Goal: Task Accomplishment & Management: Complete application form

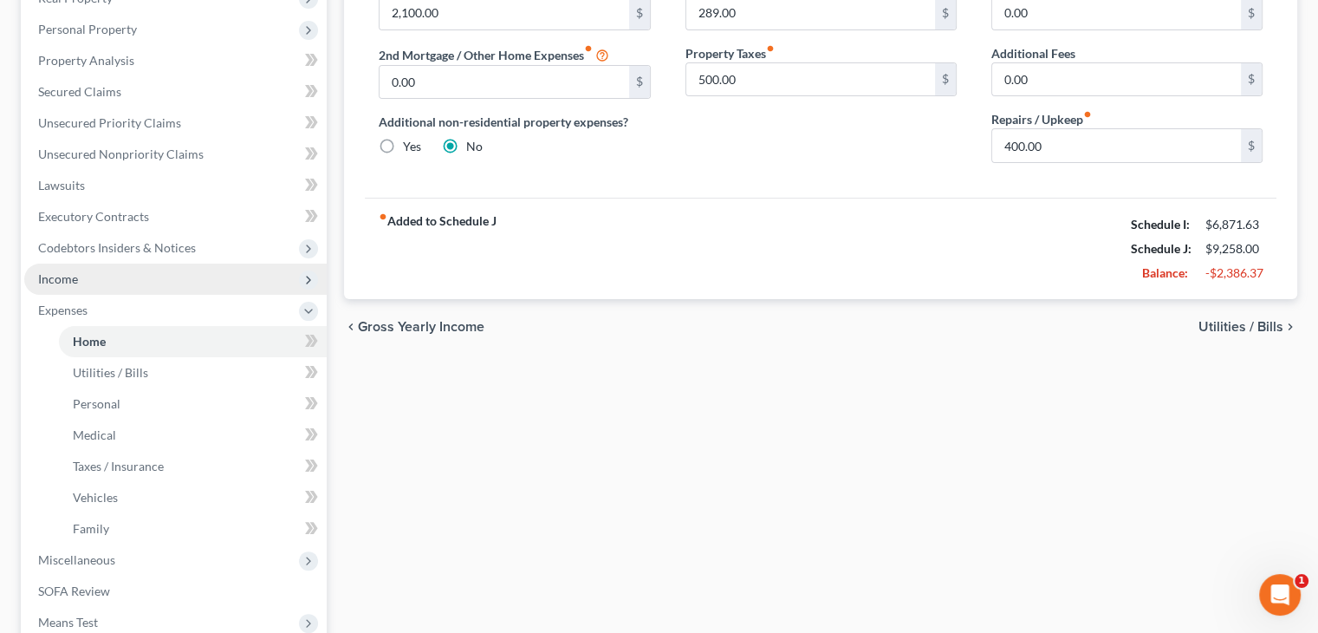
click at [107, 274] on span "Income" at bounding box center [175, 278] width 302 height 31
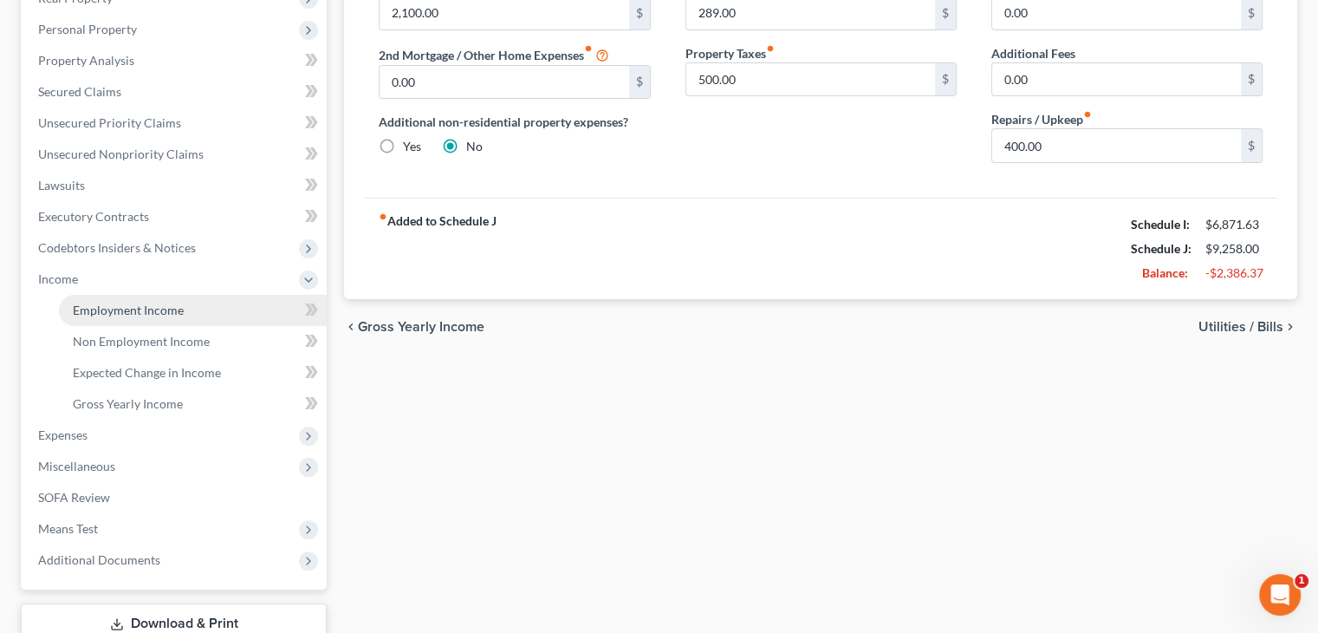
click at [104, 320] on link "Employment Income" at bounding box center [193, 310] width 268 height 31
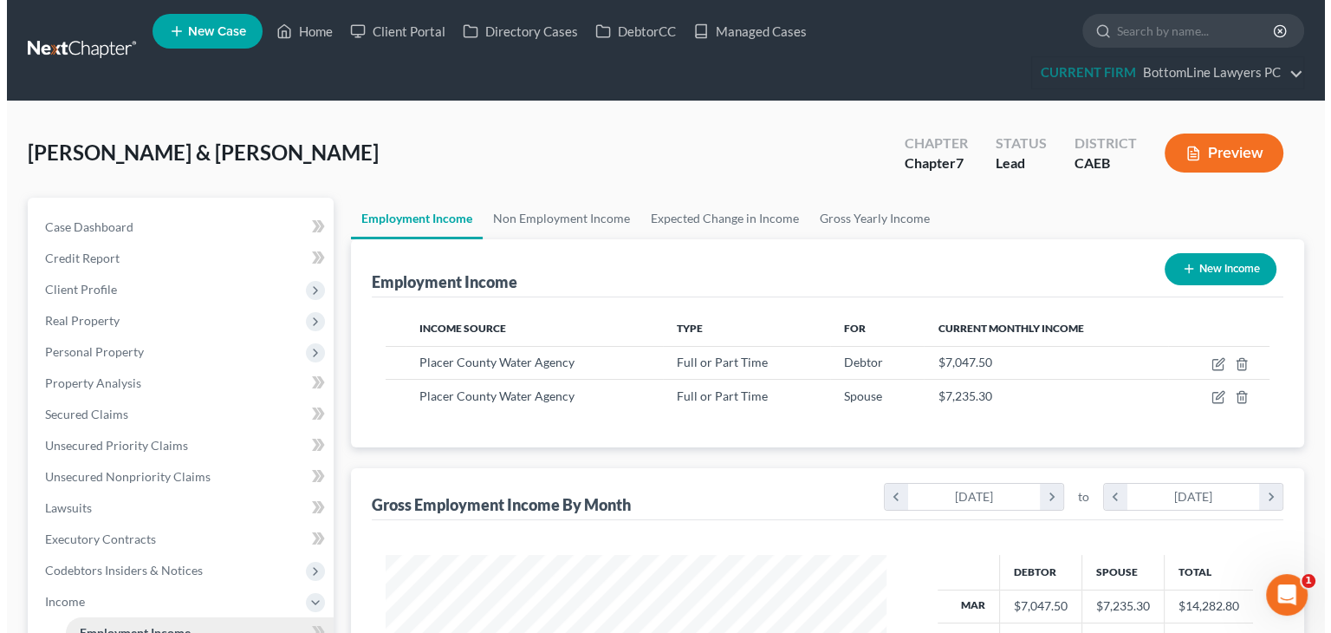
scroll to position [309, 535]
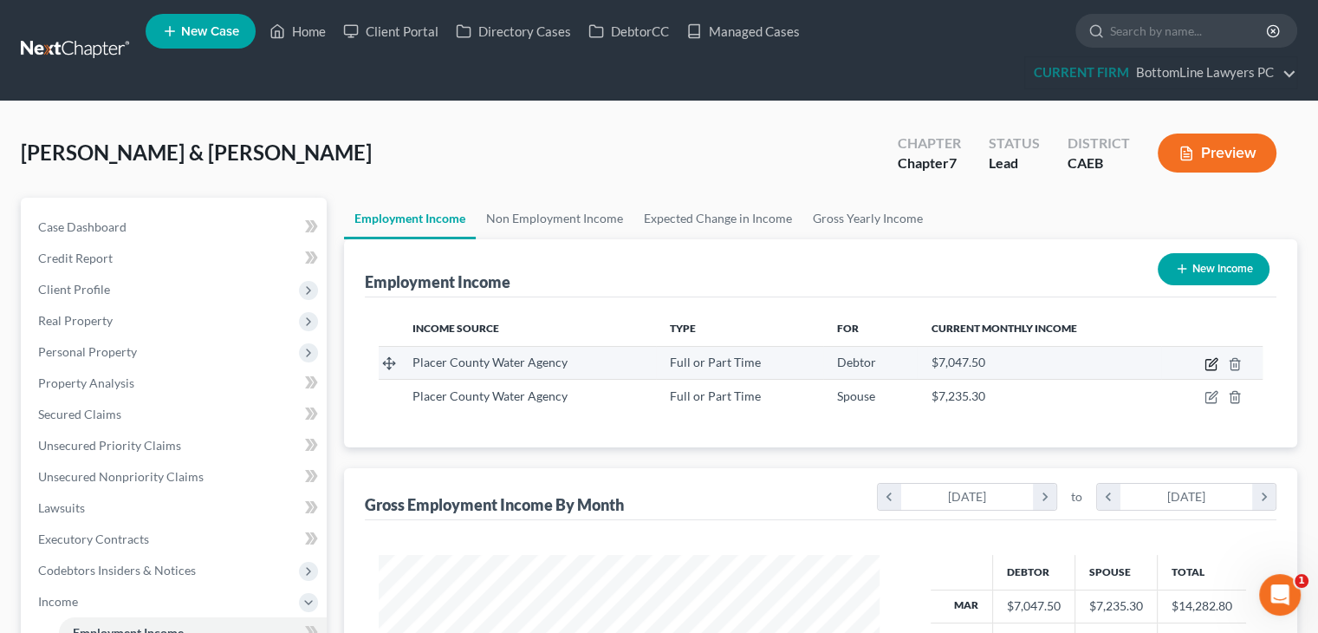
click at [651, 367] on icon "button" at bounding box center [1212, 364] width 14 height 14
select select "0"
select select "2"
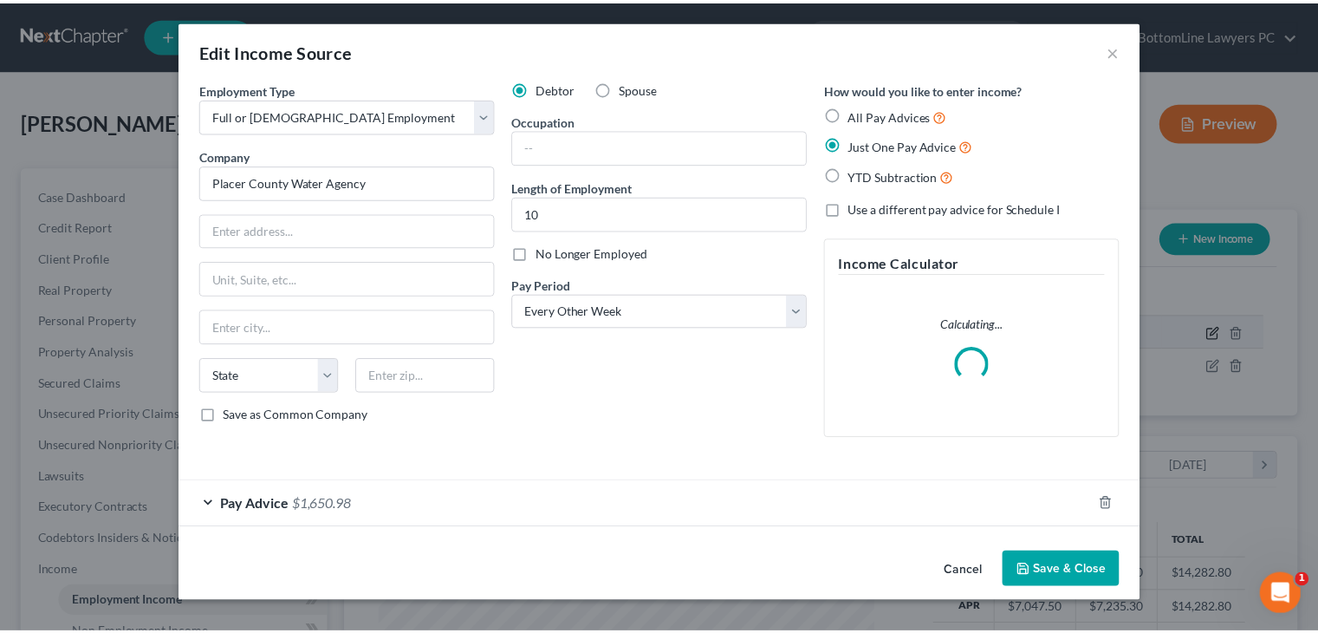
scroll to position [309, 541]
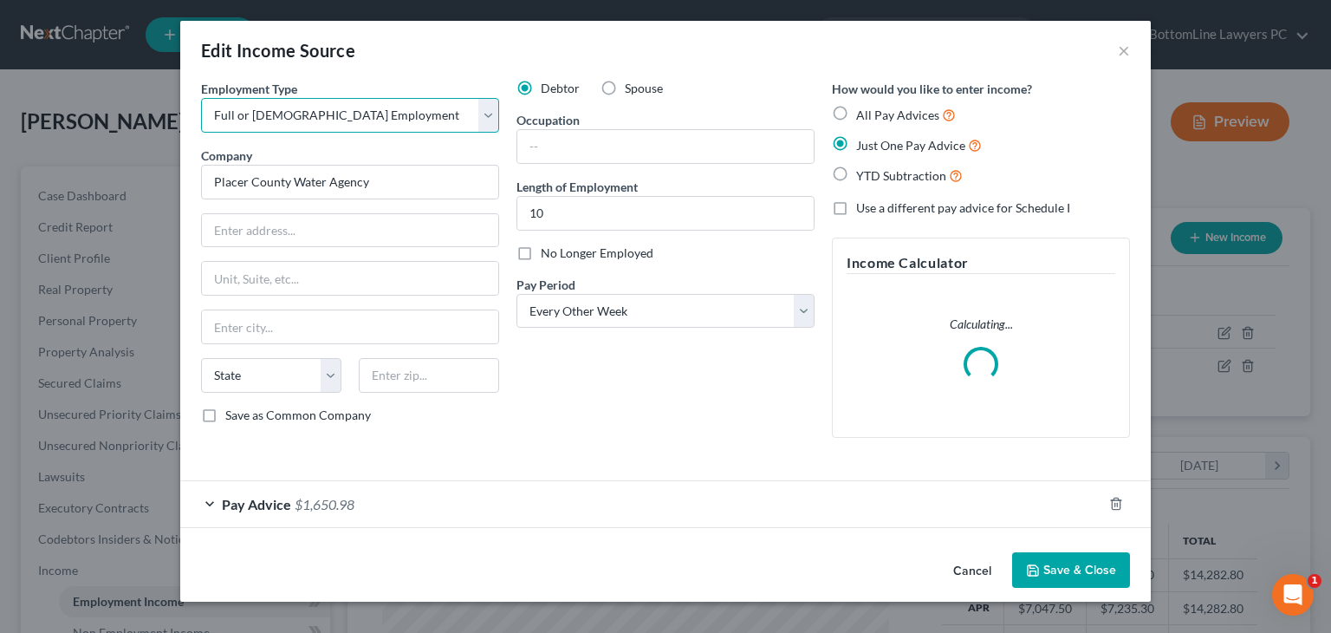
click at [478, 127] on select "Select Full or Part Time Employment Self Employment" at bounding box center [350, 115] width 298 height 35
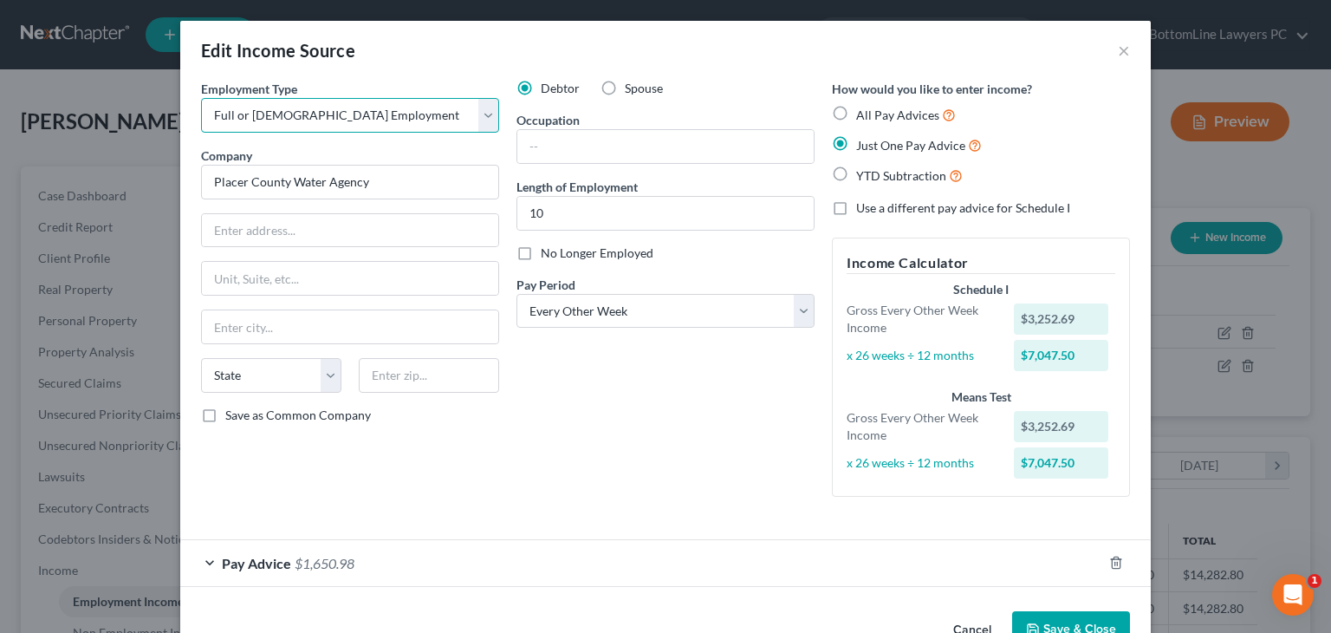
click at [201, 98] on select "Select Full or Part Time Employment Self Employment" at bounding box center [350, 115] width 298 height 35
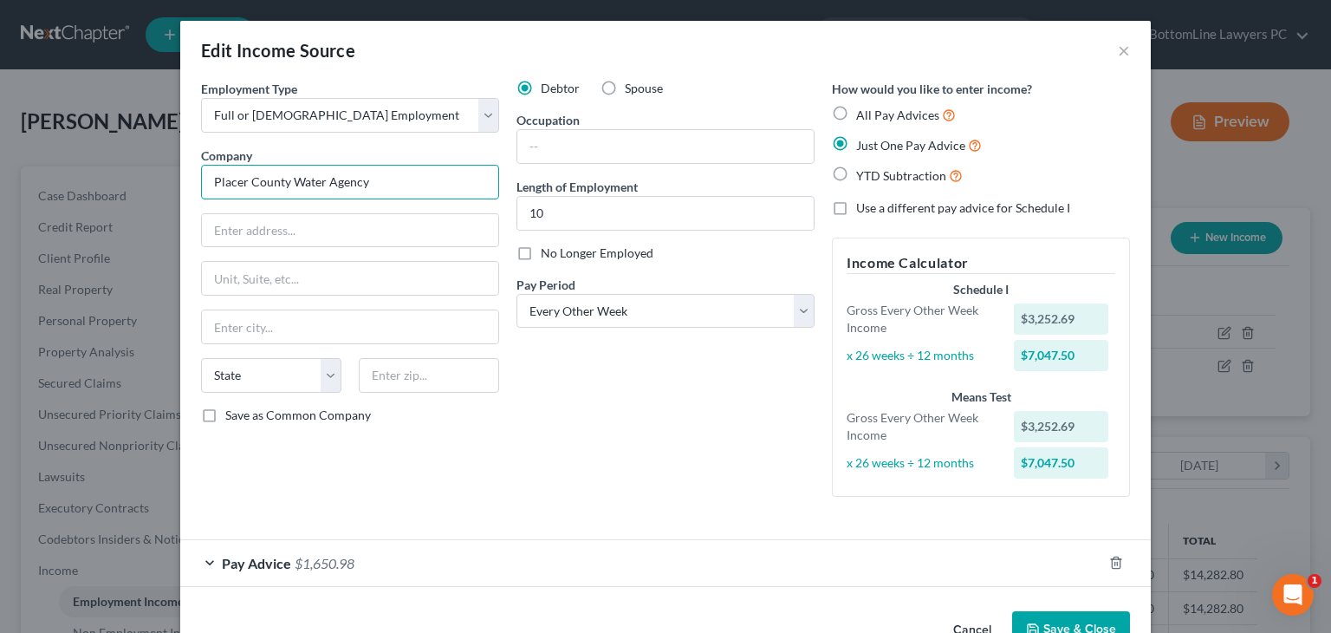
click at [392, 188] on input "Placer County Water Agency" at bounding box center [350, 182] width 298 height 35
click at [651, 621] on button "Cancel" at bounding box center [973, 630] width 66 height 35
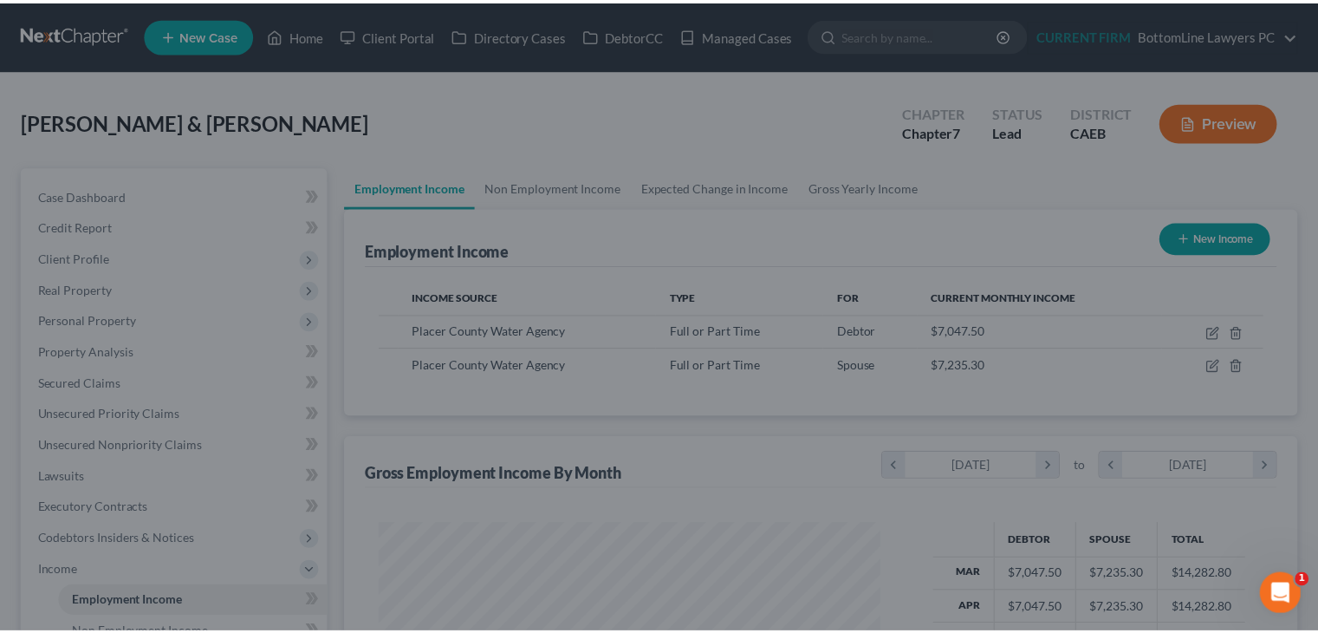
scroll to position [866417, 866190]
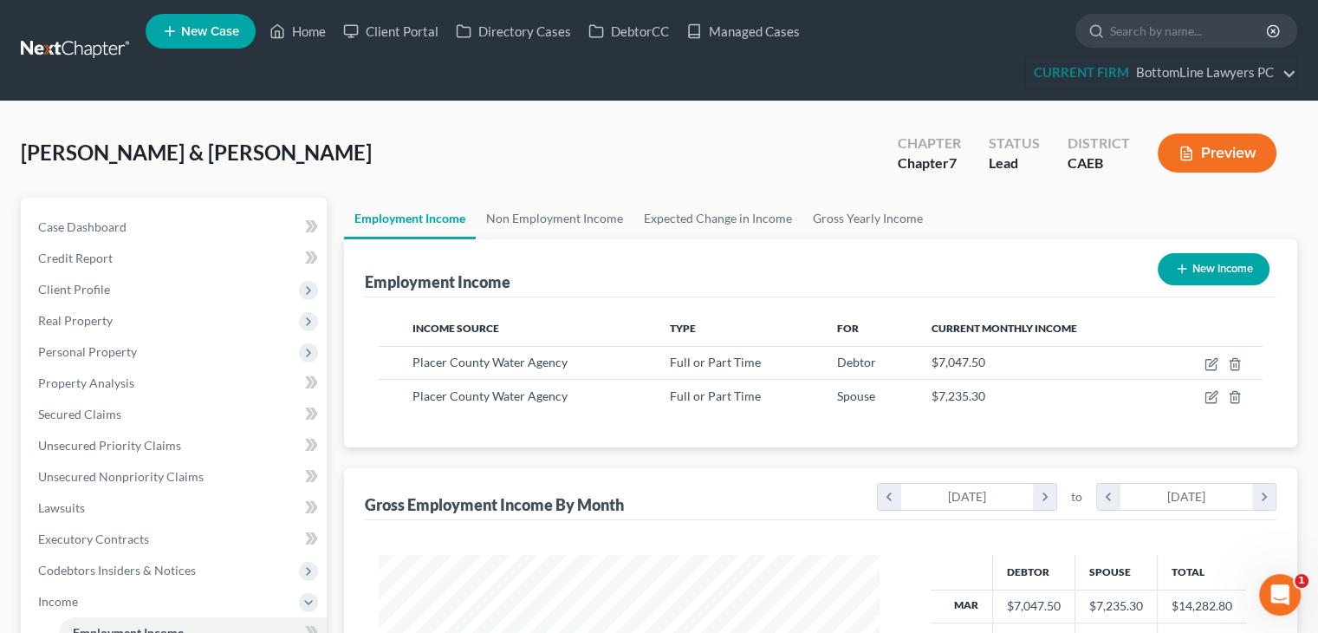
click at [651, 205] on ul "Employment Income Non Employment Income Expected Change in Income Gross Yearly …" at bounding box center [820, 219] width 953 height 42
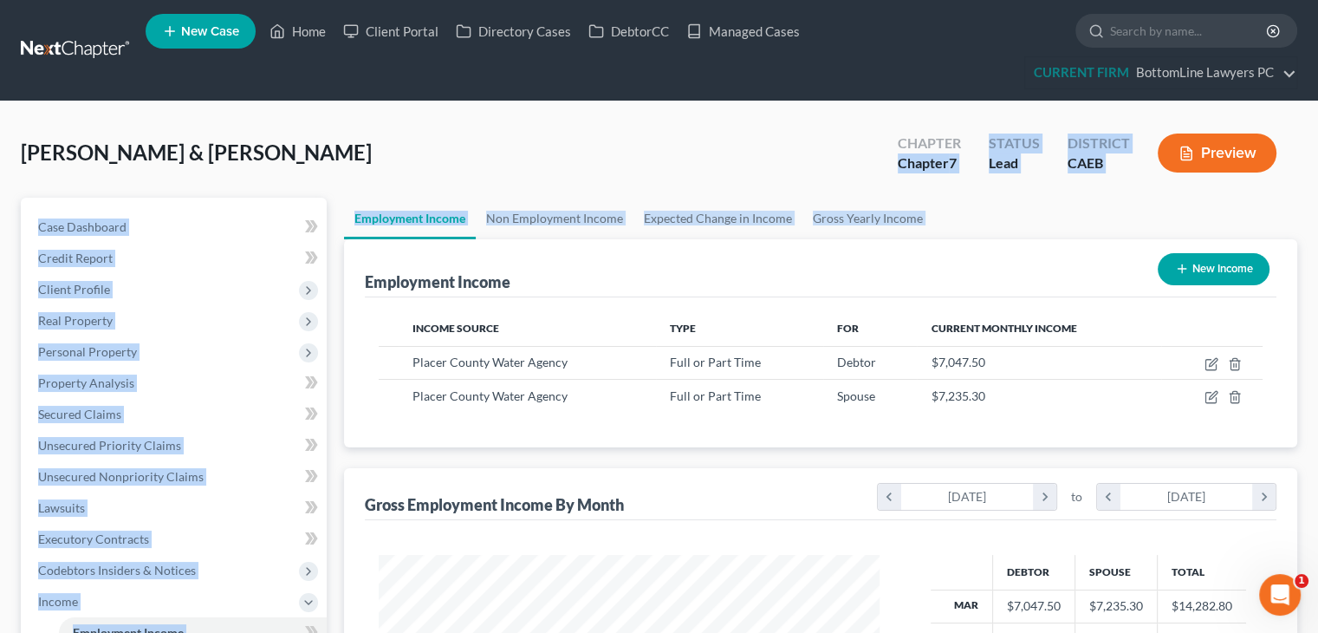
drag, startPoint x: 950, startPoint y: 205, endPoint x: 1049, endPoint y: 32, distance: 199.5
click at [651, 32] on div "Home New Case Client Portal Directory Cases DebtorCC Managed Cases BottomLine L…" at bounding box center [659, 538] width 1318 height 1077
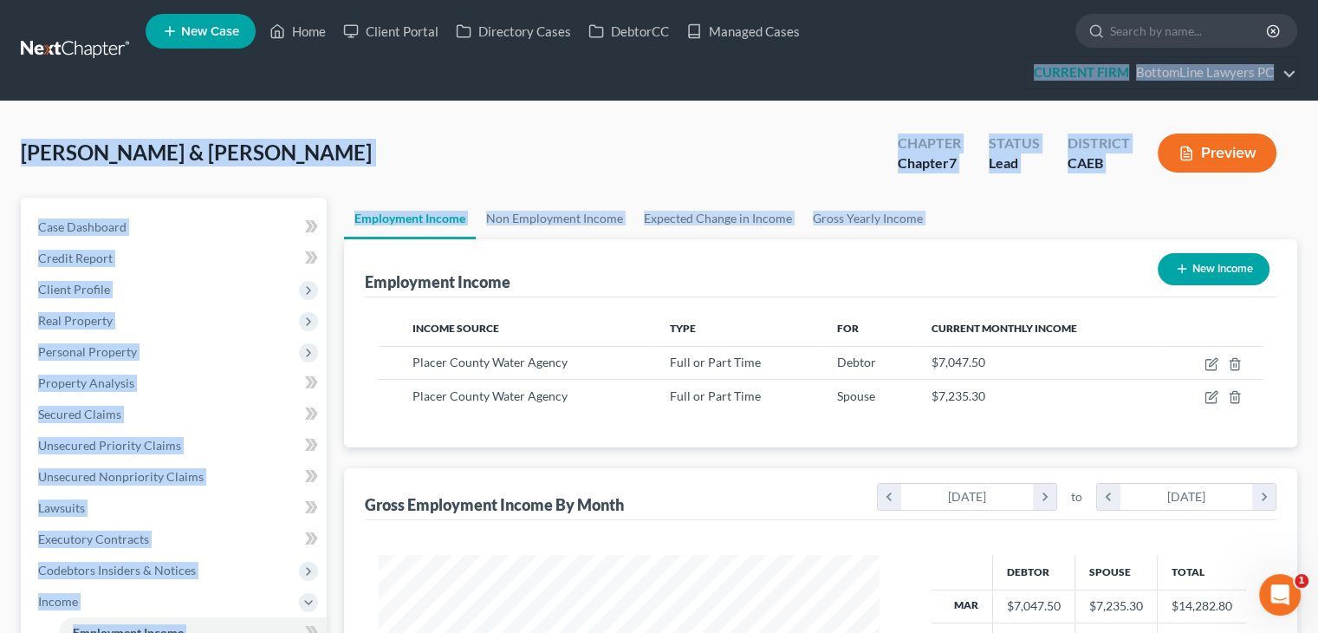
click at [651, 56] on ul "New Case Home Client Portal Directory Cases DebtorCC Managed Cases - No Result …" at bounding box center [722, 50] width 1152 height 83
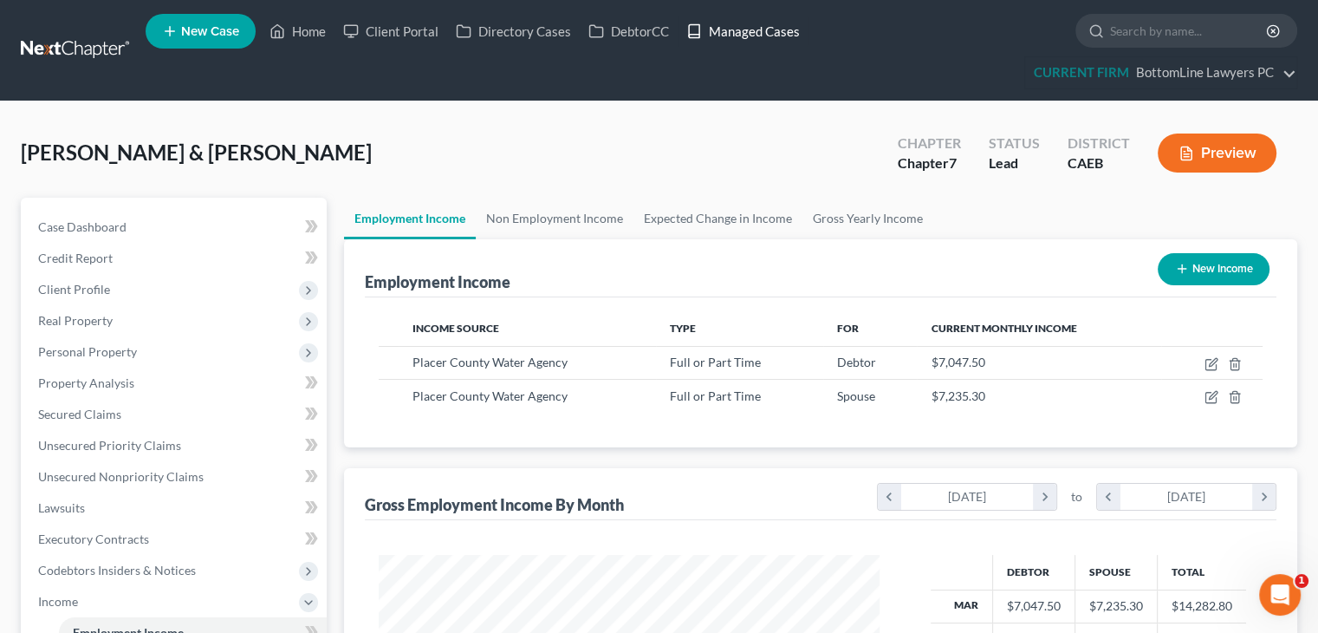
click at [651, 34] on link "Managed Cases" at bounding box center [743, 31] width 131 height 31
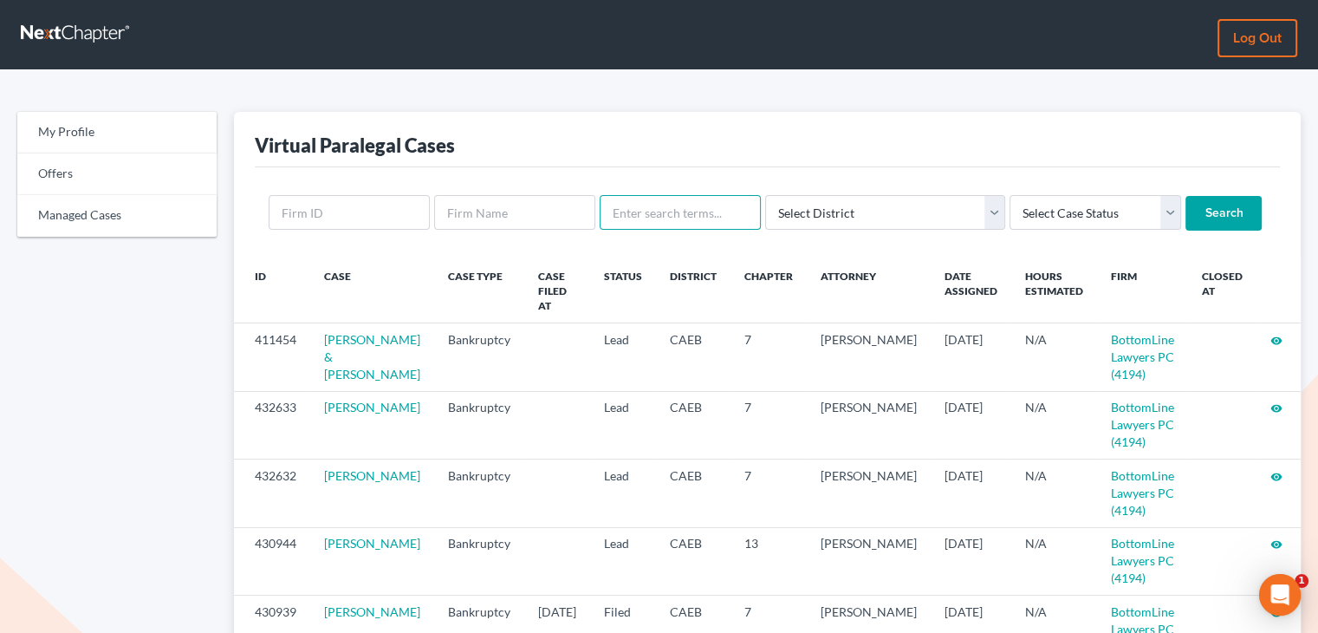
click at [658, 211] on input "text" at bounding box center [680, 212] width 161 height 35
type input "Nicholas"
click at [1186, 221] on input "Search" at bounding box center [1224, 213] width 76 height 35
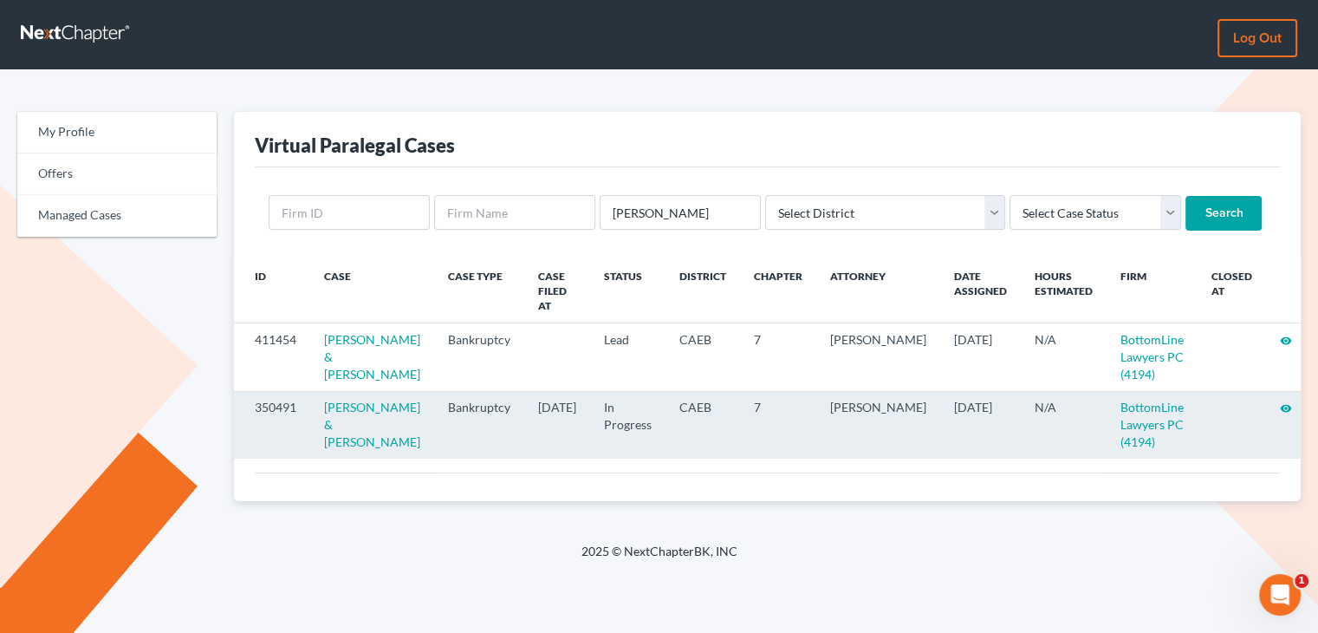
click at [1280, 406] on icon "visibility" at bounding box center [1286, 408] width 12 height 12
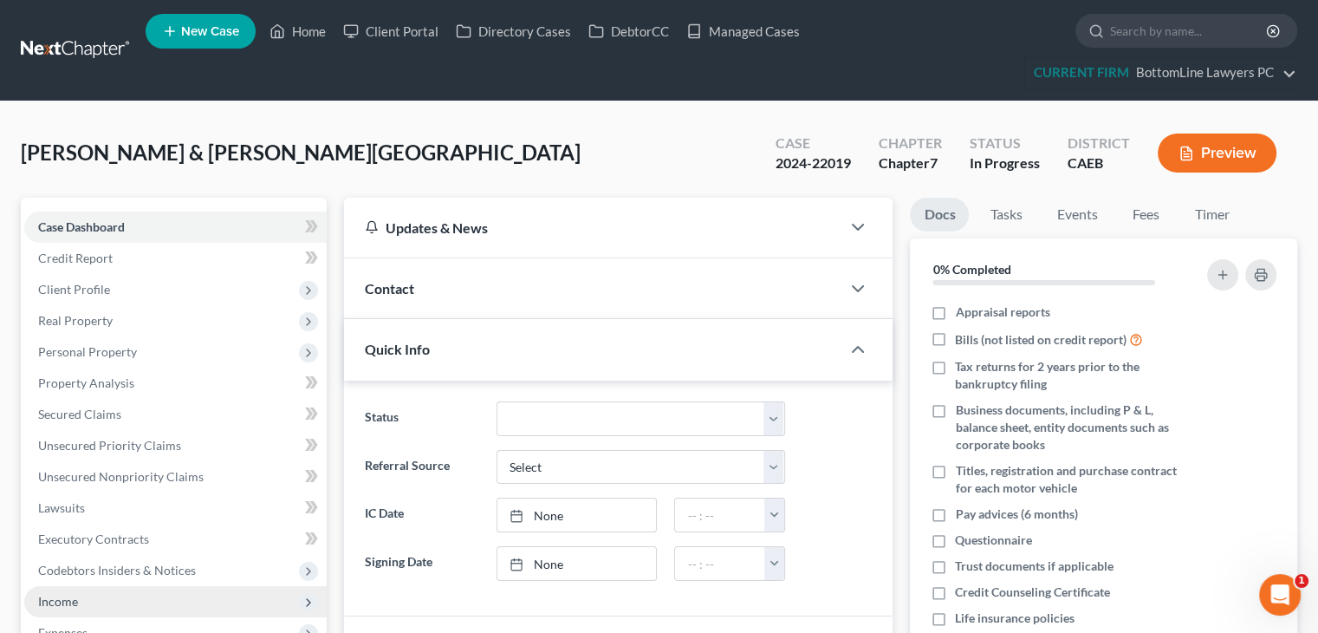
click at [69, 598] on span "Income" at bounding box center [58, 601] width 40 height 15
click at [90, 628] on span "Employment Income" at bounding box center [128, 632] width 111 height 15
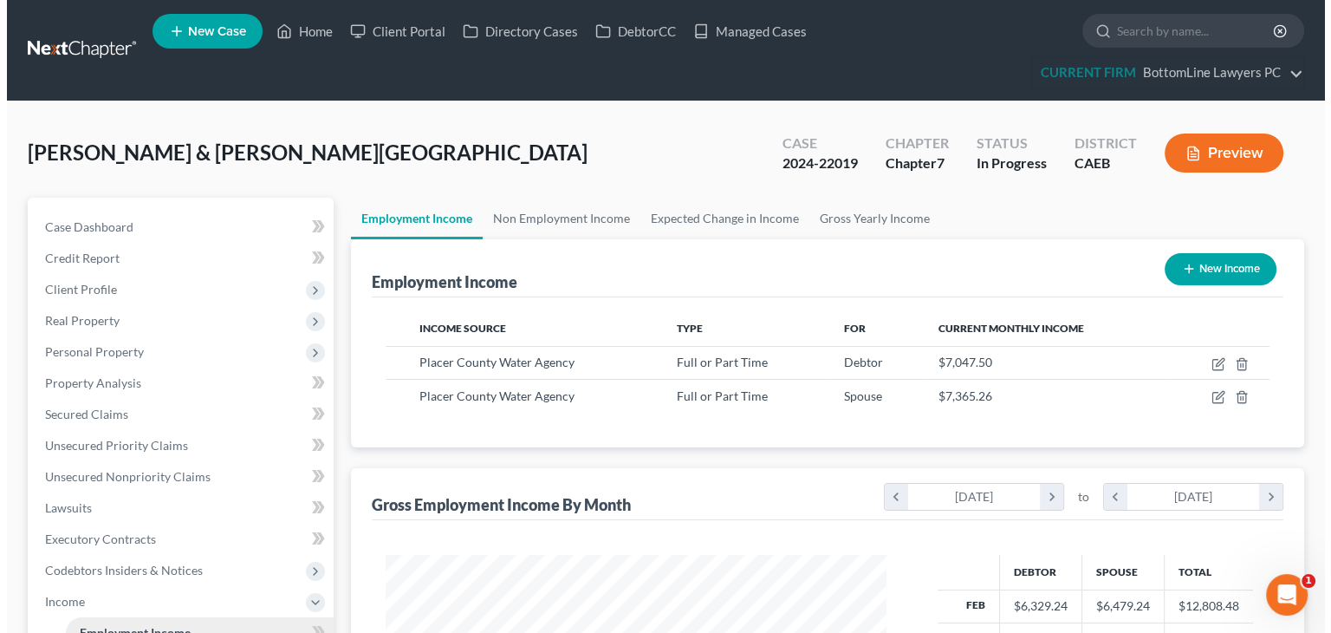
scroll to position [309, 535]
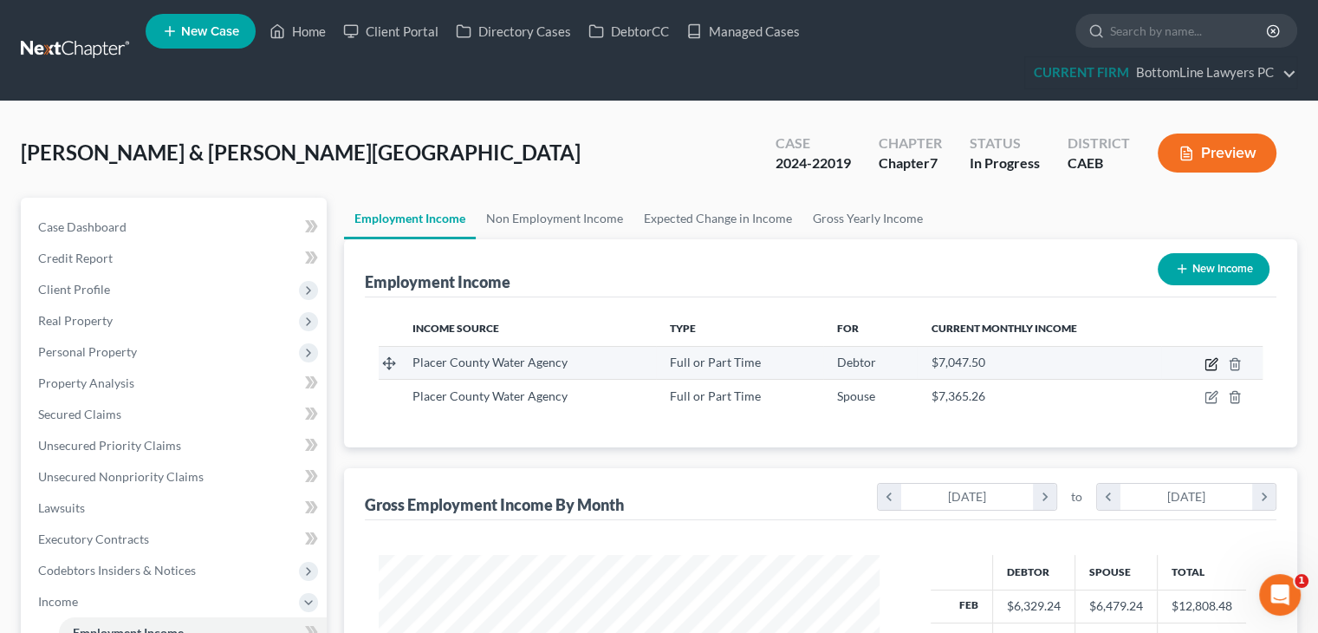
click at [1206, 367] on icon "button" at bounding box center [1212, 364] width 14 height 14
select select "0"
select select "4"
select select "2"
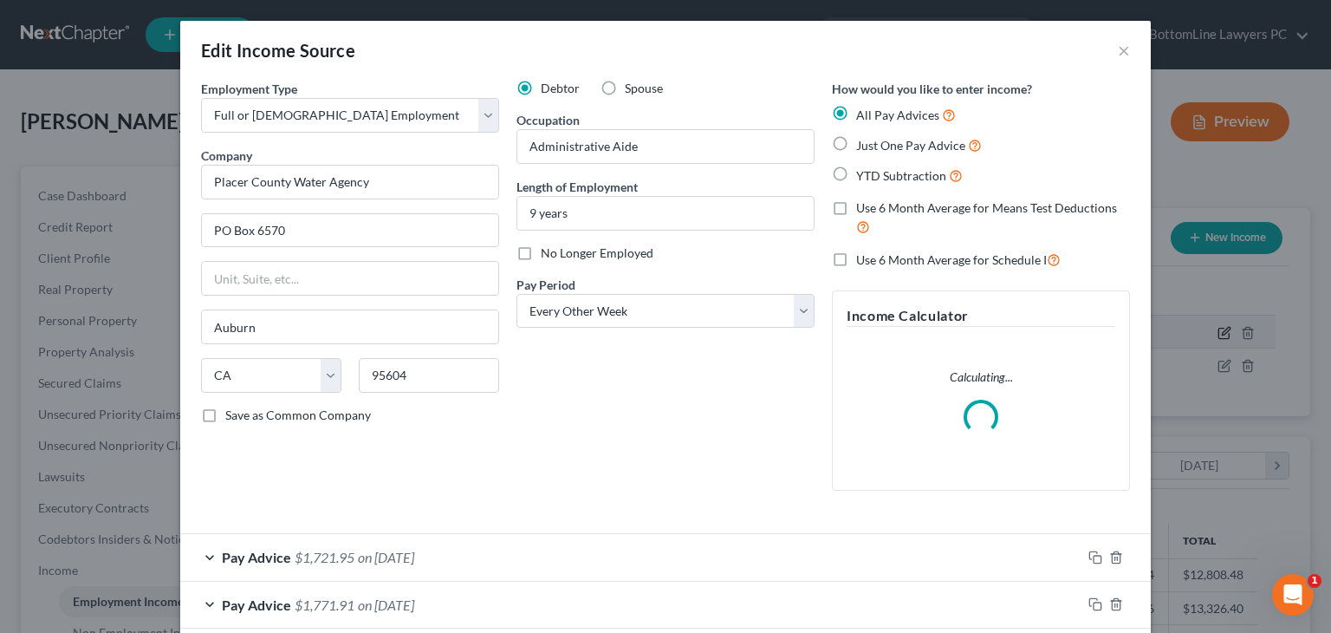
scroll to position [309, 541]
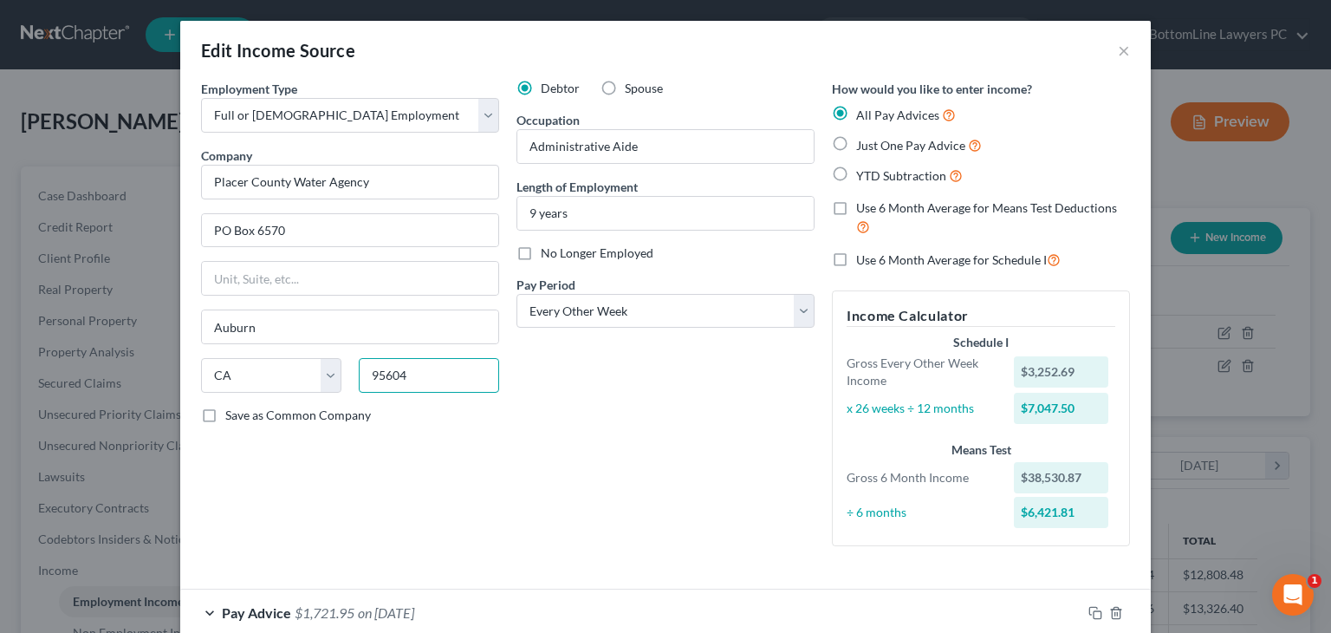
click at [444, 361] on input "95604" at bounding box center [429, 375] width 140 height 35
click at [459, 374] on input "95604" at bounding box center [429, 375] width 140 height 35
click at [360, 344] on div "Employment Type * Select Full or Part Time Employment Self Employment Company *…" at bounding box center [349, 320] width 315 height 480
drag, startPoint x: 427, startPoint y: 382, endPoint x: 337, endPoint y: 364, distance: 92.0
click at [337, 364] on div "State AL AK AR AZ CA CO CT DE DC FL GA GU HI ID IL IN IA KS KY LA ME MD MA MI M…" at bounding box center [349, 382] width 315 height 49
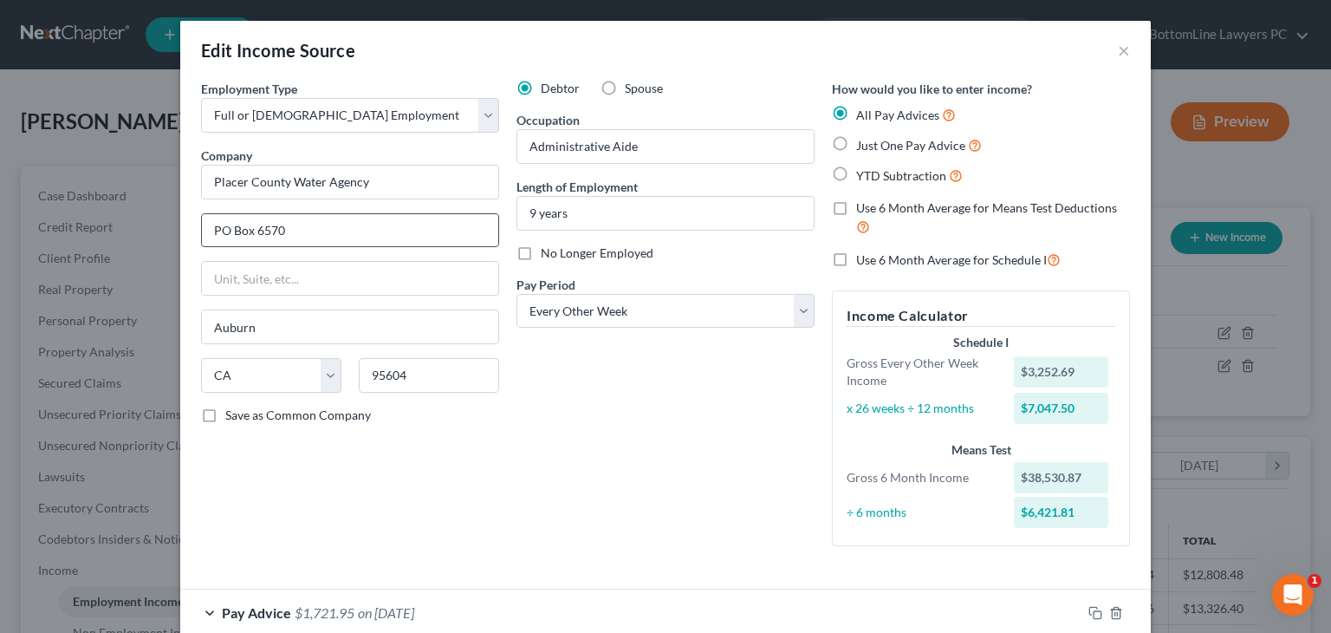
click at [404, 233] on input "PO Box 6570" at bounding box center [350, 230] width 296 height 33
paste input "95604"
drag, startPoint x: 449, startPoint y: 237, endPoint x: 159, endPoint y: 229, distance: 290.5
click at [159, 229] on div "Edit Income Source × Employment Type * Select Full or Part Time Employment Self…" at bounding box center [665, 316] width 1331 height 633
type input "PO Box 6570 95604"
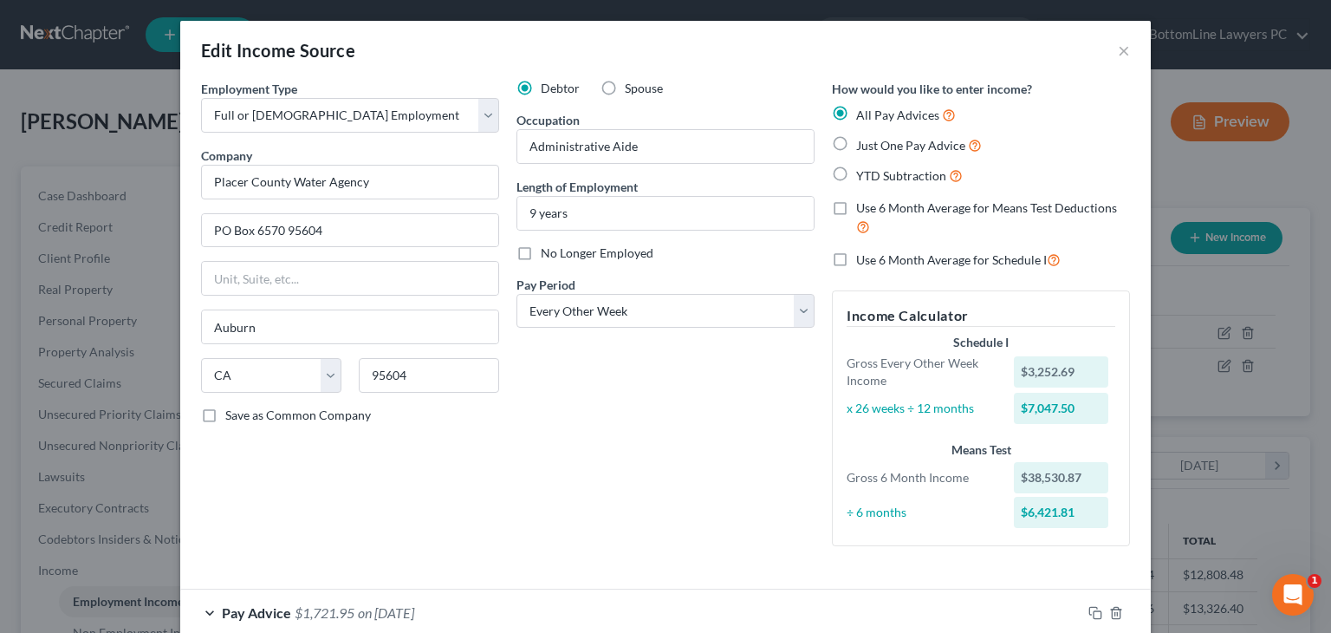
scroll to position [553, 0]
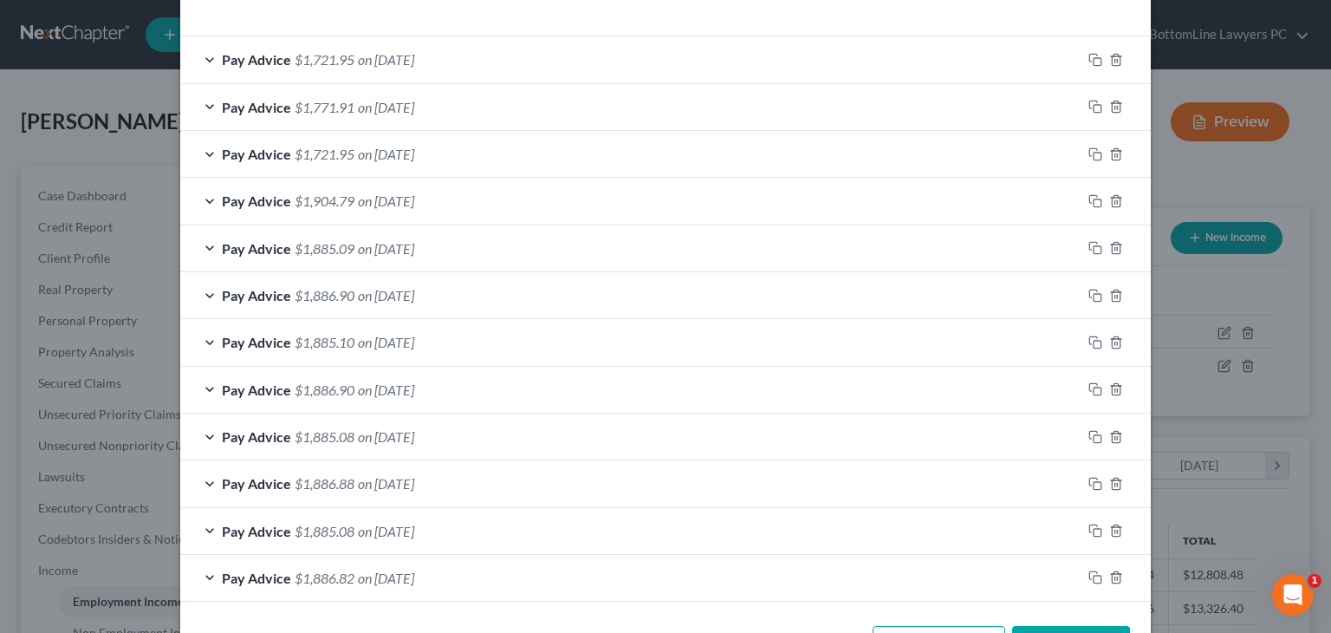
click at [921, 626] on button "Add Pay Advice" at bounding box center [939, 644] width 133 height 36
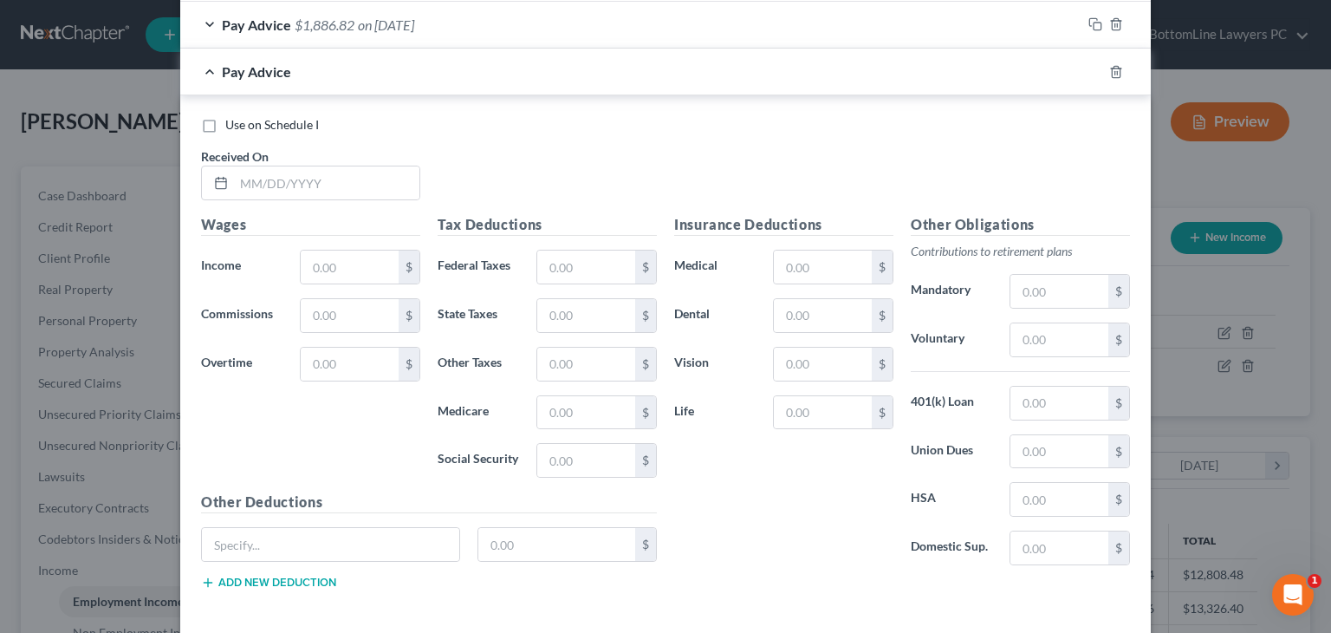
click at [211, 65] on div "Pay Advice" at bounding box center [641, 72] width 922 height 46
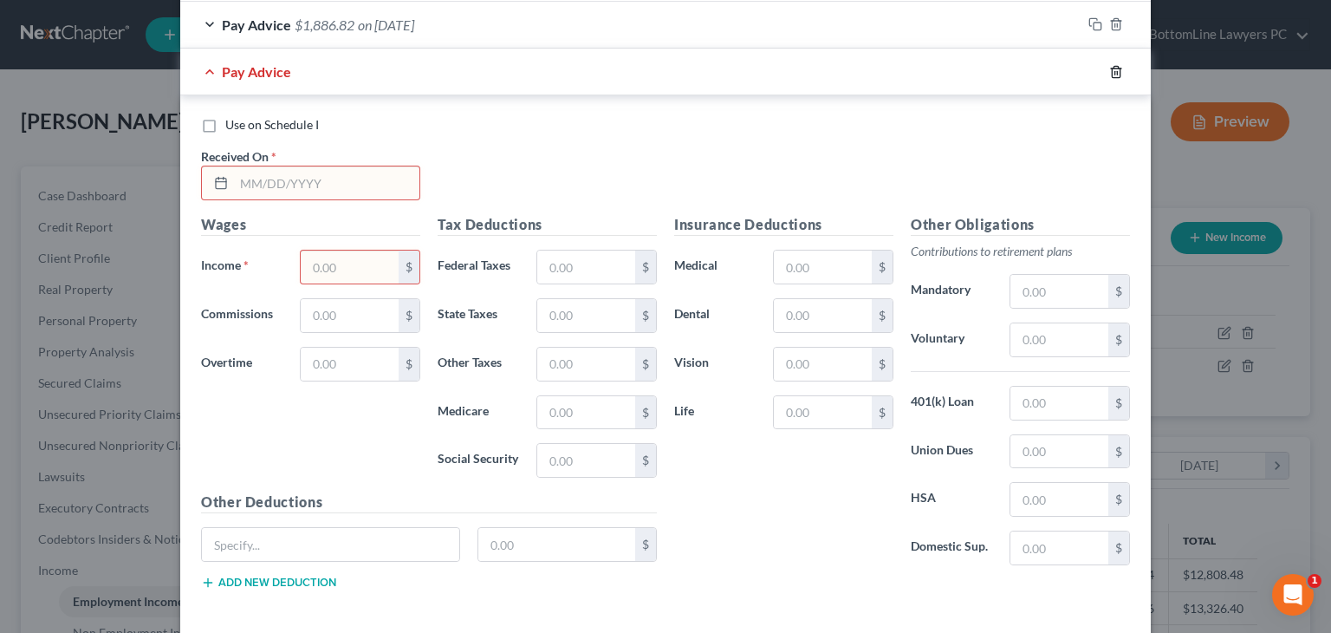
click at [1117, 71] on line "button" at bounding box center [1117, 72] width 0 height 3
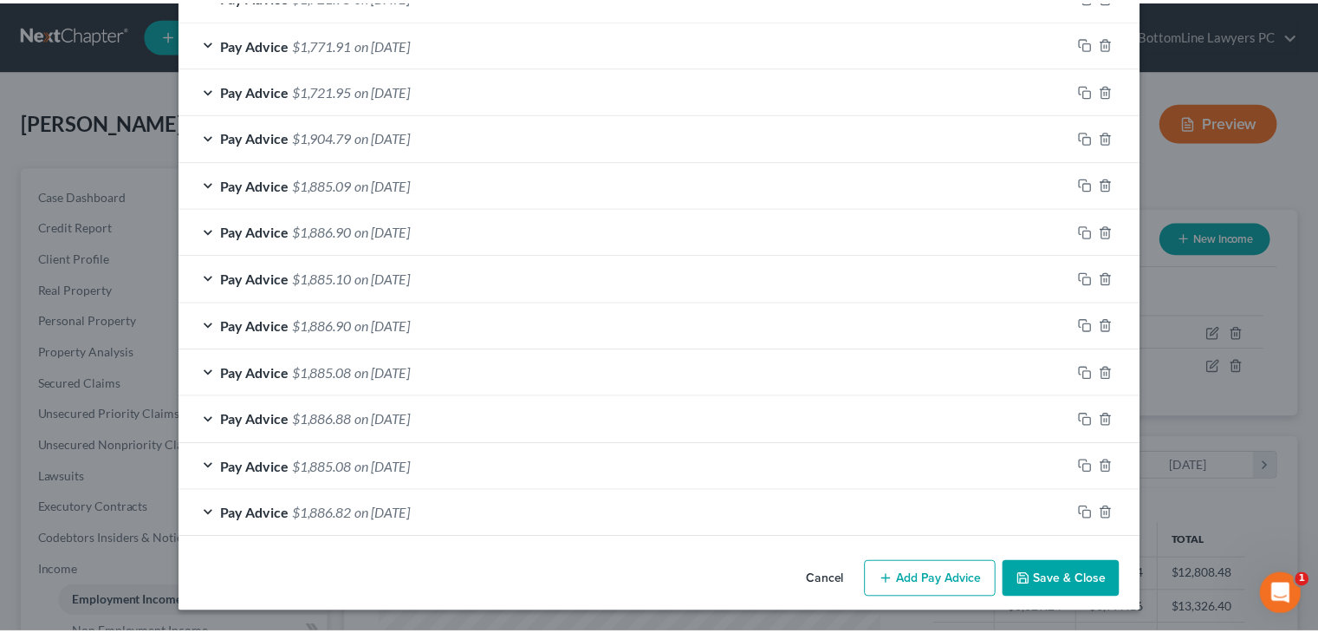
scroll to position [614, 0]
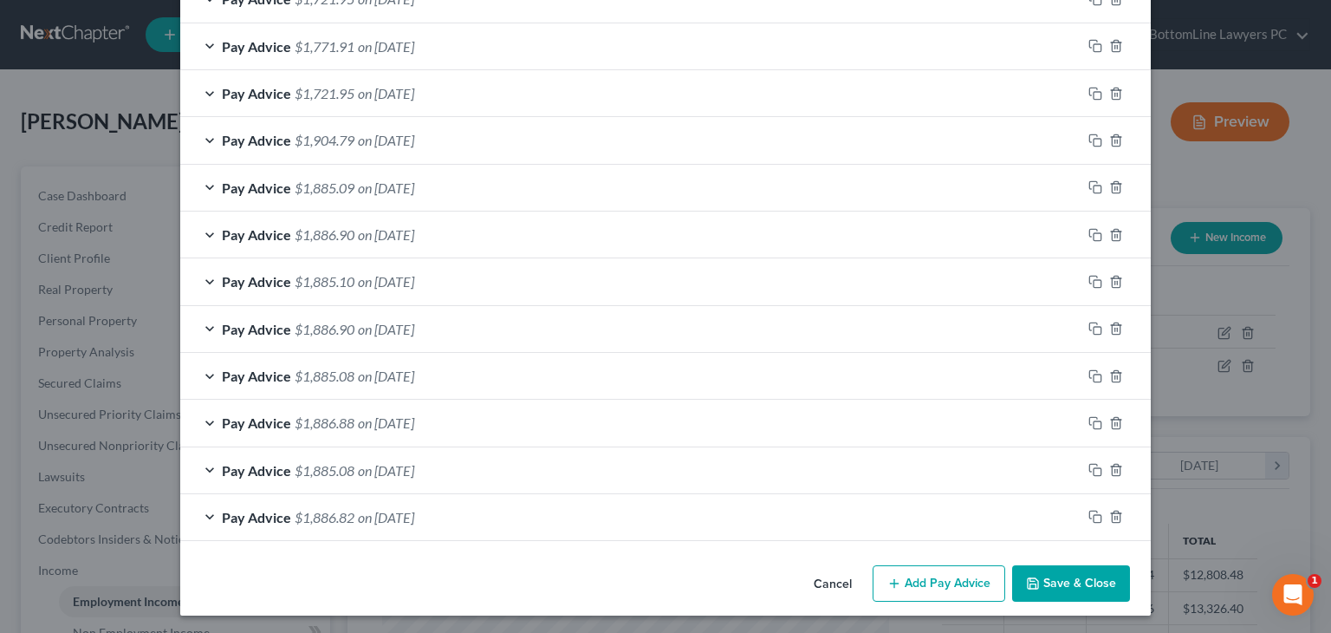
click at [811, 582] on button "Cancel" at bounding box center [833, 584] width 66 height 35
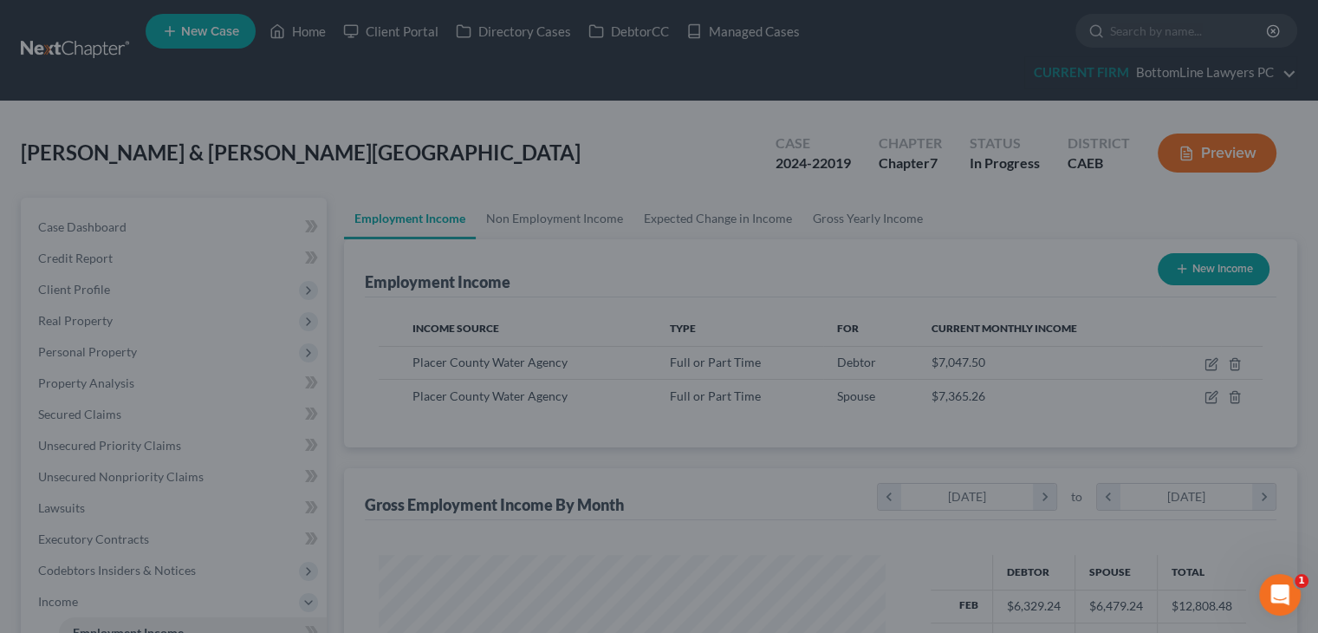
scroll to position [866417, 866190]
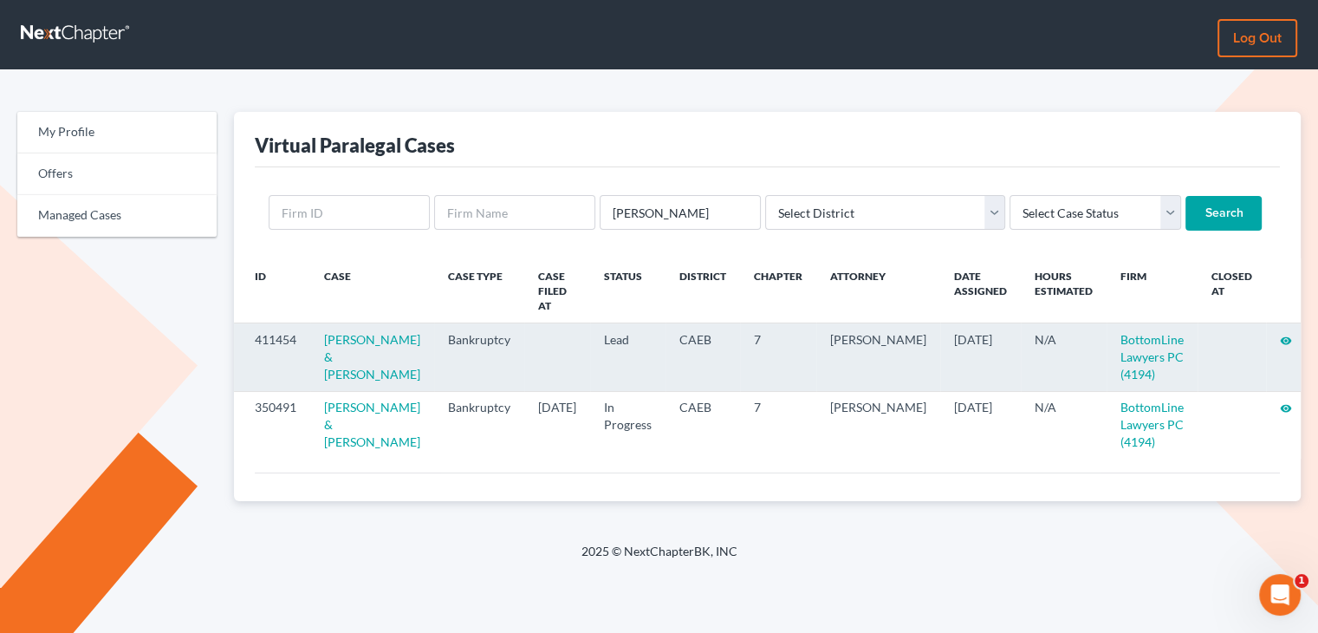
click at [1280, 335] on icon "visibility" at bounding box center [1286, 341] width 12 height 12
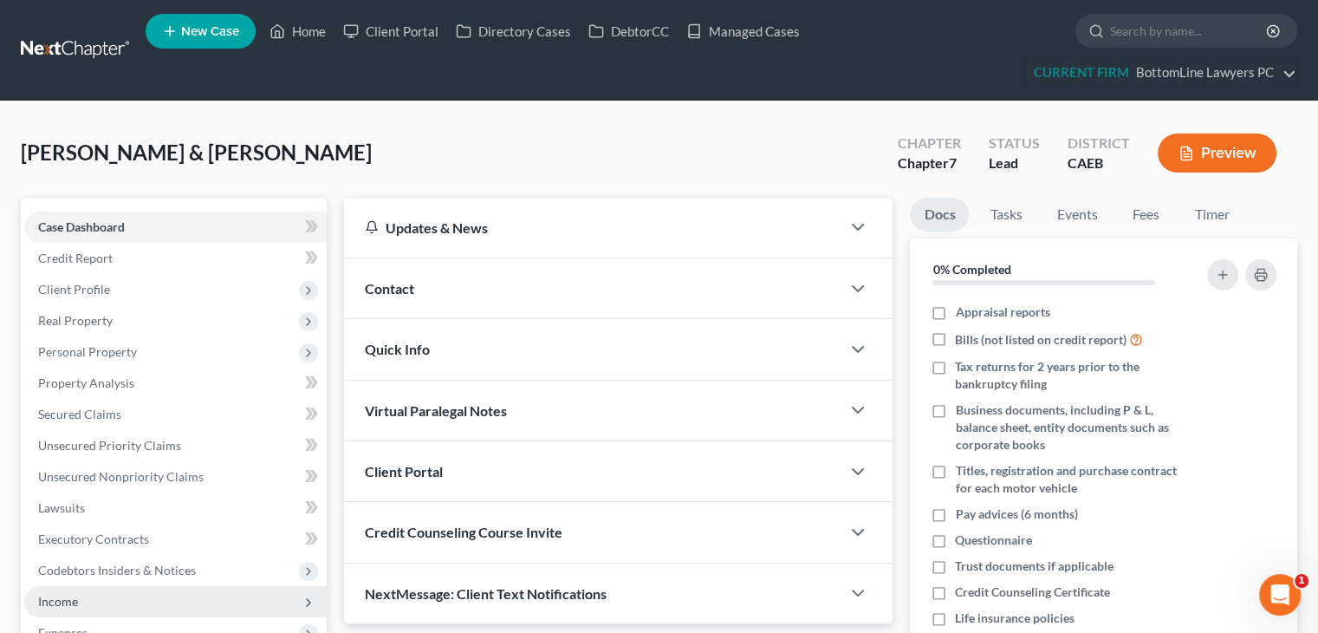
click at [68, 601] on span "Income" at bounding box center [58, 601] width 40 height 15
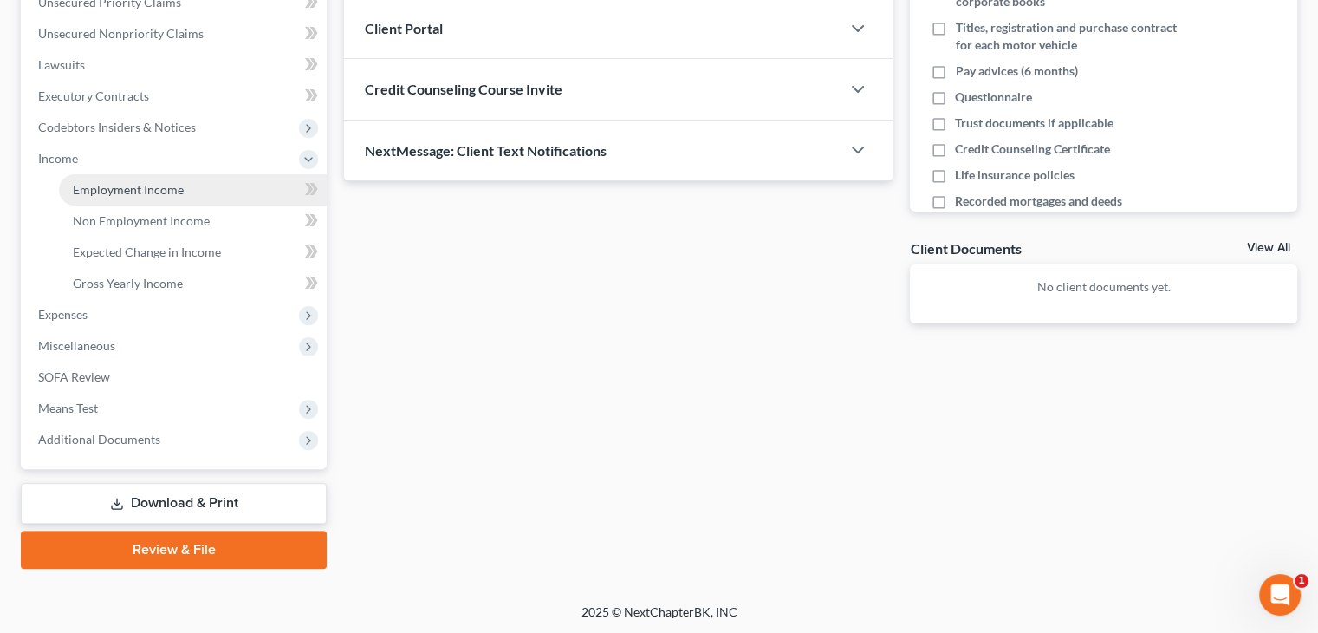
click at [196, 194] on link "Employment Income" at bounding box center [193, 189] width 268 height 31
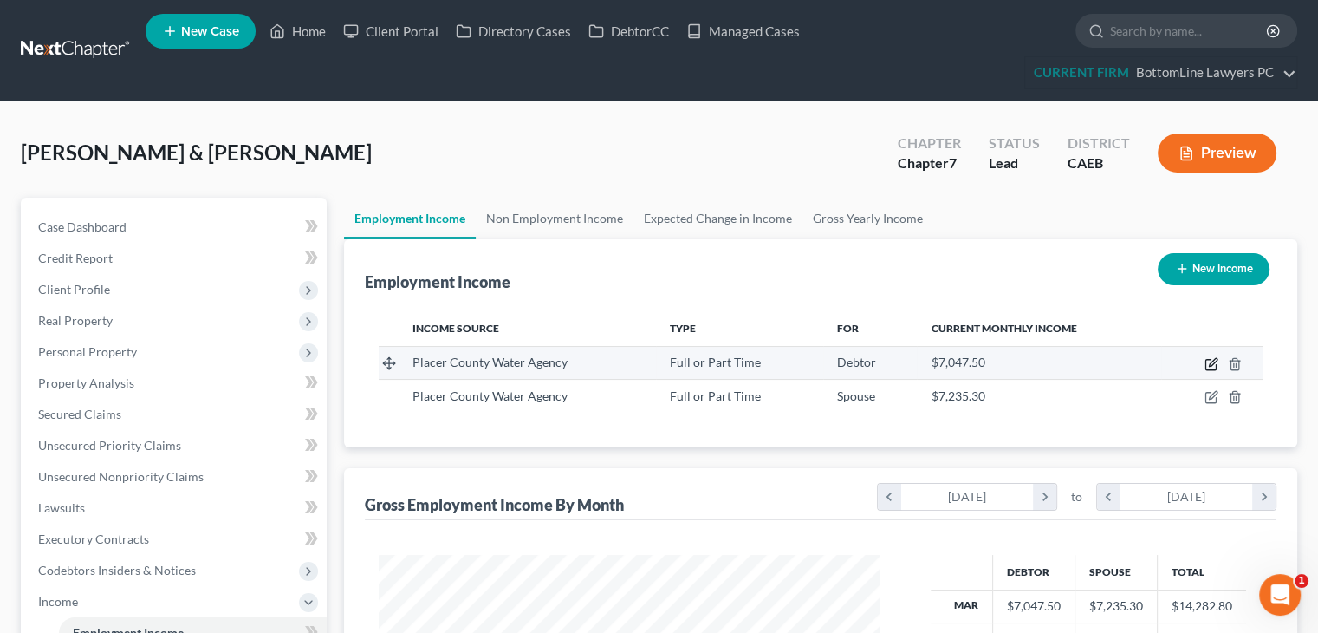
click at [1210, 361] on icon "button" at bounding box center [1212, 364] width 14 height 14
select select "0"
select select "2"
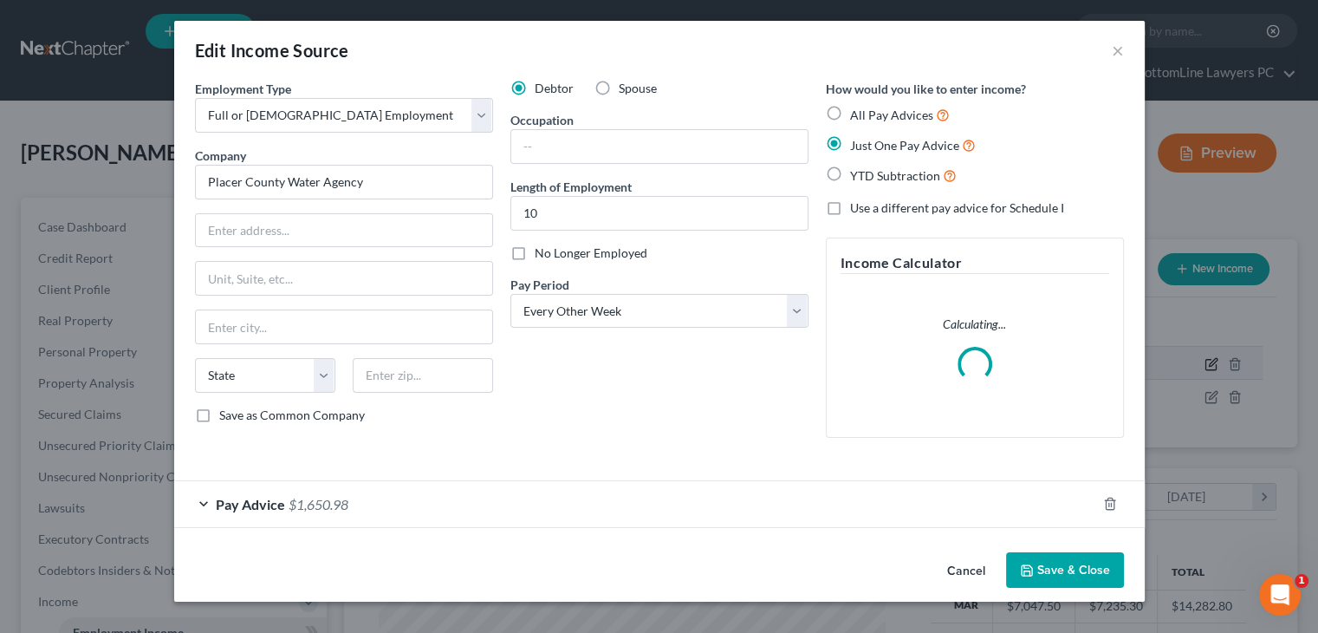
scroll to position [309, 541]
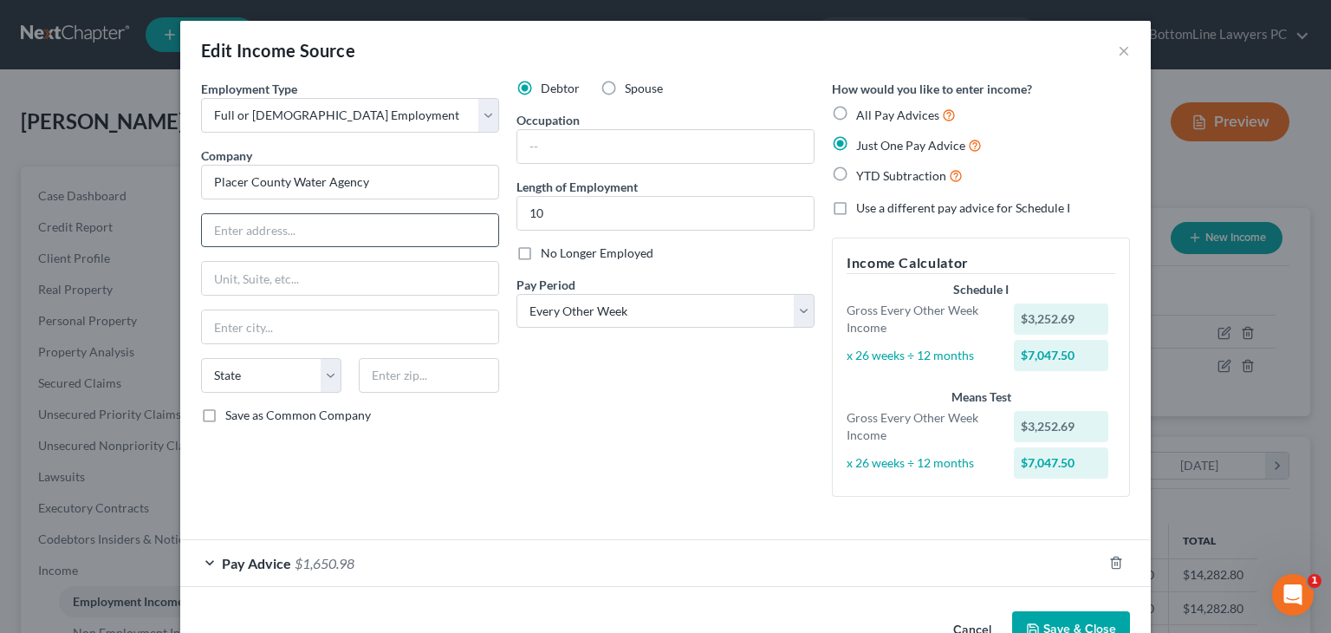
click at [329, 231] on input "text" at bounding box center [350, 230] width 296 height 33
paste input "PO Box 6570 95604"
click at [283, 230] on input "PO Box 6570 95604" at bounding box center [350, 230] width 296 height 33
click at [279, 230] on input "PO Box 6570 95604" at bounding box center [350, 230] width 296 height 33
click at [378, 231] on input "PO Box 6570 95604" at bounding box center [350, 230] width 296 height 33
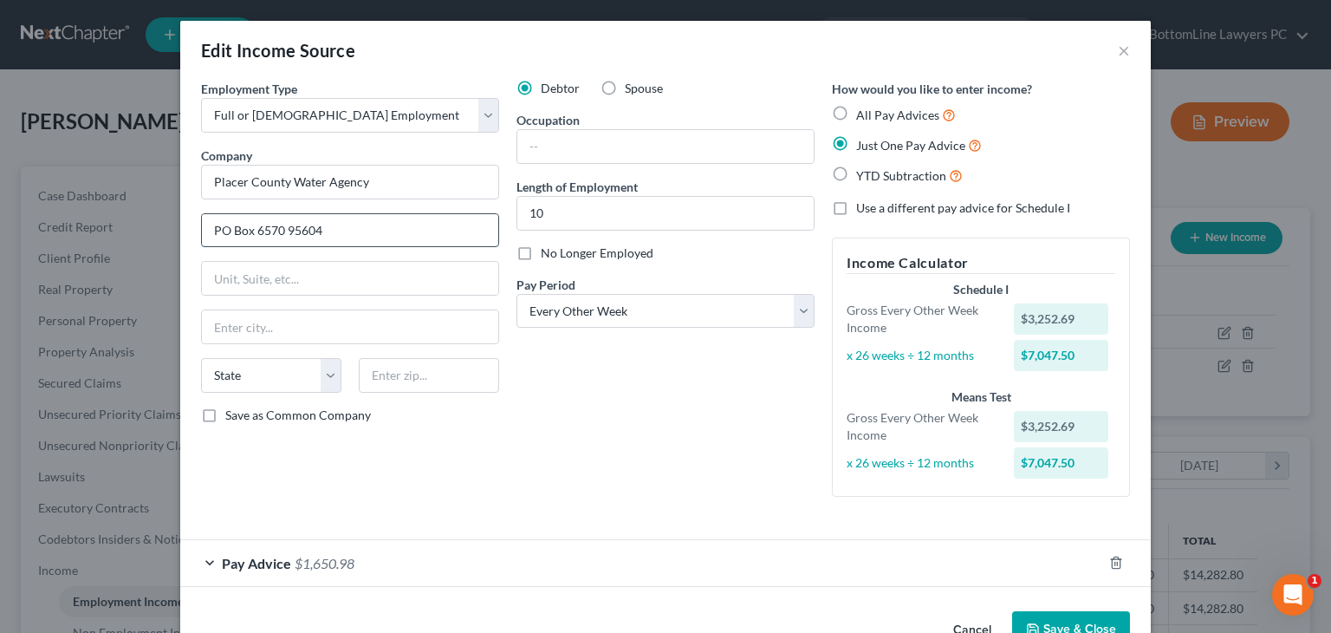
click at [378, 231] on input "PO Box 6570 95604" at bounding box center [350, 230] width 296 height 33
click at [378, 230] on input "PO Box 6570 95604" at bounding box center [350, 230] width 296 height 33
click at [378, 230] on input "PO Box 6570" at bounding box center [350, 230] width 296 height 33
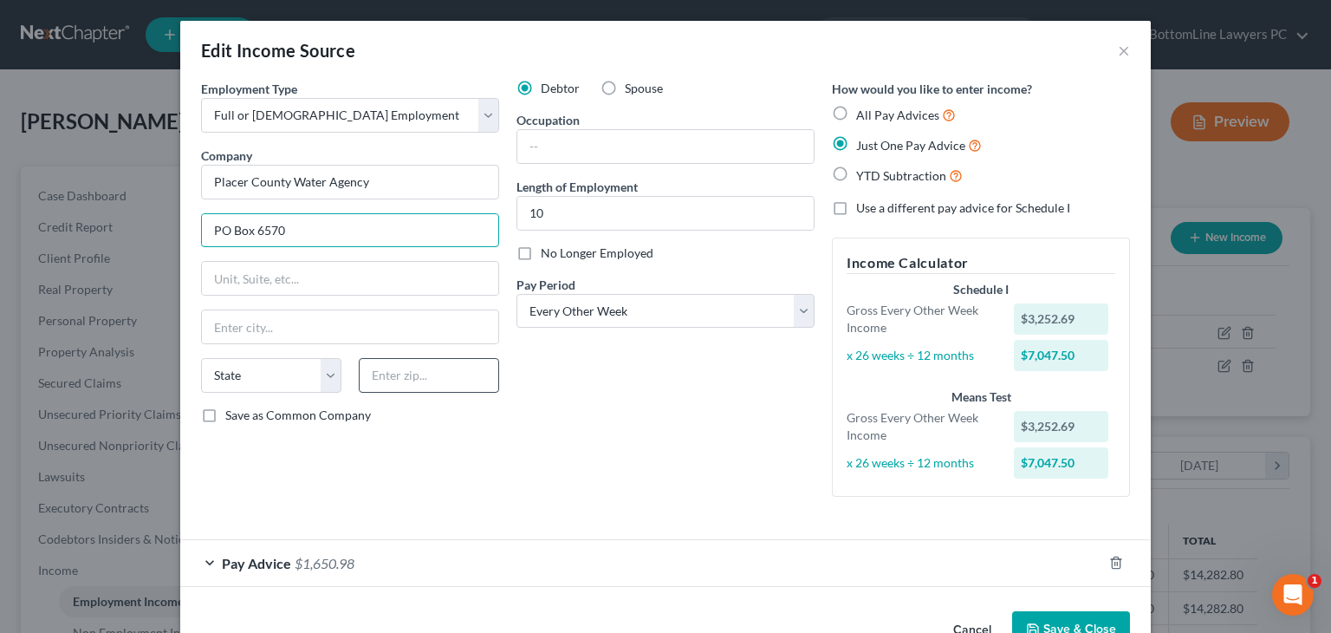
type input "PO Box 6570"
click at [440, 379] on input "text" at bounding box center [429, 375] width 140 height 35
paste input "95604"
click at [440, 379] on input "95604" at bounding box center [429, 375] width 140 height 35
type input "95604"
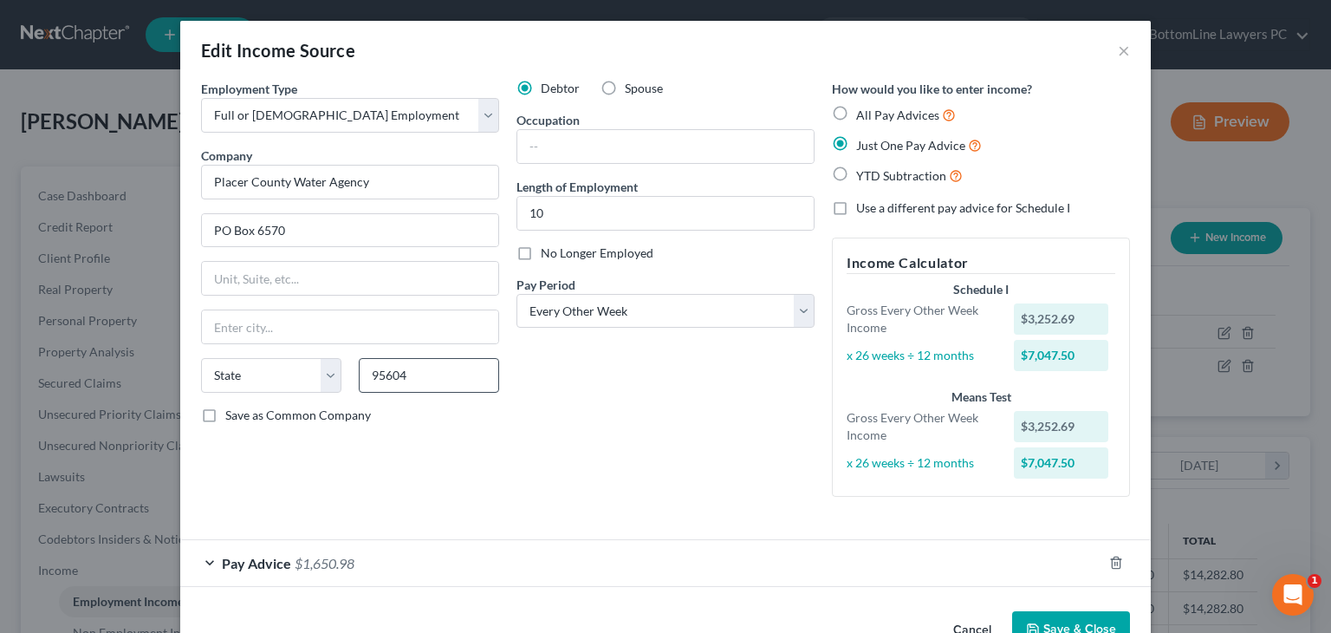
type input "Auburn"
select select "4"
click at [625, 89] on label "Spouse" at bounding box center [644, 88] width 38 height 17
click at [632, 89] on input "Spouse" at bounding box center [637, 85] width 11 height 11
radio input "true"
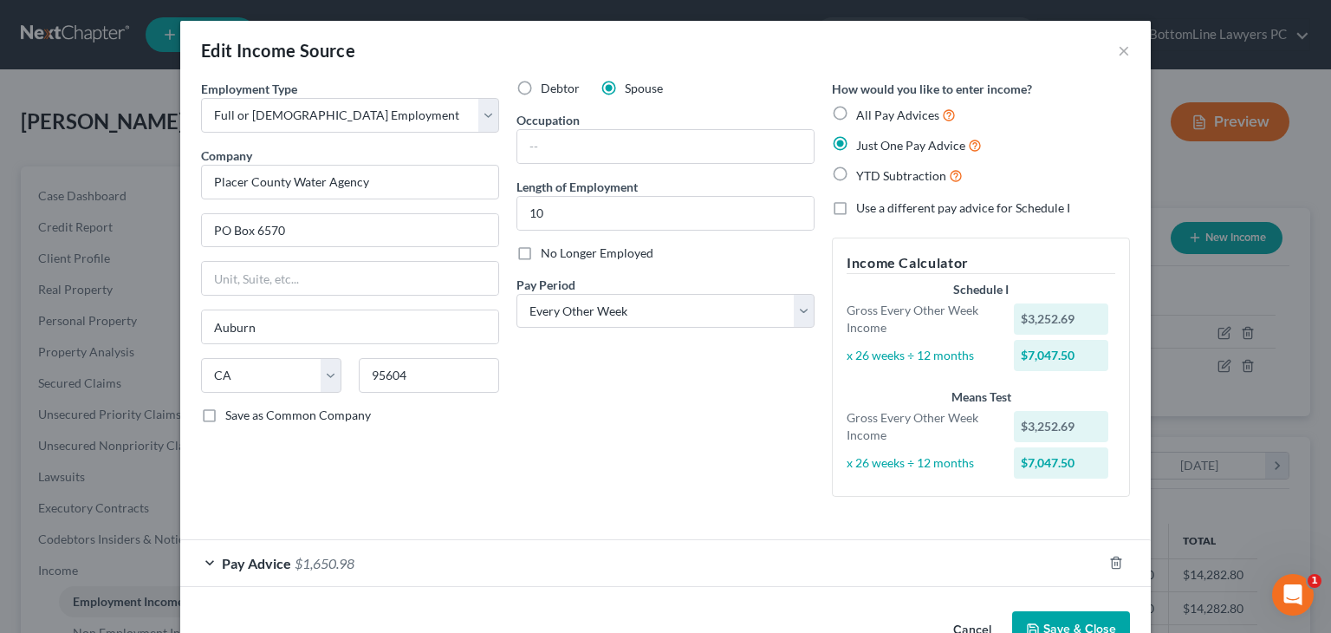
click at [541, 90] on label "Debtor" at bounding box center [560, 88] width 39 height 17
click at [548, 90] on input "Debtor" at bounding box center [553, 85] width 11 height 11
radio input "true"
click at [1030, 622] on icon "button" at bounding box center [1033, 629] width 14 height 14
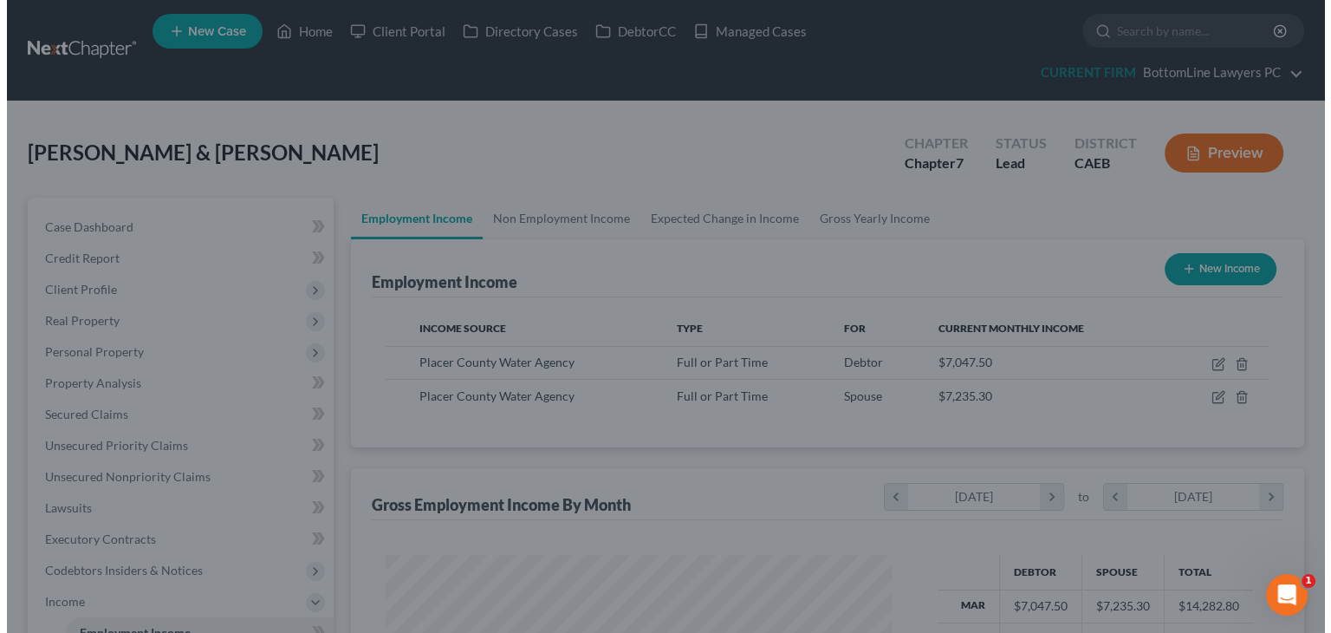
scroll to position [866417, 866190]
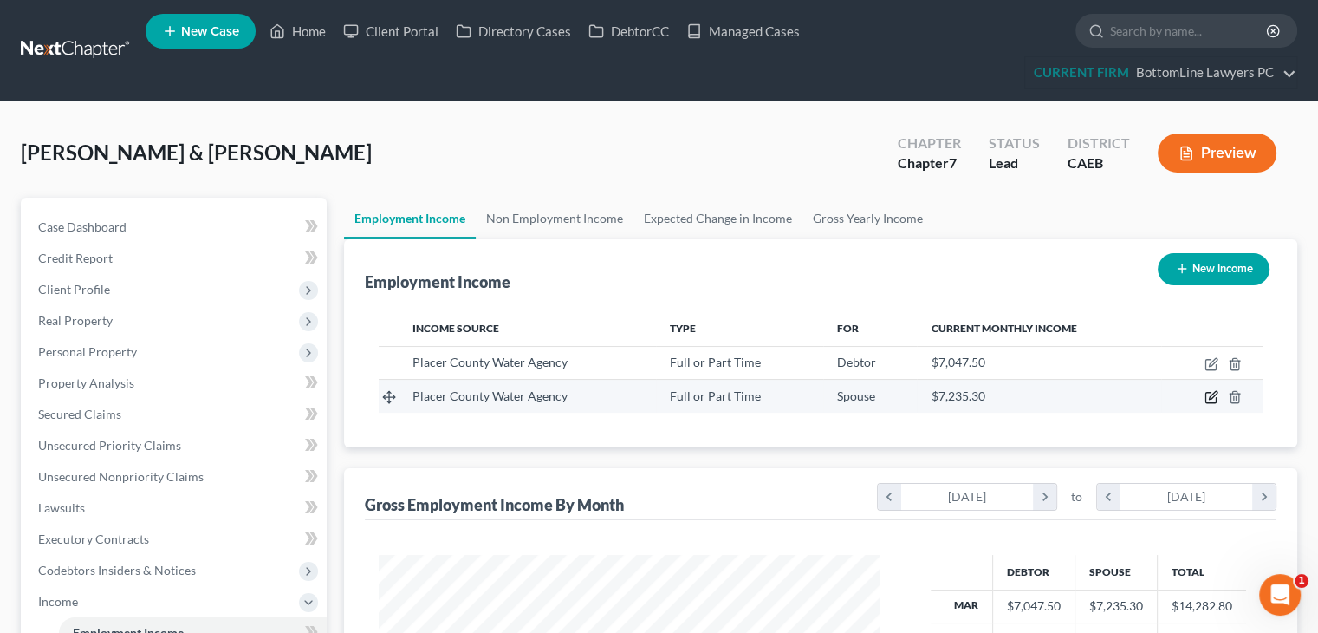
click at [1208, 396] on icon "button" at bounding box center [1212, 397] width 14 height 14
select select "0"
select select "2"
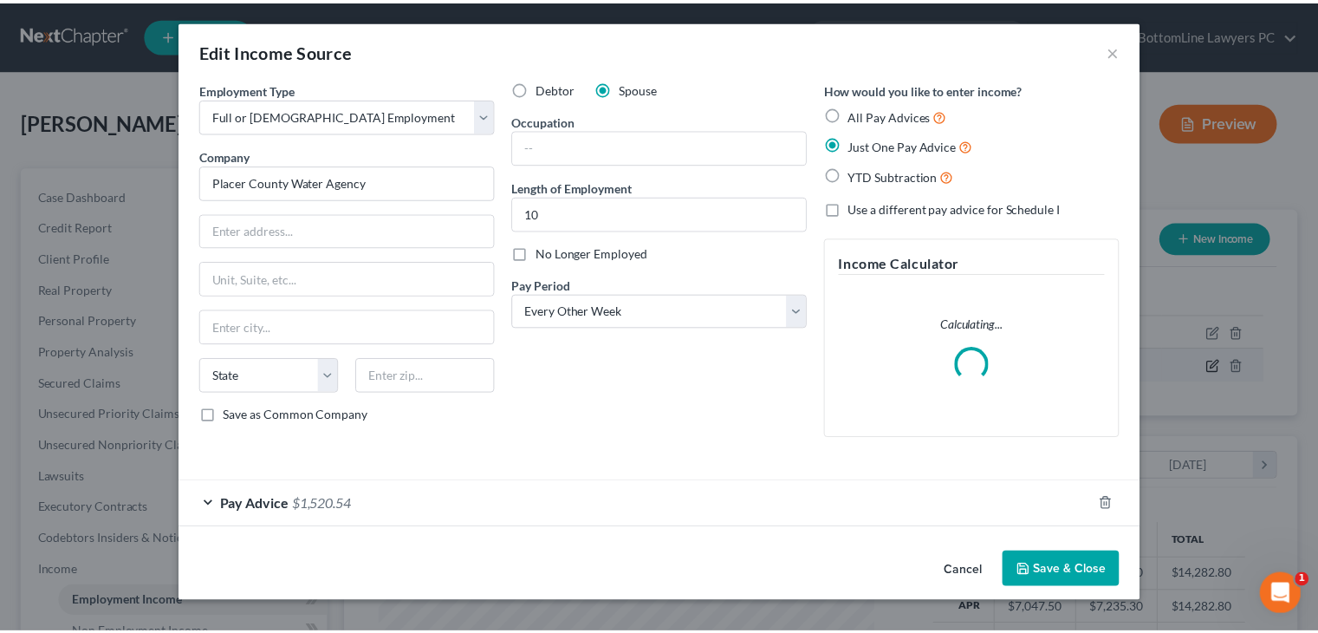
scroll to position [309, 541]
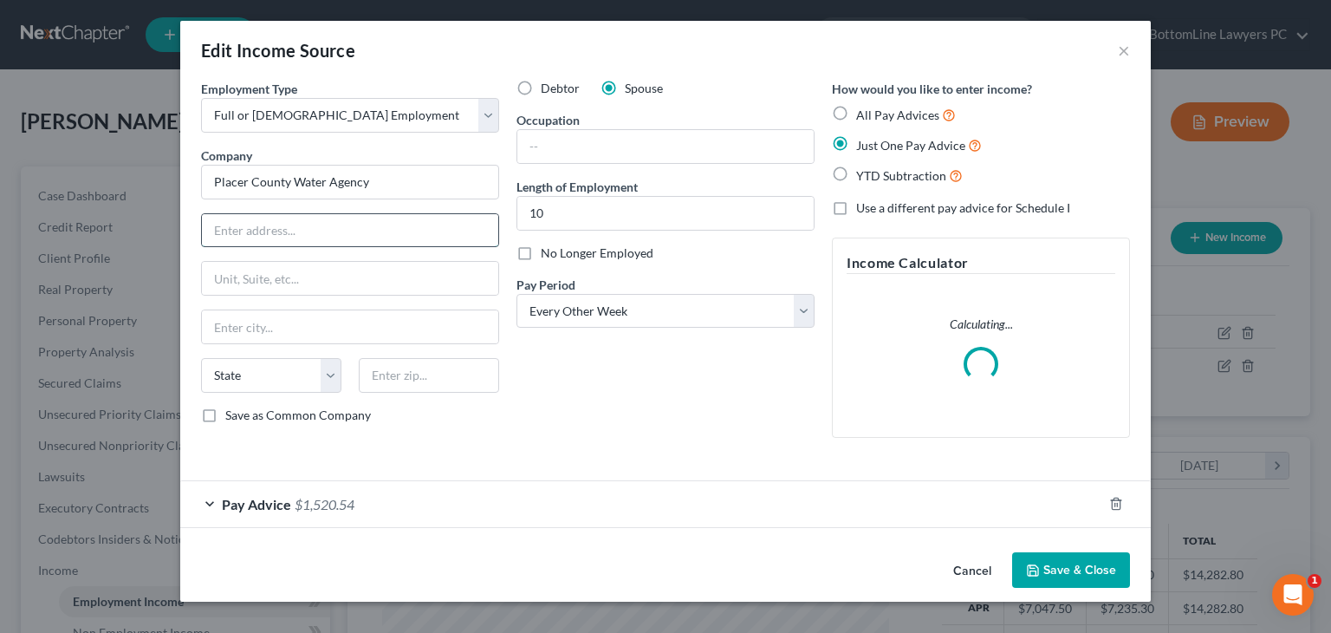
click at [309, 237] on input "text" at bounding box center [350, 230] width 296 height 33
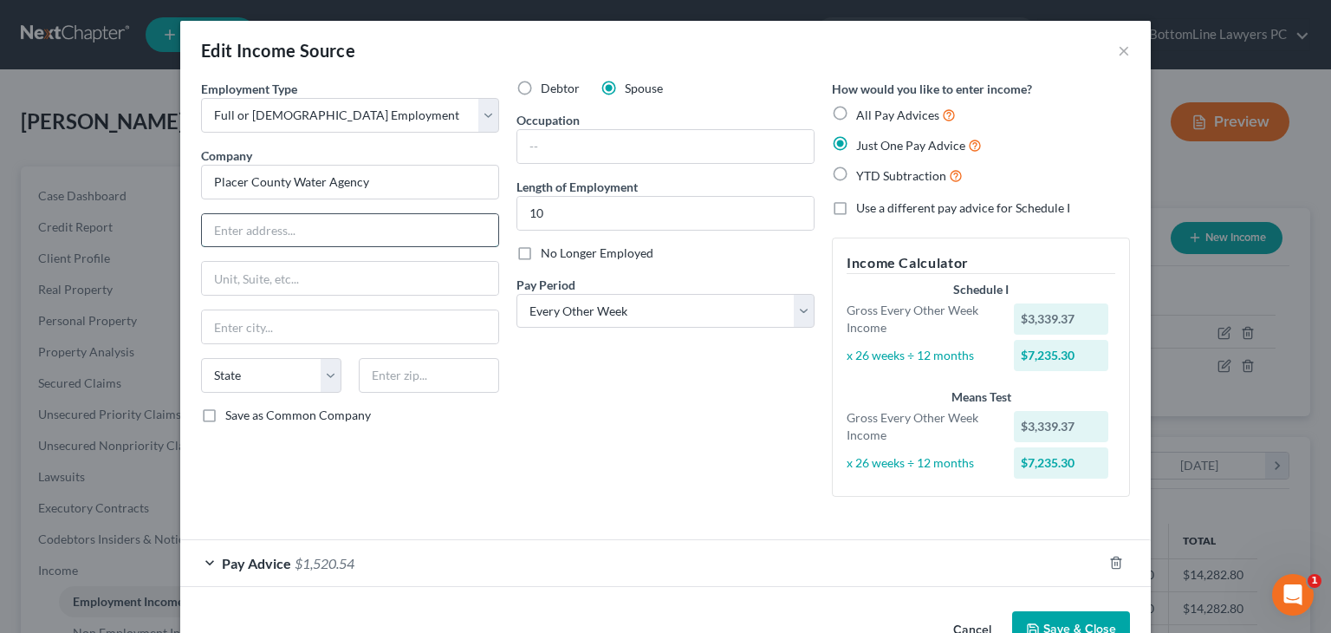
type input "PO Box 6570"
click at [371, 362] on input "text" at bounding box center [429, 375] width 140 height 35
paste input "95604"
type input "95604"
type input "Auburn"
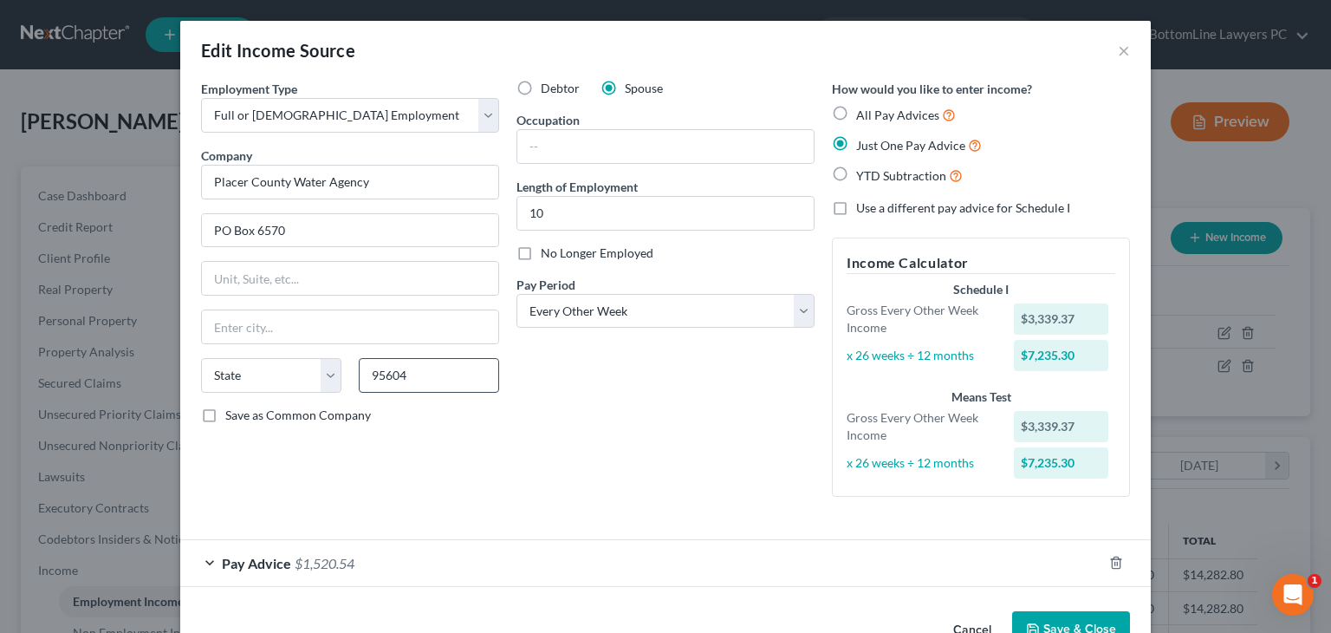
select select "4"
click at [1047, 628] on button "Save & Close" at bounding box center [1071, 629] width 118 height 36
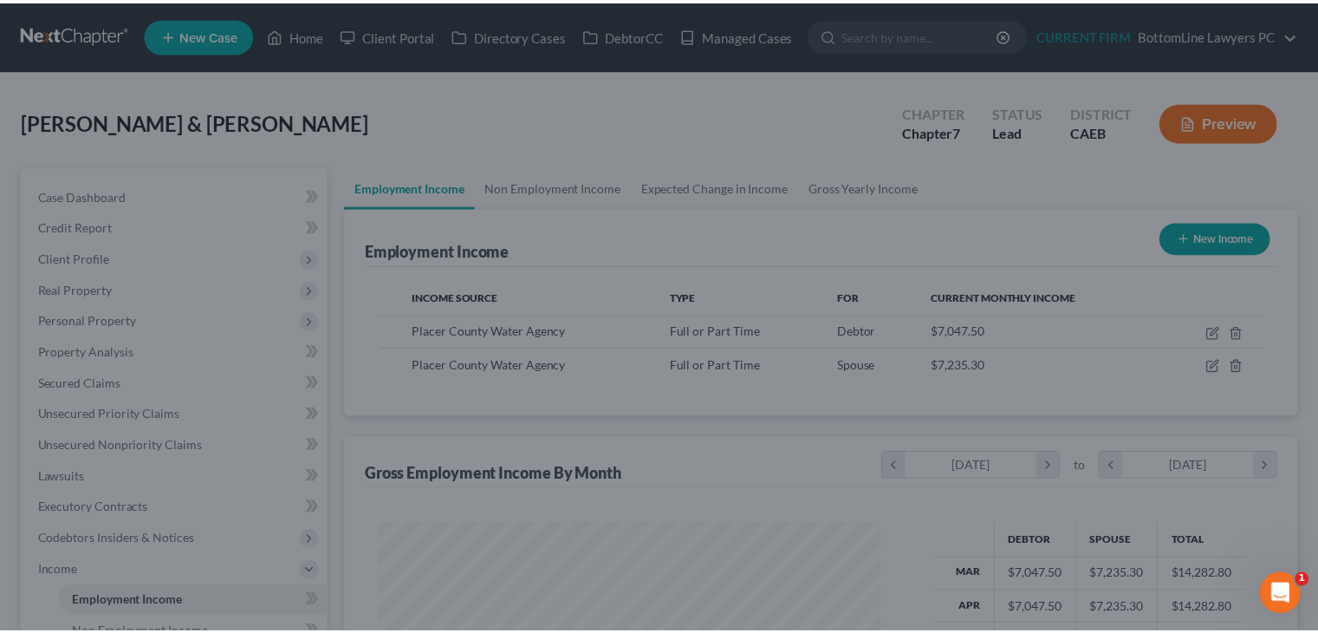
scroll to position [866417, 866190]
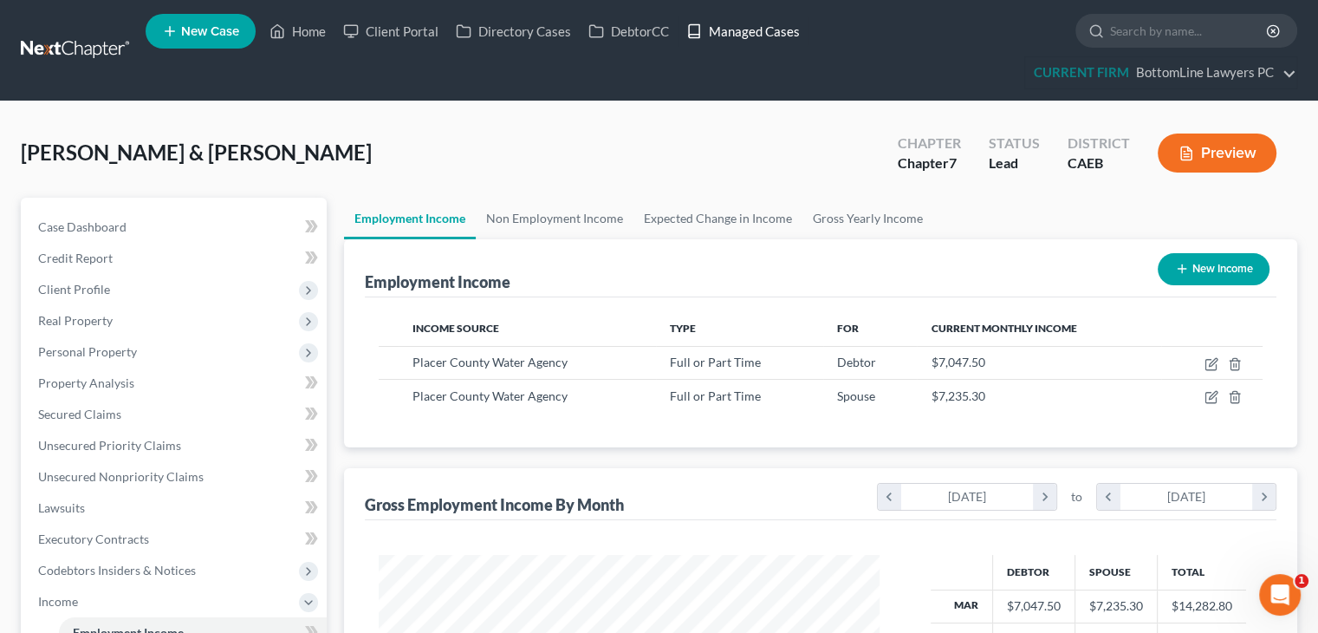
click at [777, 34] on link "Managed Cases" at bounding box center [743, 31] width 131 height 31
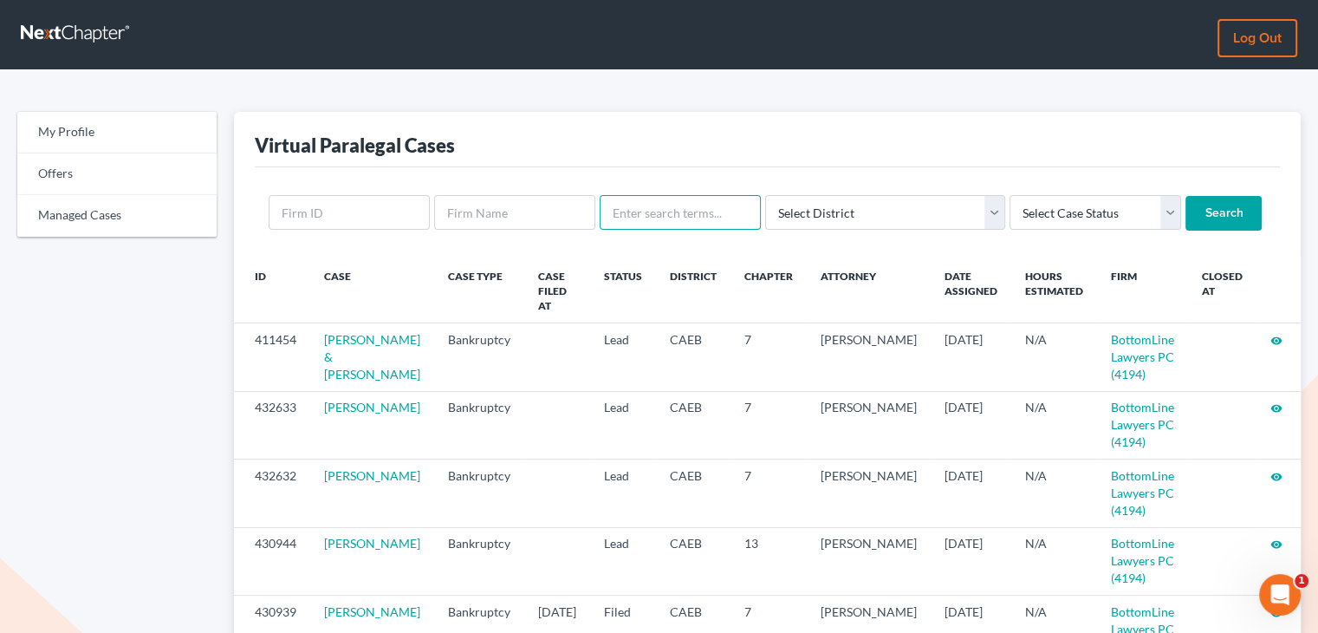
click at [634, 216] on input "text" at bounding box center [680, 212] width 161 height 35
type input "[PERSON_NAME]"
click at [1186, 216] on input "Search" at bounding box center [1224, 213] width 76 height 35
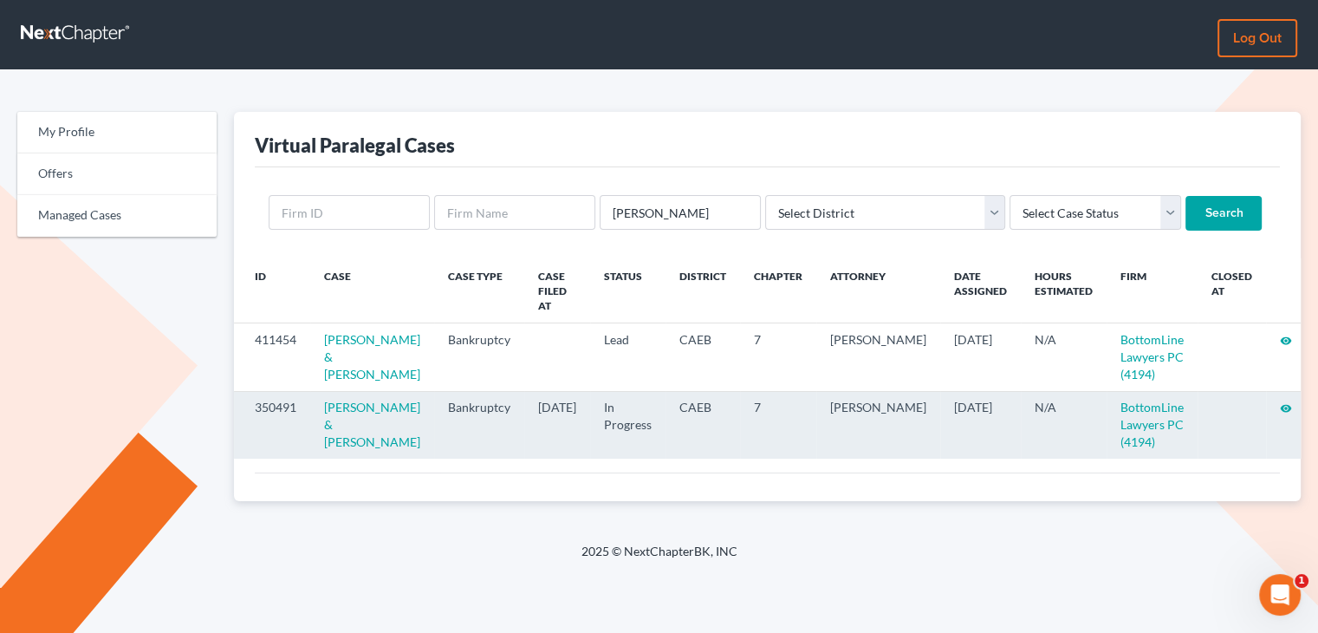
click at [1280, 413] on icon "visibility" at bounding box center [1286, 408] width 12 height 12
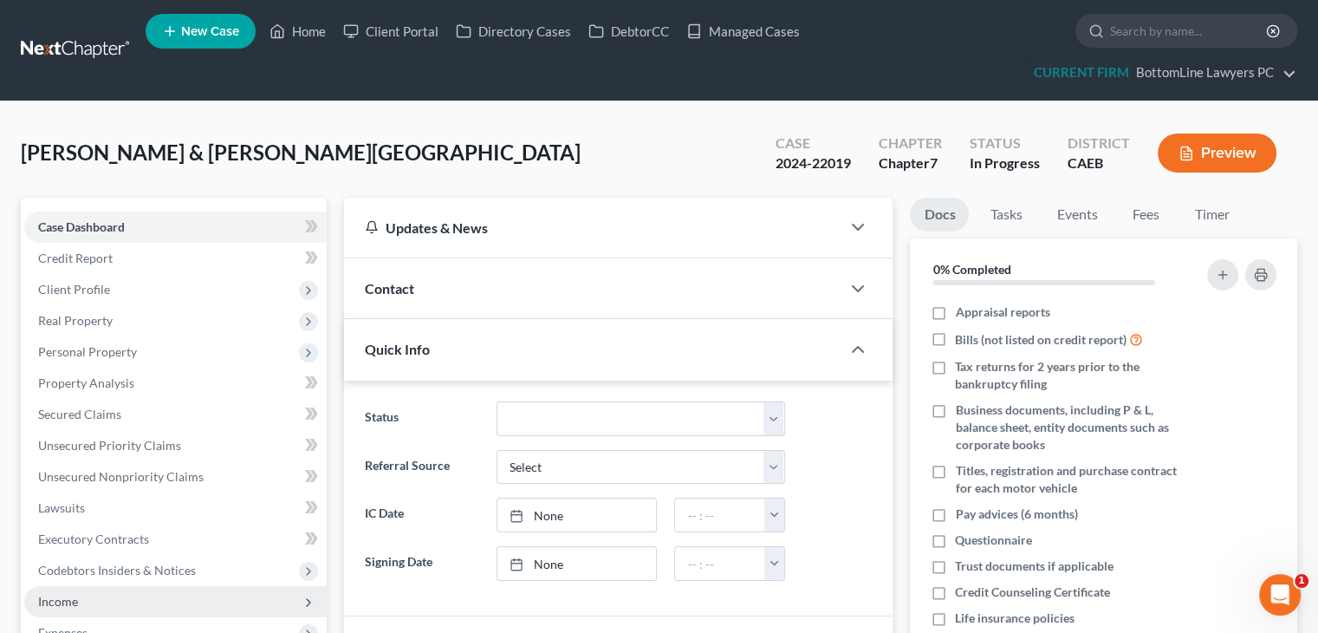
click at [83, 604] on span "Income" at bounding box center [175, 601] width 302 height 31
click at [106, 627] on span "Employment Income" at bounding box center [128, 632] width 111 height 15
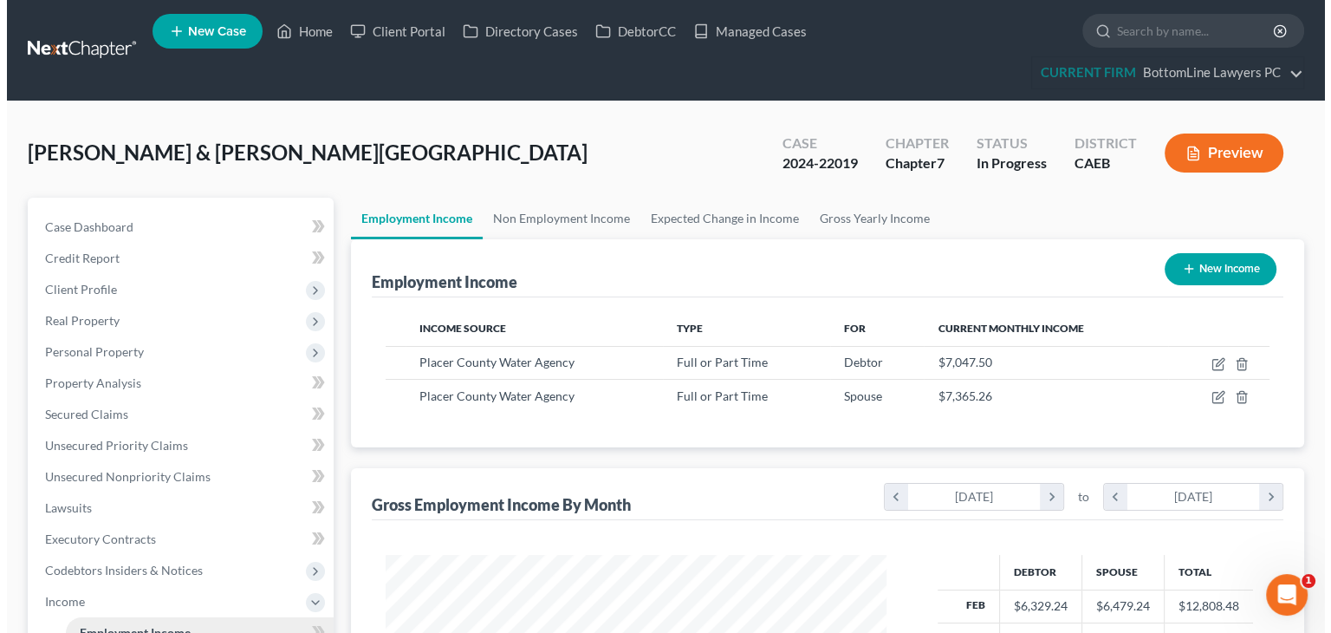
scroll to position [309, 535]
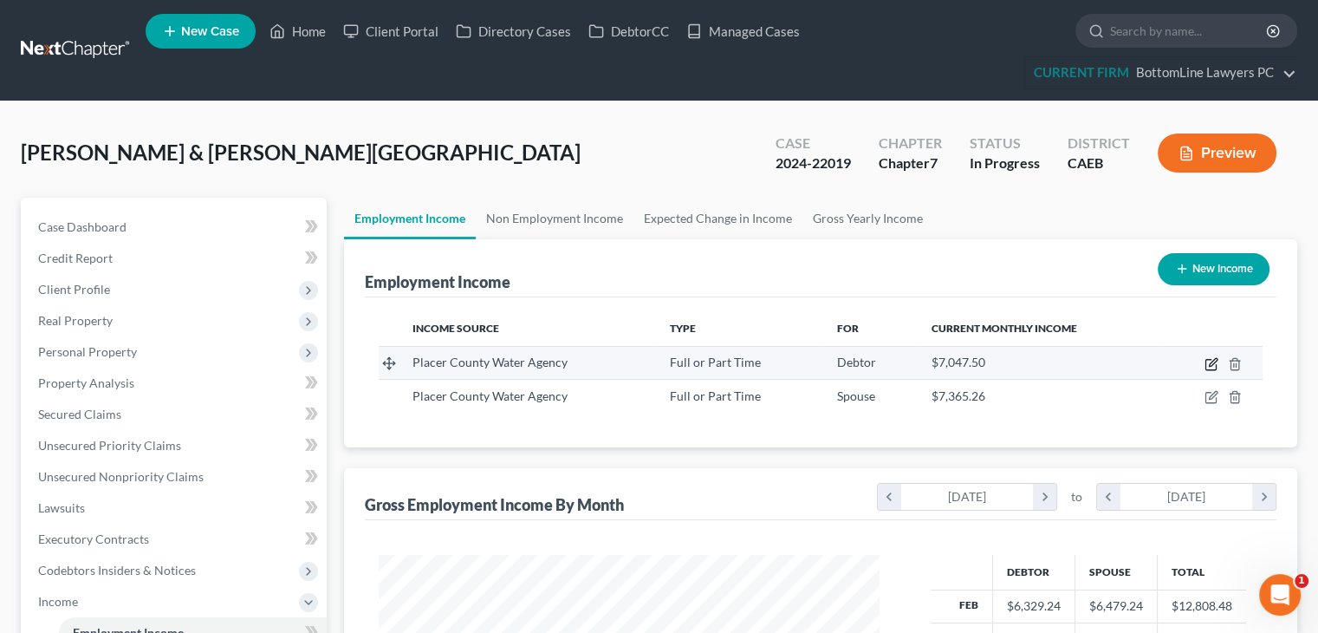
click at [1212, 357] on icon "button" at bounding box center [1212, 364] width 14 height 14
select select "0"
select select "4"
select select "2"
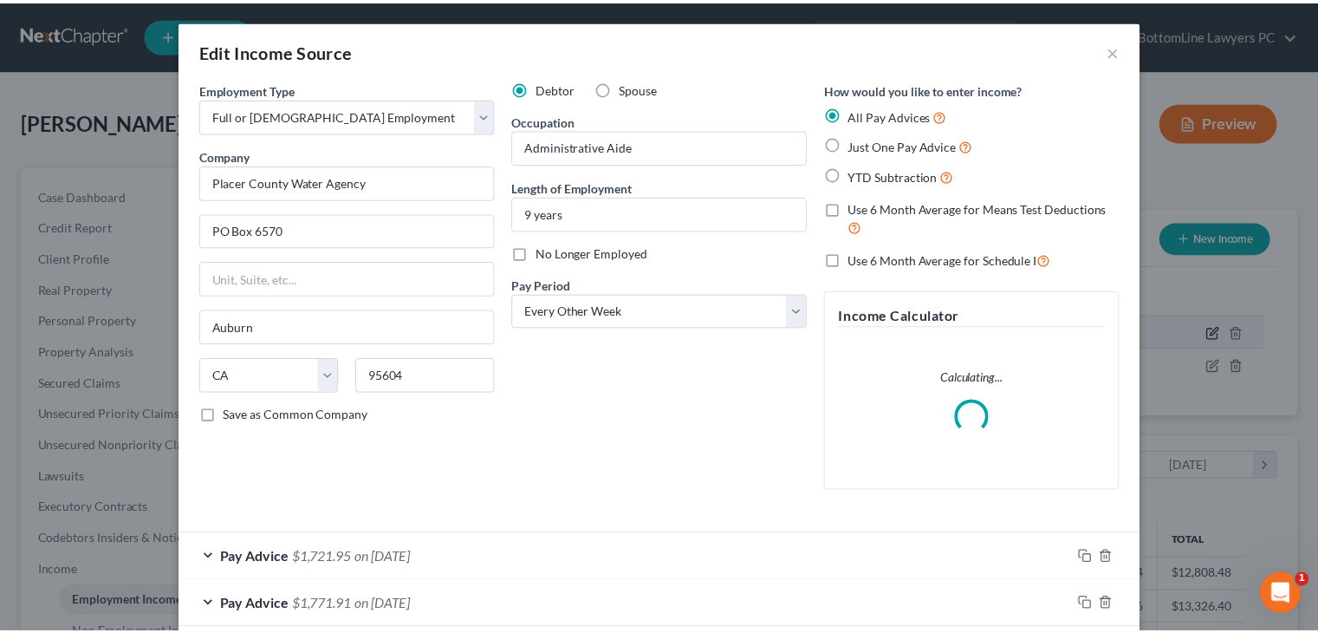
scroll to position [309, 541]
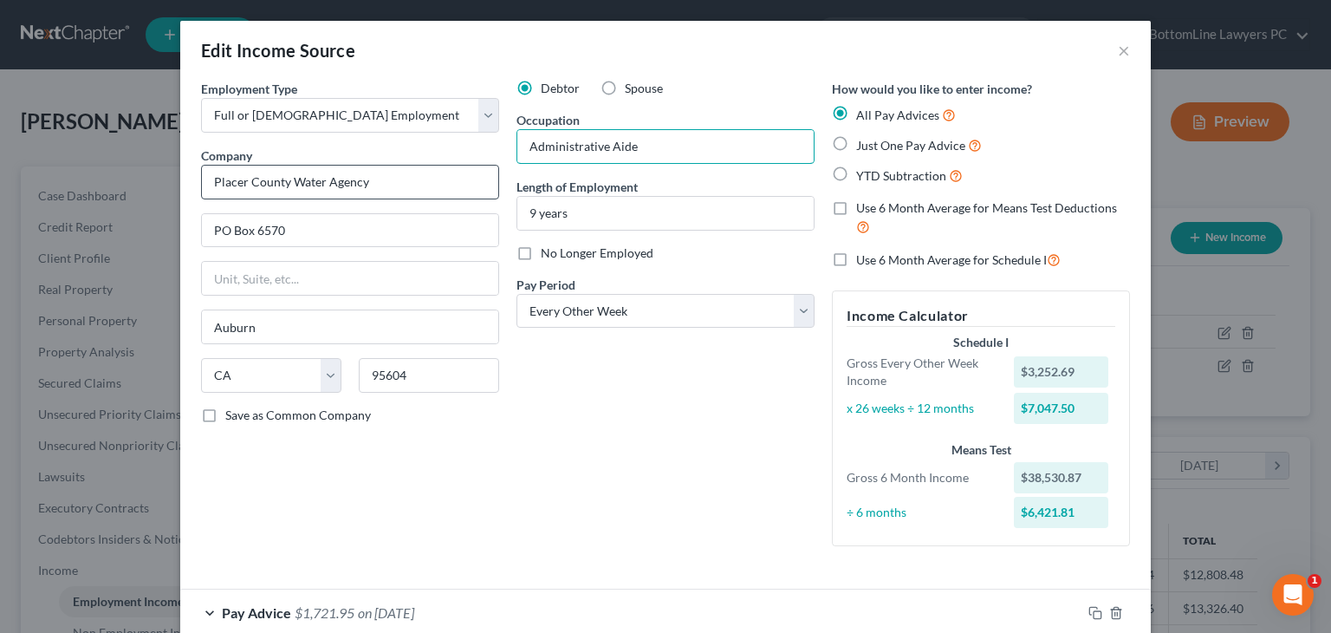
drag, startPoint x: 725, startPoint y: 148, endPoint x: 435, endPoint y: 167, distance: 290.1
click at [435, 167] on div "Employment Type * Select Full or Part Time Employment Self Employment Company *…" at bounding box center [665, 327] width 946 height 495
click at [435, 167] on input "Placer County Water Agency" at bounding box center [350, 182] width 298 height 35
click at [647, 149] on input "Administrative Aide" at bounding box center [665, 146] width 296 height 33
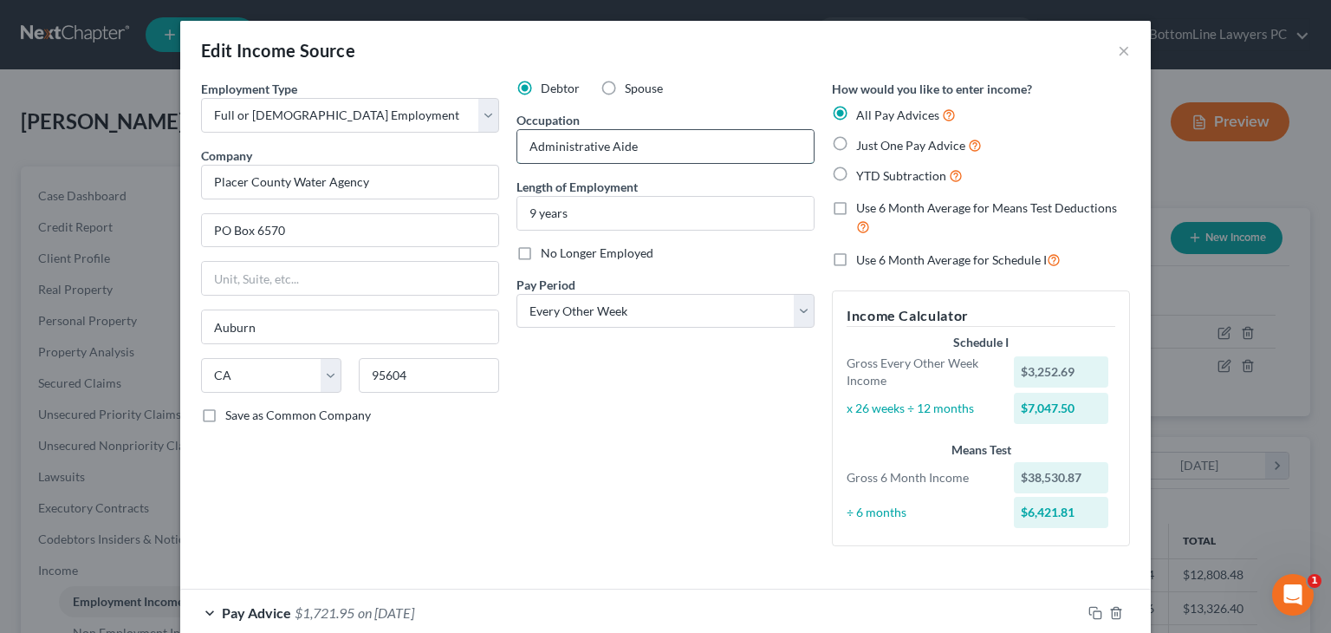
click at [647, 149] on input "Administrative Aide" at bounding box center [665, 146] width 296 height 33
drag, startPoint x: 648, startPoint y: 146, endPoint x: 502, endPoint y: 153, distance: 146.6
click at [508, 153] on div "Debtor Spouse Occupation Administrative Aide Length of Employment 9 years No Lo…" at bounding box center [665, 320] width 315 height 480
click at [629, 91] on span "Spouse" at bounding box center [644, 88] width 38 height 15
click at [632, 91] on input "Spouse" at bounding box center [637, 85] width 11 height 11
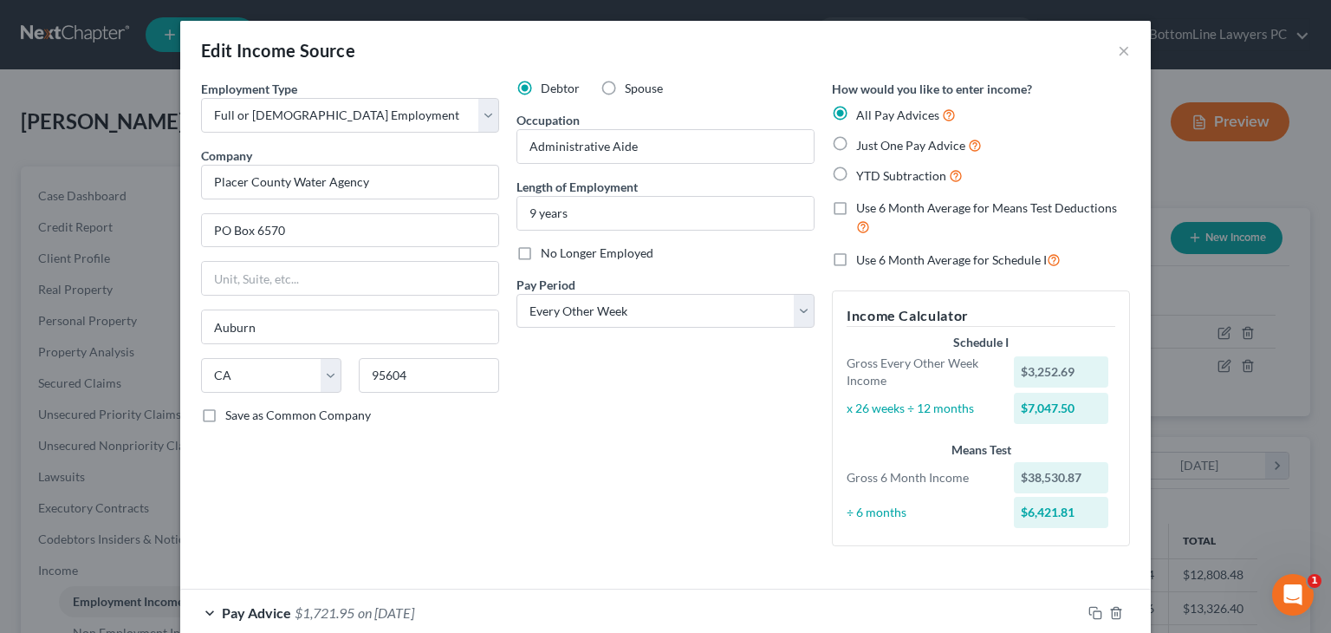
radio input "true"
click at [545, 88] on span "Debtor" at bounding box center [560, 88] width 39 height 15
click at [548, 88] on input "Debtor" at bounding box center [553, 85] width 11 height 11
radio input "true"
click at [1109, 45] on div "Edit Income Source ×" at bounding box center [665, 50] width 971 height 59
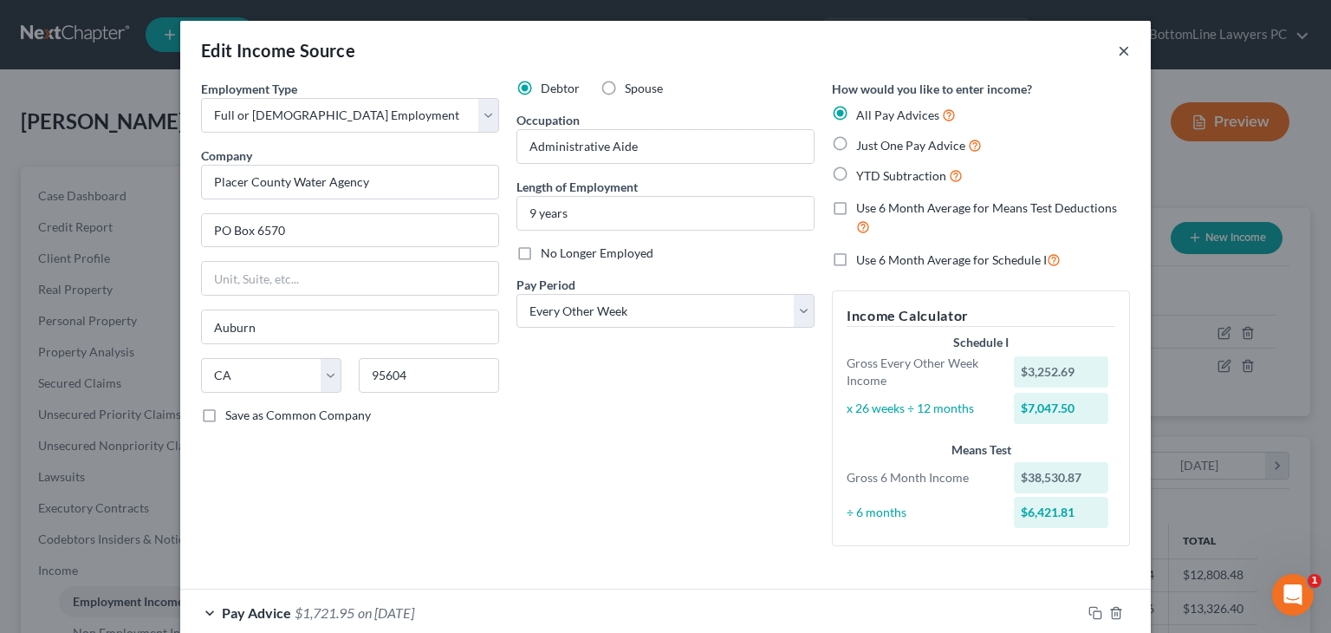
click at [1118, 52] on button "×" at bounding box center [1124, 50] width 12 height 21
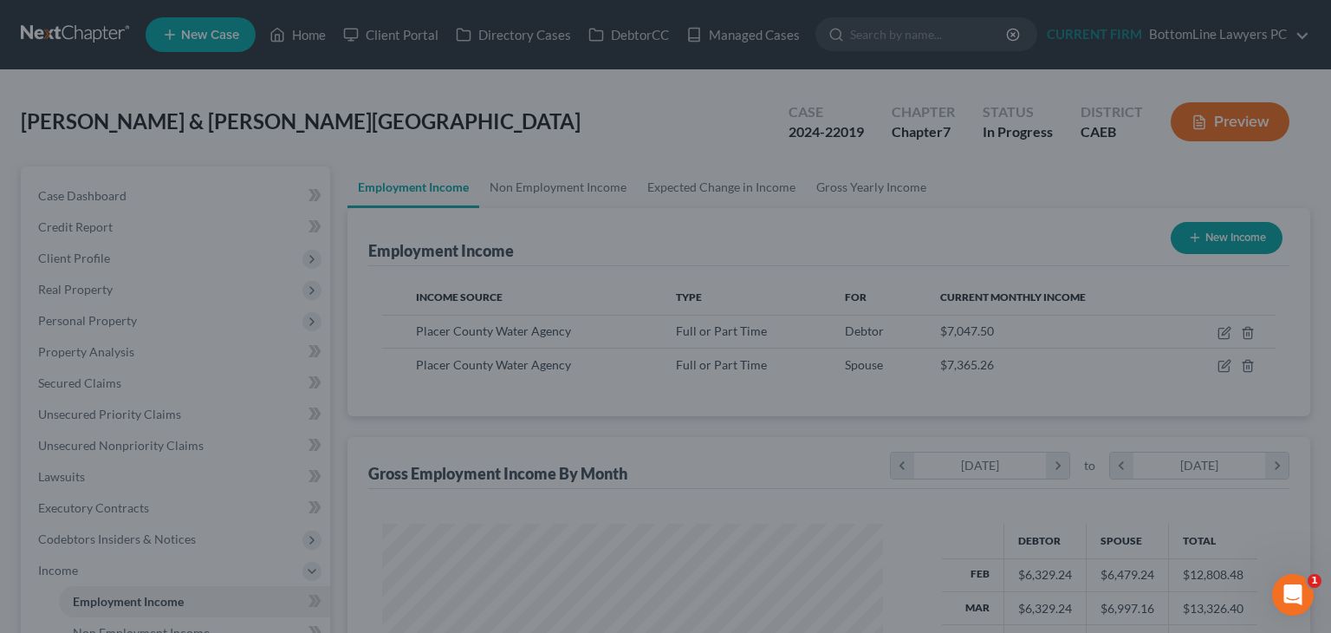
scroll to position [866417, 866190]
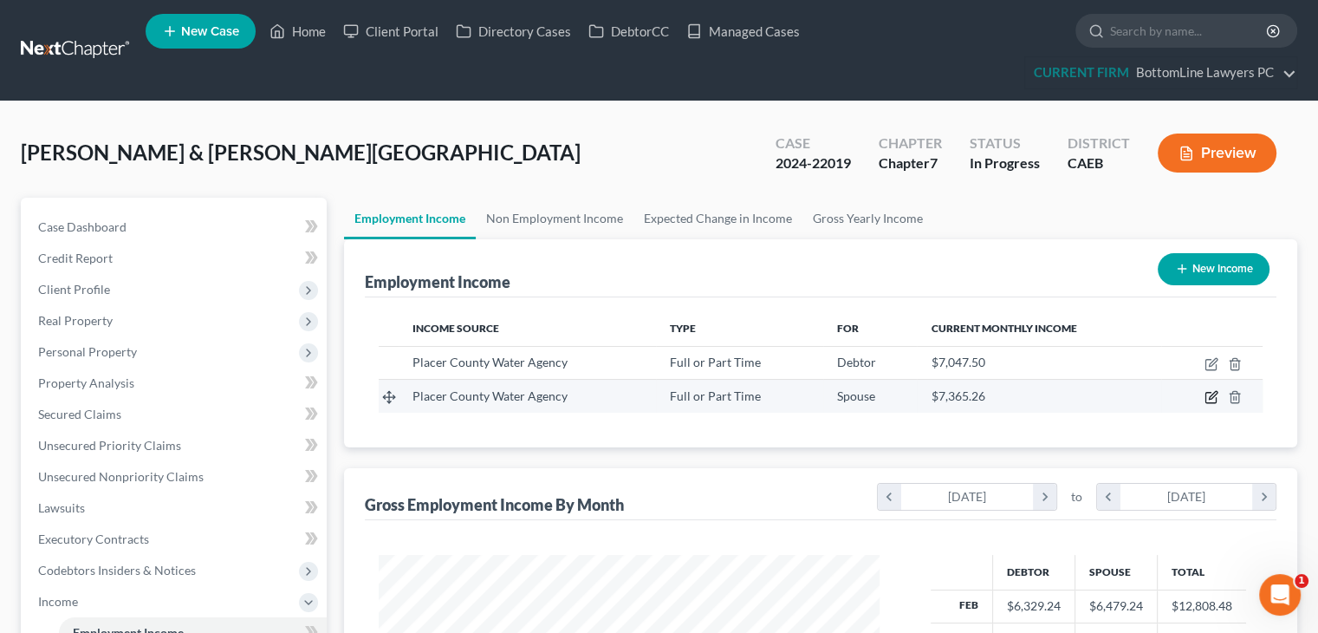
click at [1216, 400] on icon "button" at bounding box center [1211, 398] width 10 height 10
select select "0"
select select "4"
select select "2"
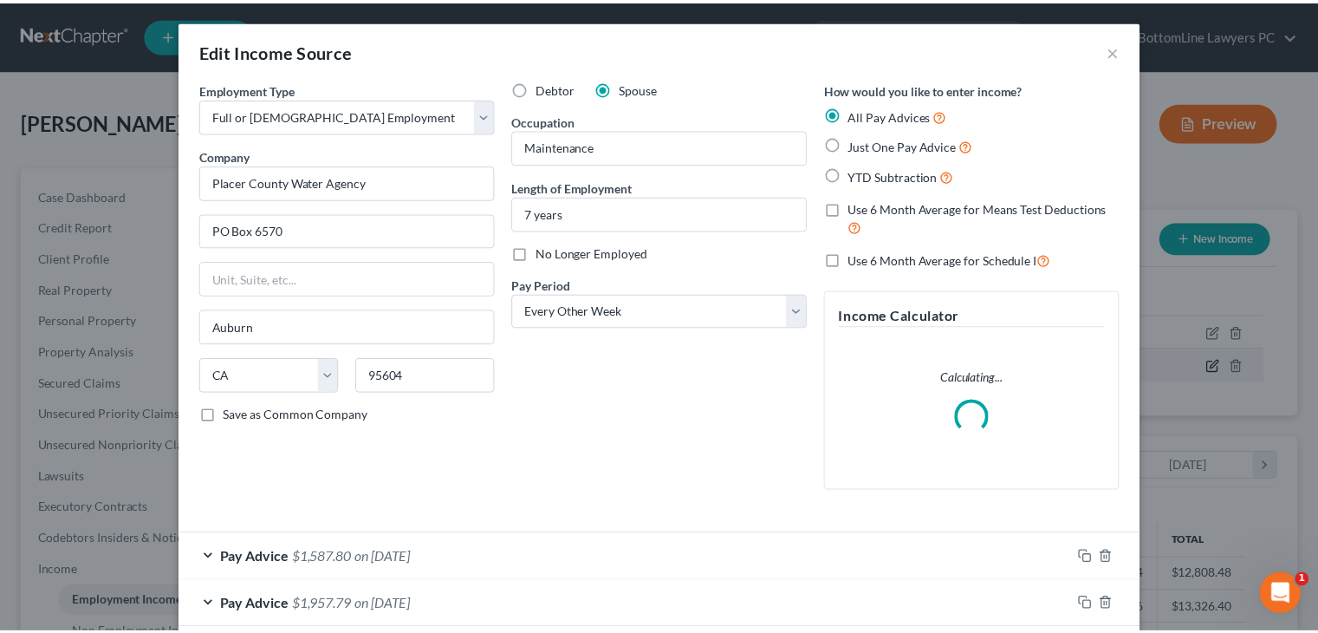
scroll to position [309, 541]
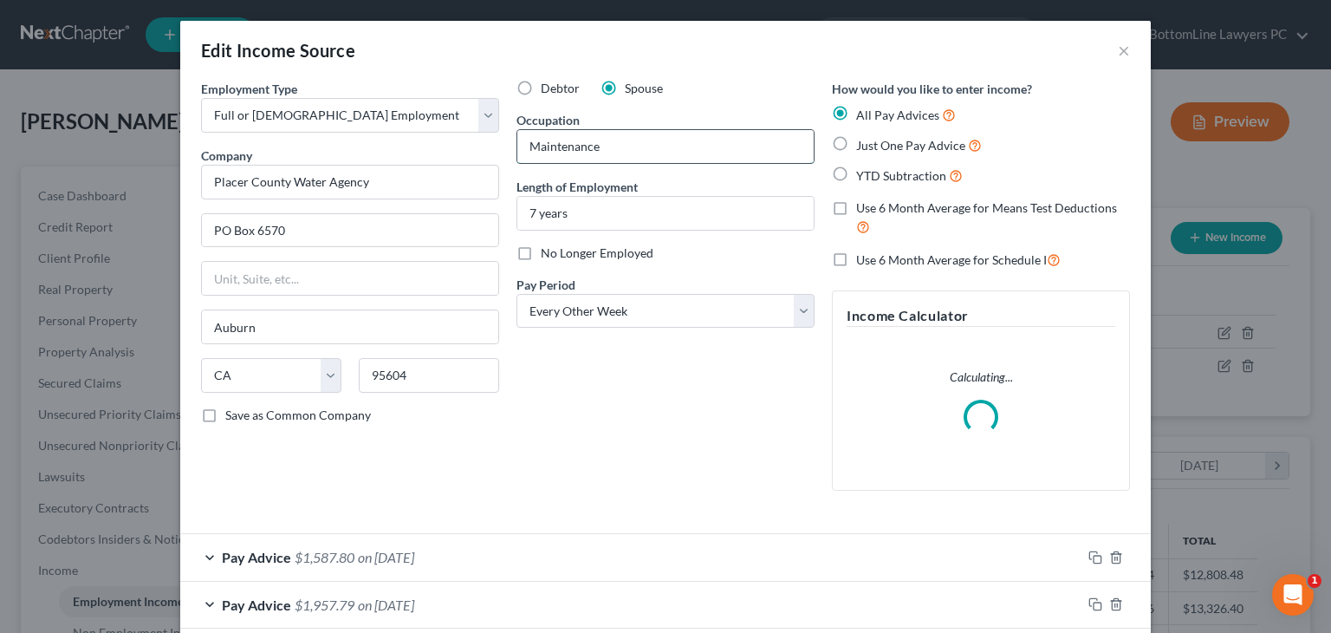
click at [658, 153] on input "Maintenance" at bounding box center [665, 146] width 296 height 33
paste input "Administrative Aide"
drag, startPoint x: 714, startPoint y: 148, endPoint x: 457, endPoint y: 168, distance: 258.2
click at [457, 168] on div "Employment Type * Select Full or Part Time Employment Self Employment Company *…" at bounding box center [665, 299] width 946 height 439
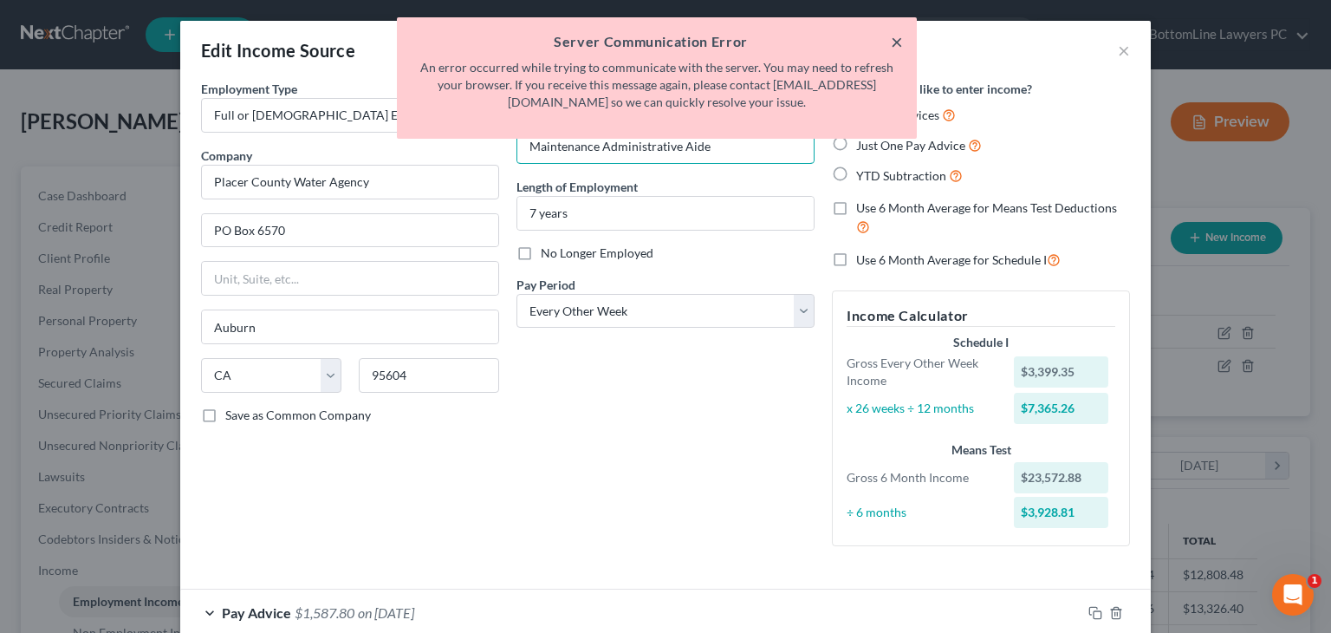
type input "Maintenance Administrative Aide"
click at [896, 46] on button "×" at bounding box center [897, 41] width 12 height 21
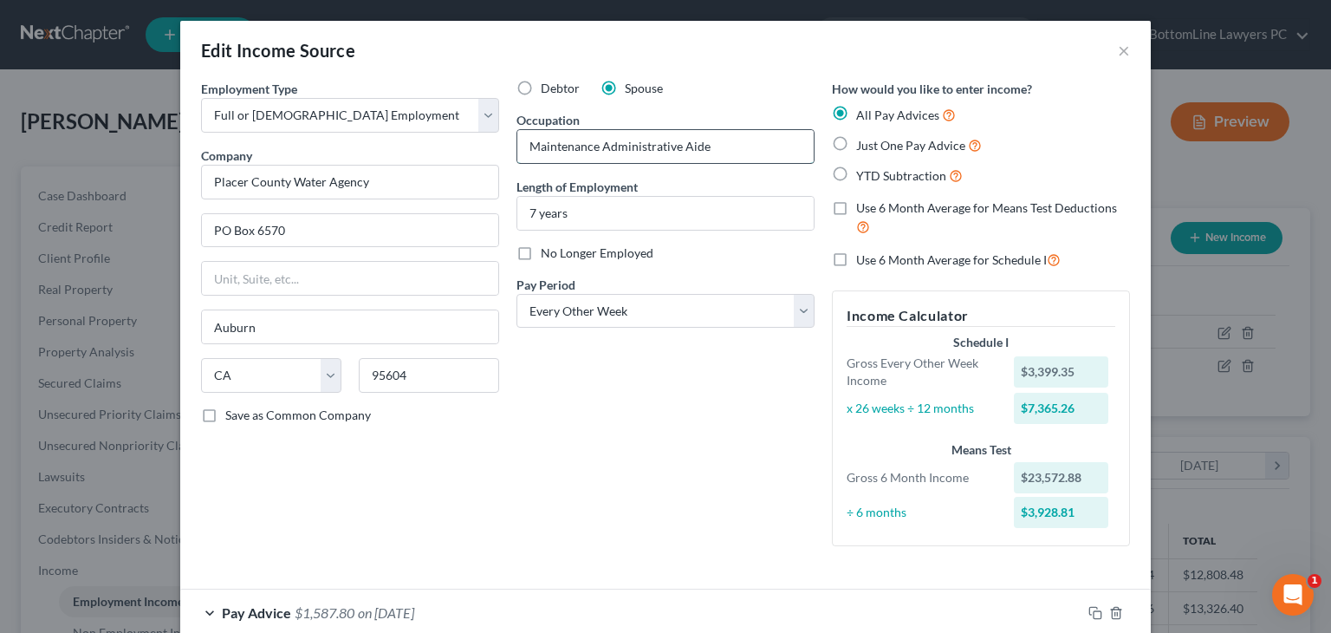
click at [738, 153] on input "Maintenance Administrative Aide" at bounding box center [665, 146] width 296 height 33
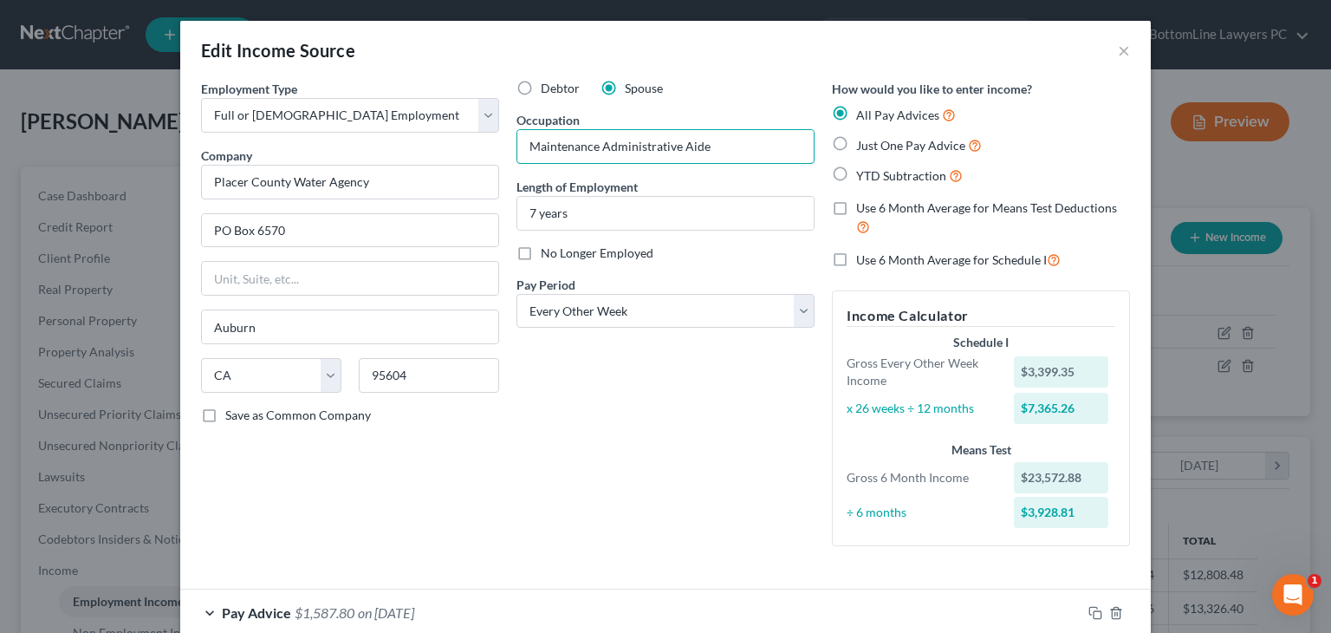
drag, startPoint x: 738, startPoint y: 153, endPoint x: 471, endPoint y: 140, distance: 266.4
click at [471, 140] on div "Employment Type * Select Full or Part Time Employment Self Employment Company *…" at bounding box center [665, 327] width 946 height 495
click at [1118, 53] on button "×" at bounding box center [1124, 50] width 12 height 21
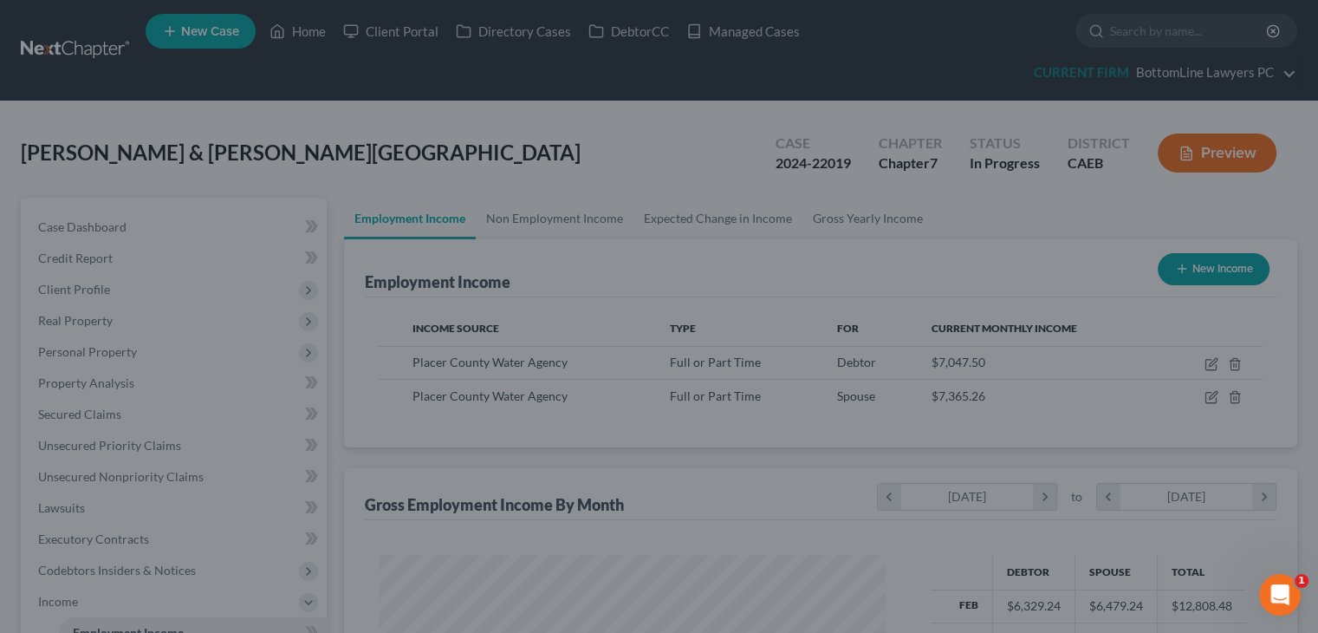
scroll to position [866417, 866190]
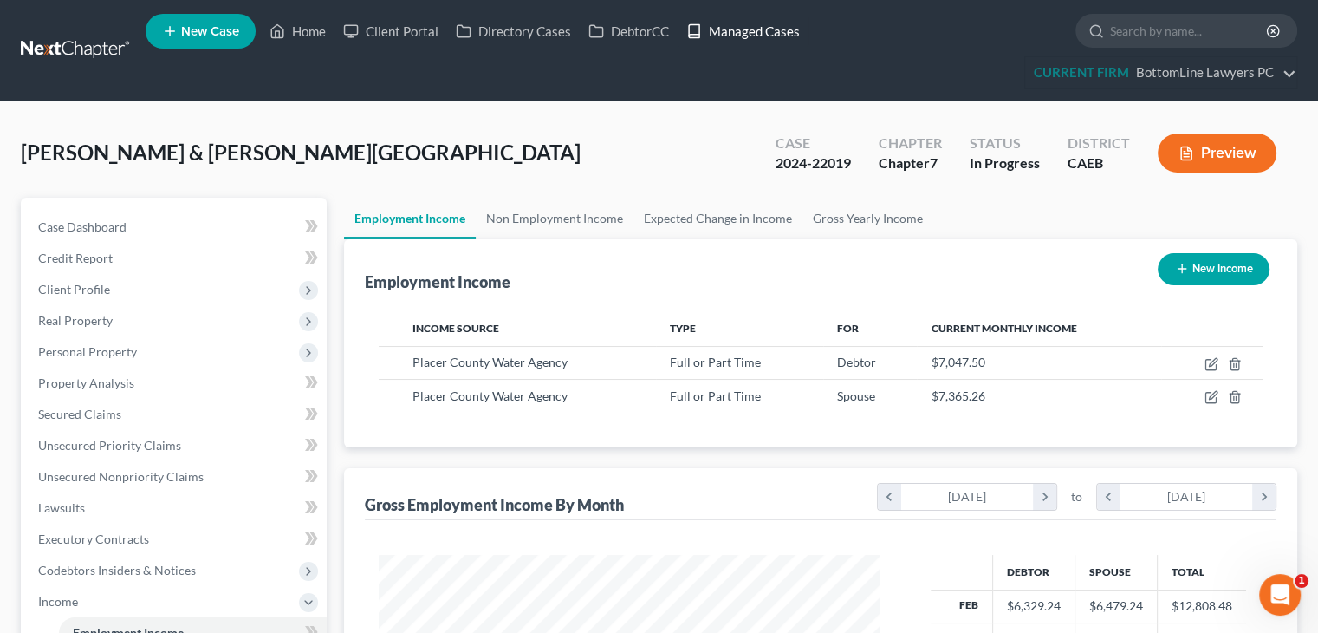
click at [735, 33] on link "Managed Cases" at bounding box center [743, 31] width 131 height 31
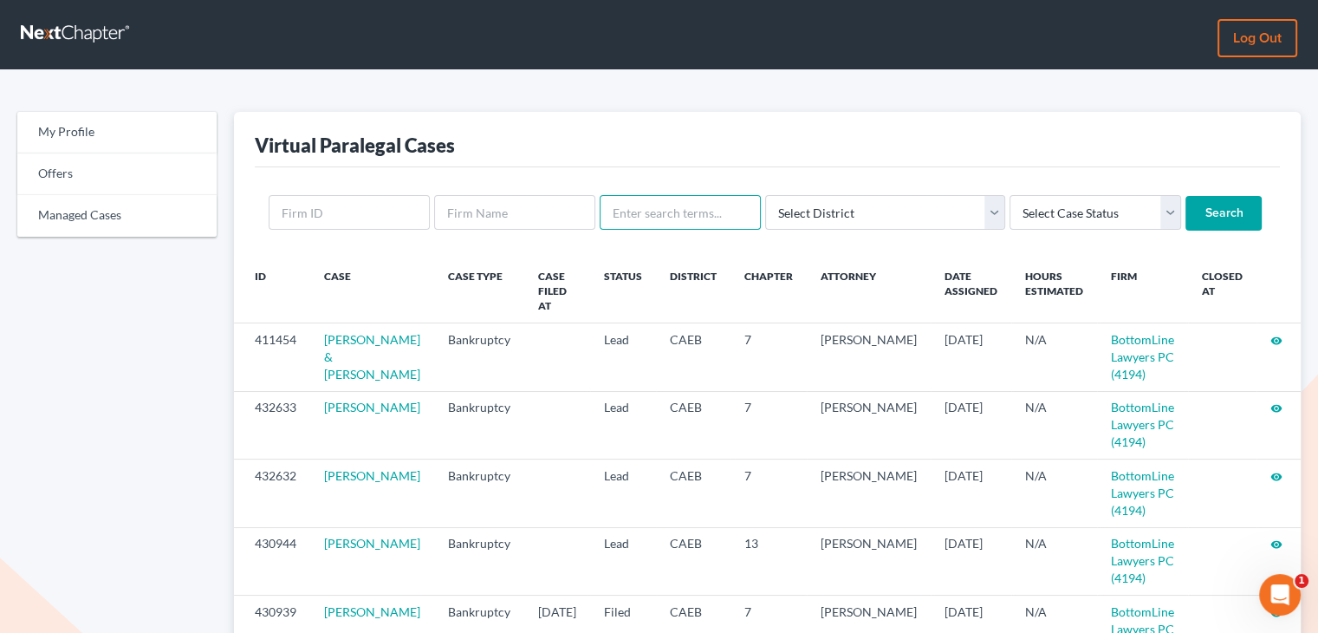
click at [640, 219] on input "text" at bounding box center [680, 212] width 161 height 35
type input "[PERSON_NAME]"
click at [1186, 202] on input "Search" at bounding box center [1224, 213] width 76 height 35
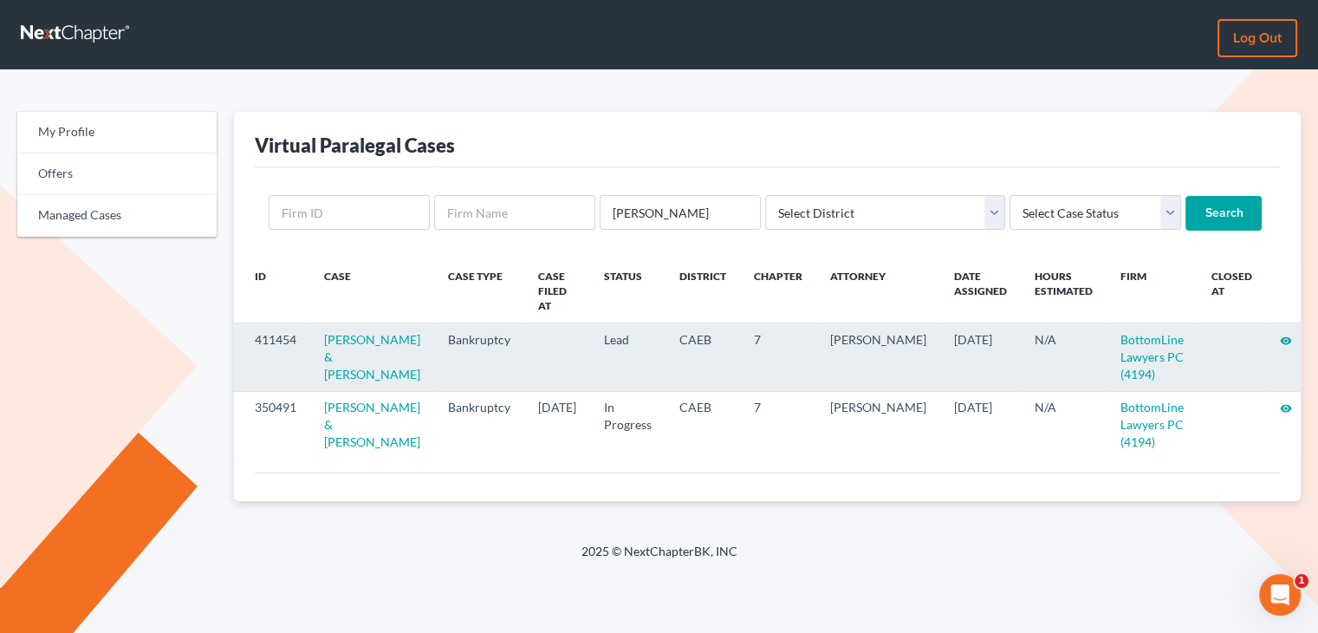
click at [1280, 335] on icon "visibility" at bounding box center [1286, 341] width 12 height 12
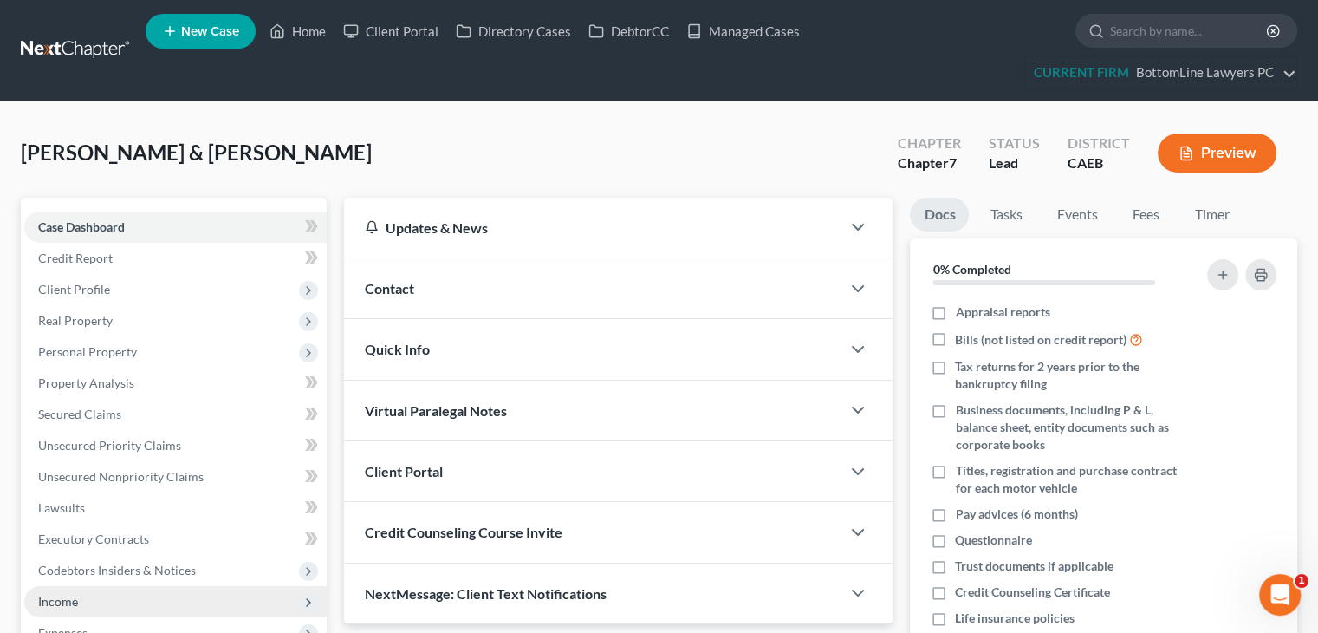
click at [67, 597] on span "Income" at bounding box center [58, 601] width 40 height 15
click at [105, 620] on link "Employment Income" at bounding box center [193, 632] width 268 height 31
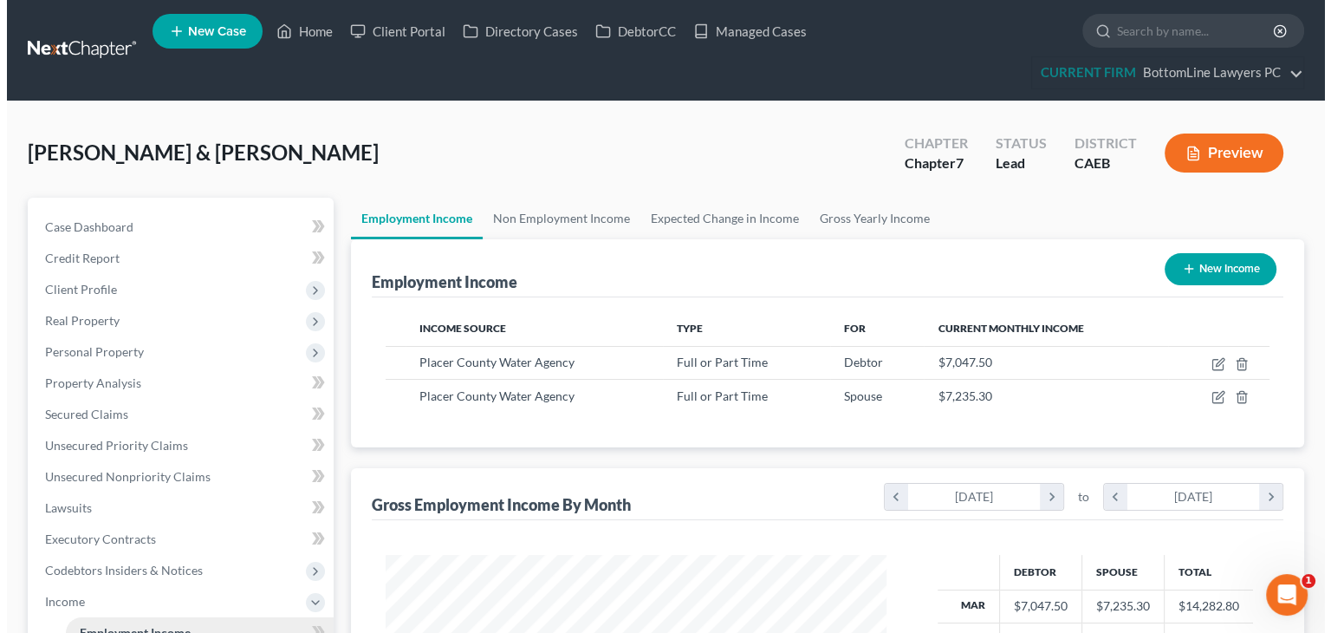
scroll to position [309, 535]
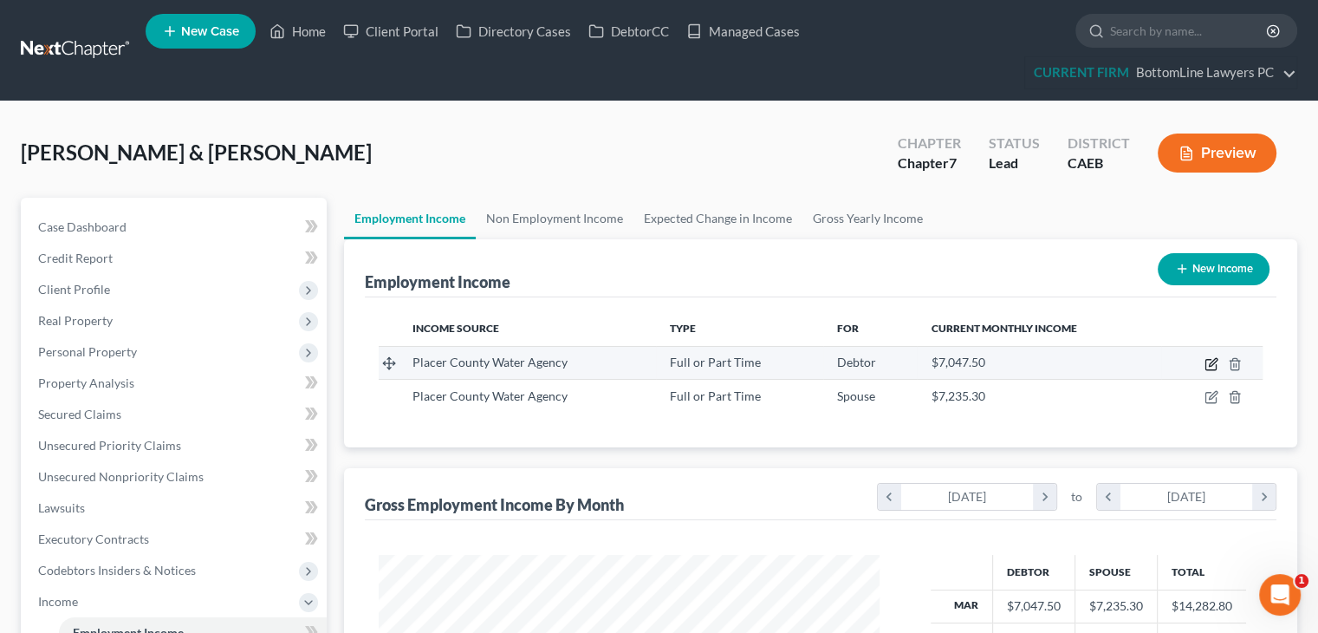
click at [1213, 361] on icon "button" at bounding box center [1212, 364] width 14 height 14
select select "0"
select select "4"
select select "2"
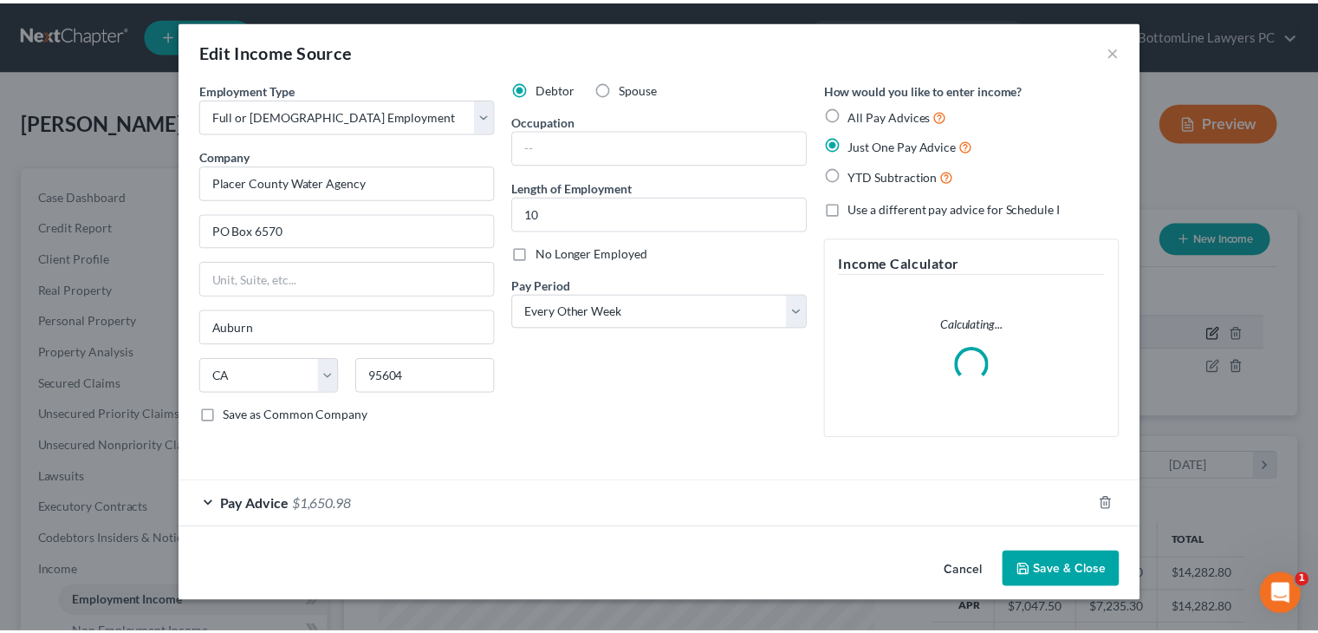
scroll to position [309, 541]
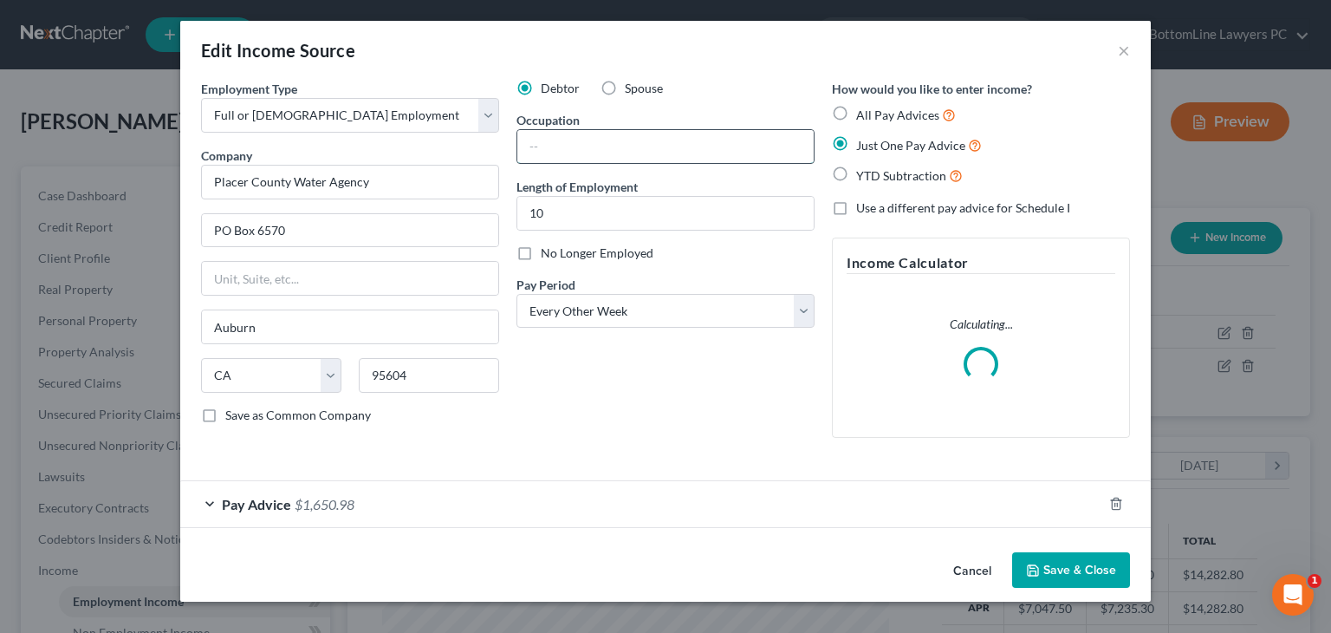
click at [719, 152] on input "text" at bounding box center [665, 146] width 296 height 33
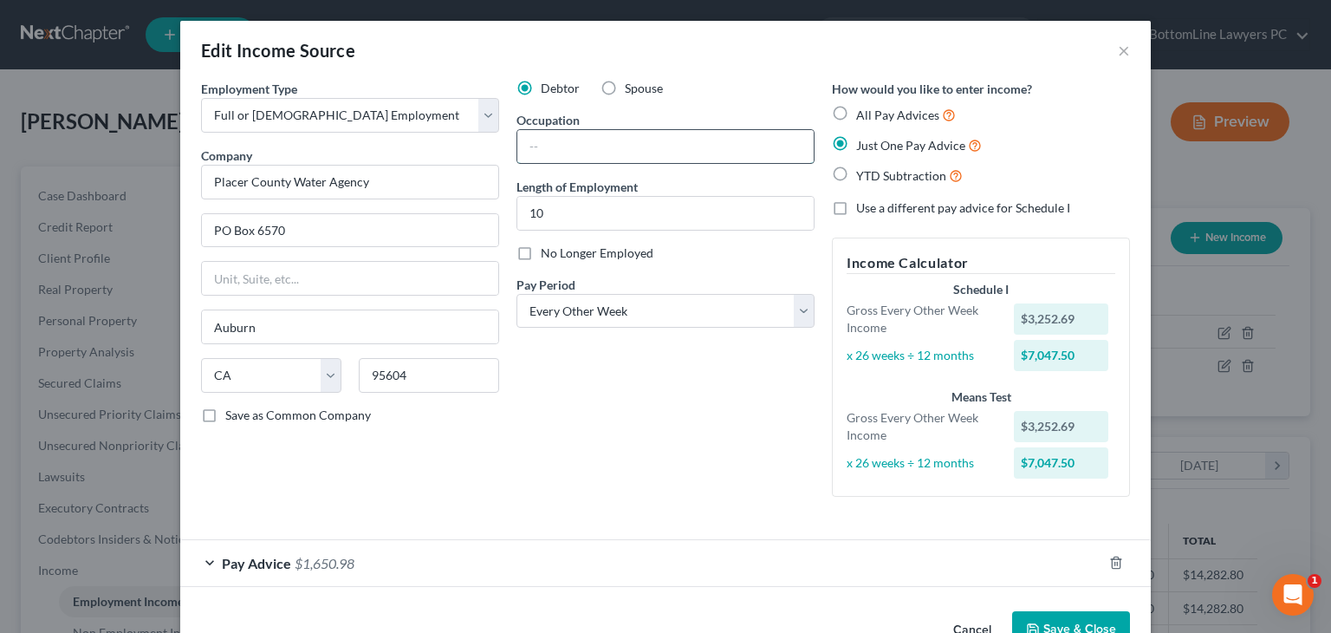
type input "Maintenance"
click at [1064, 620] on button "Save & Close" at bounding box center [1071, 629] width 118 height 36
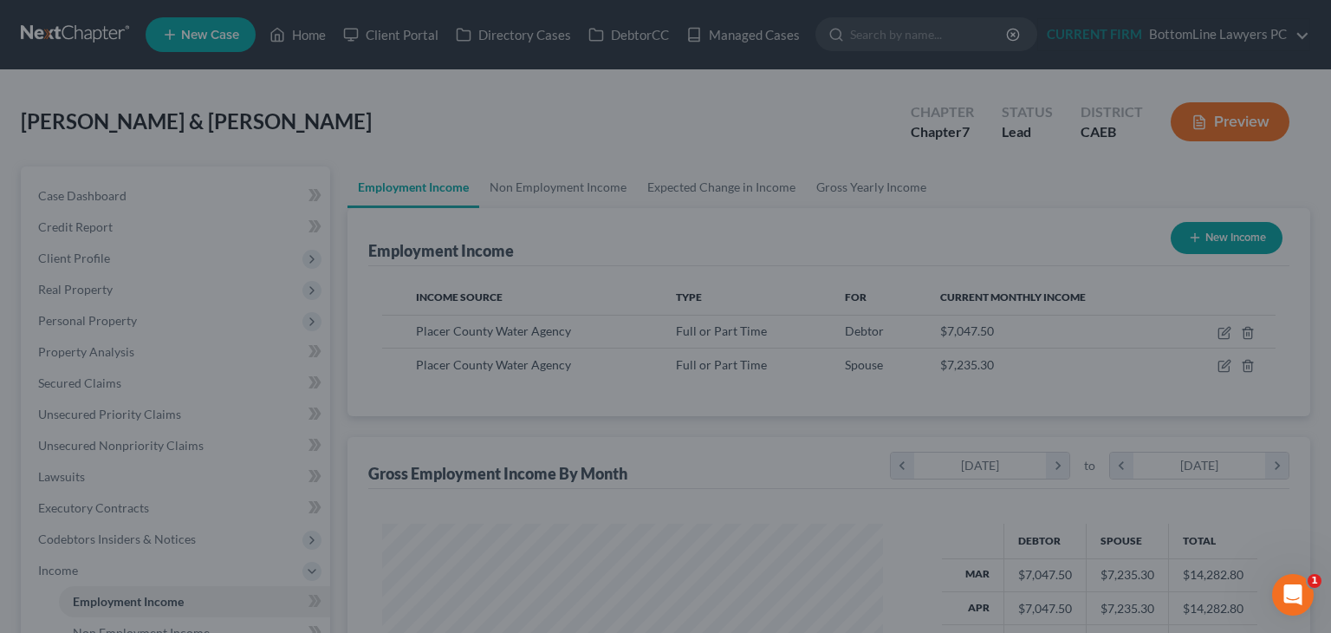
scroll to position [866417, 866190]
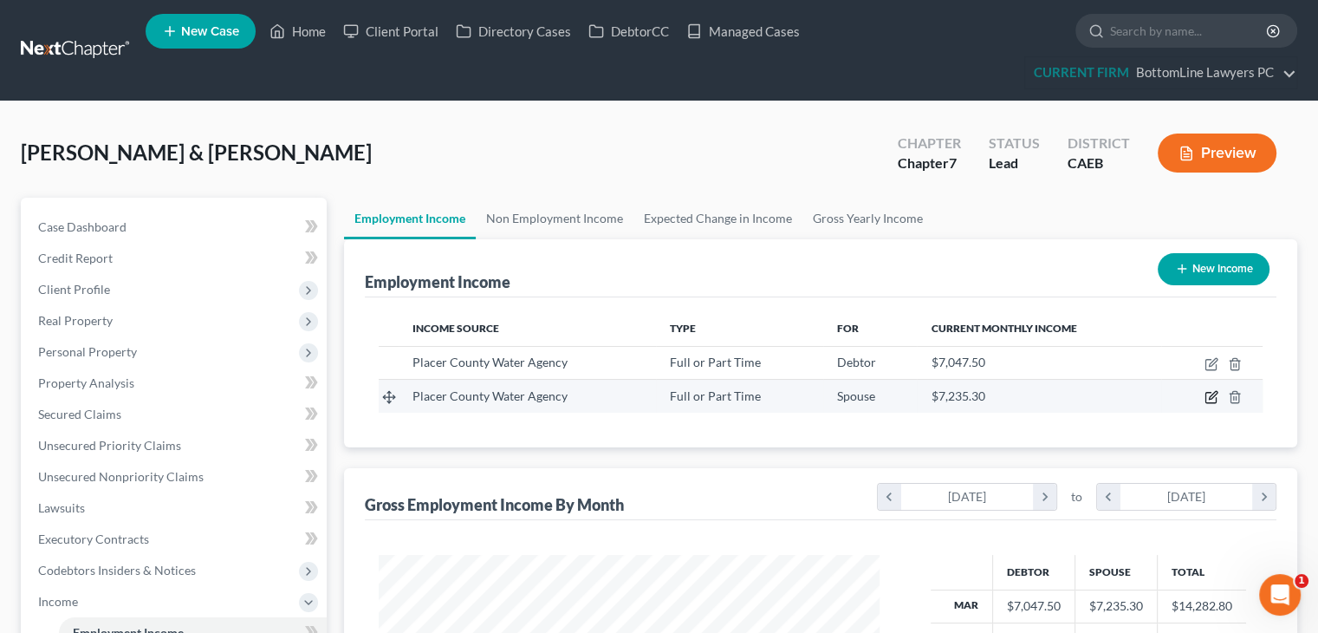
click at [1208, 399] on icon "button" at bounding box center [1212, 397] width 14 height 14
select select "0"
select select "4"
select select "2"
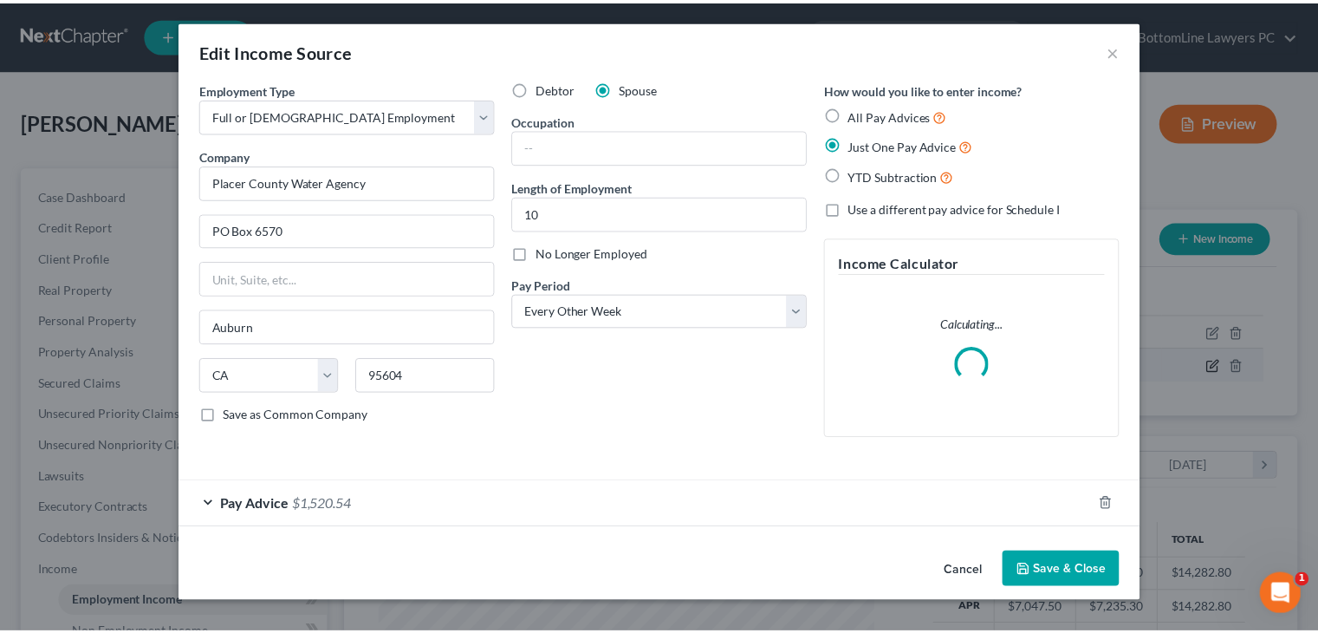
scroll to position [309, 541]
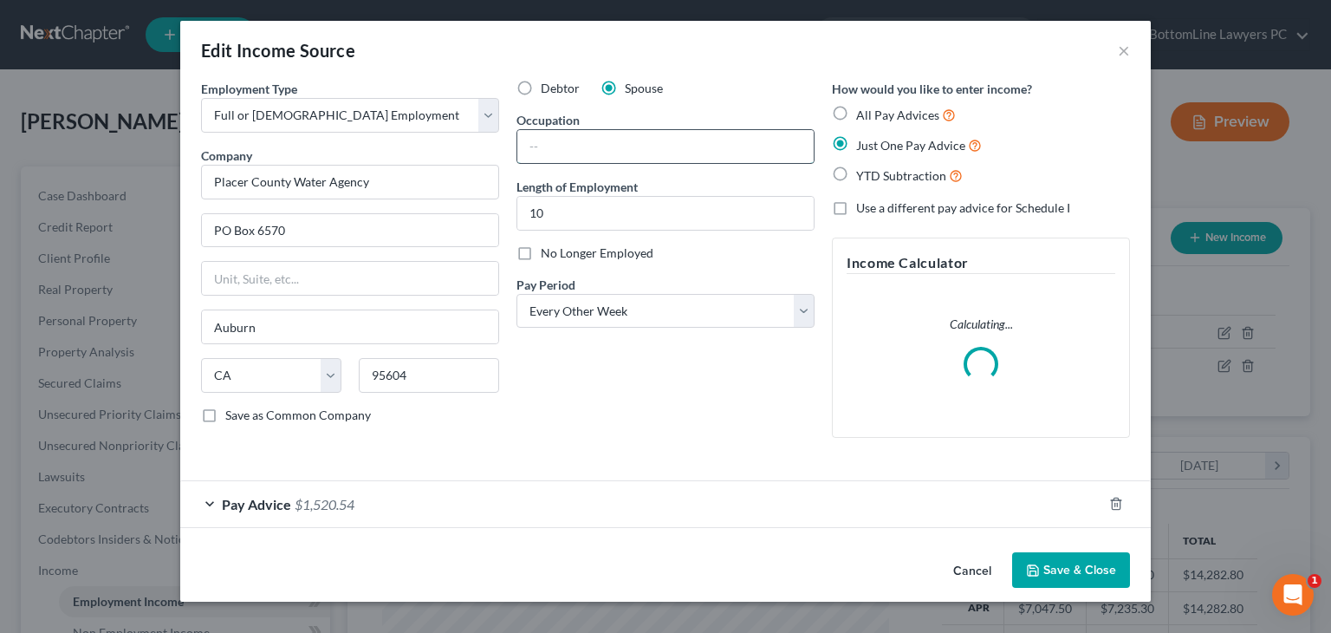
click at [602, 139] on input "text" at bounding box center [665, 146] width 296 height 33
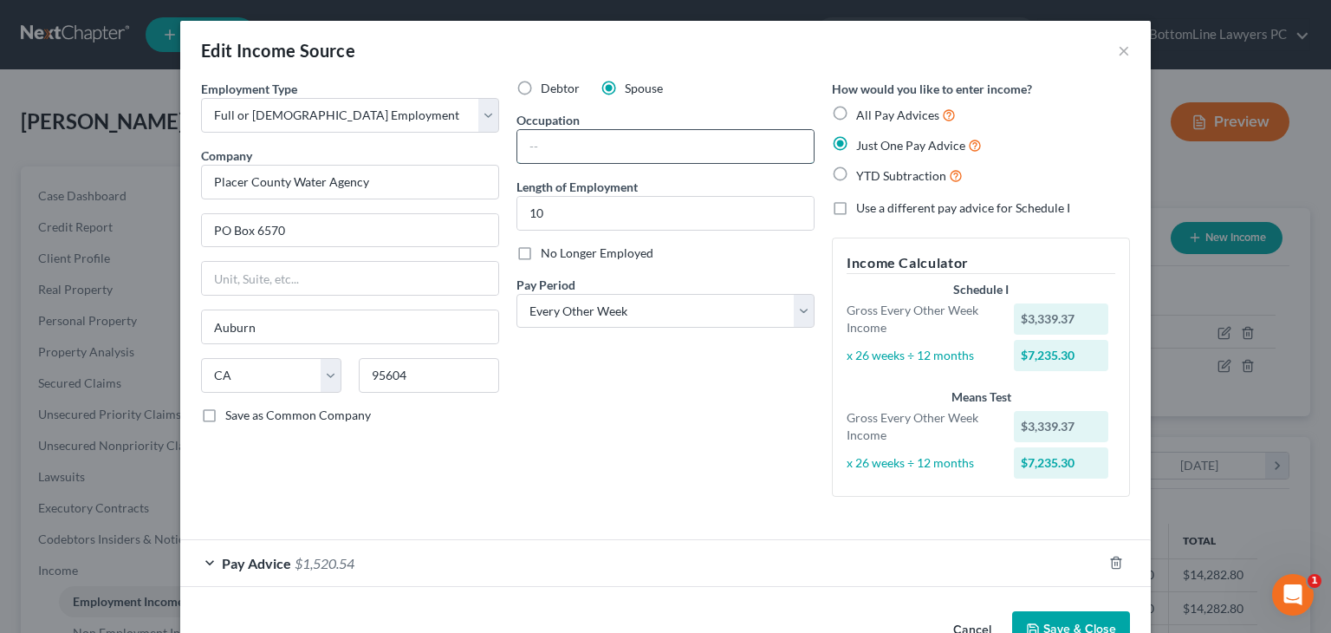
type input "Administrative Aide"
click at [1047, 618] on button "Save & Close" at bounding box center [1071, 629] width 118 height 36
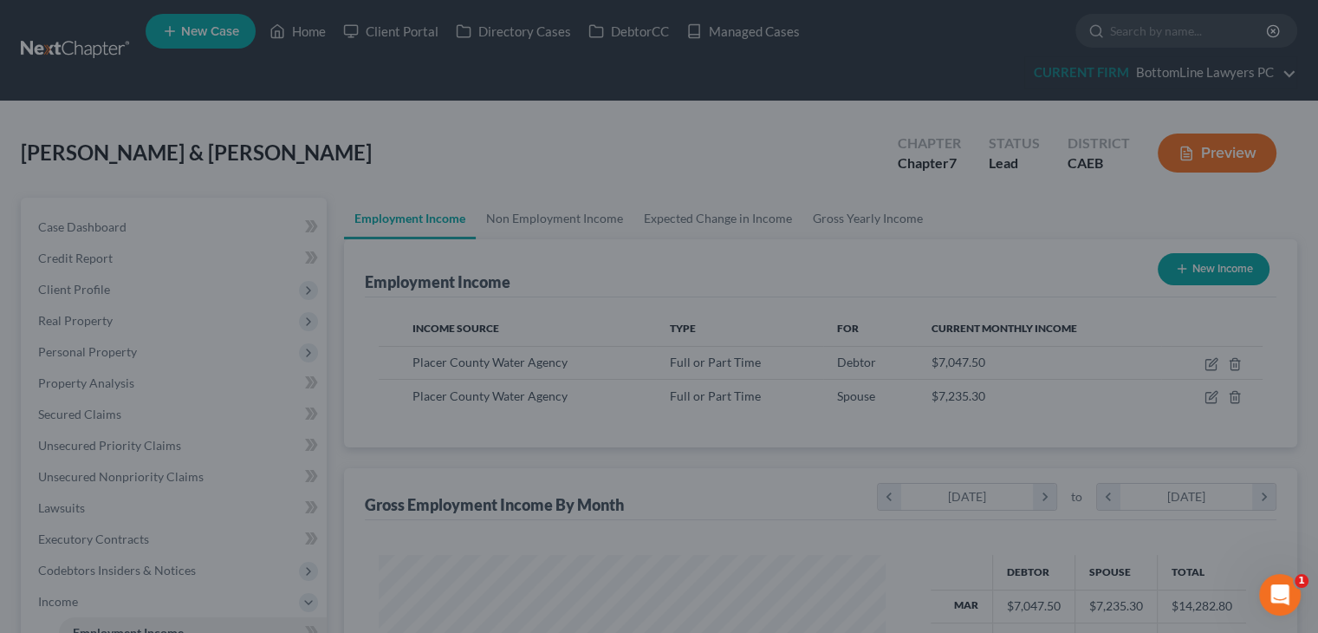
scroll to position [866417, 866190]
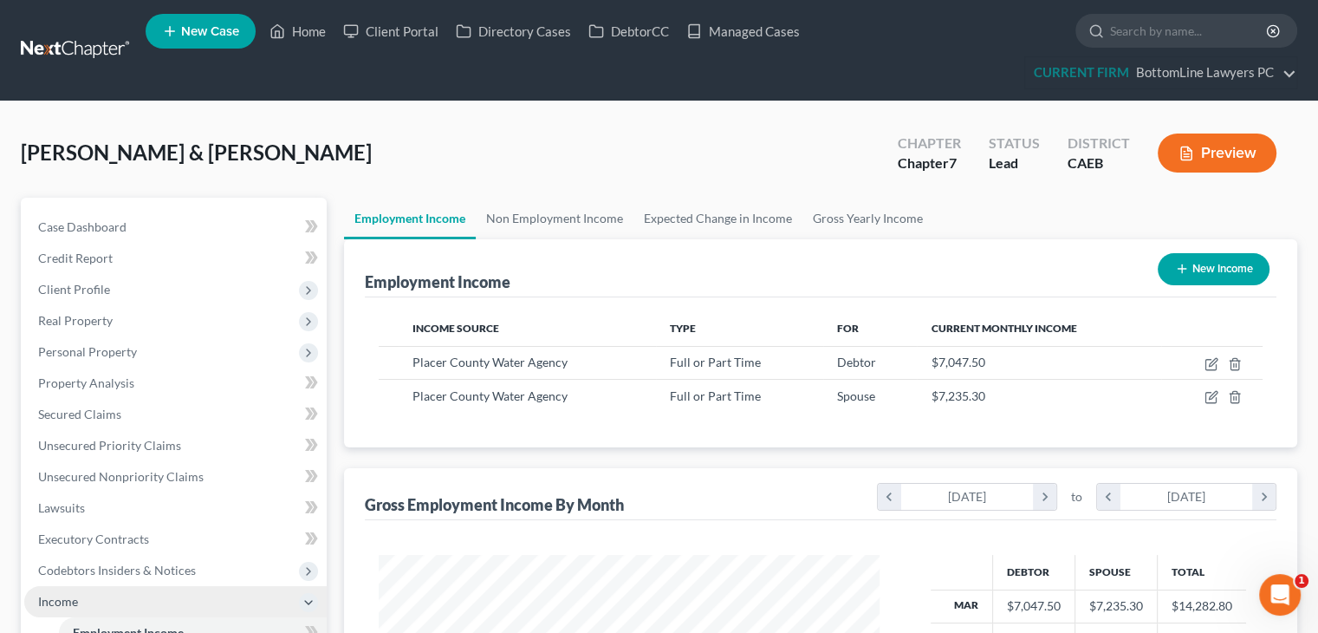
click at [60, 596] on span "Income" at bounding box center [58, 601] width 40 height 15
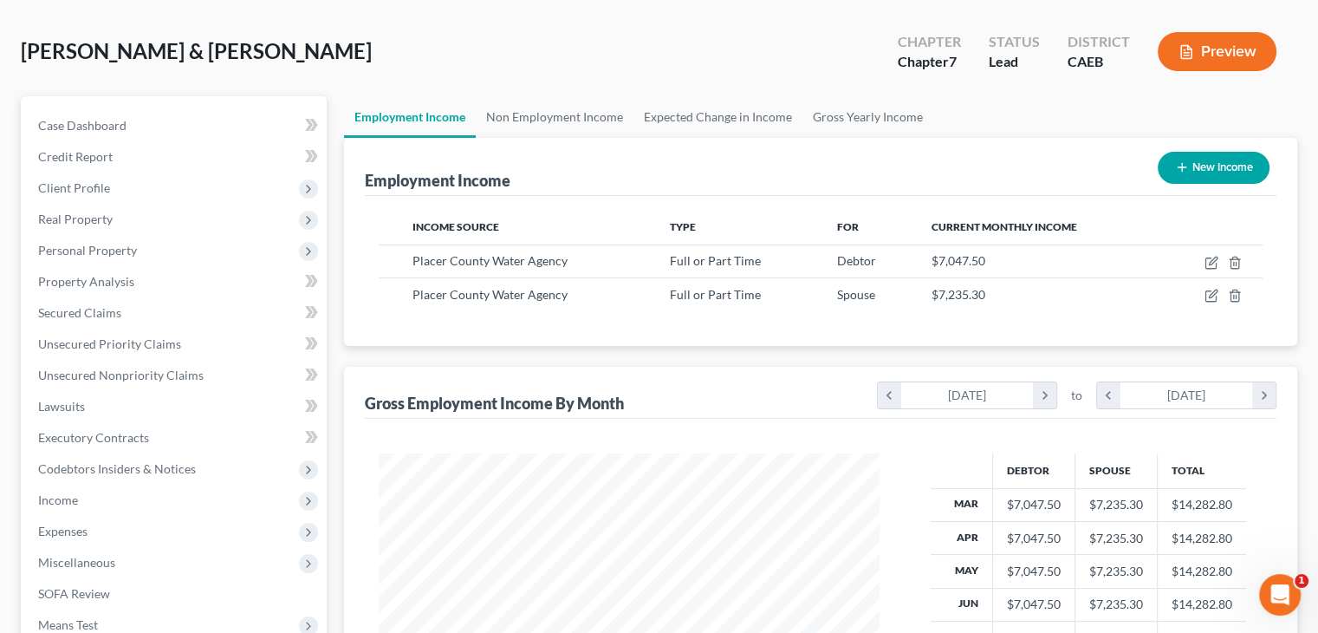
scroll to position [104, 0]
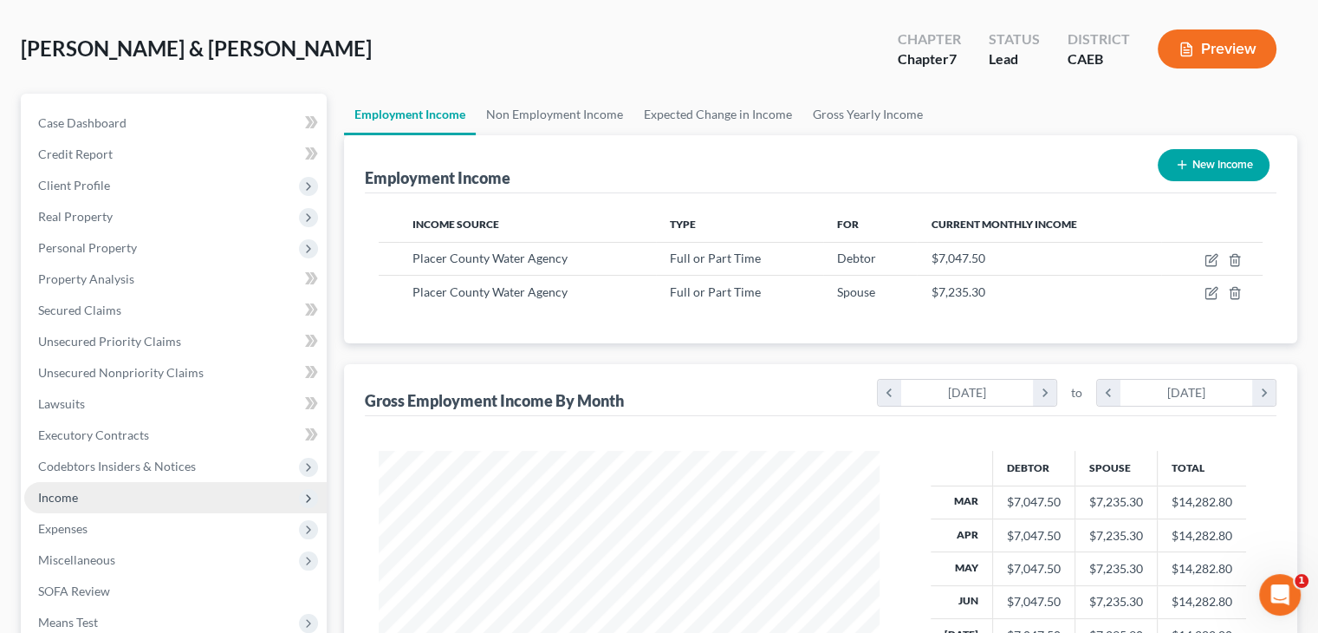
click at [237, 506] on span "Income" at bounding box center [175, 497] width 302 height 31
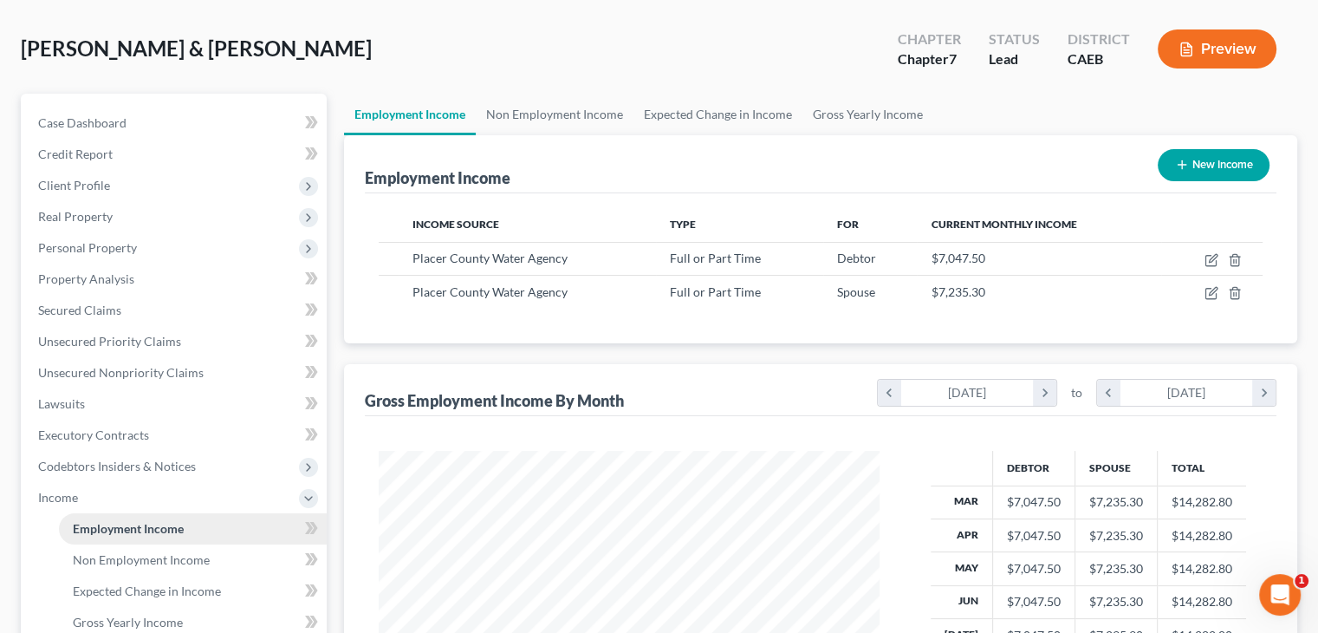
click at [184, 532] on link "Employment Income" at bounding box center [193, 528] width 268 height 31
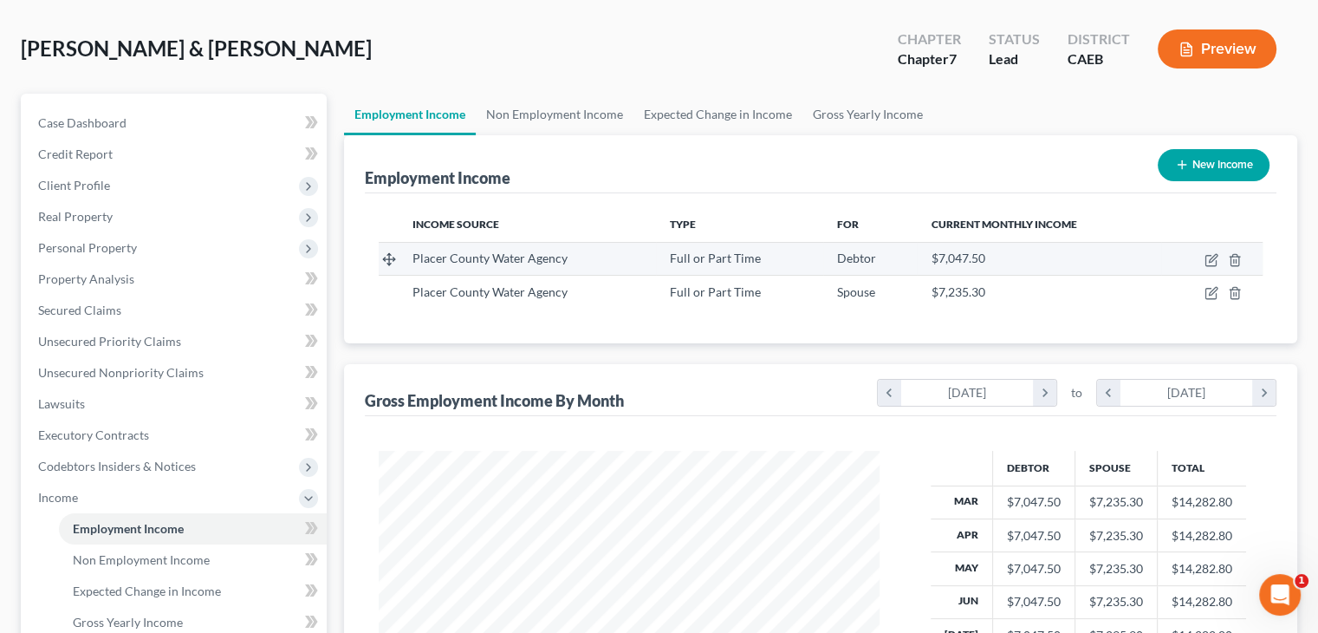
click at [1210, 250] on td at bounding box center [1211, 258] width 101 height 33
click at [1208, 255] on icon "button" at bounding box center [1212, 260] width 14 height 14
select select "0"
select select "4"
select select "2"
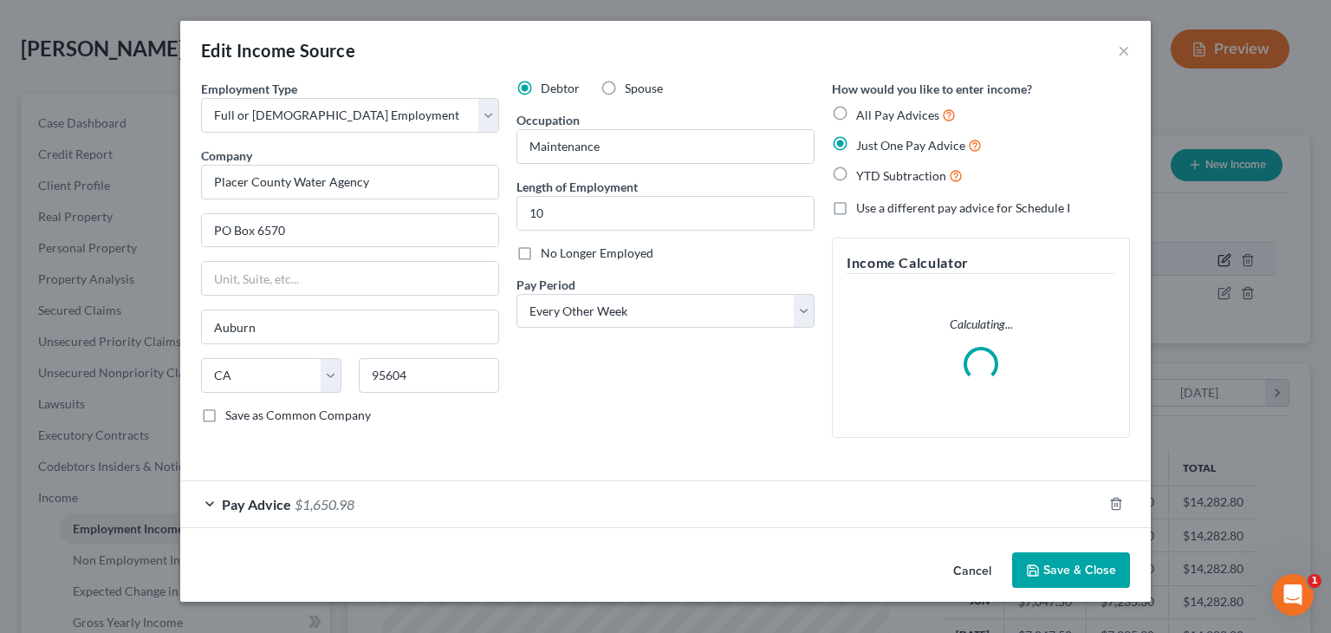
scroll to position [309, 541]
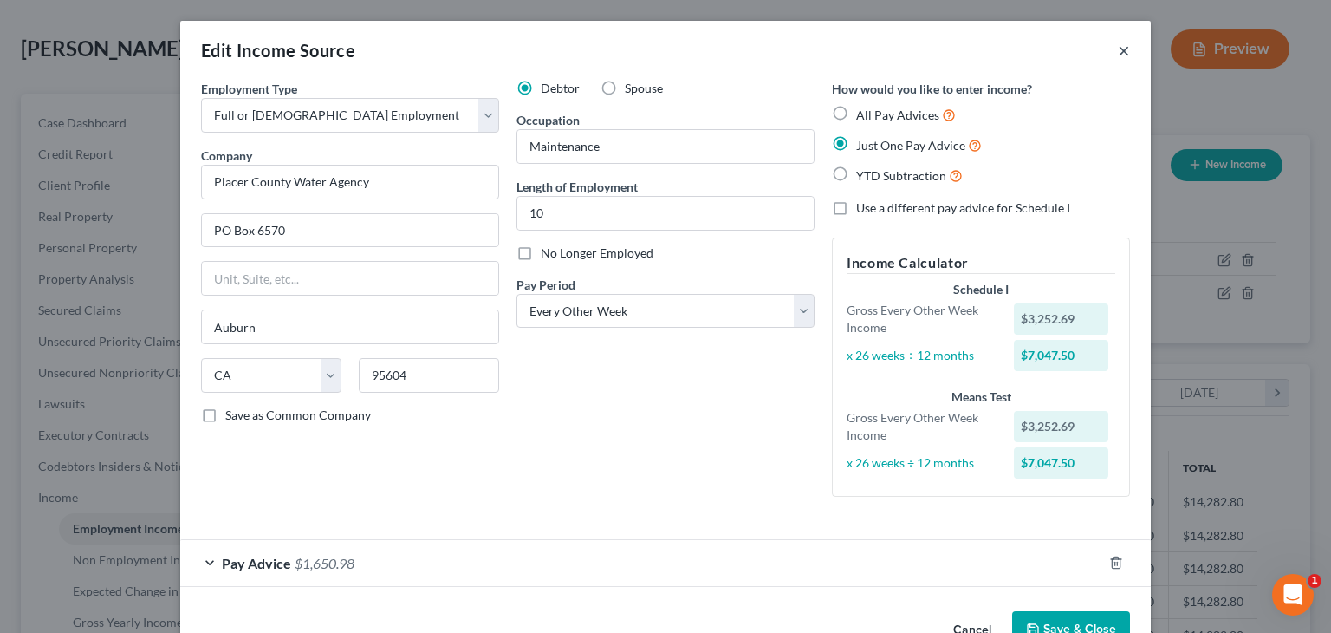
click at [1121, 56] on button "×" at bounding box center [1124, 50] width 12 height 21
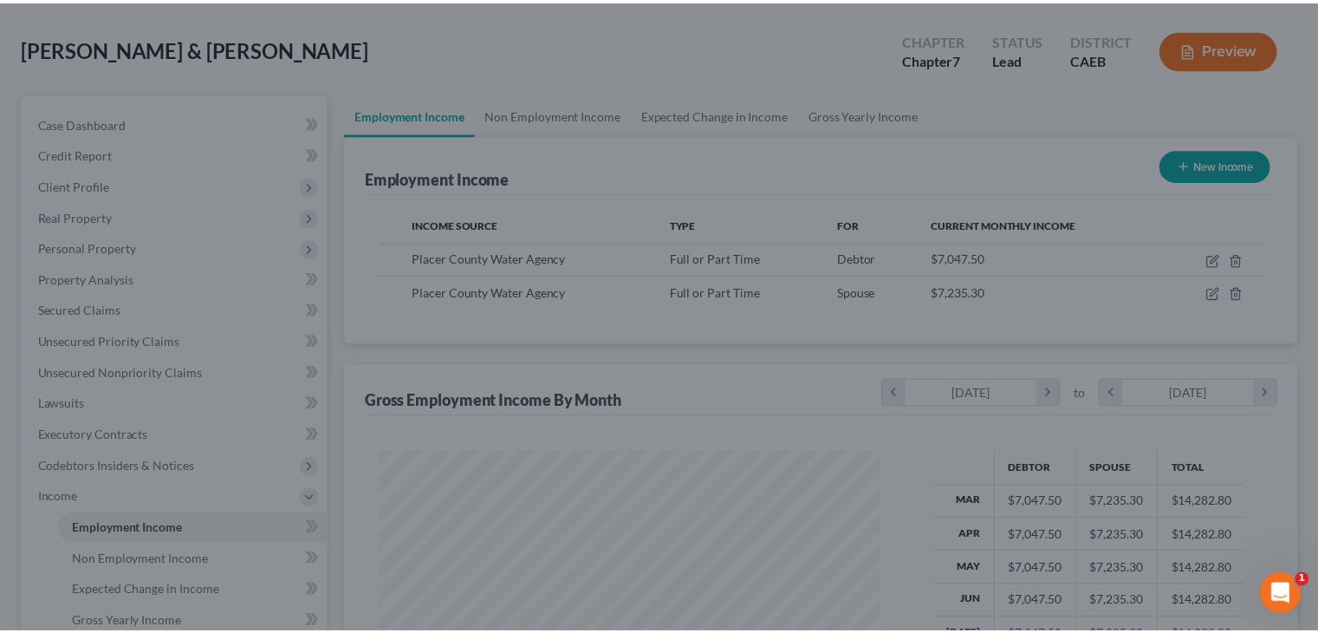
scroll to position [866417, 866190]
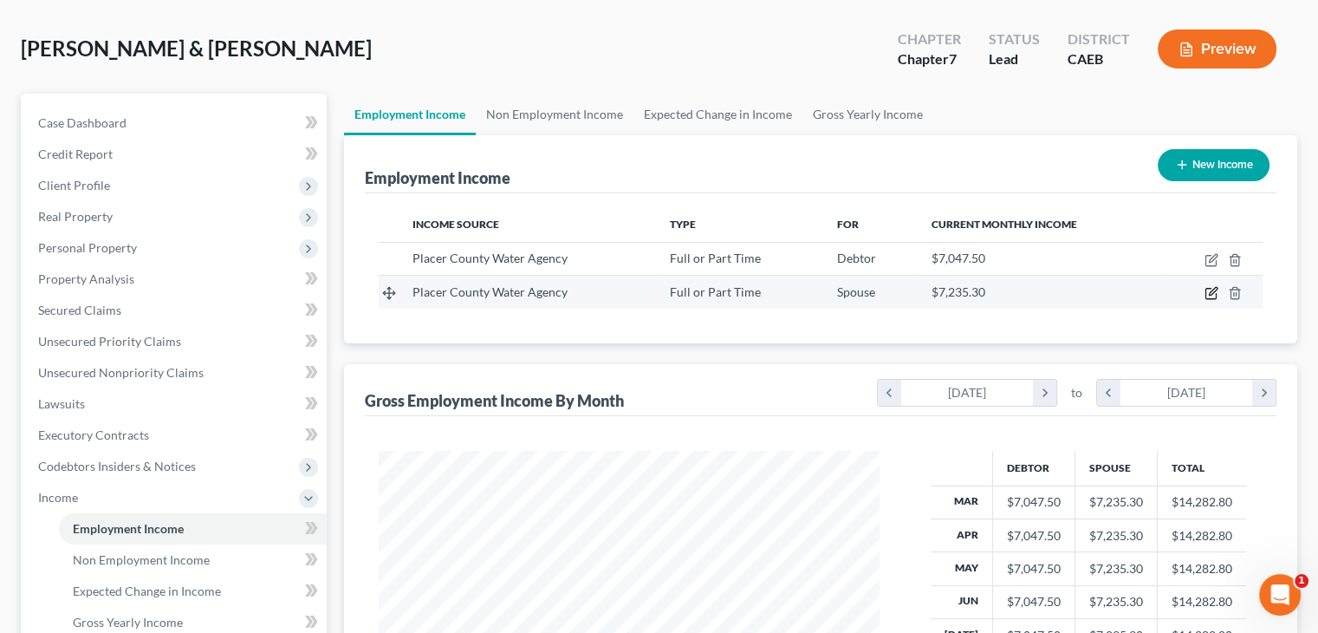
click at [1211, 288] on icon "button" at bounding box center [1212, 293] width 14 height 14
select select "0"
select select "4"
select select "2"
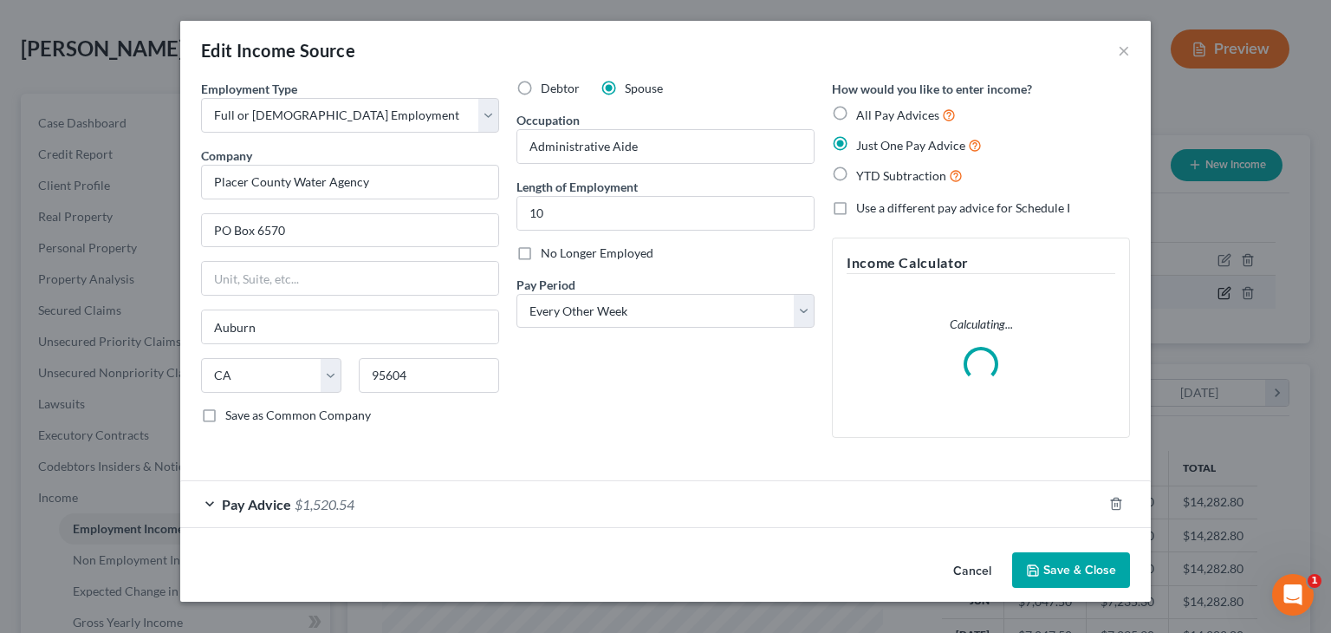
scroll to position [309, 541]
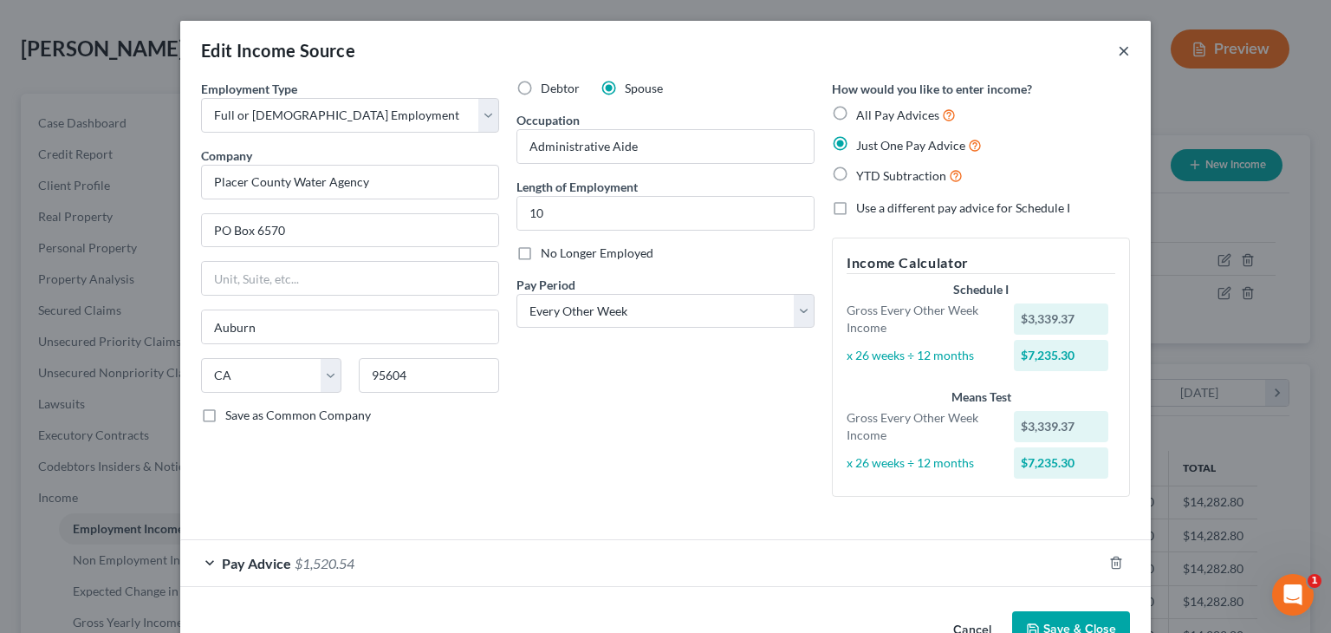
click at [1120, 49] on button "×" at bounding box center [1124, 50] width 12 height 21
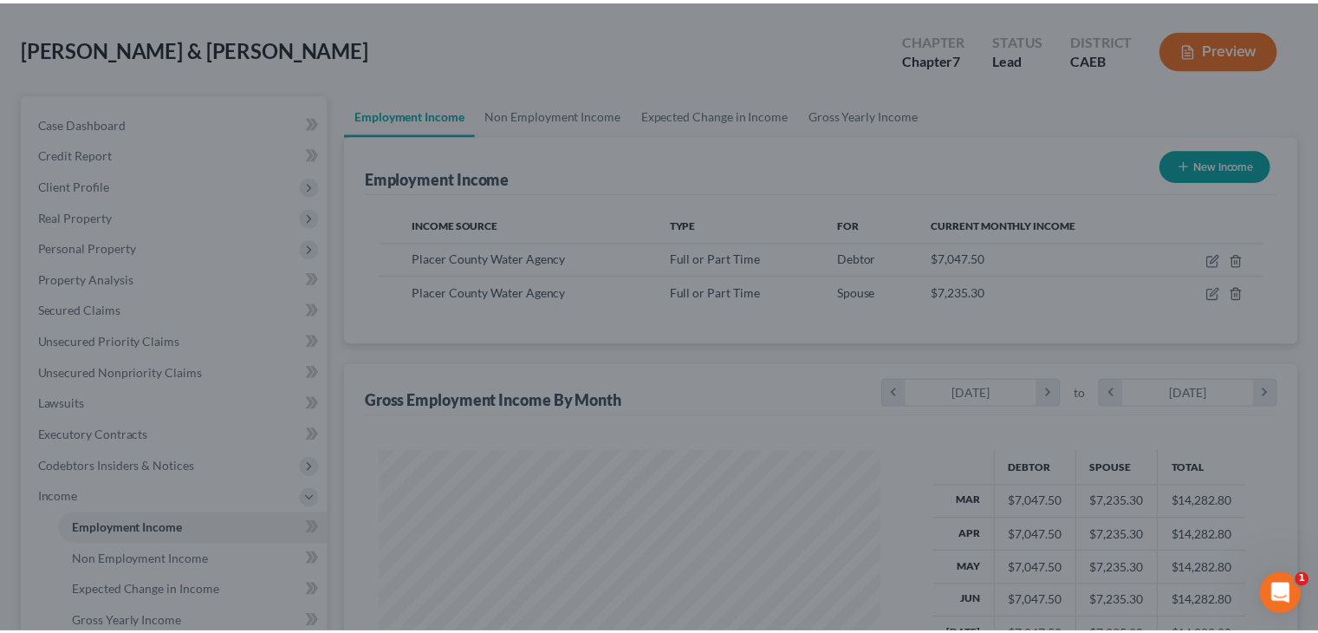
scroll to position [866417, 866190]
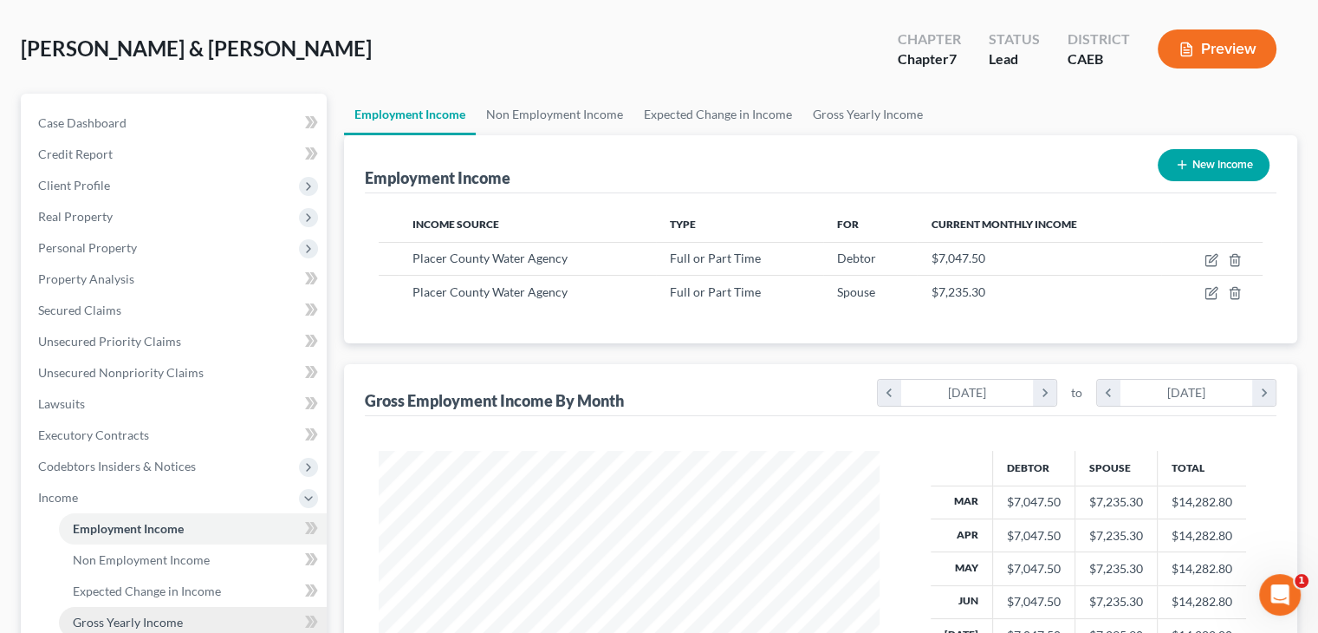
click at [114, 618] on span "Gross Yearly Income" at bounding box center [128, 622] width 110 height 15
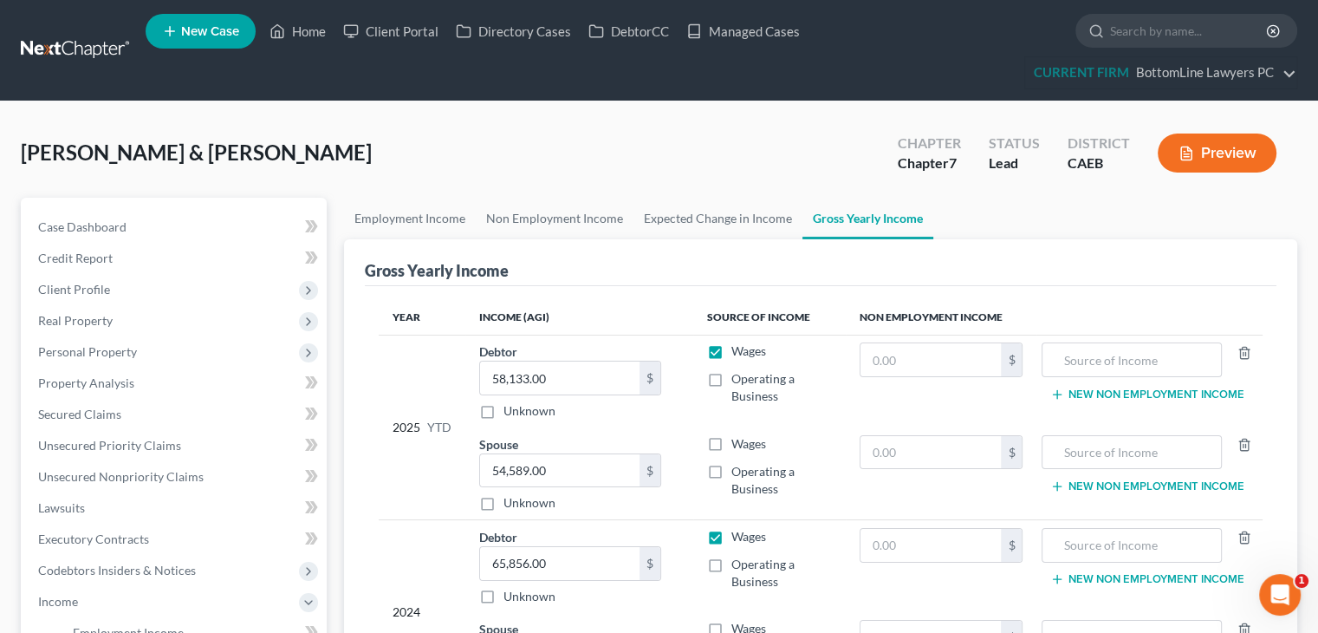
click at [732, 445] on label "Wages" at bounding box center [749, 443] width 35 height 17
click at [738, 445] on input "Wages" at bounding box center [743, 440] width 11 height 11
checkbox input "true"
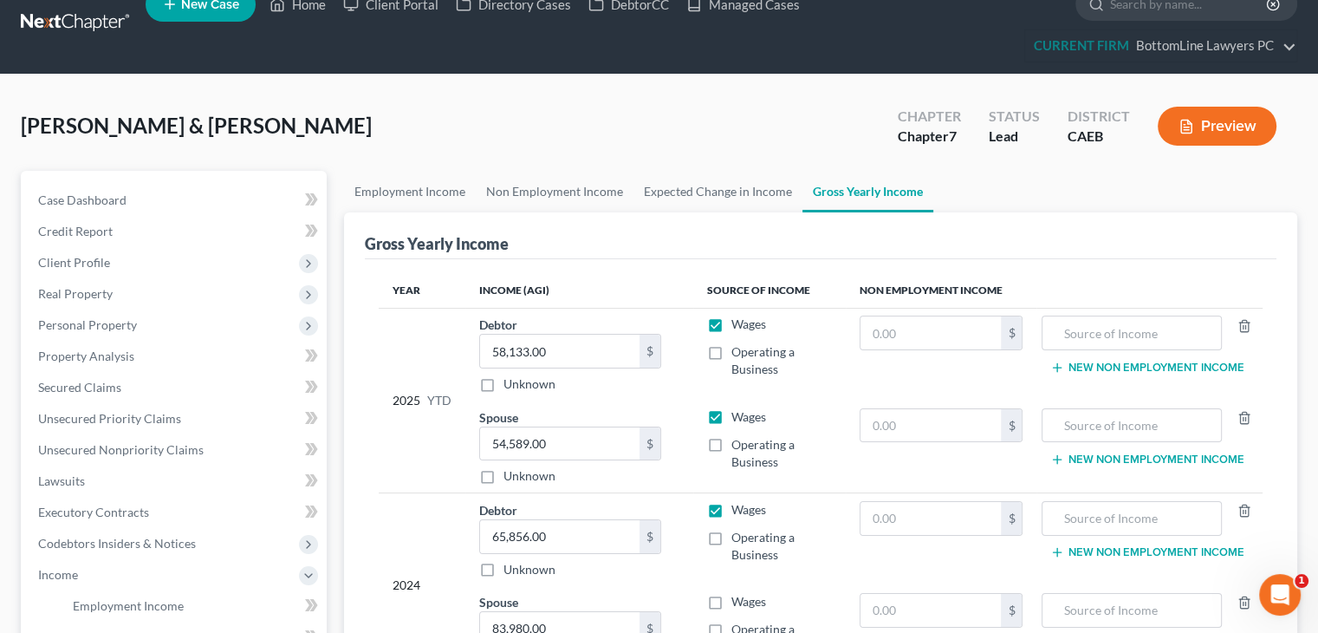
click at [1317, 341] on div "[PERSON_NAME] & [PERSON_NAME] Upgraded Chapter Chapter 7 Status Lead District C…" at bounding box center [659, 547] width 1318 height 945
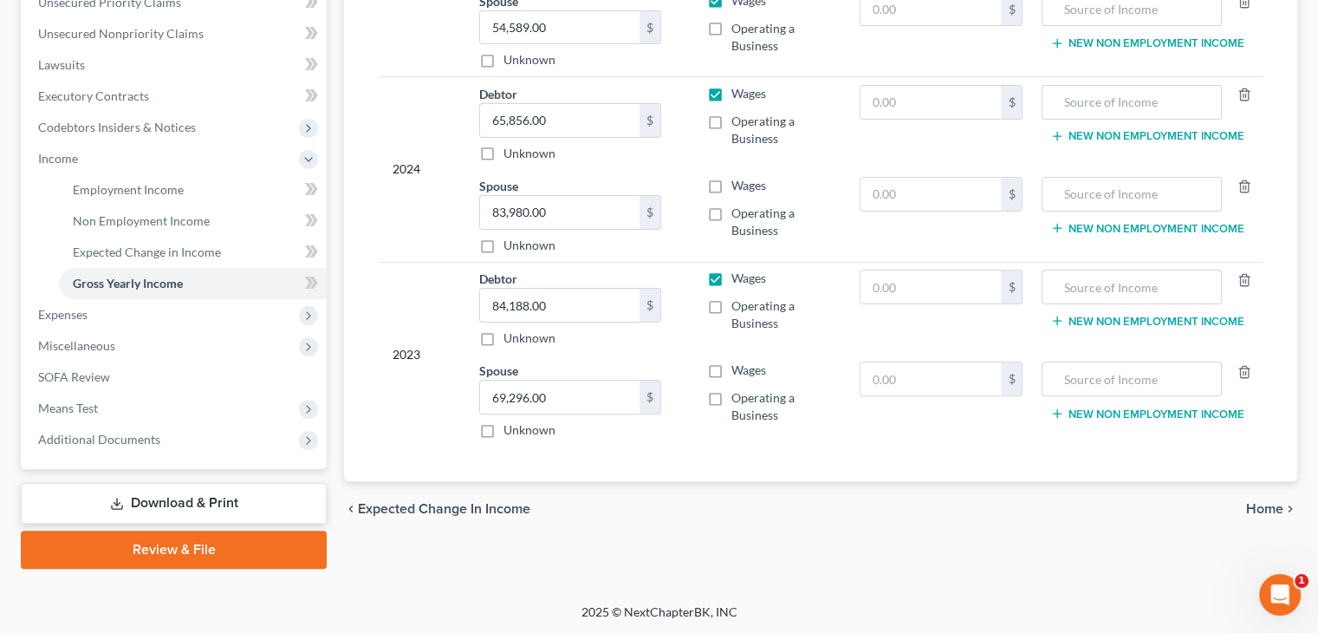
click at [732, 368] on label "Wages" at bounding box center [749, 369] width 35 height 17
click at [738, 368] on input "Wages" at bounding box center [743, 366] width 11 height 11
checkbox input "true"
click at [732, 186] on label "Wages" at bounding box center [749, 185] width 35 height 17
click at [738, 186] on input "Wages" at bounding box center [743, 182] width 11 height 11
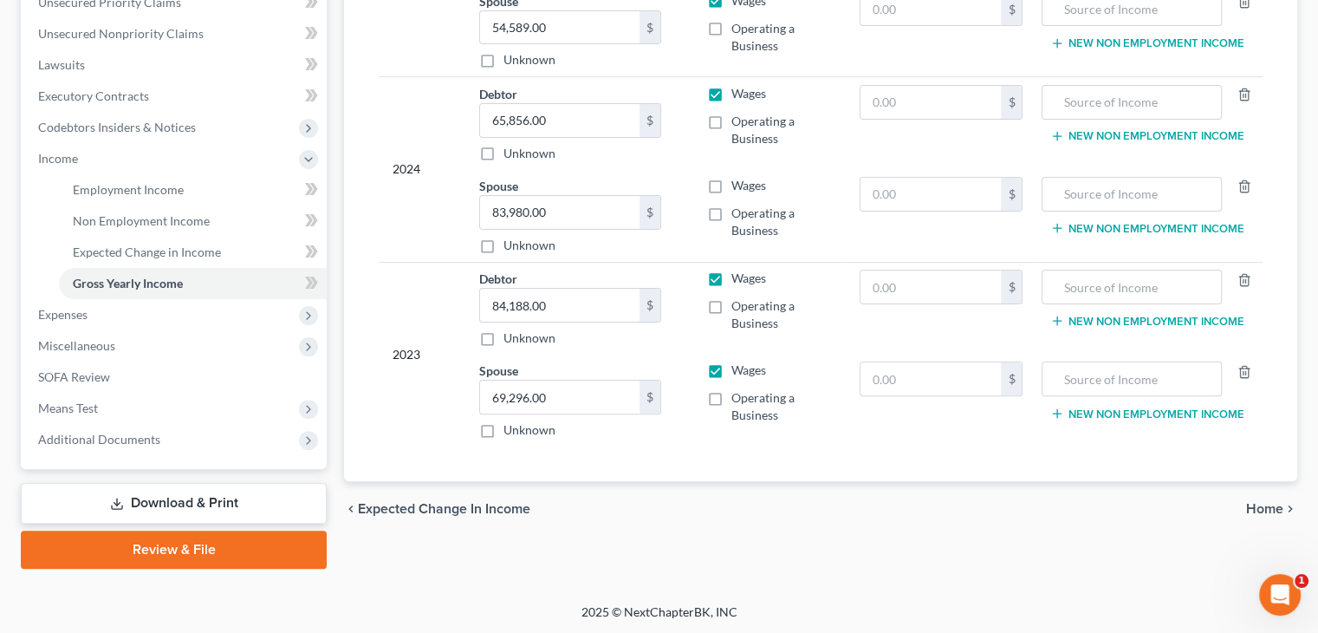
checkbox input "true"
click at [1267, 502] on span "Home" at bounding box center [1264, 509] width 37 height 14
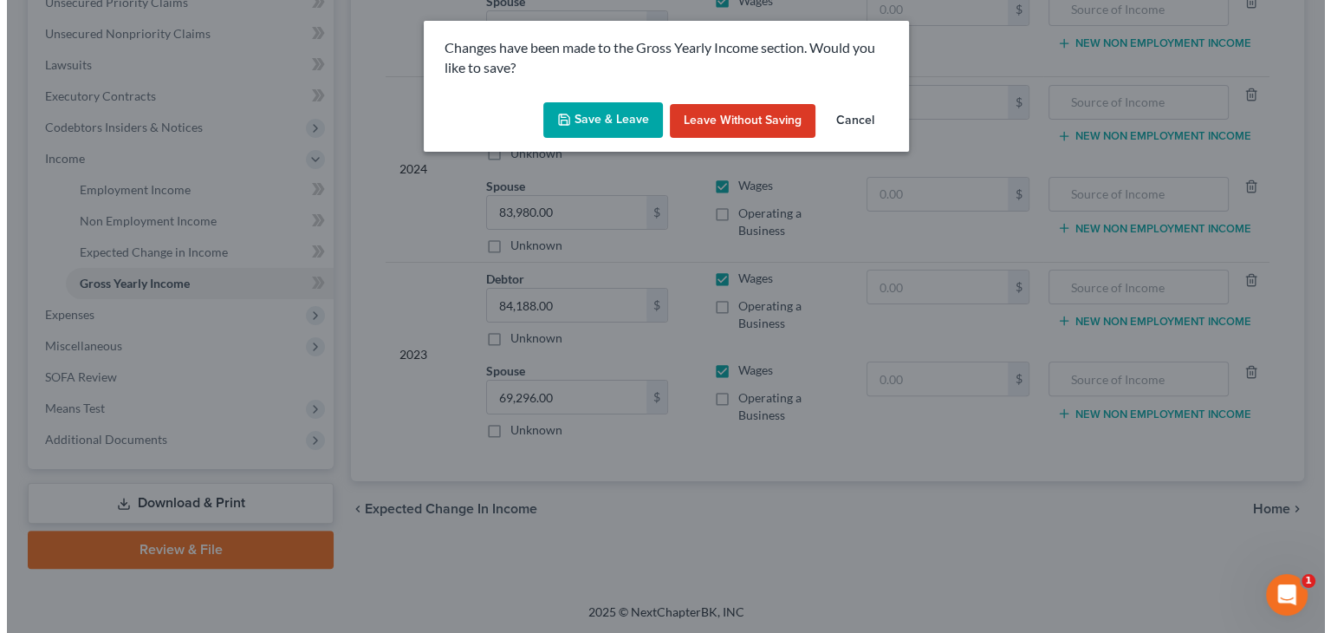
scroll to position [412, 0]
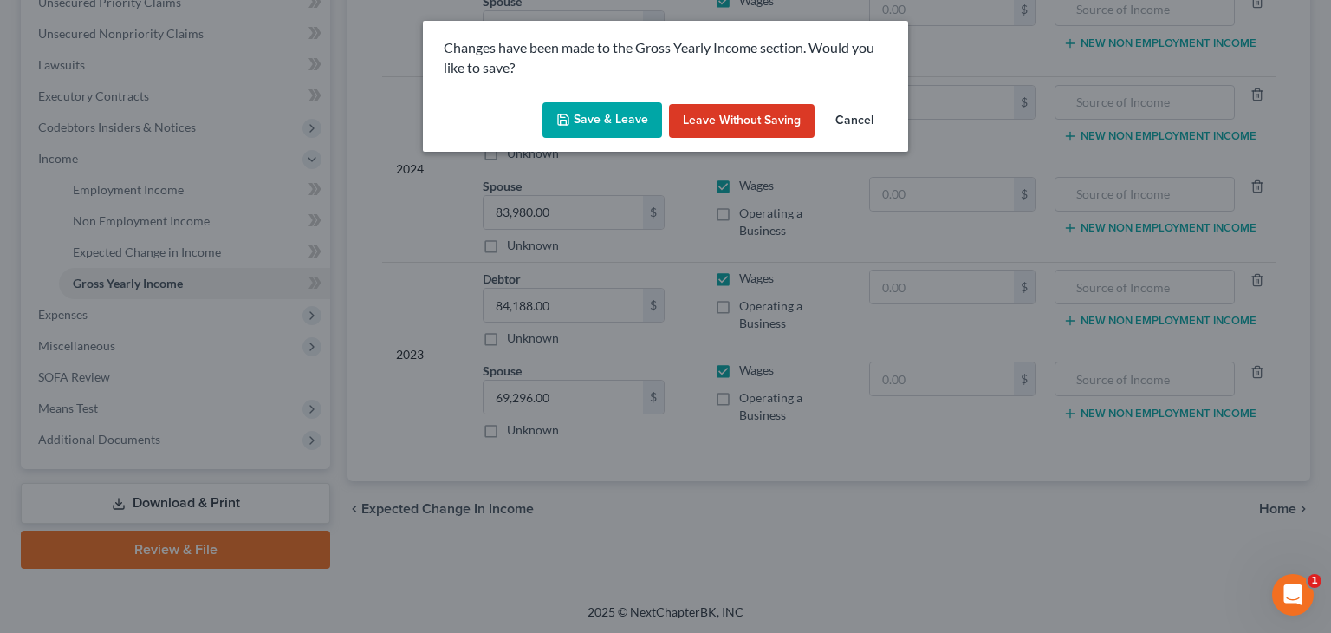
click at [607, 117] on button "Save & Leave" at bounding box center [603, 120] width 120 height 36
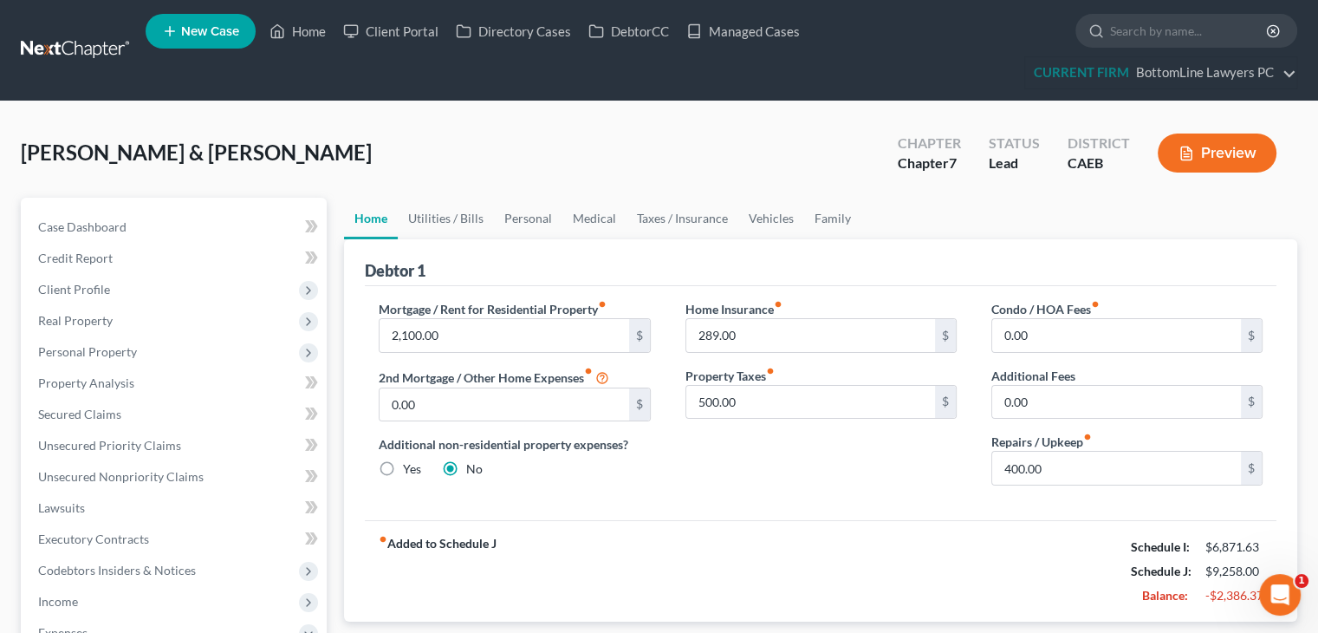
scroll to position [537, 0]
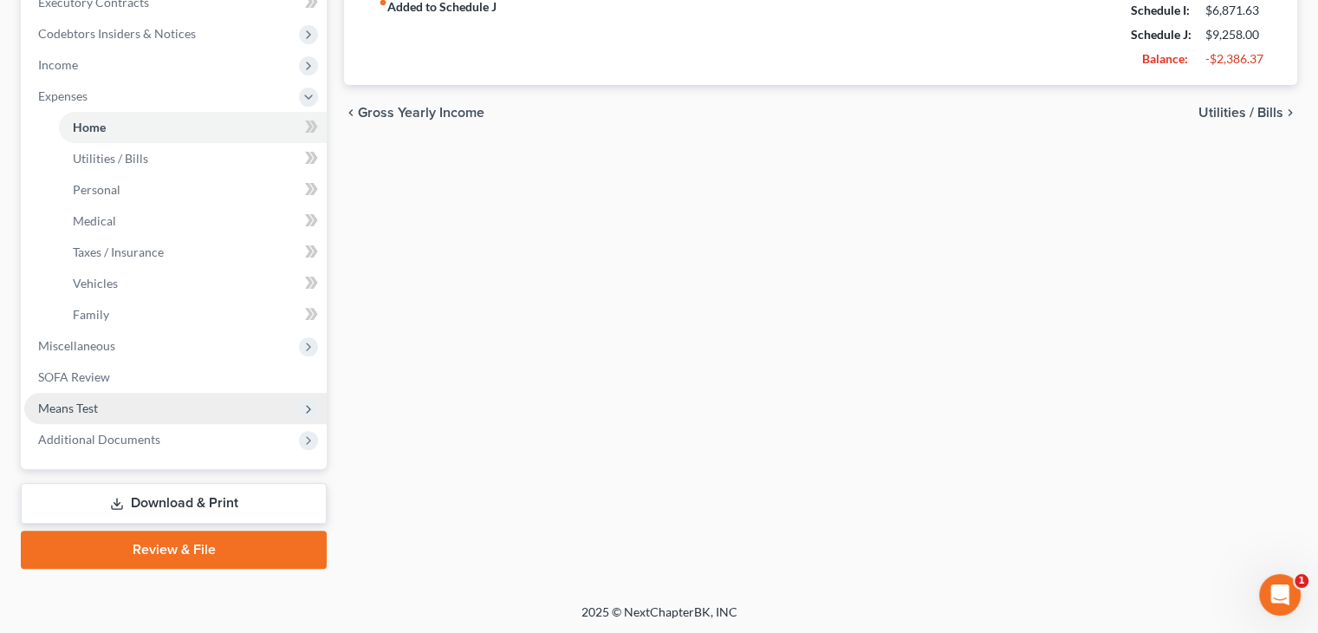
click at [102, 401] on span "Means Test" at bounding box center [175, 408] width 302 height 31
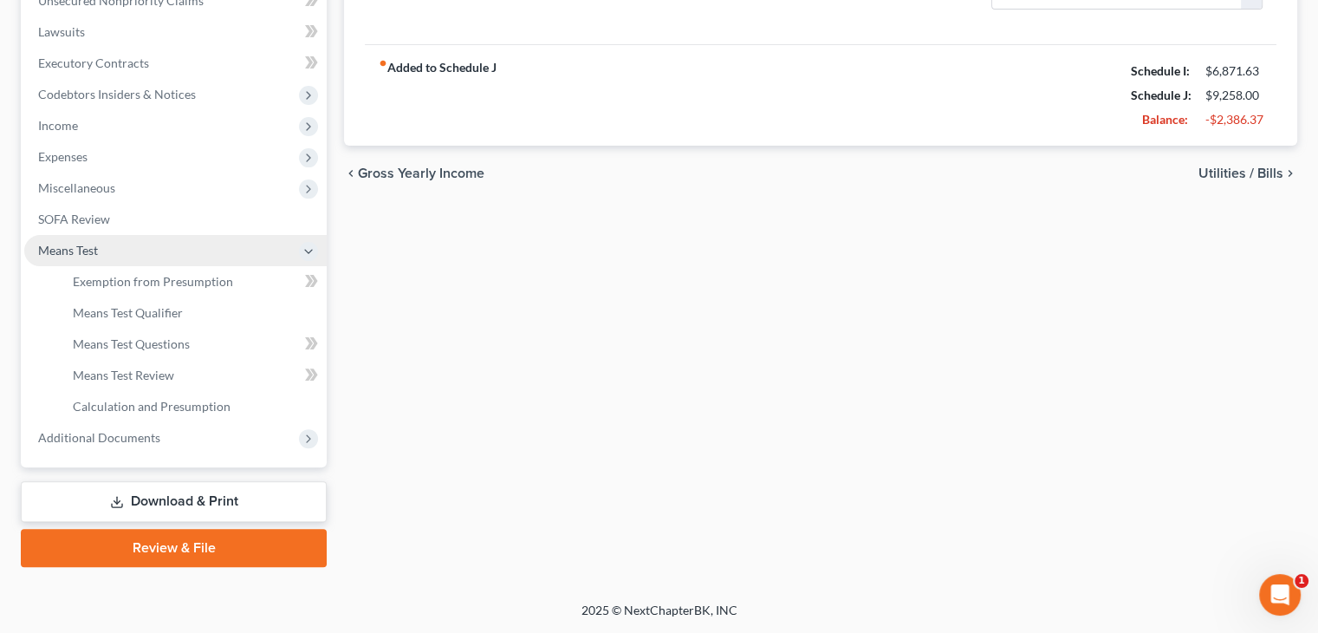
scroll to position [474, 0]
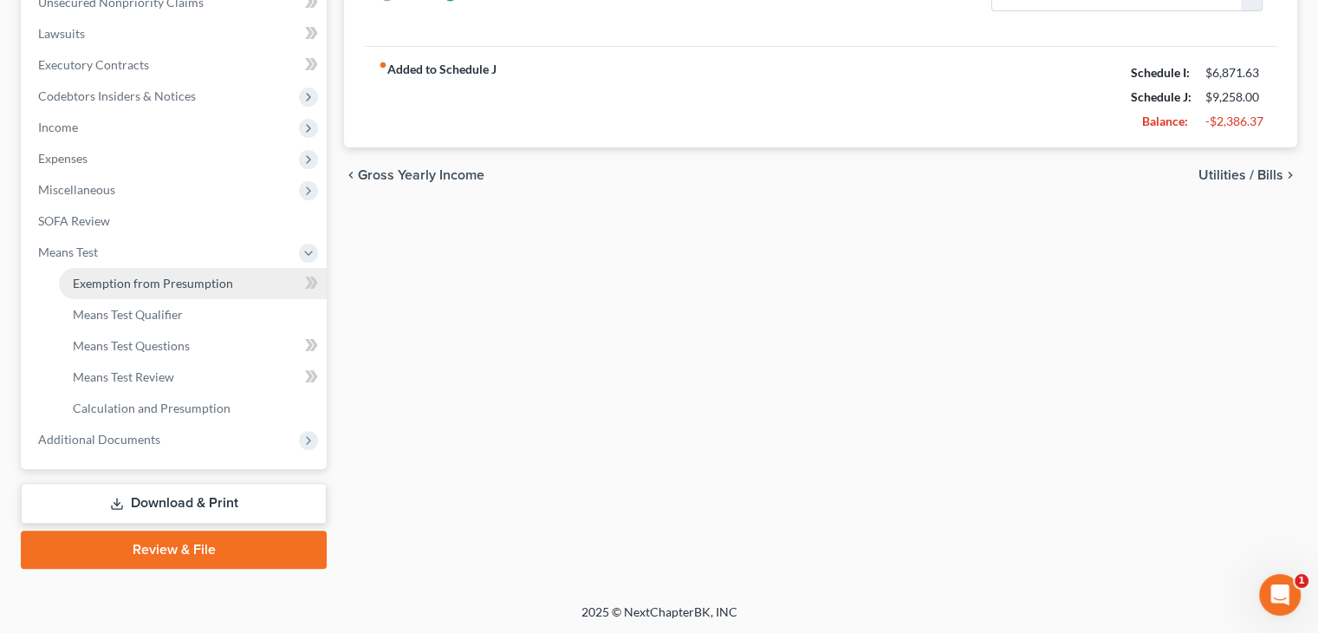
click at [146, 288] on span "Exemption from Presumption" at bounding box center [153, 283] width 160 height 15
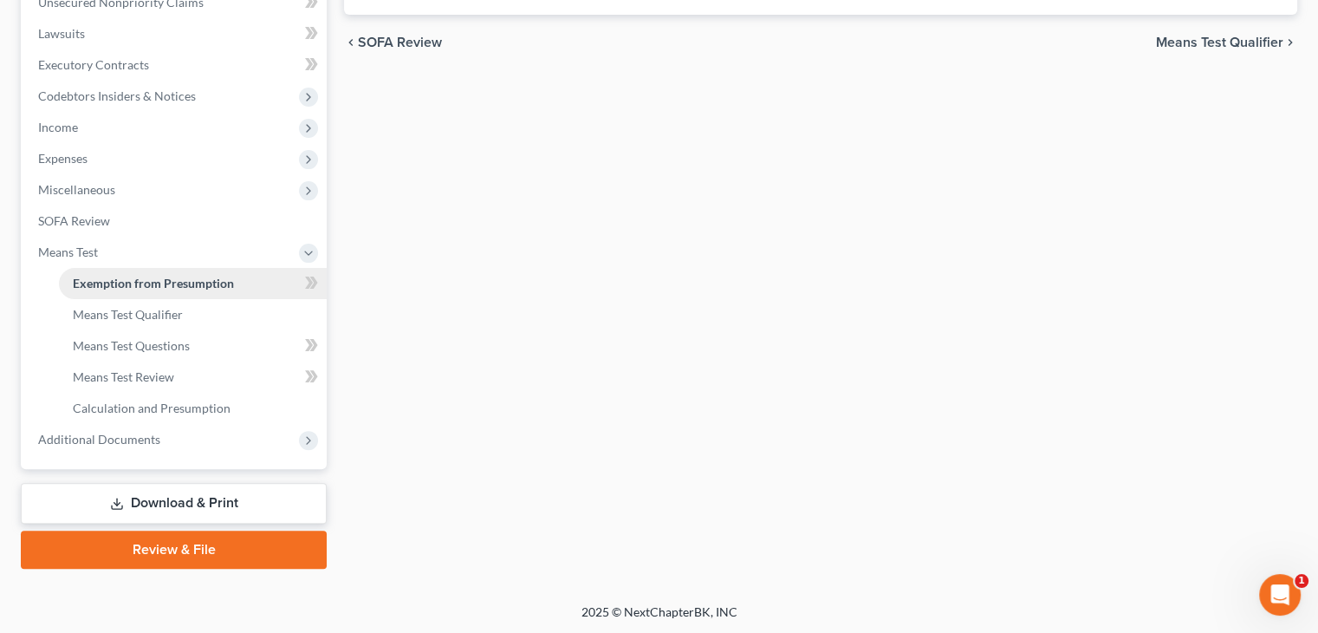
radio input "true"
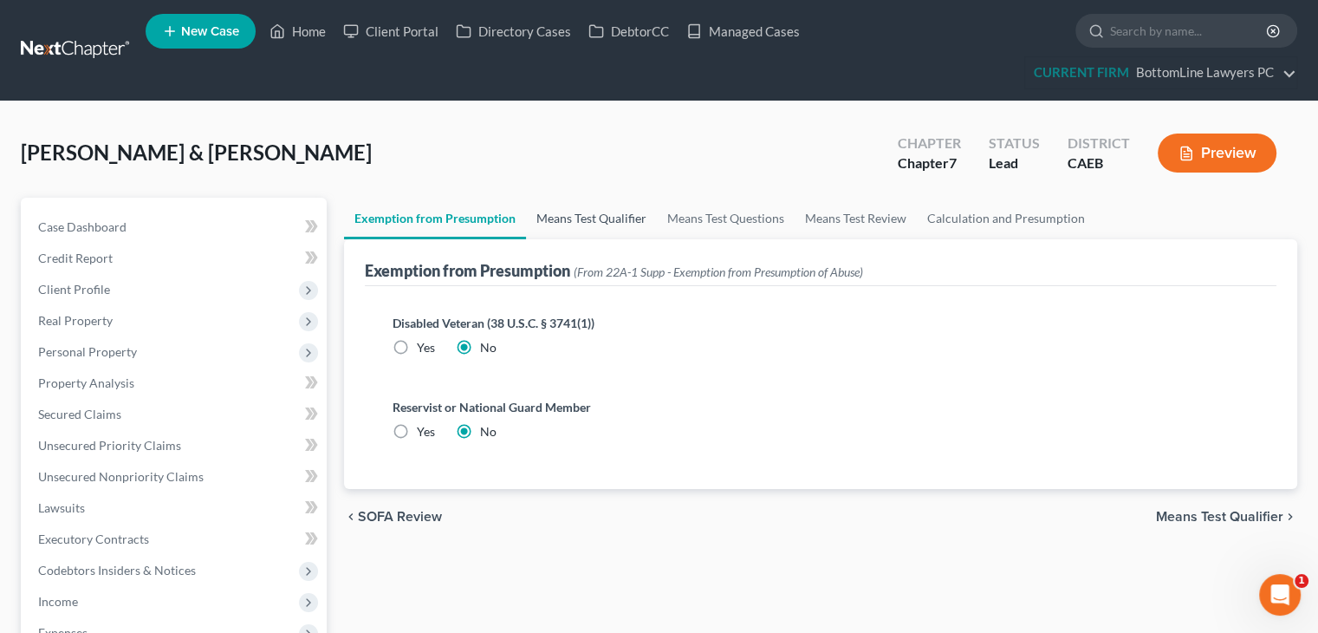
click at [552, 223] on link "Means Test Qualifier" at bounding box center [591, 219] width 131 height 42
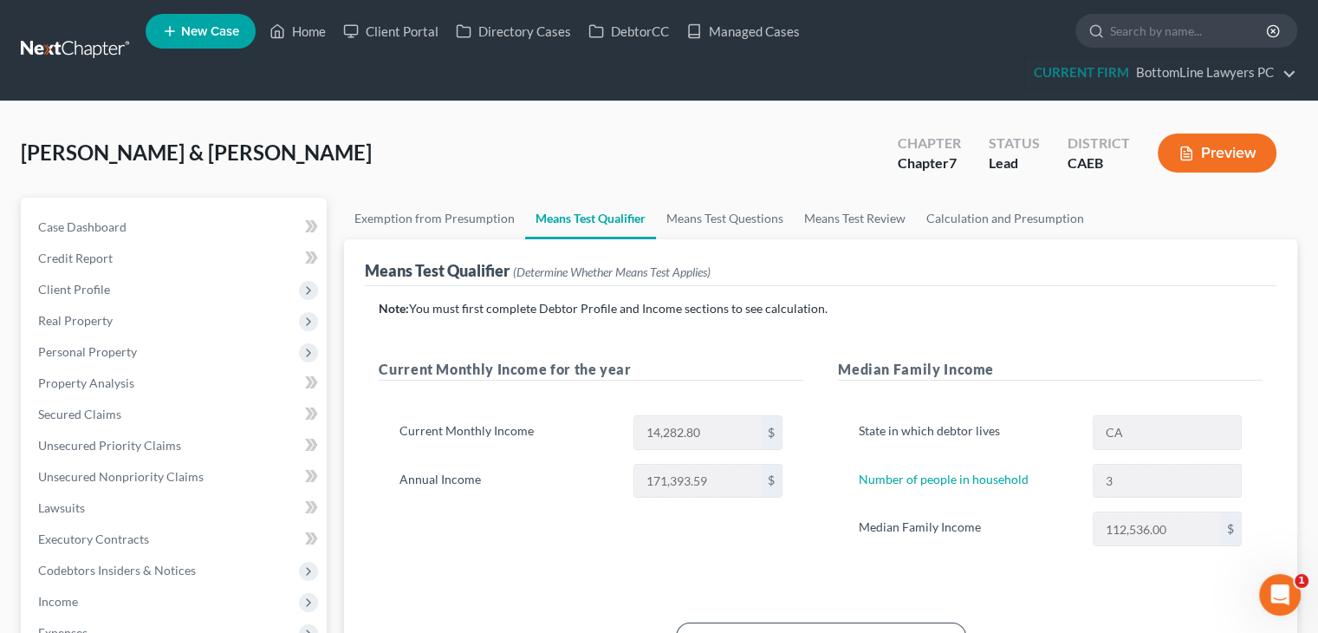
scroll to position [474, 0]
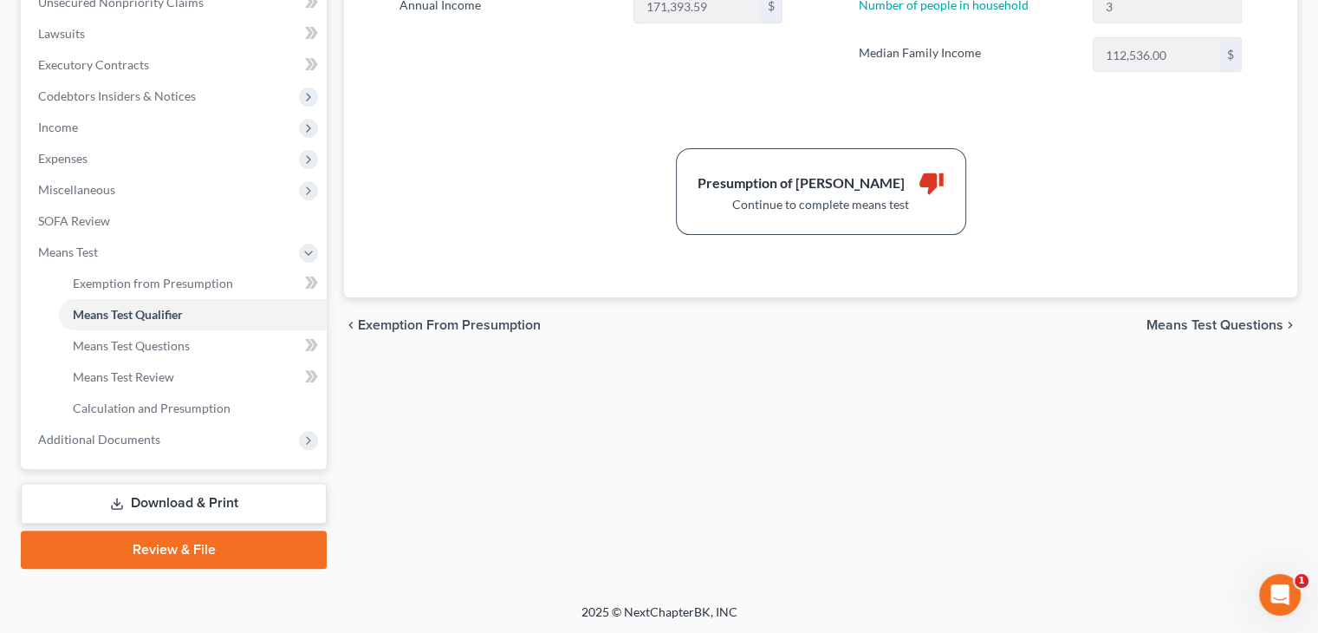
click at [1248, 328] on span "Means Test Questions" at bounding box center [1215, 325] width 137 height 14
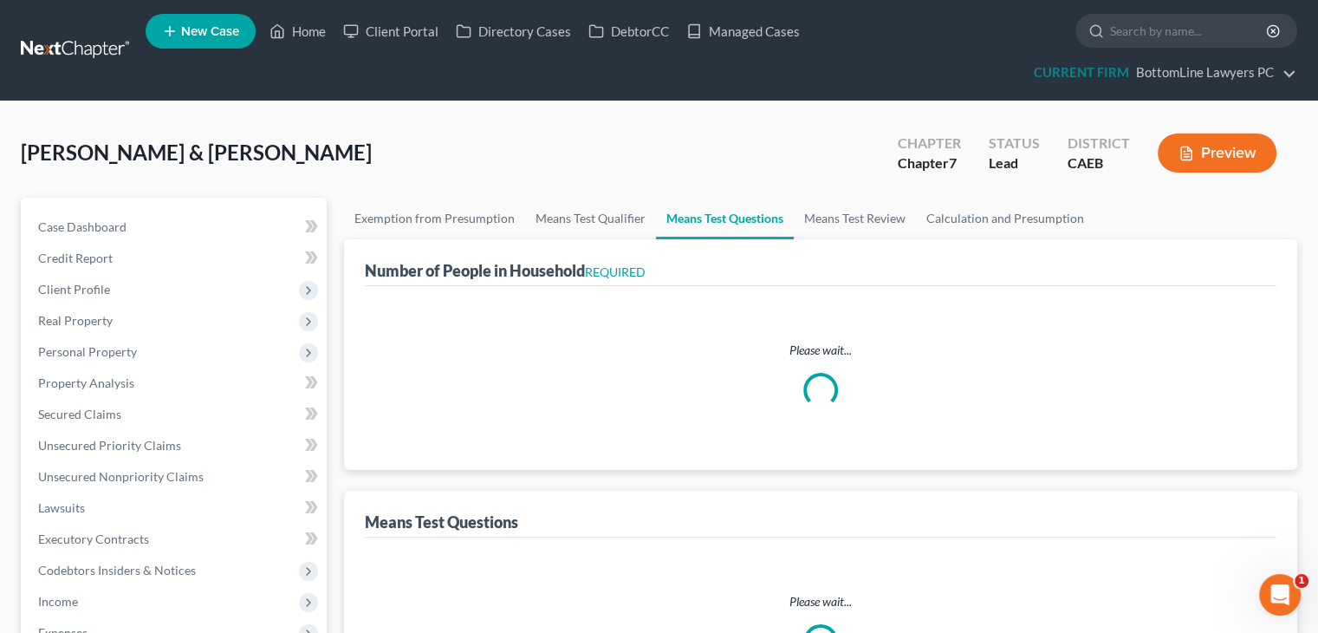
select select "0"
select select "60"
select select "1"
select select "40"
select select "3"
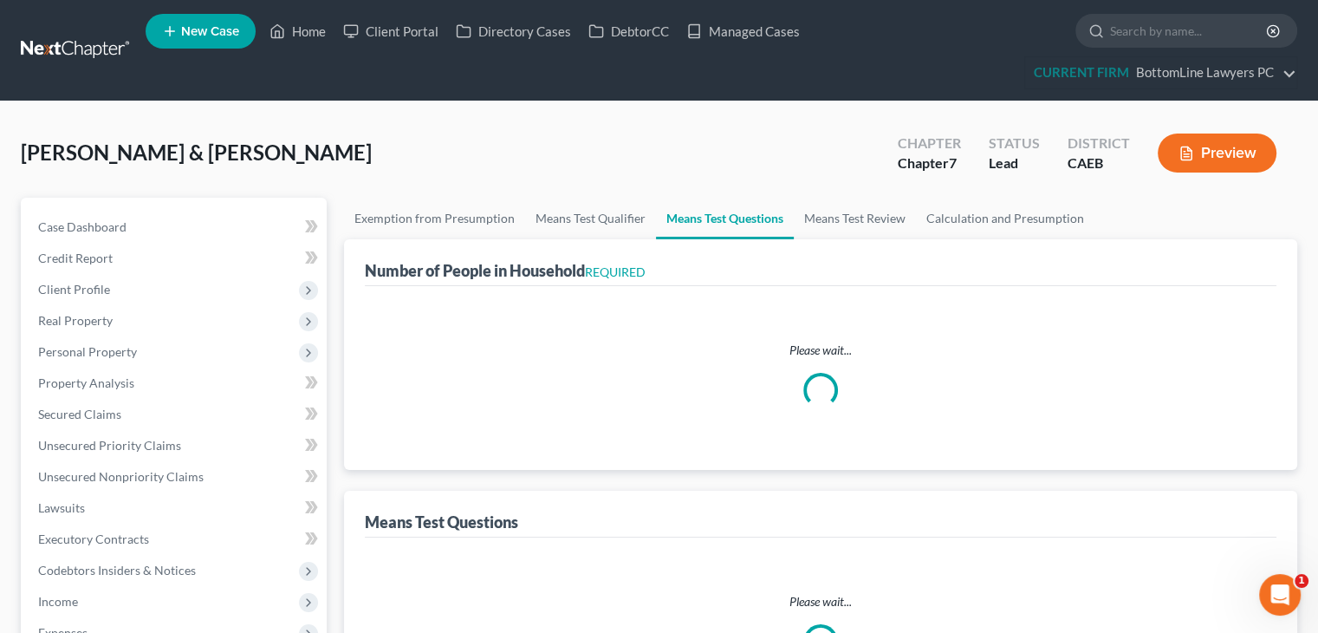
select select "3"
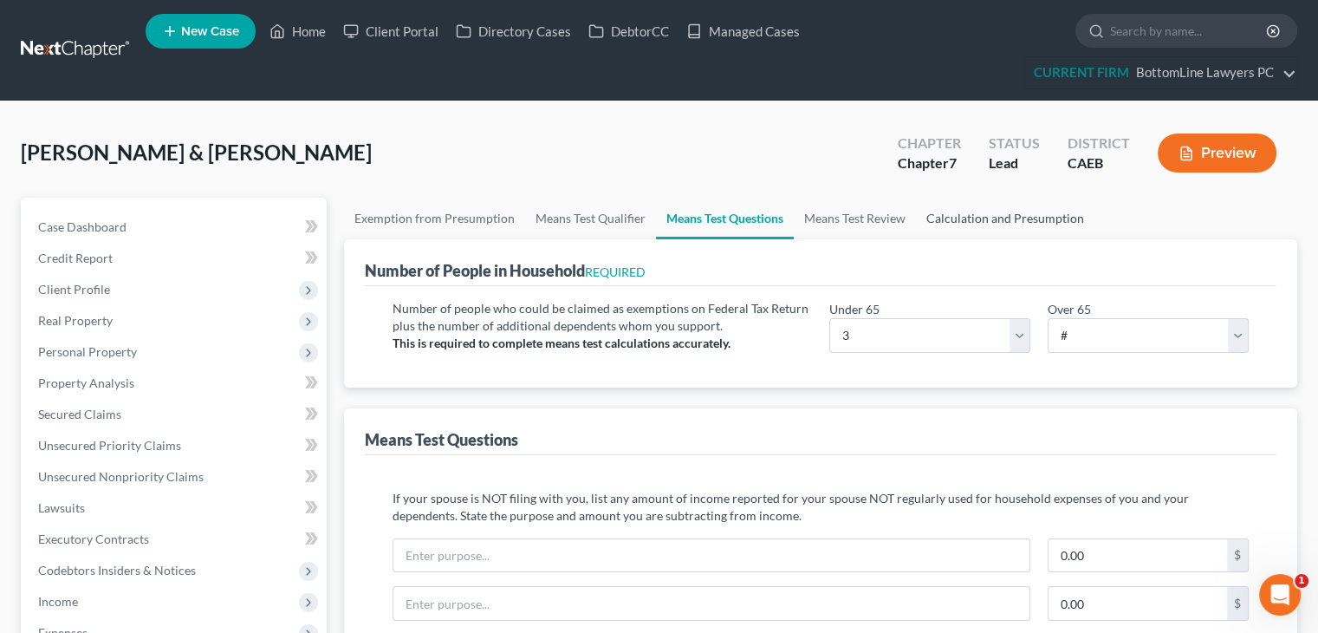
click at [1044, 220] on link "Calculation and Presumption" at bounding box center [1005, 219] width 179 height 42
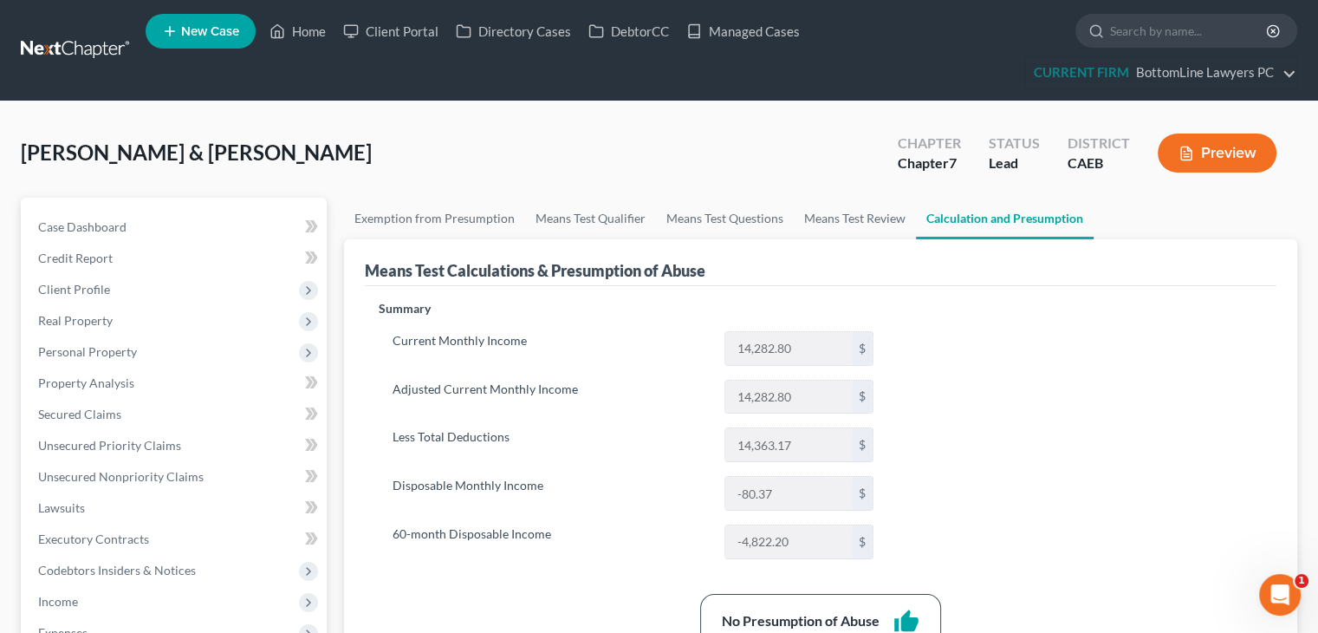
scroll to position [474, 0]
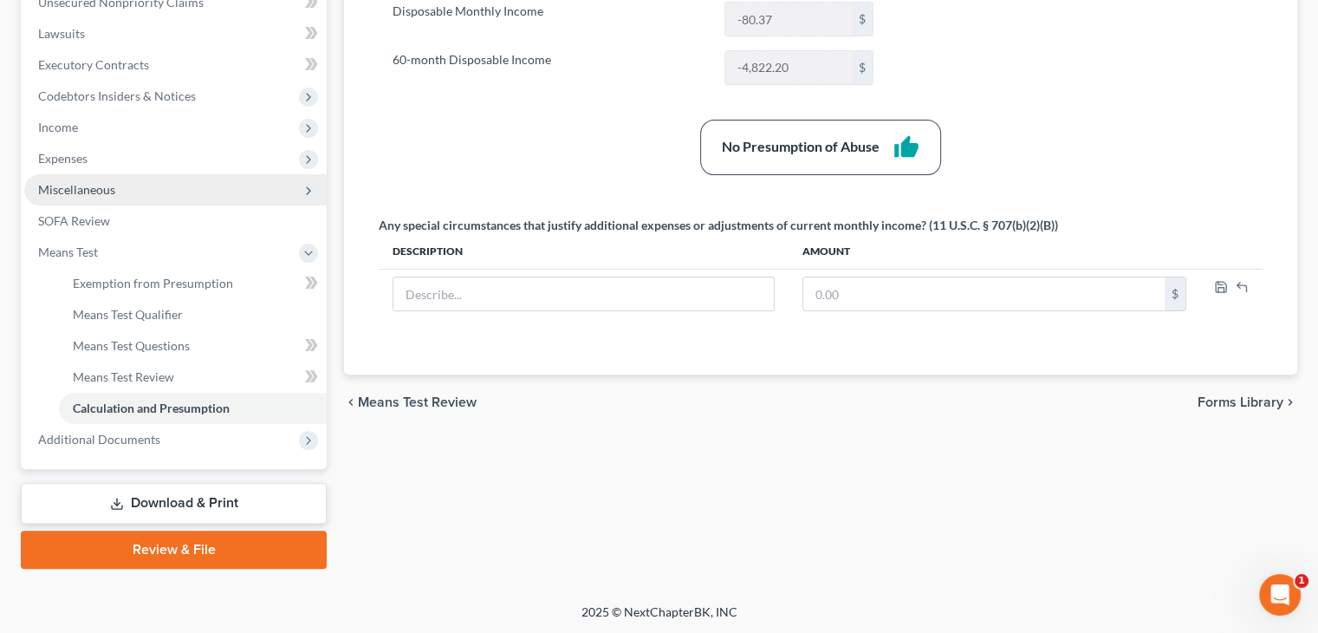
click at [89, 192] on span "Miscellaneous" at bounding box center [76, 189] width 77 height 15
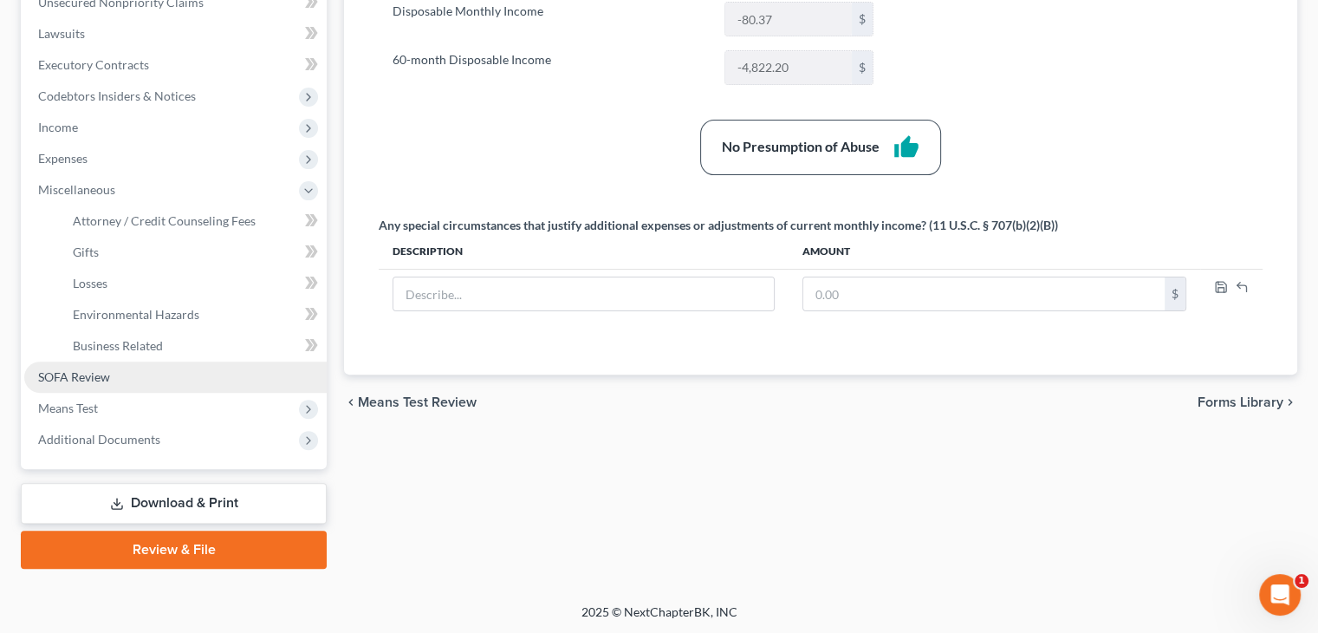
click at [74, 369] on span "SOFA Review" at bounding box center [74, 376] width 72 height 15
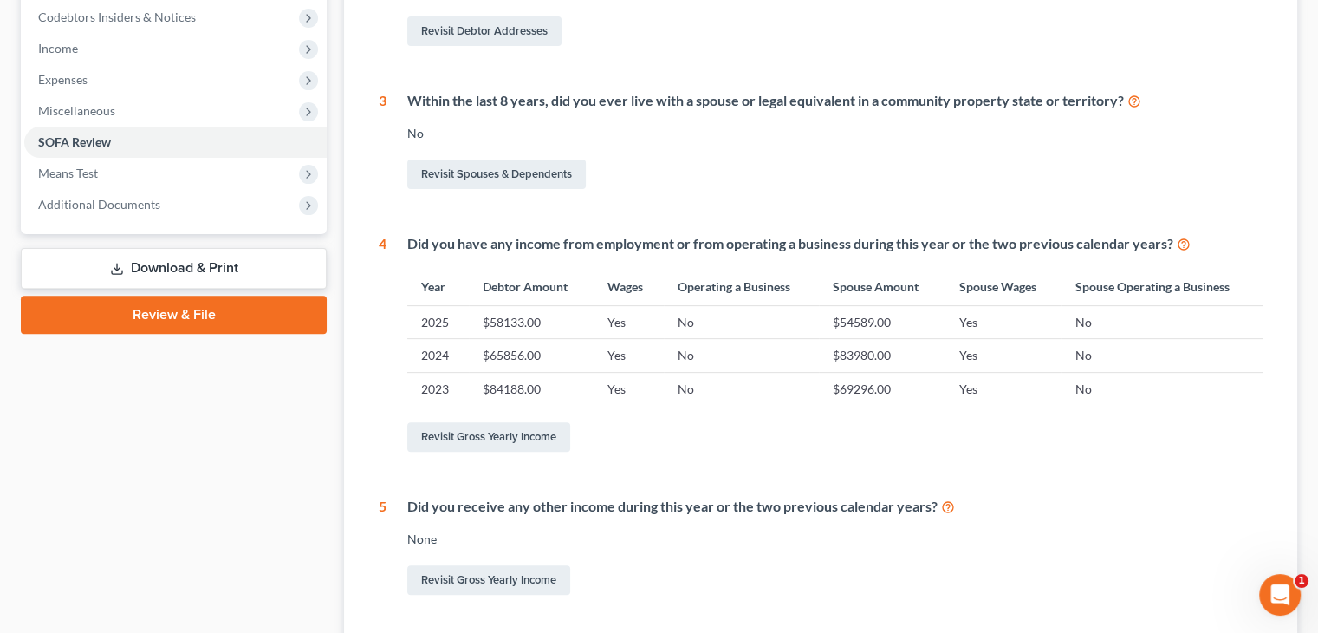
scroll to position [700, 0]
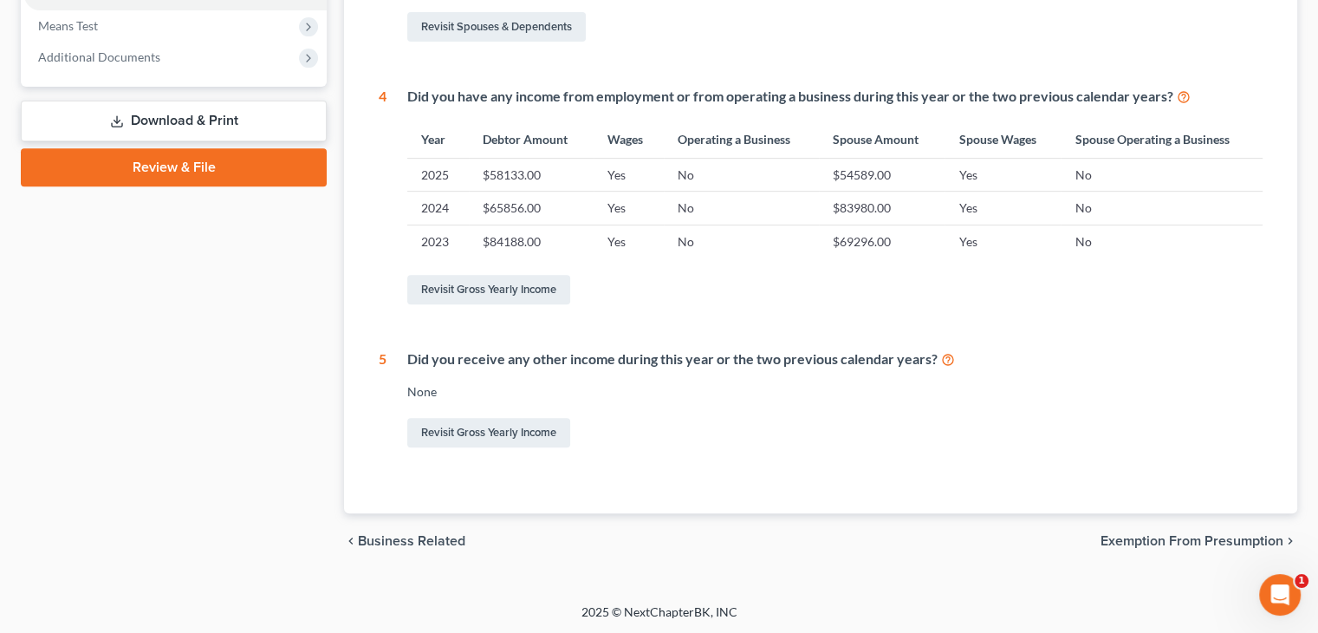
click at [1239, 534] on span "Exemption from Presumption" at bounding box center [1192, 541] width 183 height 14
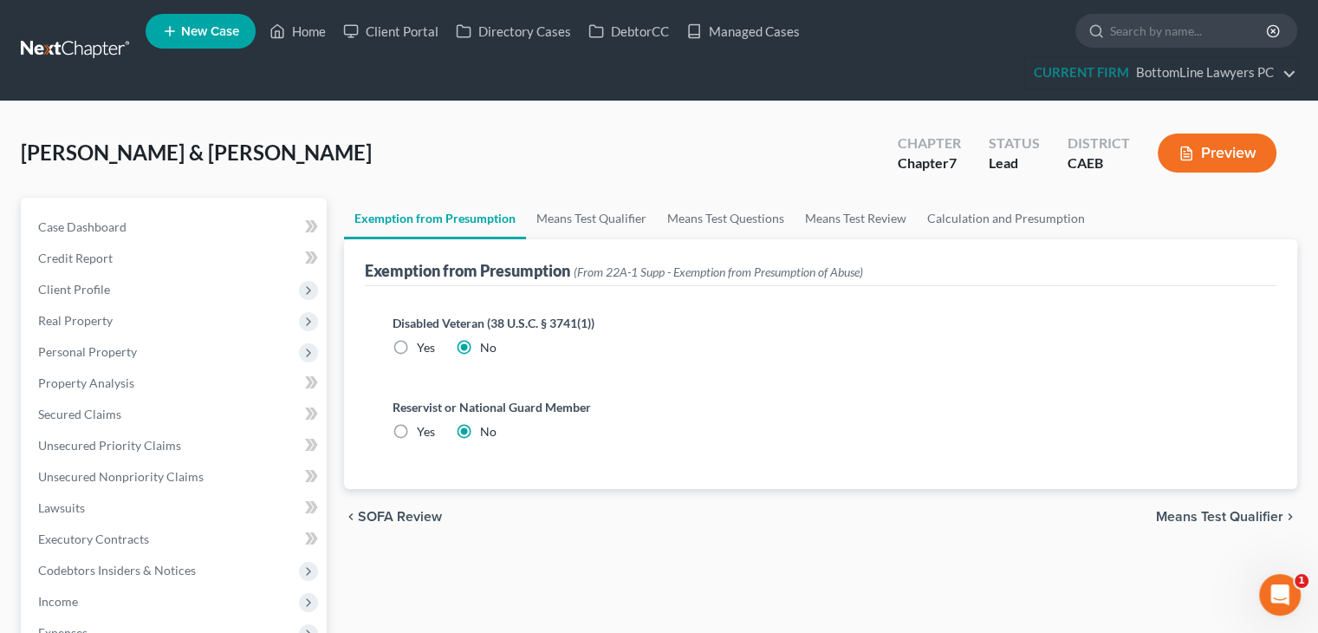
click at [411, 521] on span "SOFA Review" at bounding box center [400, 517] width 84 height 14
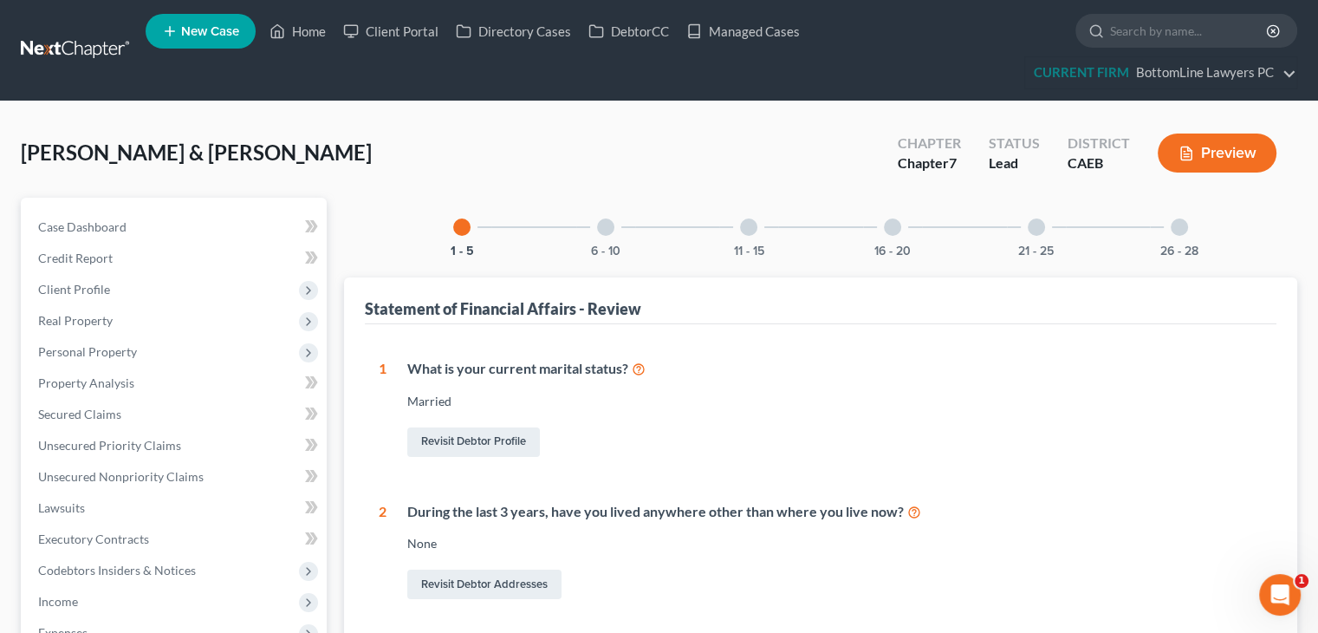
click at [890, 234] on div "16 - 20" at bounding box center [892, 227] width 59 height 59
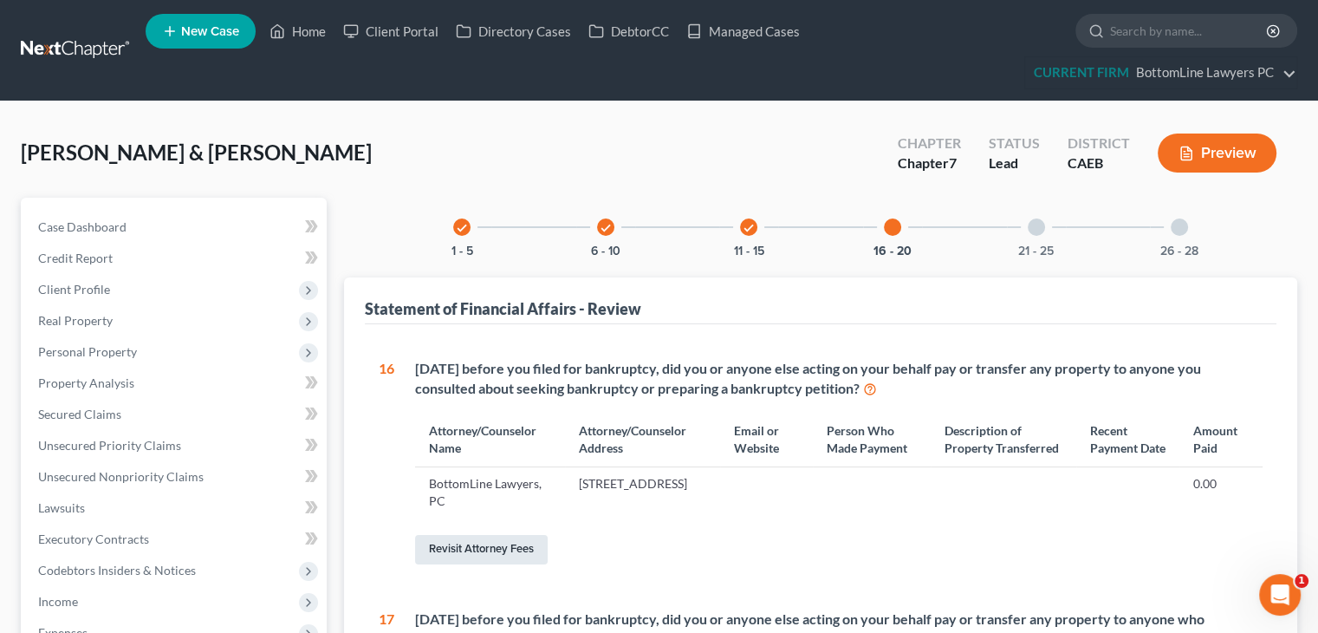
click at [495, 563] on link "Revisit Attorney Fees" at bounding box center [481, 549] width 133 height 29
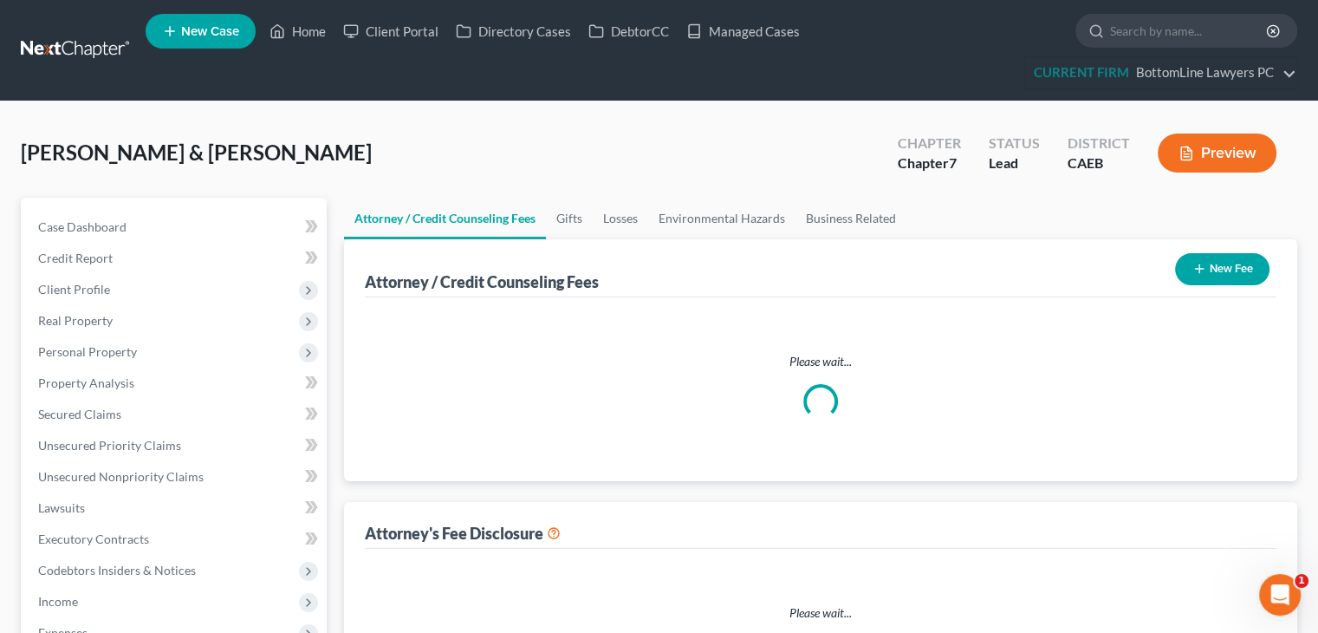
select select "0"
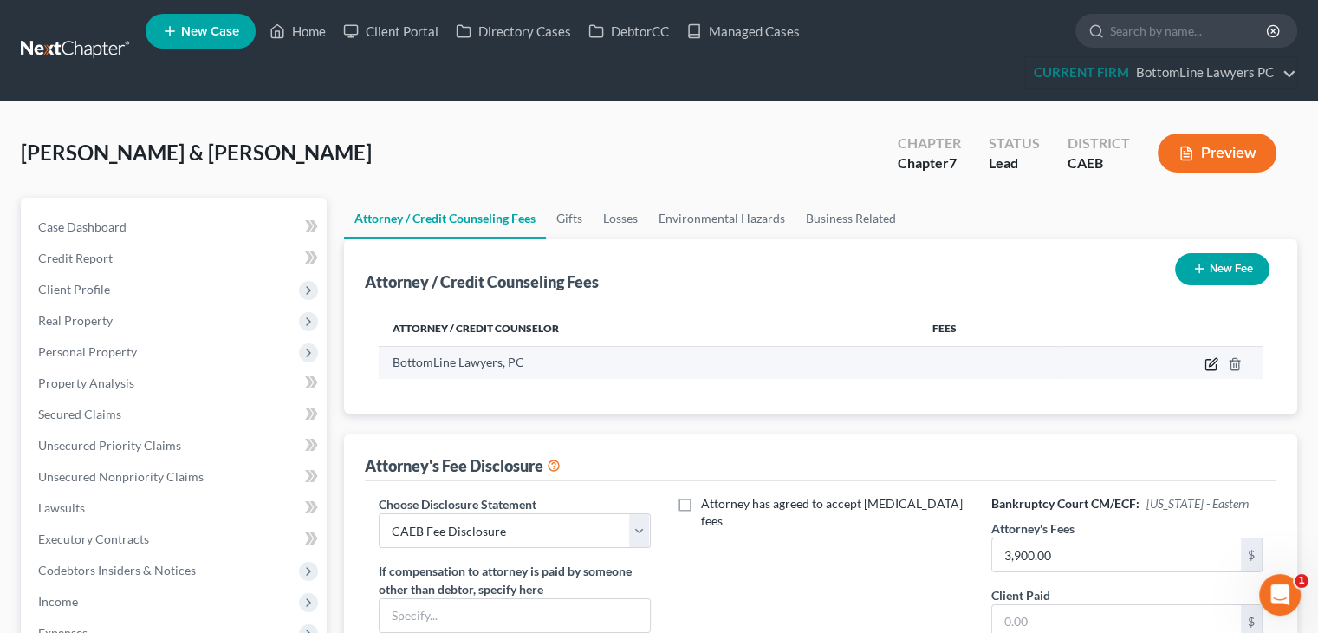
click at [1206, 362] on icon "button" at bounding box center [1212, 364] width 14 height 14
select select "4"
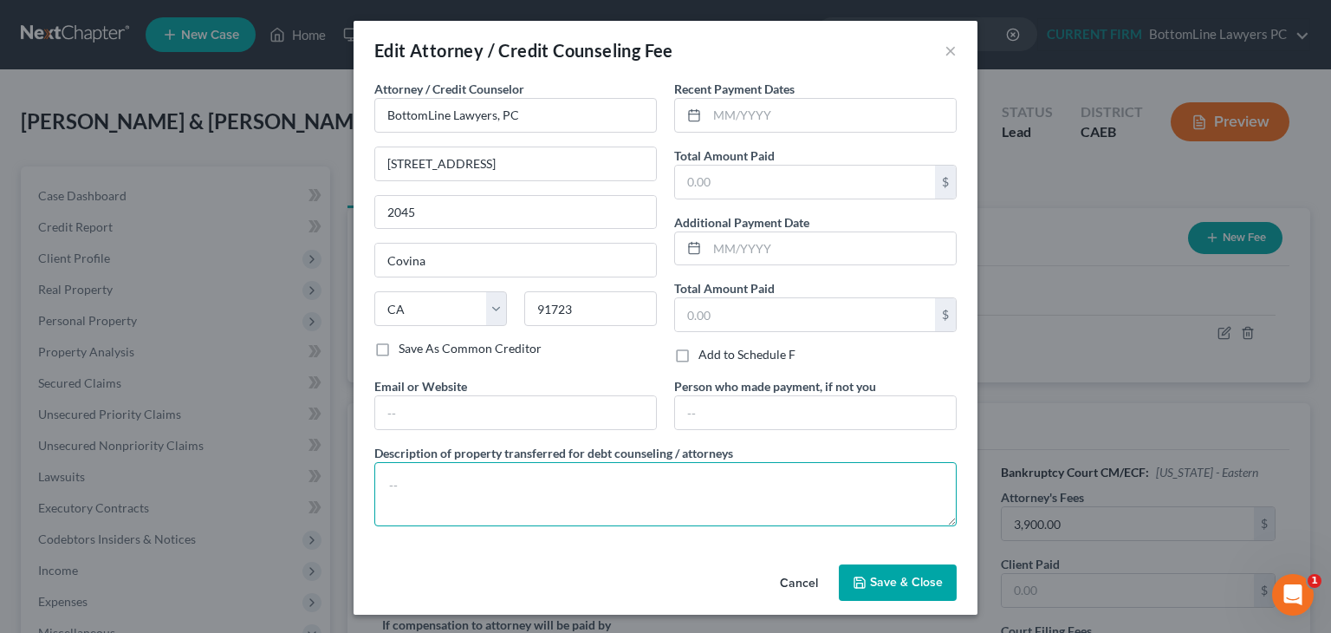
click at [657, 497] on textarea at bounding box center [665, 494] width 582 height 64
paste textarea "Attorney Fee + Filing Fee + Credit Report + CCC"
type textarea "Attorney Fee + Filing Fee + Credit Report + CCC"
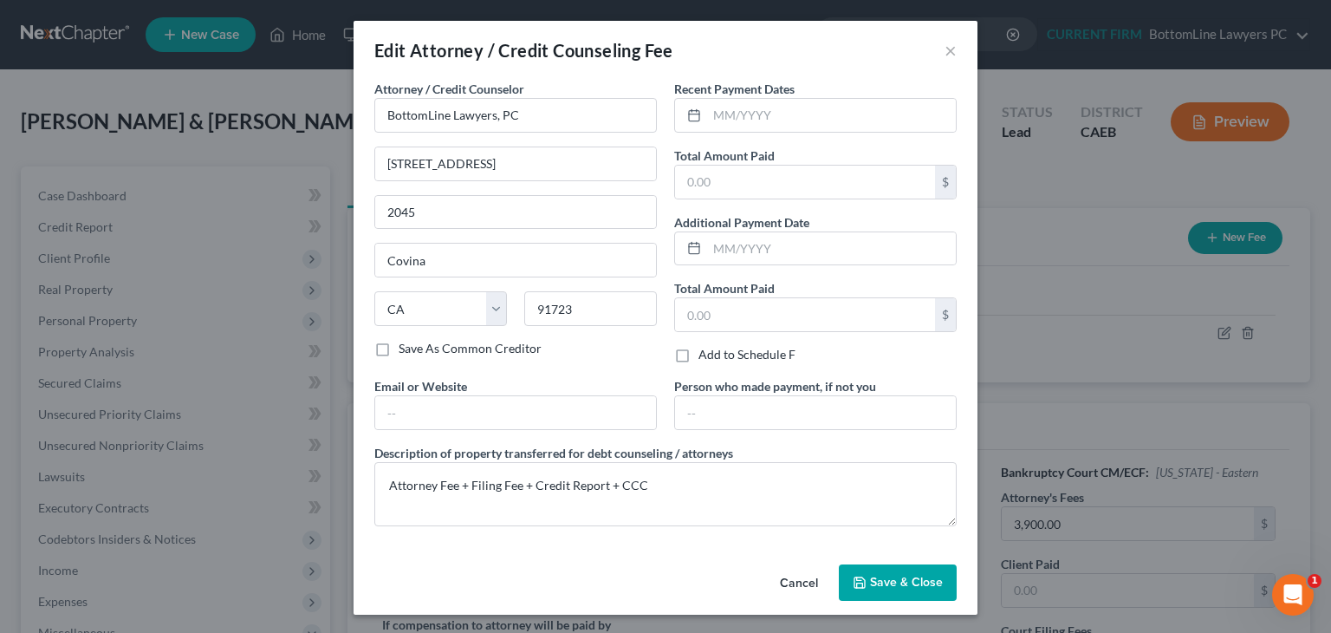
click at [900, 579] on span "Save & Close" at bounding box center [906, 582] width 73 height 15
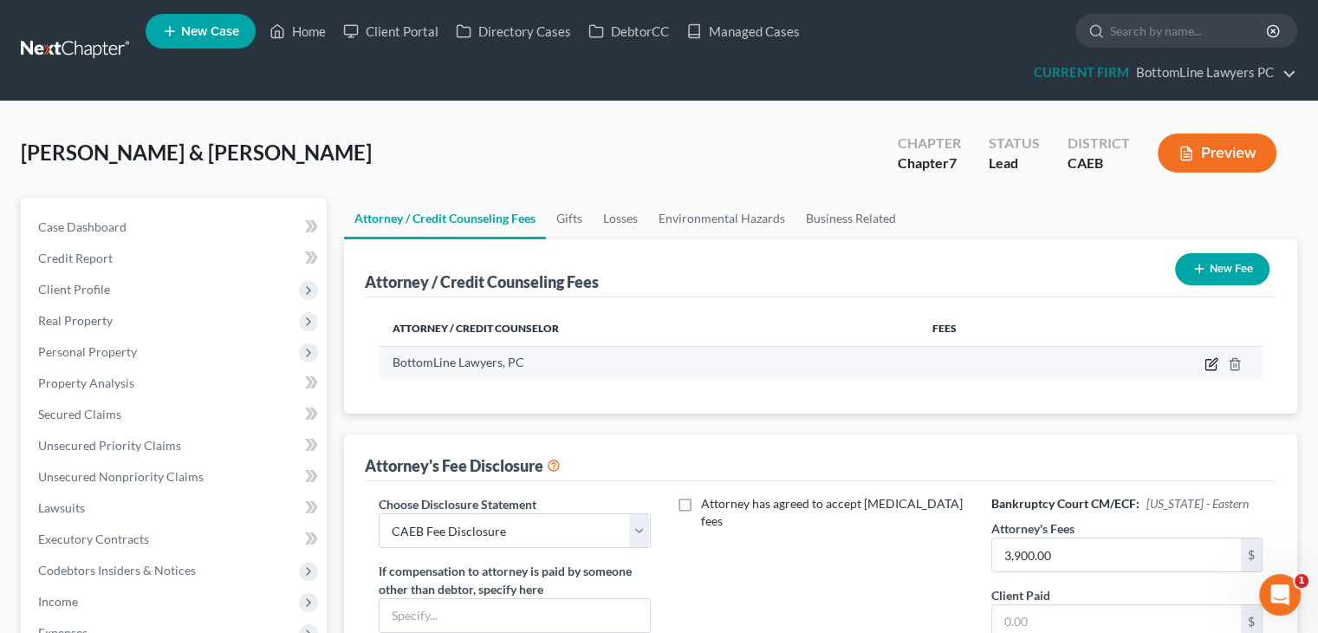
click at [1210, 359] on icon "button" at bounding box center [1212, 364] width 14 height 14
select select "4"
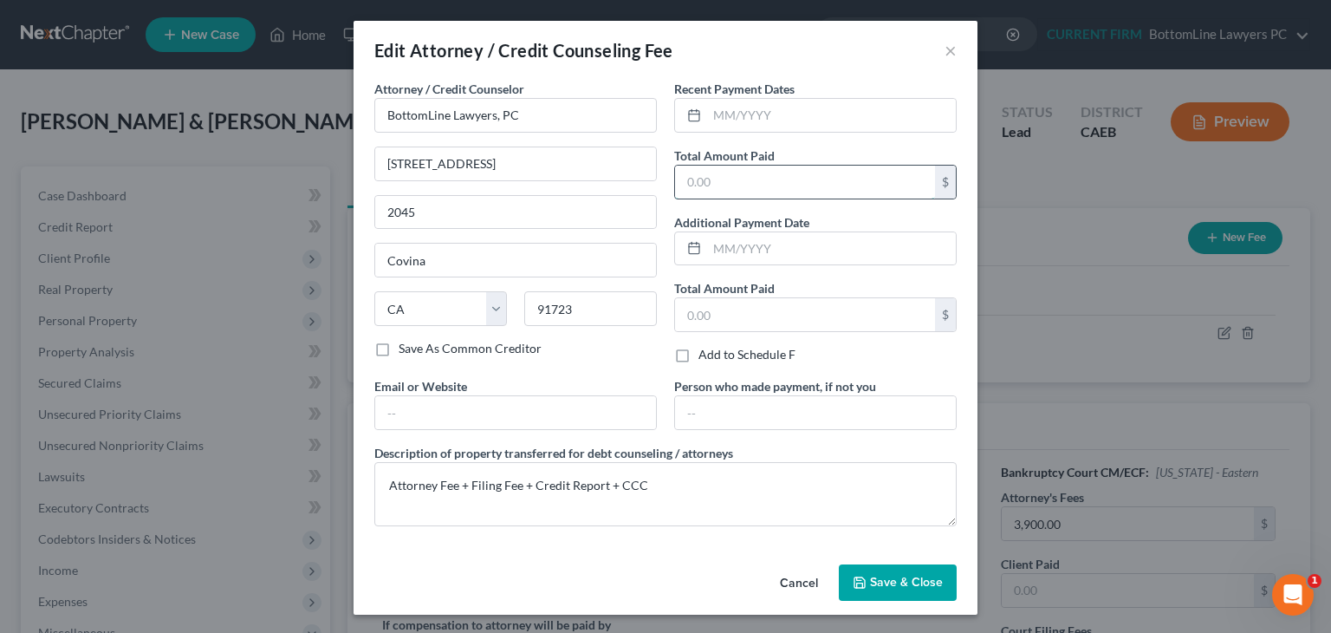
click at [779, 181] on input "text" at bounding box center [805, 182] width 260 height 33
type input "3,900"
click at [531, 421] on input "text" at bounding box center [515, 412] width 281 height 33
paste input "6398@notices.nextchapterbk.com"
type input "6398@notices.nextchapterbk.com"
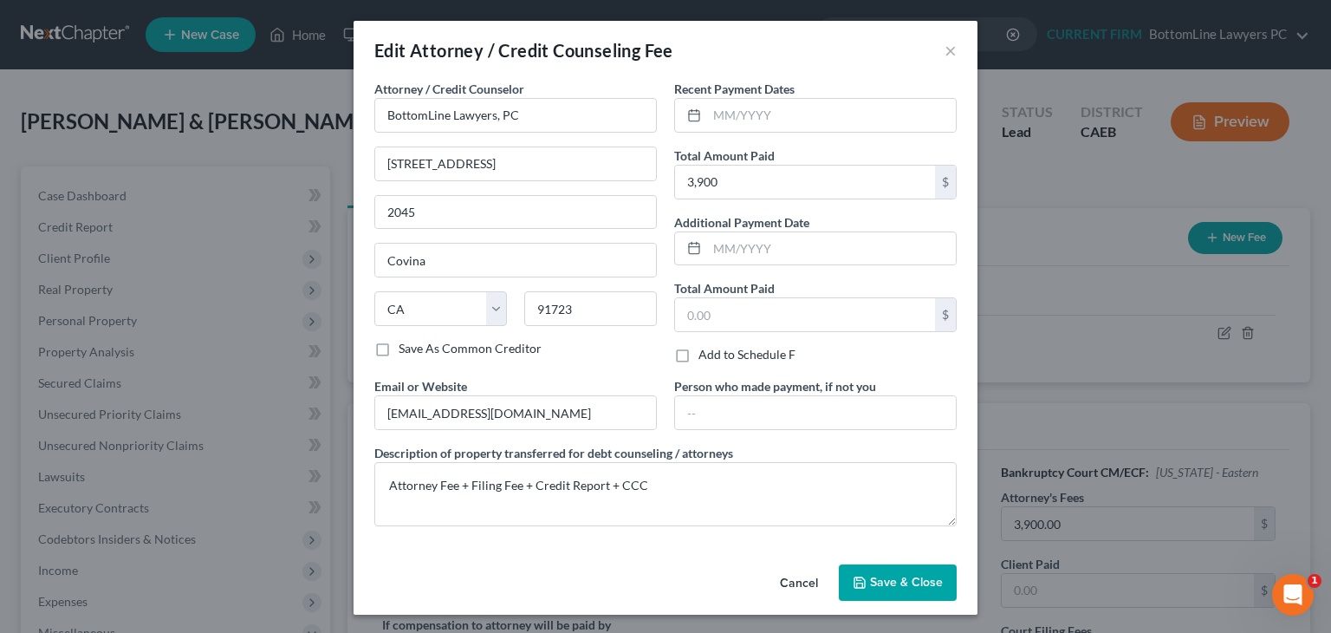
click at [888, 572] on button "Save & Close" at bounding box center [898, 582] width 118 height 36
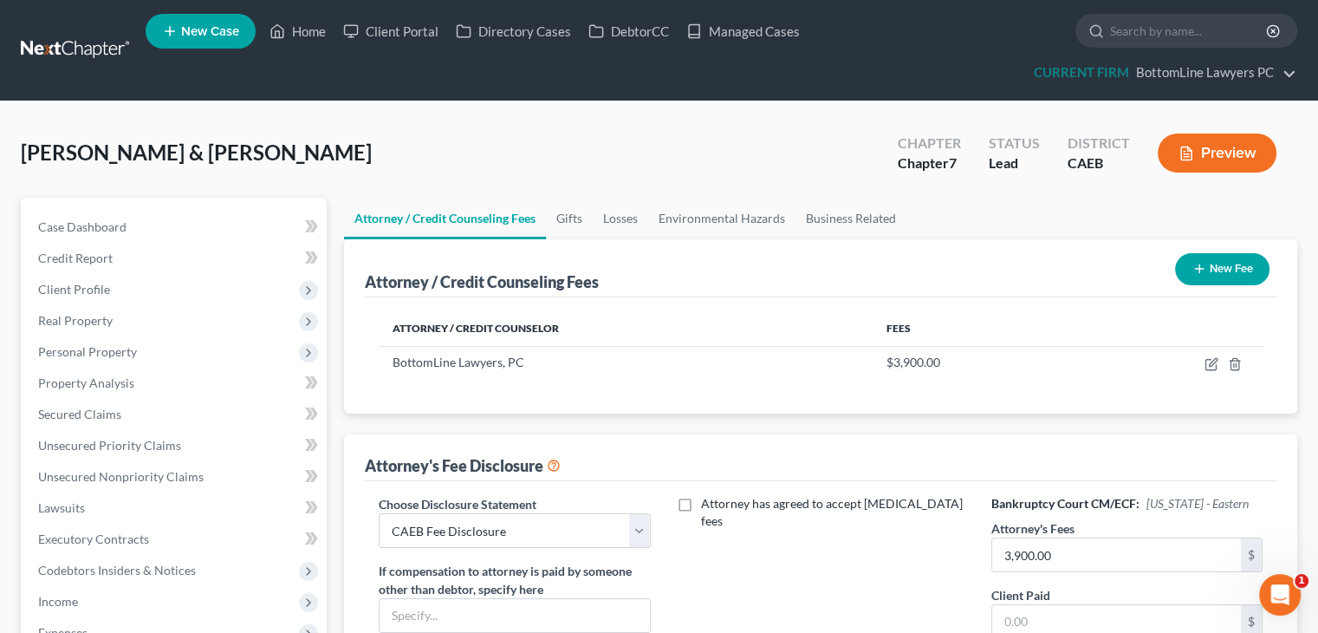
scroll to position [474, 0]
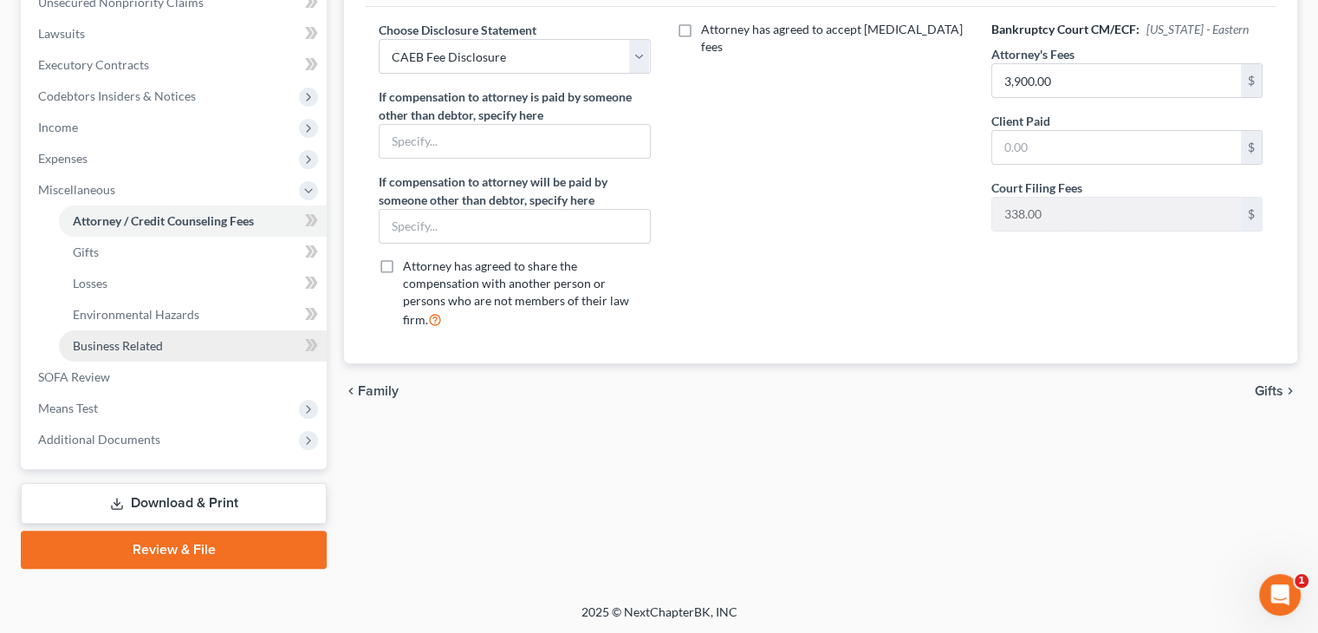
click at [166, 351] on link "Business Related" at bounding box center [193, 345] width 268 height 31
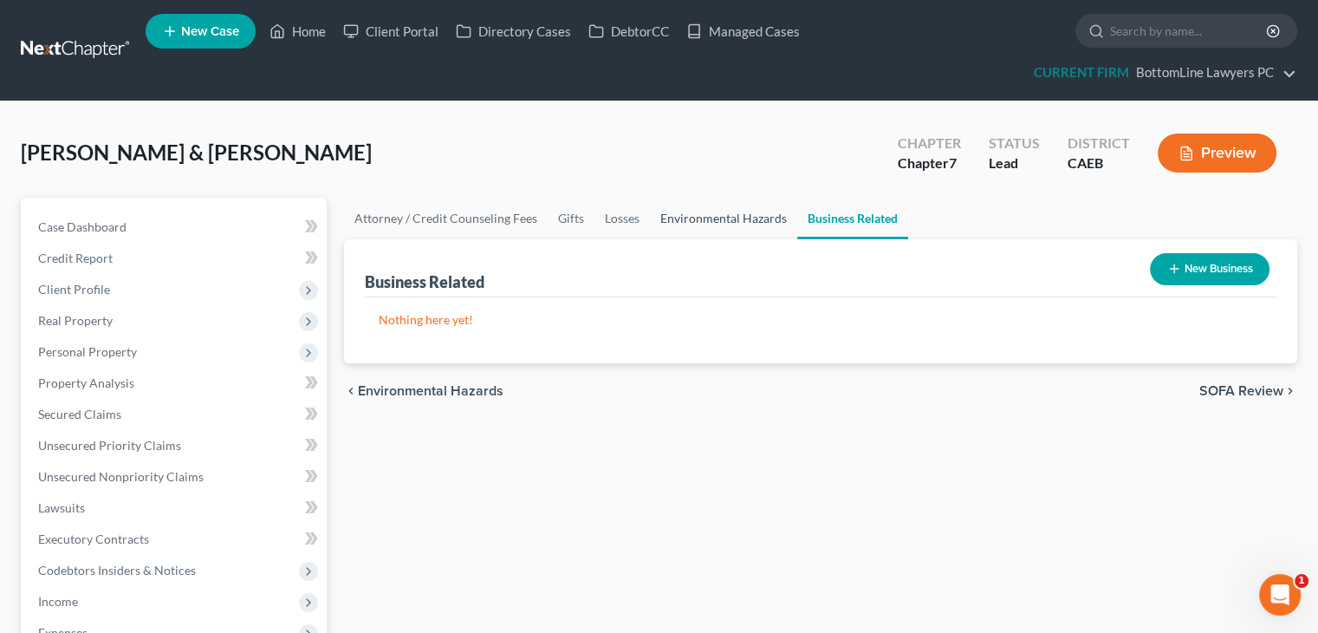
click at [729, 223] on link "Environmental Hazards" at bounding box center [723, 219] width 147 height 42
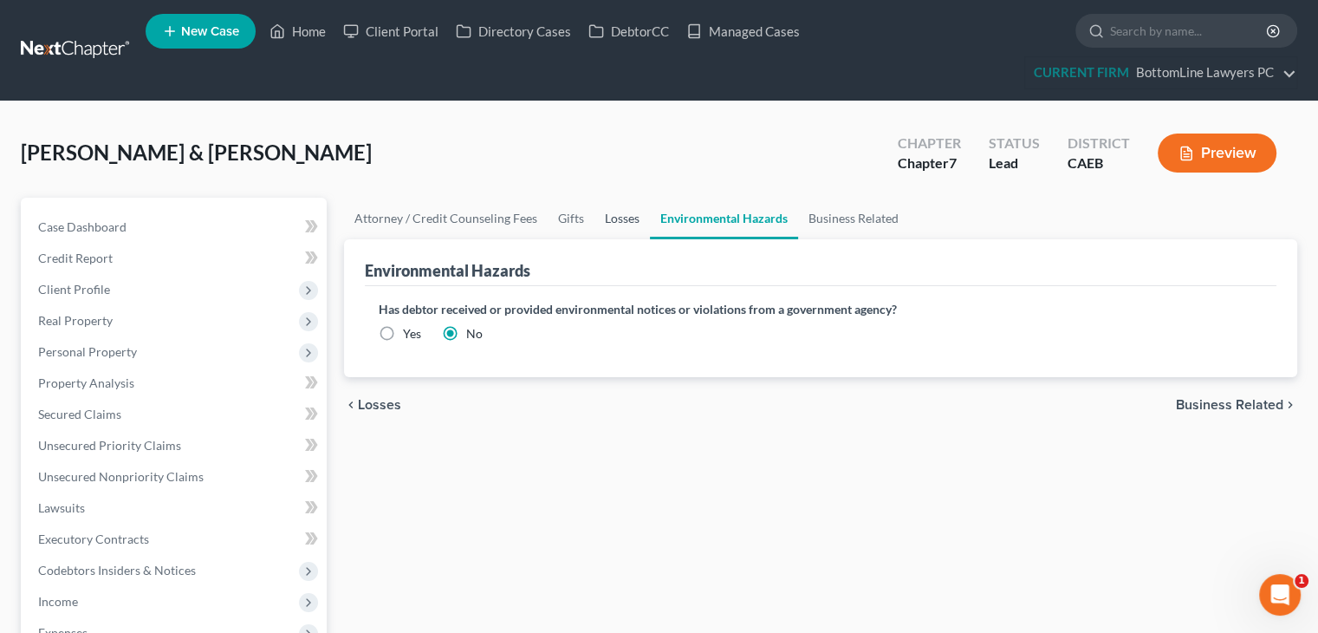
click at [615, 216] on link "Losses" at bounding box center [622, 219] width 55 height 42
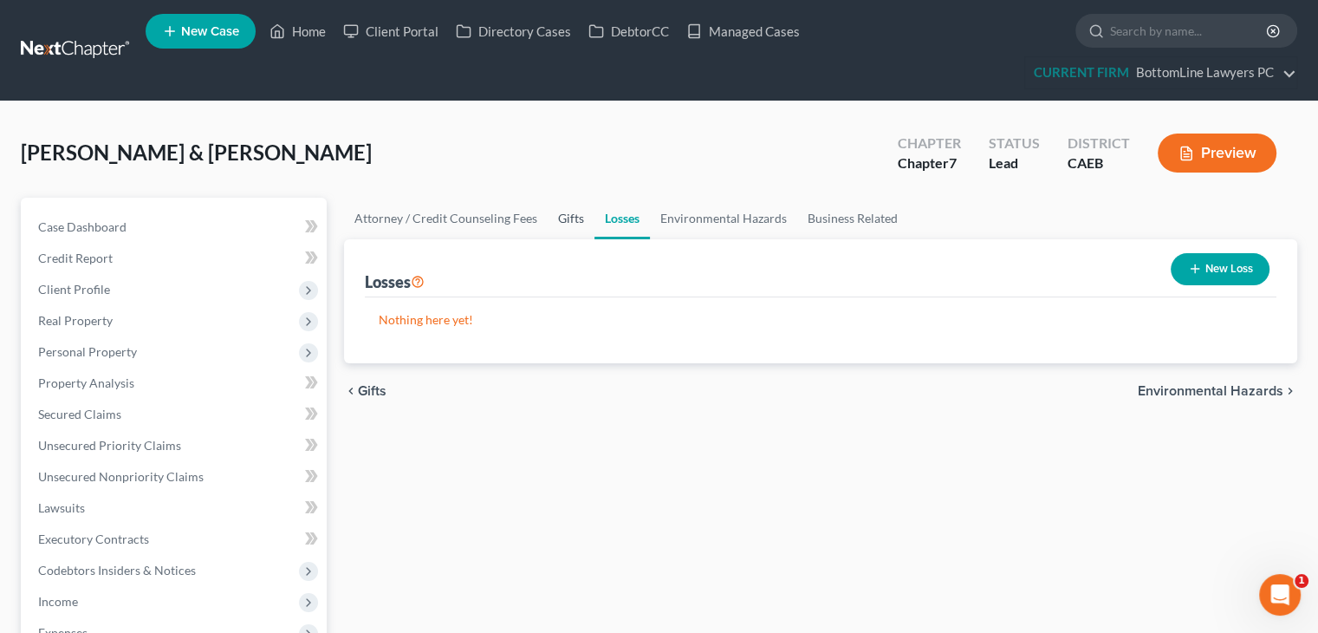
click at [565, 215] on link "Gifts" at bounding box center [571, 219] width 47 height 42
click at [478, 216] on link "Attorney / Credit Counseling Fees" at bounding box center [446, 219] width 204 height 42
select select "0"
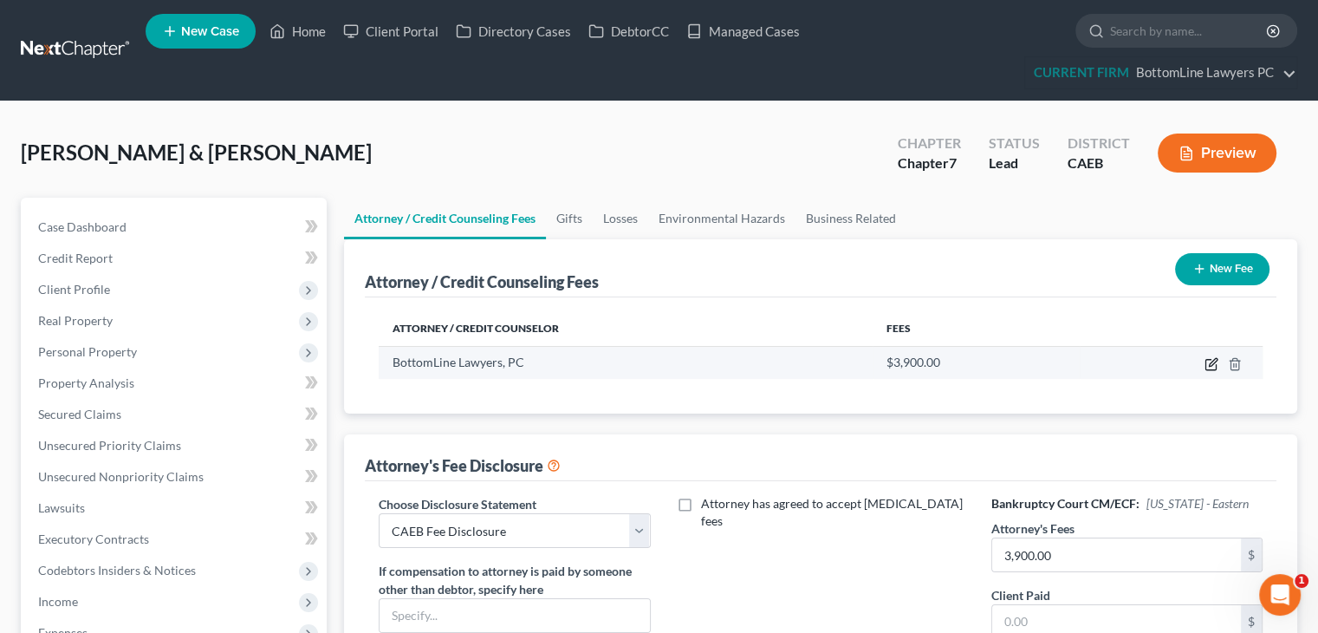
click at [1206, 361] on icon "button" at bounding box center [1212, 364] width 14 height 14
select select "4"
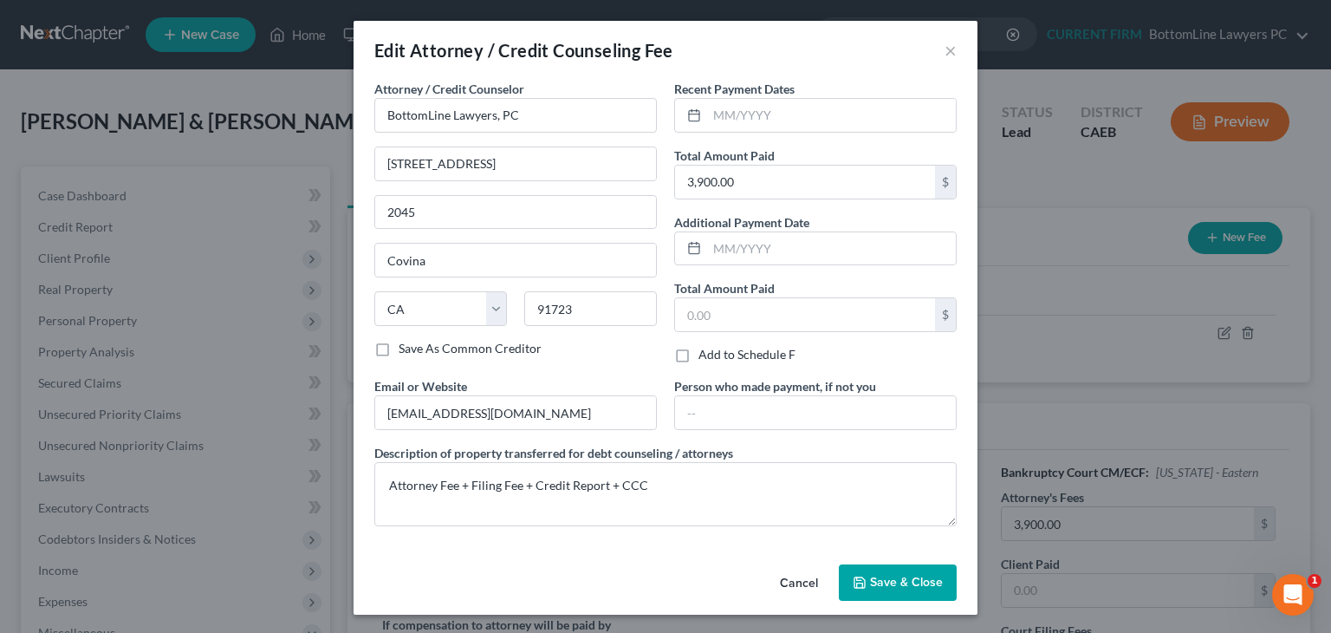
click at [804, 604] on div "Cancel Save & Close" at bounding box center [666, 585] width 624 height 57
click at [732, 498] on textarea "Attorney Fee + Filing Fee + Credit Report + CCC" at bounding box center [665, 494] width 582 height 64
type textarea "Attorney Fee + Filing Fee + Credit Report + CCF"
click at [925, 579] on span "Save & Close" at bounding box center [906, 582] width 73 height 15
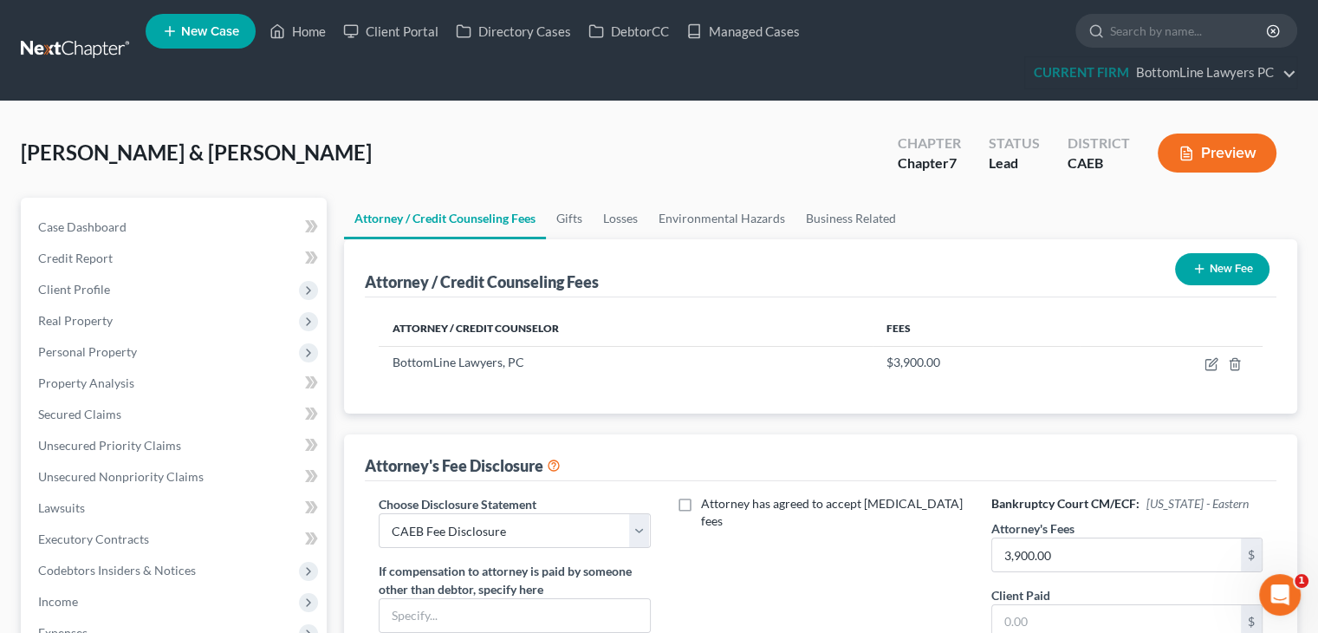
scroll to position [474, 0]
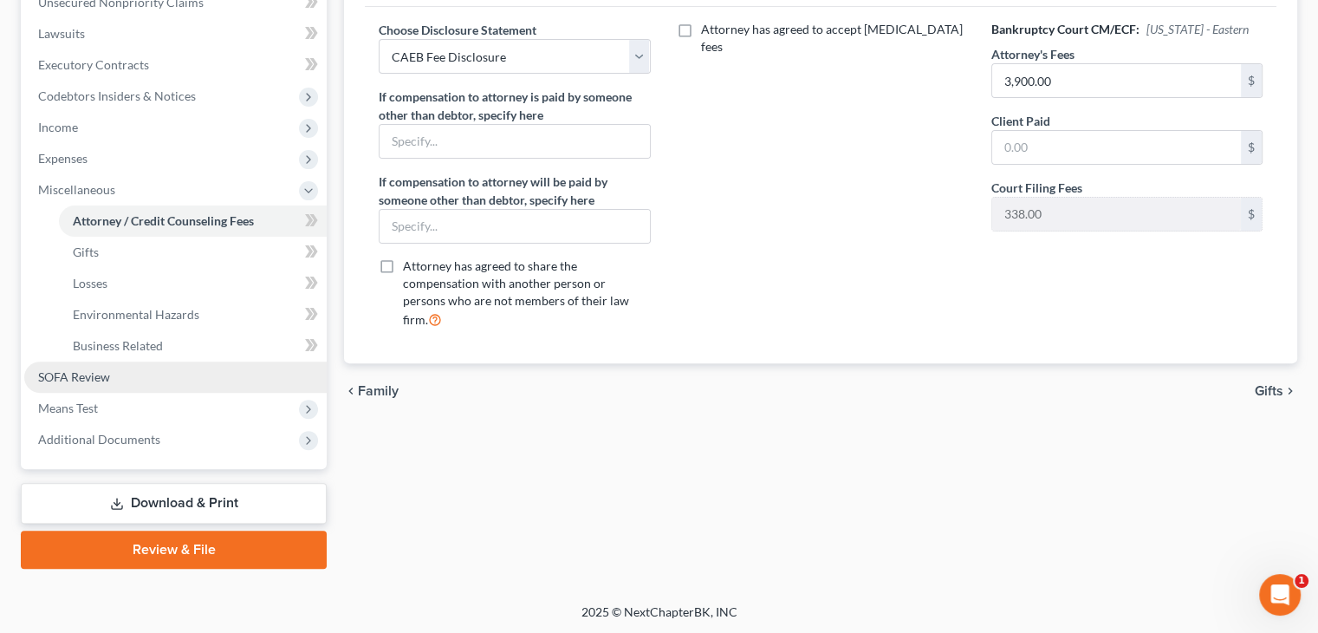
click at [192, 378] on link "SOFA Review" at bounding box center [175, 376] width 302 height 31
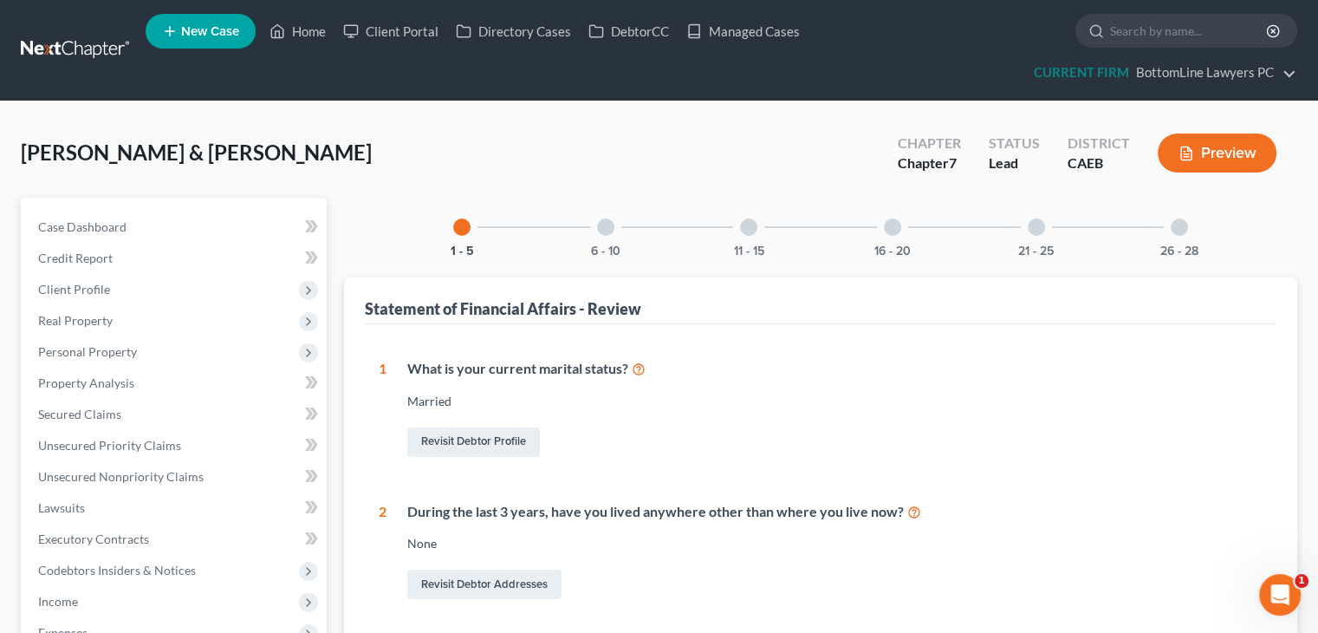
click at [888, 229] on div at bounding box center [892, 226] width 17 height 17
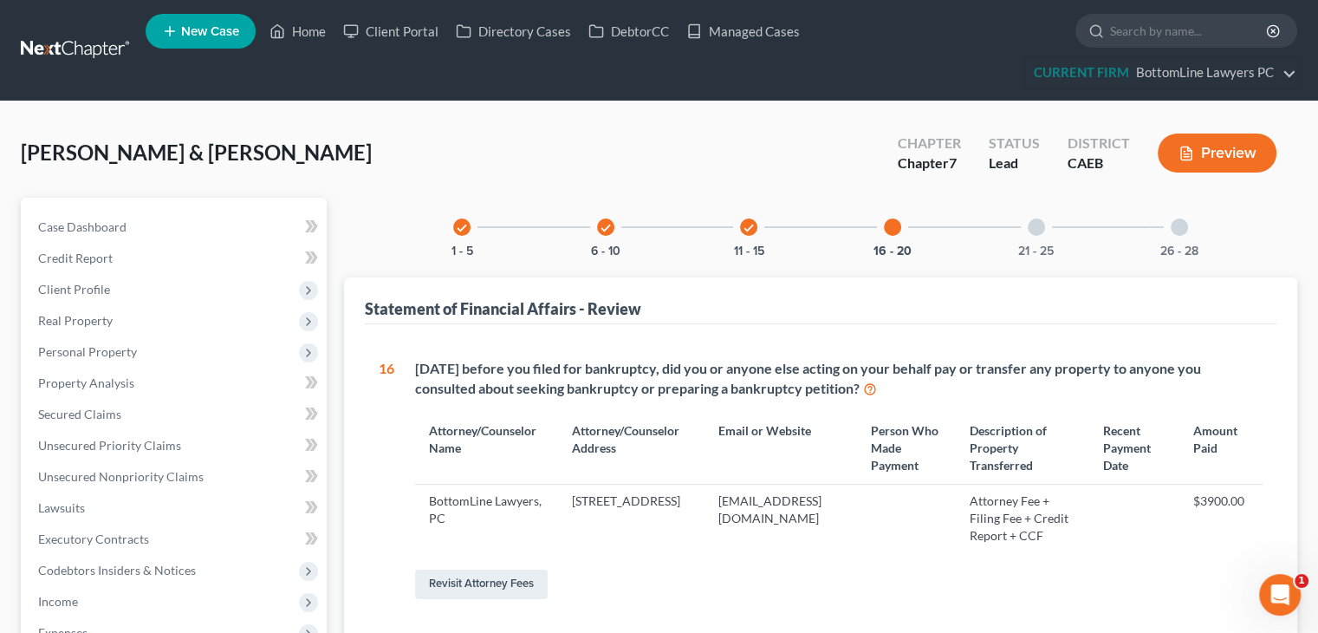
scroll to position [553, 0]
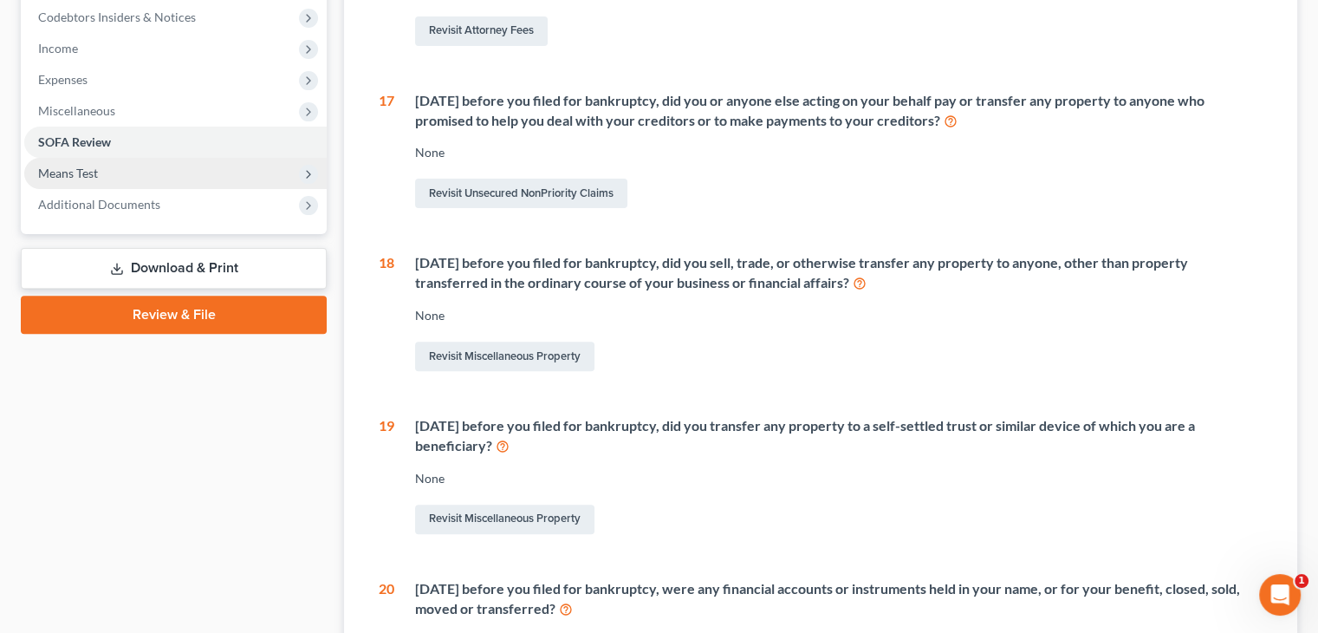
click at [208, 172] on span "Means Test" at bounding box center [175, 173] width 302 height 31
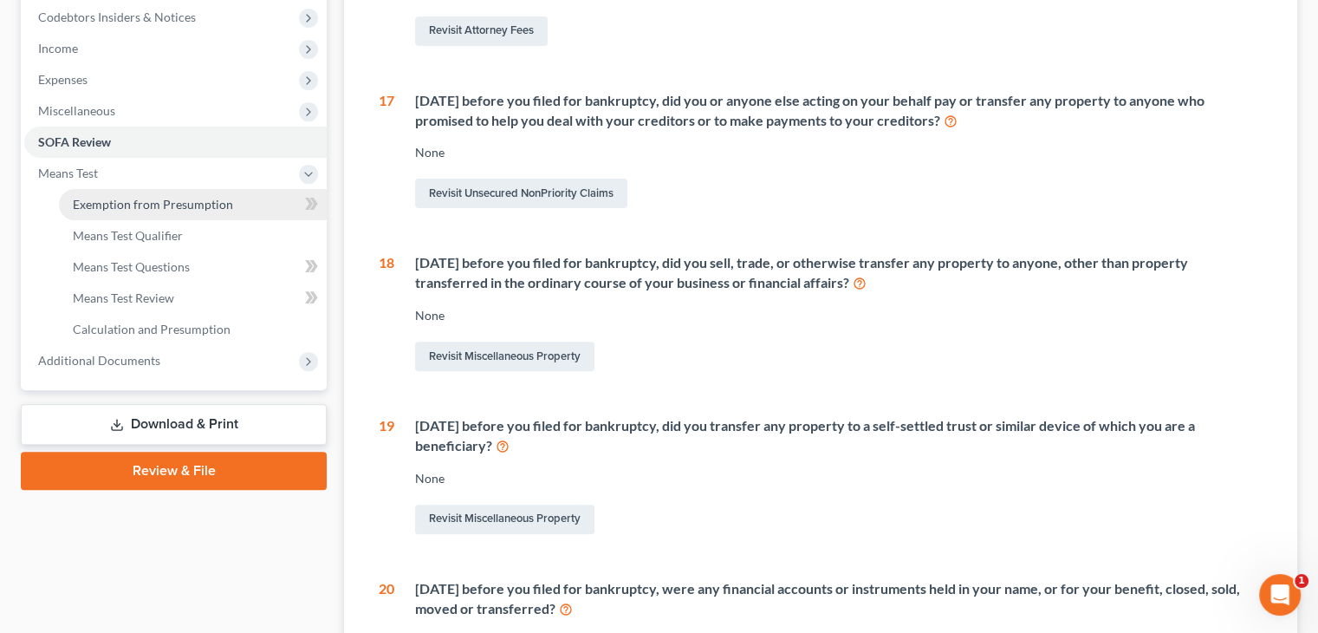
click at [180, 203] on span "Exemption from Presumption" at bounding box center [153, 204] width 160 height 15
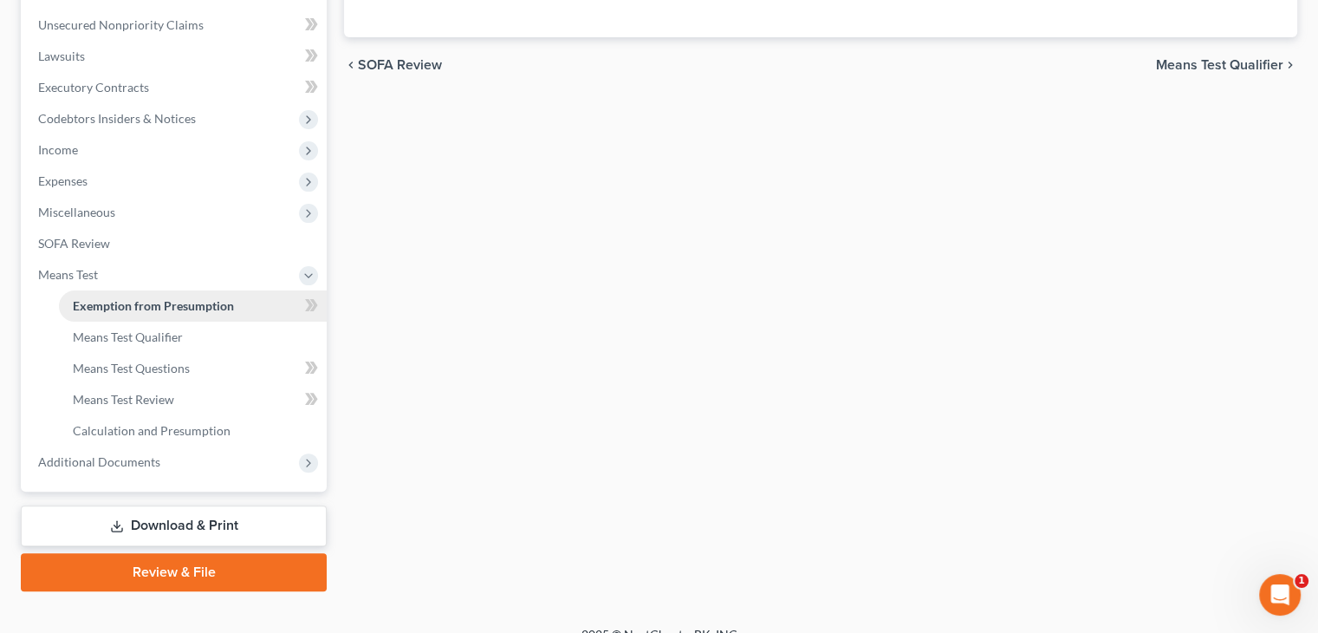
radio input "true"
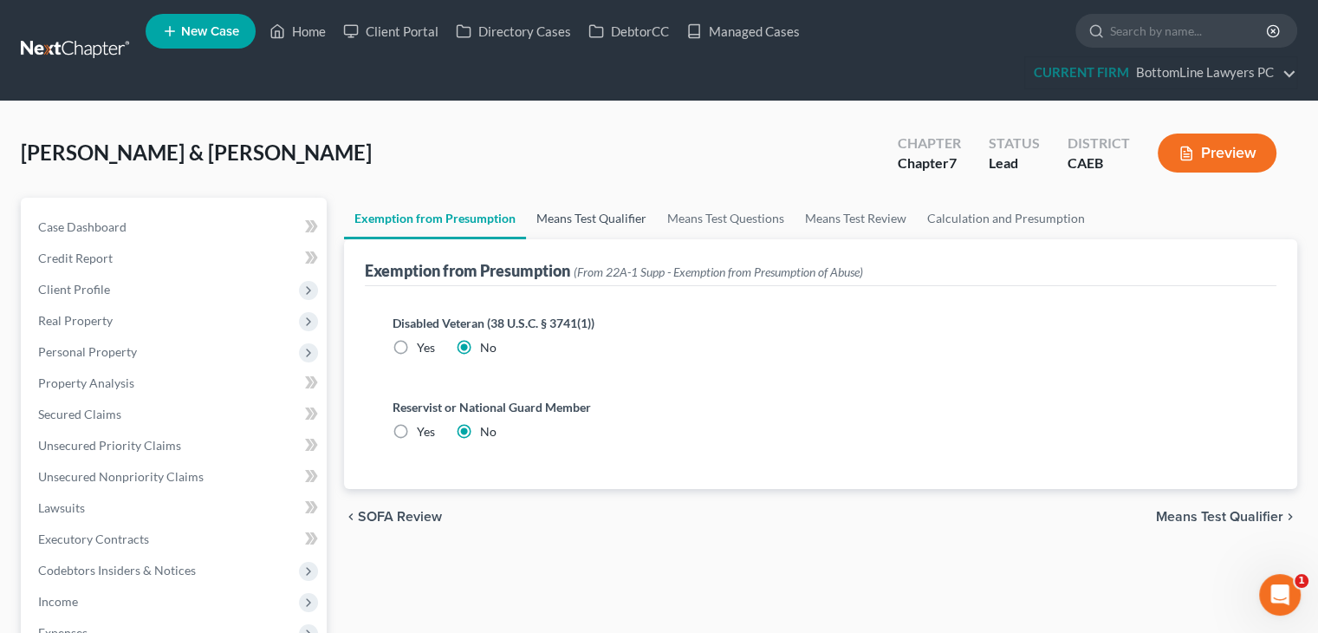
click at [617, 218] on link "Means Test Qualifier" at bounding box center [591, 219] width 131 height 42
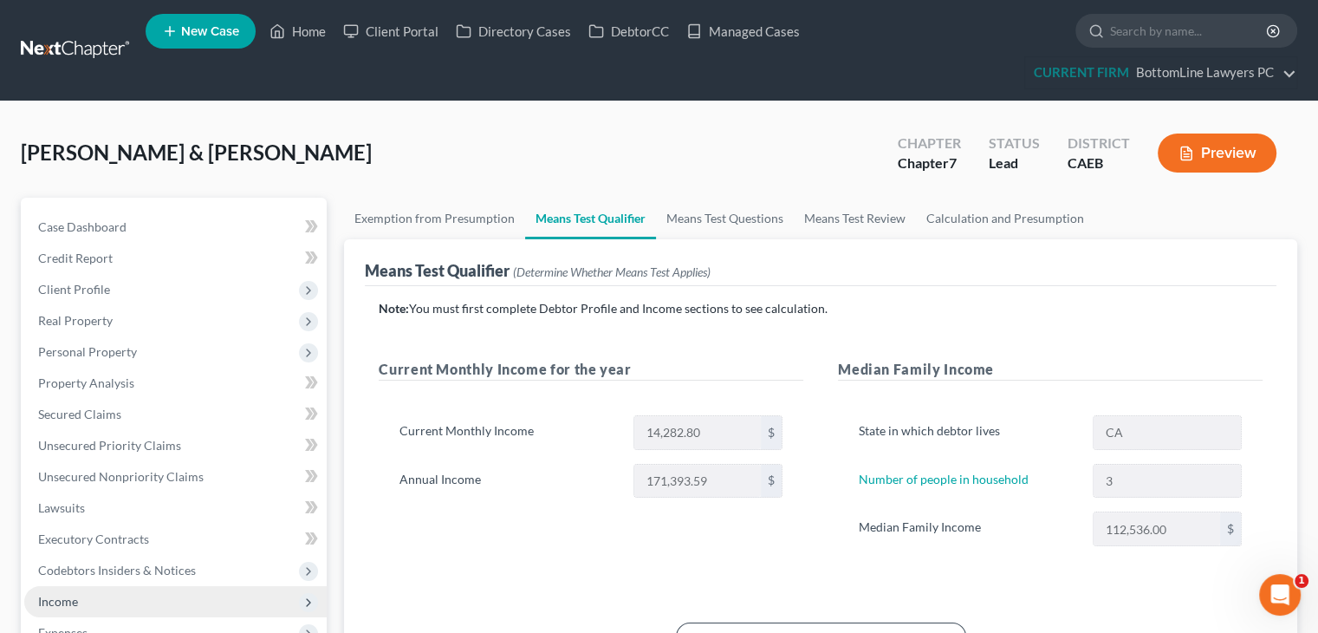
click at [146, 595] on span "Income" at bounding box center [175, 601] width 302 height 31
click at [118, 628] on span "Expenses" at bounding box center [175, 632] width 302 height 31
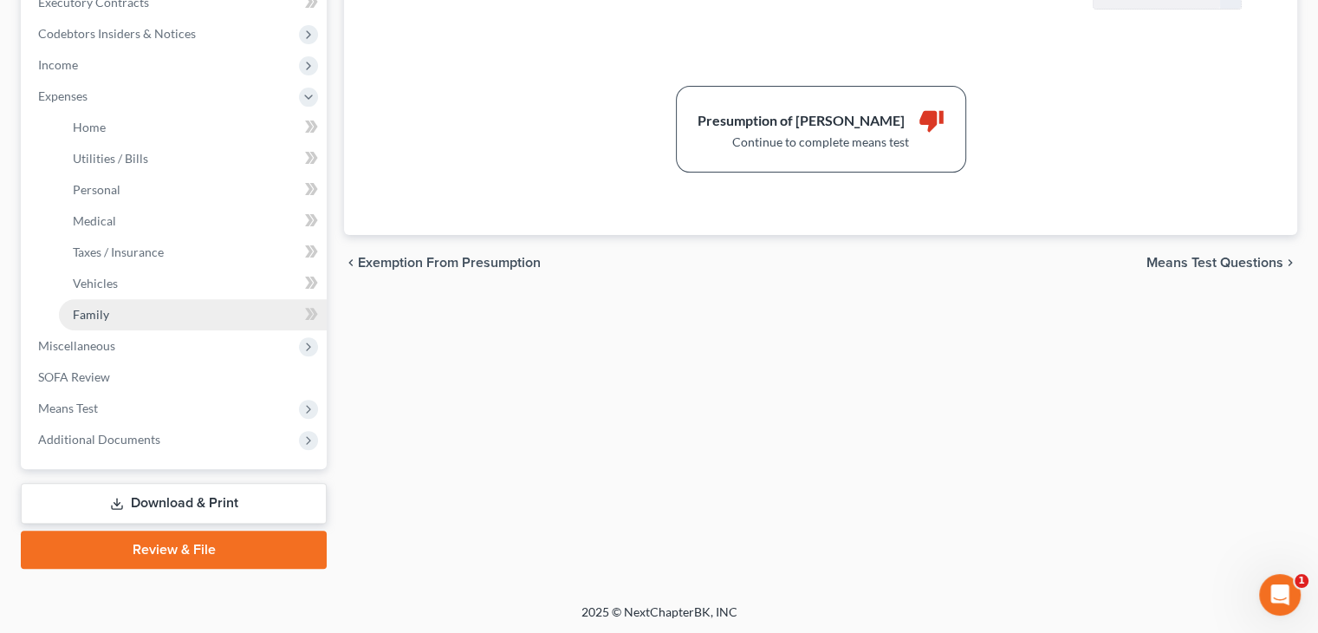
click at [144, 310] on link "Family" at bounding box center [193, 314] width 268 height 31
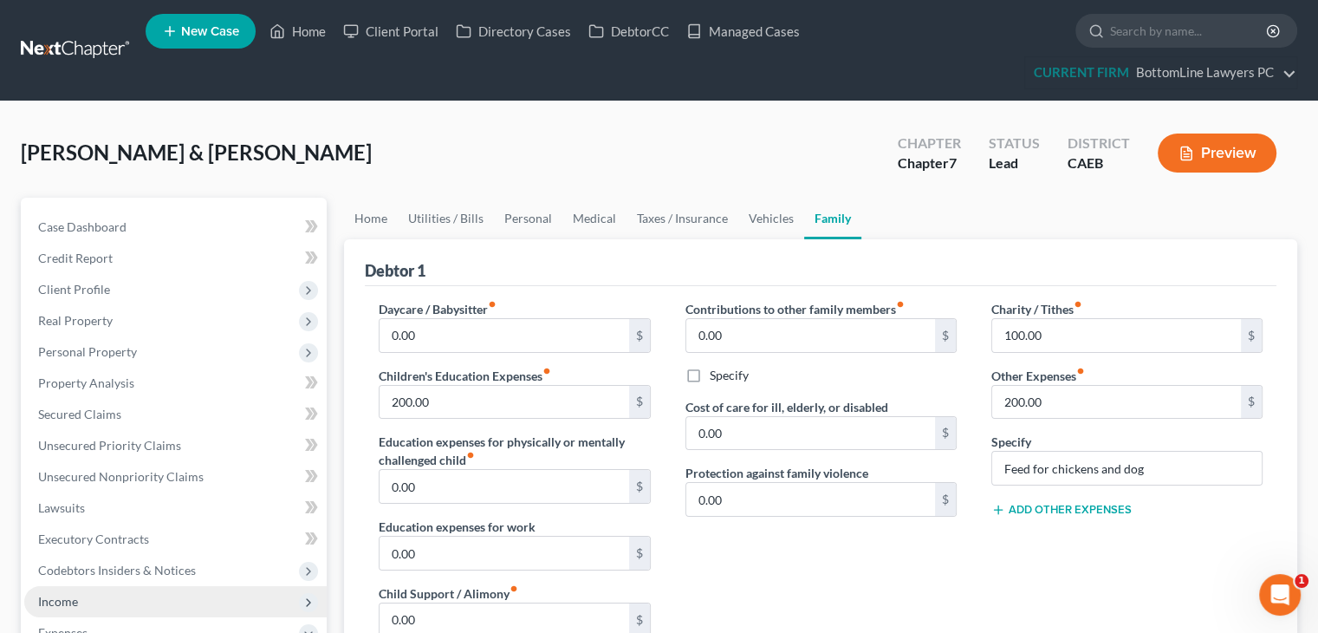
click at [85, 600] on span "Income" at bounding box center [175, 601] width 302 height 31
click at [114, 626] on span "Employment Income" at bounding box center [128, 632] width 111 height 15
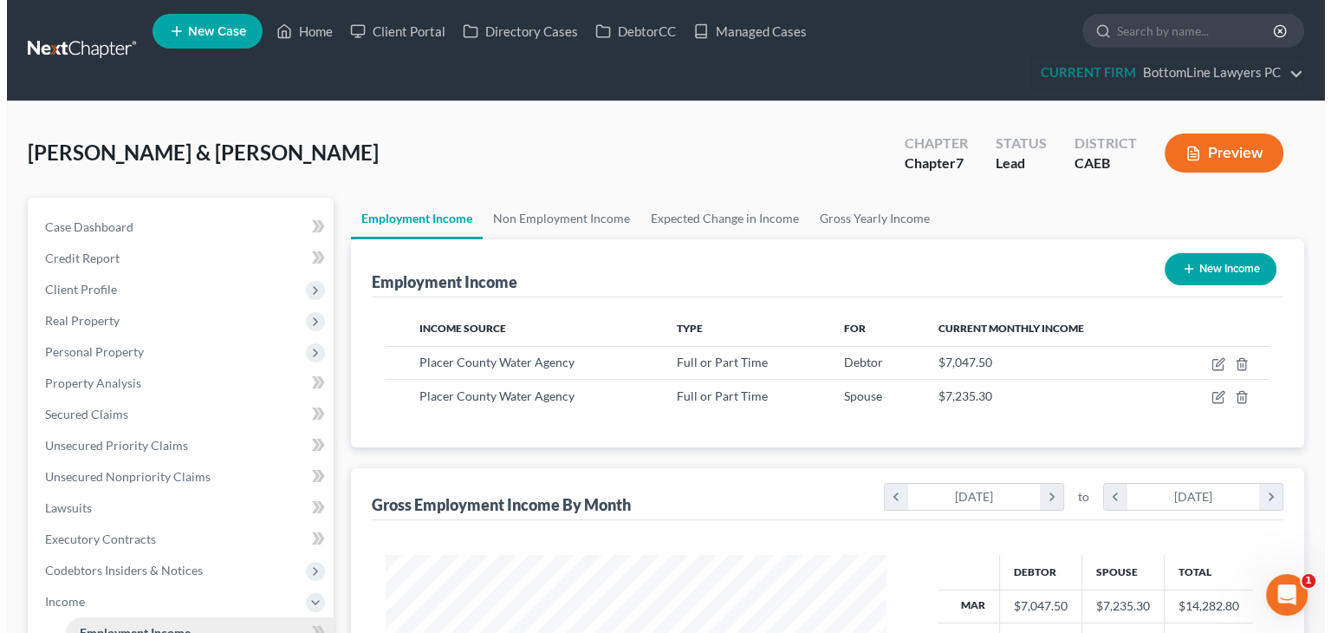
scroll to position [309, 535]
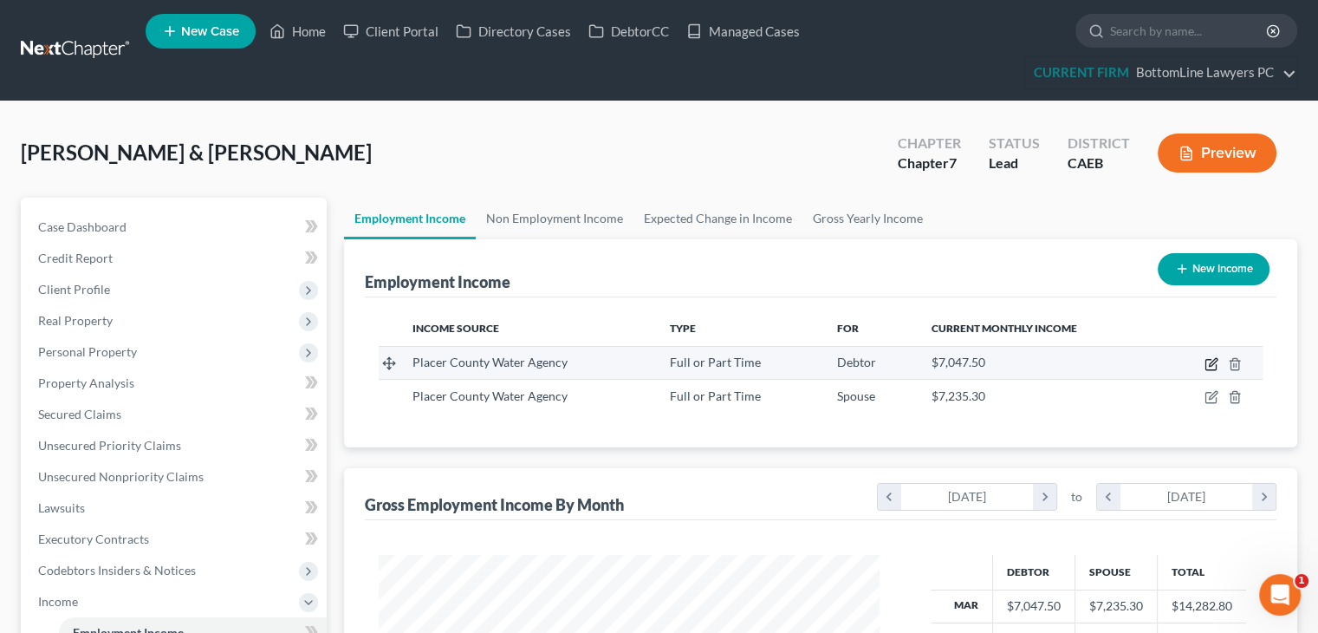
click at [1212, 361] on icon "button" at bounding box center [1213, 362] width 8 height 8
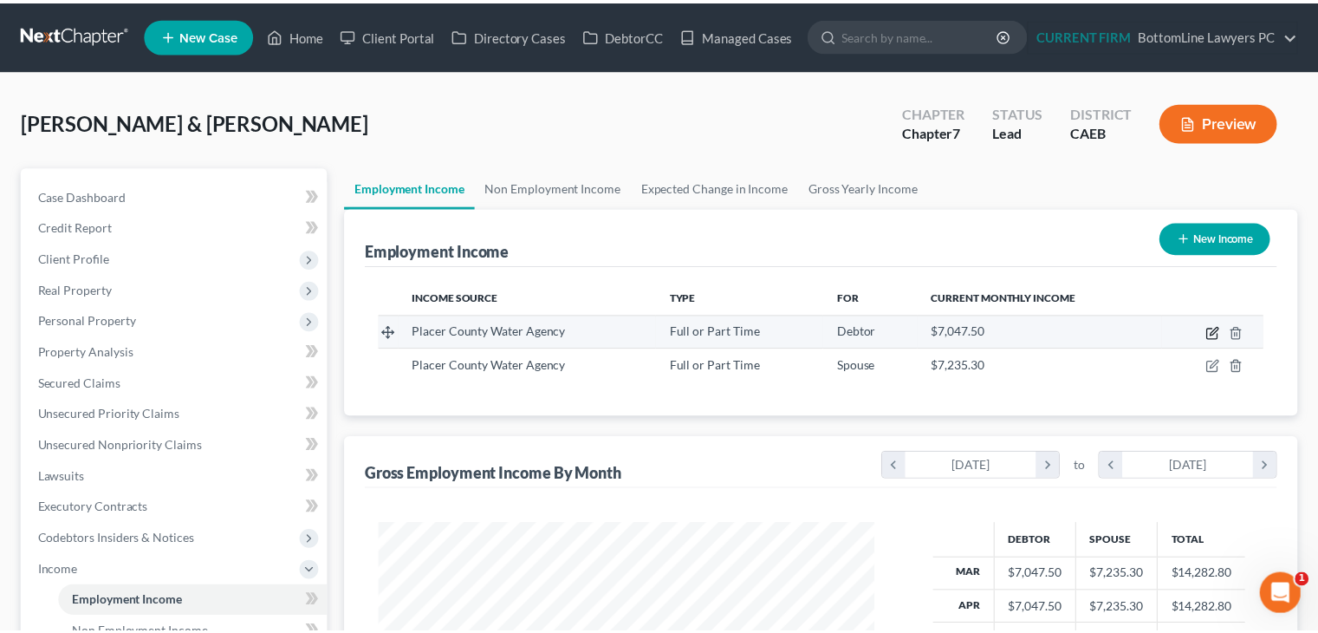
scroll to position [309, 541]
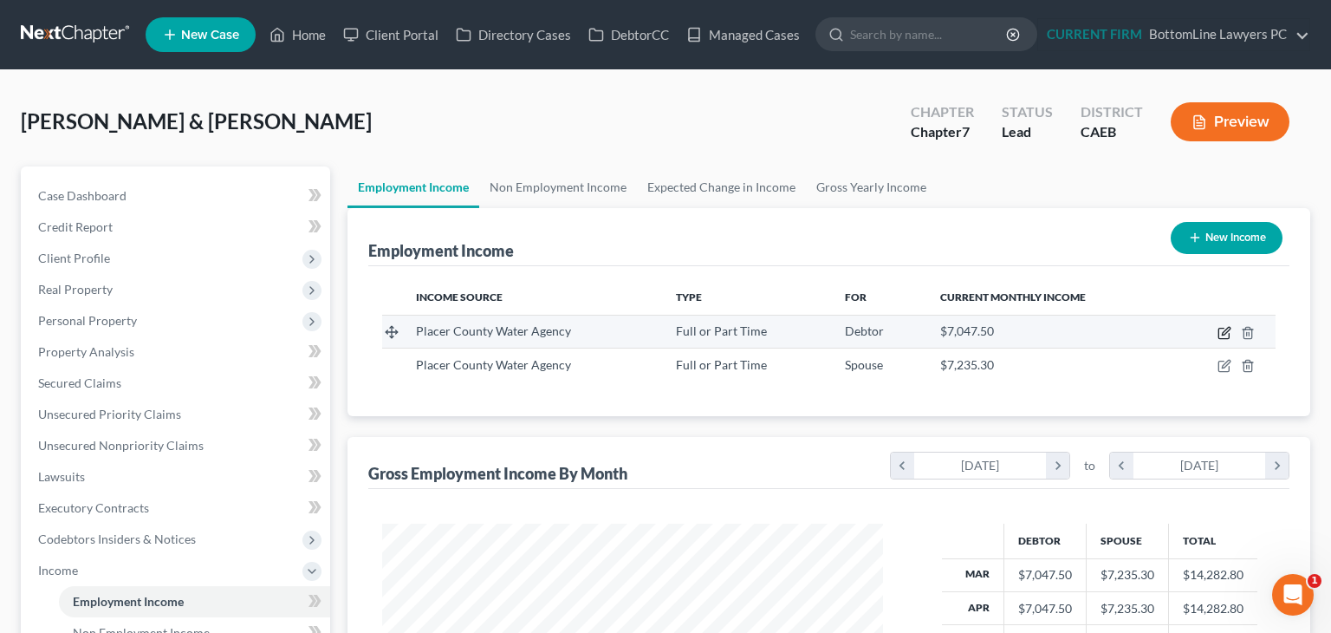
select select "0"
select select "4"
select select "2"
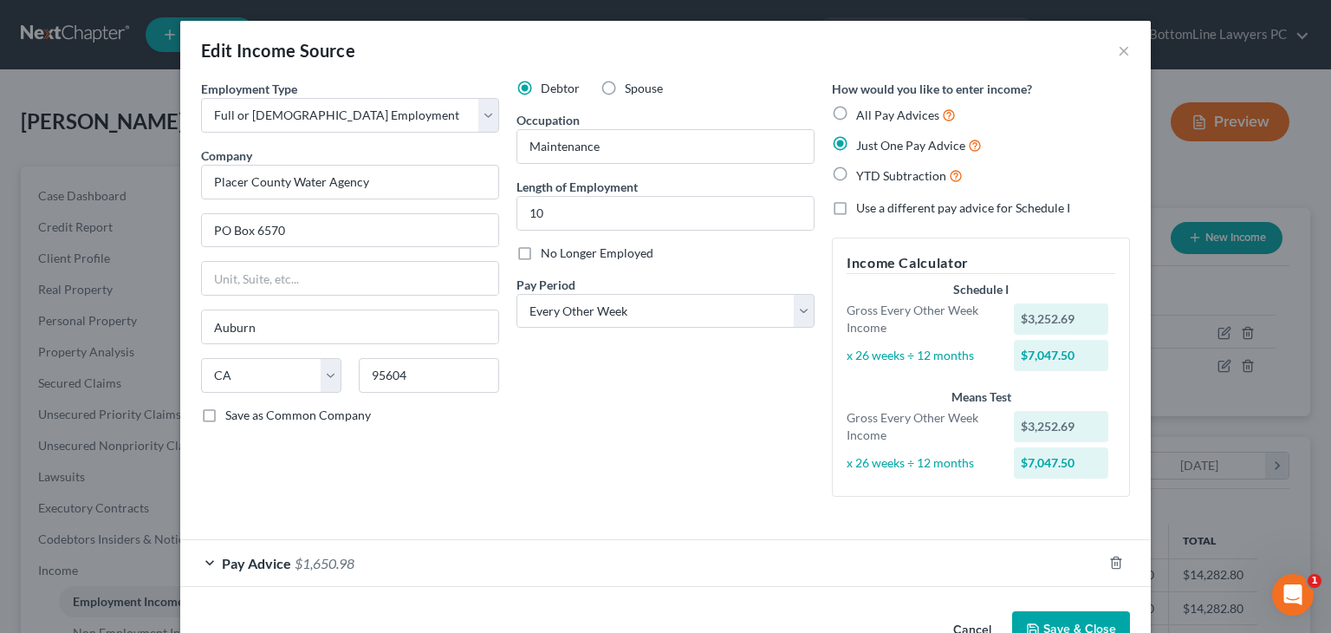
click at [1057, 618] on button "Save & Close" at bounding box center [1071, 629] width 118 height 36
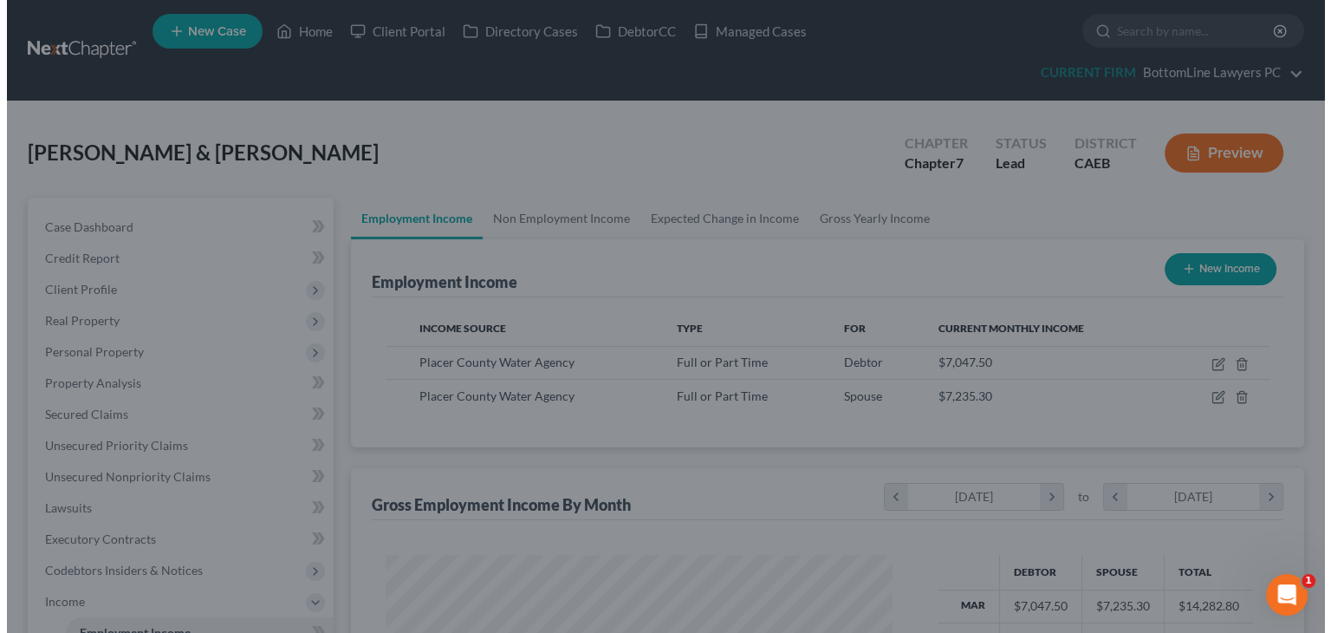
scroll to position [866417, 866190]
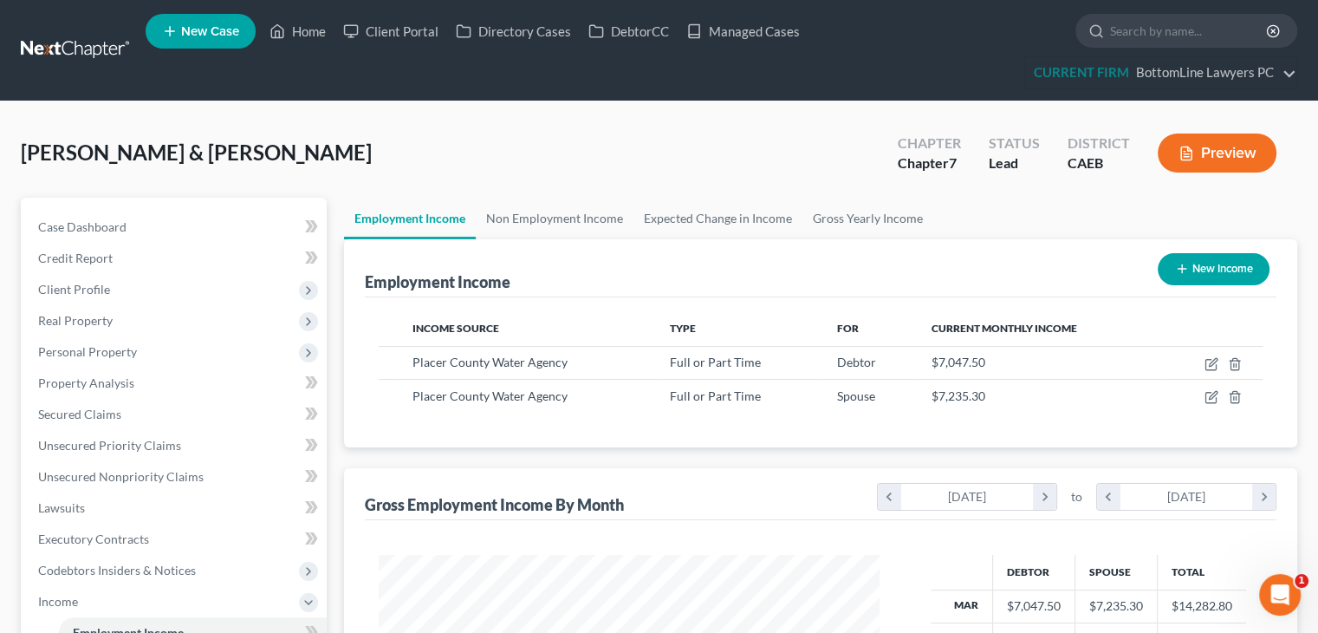
click at [1228, 143] on button "Preview" at bounding box center [1217, 152] width 119 height 39
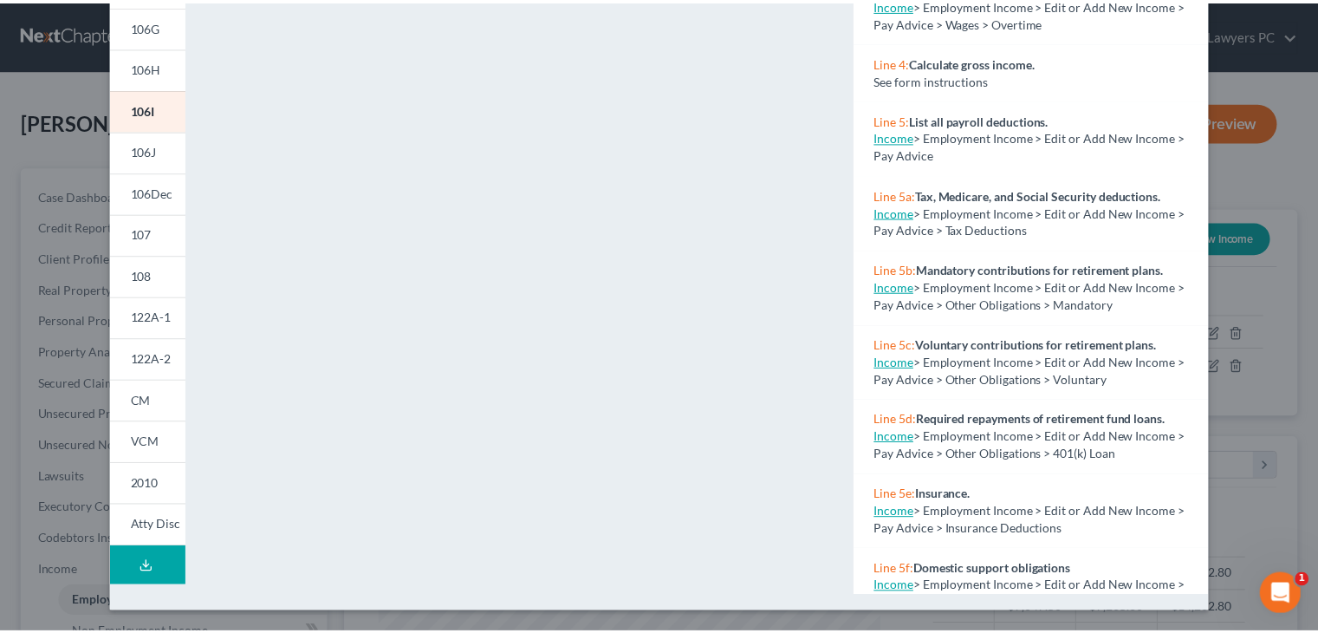
scroll to position [0, 0]
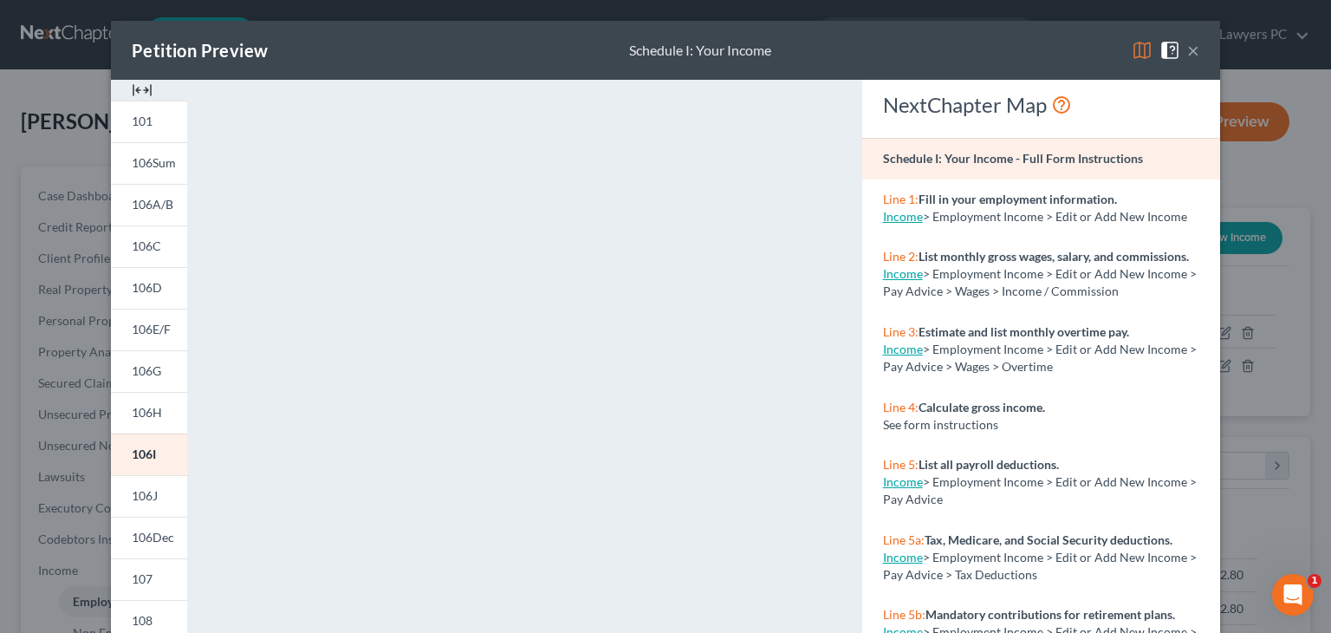
click at [1189, 50] on button "×" at bounding box center [1193, 50] width 12 height 21
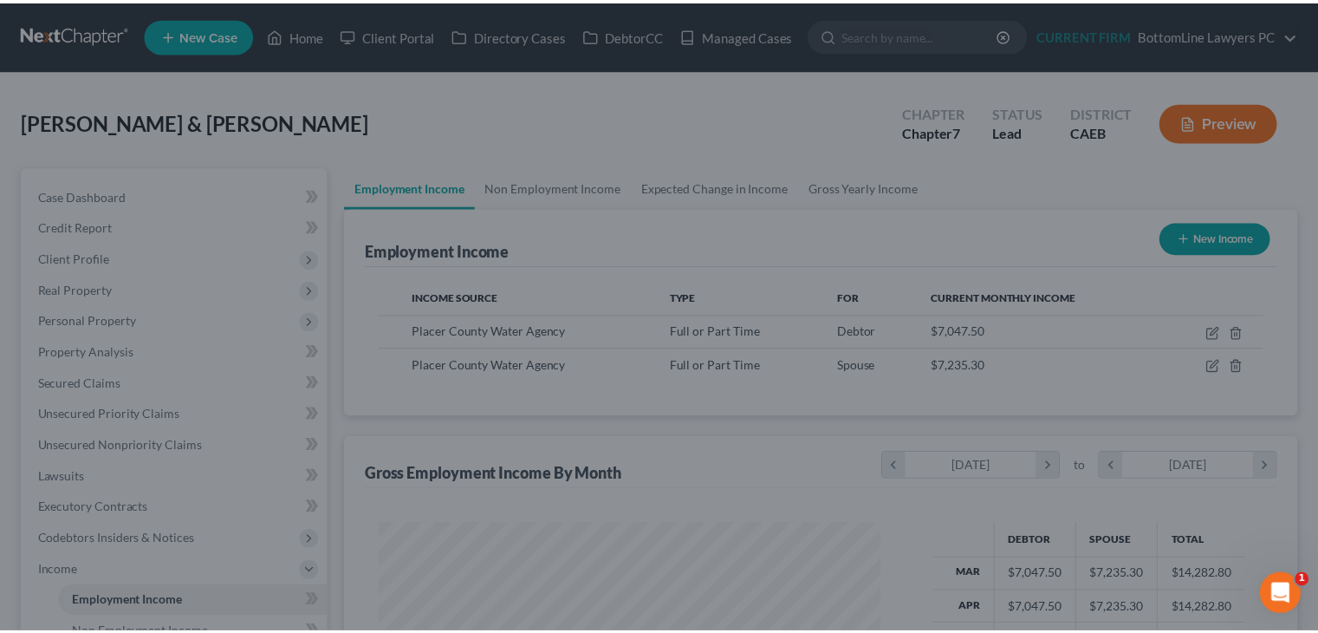
scroll to position [866417, 866190]
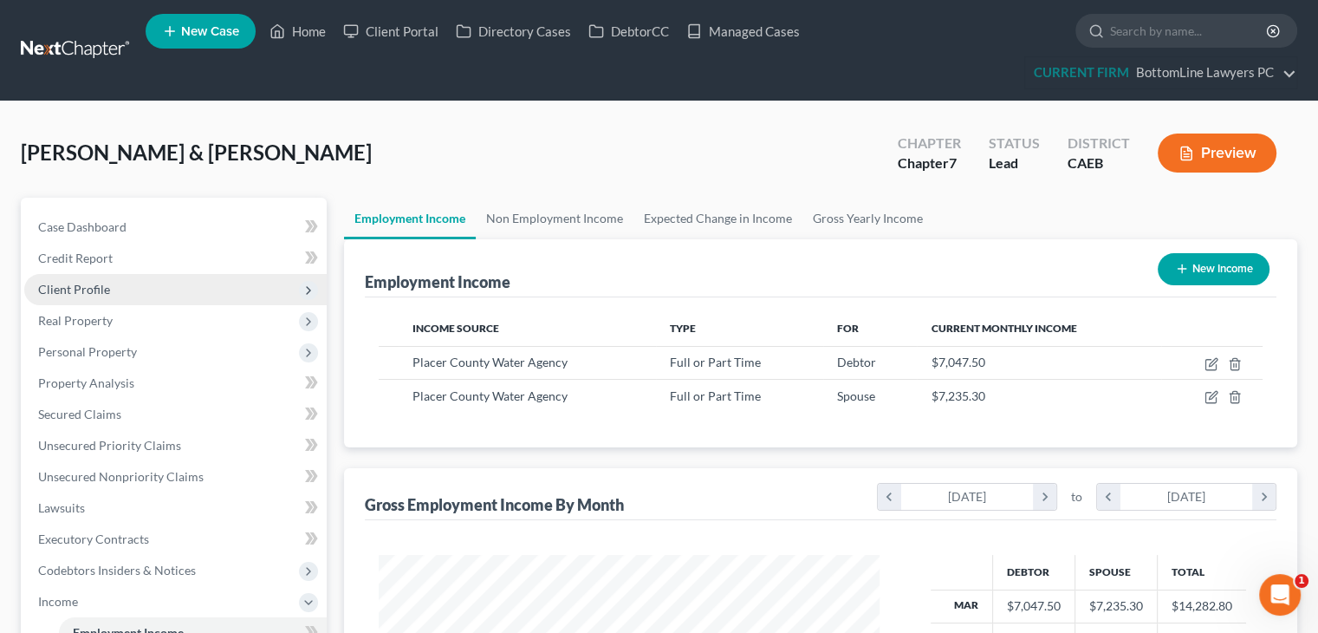
click at [115, 285] on span "Client Profile" at bounding box center [175, 289] width 302 height 31
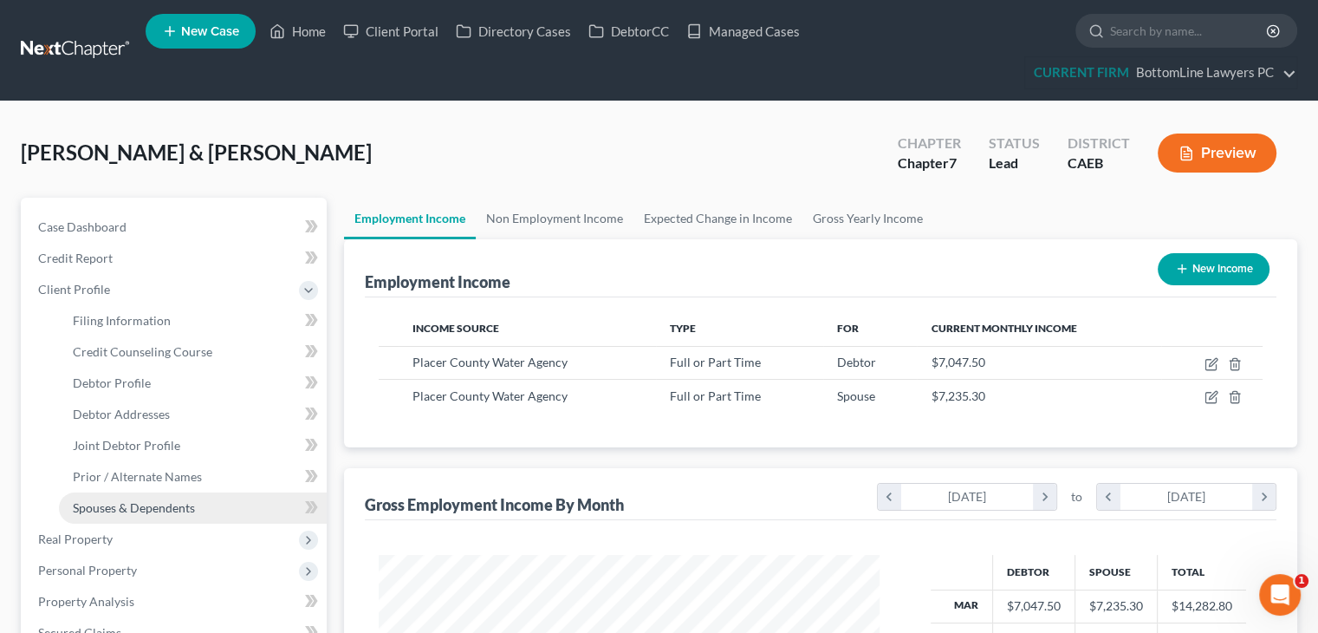
click at [123, 500] on span "Spouses & Dependents" at bounding box center [134, 507] width 122 height 15
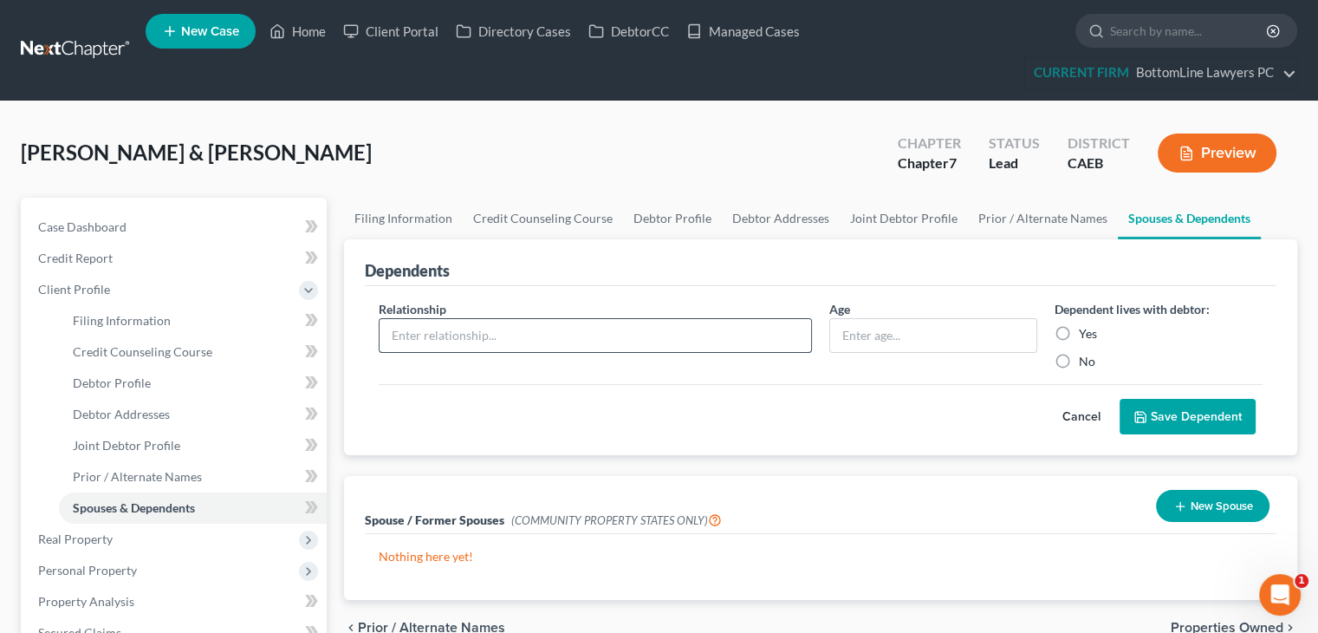
click at [596, 326] on input "text" at bounding box center [596, 335] width 432 height 33
type input "Son"
click at [1079, 335] on label "Yes" at bounding box center [1088, 333] width 18 height 17
click at [1086, 335] on input "Yes" at bounding box center [1091, 330] width 11 height 11
radio input "true"
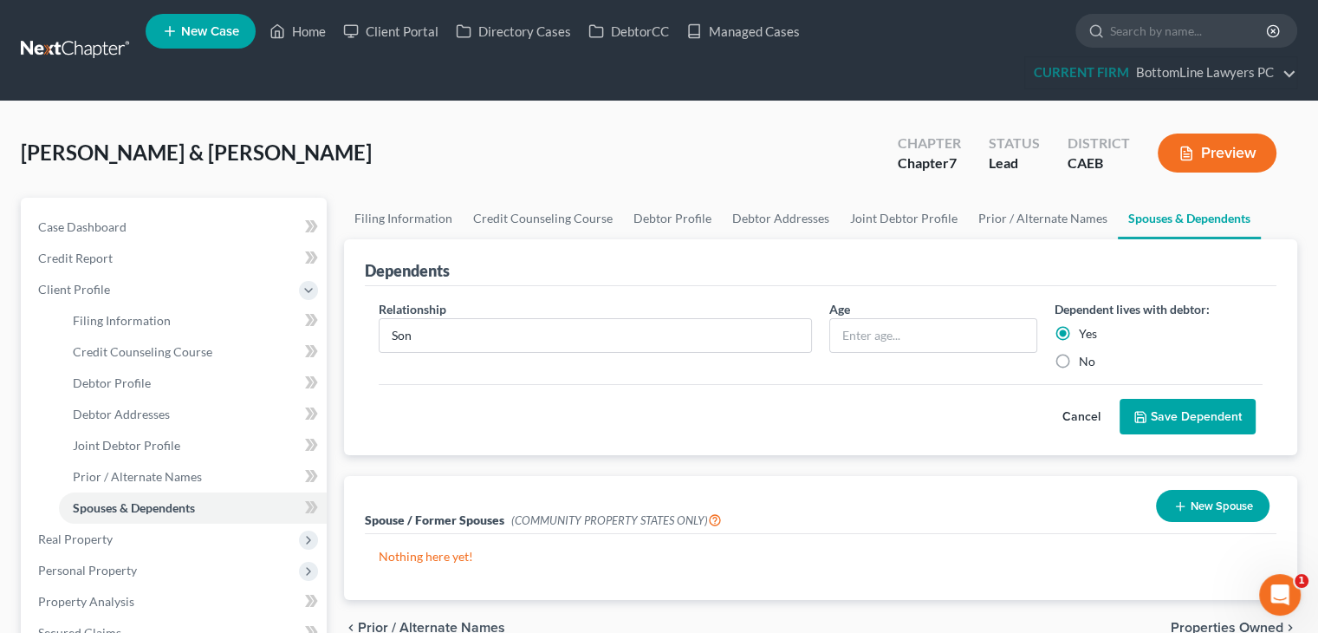
click at [1182, 406] on button "Save Dependent" at bounding box center [1188, 417] width 136 height 36
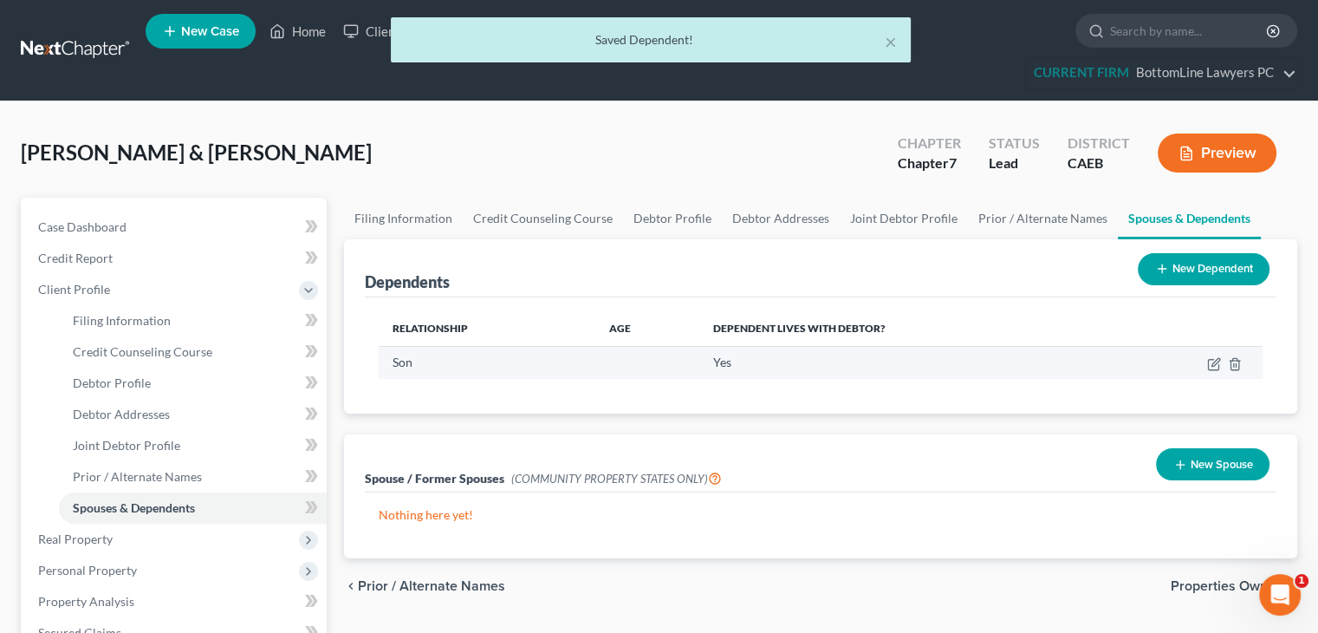
click at [1206, 361] on td at bounding box center [1190, 362] width 146 height 33
click at [1216, 357] on icon "button" at bounding box center [1214, 364] width 14 height 14
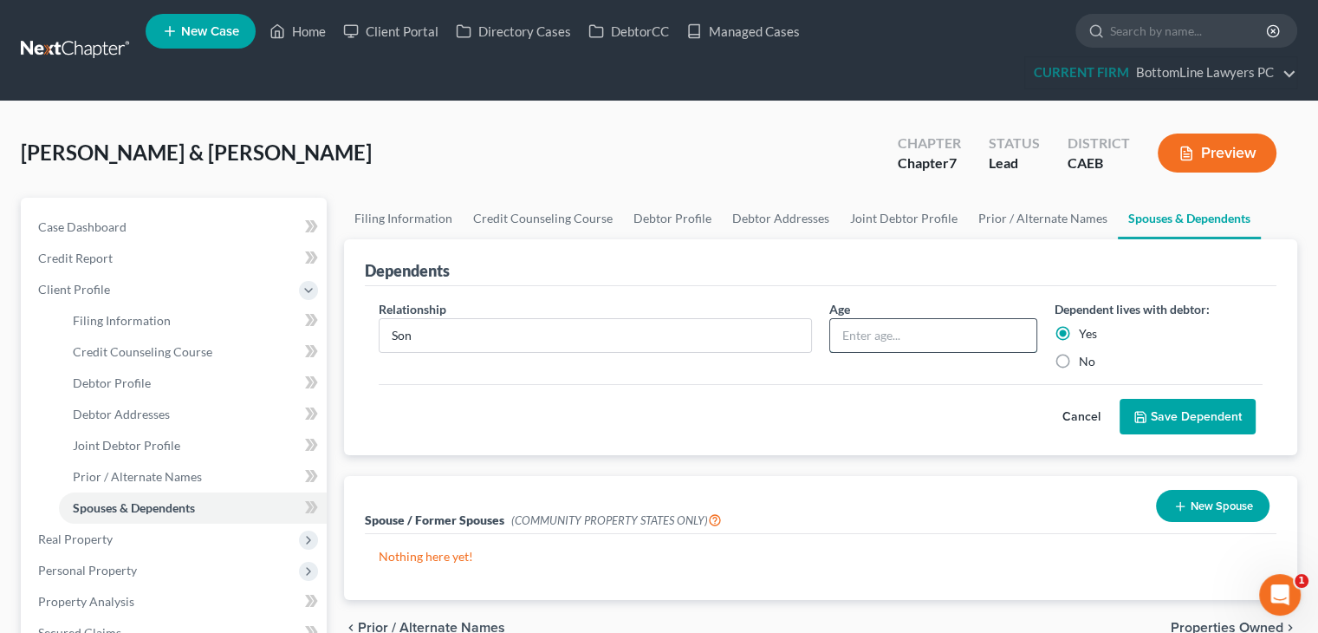
click at [996, 337] on input "text" at bounding box center [933, 335] width 206 height 33
type input "18"
click at [1212, 409] on button "Save Dependent" at bounding box center [1188, 417] width 136 height 36
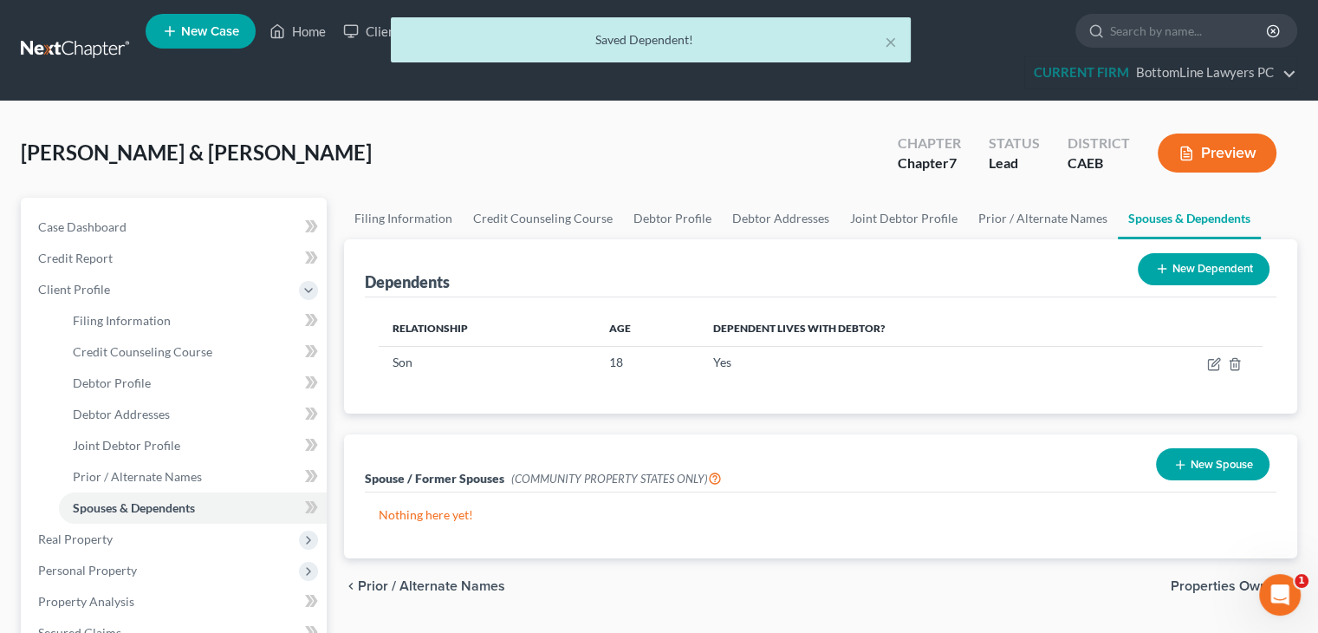
click at [1317, 434] on div "× Saved Dependent! Nickerson, Sanford & Nicholas, Kimberly Upgraded Chapter Cha…" at bounding box center [659, 620] width 1318 height 1038
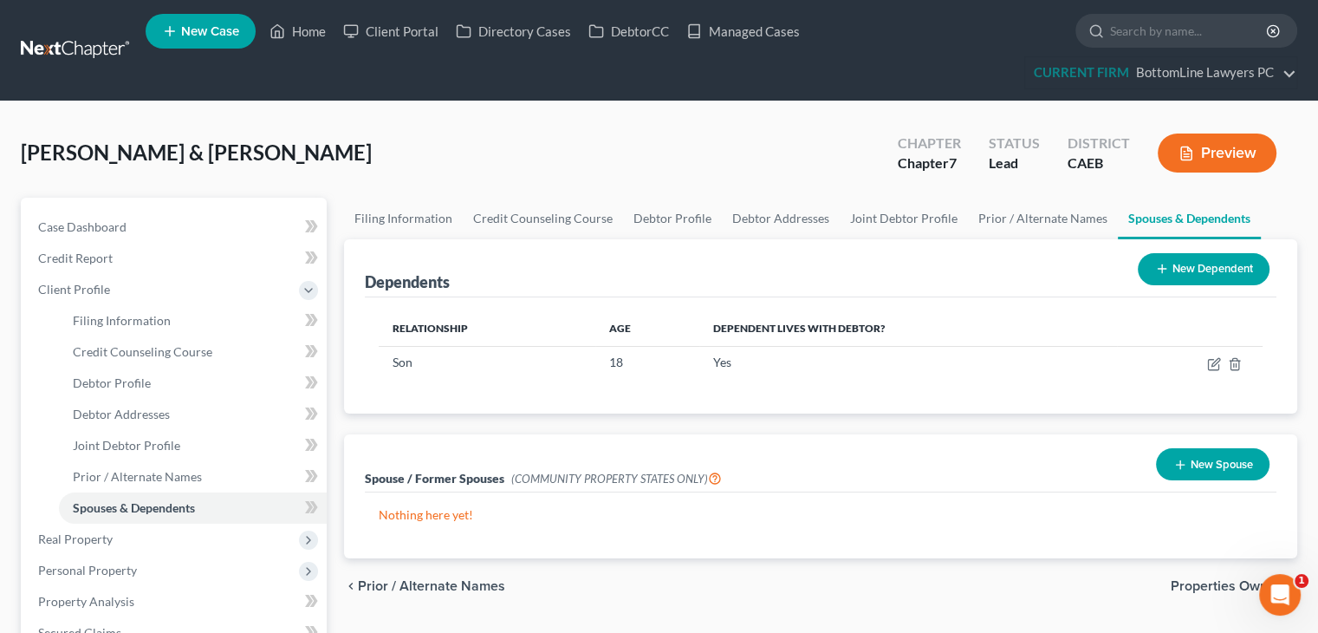
scroll to position [537, 0]
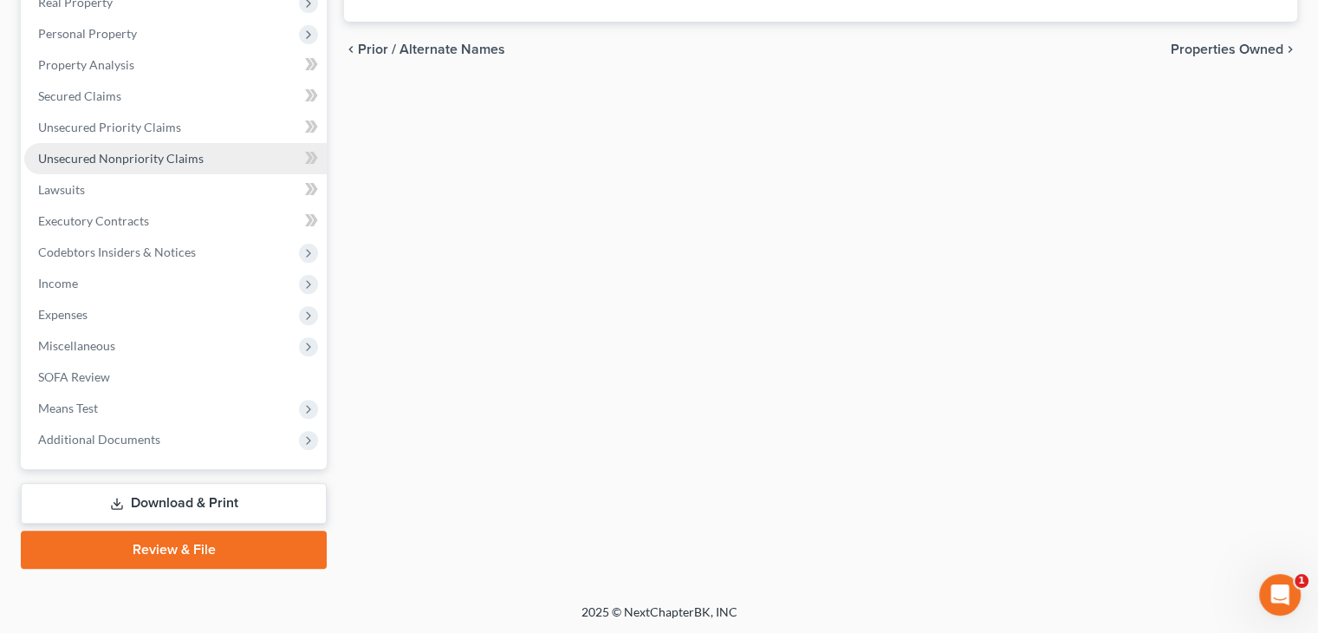
click at [125, 161] on span "Unsecured Nonpriority Claims" at bounding box center [121, 158] width 166 height 15
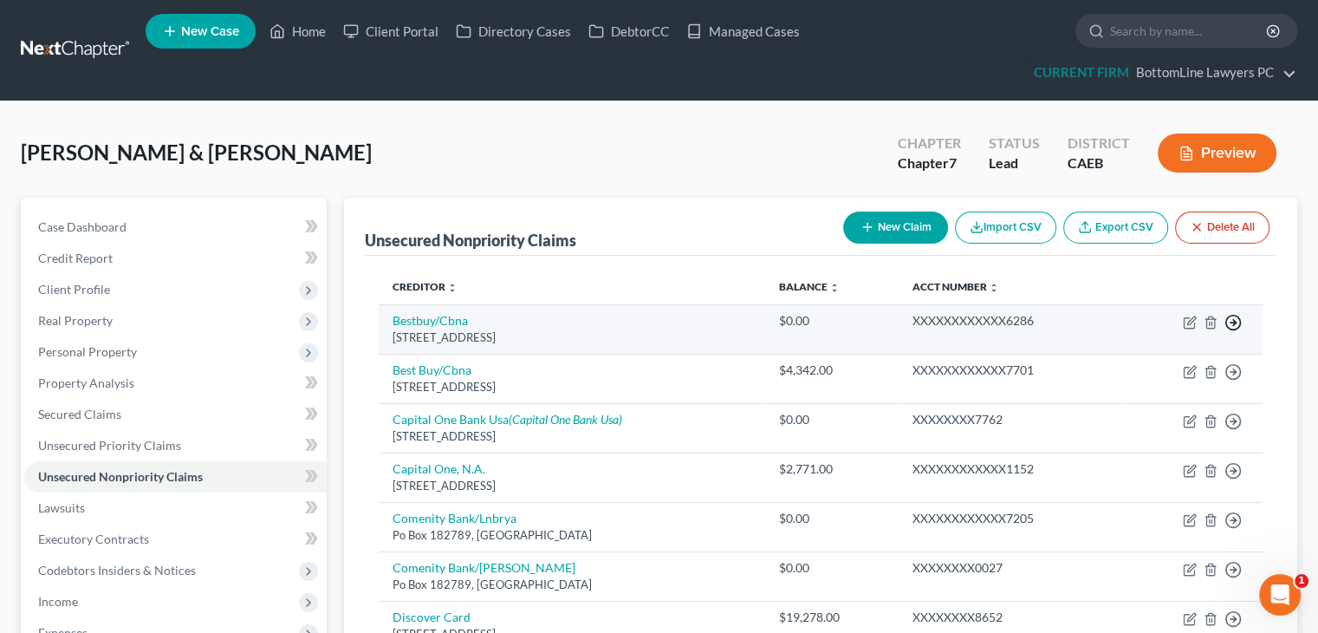
click at [1232, 322] on line "button" at bounding box center [1234, 322] width 6 height 0
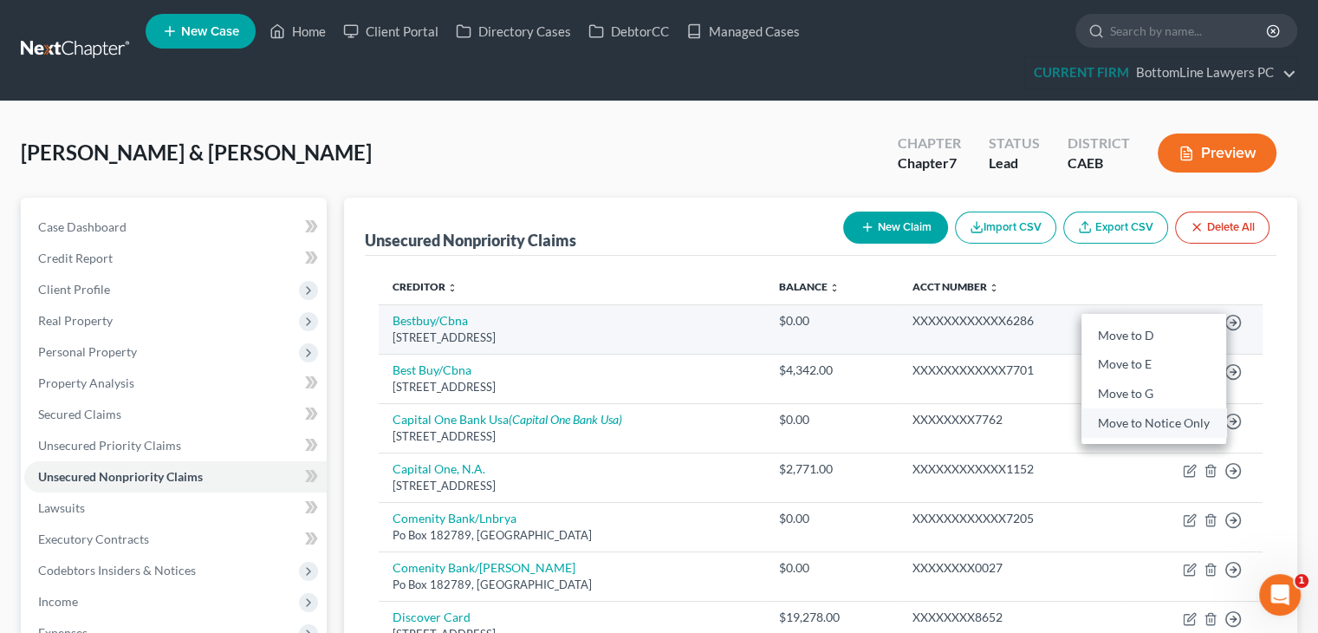
click at [1149, 419] on link "Move to Notice Only" at bounding box center [1154, 422] width 145 height 29
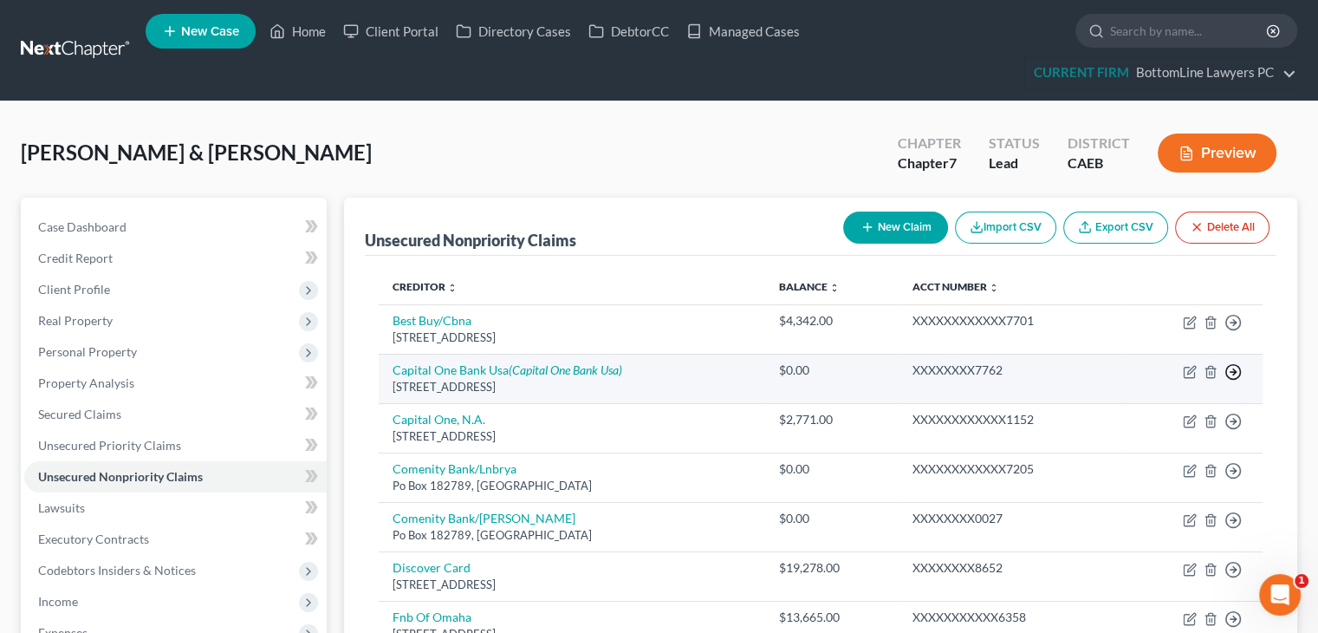
click at [1232, 331] on icon "button" at bounding box center [1233, 322] width 17 height 17
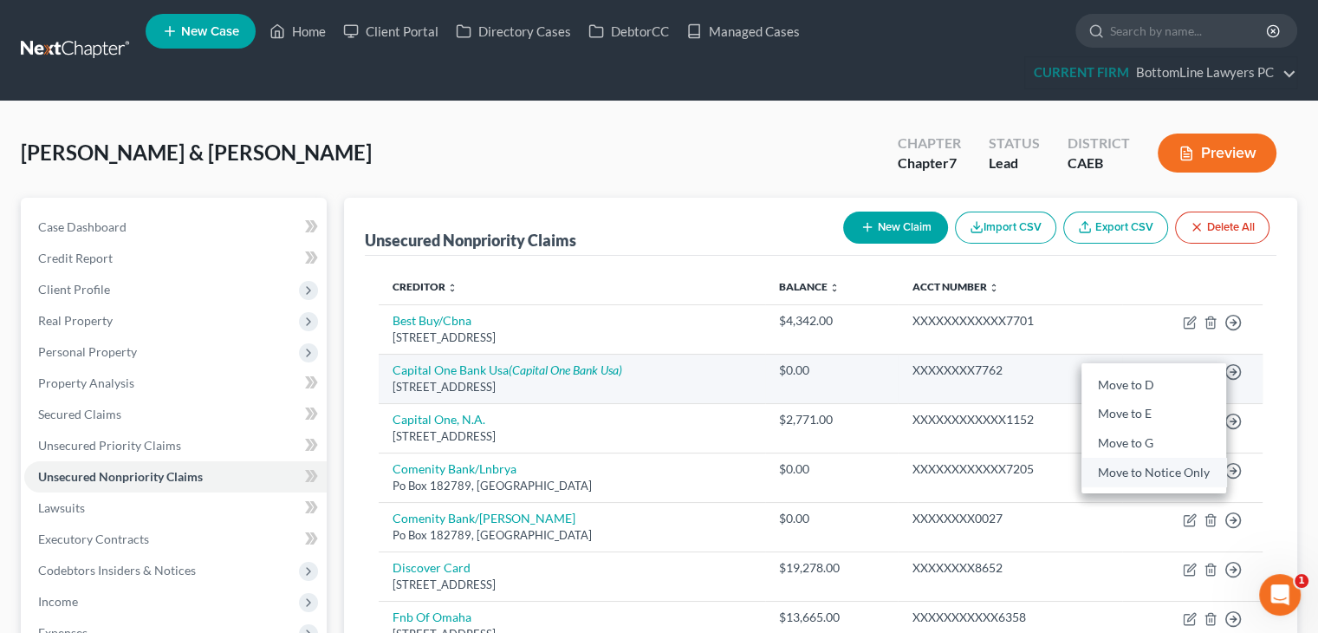
click at [1139, 472] on link "Move to Notice Only" at bounding box center [1154, 472] width 145 height 29
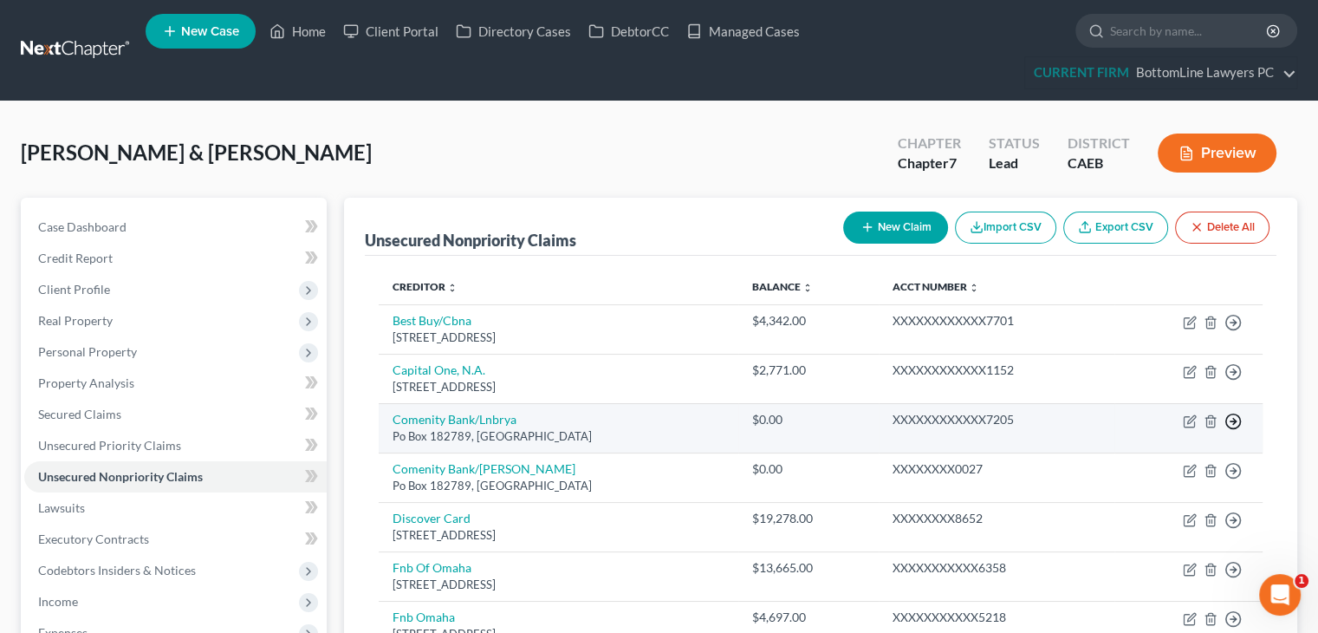
click at [1237, 331] on icon "button" at bounding box center [1233, 322] width 17 height 17
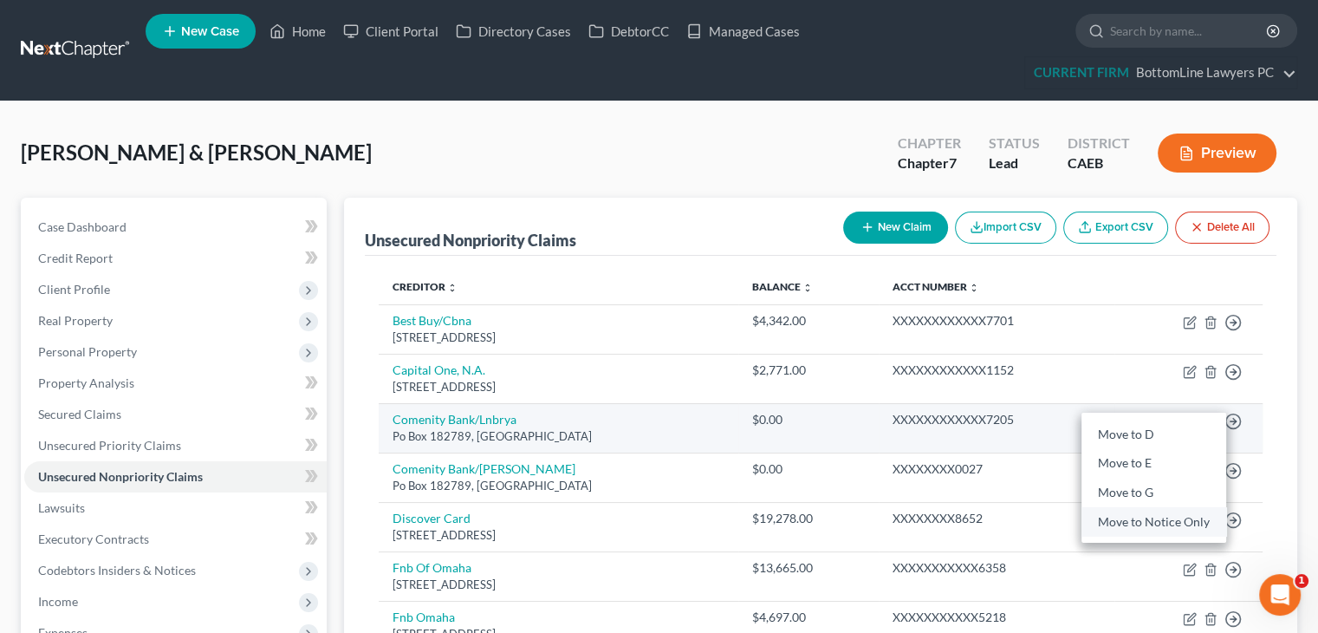
click at [1161, 512] on link "Move to Notice Only" at bounding box center [1154, 521] width 145 height 29
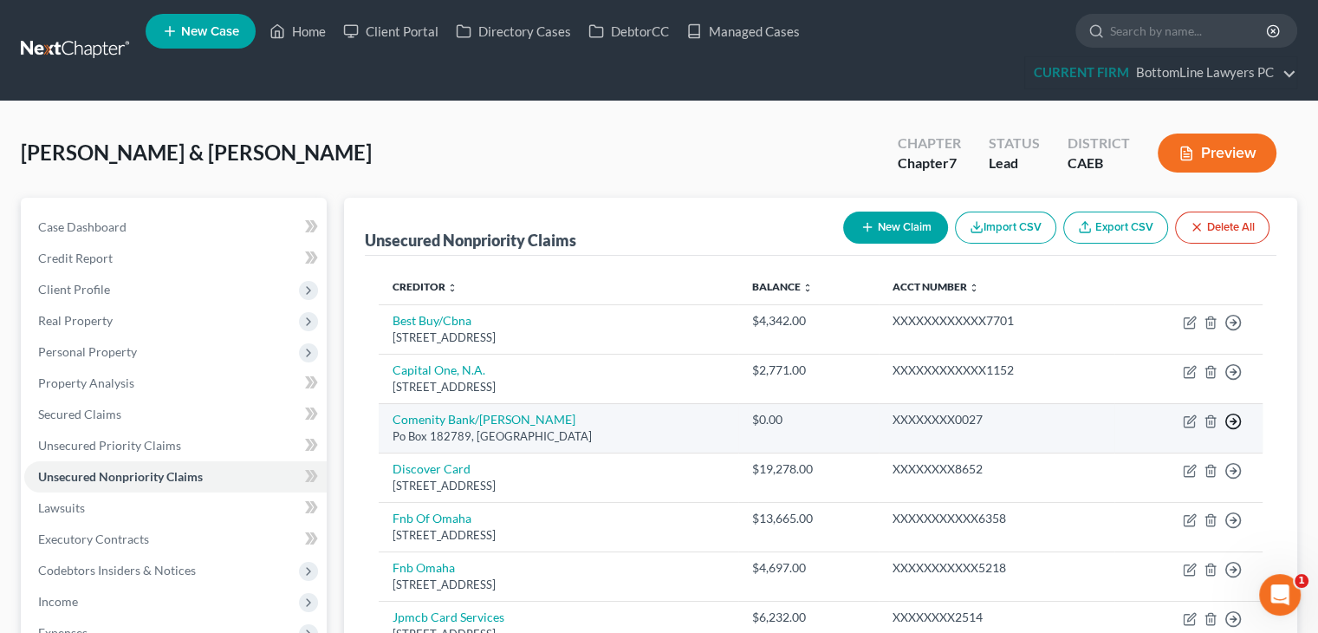
click at [1231, 331] on icon "button" at bounding box center [1233, 322] width 17 height 17
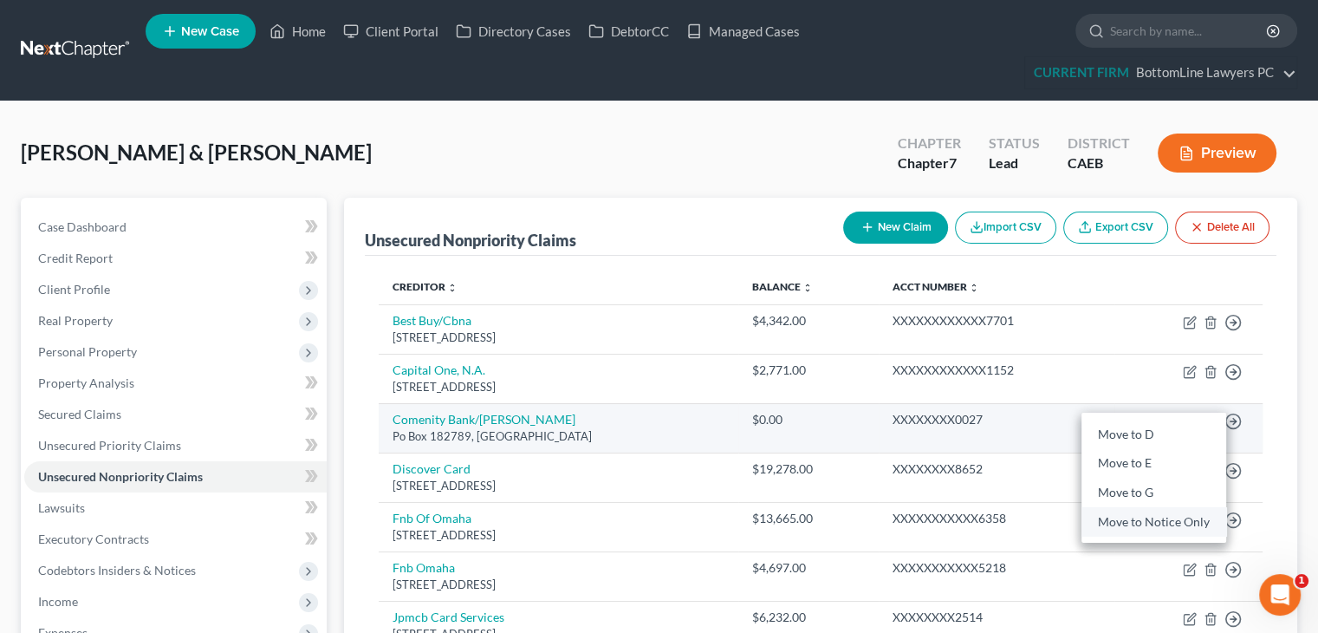
click at [1141, 516] on link "Move to Notice Only" at bounding box center [1154, 521] width 145 height 29
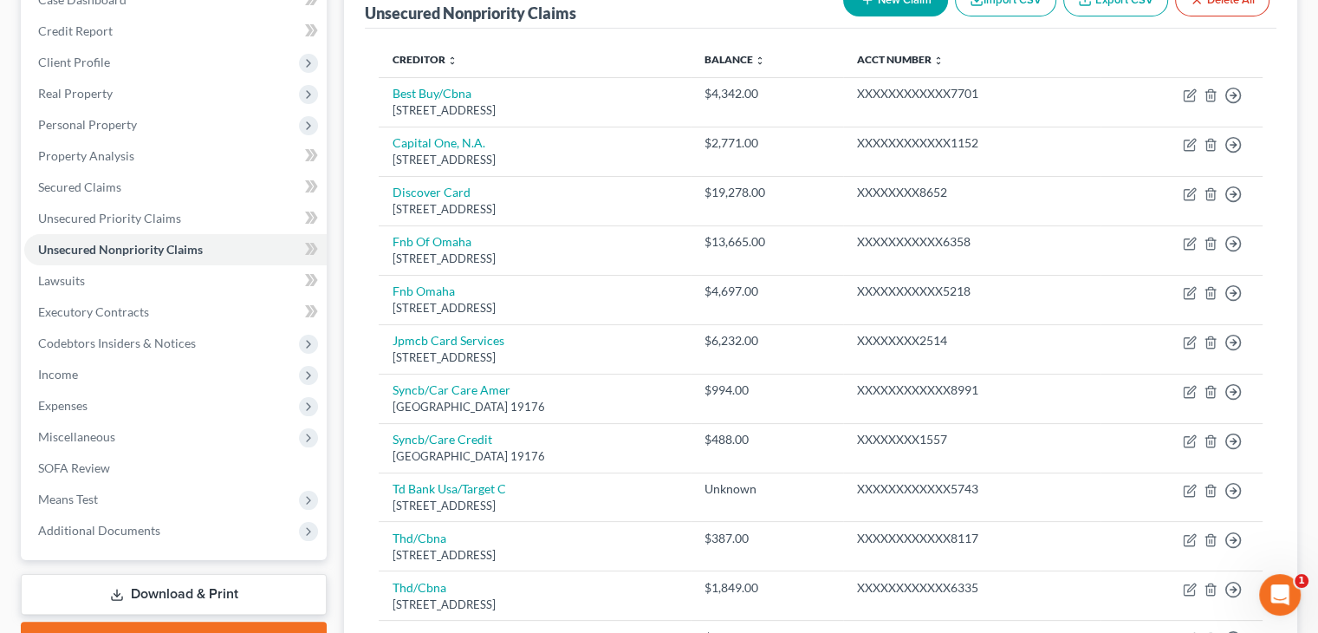
scroll to position [243, 0]
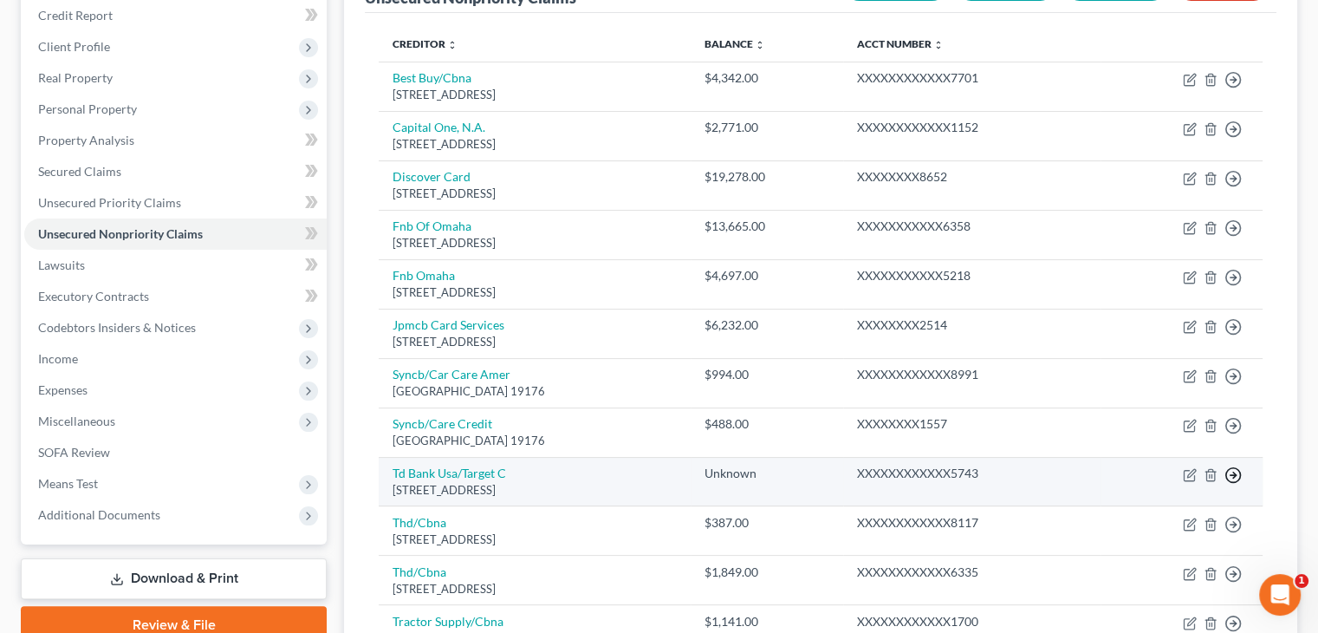
click at [1234, 88] on icon "button" at bounding box center [1233, 79] width 17 height 17
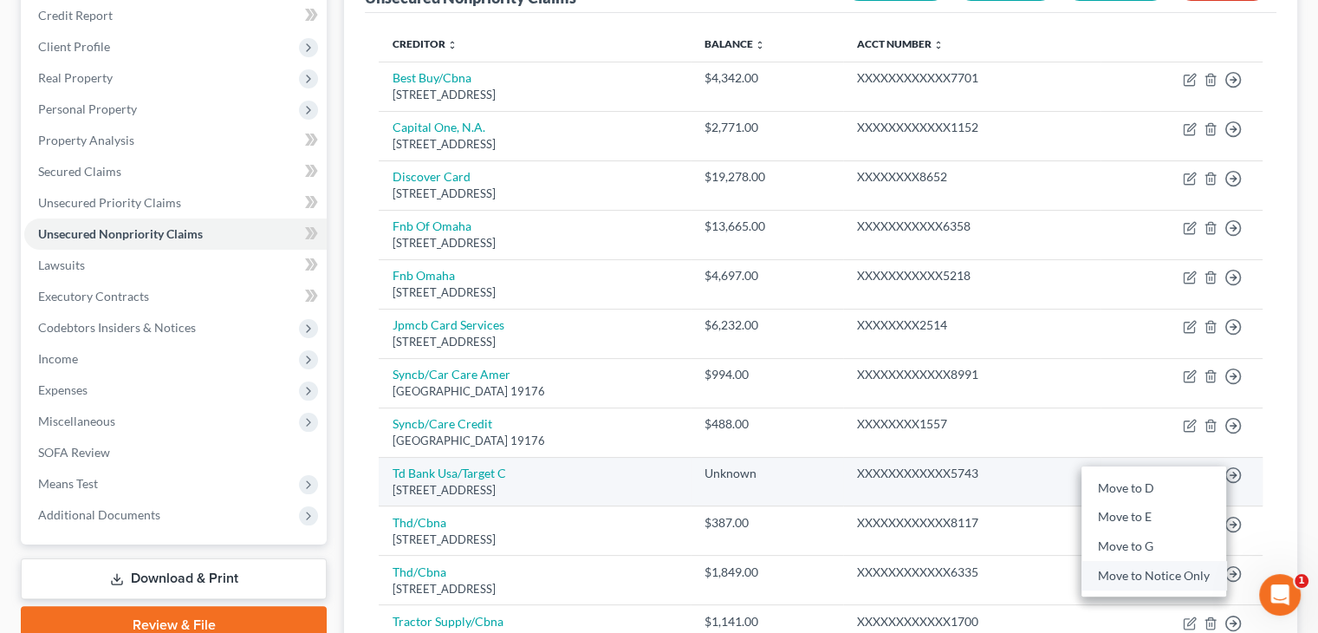
click at [1145, 573] on link "Move to Notice Only" at bounding box center [1154, 575] width 145 height 29
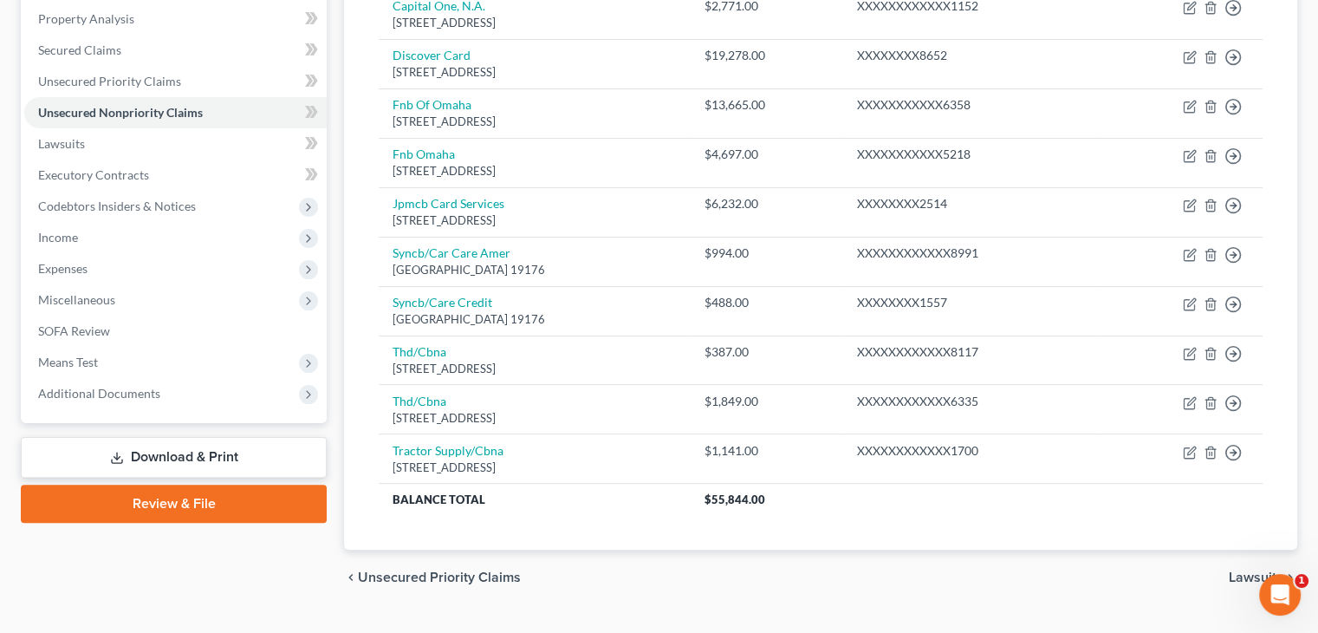
scroll to position [381, 0]
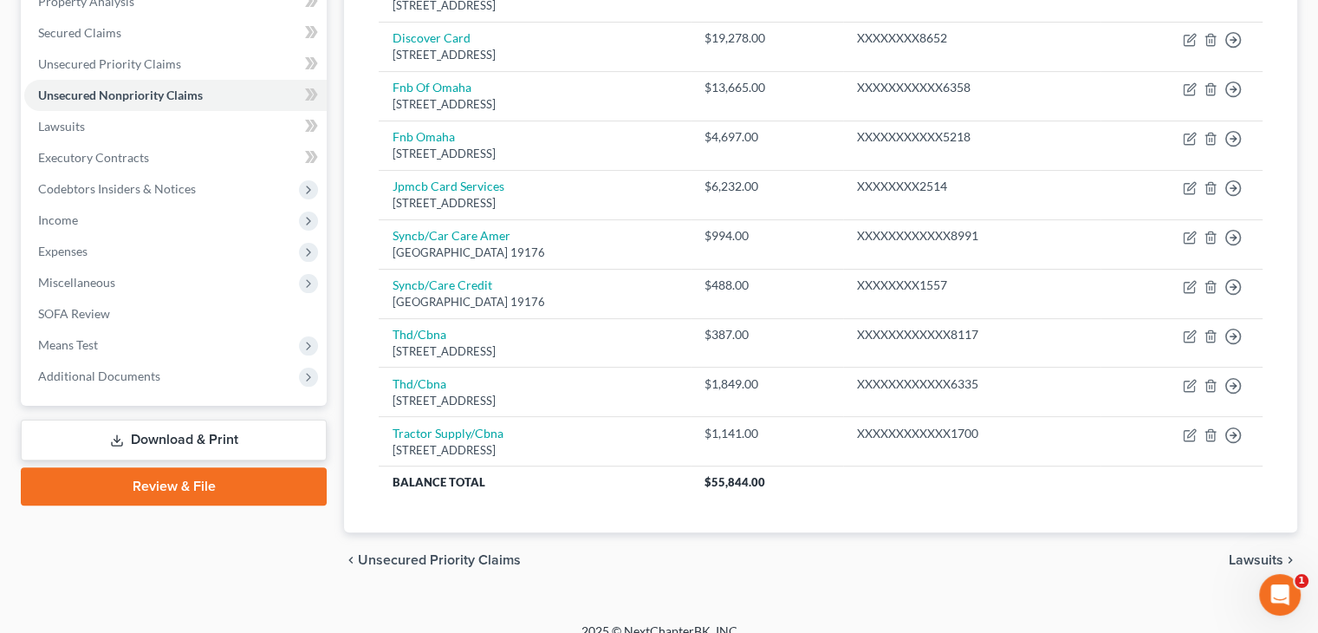
click at [1269, 553] on span "Lawsuits" at bounding box center [1256, 560] width 55 height 14
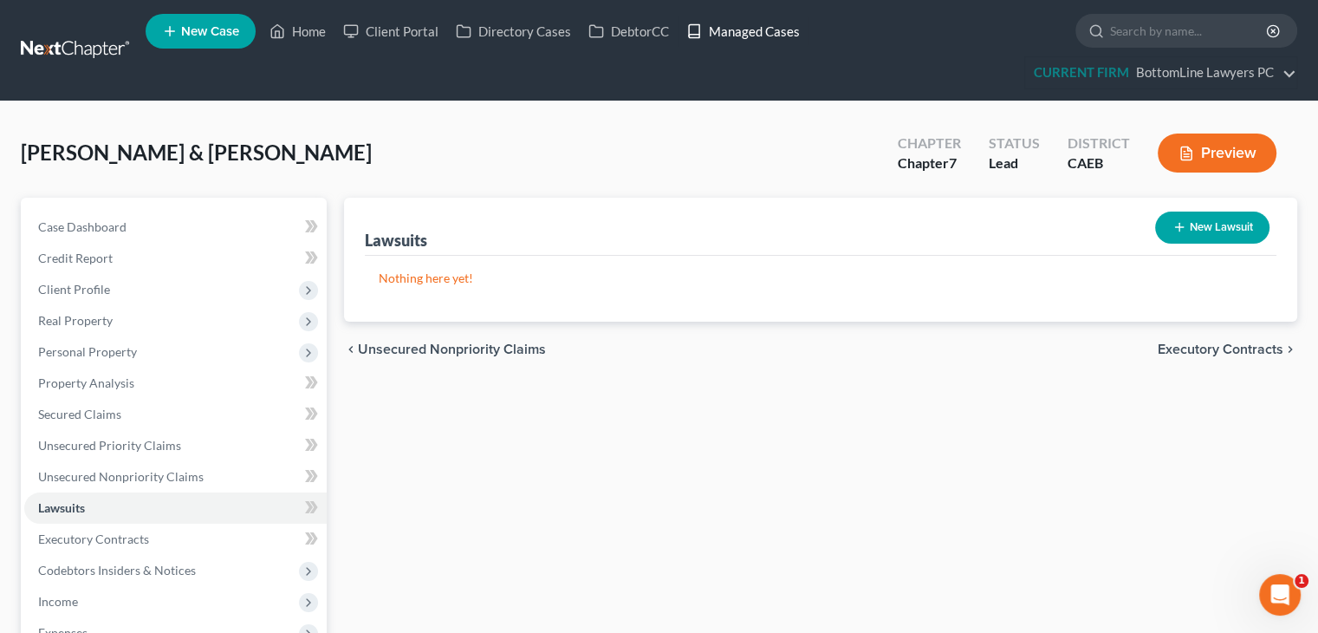
click at [775, 36] on link "Managed Cases" at bounding box center [743, 31] width 131 height 31
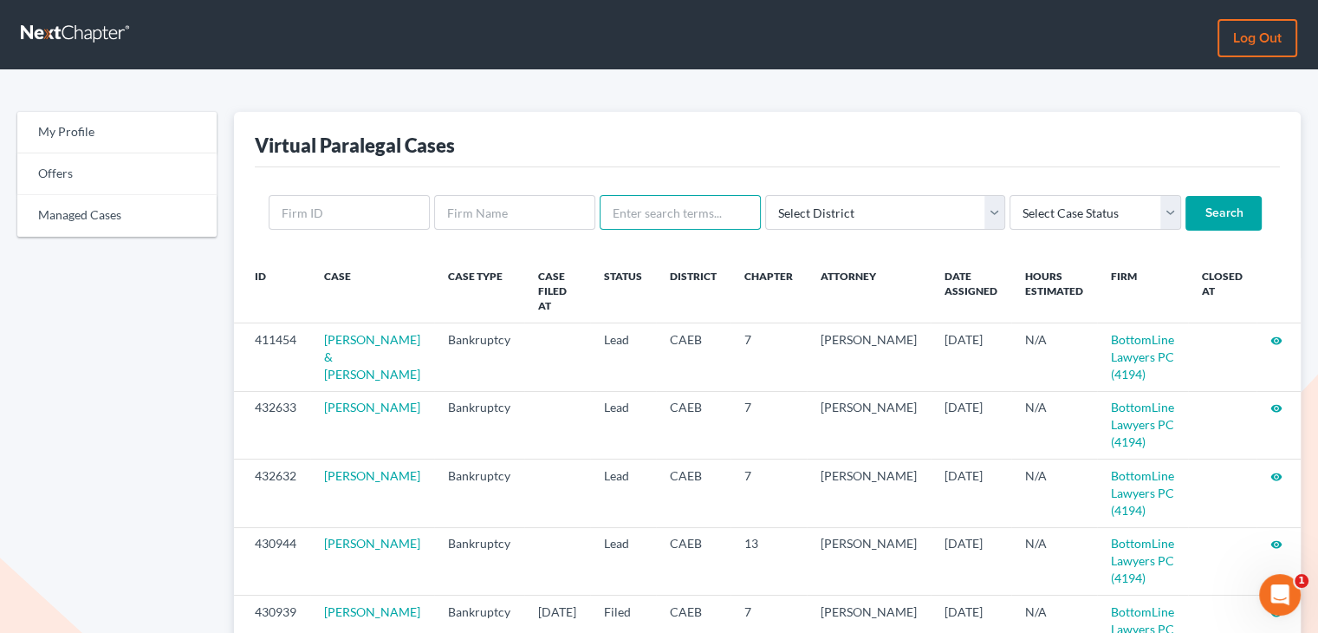
click at [700, 211] on input "text" at bounding box center [680, 212] width 161 height 35
type input "[PERSON_NAME]"
click at [1186, 198] on input "Search" at bounding box center [1224, 213] width 76 height 35
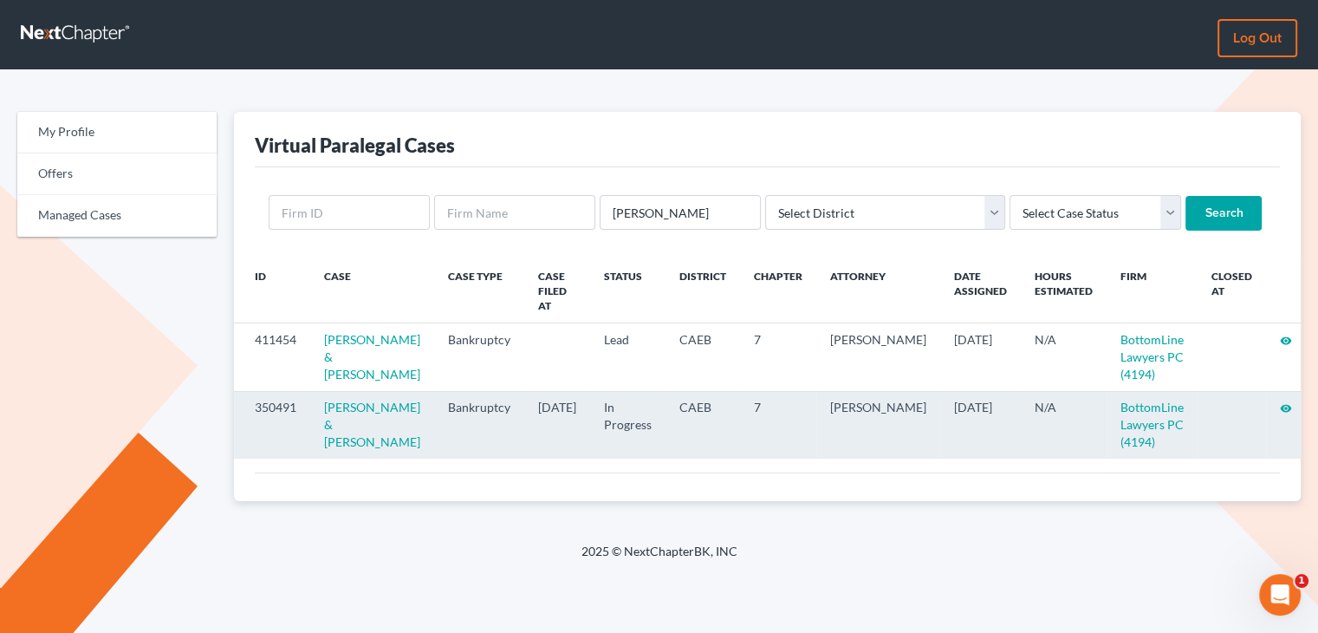
click at [1280, 413] on icon "visibility" at bounding box center [1286, 408] width 12 height 12
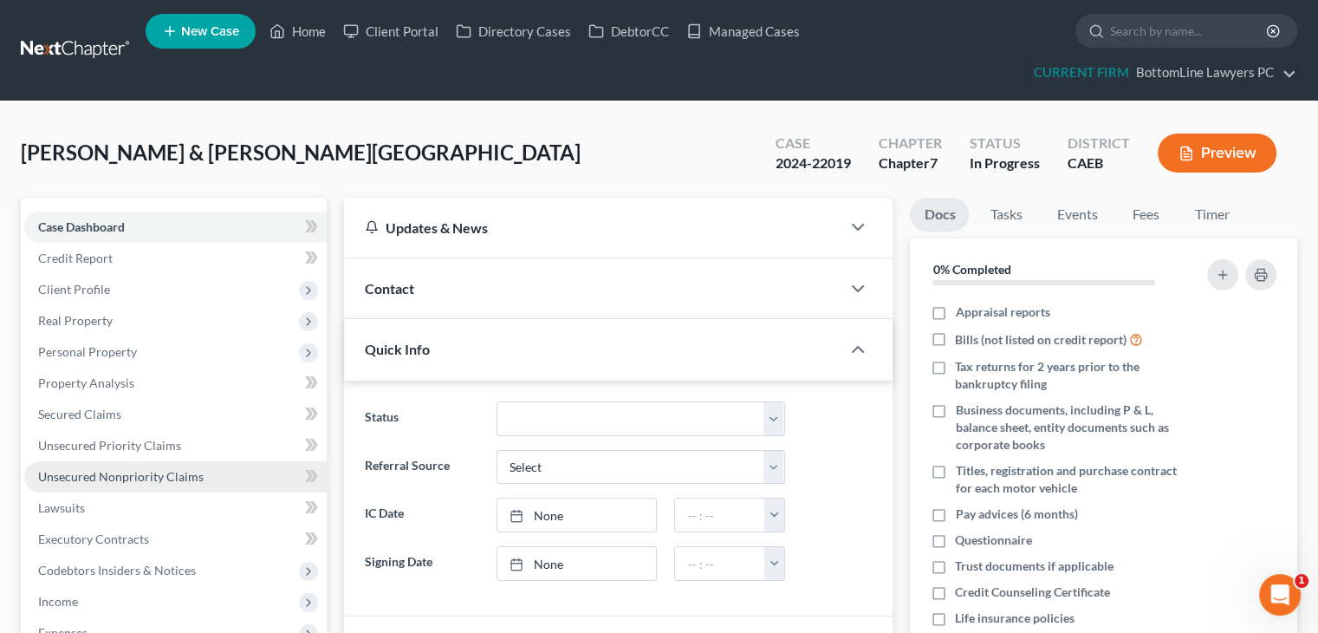
click at [156, 469] on span "Unsecured Nonpriority Claims" at bounding box center [121, 476] width 166 height 15
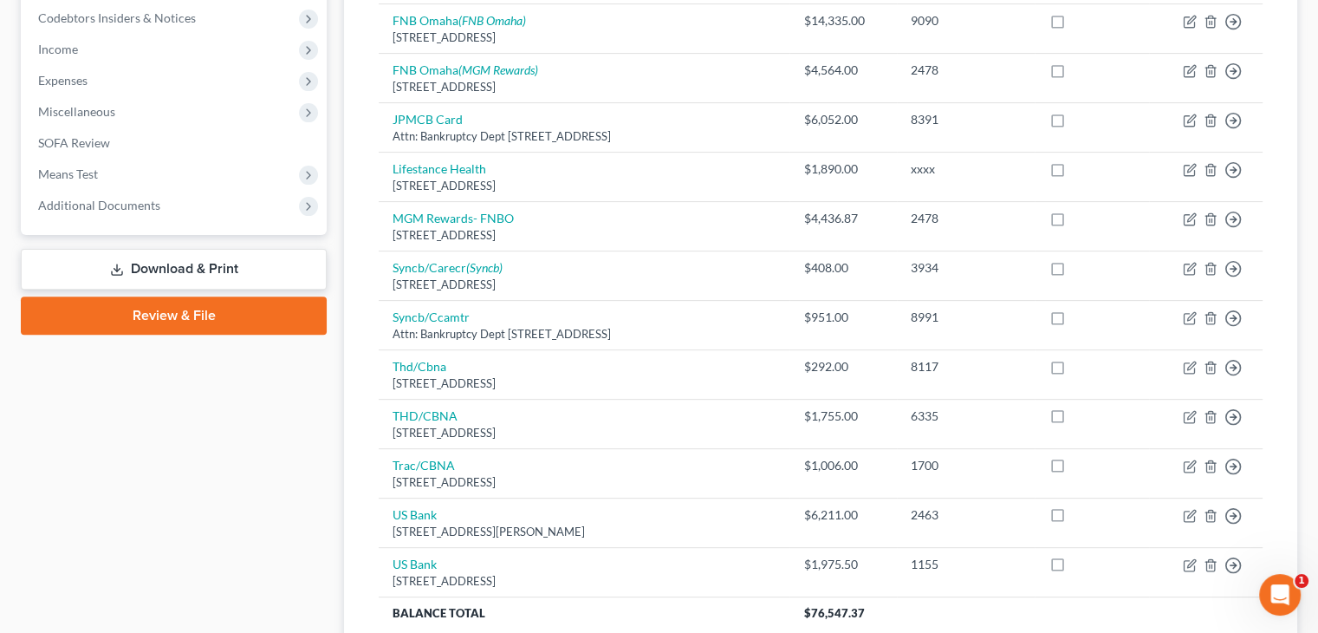
scroll to position [555, 0]
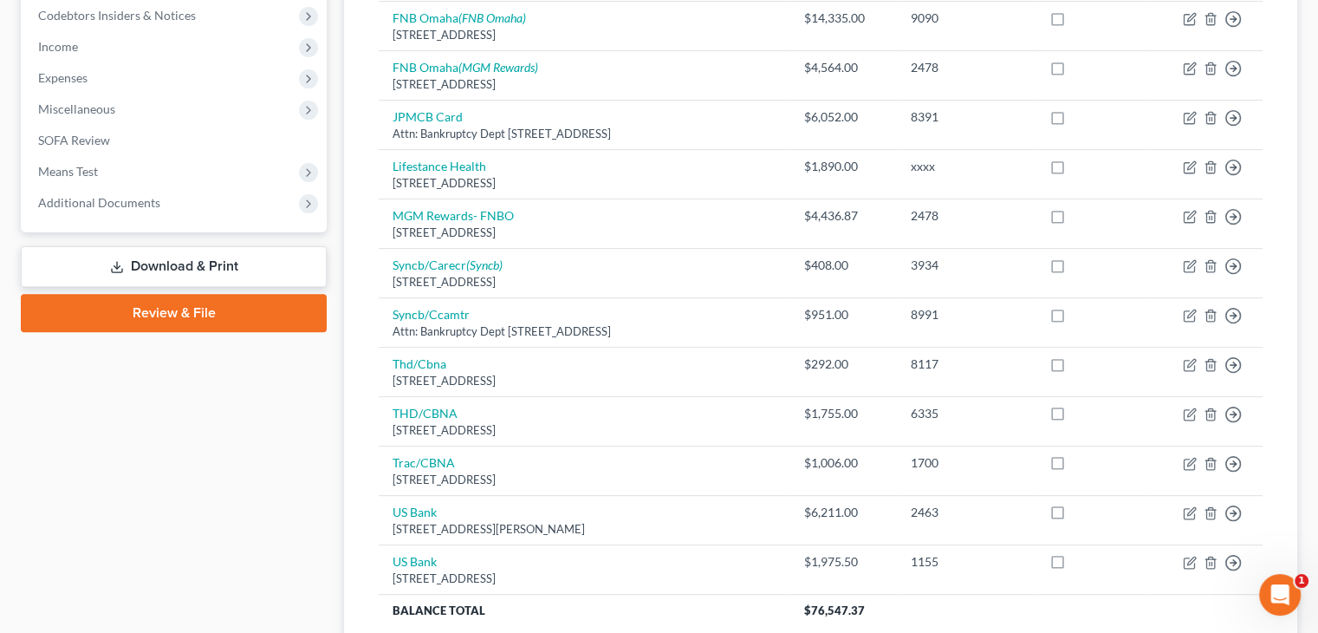
click at [1295, 41] on div "Unsecured Nonpriority Claims New Claim Import CSV Export CSV Delete All Credito…" at bounding box center [820, 152] width 953 height 1018
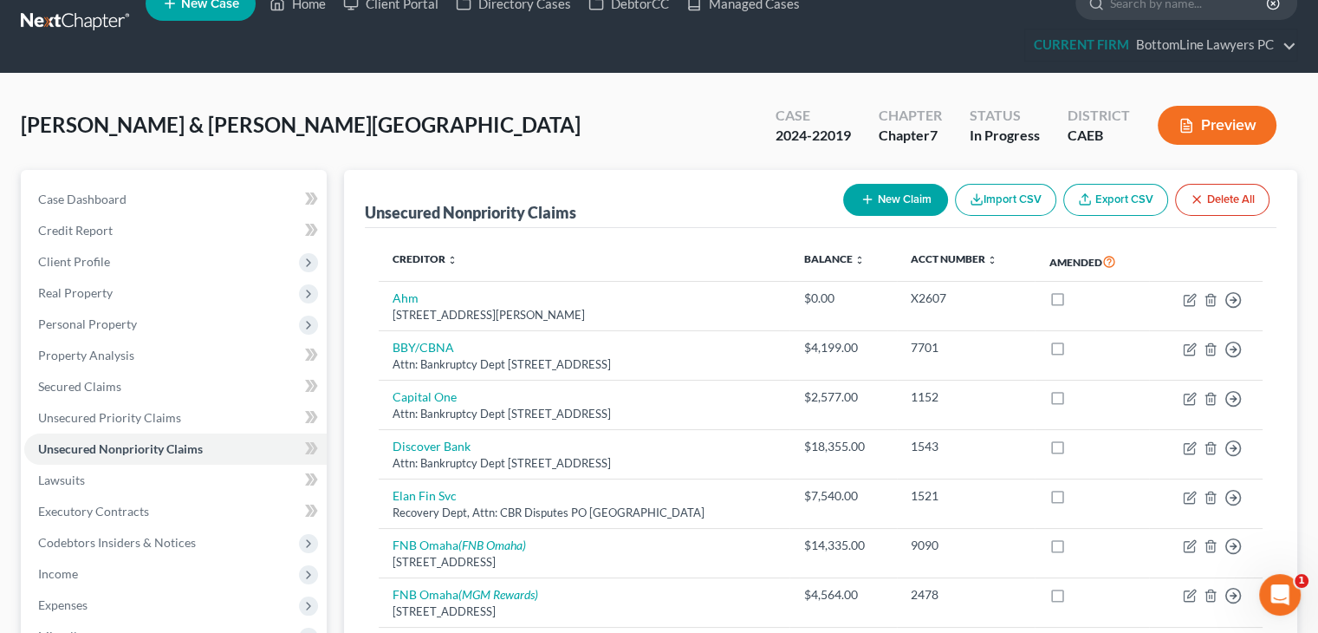
scroll to position [0, 0]
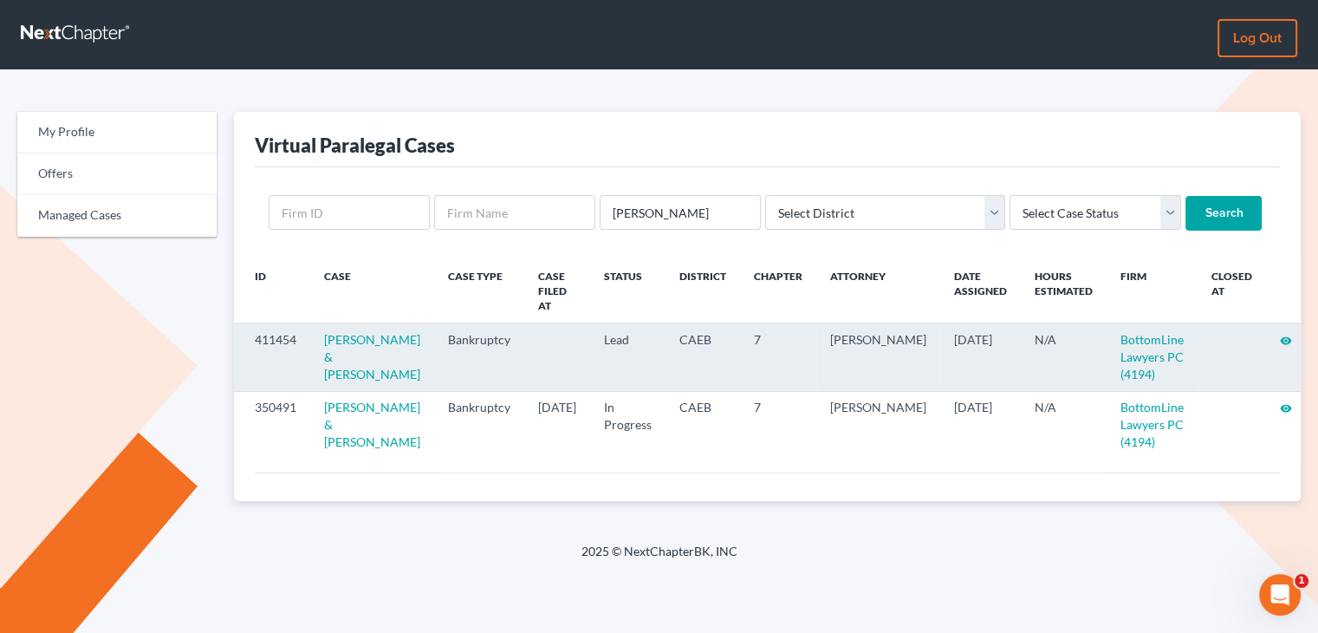
click at [1280, 335] on icon "visibility" at bounding box center [1286, 341] width 12 height 12
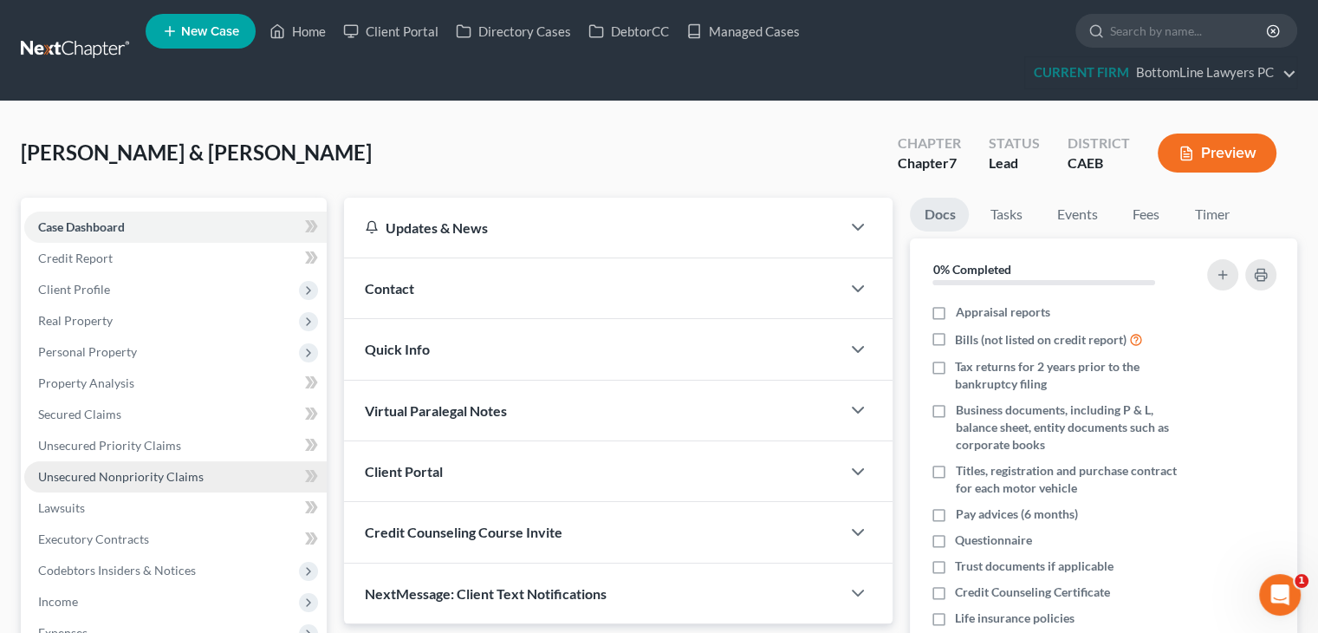
click at [149, 469] on span "Unsecured Nonpriority Claims" at bounding box center [121, 476] width 166 height 15
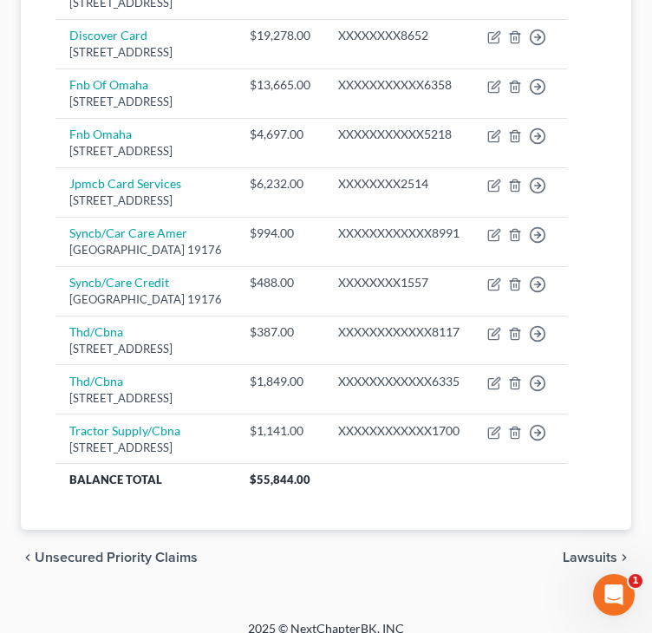
scroll to position [485, 0]
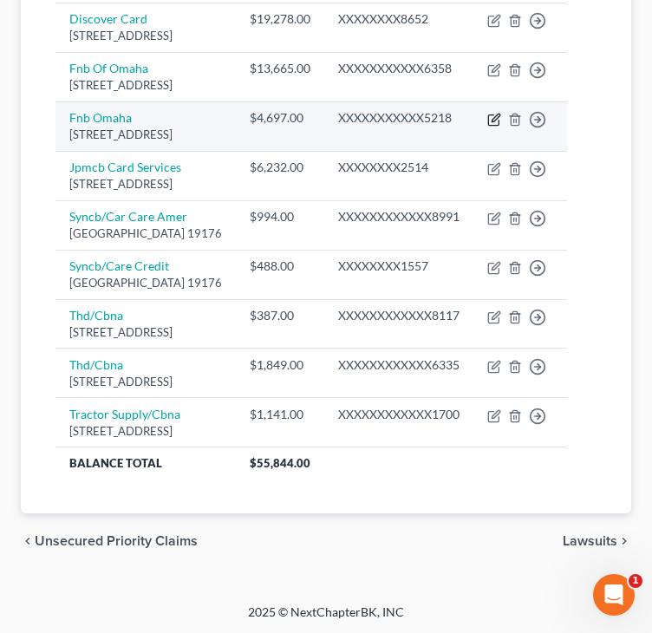
click at [501, 127] on icon "button" at bounding box center [494, 120] width 14 height 14
select select "30"
select select "1"
select select "0"
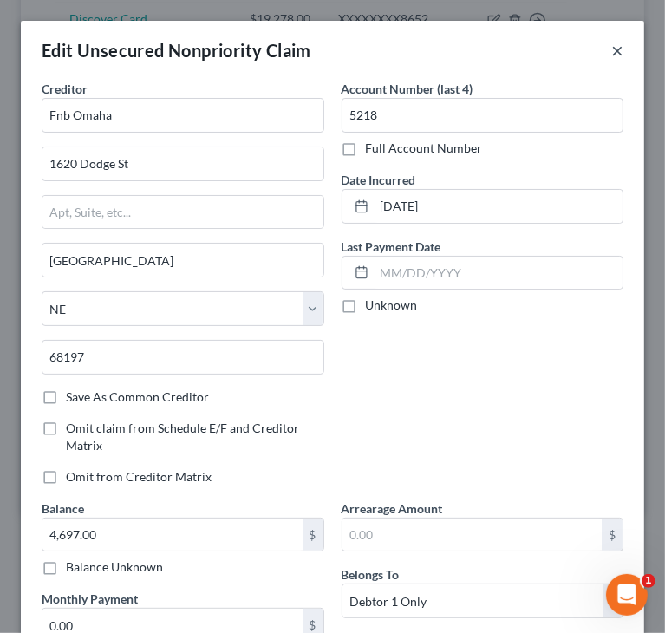
click at [611, 58] on button "×" at bounding box center [617, 50] width 12 height 21
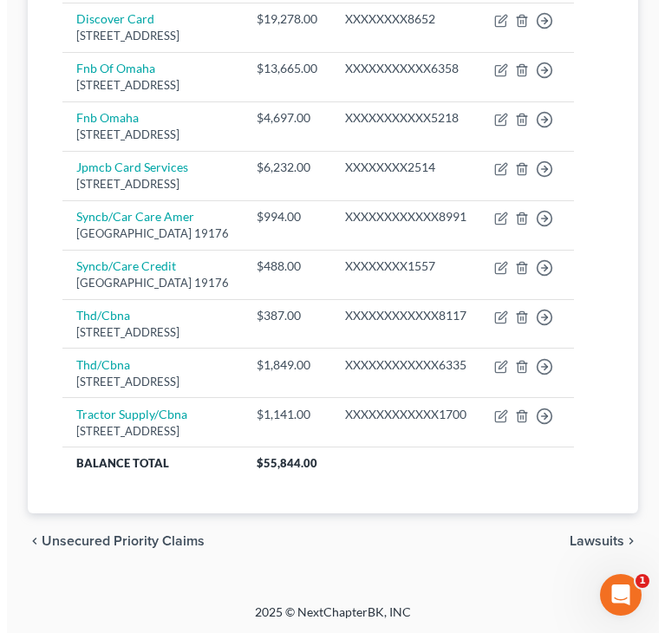
scroll to position [0, 0]
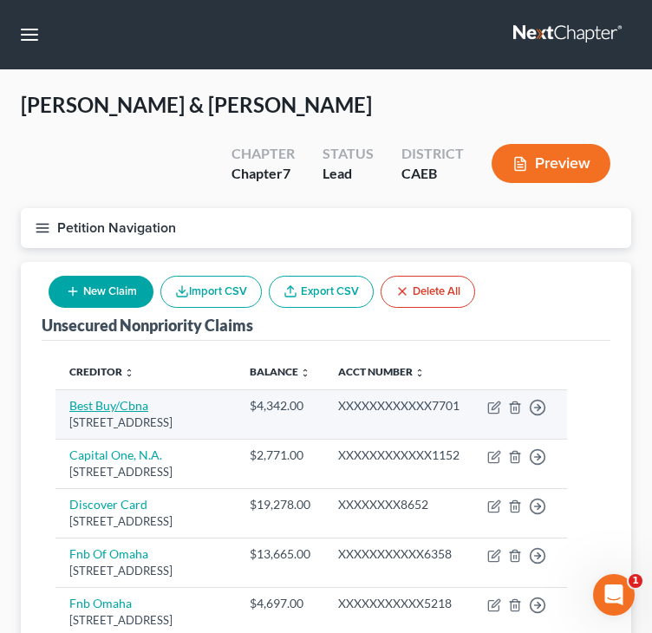
click at [121, 400] on link "Best Buy/Cbna" at bounding box center [108, 405] width 79 height 15
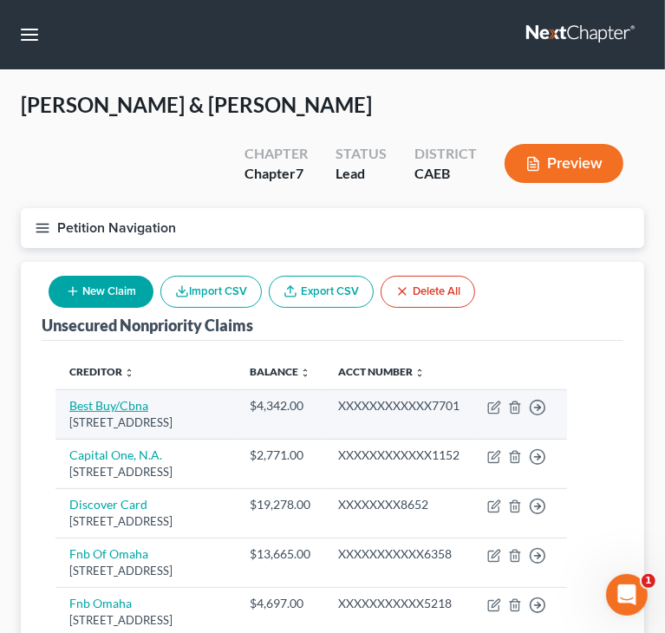
select select "43"
select select "1"
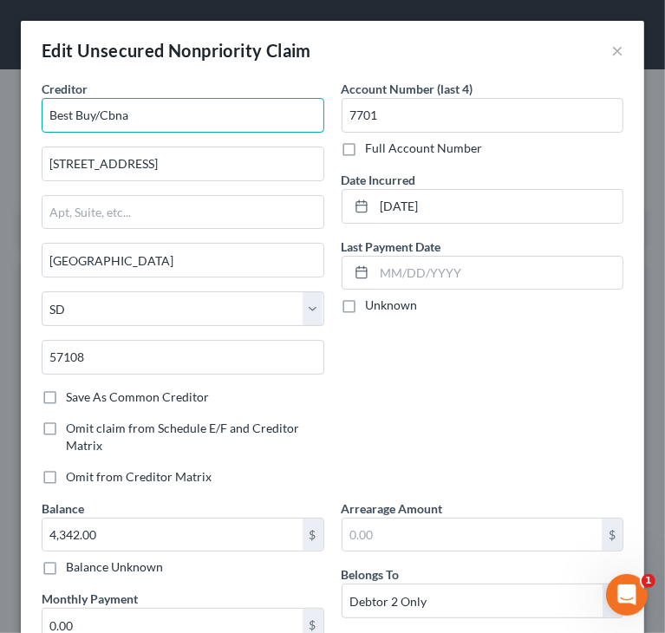
click at [184, 127] on input "Best Buy/Cbna" at bounding box center [183, 115] width 283 height 35
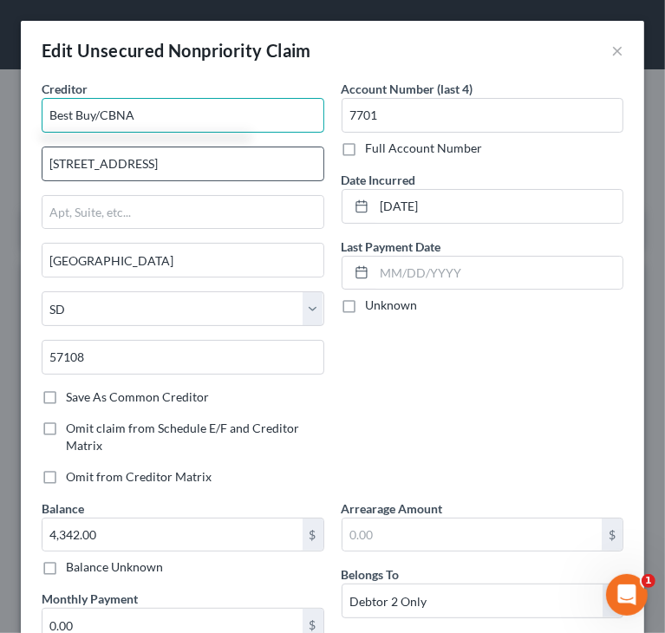
type input "Best Buy/CBNA"
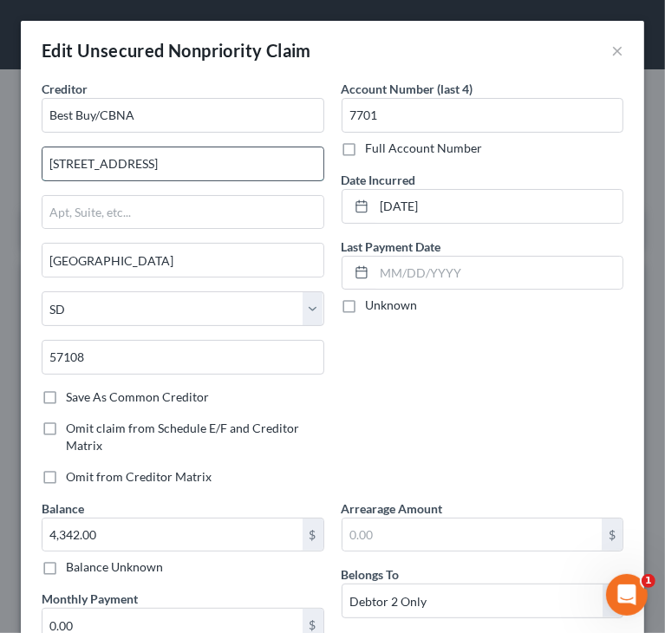
click at [227, 162] on input "[STREET_ADDRESS]" at bounding box center [182, 163] width 281 height 33
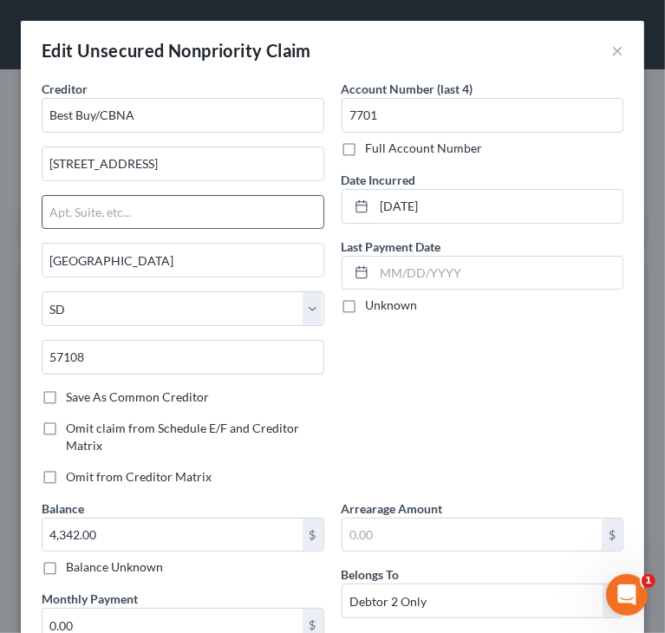
click at [205, 202] on input "text" at bounding box center [182, 212] width 281 height 33
drag, startPoint x: 205, startPoint y: 202, endPoint x: 232, endPoint y: 172, distance: 40.5
click at [232, 172] on input "[STREET_ADDRESS]" at bounding box center [182, 163] width 281 height 33
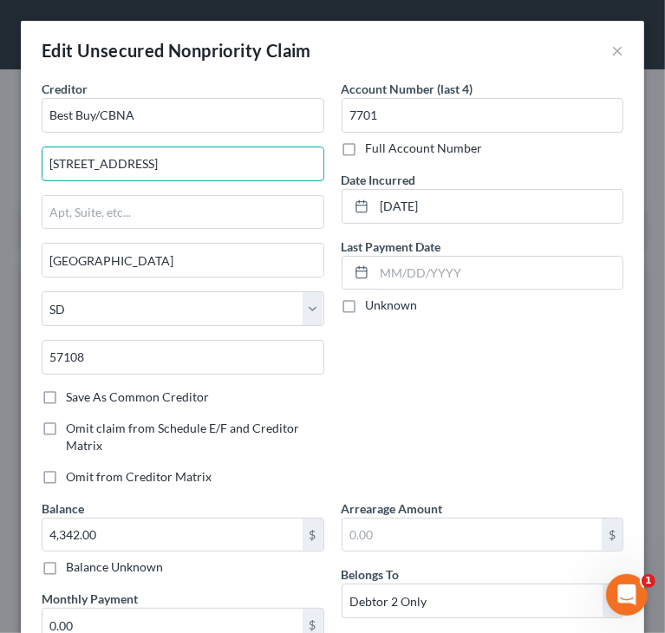
drag, startPoint x: 90, startPoint y: 169, endPoint x: 10, endPoint y: 164, distance: 80.8
click at [10, 164] on div "Edit Unsecured Nonpriority Claim × Creditor * Best Buy/CBNA 5800 South Corporat…" at bounding box center [332, 316] width 665 height 633
paste input "[STREET_ADDRESS]"
type input "[STREET_ADDRESS]"
drag, startPoint x: 218, startPoint y: 163, endPoint x: 23, endPoint y: 159, distance: 194.2
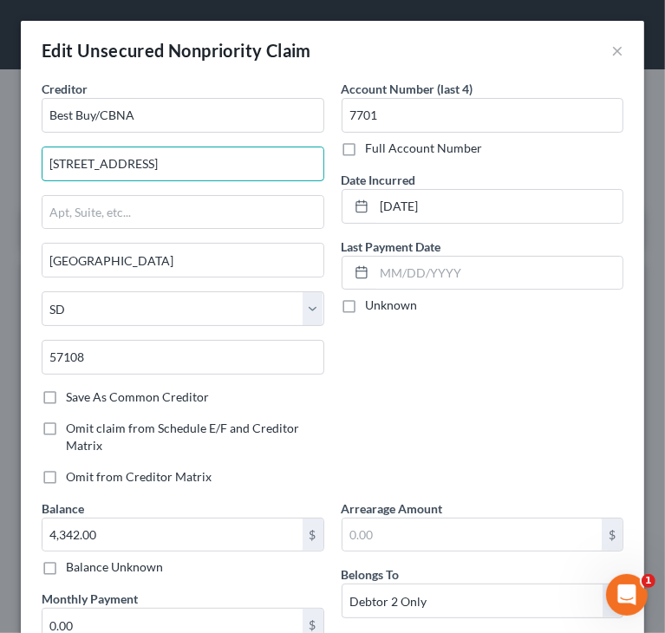
click at [23, 159] on div "Creditor * Best Buy/CBNA 5800 South Corporate Place [GEOGRAPHIC_DATA] [US_STATE…" at bounding box center [332, 433] width 623 height 706
click at [67, 202] on input "text" at bounding box center [182, 212] width 281 height 33
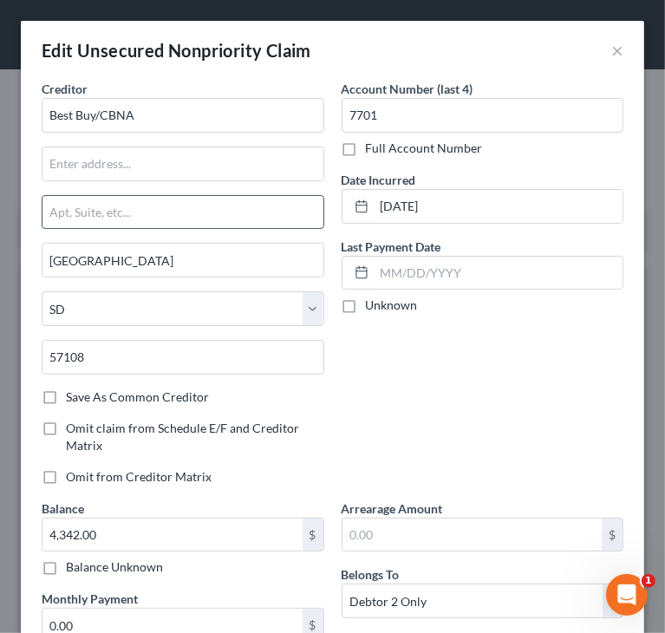
paste input "[STREET_ADDRESS]"
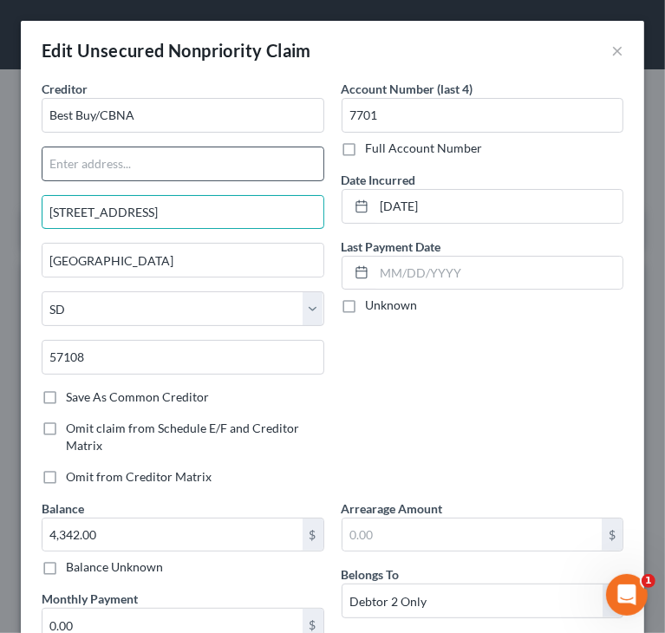
type input "[STREET_ADDRESS]"
click at [109, 165] on input "text" at bounding box center [182, 163] width 281 height 33
type input "Attn: Bankruptcy Dept"
click at [450, 354] on div "Account Number (last 4) 7701 Full Account Number Date Incurred [DATE] Last Paym…" at bounding box center [483, 289] width 300 height 419
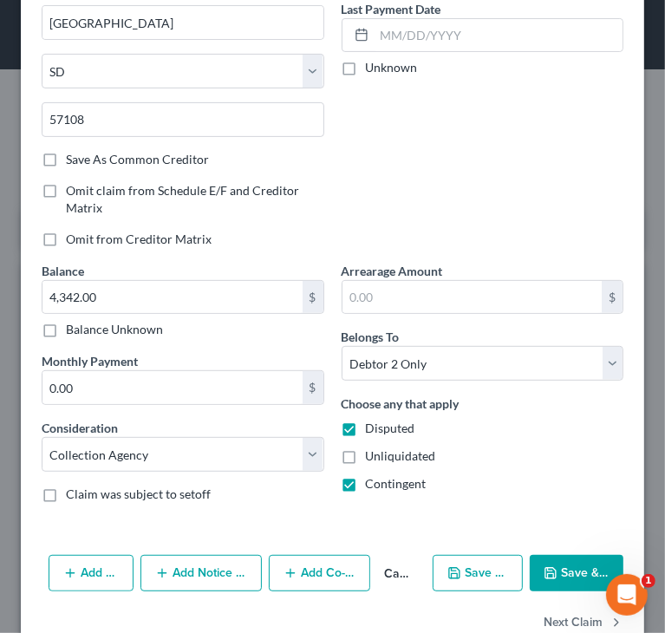
scroll to position [260, 0]
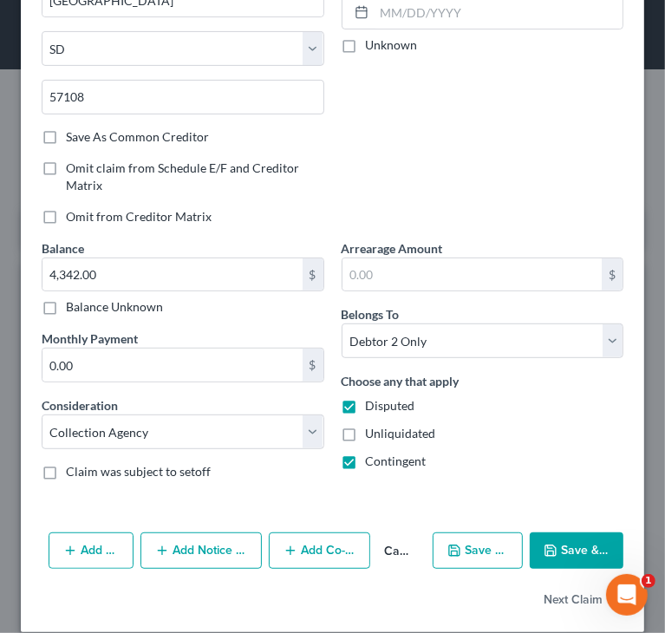
click at [187, 543] on button "Add Notice Address" at bounding box center [200, 550] width 121 height 36
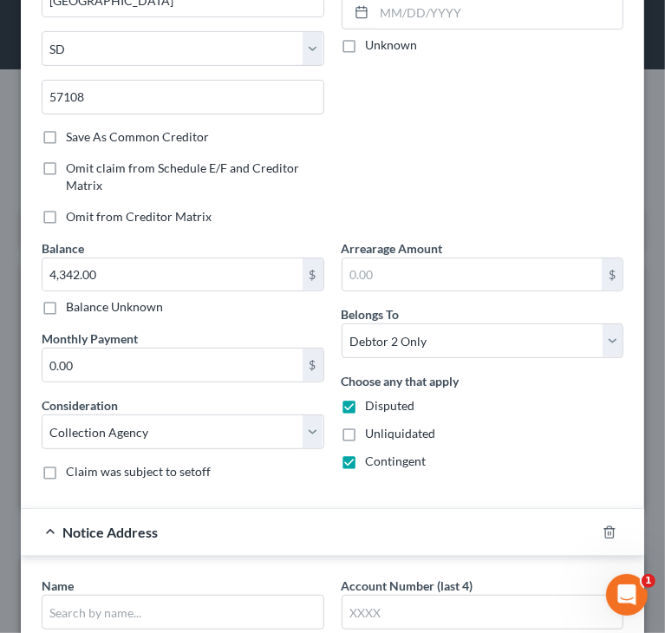
scroll to position [433, 0]
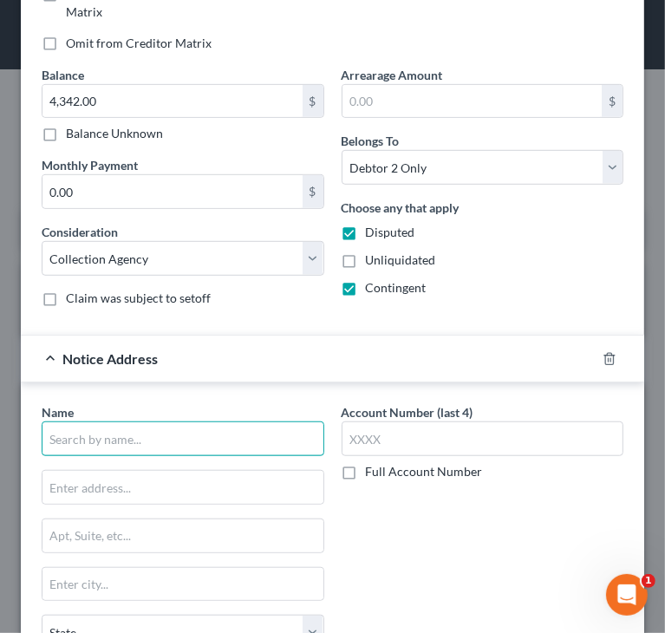
click at [128, 427] on input "text" at bounding box center [183, 438] width 283 height 35
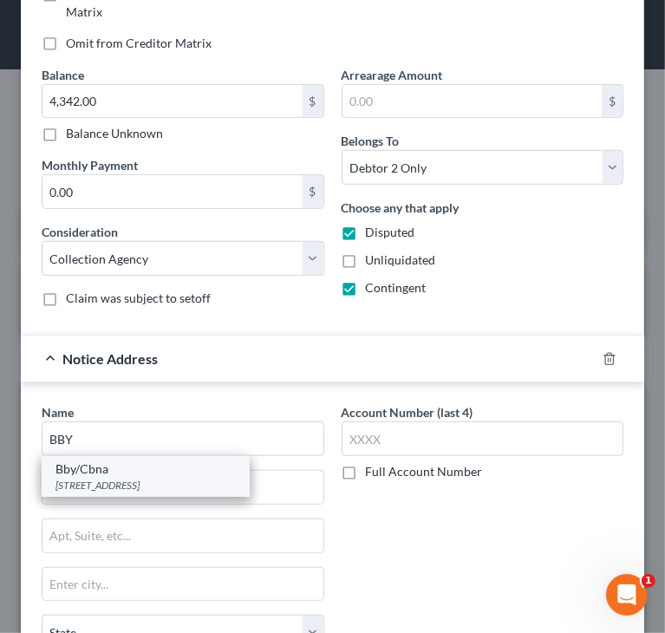
click at [107, 484] on div "[STREET_ADDRESS]" at bounding box center [145, 485] width 180 height 15
type input "Bby/Cbna"
type input "Po Box 6497"
type input "[GEOGRAPHIC_DATA]"
select select "43"
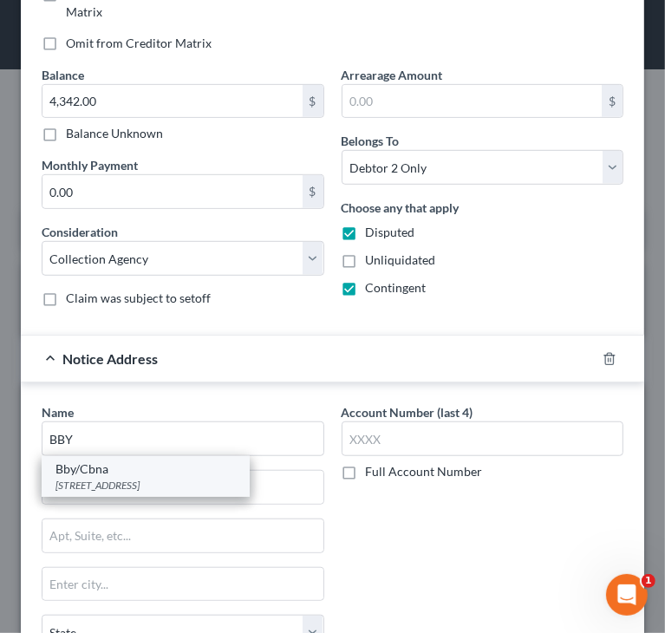
type input "57117"
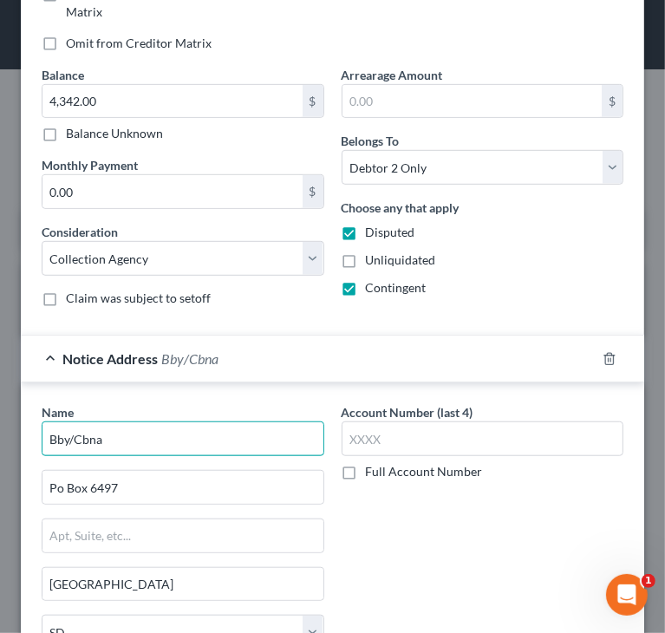
click at [130, 431] on input "Bby/Cbna" at bounding box center [183, 438] width 283 height 35
click at [58, 430] on input "Bby/Cbna" at bounding box center [183, 438] width 283 height 35
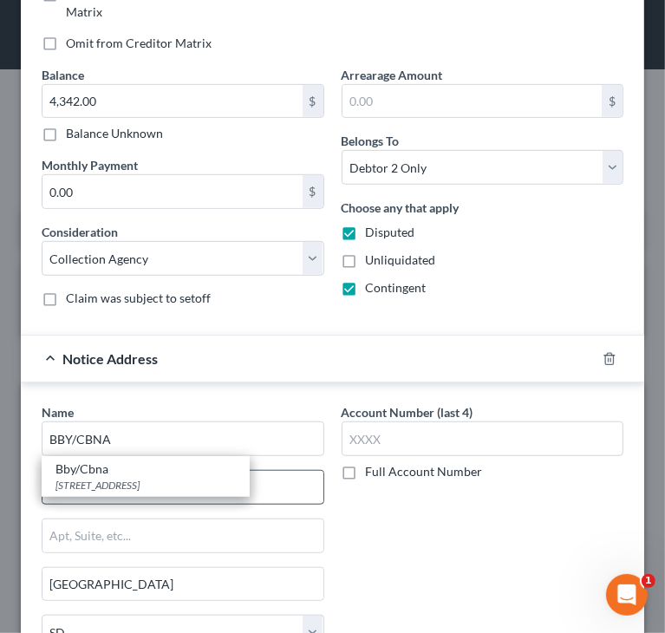
click at [80, 478] on div "[STREET_ADDRESS]" at bounding box center [145, 485] width 180 height 15
type input "Bby/Cbna"
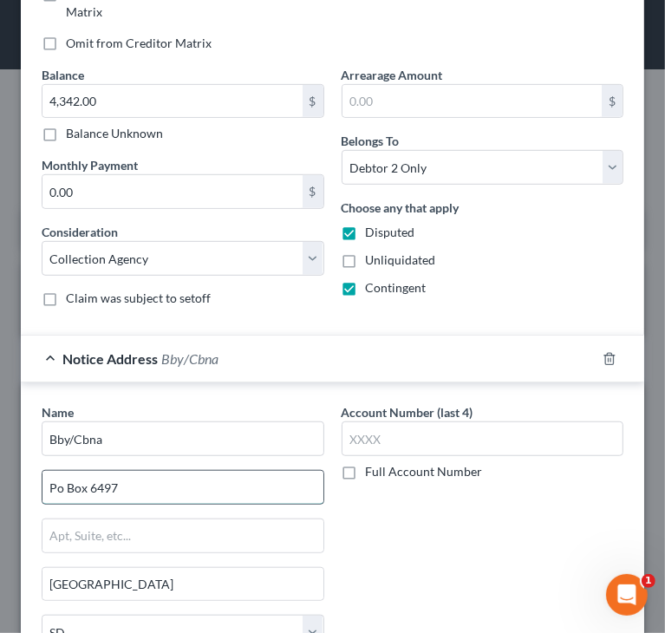
click at [59, 480] on input "Po Box 6497" at bounding box center [182, 487] width 281 height 33
type input "PO Box 6497"
click at [442, 511] on div "Account Number (last 4) Full Account Number" at bounding box center [483, 573] width 300 height 340
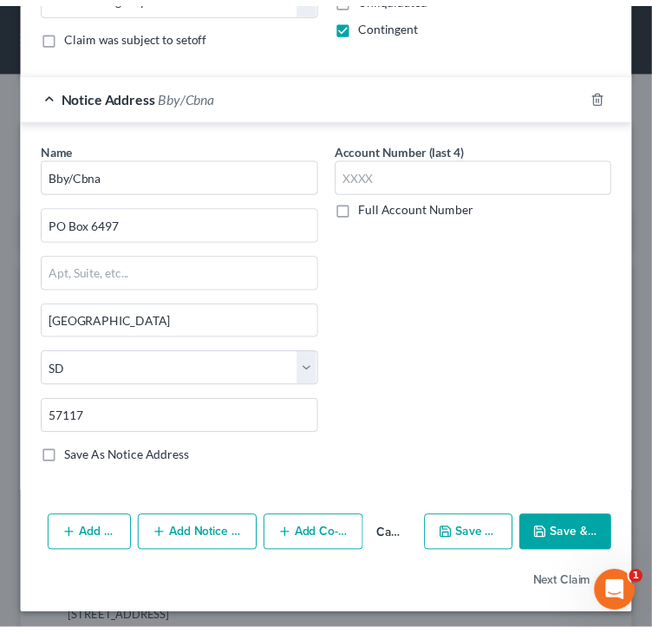
scroll to position [697, 0]
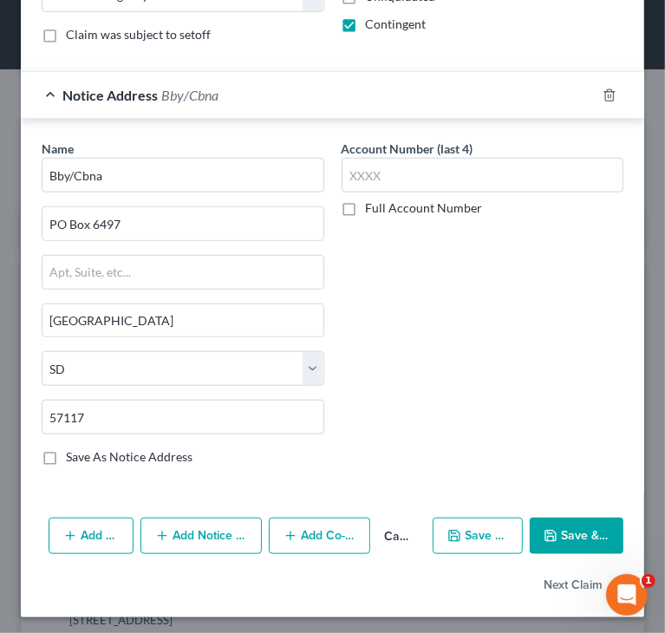
click at [572, 534] on button "Save & Close" at bounding box center [577, 535] width 94 height 36
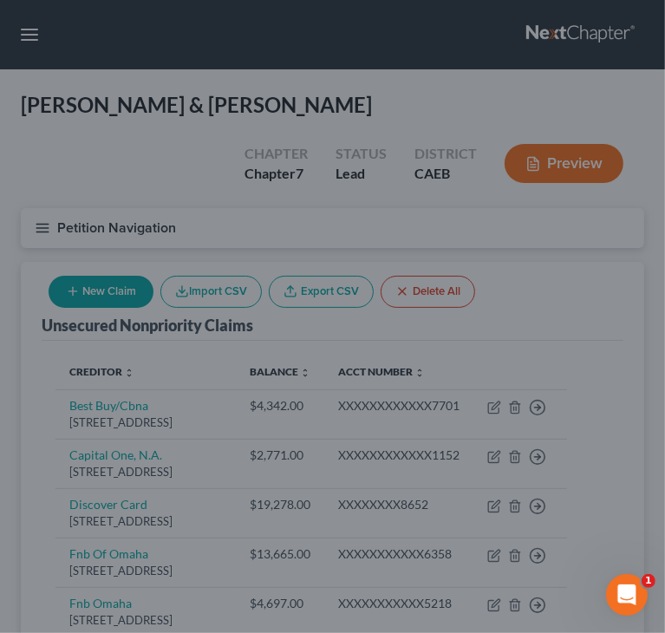
type input "0"
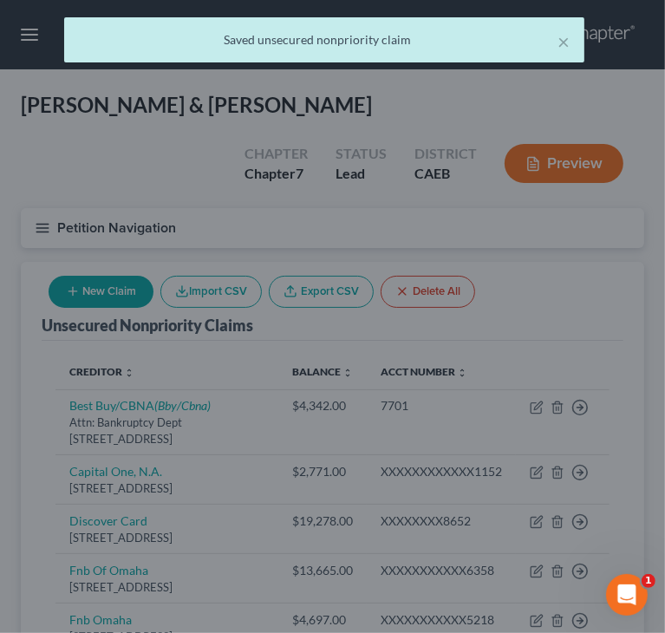
scroll to position [0, 0]
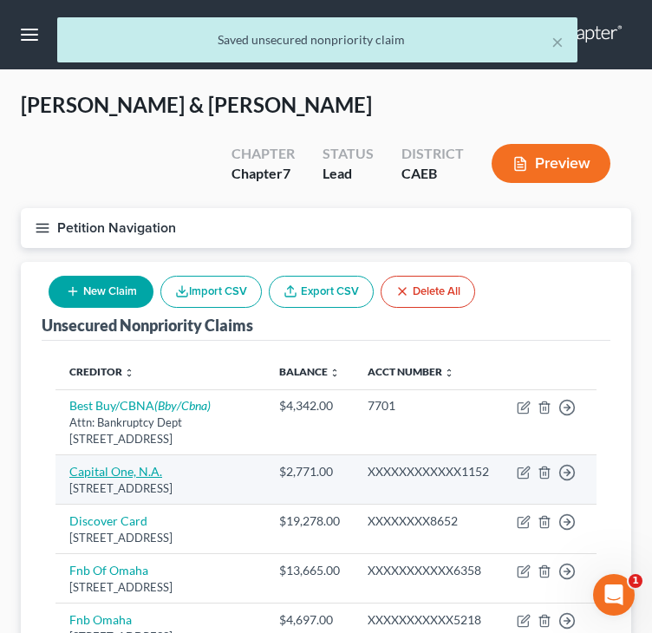
click at [121, 478] on link "Capital One, N.A." at bounding box center [115, 471] width 93 height 15
select select "46"
select select "1"
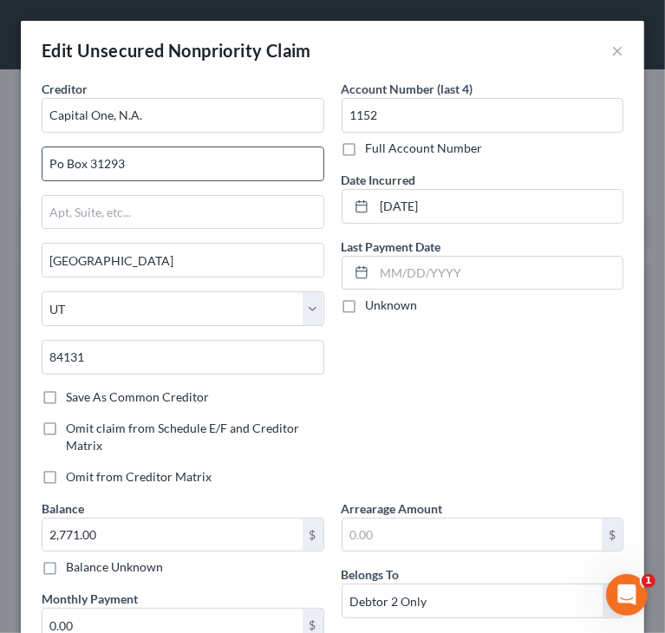
click at [65, 165] on input "Po Box 31293" at bounding box center [182, 163] width 281 height 33
type input "PO Box 31293"
click at [478, 402] on div "Account Number (last 4) 1152 Full Account Number Date Incurred [DATE] Last Paym…" at bounding box center [483, 289] width 300 height 419
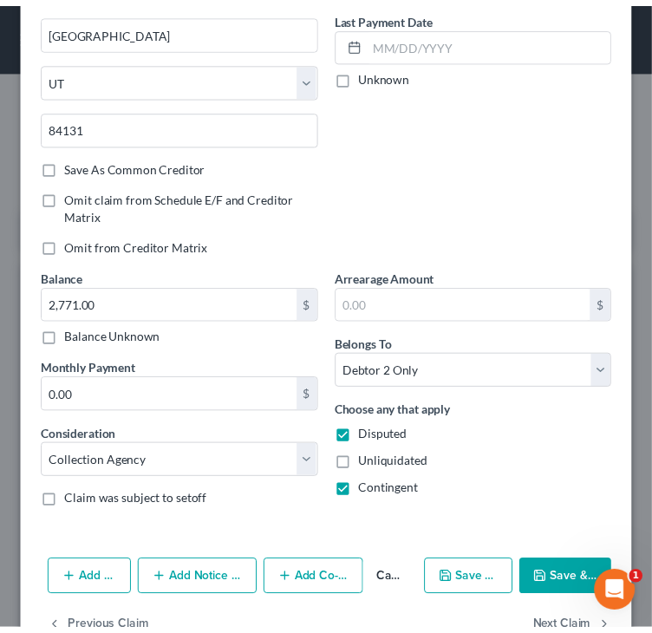
scroll to position [277, 0]
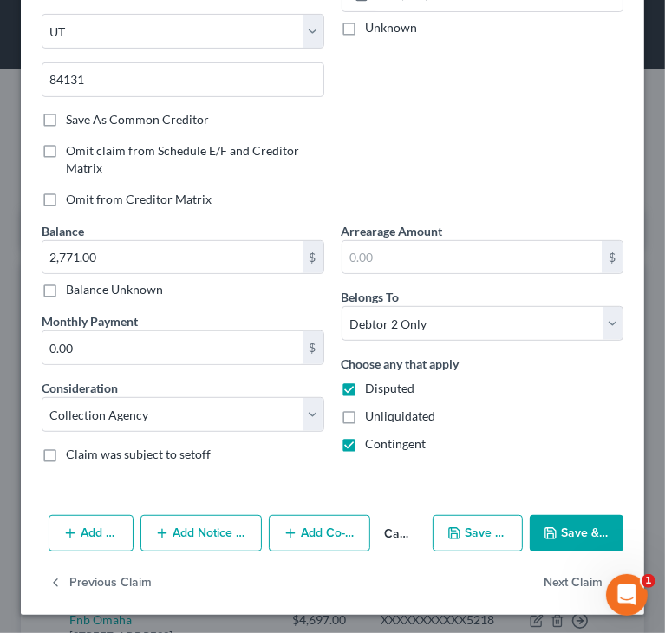
click at [554, 532] on button "Save & Close" at bounding box center [577, 533] width 94 height 36
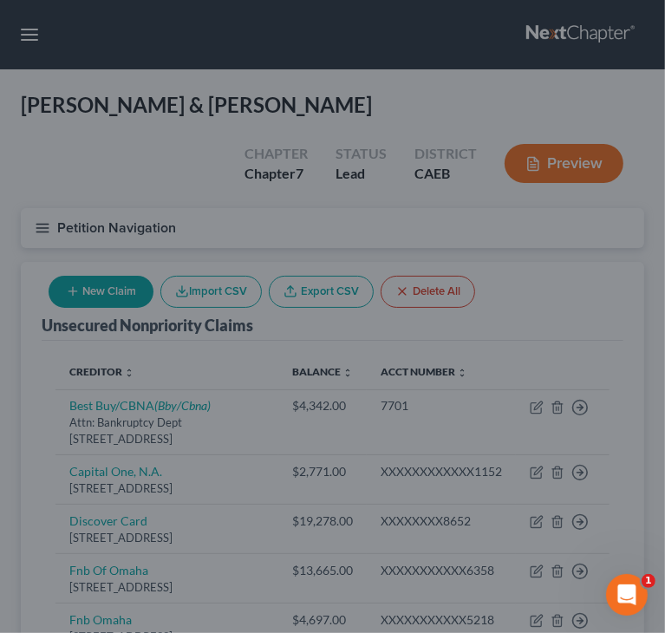
type input "0"
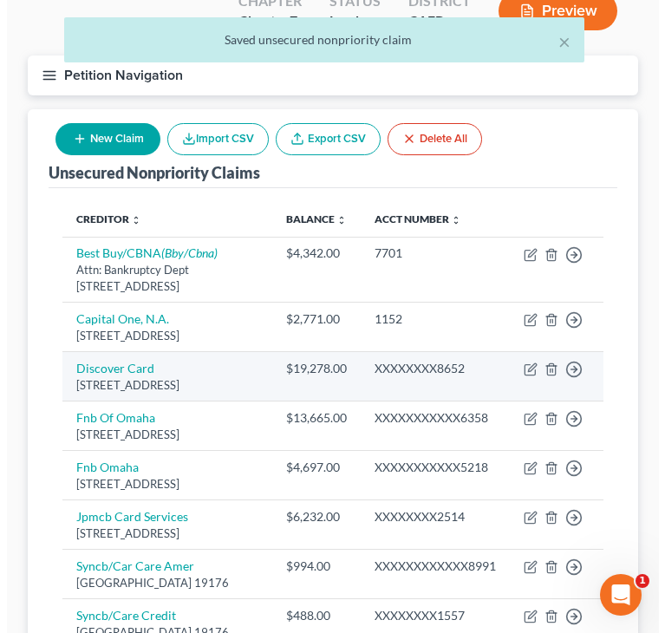
scroll to position [173, 0]
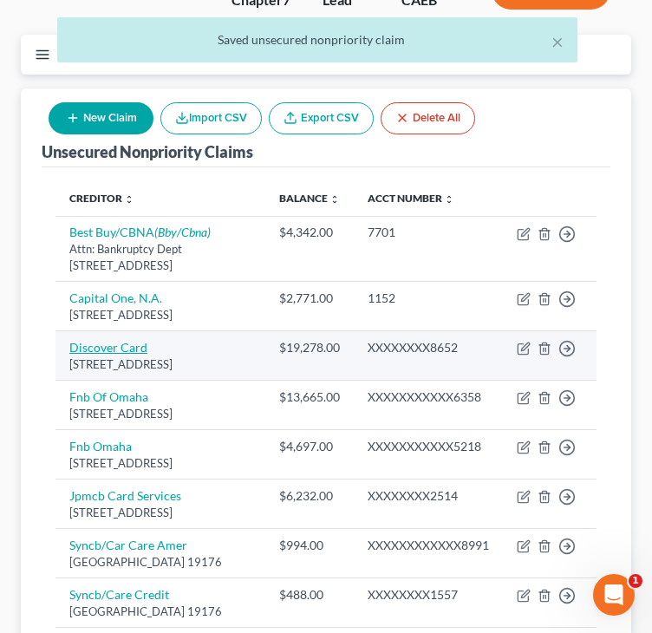
click at [122, 354] on link "Discover Card" at bounding box center [108, 347] width 78 height 15
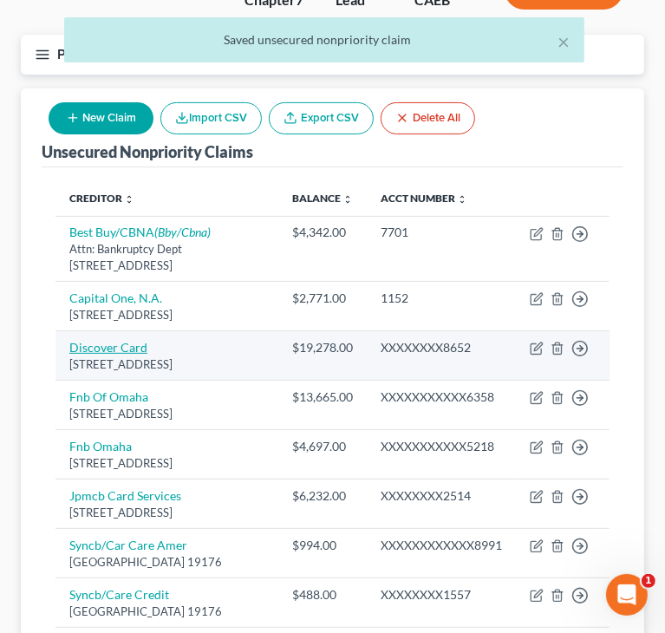
select select "46"
select select "1"
select select "0"
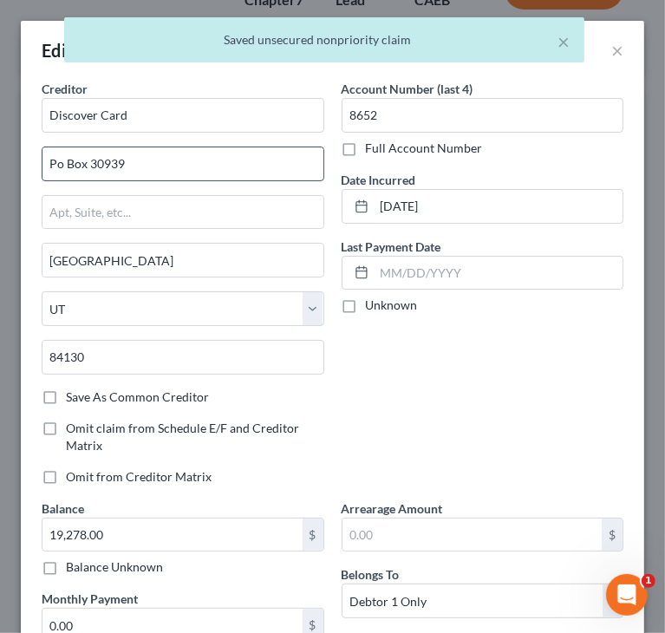
click at [146, 168] on input "Po Box 30939" at bounding box center [182, 163] width 281 height 33
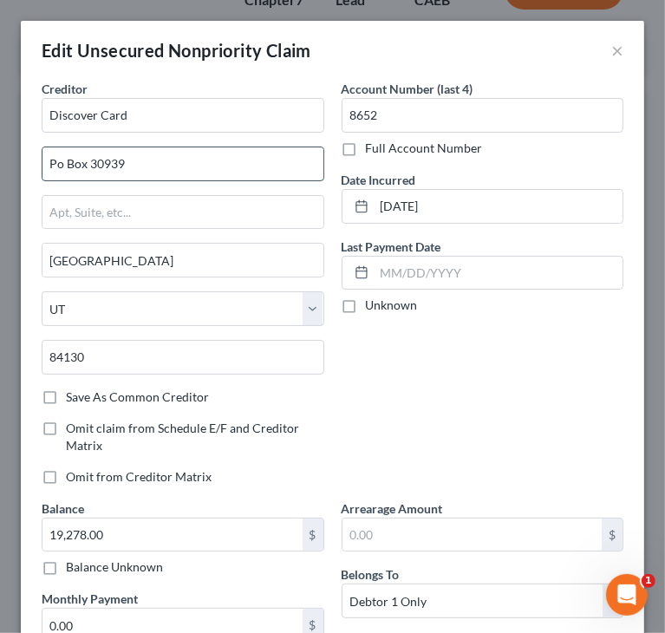
type input "PO Box 30939"
click at [476, 406] on div "Account Number (last 4) 8652 Full Account Number Date Incurred [DATE] Last Paym…" at bounding box center [483, 289] width 300 height 419
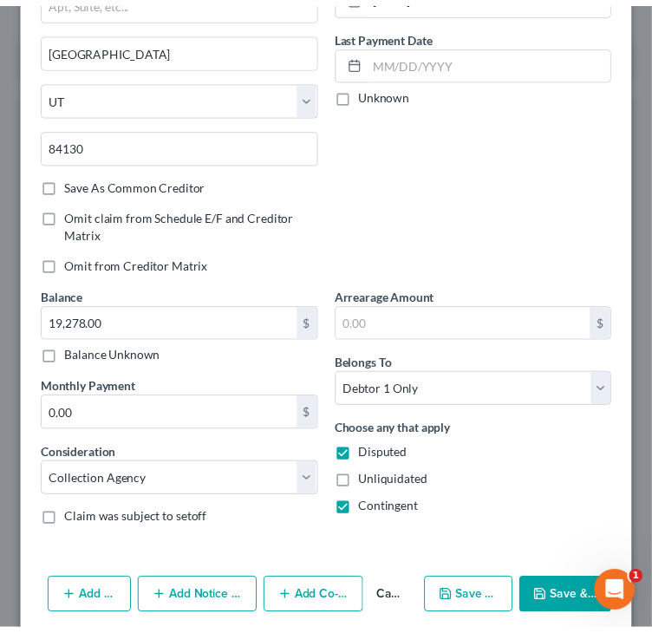
scroll to position [277, 0]
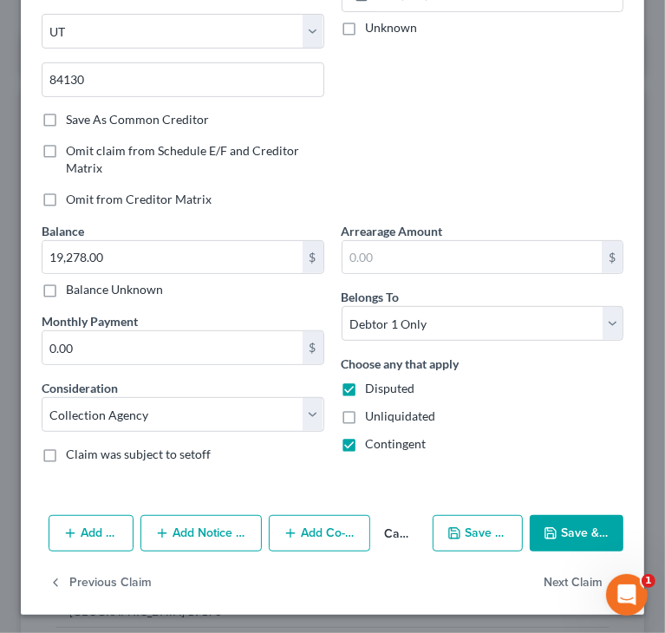
click at [545, 535] on icon "button" at bounding box center [550, 533] width 10 height 10
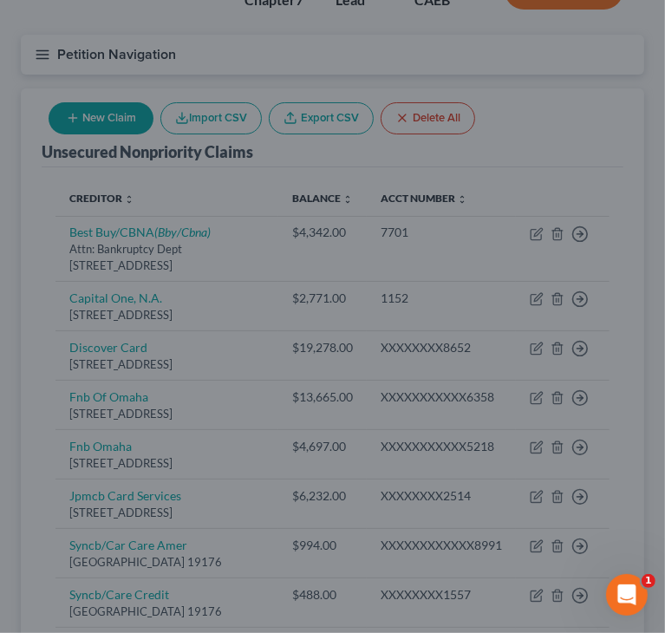
type input "0"
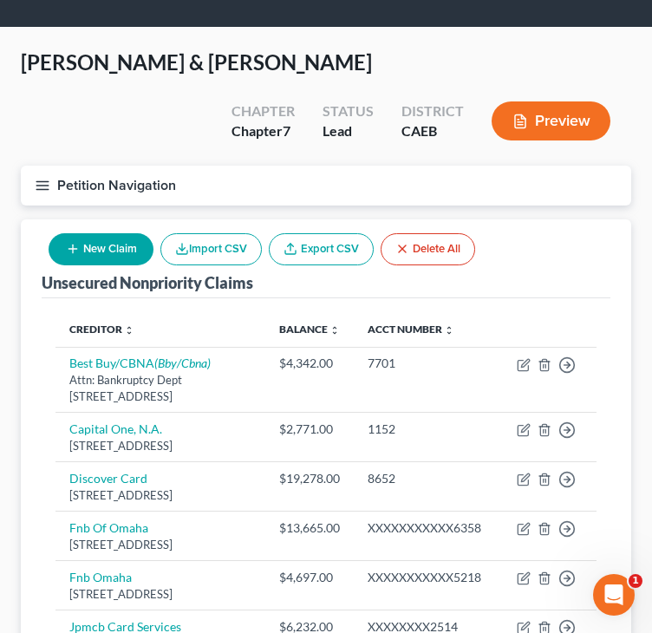
scroll to position [39, 0]
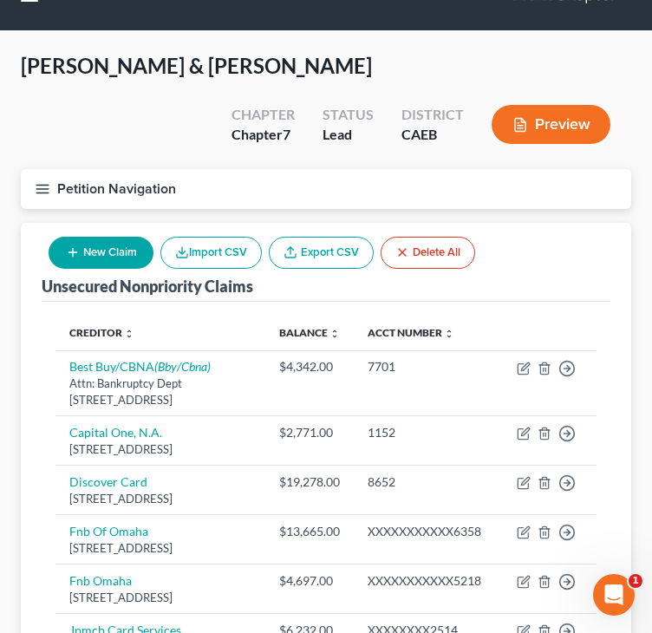
click at [40, 189] on line "button" at bounding box center [42, 189] width 12 height 0
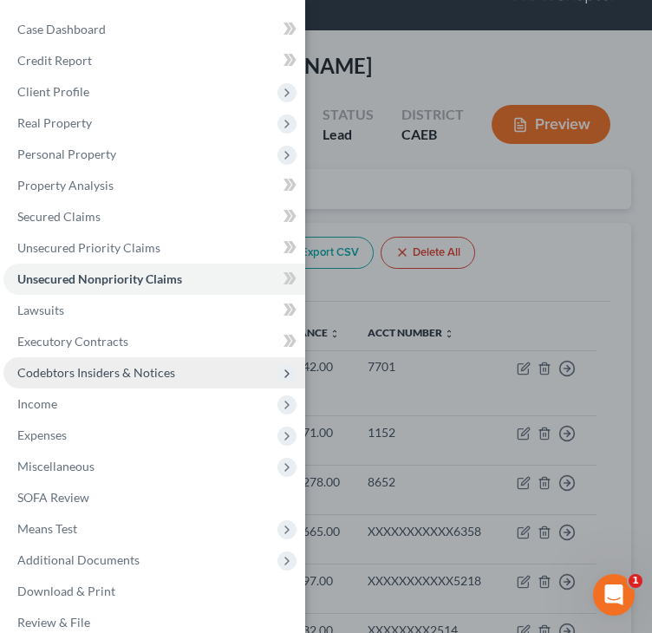
click at [83, 376] on span "Codebtors Insiders & Notices" at bounding box center [96, 372] width 158 height 15
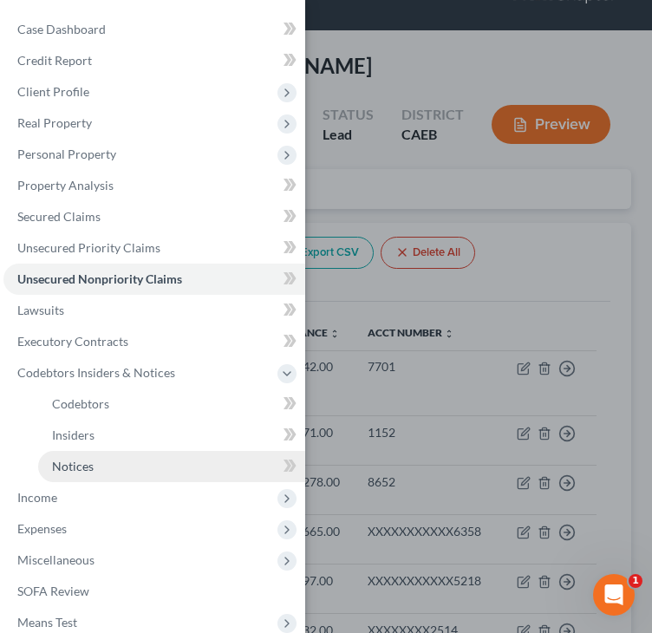
click at [79, 462] on span "Notices" at bounding box center [73, 465] width 42 height 15
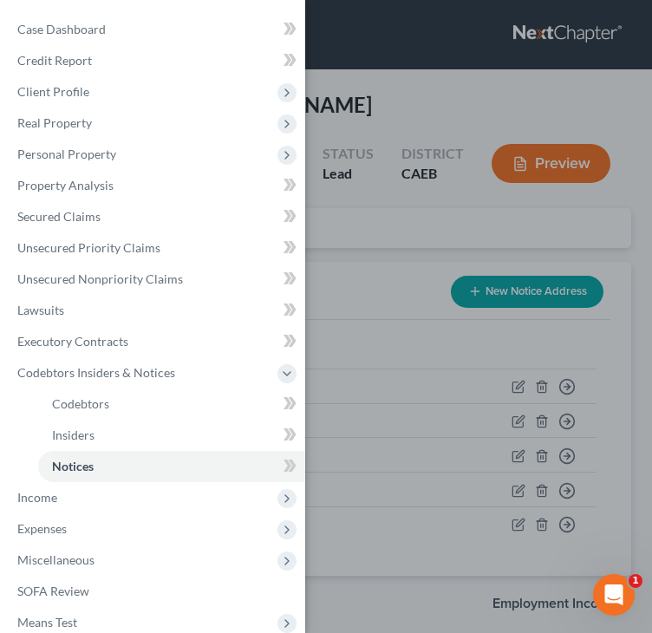
click at [367, 272] on div "Case Dashboard Payments Invoices Payments Payments Credit Report Client Profile" at bounding box center [326, 316] width 652 height 633
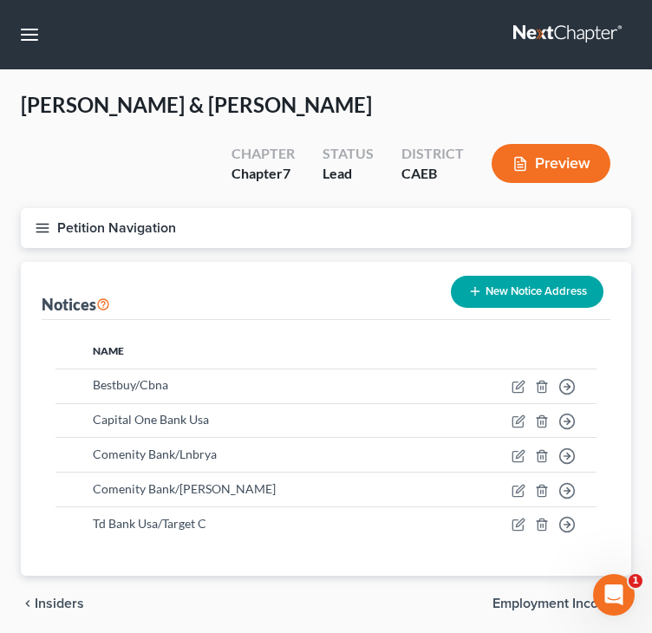
click at [484, 296] on button "New Notice Address" at bounding box center [527, 292] width 153 height 32
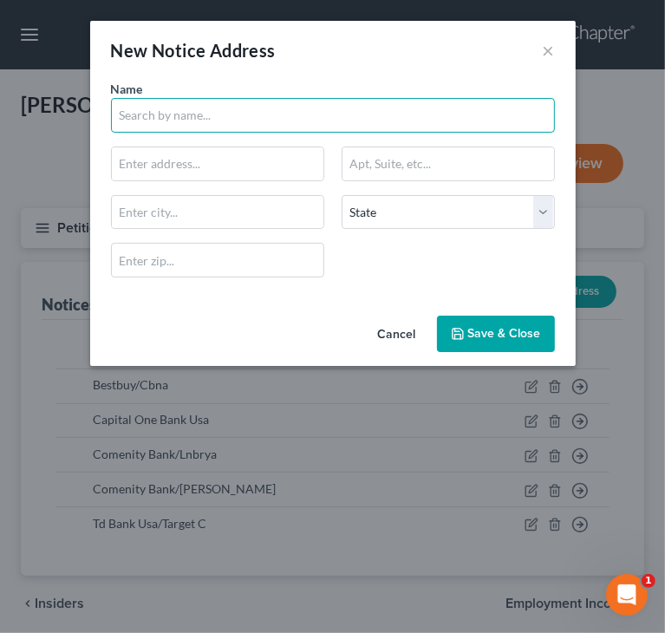
click at [259, 117] on input "text" at bounding box center [333, 115] width 444 height 35
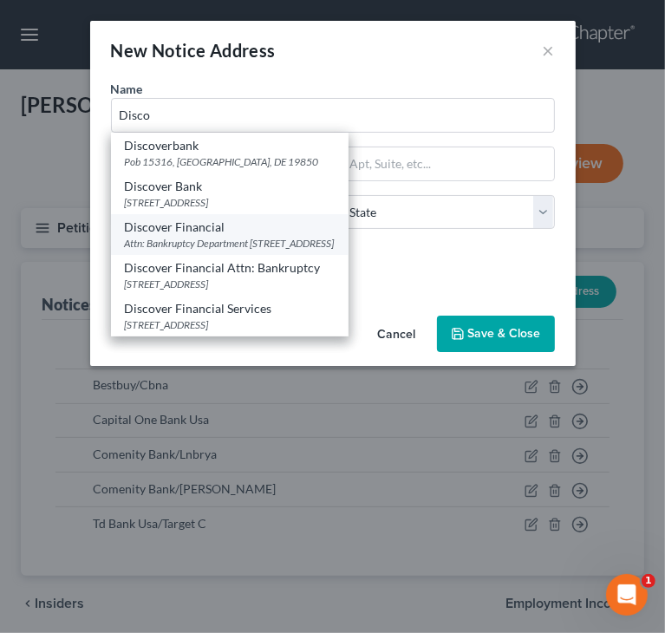
click at [193, 236] on div "Attn: Bankruptcy Department [STREET_ADDRESS]" at bounding box center [230, 243] width 210 height 15
type input "Discover Financial"
type input "Attn: Bankruptcy Department"
type input "PO Box 15316"
type input "Wilmington"
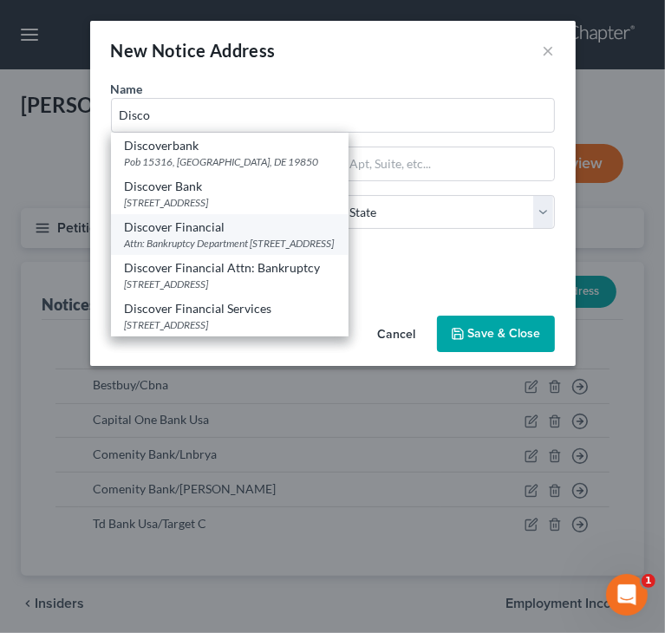
select select "7"
type input "19850"
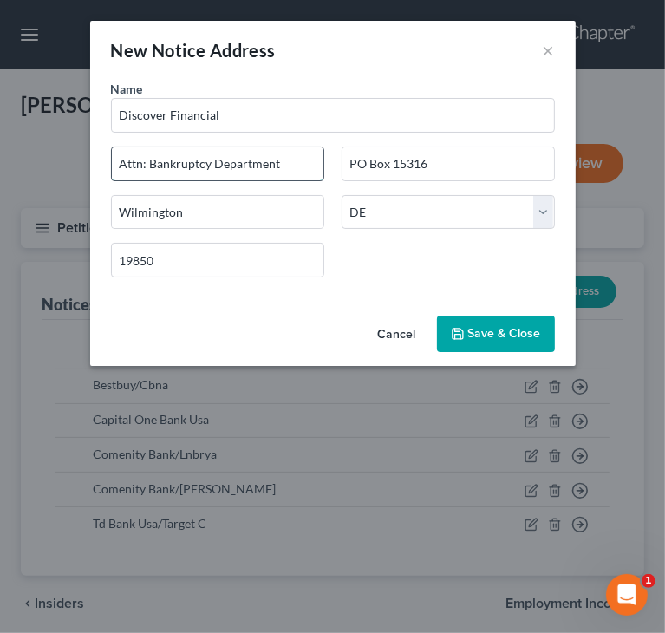
click at [144, 158] on input "Attn: Bankruptcy Department" at bounding box center [217, 163] width 211 height 33
drag, startPoint x: 233, startPoint y: 162, endPoint x: 271, endPoint y: 162, distance: 38.1
click at [271, 162] on input "Attn: Bankruptcy Department" at bounding box center [217, 163] width 211 height 33
type input "Attn: Bankruptcy Dept"
click at [484, 320] on button "Save & Close" at bounding box center [496, 333] width 118 height 36
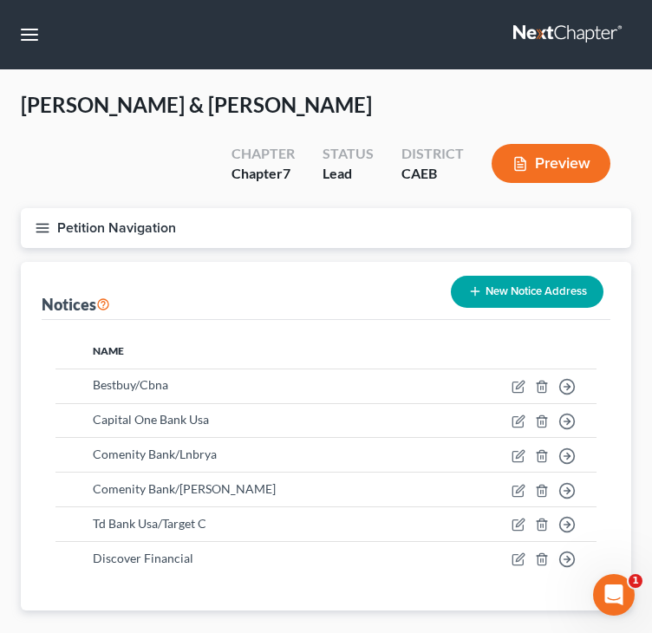
click at [46, 224] on line "button" at bounding box center [42, 224] width 12 height 0
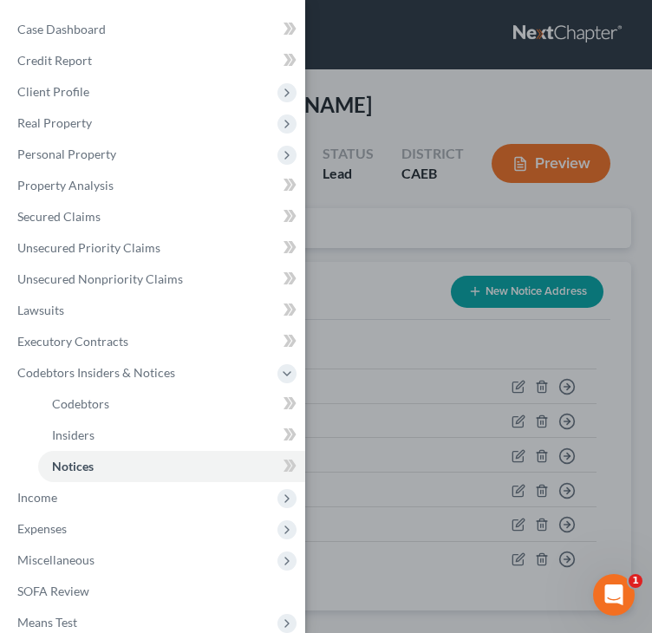
click at [378, 281] on div "Case Dashboard Payments Invoices Payments Payments Credit Report Client Profile" at bounding box center [326, 316] width 652 height 633
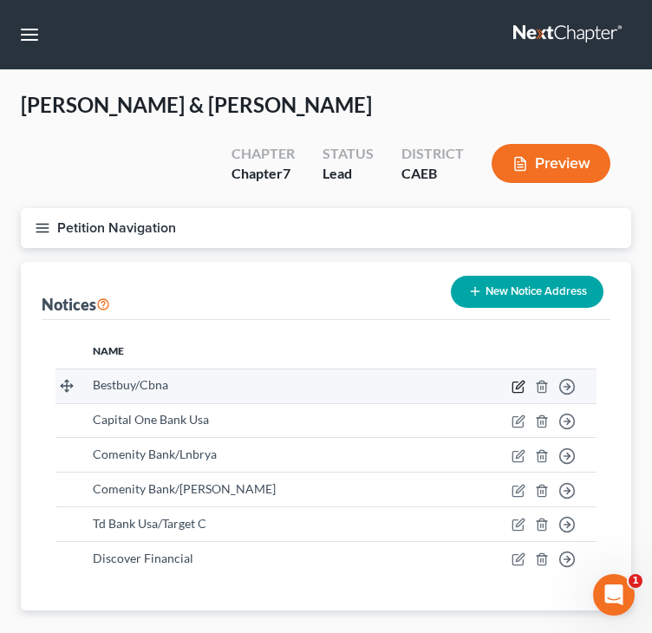
click at [517, 383] on icon "button" at bounding box center [518, 387] width 14 height 14
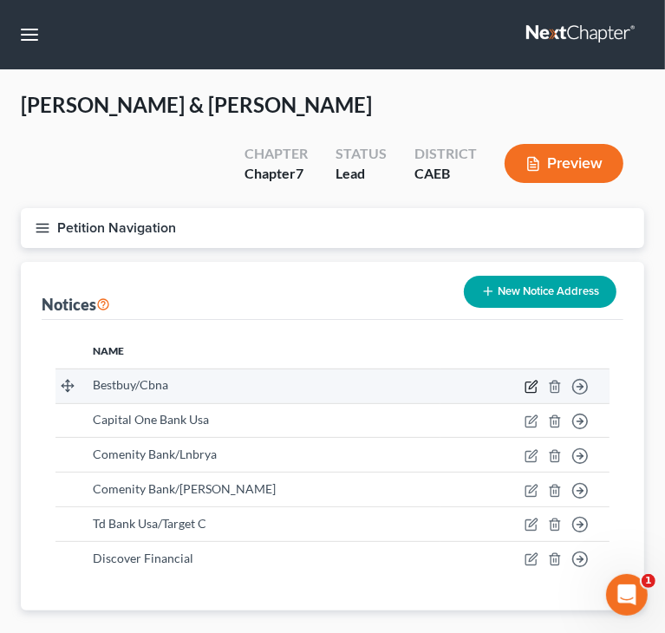
select select "43"
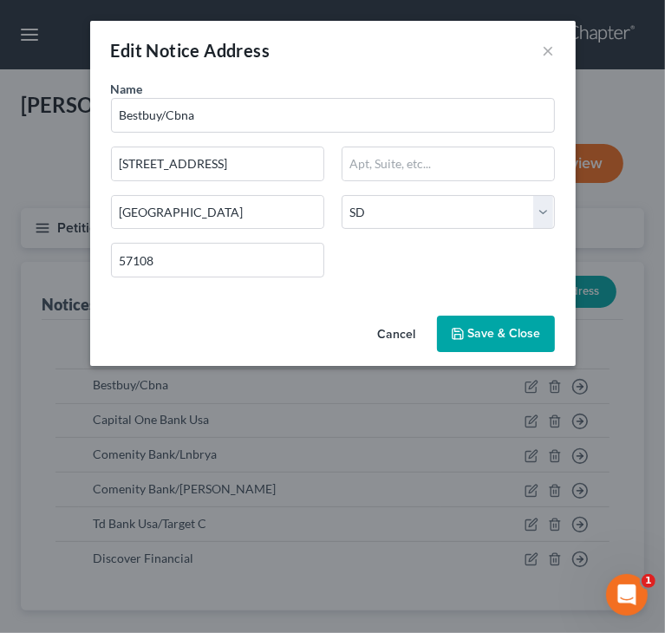
click at [392, 329] on button "Cancel" at bounding box center [397, 334] width 66 height 35
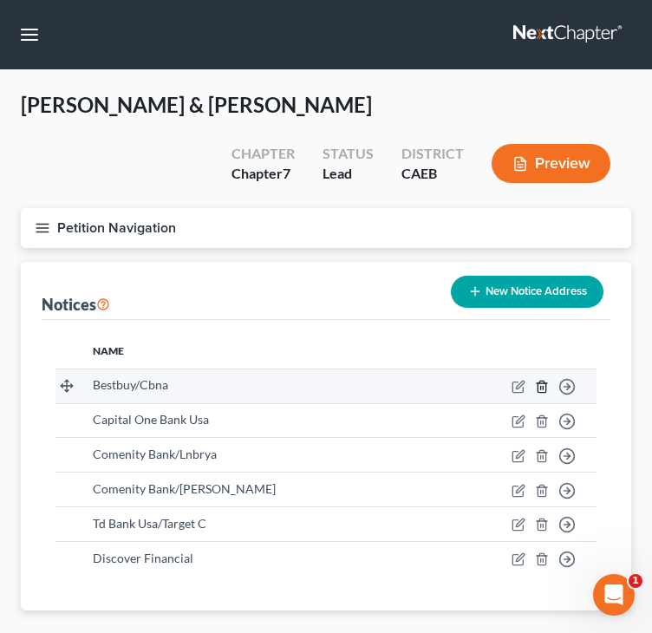
click at [542, 386] on icon "button" at bounding box center [542, 387] width 14 height 14
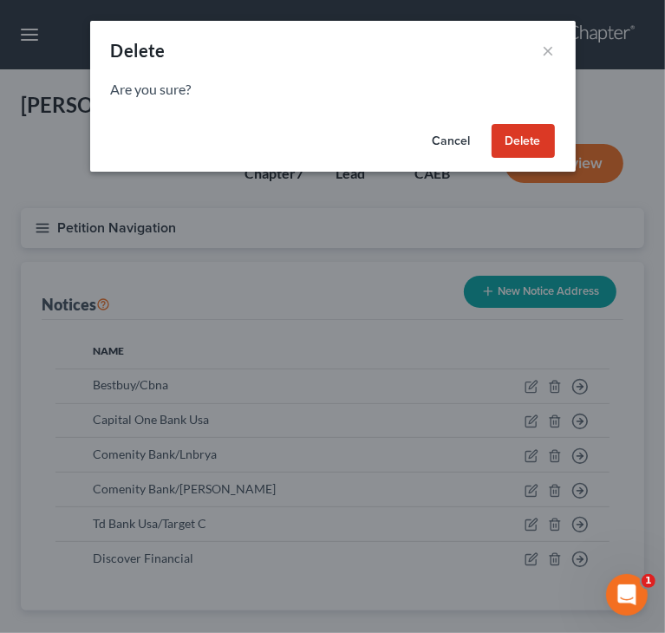
click at [534, 143] on button "Delete" at bounding box center [522, 141] width 63 height 35
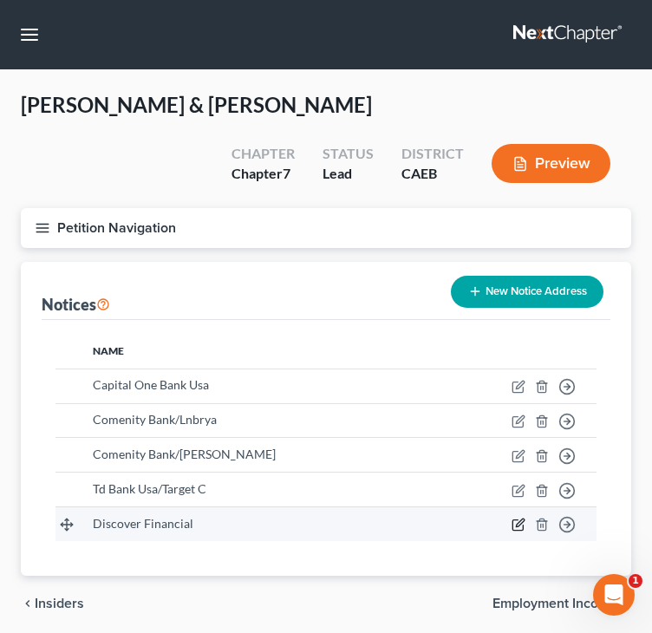
click at [514, 520] on icon "button" at bounding box center [518, 524] width 14 height 14
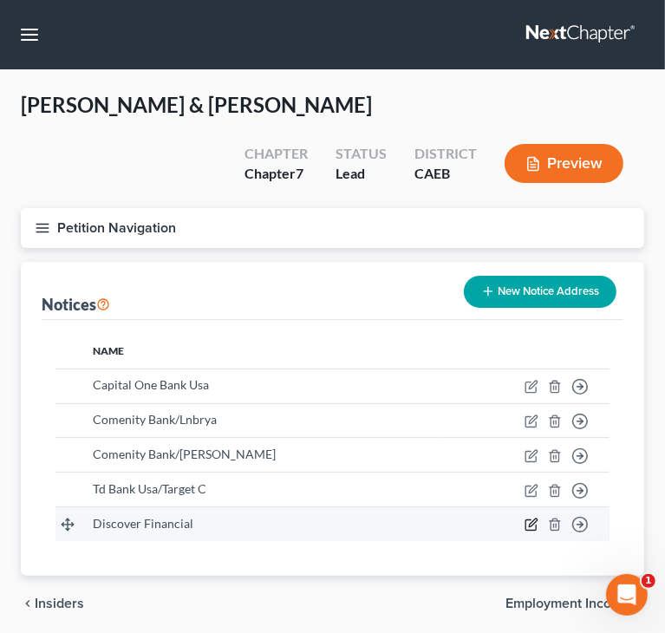
select select "7"
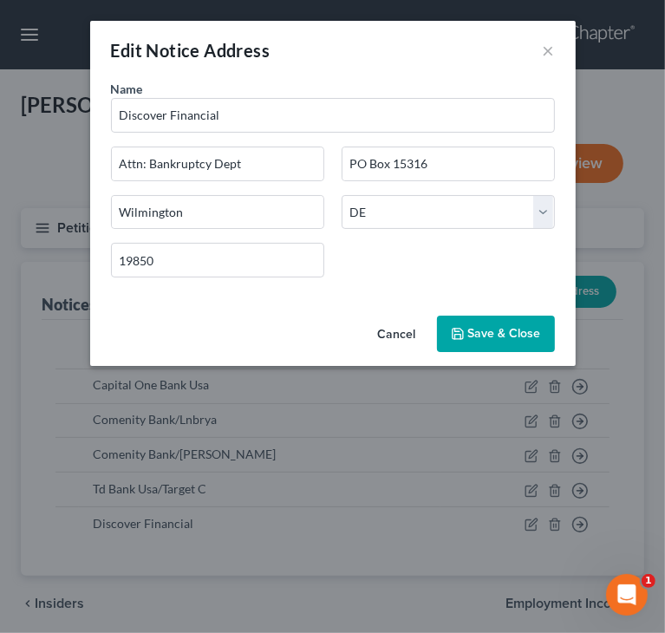
click at [396, 335] on button "Cancel" at bounding box center [397, 334] width 66 height 35
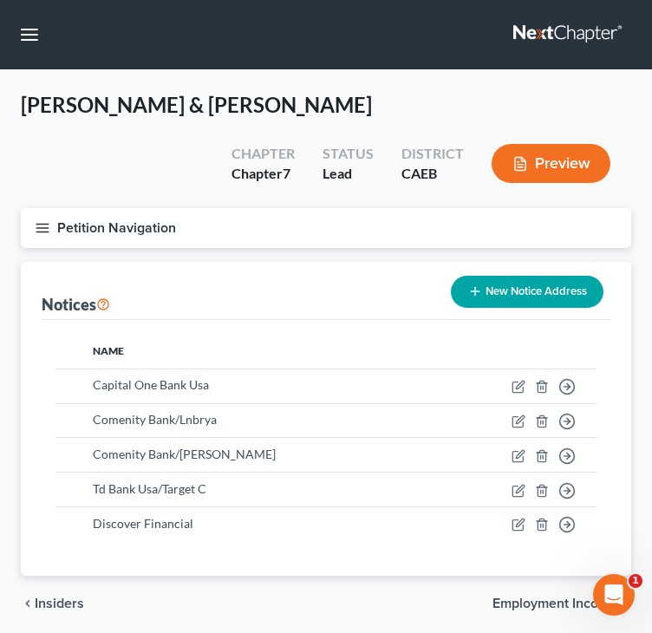
click at [45, 228] on line "button" at bounding box center [42, 228] width 12 height 0
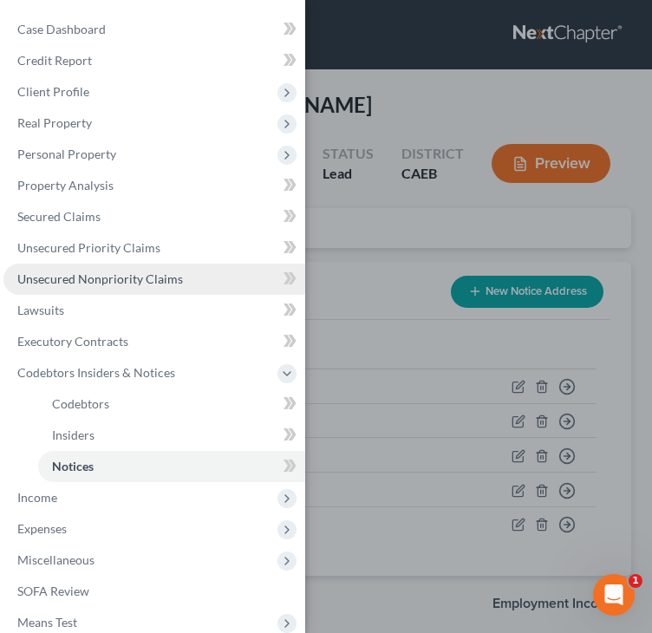
click at [73, 276] on span "Unsecured Nonpriority Claims" at bounding box center [100, 278] width 166 height 15
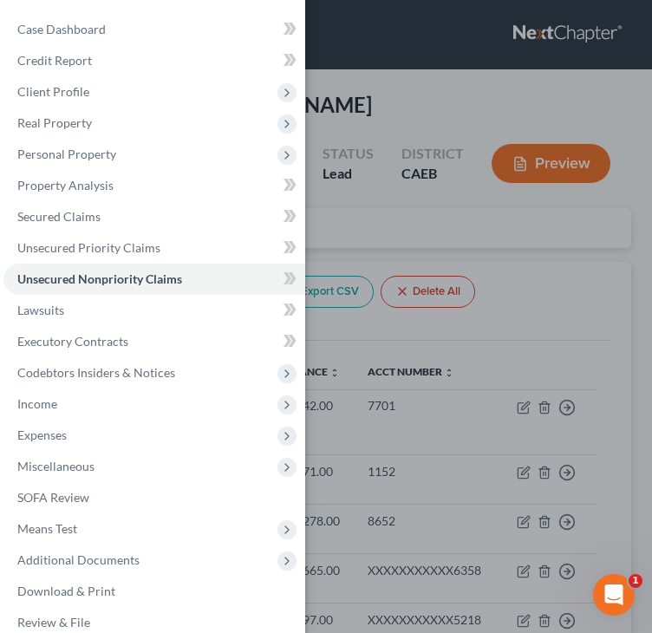
click at [416, 225] on div "Case Dashboard Payments Invoices Payments Payments Credit Report Client Profile" at bounding box center [326, 316] width 652 height 633
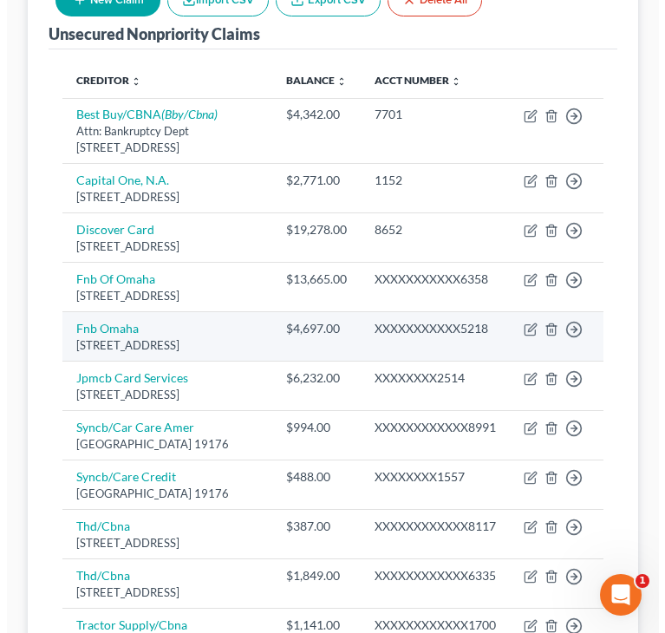
scroll to position [260, 0]
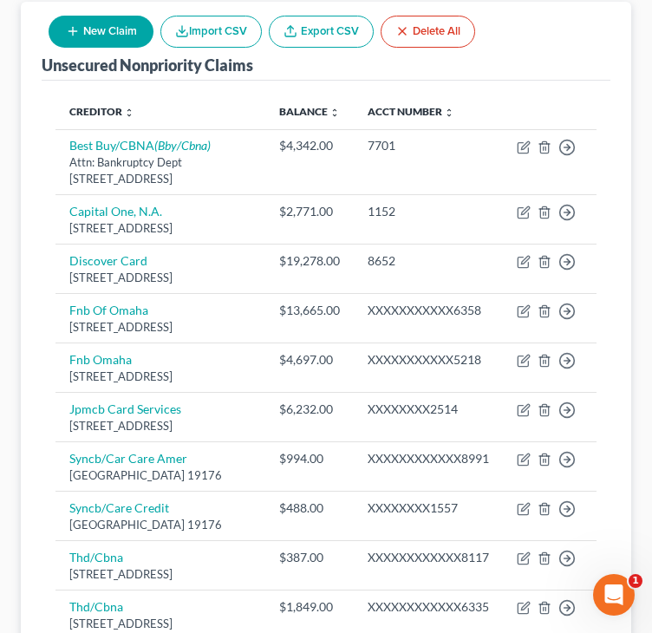
click at [131, 45] on button "New Claim" at bounding box center [101, 32] width 105 height 32
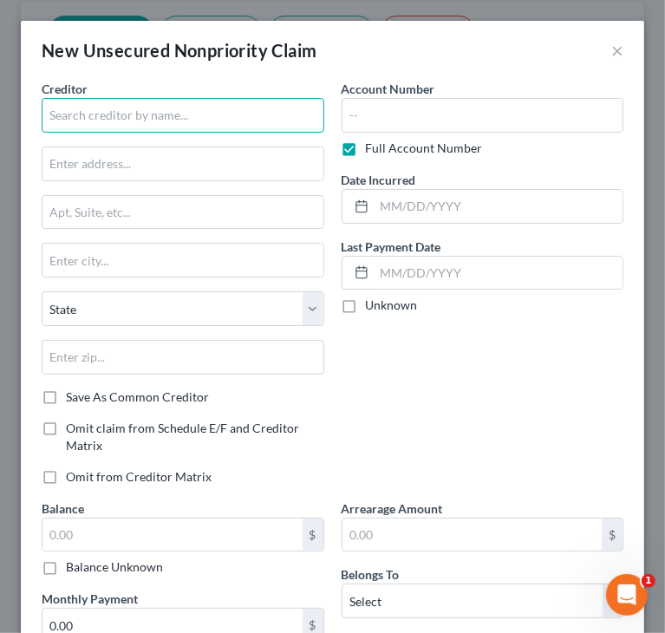
click at [142, 98] on input "text" at bounding box center [183, 115] width 283 height 35
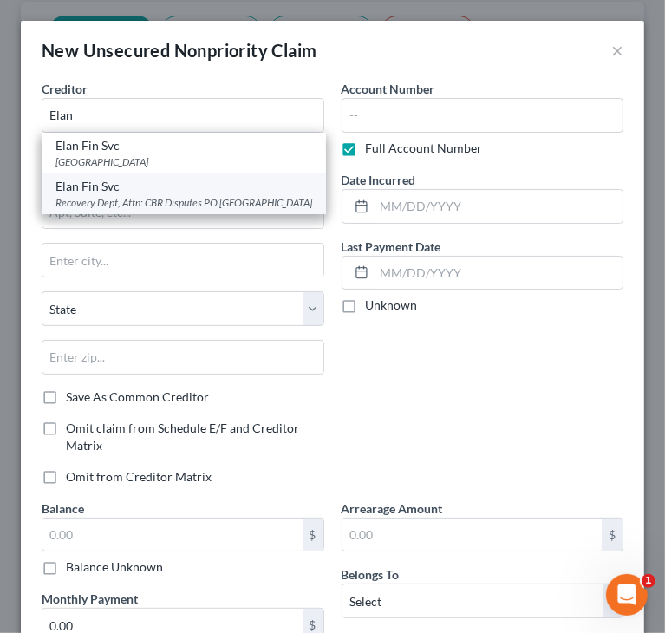
click at [229, 210] on div "Recovery Dept, Attn: CBR Disputes PO [GEOGRAPHIC_DATA]" at bounding box center [183, 202] width 257 height 15
type input "Elan Fin Svc"
type input "Recovery Dept, Attn: CBR Disputes"
type input "PO Box 108"
type input "Saint Louis"
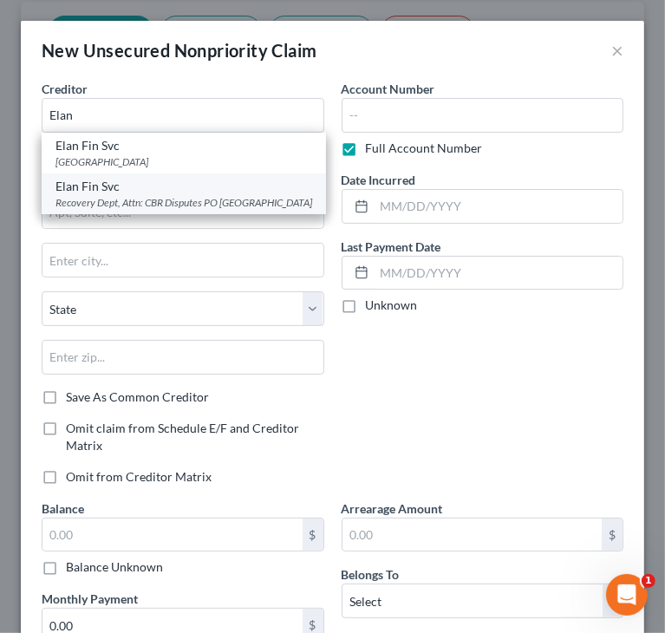
select select "26"
type input "63166"
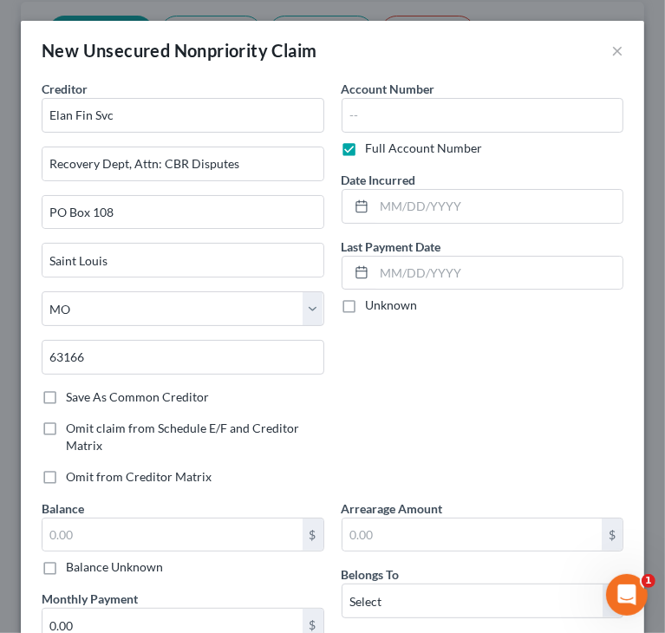
click at [496, 358] on div "Account Number Full Account Number Date Incurred Last Payment Date Unknown" at bounding box center [483, 289] width 300 height 419
click at [420, 120] on input "text" at bounding box center [482, 115] width 283 height 35
type input "1543"
click at [407, 367] on div "Account Number 1543 Full Account Number Date Incurred Last Payment Date Unknown" at bounding box center [483, 289] width 300 height 419
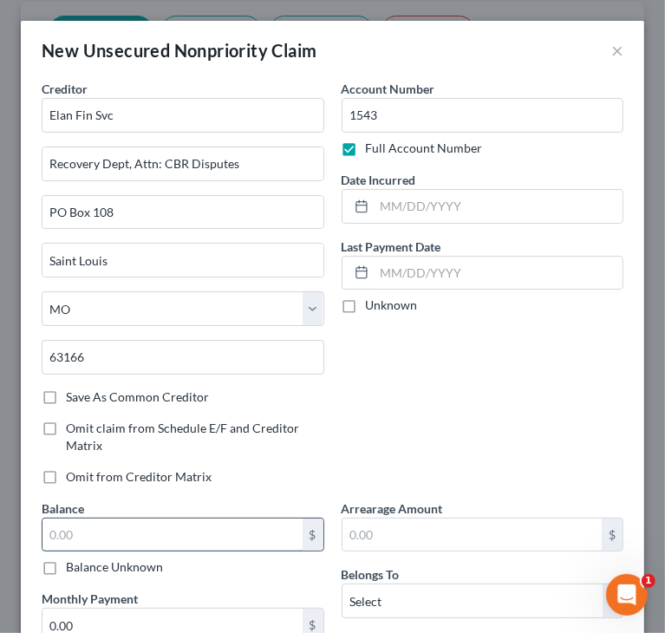
click at [228, 535] on input "text" at bounding box center [172, 534] width 260 height 33
type input "7,540"
click at [541, 354] on div "Account Number 1543 Full Account Number Date Incurred Last Payment Date Unknown" at bounding box center [483, 289] width 300 height 419
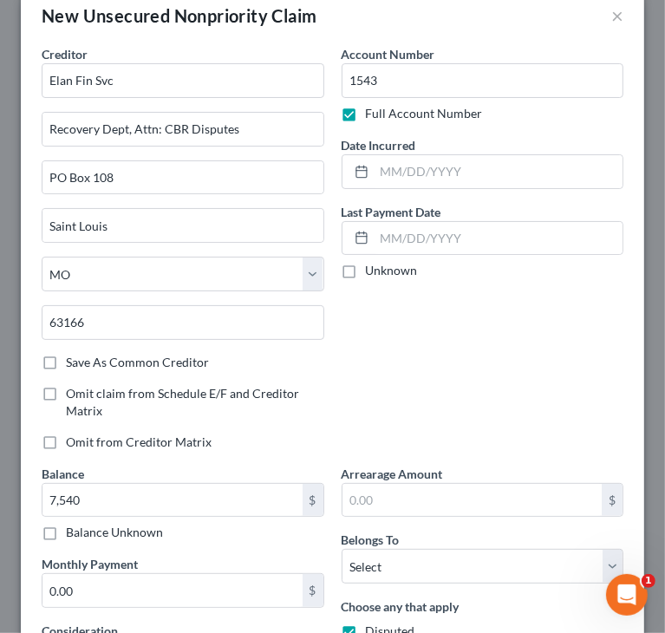
scroll to position [87, 0]
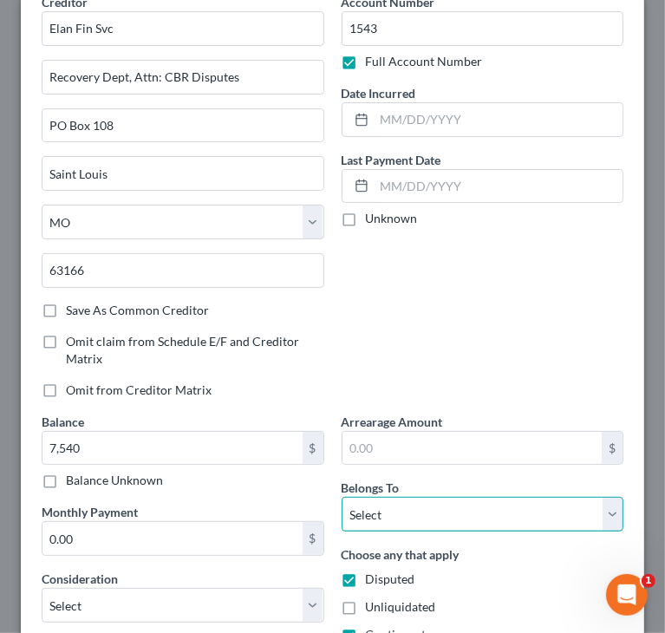
click at [433, 508] on select "Select Debtor 1 Only Debtor 2 Only Debtor 1 And Debtor 2 Only At Least One Of T…" at bounding box center [482, 514] width 283 height 35
click at [341, 497] on select "Select Debtor 1 Only Debtor 2 Only Debtor 1 And Debtor 2 Only At Least One Of T…" at bounding box center [482, 514] width 283 height 35
click at [404, 512] on select "Select Debtor 1 Only Debtor 2 Only Debtor 1 And Debtor 2 Only At Least One Of T…" at bounding box center [482, 514] width 283 height 35
select select "2"
click at [341, 497] on select "Select Debtor 1 Only Debtor 2 Only Debtor 1 And Debtor 2 Only At Least One Of T…" at bounding box center [482, 514] width 283 height 35
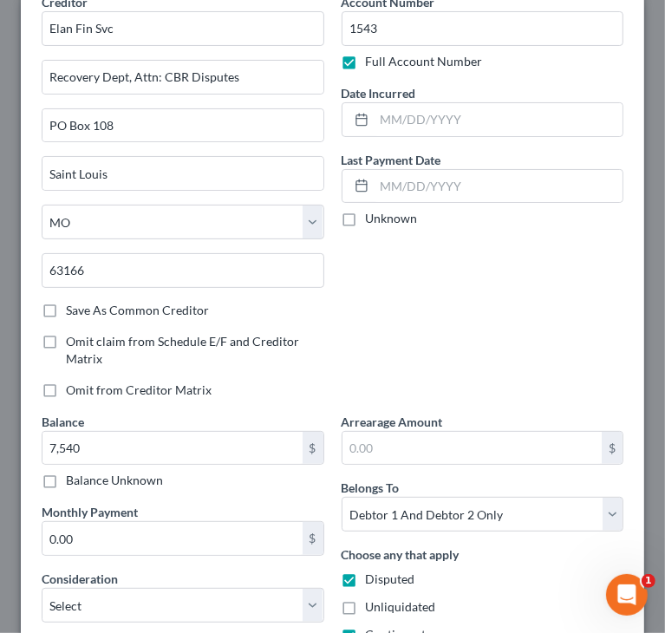
click at [396, 343] on div "Account Number 1543 Full Account Number Date Incurred Last Payment Date Unknown" at bounding box center [483, 202] width 300 height 419
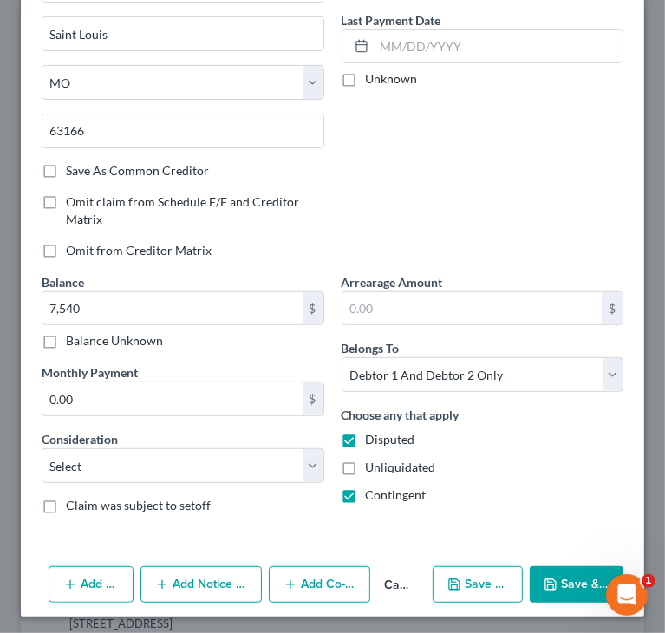
scroll to position [227, 0]
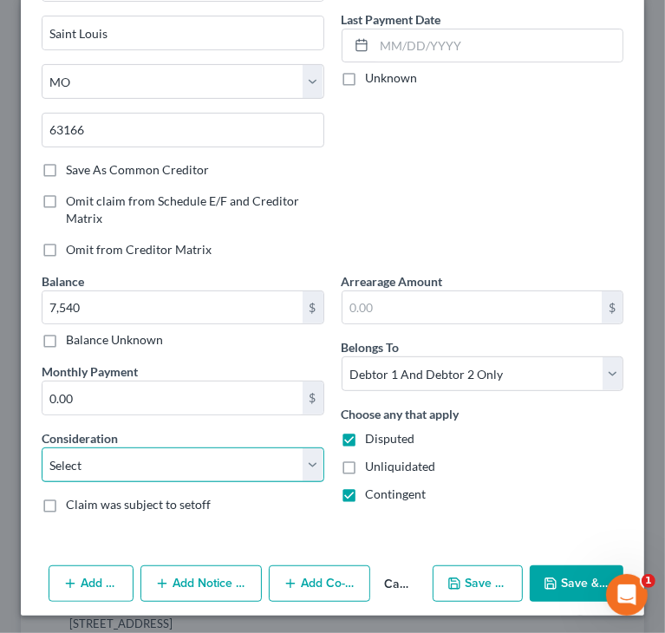
click at [160, 469] on select "Select Cable / Satellite Services Collection Agency Credit Card Debt Debt Couns…" at bounding box center [183, 464] width 283 height 35
select select "2"
click at [42, 447] on select "Select Cable / Satellite Services Collection Agency Credit Card Debt Debt Couns…" at bounding box center [183, 464] width 283 height 35
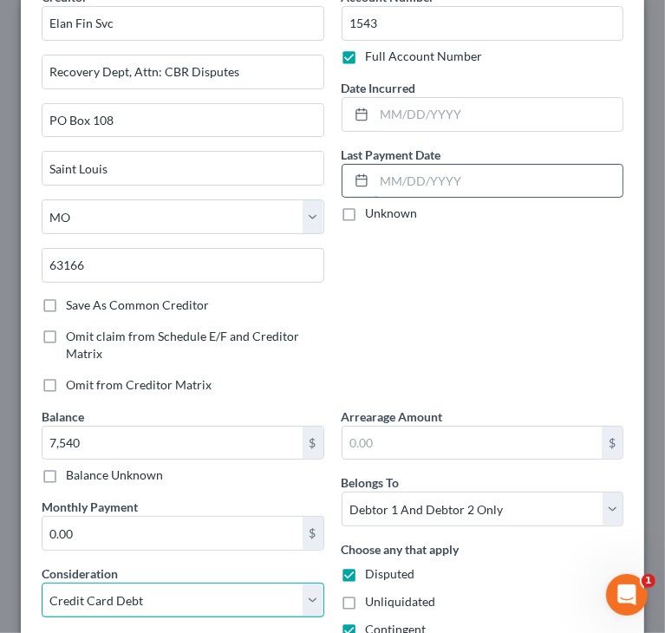
scroll to position [54, 0]
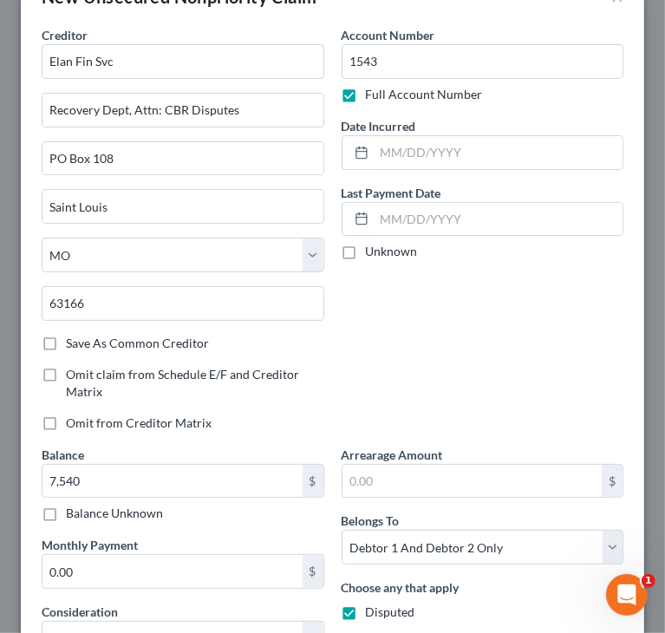
click at [493, 306] on div "Account Number 1543 Full Account Number Date Incurred Last Payment Date Unknown" at bounding box center [483, 235] width 300 height 419
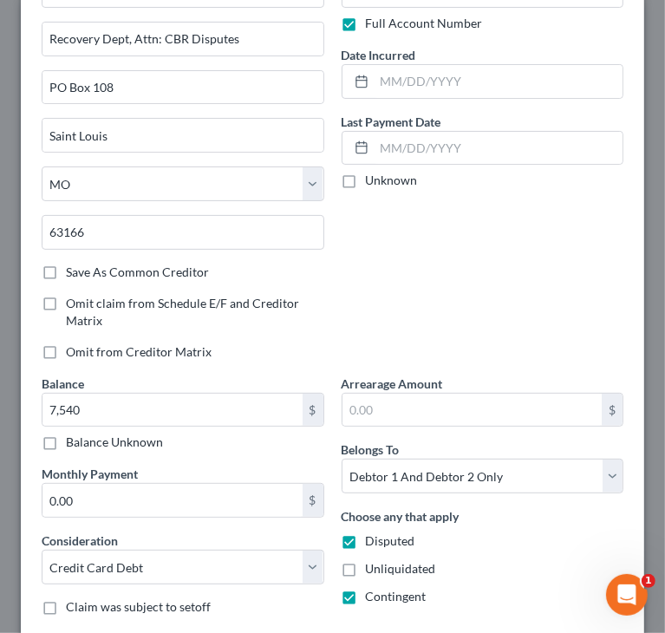
scroll to position [227, 0]
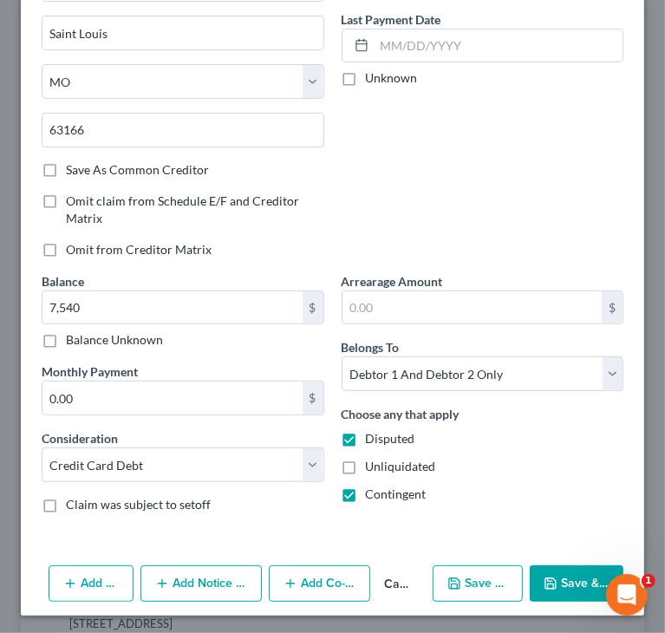
click at [565, 580] on button "Save & Close" at bounding box center [577, 583] width 94 height 36
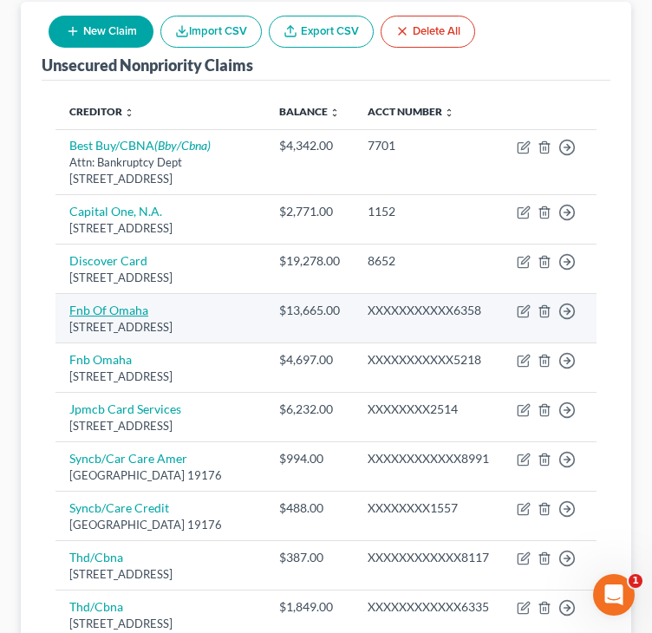
click at [96, 317] on link "Fnb Of Omaha" at bounding box center [108, 309] width 79 height 15
select select "30"
select select "1"
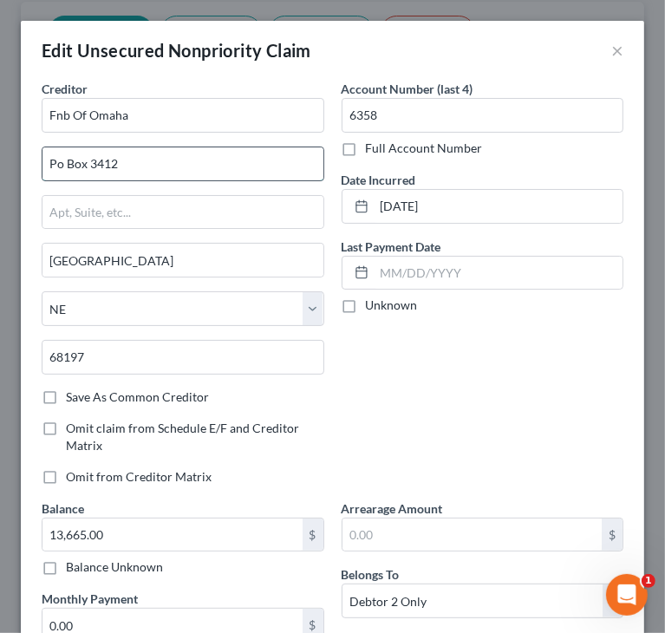
click at [59, 153] on input "Po Box 3412" at bounding box center [182, 163] width 281 height 33
click at [62, 155] on input "Po Box 3412" at bounding box center [182, 163] width 281 height 33
type input "PO Box 3412"
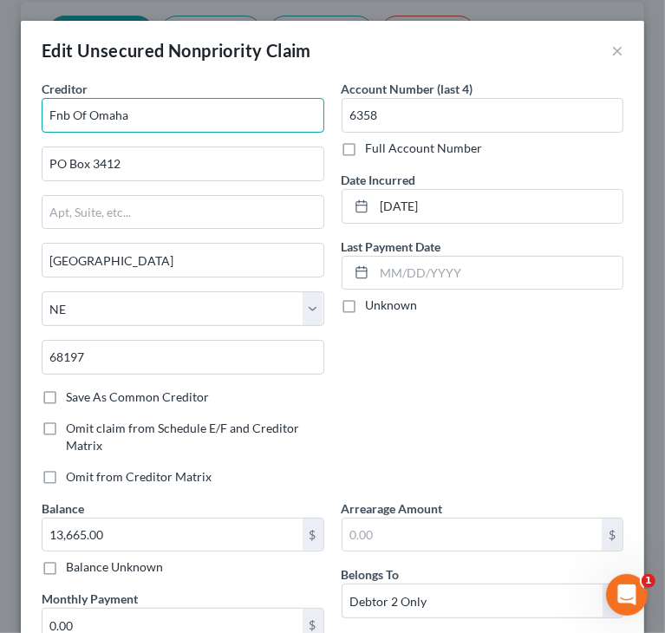
click at [62, 114] on input "Fnb Of Omaha" at bounding box center [183, 115] width 283 height 35
drag, startPoint x: 67, startPoint y: 114, endPoint x: 58, endPoint y: 114, distance: 8.7
click at [58, 114] on input "Fnb Of Omaha" at bounding box center [183, 115] width 283 height 35
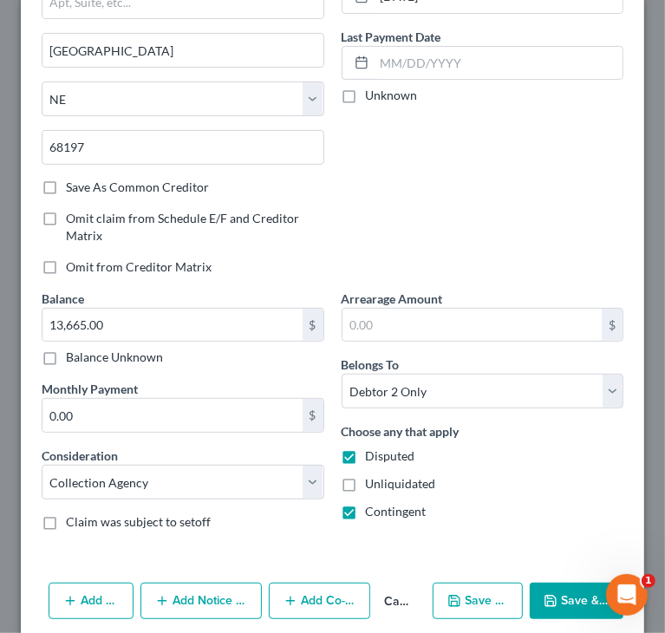
scroll to position [277, 0]
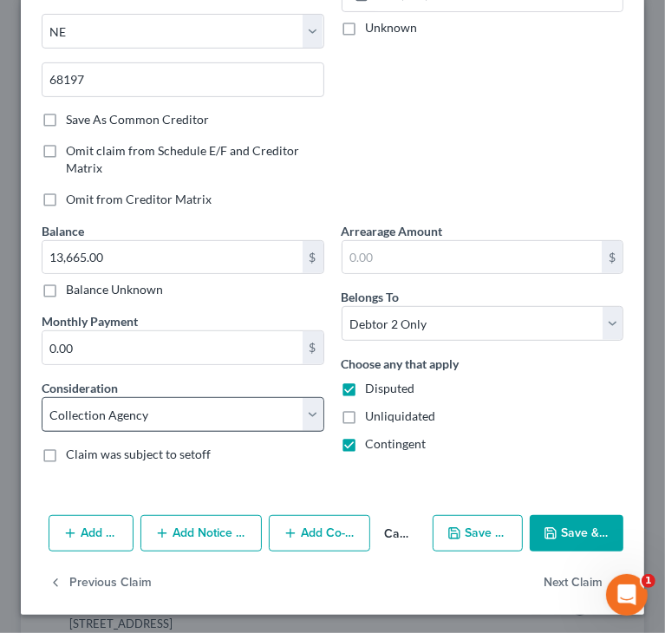
type input "FNB Of Omaha"
click at [270, 410] on select "Select Cable / Satellite Services Collection Agency Credit Card Debt Debt Couns…" at bounding box center [183, 414] width 283 height 35
select select "2"
click at [42, 397] on select "Select Cable / Satellite Services Collection Agency Credit Card Debt Debt Couns…" at bounding box center [183, 414] width 283 height 35
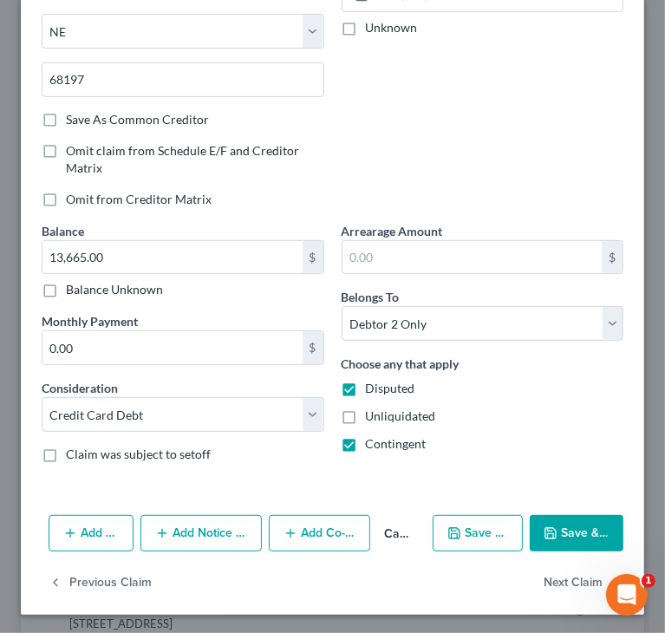
click at [472, 154] on div "Account Number (last 4) 6358 Full Account Number Date Incurred [DATE] Last Paym…" at bounding box center [483, 11] width 300 height 419
click at [558, 530] on button "Save & Close" at bounding box center [577, 533] width 94 height 36
type input "0"
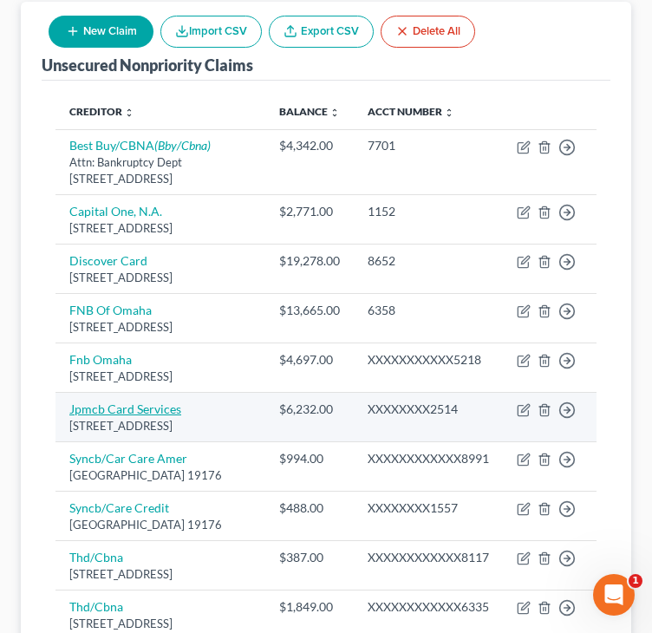
click at [105, 416] on link "Jpmcb Card Services" at bounding box center [125, 408] width 112 height 15
select select "7"
select select "1"
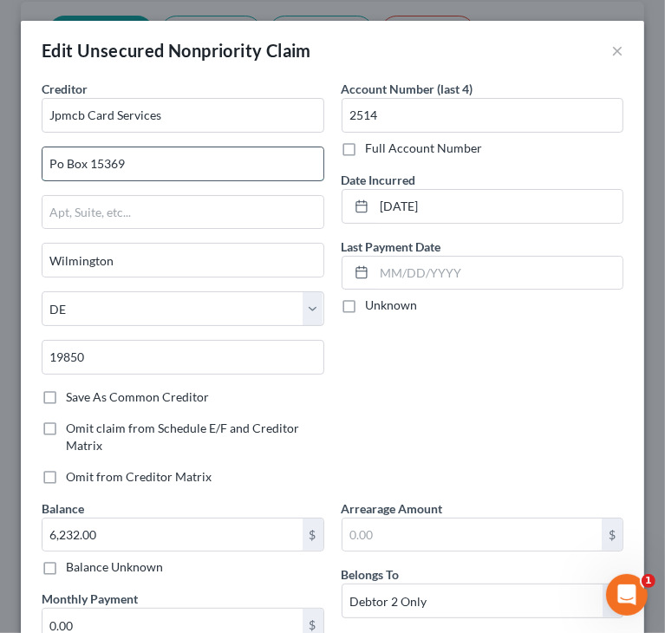
click at [62, 162] on input "Po Box 15369" at bounding box center [182, 163] width 281 height 33
type input "PO Box 15369"
click at [484, 374] on div "Account Number (last 4) 2514 Full Account Number Date Incurred [DATE] Last Paym…" at bounding box center [483, 289] width 300 height 419
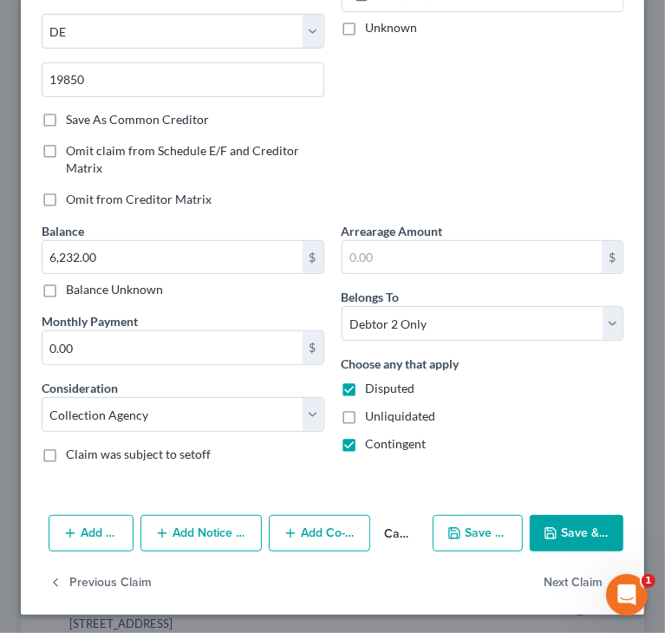
click at [553, 523] on button "Save & Close" at bounding box center [577, 533] width 94 height 36
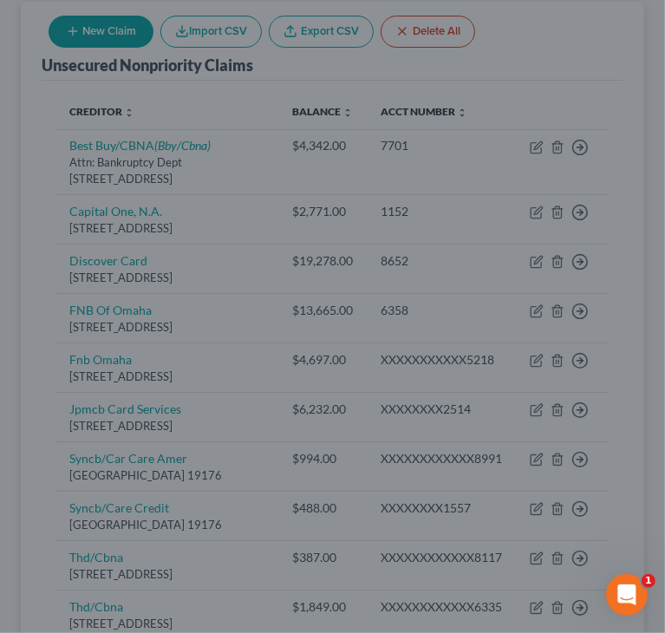
type input "0"
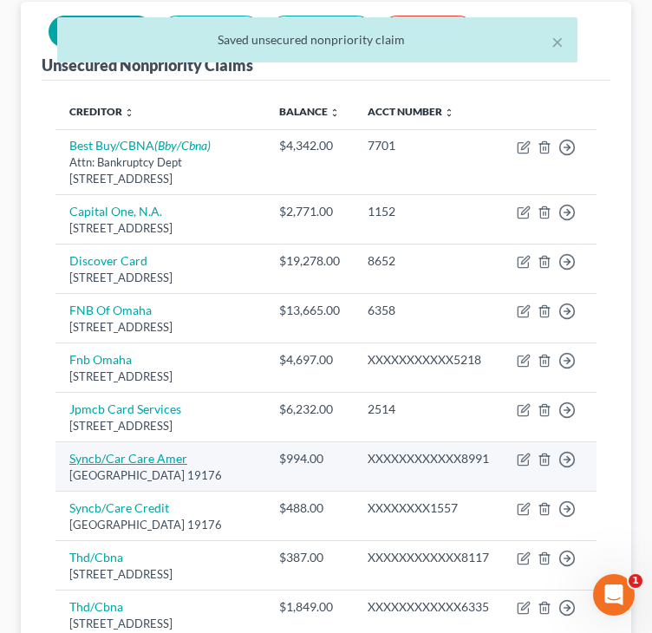
click at [106, 465] on link "Syncb/Car Care Amer" at bounding box center [128, 458] width 118 height 15
select select "39"
select select "1"
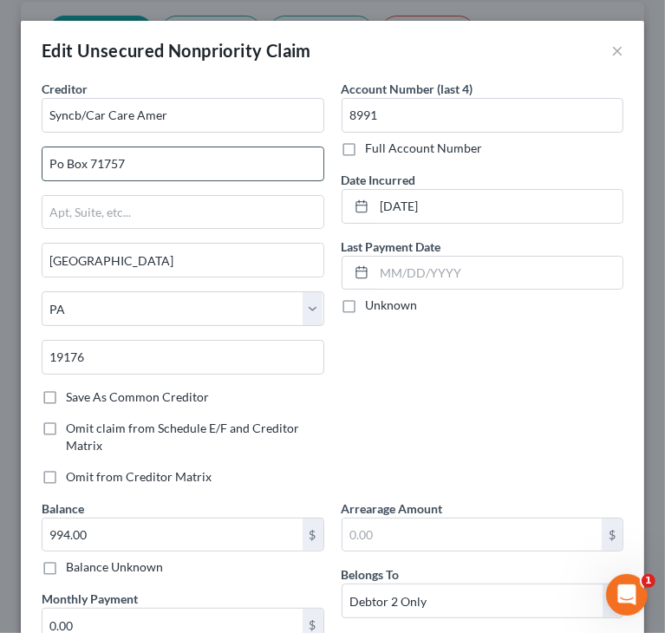
click at [140, 167] on input "Po Box 71757" at bounding box center [182, 163] width 281 height 33
type input "PO Box 71757"
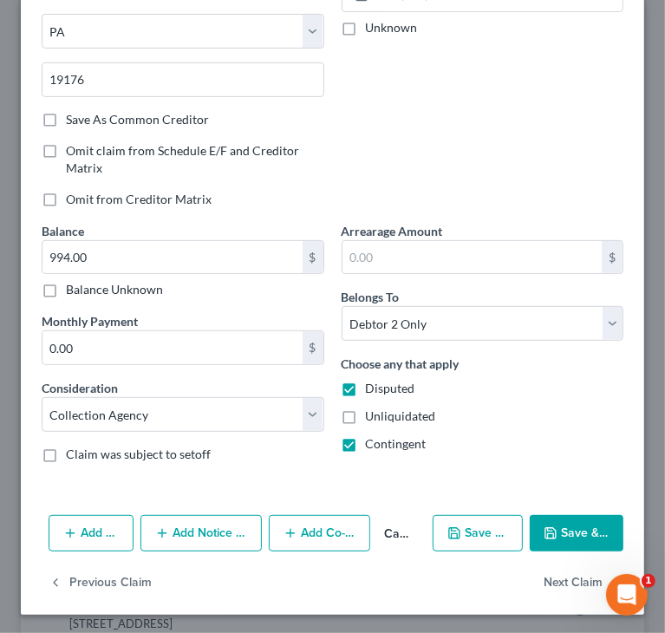
click at [172, 527] on button "Add Notice Address" at bounding box center [200, 533] width 121 height 36
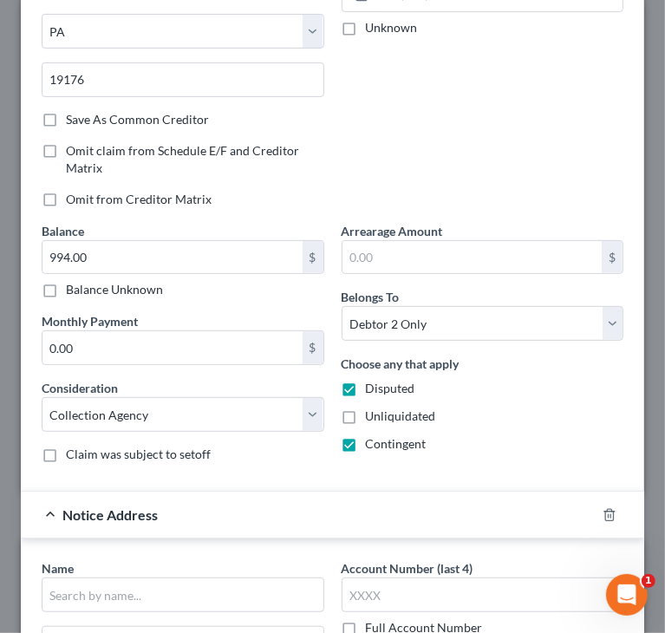
click at [147, 432] on div "Balance 994.00 $ Balance Unknown Balance Undetermined 994.00 $ Balance Unknown …" at bounding box center [183, 349] width 300 height 255
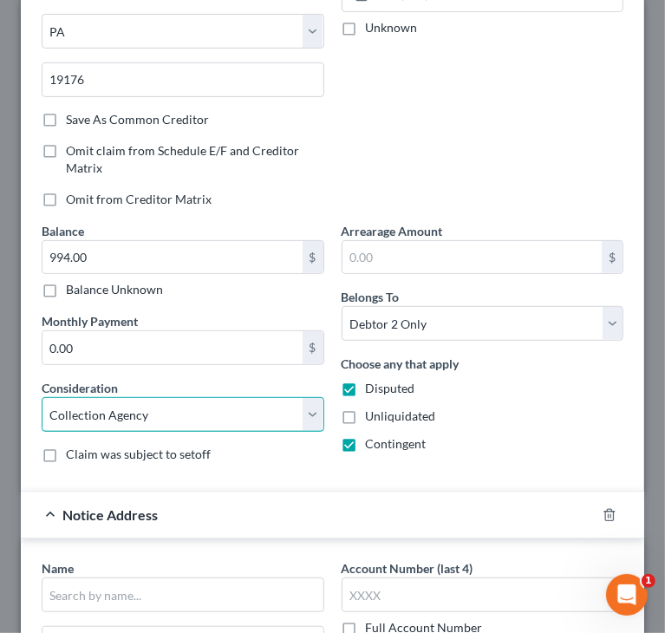
click at [145, 419] on select "Select Cable / Satellite Services Collection Agency Credit Card Debt Debt Couns…" at bounding box center [183, 414] width 283 height 35
select select "2"
click at [42, 397] on select "Select Cable / Satellite Services Collection Agency Credit Card Debt Debt Couns…" at bounding box center [183, 414] width 283 height 35
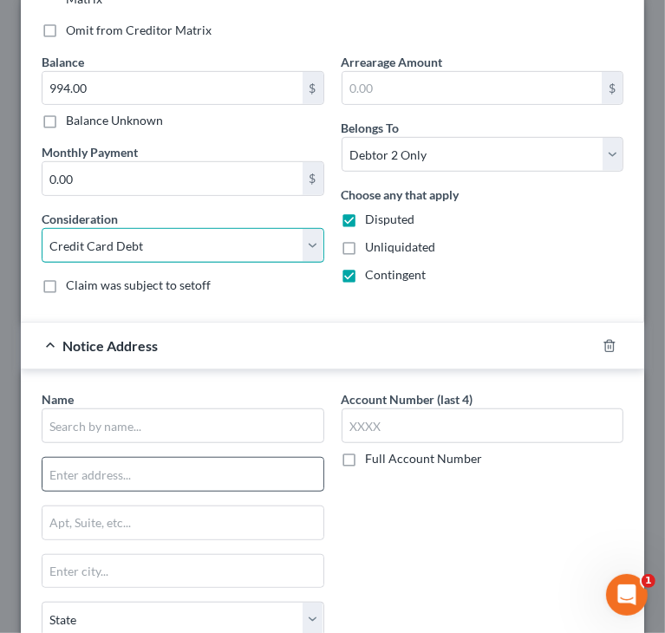
scroll to position [451, 0]
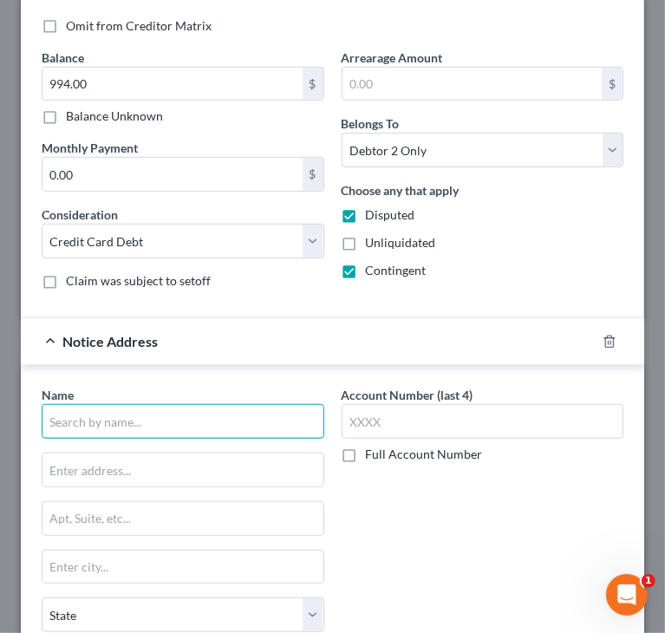
click at [179, 429] on input "text" at bounding box center [183, 421] width 283 height 35
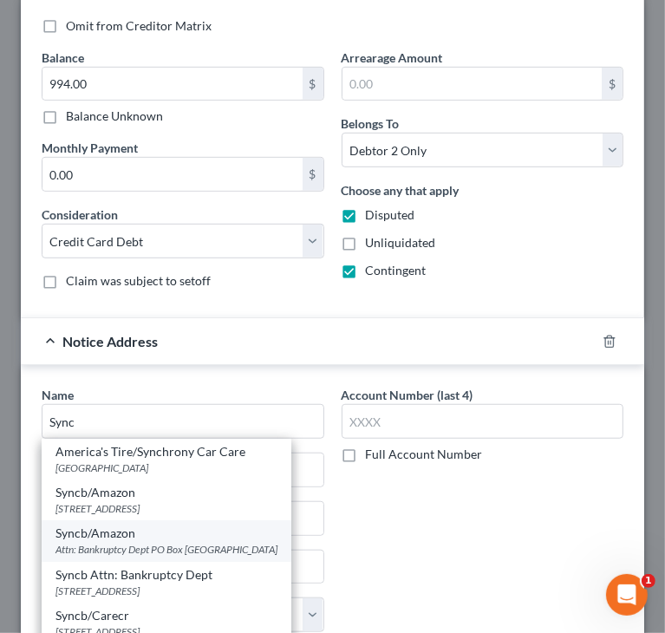
click at [221, 537] on div "Syncb/Amazon" at bounding box center [166, 532] width 222 height 17
type input "Syncb/Amazon"
type input "Attn: Bankruptcy Dept"
type input "PO Box 965064"
type input "Orlando"
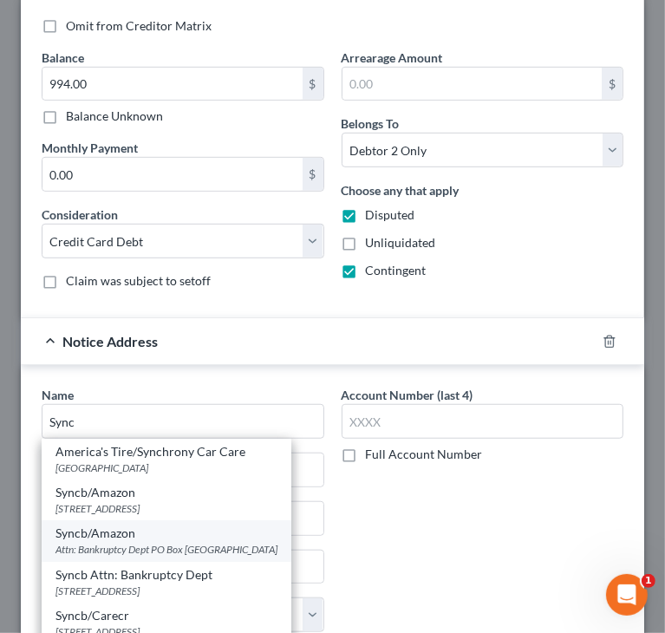
select select "9"
type input "32896"
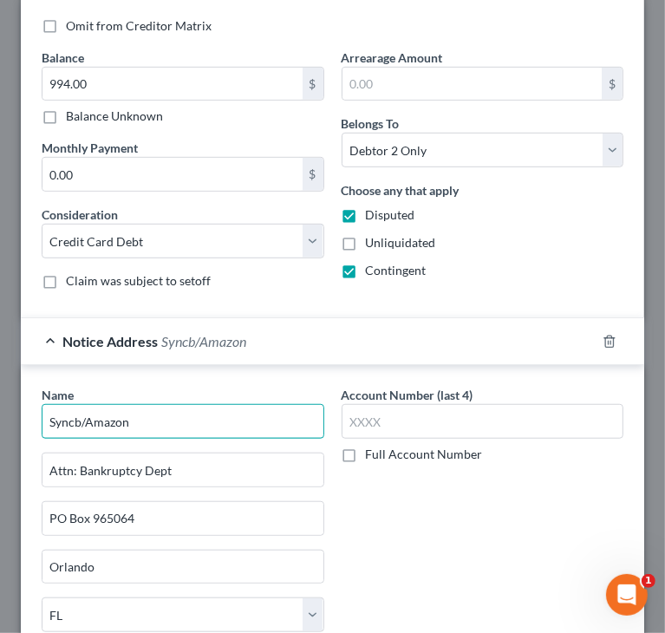
drag, startPoint x: 88, startPoint y: 416, endPoint x: 217, endPoint y: 414, distance: 129.2
click at [217, 414] on input "Syncb/Amazon" at bounding box center [183, 421] width 283 height 35
type input "Syncb"
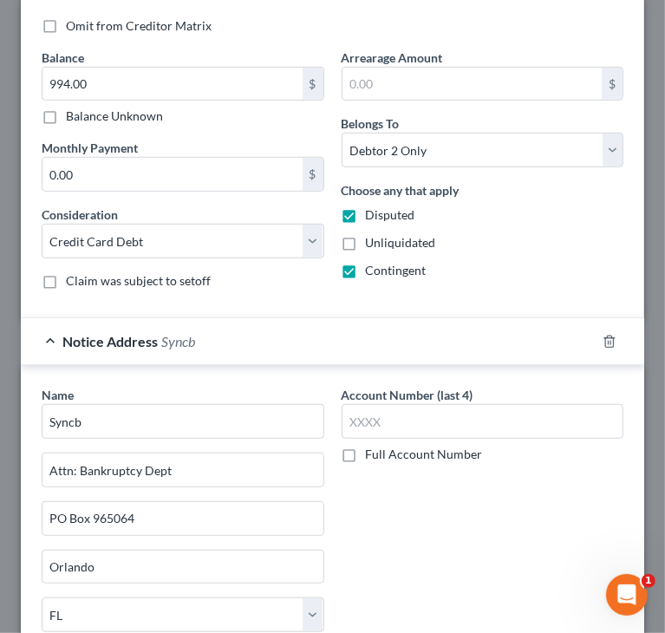
click at [466, 479] on div "Account Number (last 4) Full Account Number" at bounding box center [483, 556] width 300 height 340
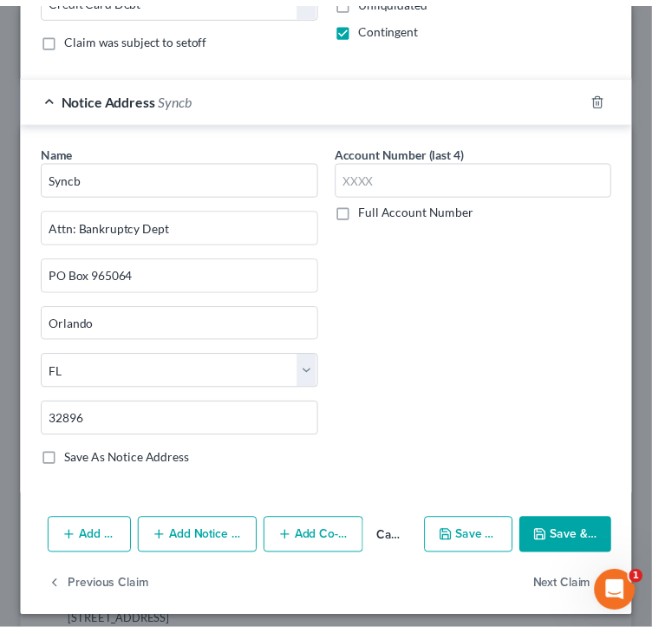
scroll to position [697, 0]
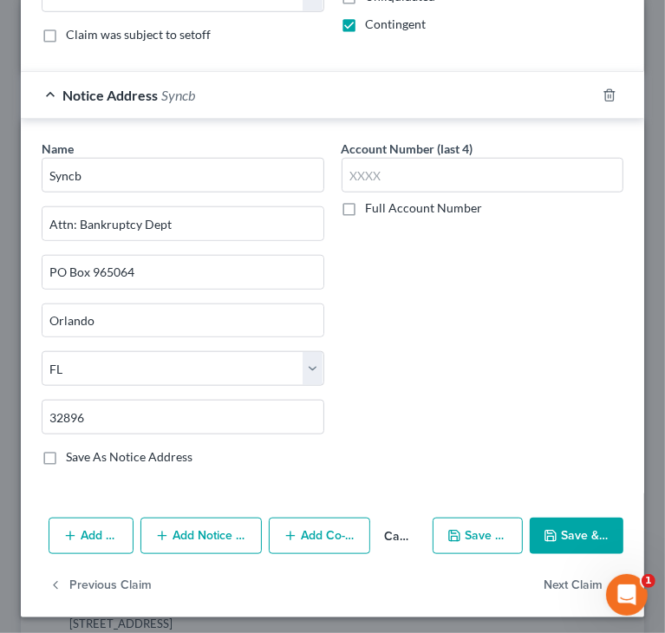
click at [545, 529] on icon "button" at bounding box center [550, 536] width 14 height 14
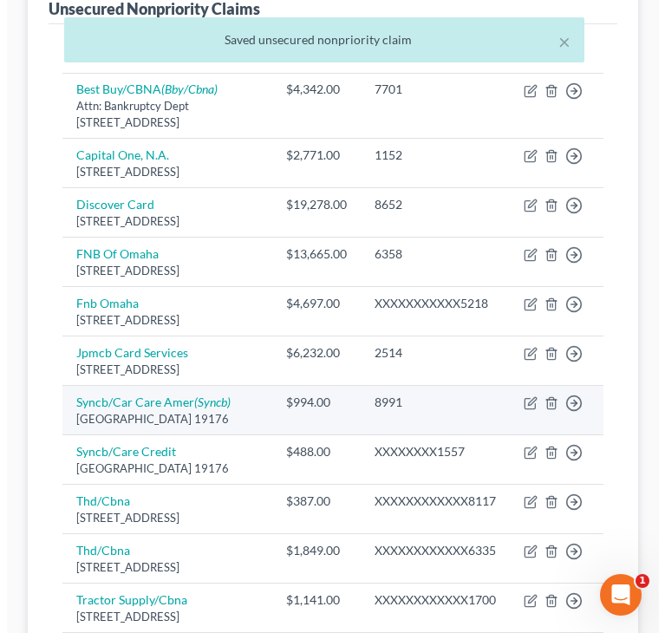
scroll to position [347, 0]
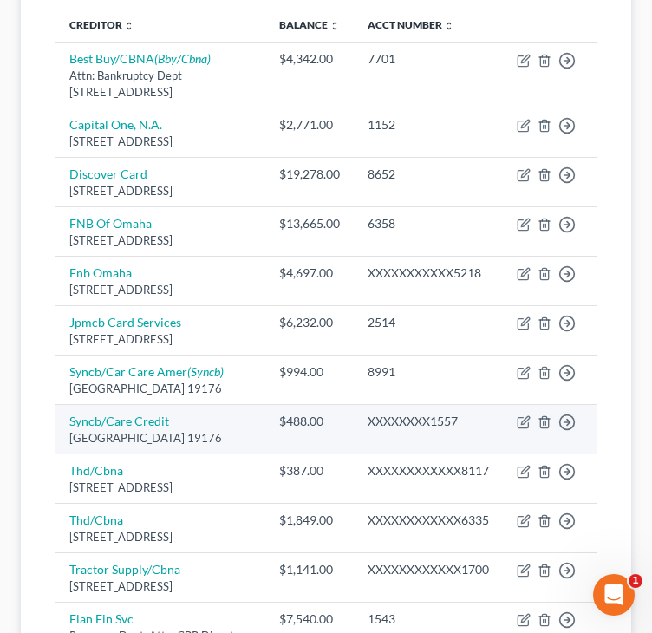
click at [149, 428] on link "Syncb/Care Credit" at bounding box center [119, 420] width 100 height 15
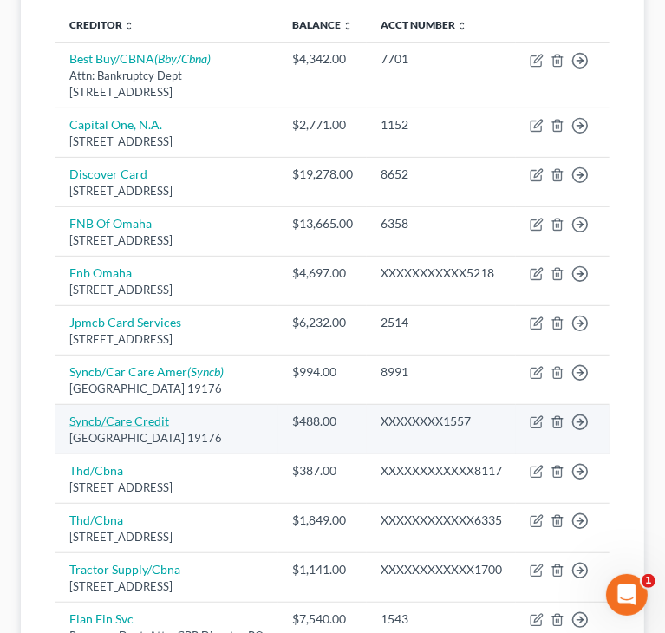
select select "39"
select select "1"
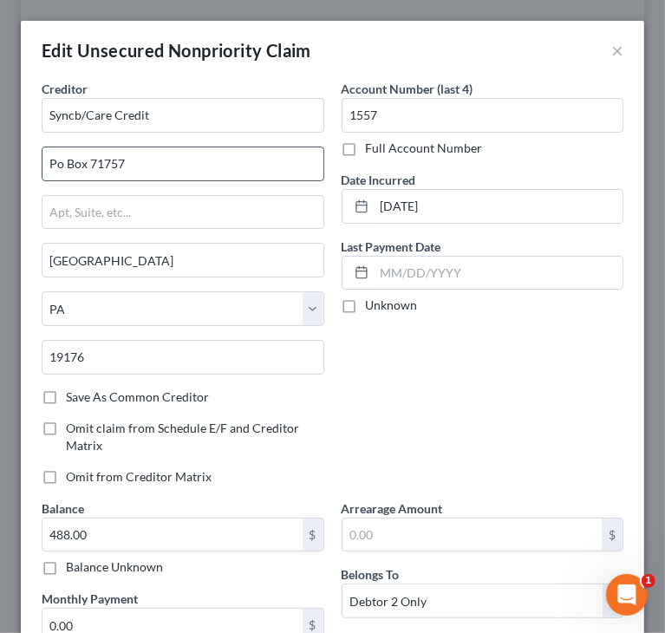
click at [147, 170] on input "Po Box 71757" at bounding box center [182, 163] width 281 height 33
type input "PO Box 71757"
click at [381, 330] on div "Account Number (last 4) 1557 Full Account Number Date Incurred [DATE] Last Paym…" at bounding box center [483, 289] width 300 height 419
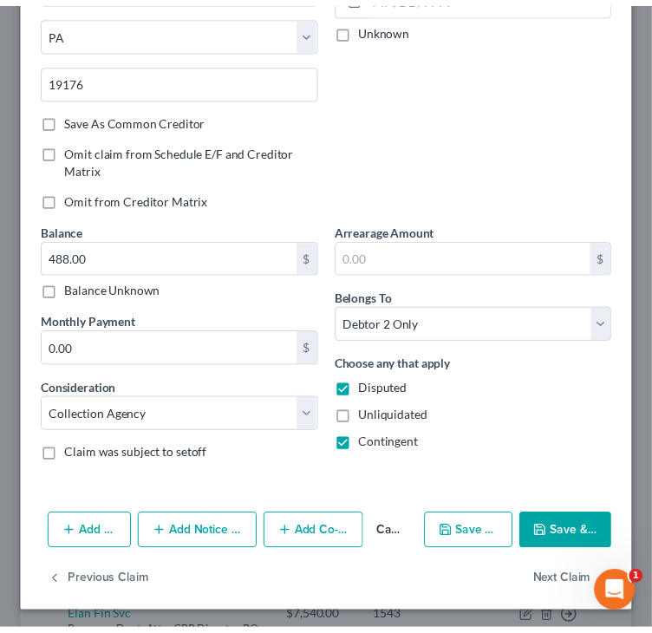
scroll to position [277, 0]
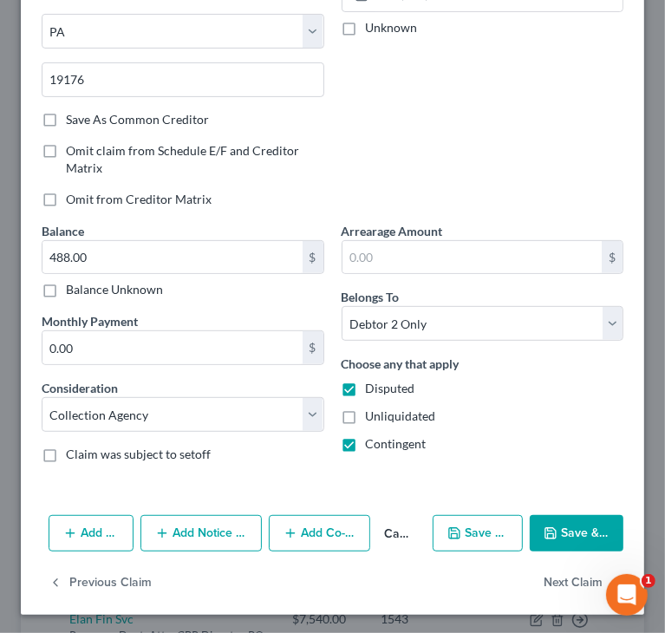
click at [534, 520] on button "Save & Close" at bounding box center [577, 533] width 94 height 36
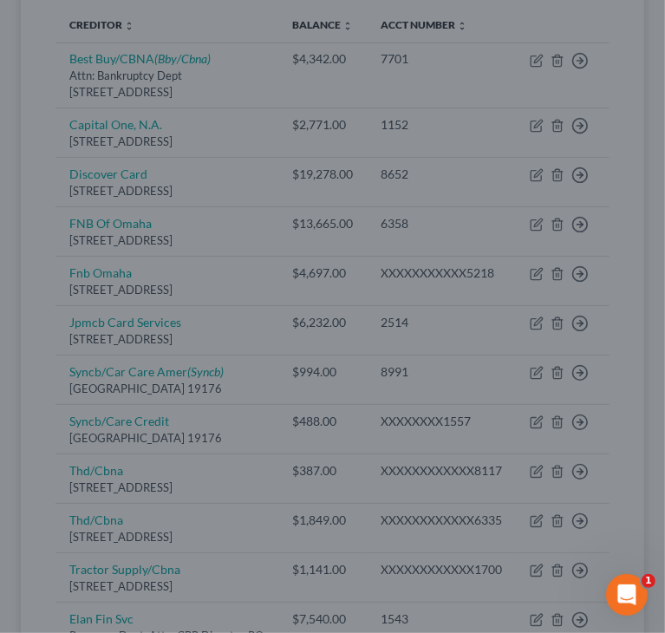
type input "0"
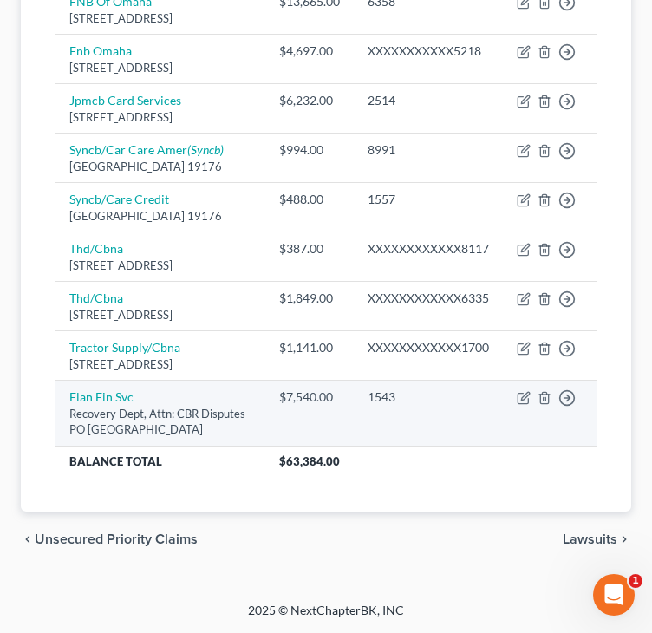
scroll to position [693, 0]
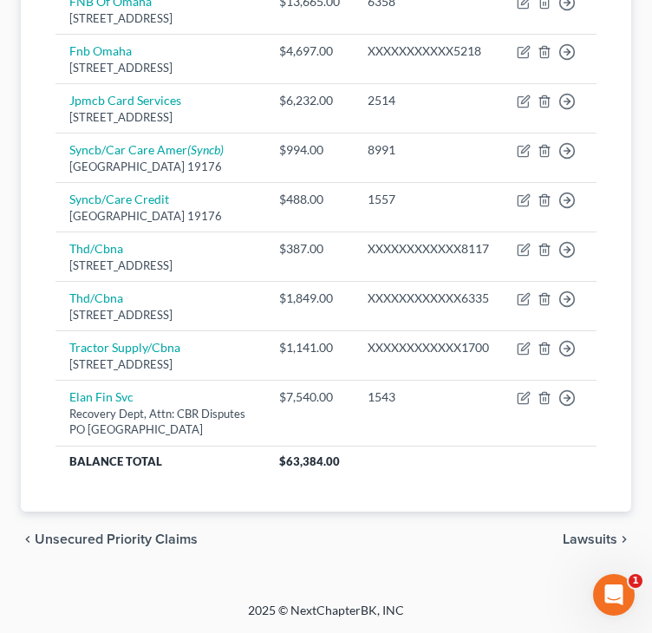
click at [45, 240] on div "Creditor expand_more expand_less unfold_more Balance expand_more expand_less un…" at bounding box center [326, 142] width 569 height 740
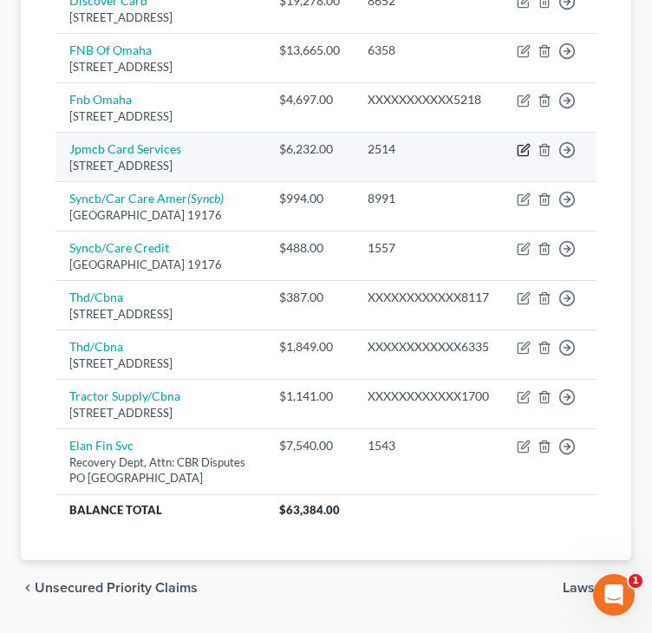
click at [524, 157] on icon "button" at bounding box center [524, 150] width 14 height 14
select select "7"
select select "1"
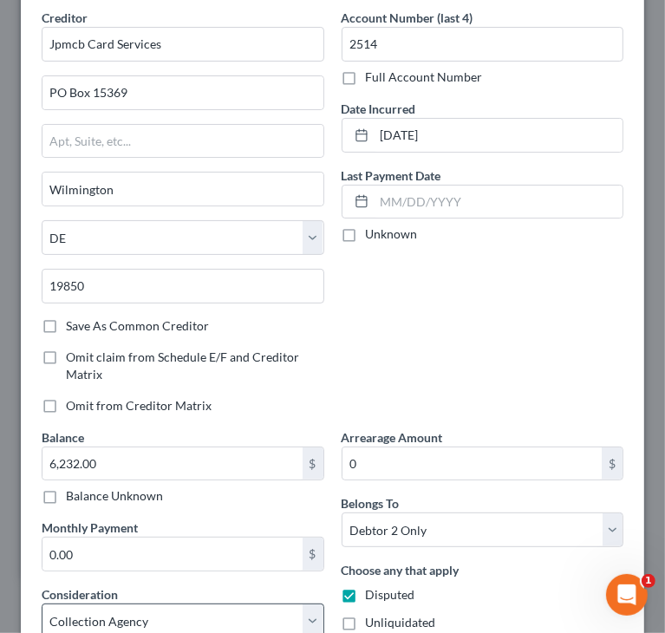
scroll to position [277, 0]
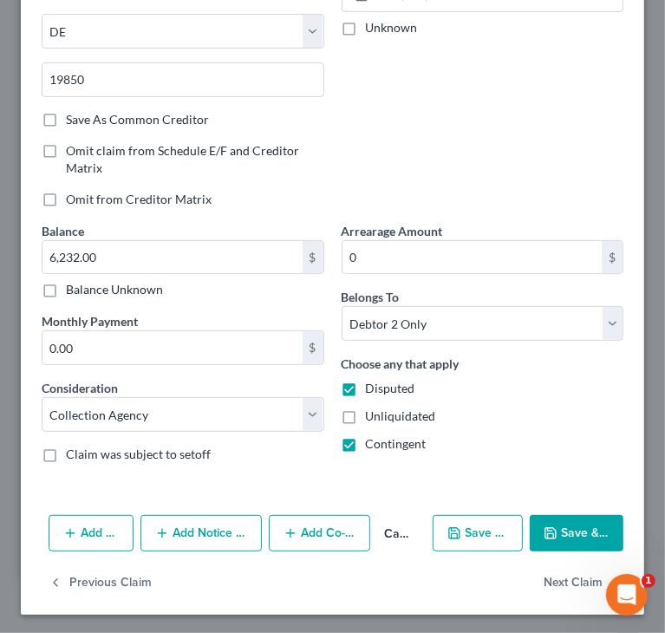
click at [97, 519] on button "Add Action" at bounding box center [91, 533] width 85 height 36
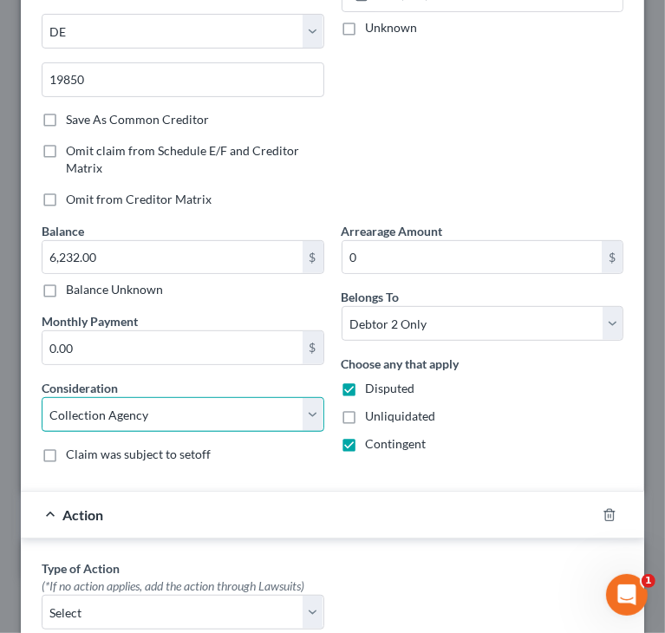
click at [103, 416] on select "Select Cable / Satellite Services Collection Agency Credit Card Debt Debt Couns…" at bounding box center [183, 414] width 283 height 35
select select "2"
click at [42, 397] on select "Select Cable / Satellite Services Collection Agency Credit Card Debt Debt Couns…" at bounding box center [183, 414] width 283 height 35
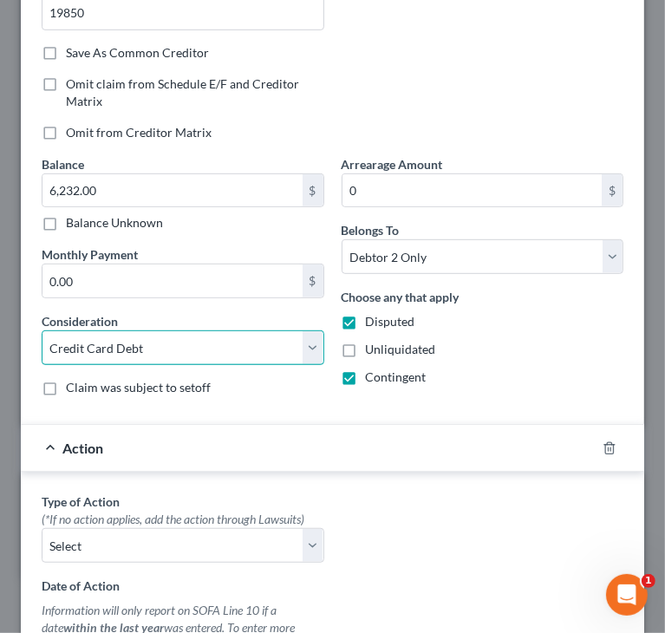
scroll to position [451, 0]
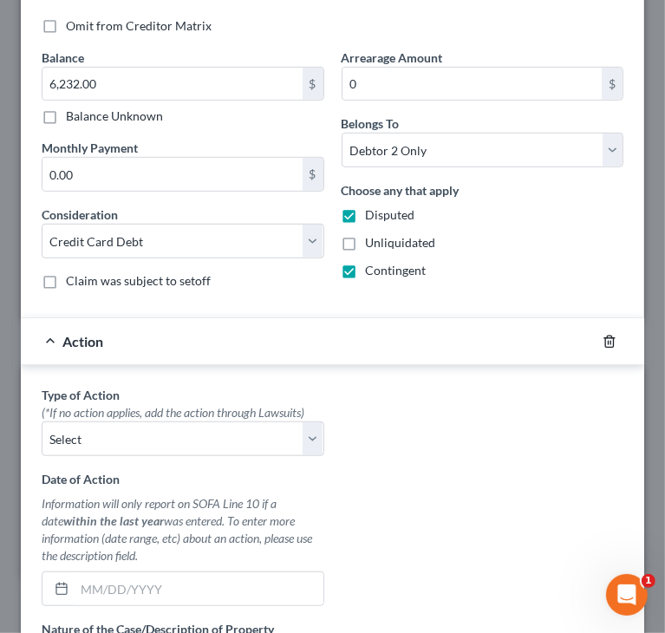
click at [602, 336] on icon "button" at bounding box center [609, 342] width 14 height 14
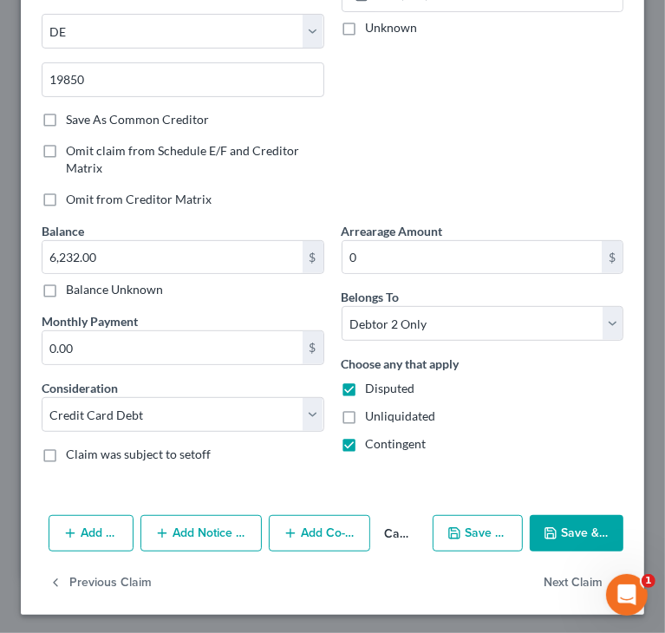
click at [222, 537] on button "Add Notice Address" at bounding box center [200, 533] width 121 height 36
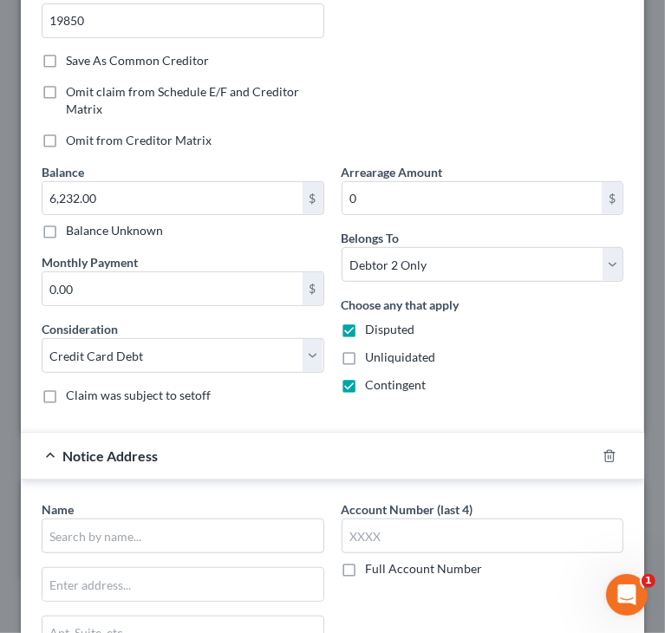
scroll to position [537, 0]
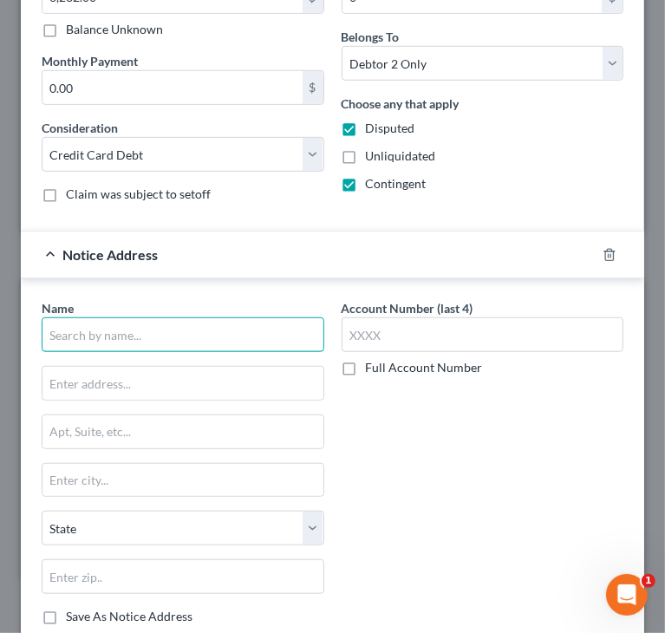
click at [225, 338] on input "text" at bounding box center [183, 334] width 283 height 35
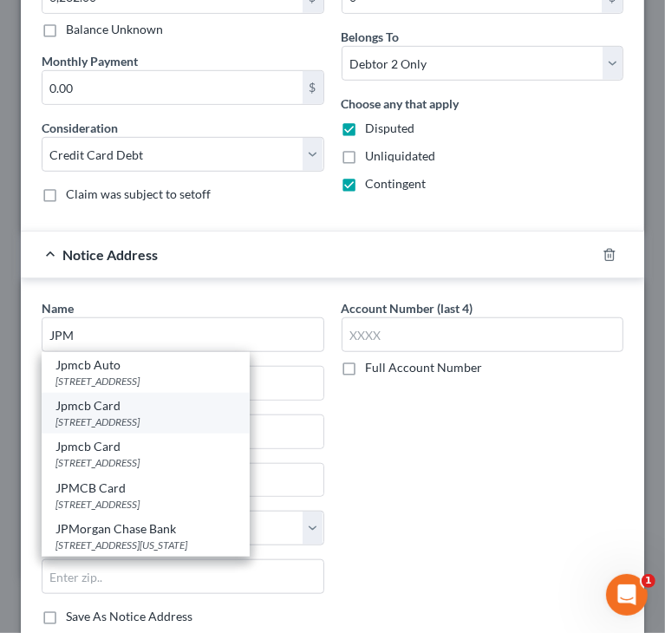
click at [153, 414] on div "[STREET_ADDRESS]" at bounding box center [145, 421] width 180 height 15
type input "Jpmcb Card"
type input "[STREET_ADDRESS]"
type input "[GEOGRAPHIC_DATA]"
select select "36"
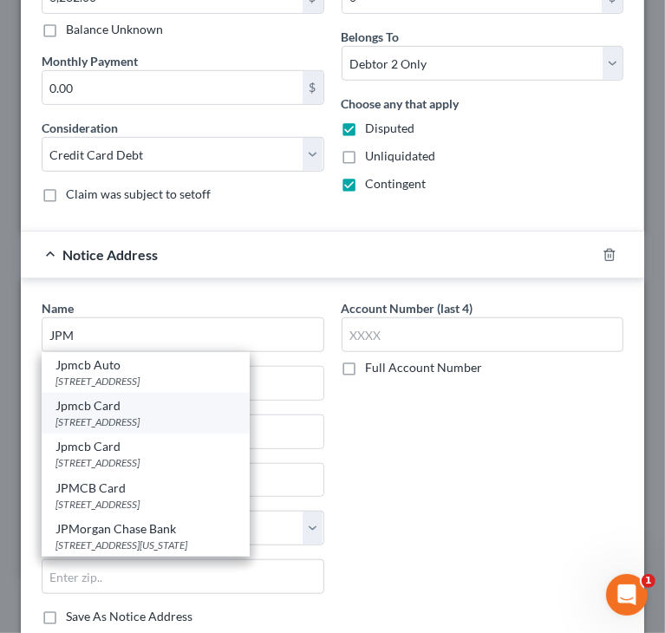
type input "43081"
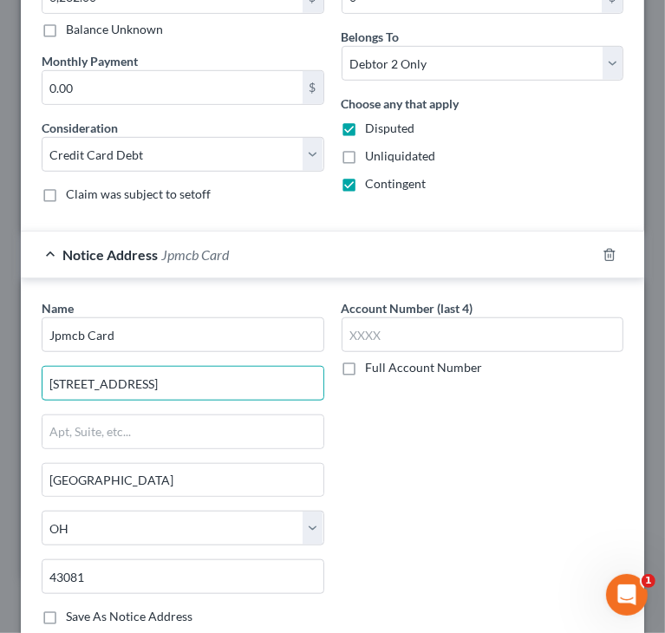
drag, startPoint x: 179, startPoint y: 373, endPoint x: -1, endPoint y: 376, distance: 180.3
click at [0, 376] on html "Home New Case Client Portal Directory Cases DebtorCC Managed Cases BottomLine L…" at bounding box center [332, 96] width 665 height 1201
click at [101, 377] on input "text" at bounding box center [182, 383] width 281 height 33
type input "Attn: Bankruptcy Dept"
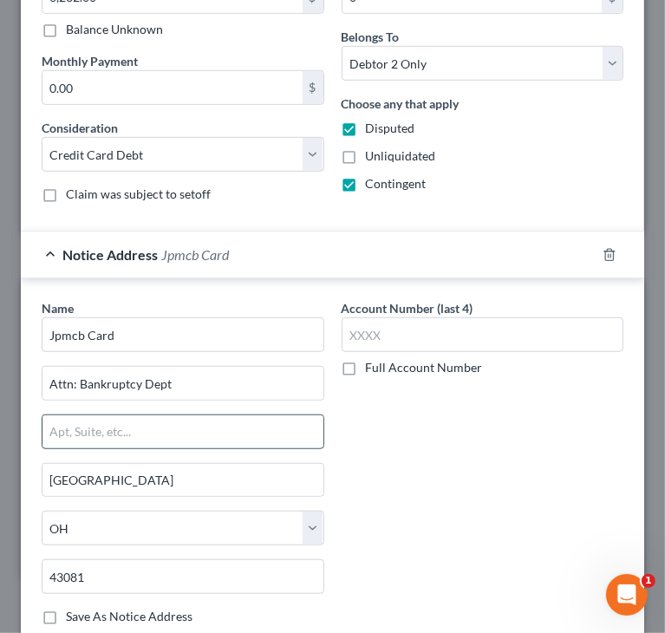
click at [120, 419] on input "text" at bounding box center [182, 431] width 281 height 33
paste input "[STREET_ADDRESS]"
type input "[STREET_ADDRESS]"
click at [427, 460] on div "Account Number (last 4) Full Account Number" at bounding box center [483, 469] width 300 height 340
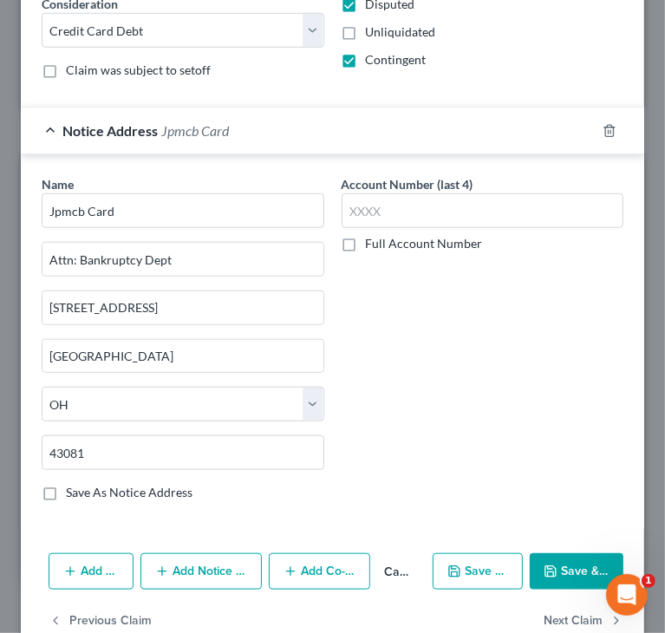
scroll to position [697, 0]
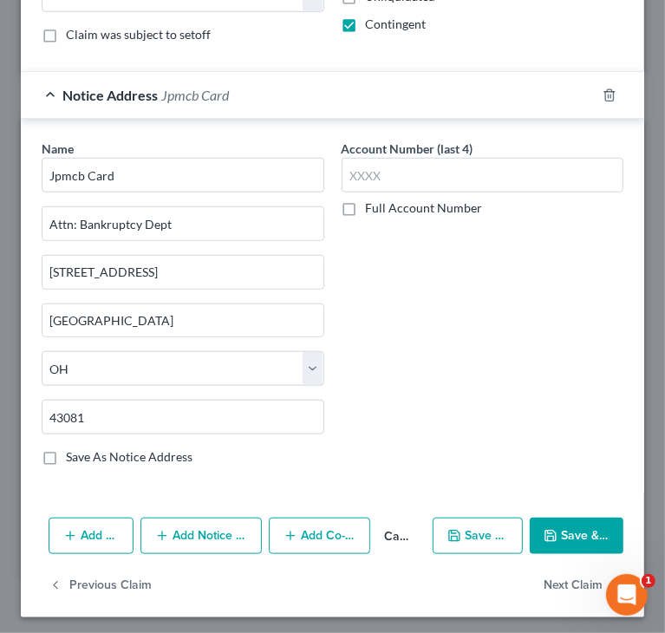
click at [561, 530] on button "Save & Close" at bounding box center [577, 535] width 94 height 36
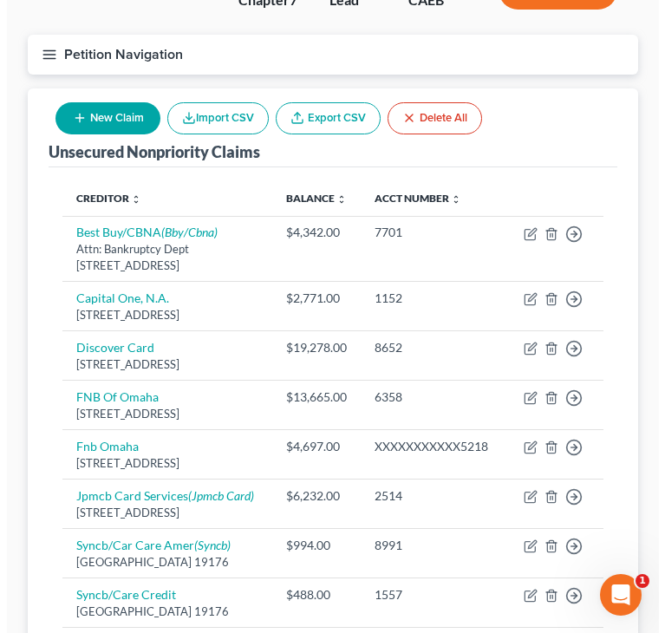
scroll to position [173, 0]
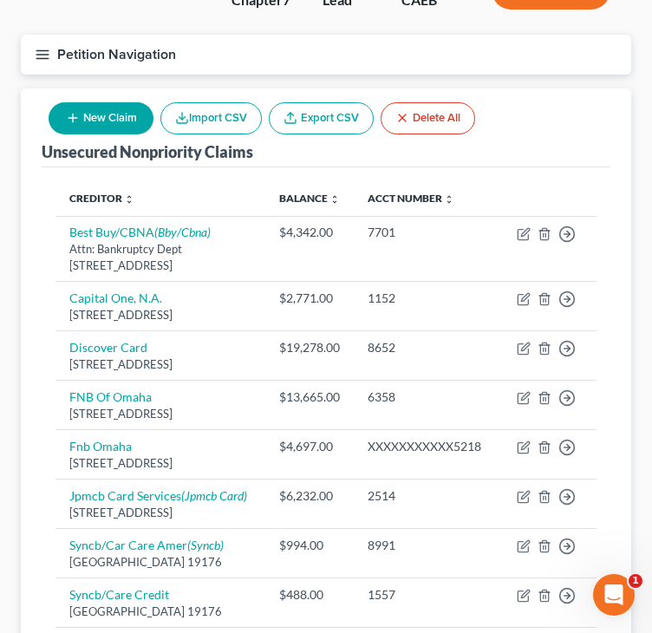
click at [114, 120] on button "New Claim" at bounding box center [101, 118] width 105 height 32
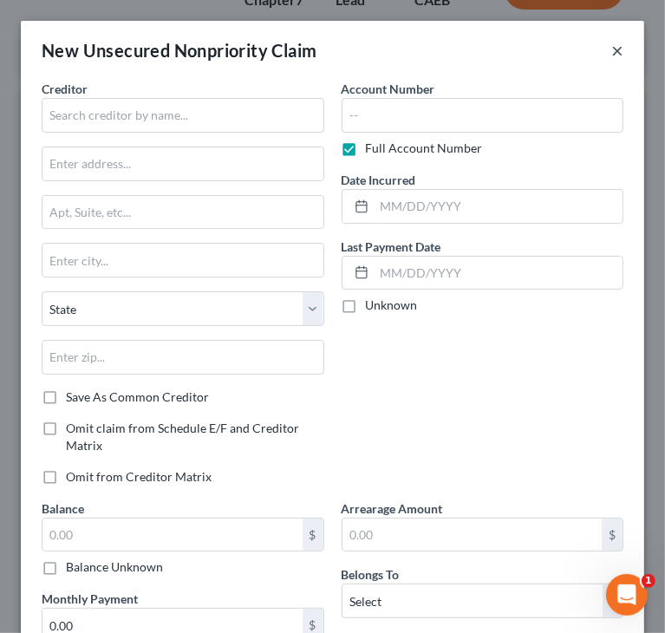
click at [611, 55] on button "×" at bounding box center [617, 50] width 12 height 21
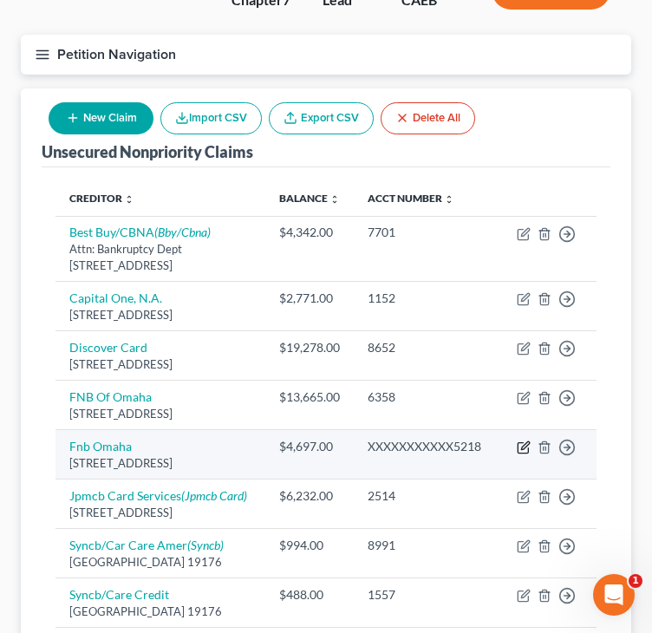
click at [521, 454] on icon "button" at bounding box center [524, 447] width 14 height 14
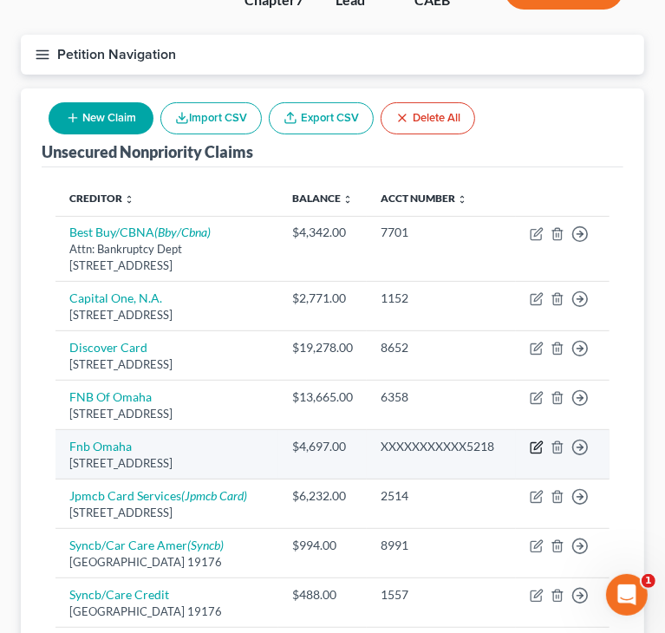
select select "30"
select select "1"
select select "0"
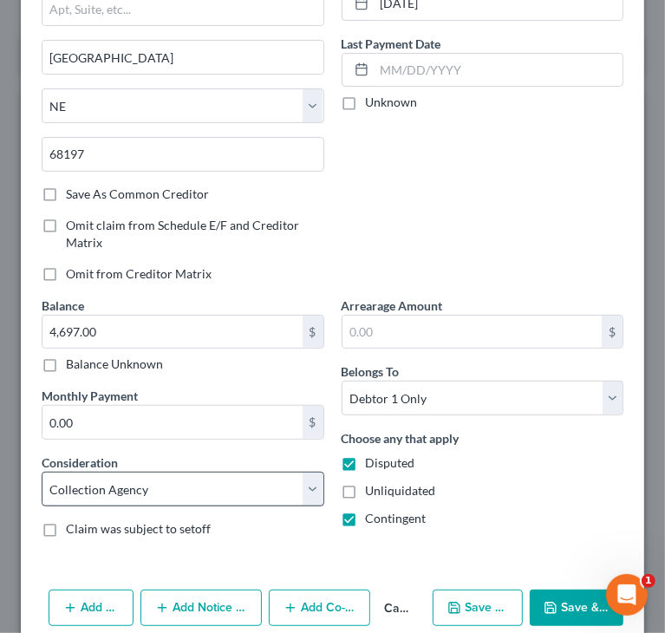
scroll to position [277, 0]
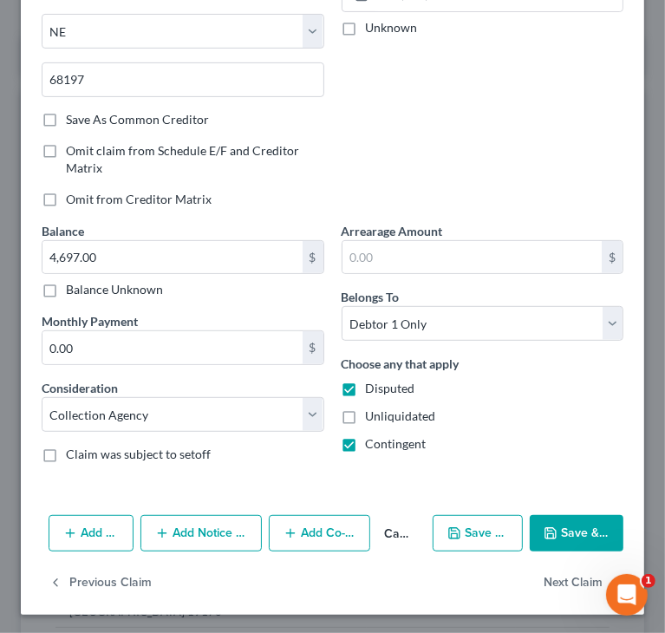
click at [212, 537] on button "Add Notice Address" at bounding box center [200, 533] width 121 height 36
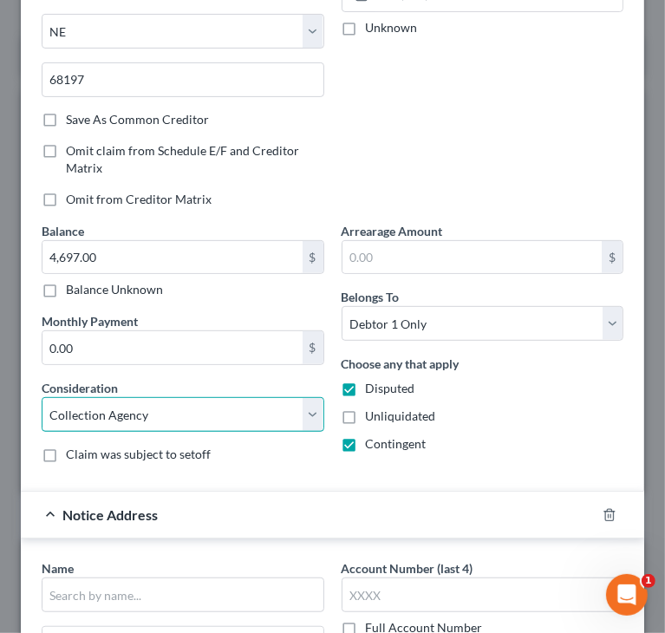
click at [224, 413] on select "Select Cable / Satellite Services Collection Agency Credit Card Debt Debt Couns…" at bounding box center [183, 414] width 283 height 35
select select "2"
click at [42, 397] on select "Select Cable / Satellite Services Collection Agency Credit Card Debt Debt Couns…" at bounding box center [183, 414] width 283 height 35
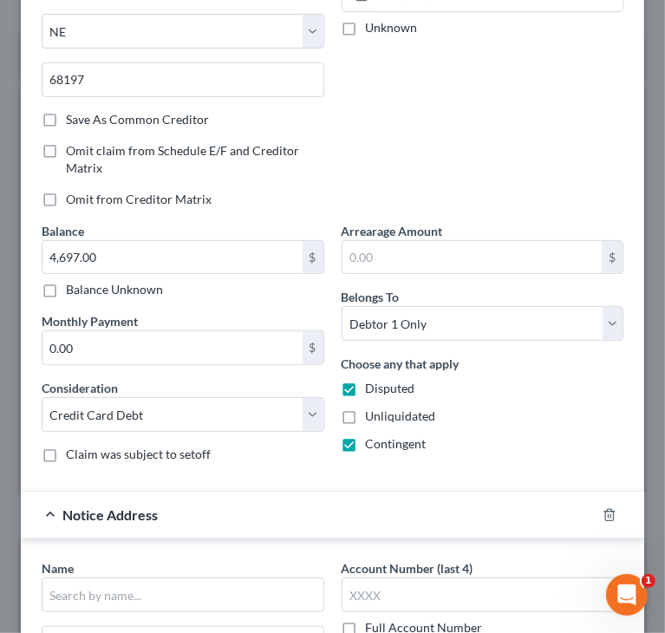
click at [421, 112] on div "Account Number (last 4) 5218 Full Account Number Date Incurred [DATE] Last Paym…" at bounding box center [483, 11] width 300 height 419
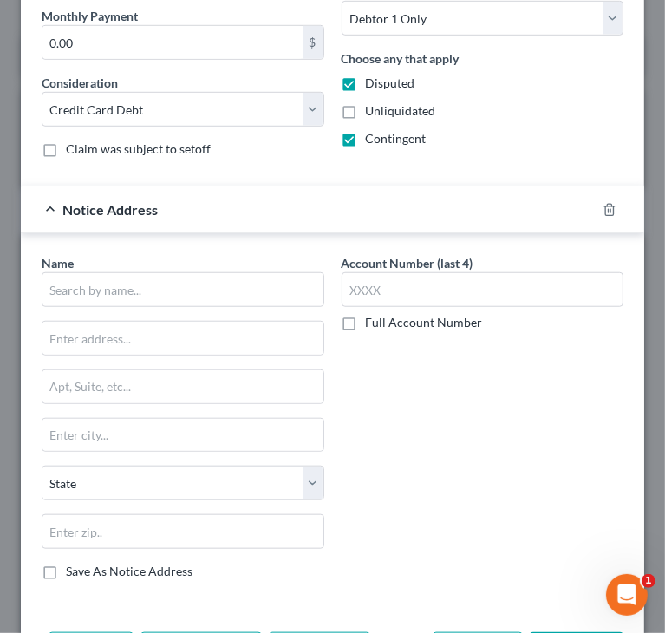
scroll to position [624, 0]
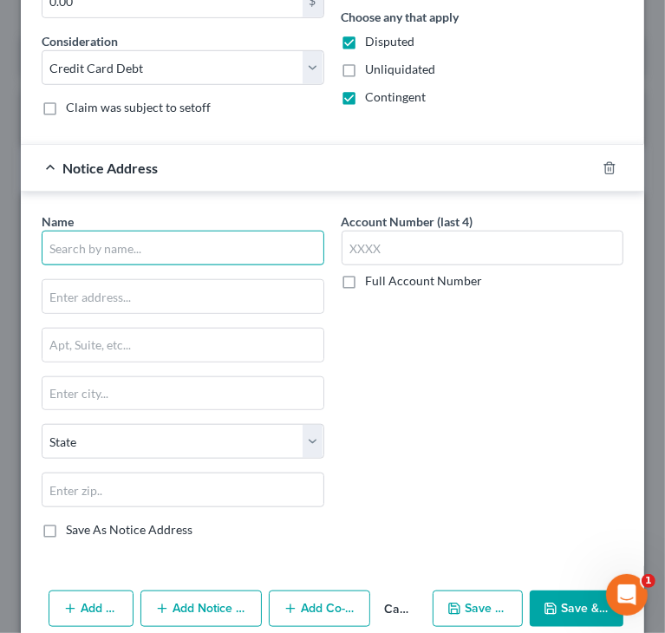
click at [224, 240] on input "text" at bounding box center [183, 248] width 283 height 35
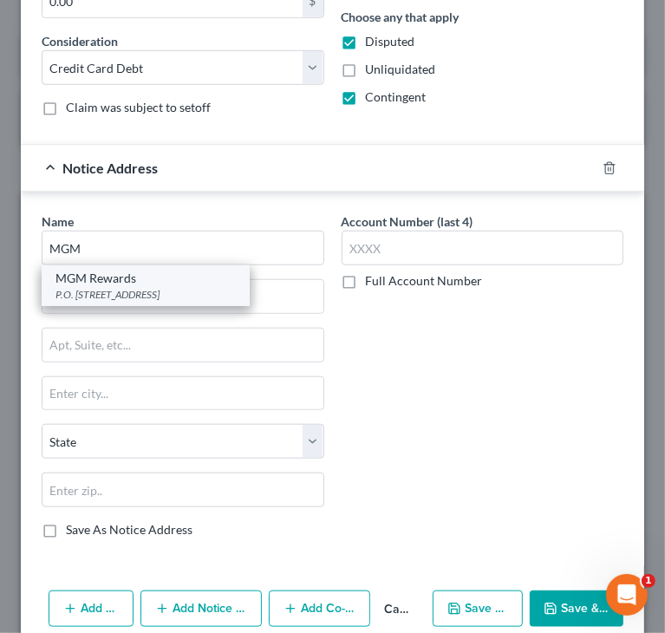
click at [154, 282] on div "MGM Rewards" at bounding box center [145, 278] width 180 height 17
type input "MGM Rewards"
type input "P.O. BOX 2557"
type input "[GEOGRAPHIC_DATA]"
select select "30"
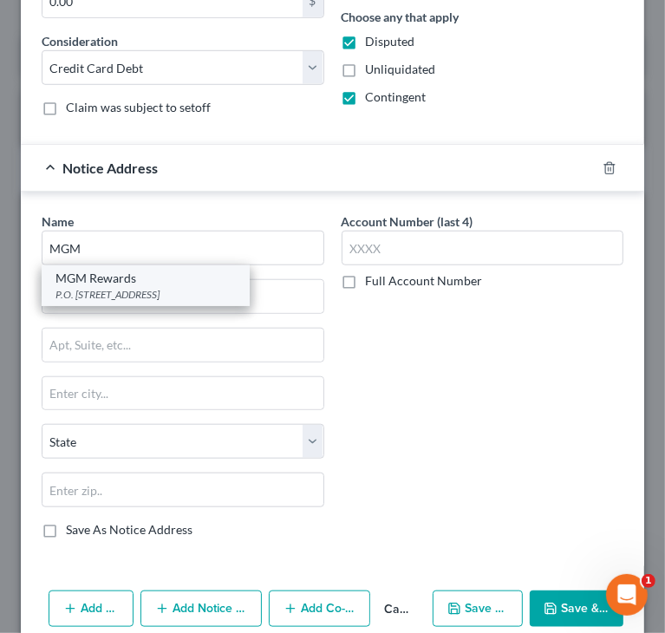
type input "68103-2557"
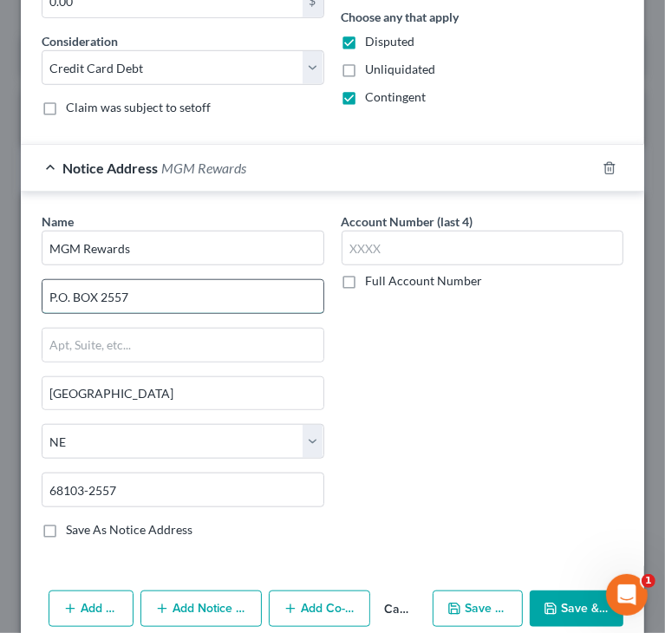
click at [66, 291] on input "P.O. BOX 2557" at bounding box center [182, 296] width 281 height 33
click at [60, 274] on div "Name * MGM Rewards P.O BOX 2557 [GEOGRAPHIC_DATA] [US_STATE] AK AR AZ CA CO [GE…" at bounding box center [183, 375] width 283 height 326
click at [56, 296] on input "P.O BOX 2557" at bounding box center [182, 296] width 281 height 33
type input "PO BOX 2557"
click at [539, 595] on button "Save & Close" at bounding box center [577, 608] width 94 height 36
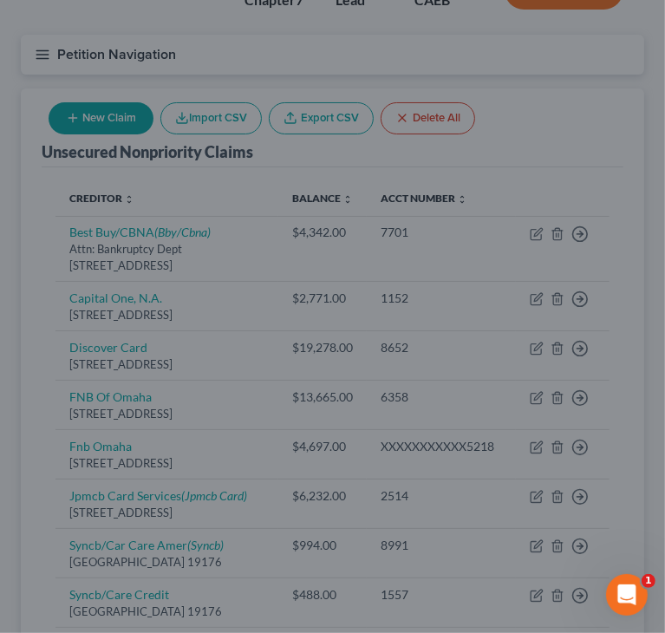
type input "0"
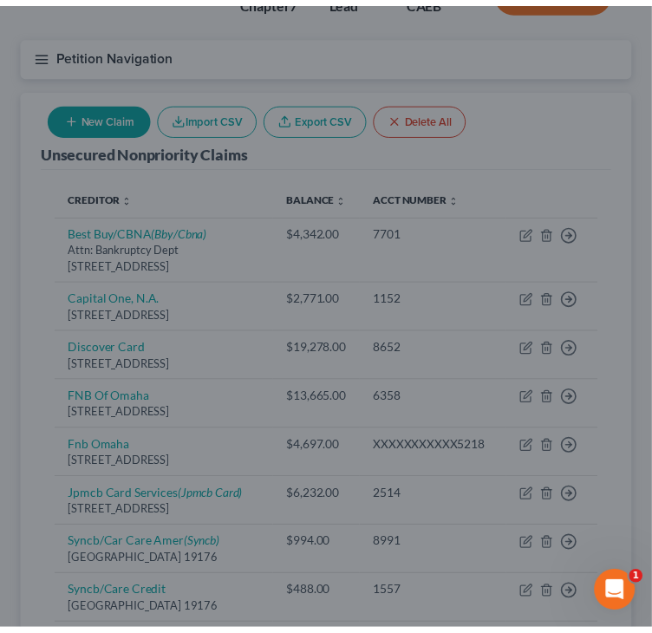
scroll to position [0, 0]
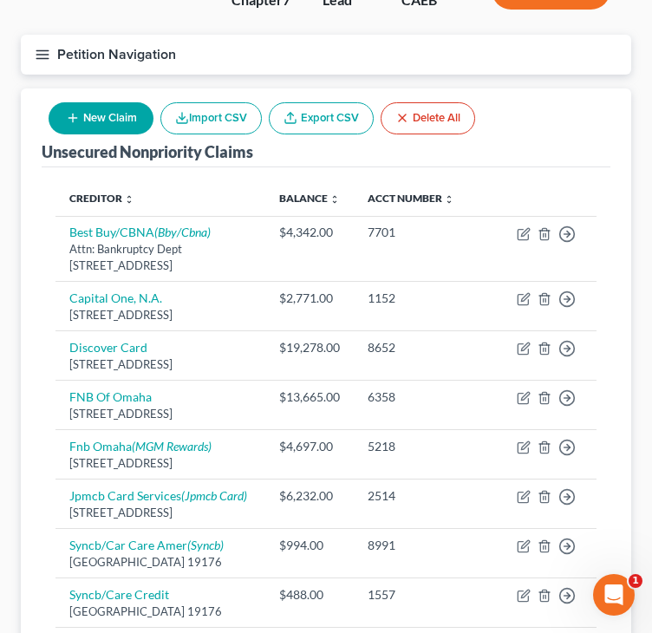
click at [628, 495] on div "Unsecured Nonpriority Claims New Claim Import CSV Export CSV Delete All Credito…" at bounding box center [326, 497] width 610 height 819
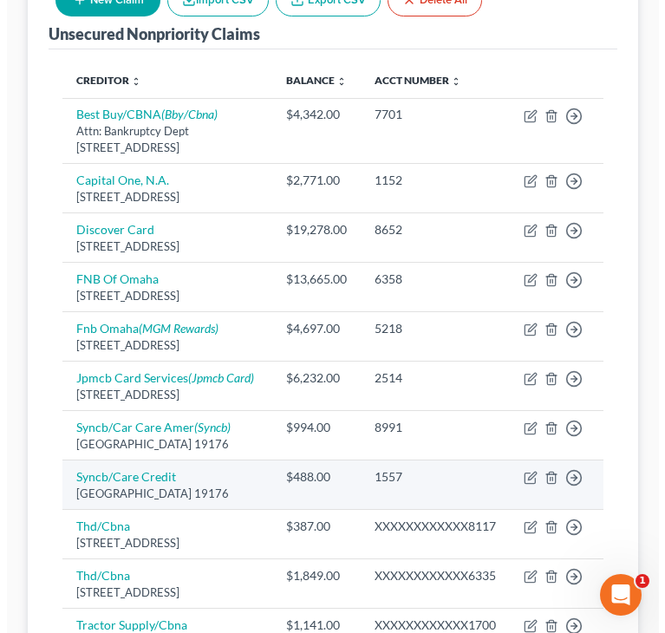
scroll to position [347, 0]
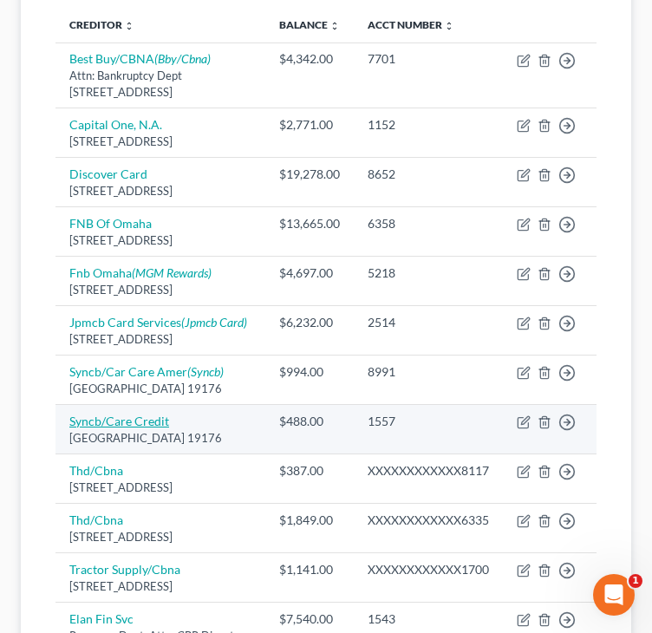
click at [125, 428] on link "Syncb/Care Credit" at bounding box center [119, 420] width 100 height 15
select select "39"
select select "1"
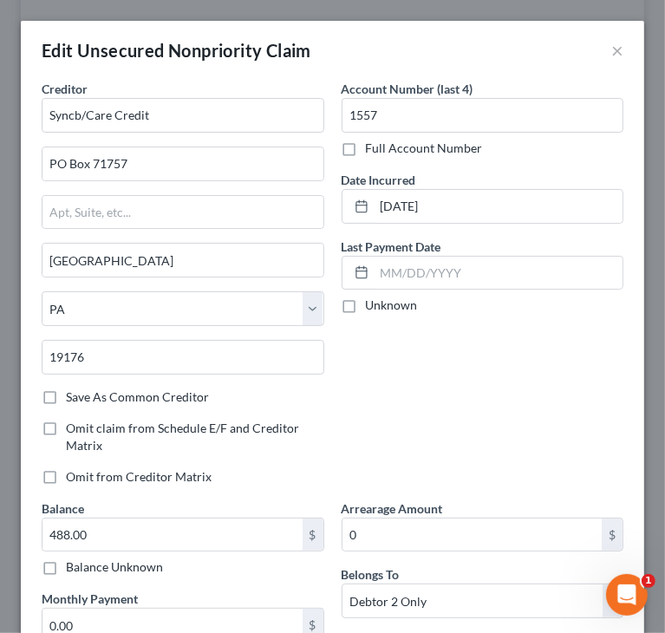
click at [456, 403] on div "Account Number (last 4) 1557 Full Account Number Date Incurred [DATE] Last Paym…" at bounding box center [483, 289] width 300 height 419
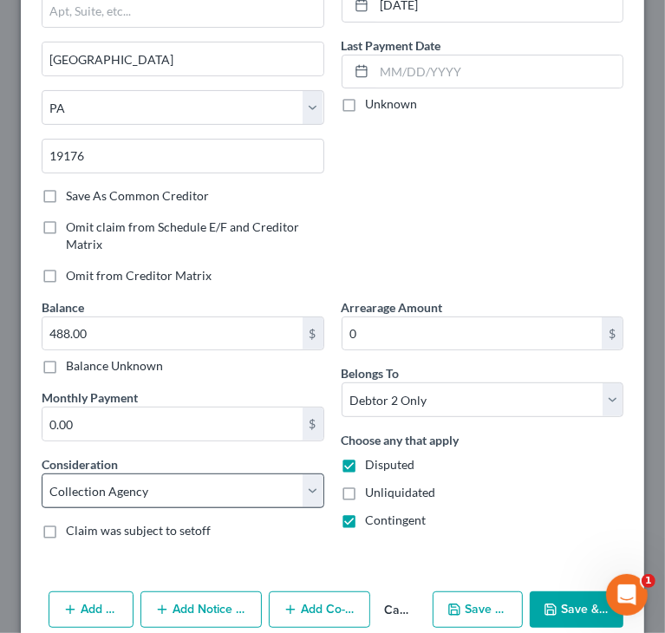
scroll to position [260, 0]
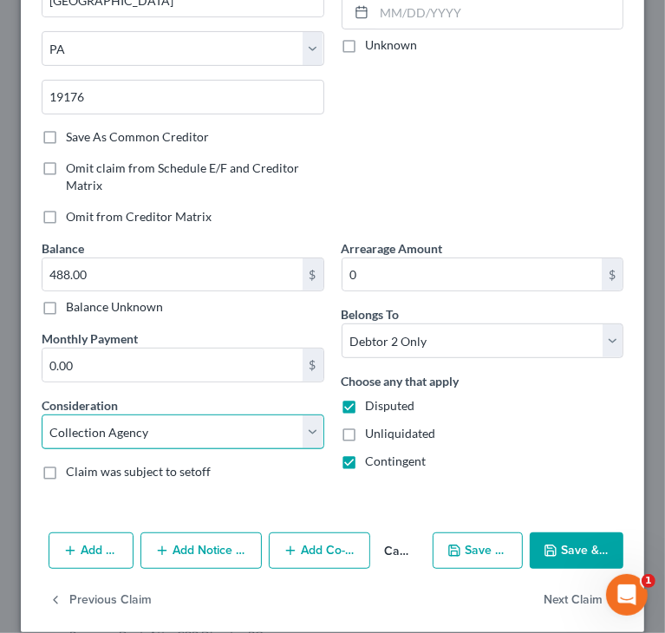
click at [167, 439] on select "Select Cable / Satellite Services Collection Agency Credit Card Debt Debt Couns…" at bounding box center [183, 431] width 283 height 35
select select "2"
click at [42, 414] on select "Select Cable / Satellite Services Collection Agency Credit Card Debt Debt Couns…" at bounding box center [183, 431] width 283 height 35
click at [189, 547] on button "Add Notice Address" at bounding box center [200, 550] width 121 height 36
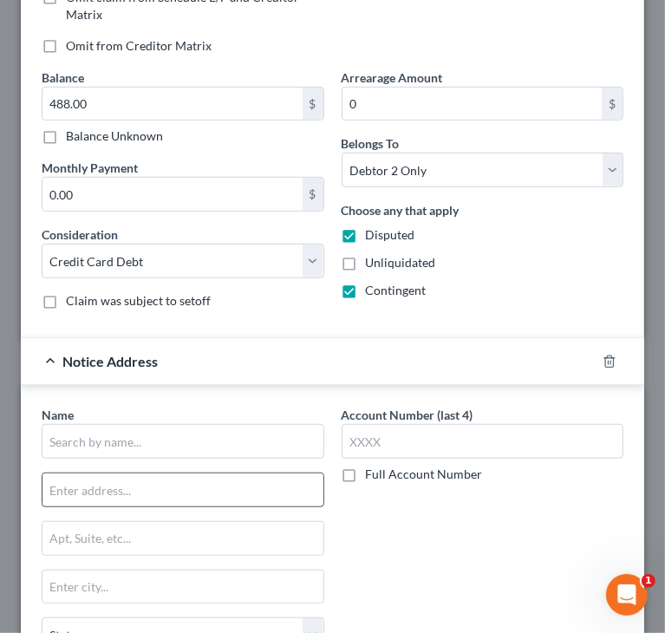
scroll to position [433, 0]
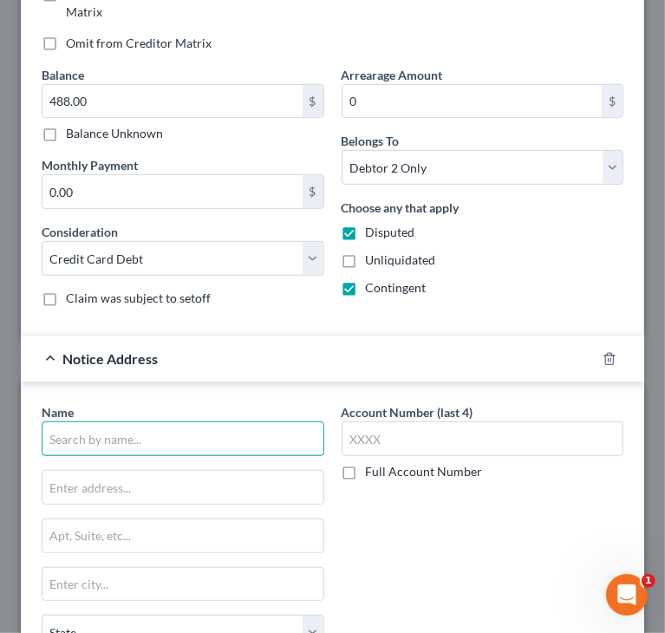
click at [159, 440] on input "text" at bounding box center [183, 438] width 283 height 35
type input "s"
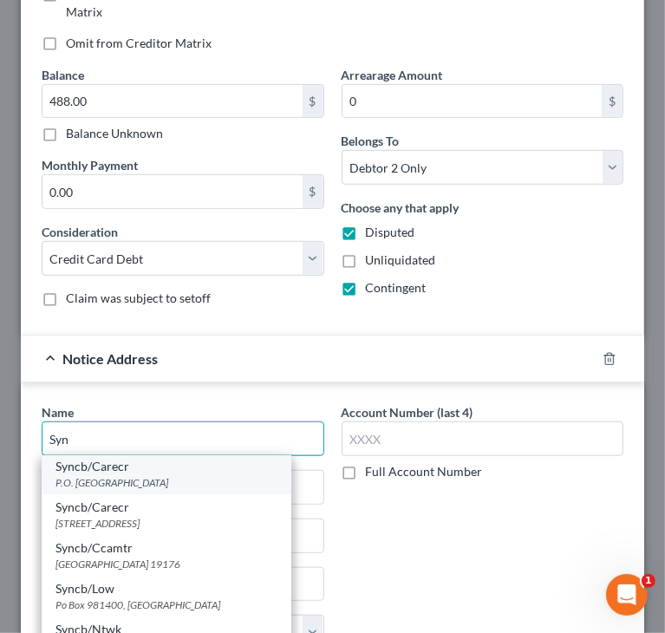
scroll to position [173, 0]
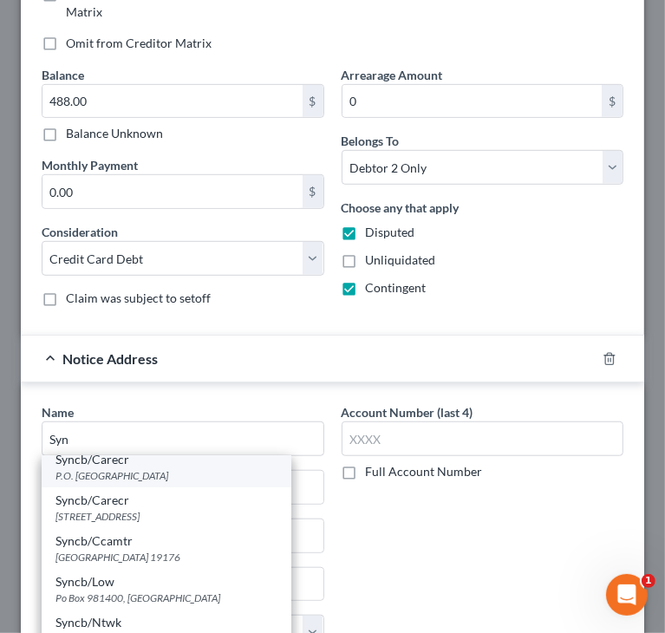
click at [170, 481] on div "P.O. [GEOGRAPHIC_DATA]" at bounding box center [166, 475] width 222 height 15
type input "Syncb/Carecr"
type input "P.O. Box 276"
type input "[GEOGRAPHIC_DATA]"
select select "36"
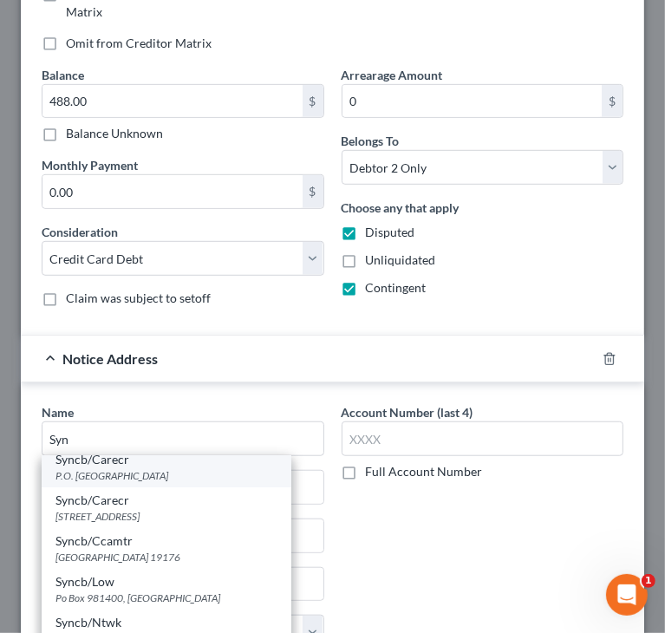
type input "45401"
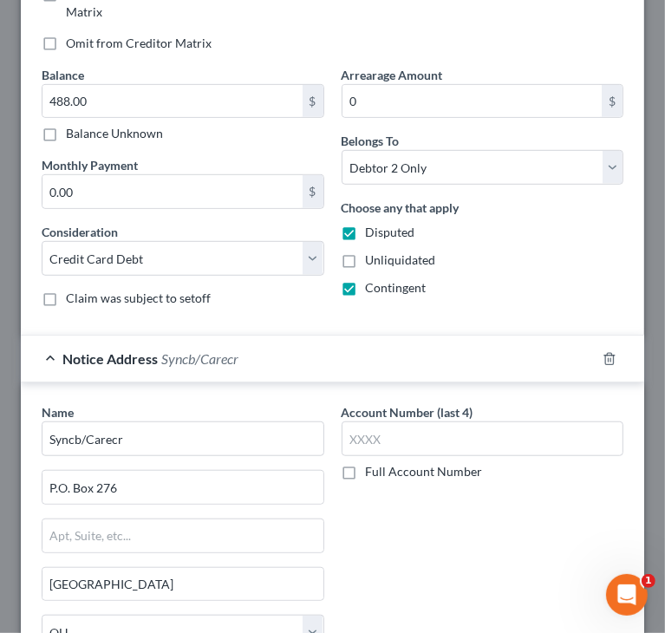
scroll to position [0, 0]
click at [67, 483] on input "P.O. Box 276" at bounding box center [182, 487] width 281 height 33
click at [58, 472] on input "P.O Box 276" at bounding box center [182, 487] width 281 height 33
type input "PO Box 276"
click at [431, 517] on div "Account Number (last 4) Full Account Number" at bounding box center [483, 573] width 300 height 340
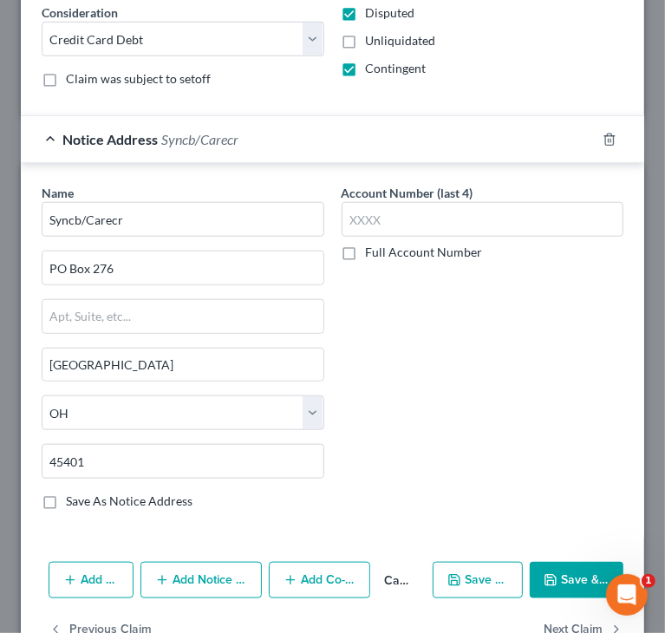
scroll to position [693, 0]
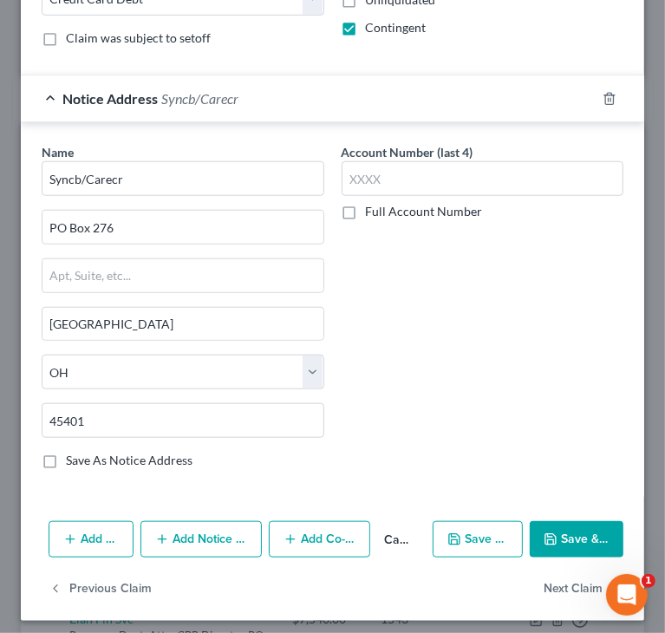
click at [574, 535] on button "Save & Close" at bounding box center [577, 539] width 94 height 36
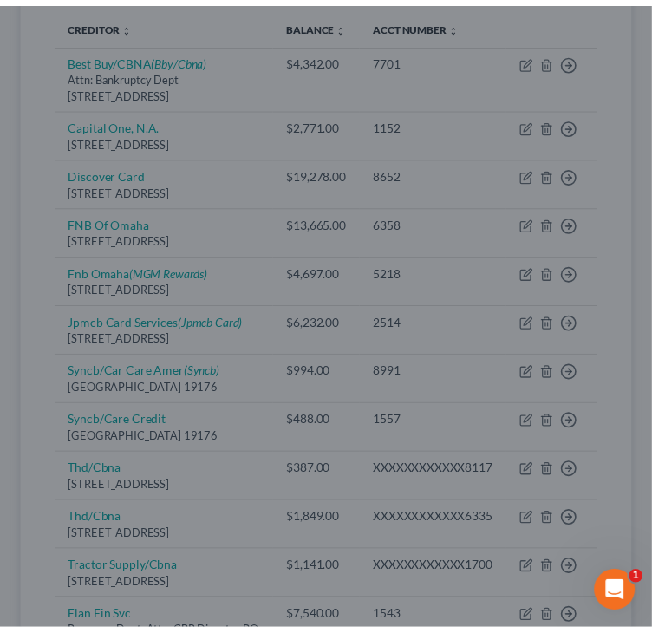
scroll to position [0, 0]
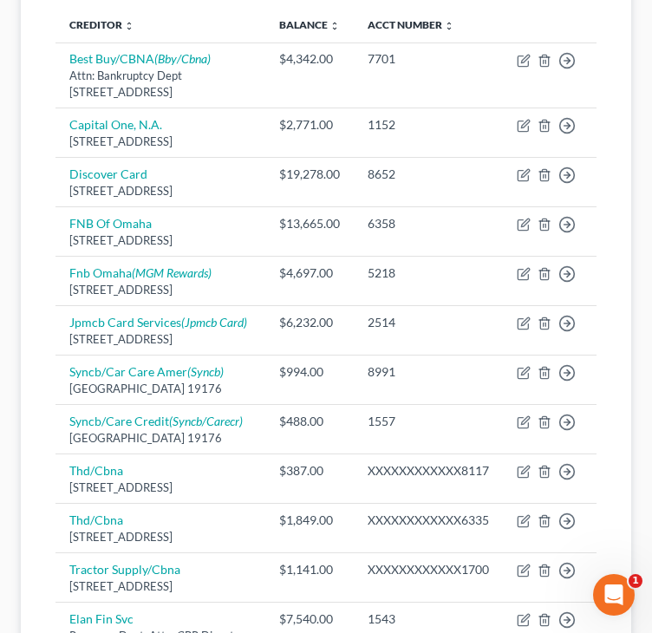
click at [50, 497] on div "Creditor expand_more expand_less unfold_more Balance expand_more expand_less un…" at bounding box center [326, 364] width 569 height 740
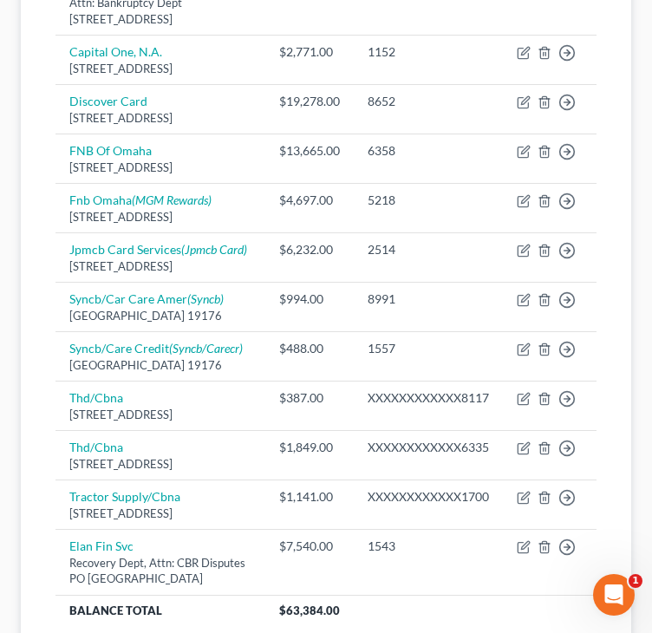
scroll to position [520, 0]
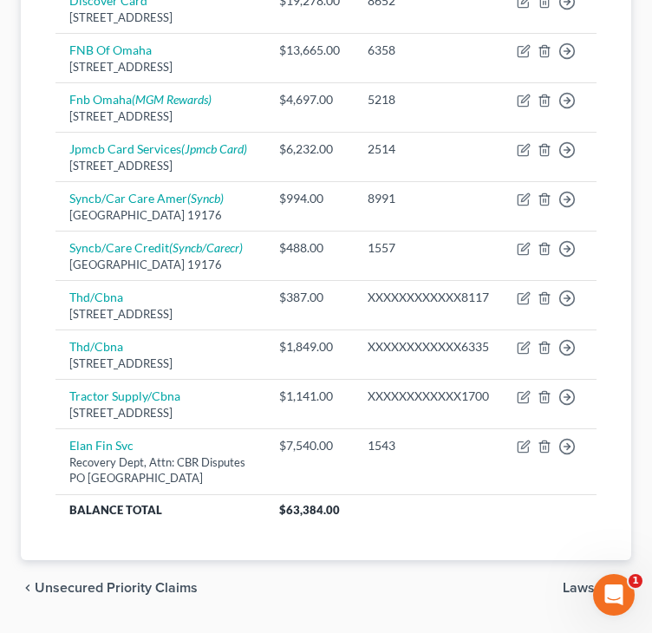
click at [40, 530] on div "Unsecured Nonpriority Claims New Claim Import CSV Export CSV Delete All Credito…" at bounding box center [326, 151] width 610 height 819
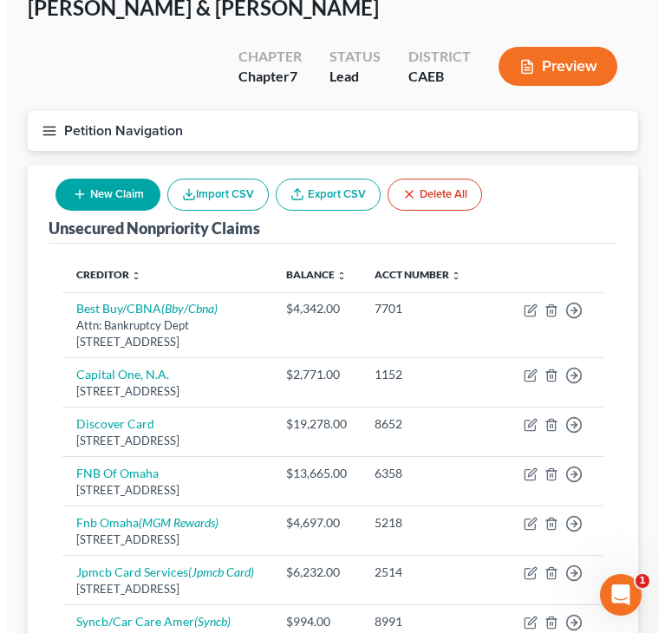
scroll to position [0, 0]
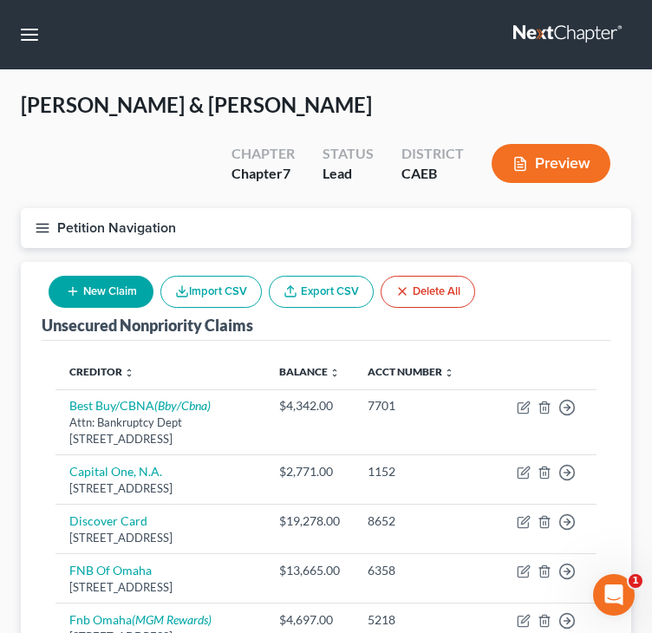
click at [100, 289] on button "New Claim" at bounding box center [101, 292] width 105 height 32
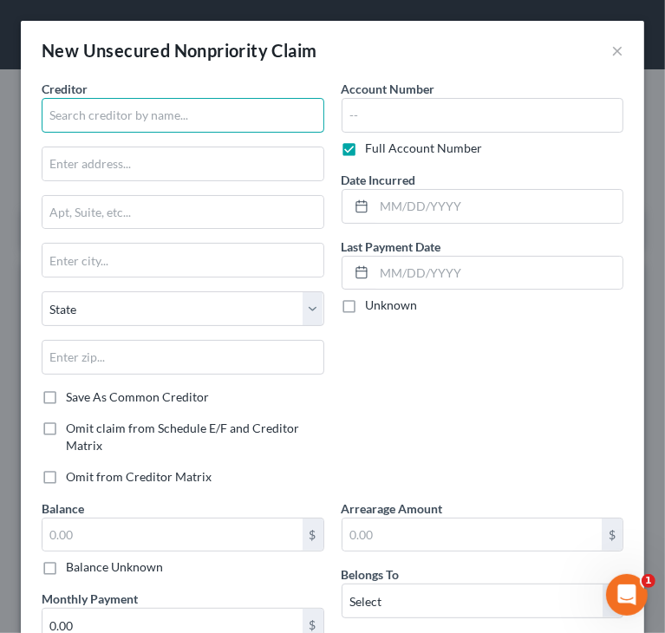
click at [192, 119] on input "text" at bounding box center [183, 115] width 283 height 35
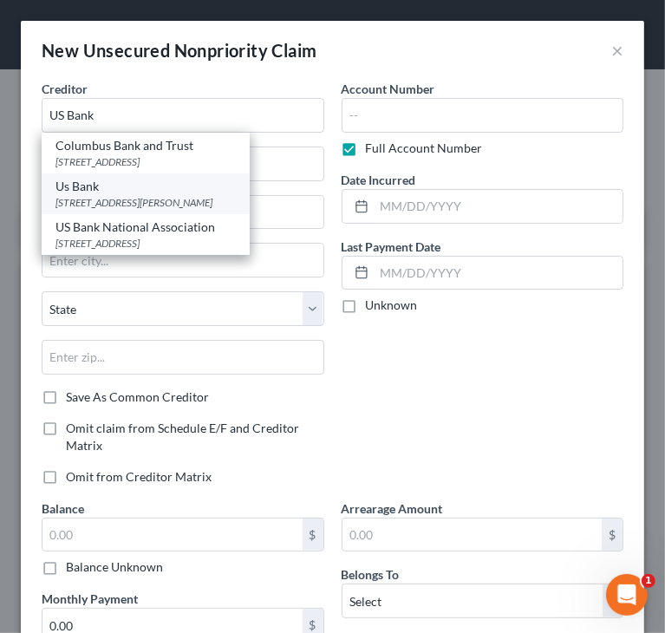
click at [149, 198] on div "[STREET_ADDRESS][PERSON_NAME]" at bounding box center [145, 202] width 180 height 15
type input "Us Bank"
type input "1200 Energy Park D"
type input "Saint [PERSON_NAME]"
select select "24"
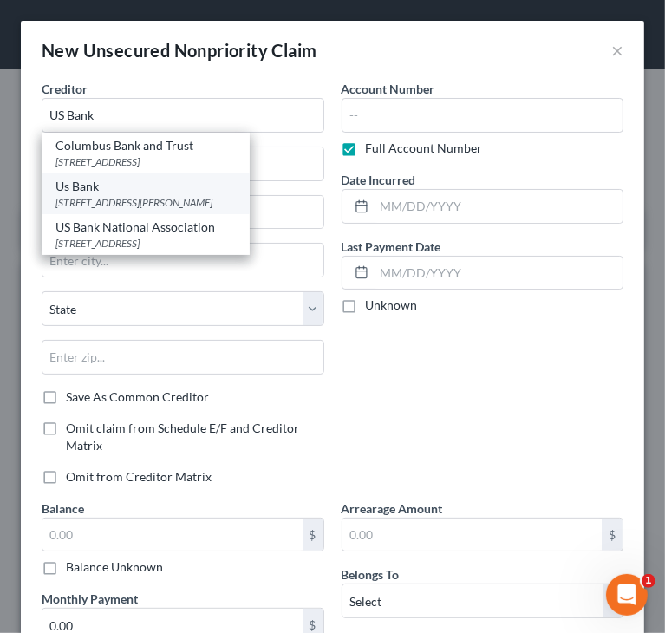
type input "55108"
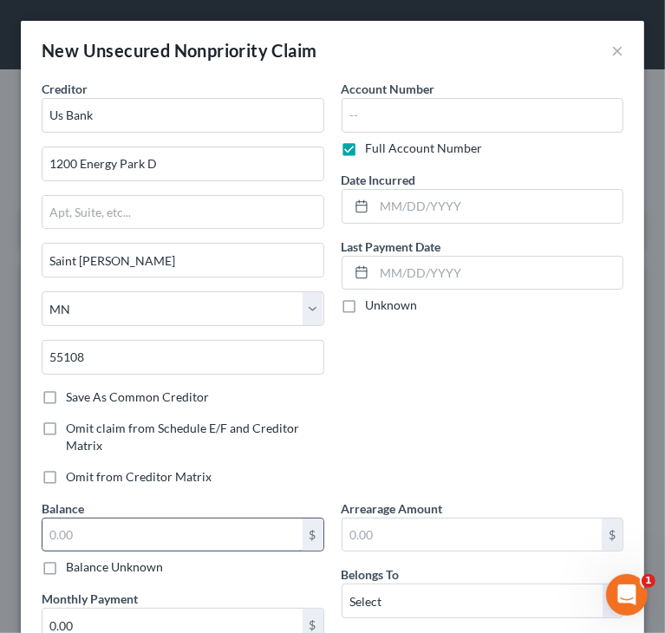
click at [235, 530] on input "text" at bounding box center [172, 534] width 260 height 33
type input "8,300"
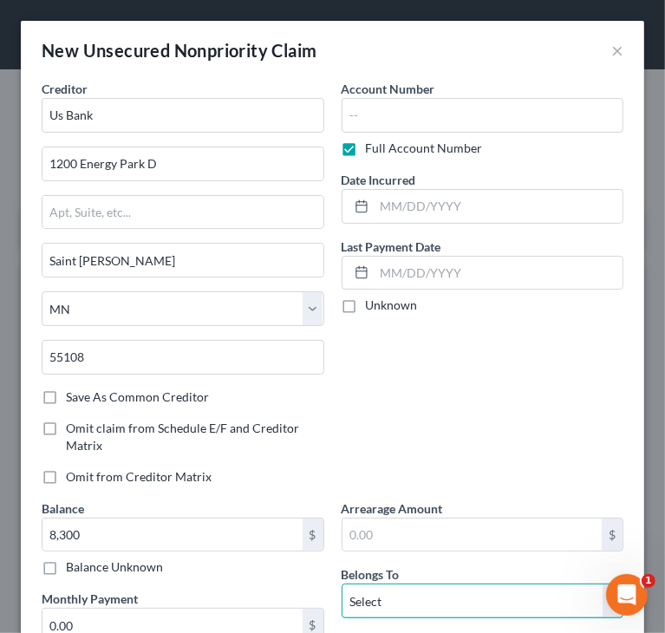
click at [377, 597] on select "Select Debtor 1 Only Debtor 2 Only Debtor 1 And Debtor 2 Only At Least One Of T…" at bounding box center [482, 600] width 283 height 35
select select "2"
click at [341, 583] on select "Select Debtor 1 Only Debtor 2 Only Debtor 1 And Debtor 2 Only At Least One Of T…" at bounding box center [482, 600] width 283 height 35
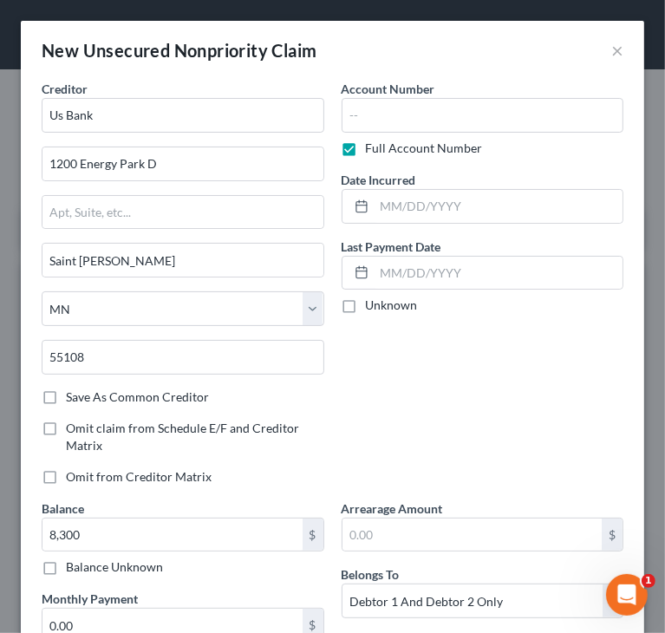
click at [436, 452] on div "Account Number Full Account Number Date Incurred Last Payment Date Unknown" at bounding box center [483, 289] width 300 height 419
click at [52, 106] on input "Us Bank" at bounding box center [183, 115] width 283 height 35
click at [52, 112] on input "Us Bank" at bounding box center [183, 115] width 283 height 35
click at [58, 115] on input "Us Bank" at bounding box center [183, 115] width 283 height 35
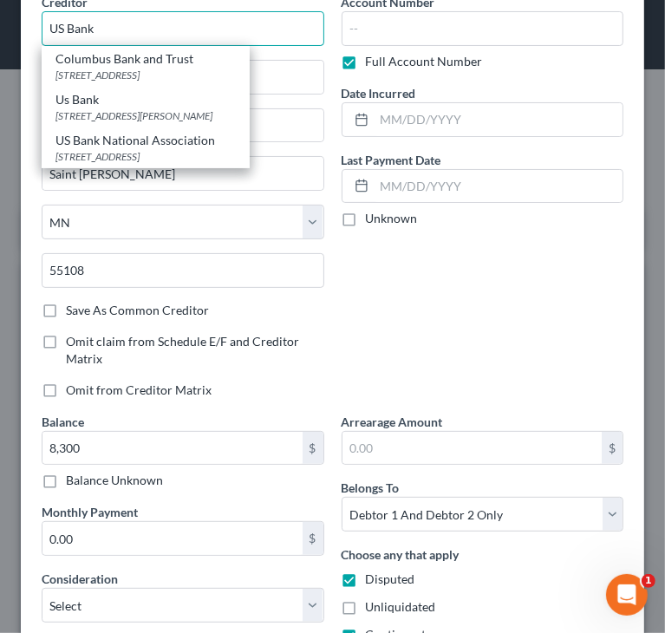
scroll to position [173, 0]
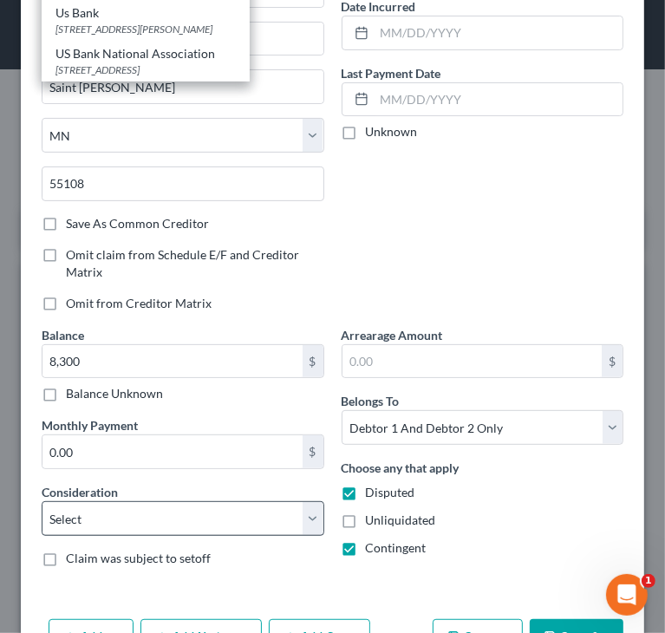
type input "US Bank"
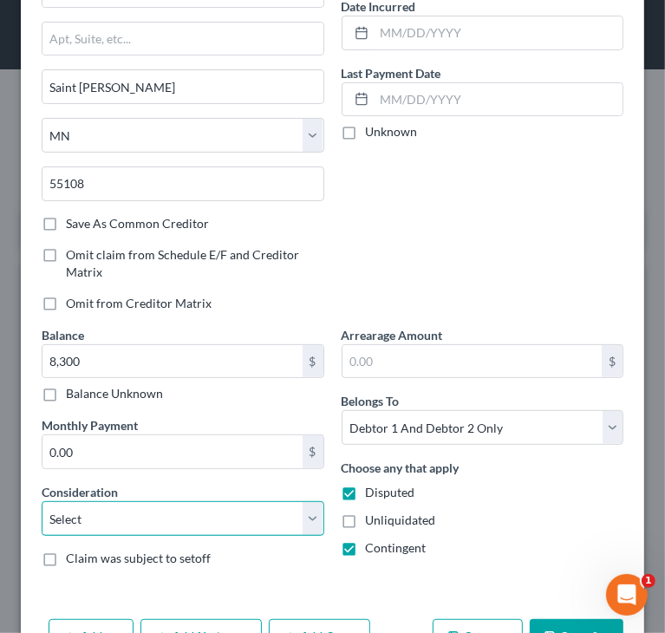
click at [256, 509] on select "Select Cable / Satellite Services Collection Agency Credit Card Debt Debt Couns…" at bounding box center [183, 518] width 283 height 35
select select "2"
click at [42, 501] on select "Select Cable / Satellite Services Collection Agency Credit Card Debt Debt Couns…" at bounding box center [183, 518] width 283 height 35
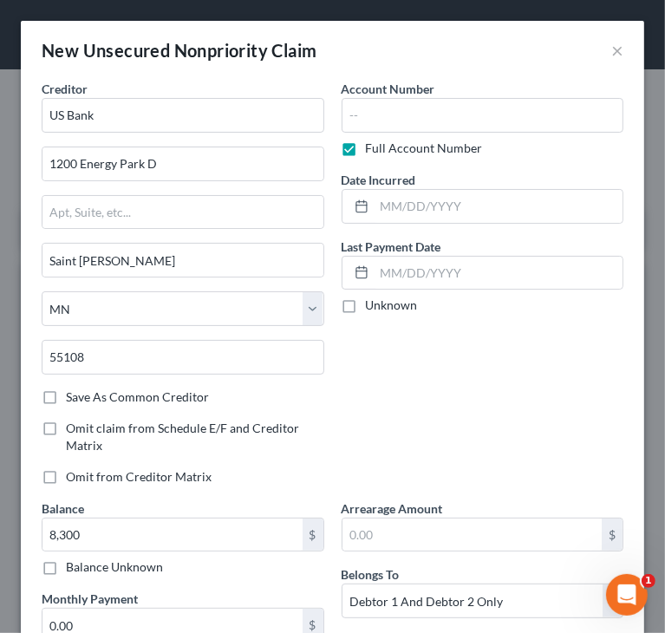
scroll to position [0, 0]
click at [391, 111] on input "text" at bounding box center [482, 115] width 283 height 35
type input "2463/1155"
click at [491, 358] on div "Account Number 2463/1155 Full Account Number Date Incurred Last Payment Date Un…" at bounding box center [483, 289] width 300 height 419
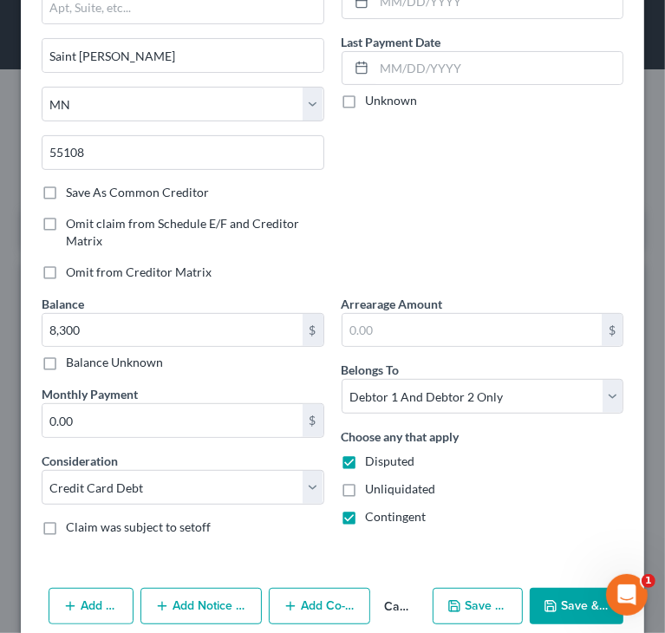
scroll to position [227, 0]
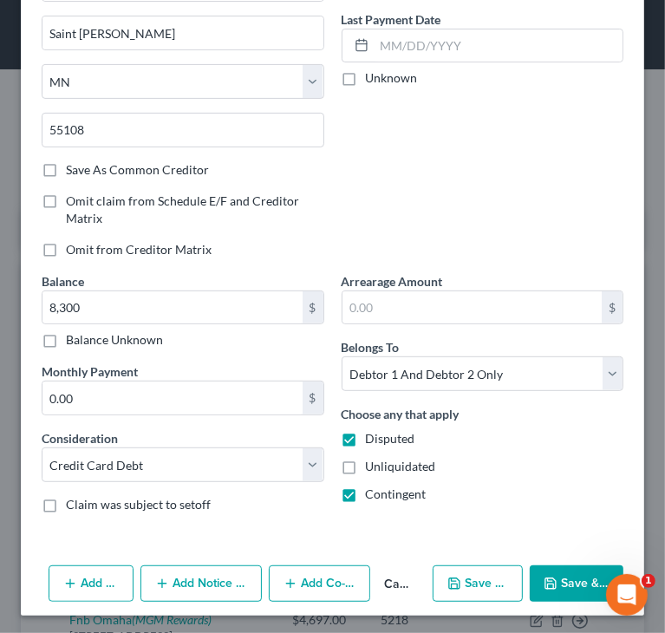
click at [566, 573] on button "Save & Close" at bounding box center [577, 583] width 94 height 36
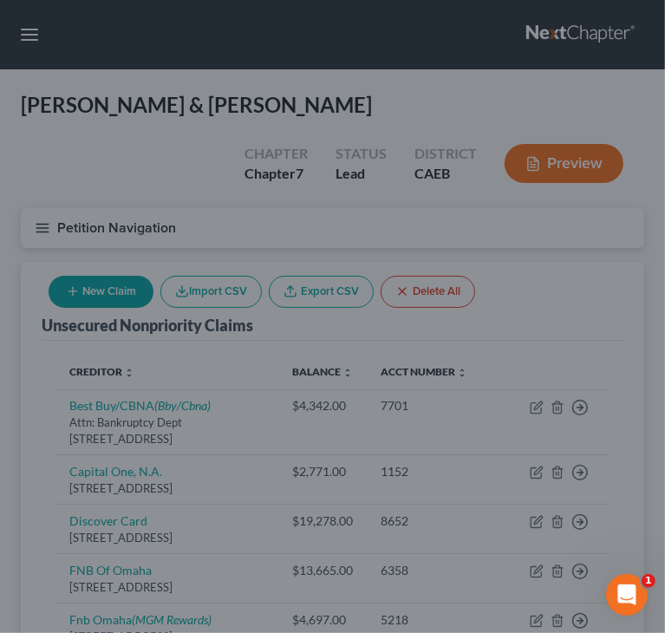
type input "8,300.00"
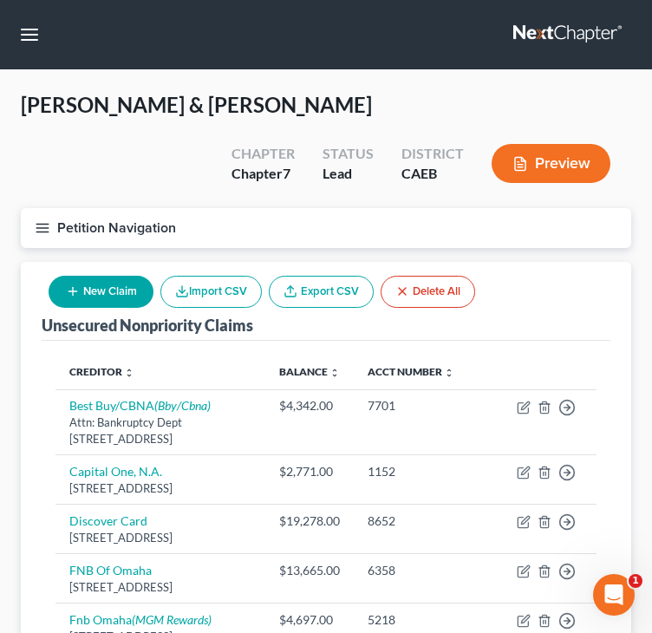
click at [127, 291] on button "New Claim" at bounding box center [101, 292] width 105 height 32
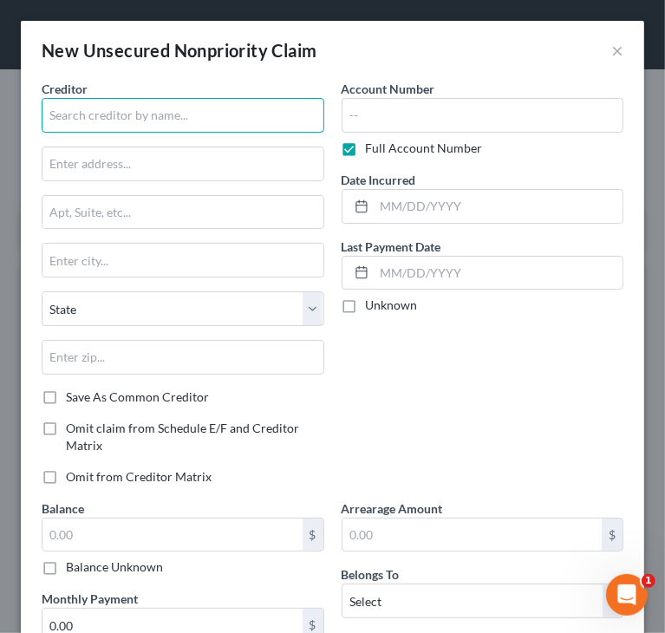
click at [223, 116] on input "text" at bounding box center [183, 115] width 283 height 35
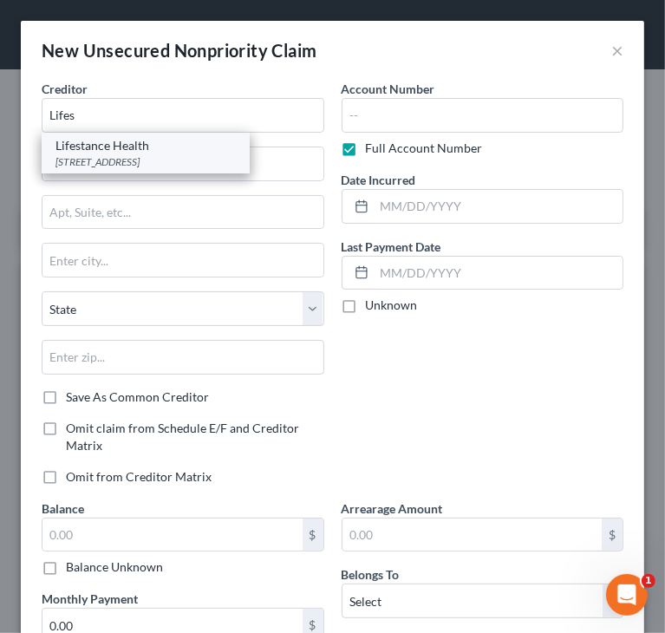
click at [180, 166] on div "[STREET_ADDRESS]" at bounding box center [145, 161] width 180 height 15
type input "Lifestance Health"
type input "[STREET_ADDRESS]"
type input "Folsom"
select select "4"
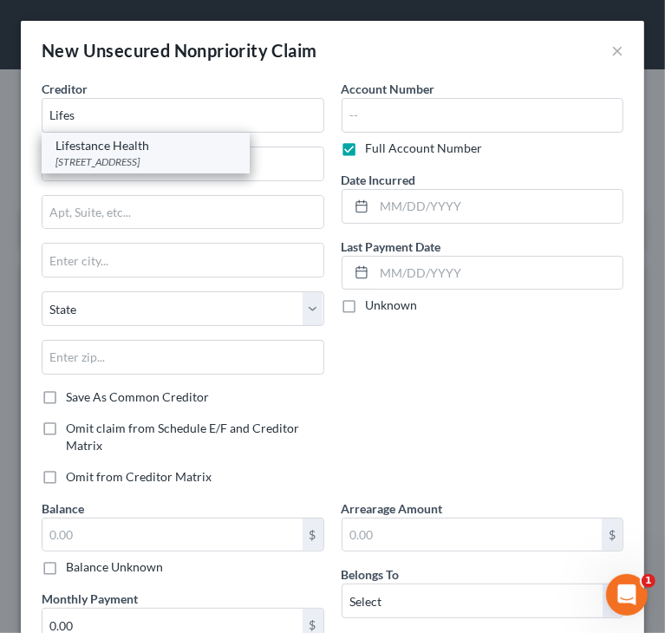
type input "95630"
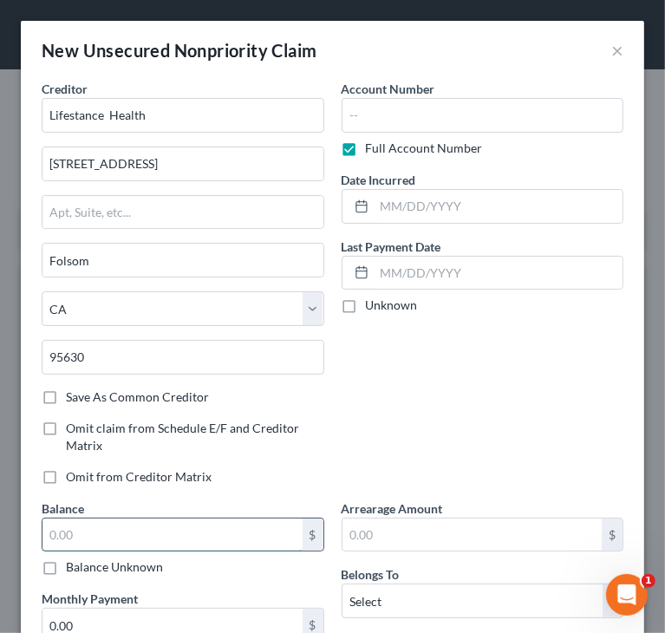
click at [121, 538] on input "text" at bounding box center [172, 534] width 260 height 33
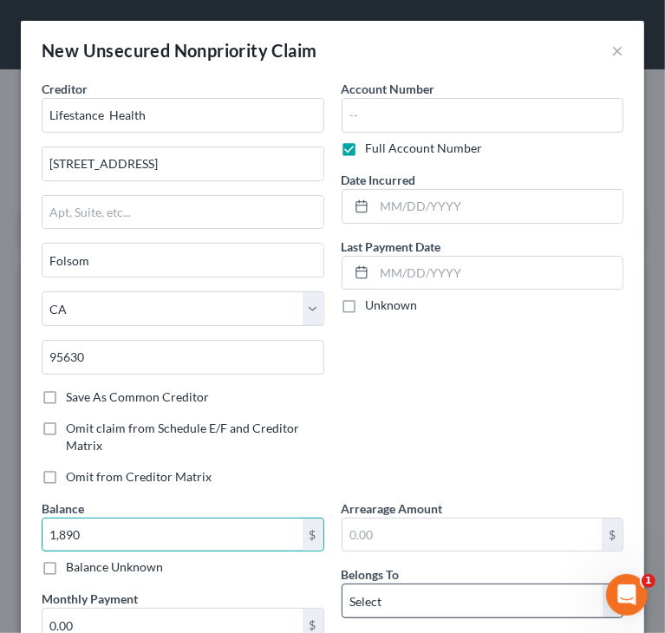
type input "1,890"
click at [436, 597] on select "Select Debtor 1 Only Debtor 2 Only Debtor 1 And Debtor 2 Only At Least One Of T…" at bounding box center [482, 600] width 283 height 35
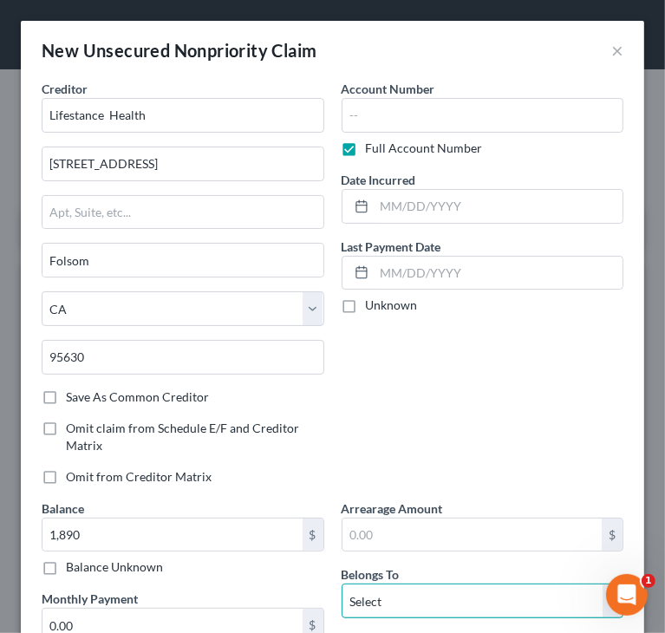
select select "2"
click at [341, 583] on select "Select Debtor 1 Only Debtor 2 Only Debtor 1 And Debtor 2 Only At Least One Of T…" at bounding box center [482, 600] width 283 height 35
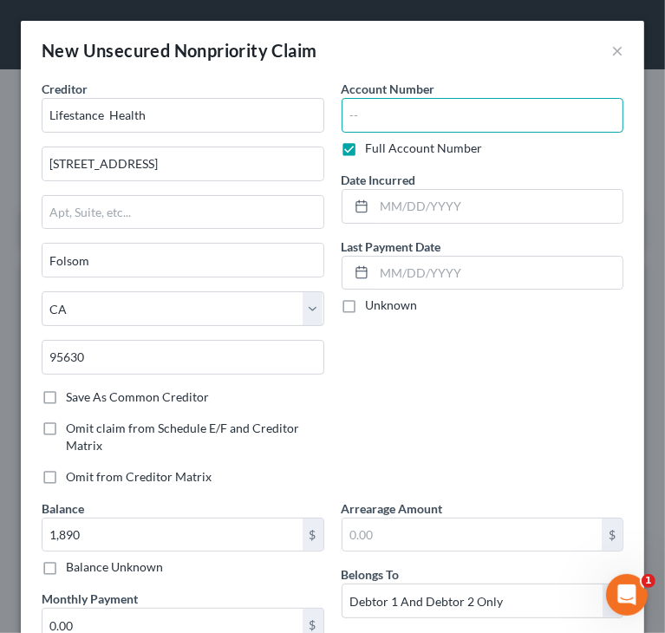
click at [492, 114] on input "text" at bounding box center [482, 115] width 283 height 35
type input "XXXX"
click at [527, 387] on div "Account Number XXXX Full Account Number Date Incurred Last Payment Date Unknown" at bounding box center [483, 289] width 300 height 419
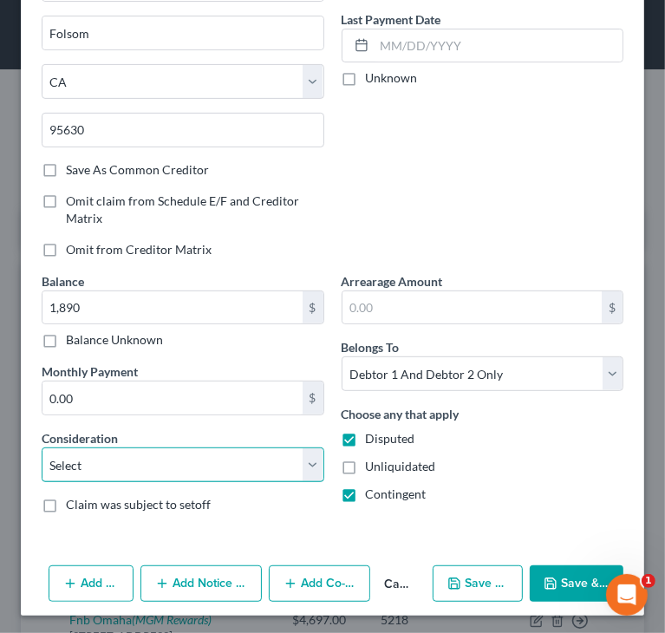
click at [220, 457] on select "Select Cable / Satellite Services Collection Agency Credit Card Debt Debt Couns…" at bounding box center [183, 464] width 283 height 35
click at [42, 447] on select "Select Cable / Satellite Services Collection Agency Credit Card Debt Debt Couns…" at bounding box center [183, 464] width 283 height 35
click at [273, 468] on select "Select Cable / Satellite Services Collection Agency Credit Card Debt Debt Couns…" at bounding box center [183, 464] width 283 height 35
select select "9"
click at [42, 447] on select "Select Cable / Satellite Services Collection Agency Credit Card Debt Debt Couns…" at bounding box center [183, 464] width 283 height 35
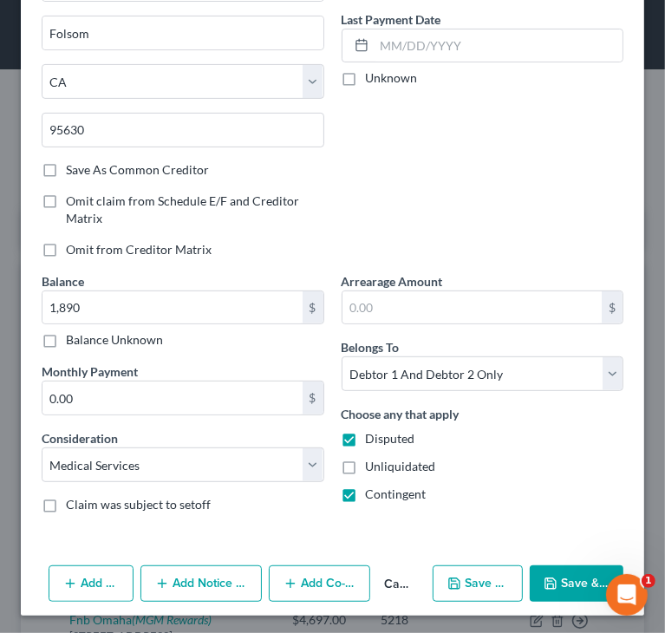
click at [465, 224] on div "Account Number XXXX Full Account Number Date Incurred Last Payment Date Unknown" at bounding box center [483, 62] width 300 height 419
click at [555, 576] on button "Save & Close" at bounding box center [577, 583] width 94 height 36
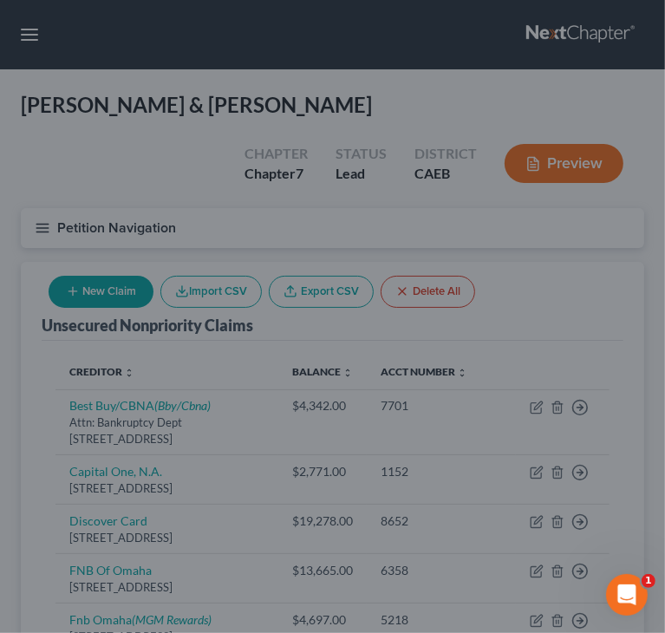
type input "1,890.00"
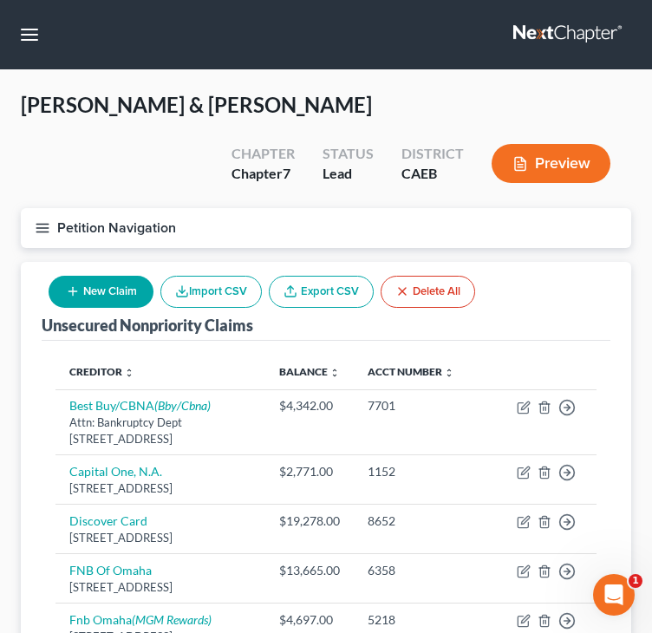
click at [548, 301] on div "Unsecured Nonpriority Claims New Claim Import CSV Export CSV Delete All" at bounding box center [326, 301] width 569 height 79
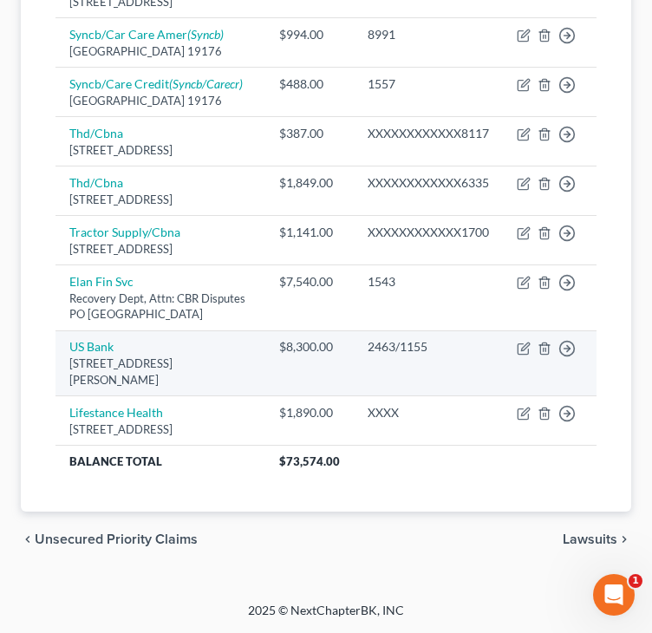
scroll to position [842, 0]
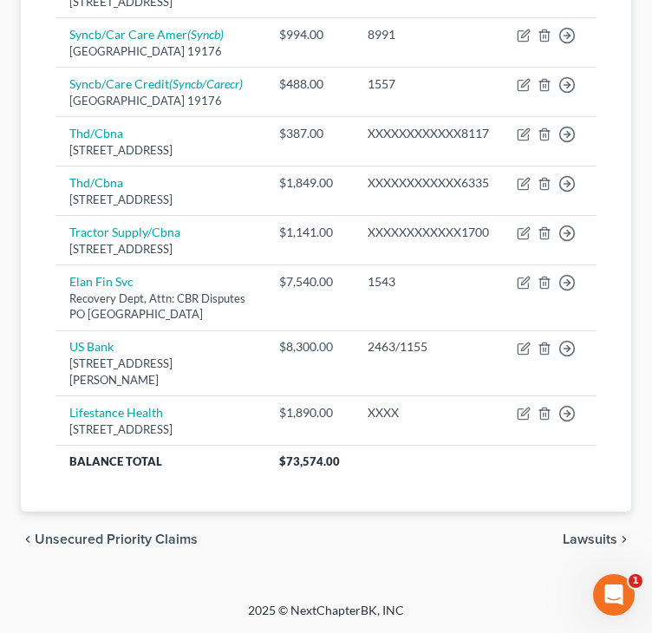
click at [37, 400] on div "Unsecured Nonpriority Claims New Claim Import CSV Export CSV Delete All Credito…" at bounding box center [326, 44] width 610 height 933
click at [43, 418] on div "Creditor expand_more expand_less unfold_more Balance expand_more expand_less un…" at bounding box center [326, 84] width 569 height 855
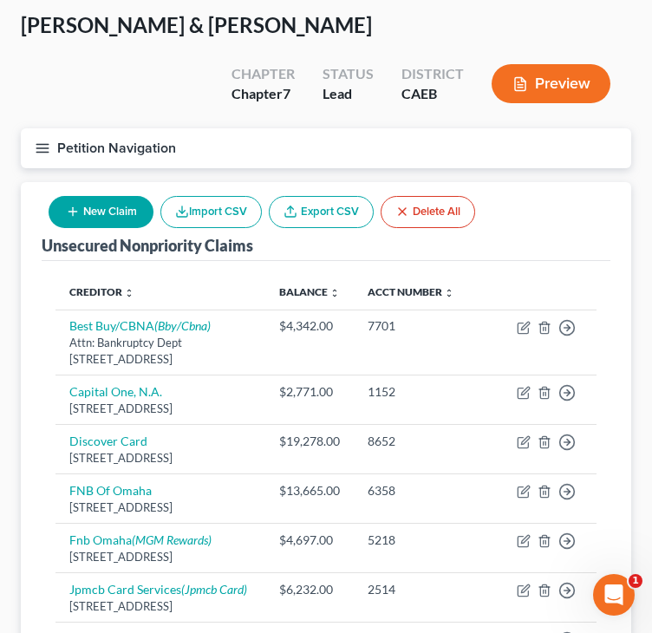
scroll to position [62, 0]
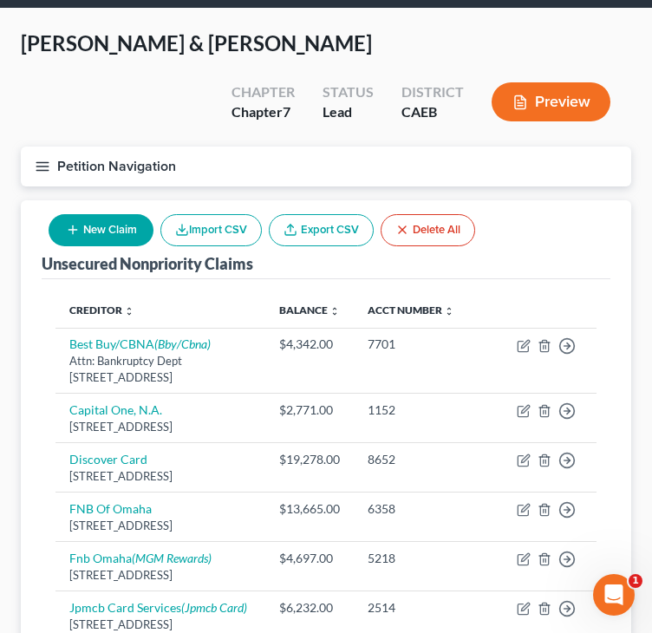
click at [561, 217] on div "Unsecured Nonpriority Claims New Claim Import CSV Export CSV Delete All" at bounding box center [326, 239] width 569 height 79
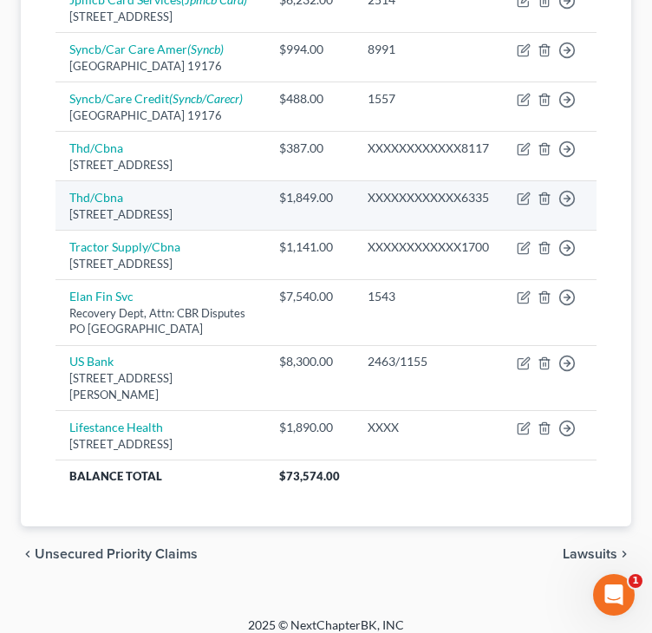
scroll to position [755, 0]
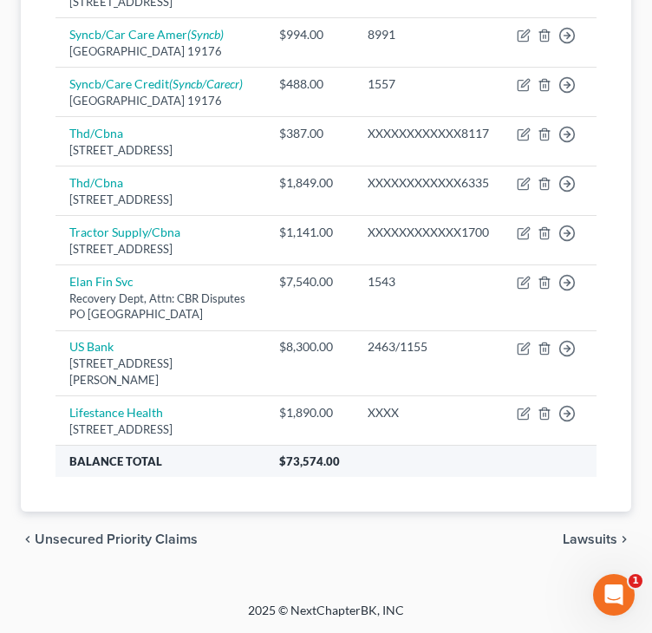
click at [482, 477] on th "$73,574.00" at bounding box center [430, 460] width 331 height 31
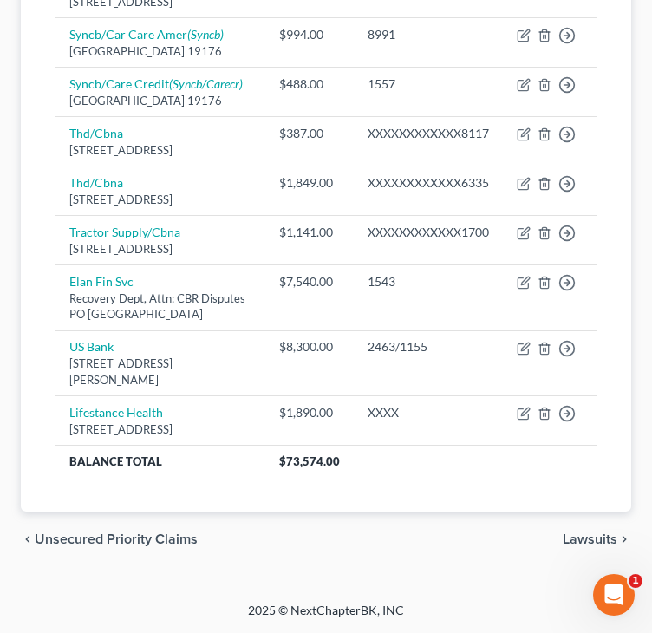
click at [30, 361] on div "Unsecured Nonpriority Claims New Claim Import CSV Export CSV Delete All Credito…" at bounding box center [326, 44] width 610 height 933
click at [565, 540] on span "Lawsuits" at bounding box center [590, 539] width 55 height 14
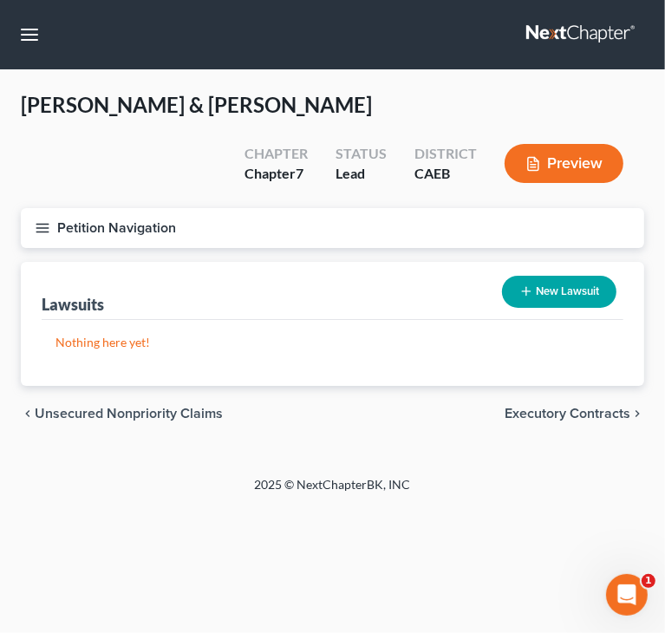
click at [581, 409] on span "Executory Contracts" at bounding box center [567, 413] width 126 height 14
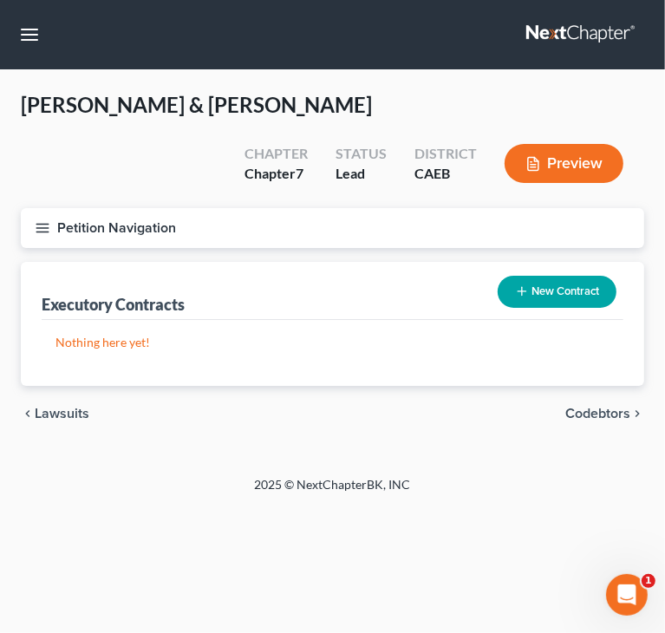
click at [616, 414] on span "Codebtors" at bounding box center [597, 413] width 65 height 14
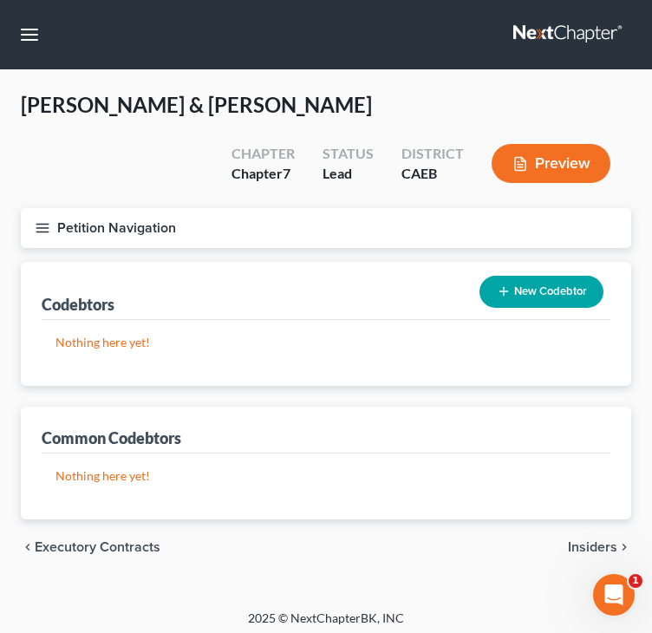
scroll to position [7, 0]
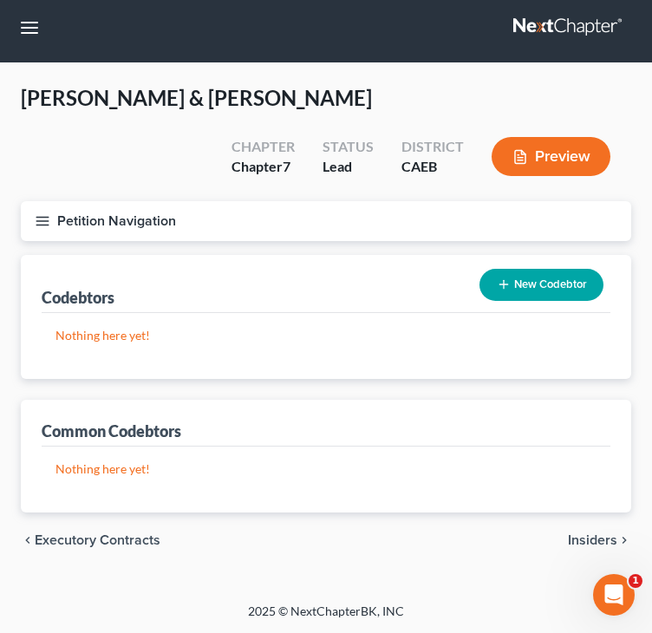
click at [591, 542] on span "Insiders" at bounding box center [592, 540] width 49 height 14
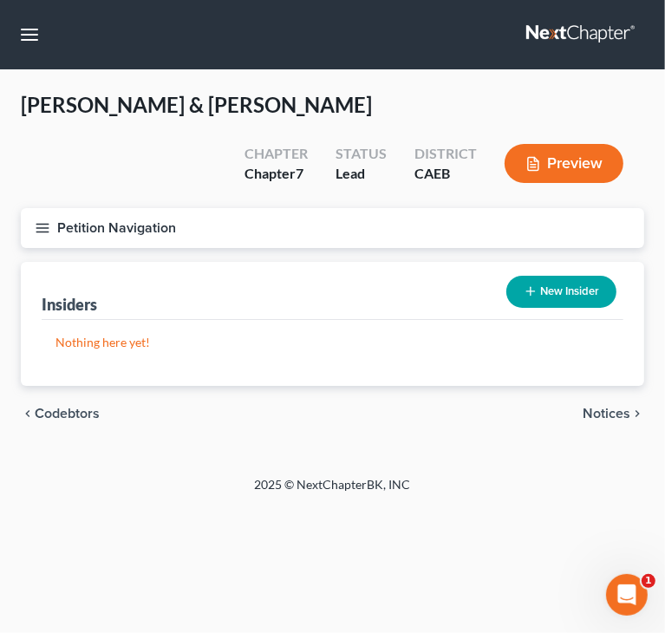
click at [593, 413] on span "Notices" at bounding box center [606, 413] width 48 height 14
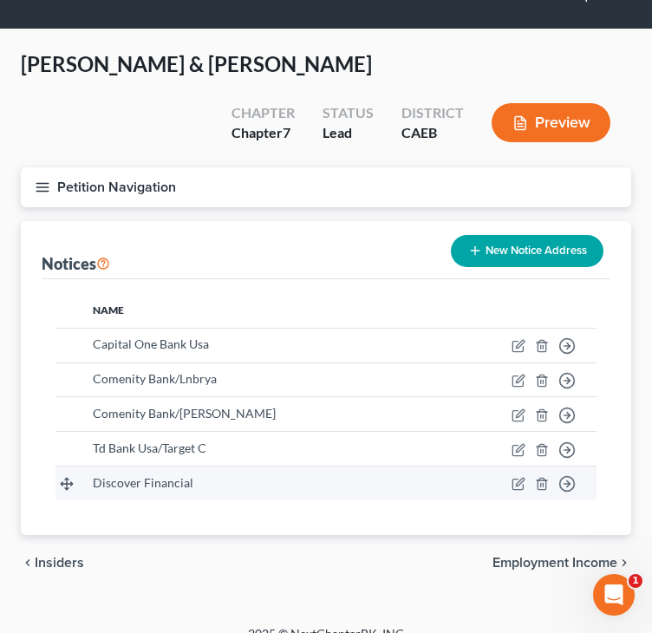
scroll to position [63, 0]
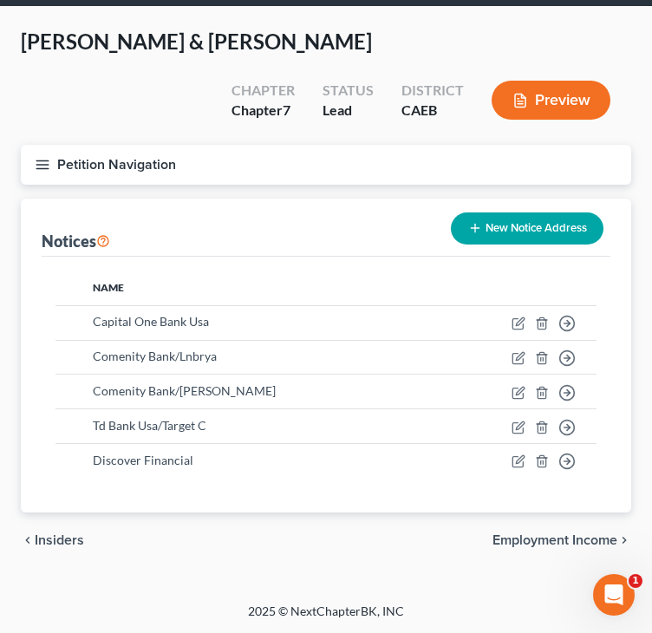
click at [42, 166] on icon "button" at bounding box center [43, 165] width 16 height 16
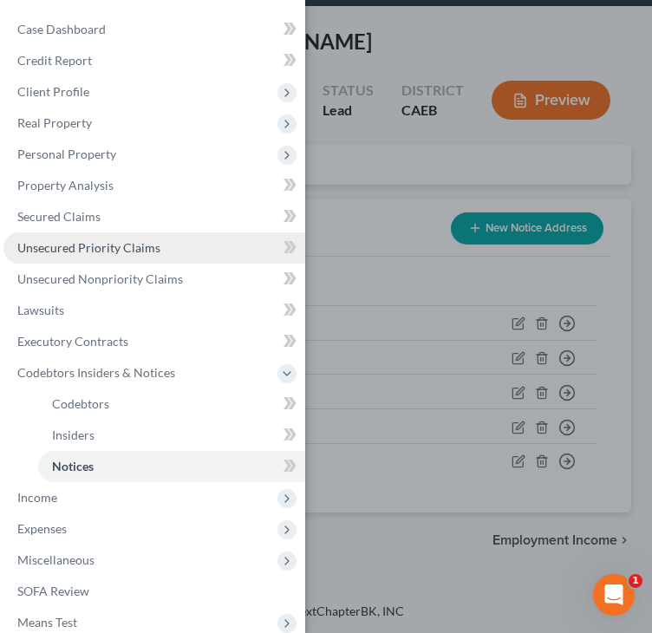
click at [129, 253] on span "Unsecured Priority Claims" at bounding box center [88, 247] width 143 height 15
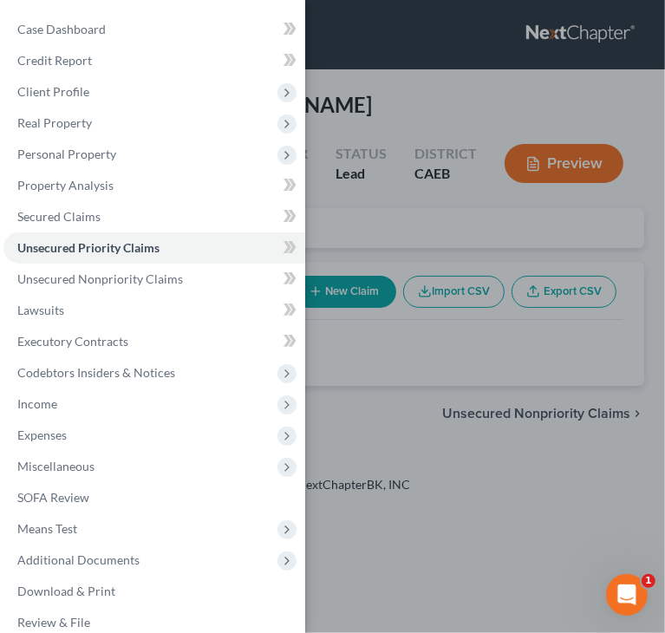
click at [438, 232] on div "Case Dashboard Payments Invoices Payments Payments Credit Report Client Profile" at bounding box center [332, 316] width 665 height 633
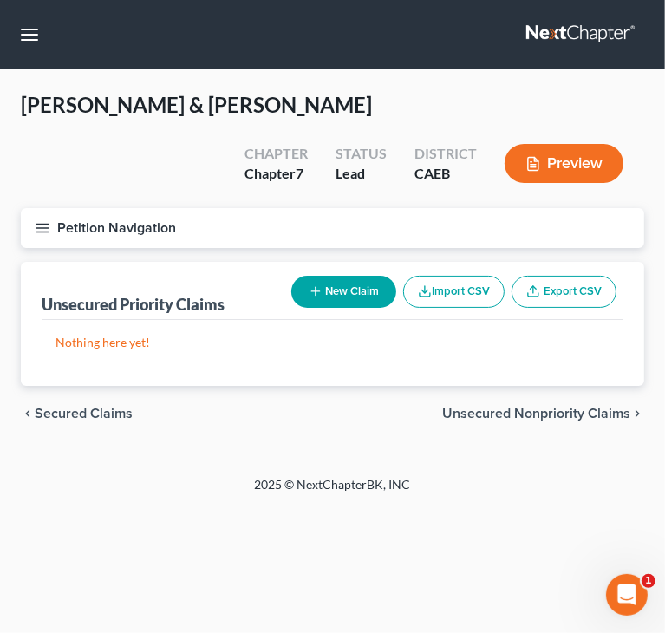
click at [361, 282] on button "New Claim" at bounding box center [343, 292] width 105 height 32
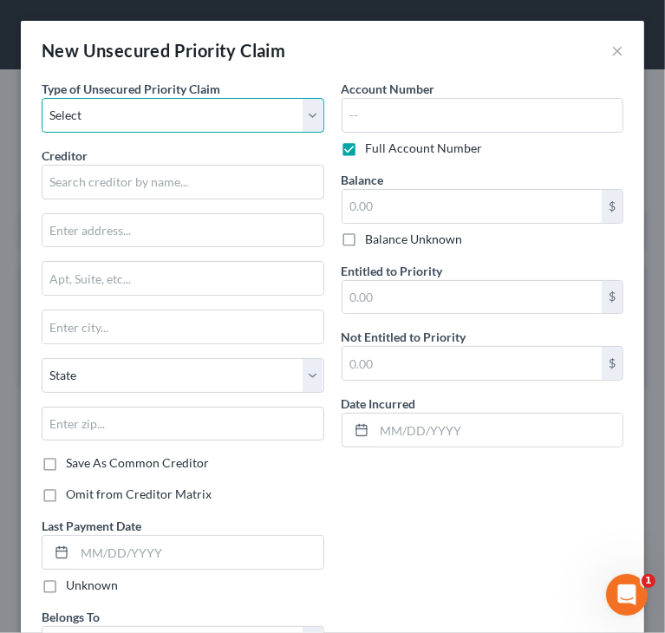
click at [161, 112] on select "Select Taxes & Other Government Units Domestic Support Obligations Extensions o…" at bounding box center [183, 115] width 283 height 35
select select "0"
click at [42, 98] on select "Select Taxes & Other Government Units Domestic Support Obligations Extensions o…" at bounding box center [183, 115] width 283 height 35
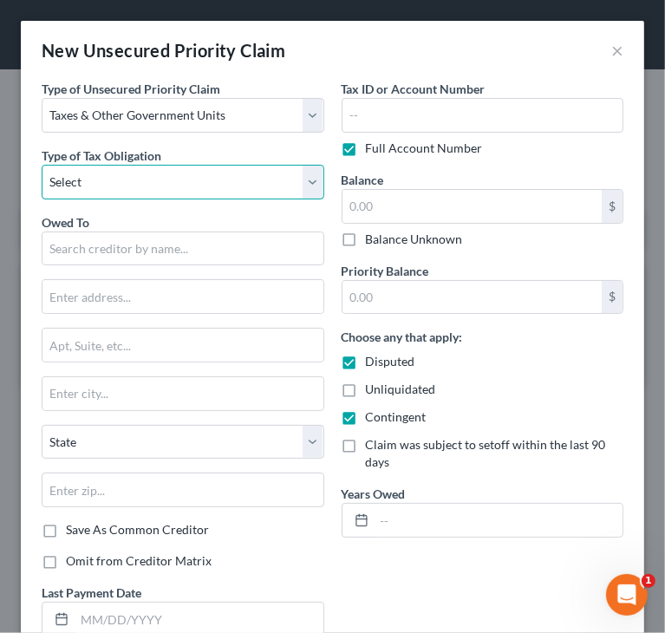
click at [114, 183] on select "Select Federal City State Franchise Tax Board Other" at bounding box center [183, 182] width 283 height 35
select select "2"
click at [42, 165] on select "Select Federal City State Franchise Tax Board Other" at bounding box center [183, 182] width 283 height 35
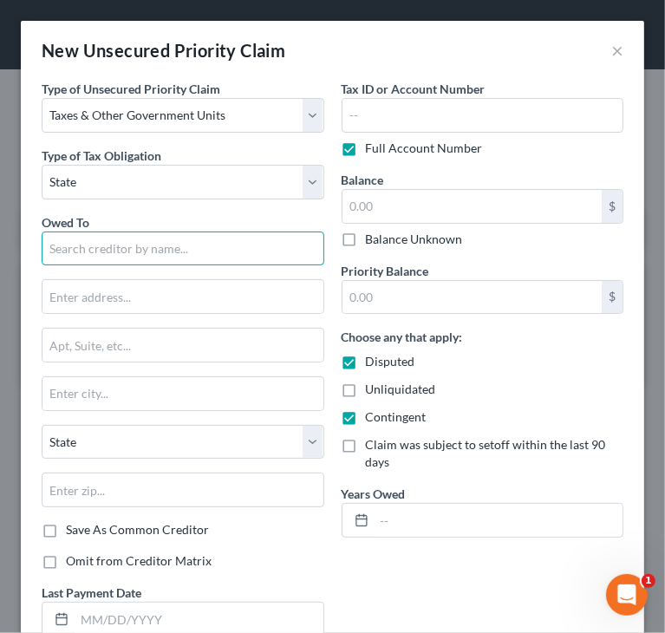
click at [95, 253] on input "text" at bounding box center [183, 248] width 283 height 35
type input "C"
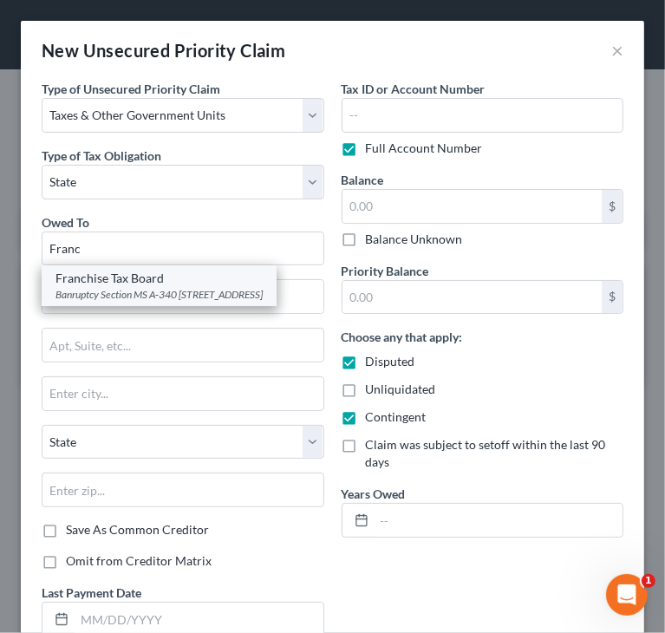
click at [125, 275] on div "Franchise Tax Board" at bounding box center [158, 278] width 207 height 17
type input "Franchise Tax Board"
type input "Banruptcy Section MS A-340"
type input "PO Box 2952"
type input "[GEOGRAPHIC_DATA]"
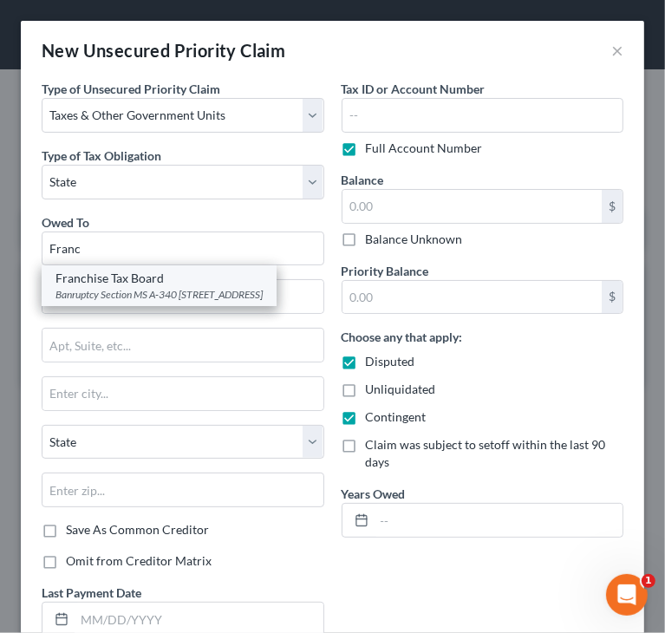
select select "4"
type input "95812"
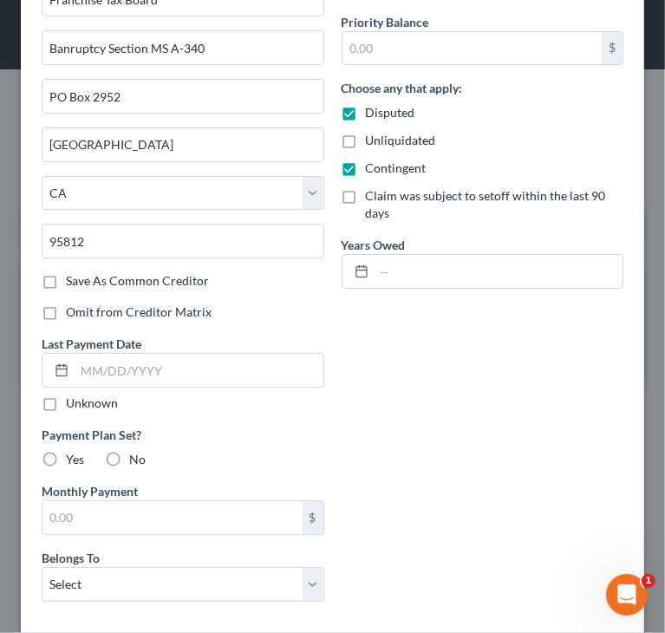
scroll to position [336, 0]
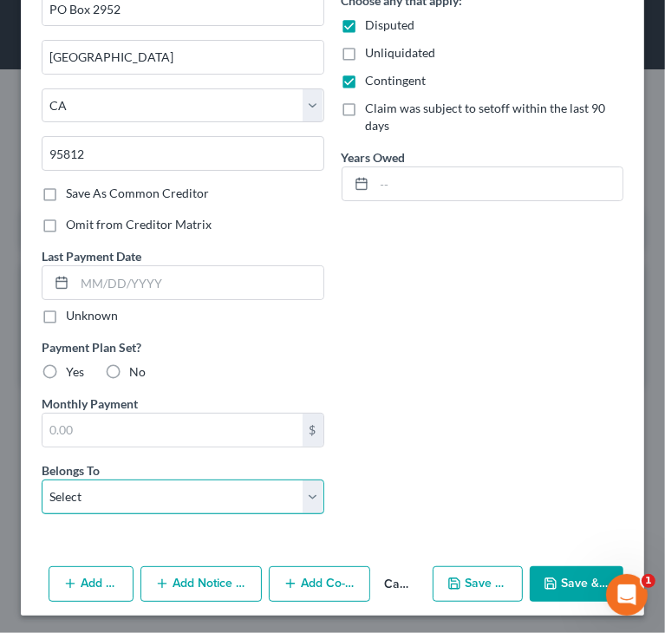
click at [143, 491] on select "Select Debtor 1 Only Debtor 2 Only Debtor 1 And Debtor 2 Only At Least One Of T…" at bounding box center [183, 496] width 283 height 35
select select "2"
click at [42, 479] on select "Select Debtor 1 Only Debtor 2 Only Debtor 1 And Debtor 2 Only At Least One Of T…" at bounding box center [183, 496] width 283 height 35
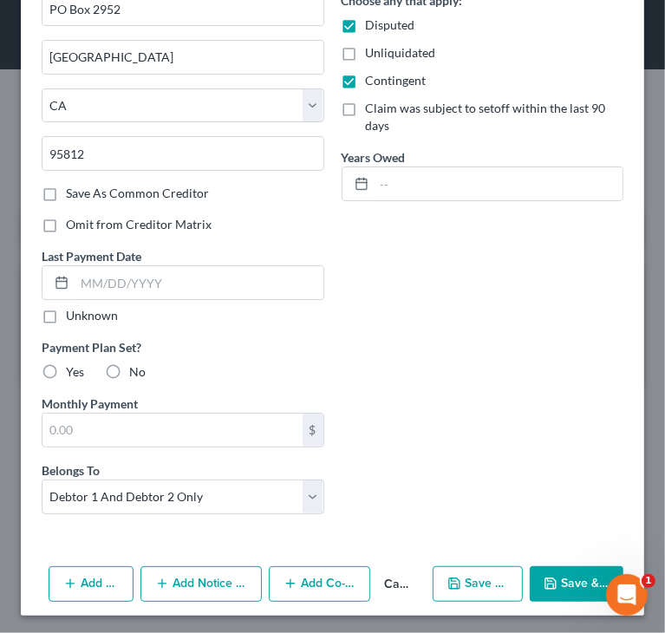
click at [439, 414] on div "Type of Unsecured Priority Claim * Select Taxes & Other Government Units Domest…" at bounding box center [332, 135] width 599 height 784
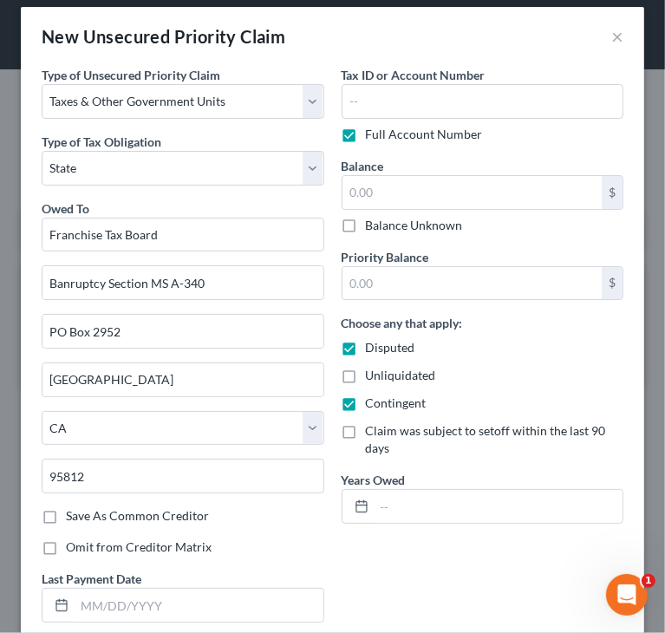
scroll to position [0, 0]
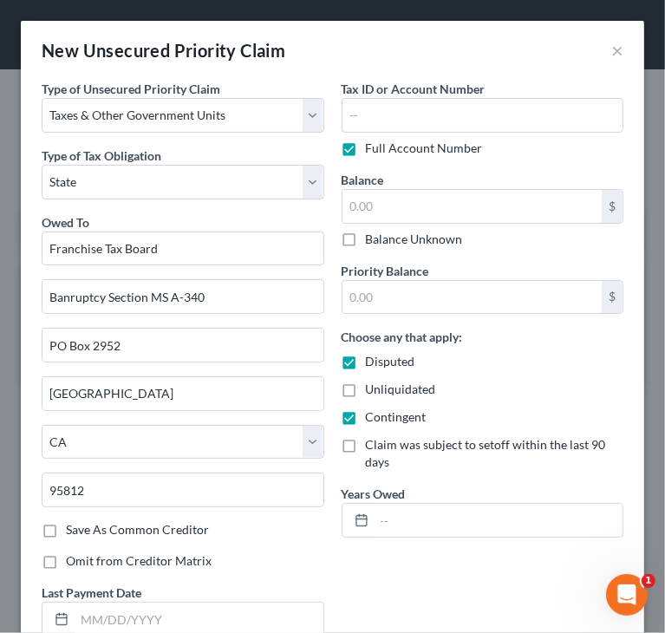
click at [434, 495] on div "Years Owed" at bounding box center [482, 510] width 283 height 53
click at [433, 517] on input "text" at bounding box center [498, 520] width 249 height 33
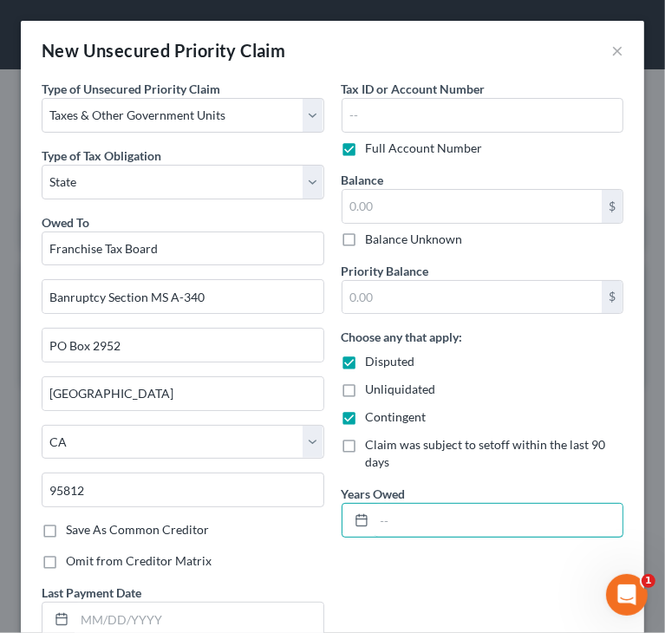
type input "2023/2024"
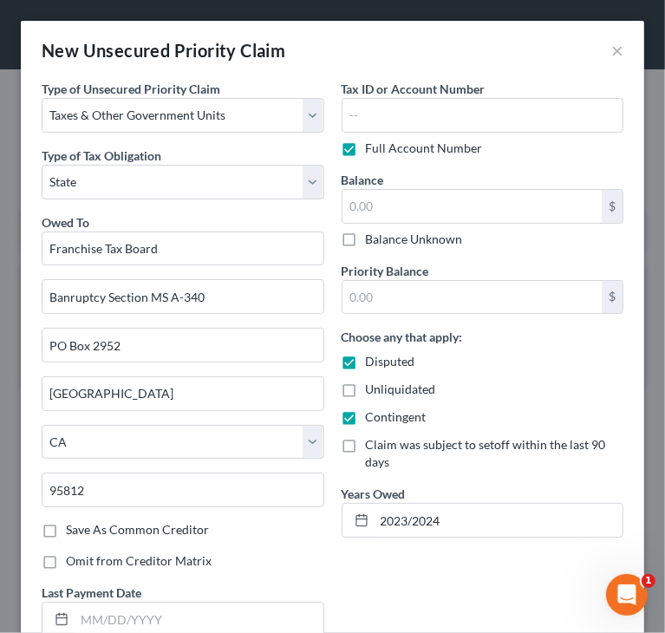
click at [551, 373] on div "Choose any that apply: Disputed Unliquidated Contingent Claim was subject to se…" at bounding box center [482, 399] width 283 height 143
click at [437, 206] on input "text" at bounding box center [472, 206] width 260 height 33
click at [423, 195] on input "text" at bounding box center [472, 206] width 260 height 33
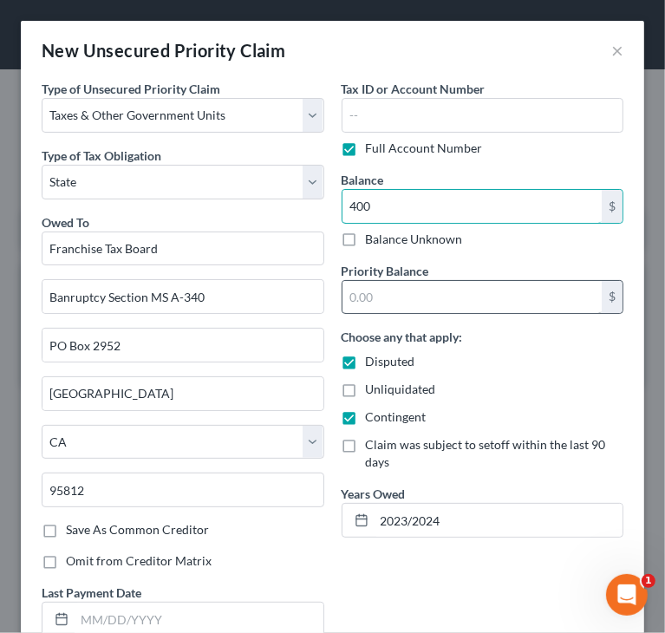
type input "400"
click at [444, 296] on input "text" at bounding box center [472, 297] width 260 height 33
type input "400"
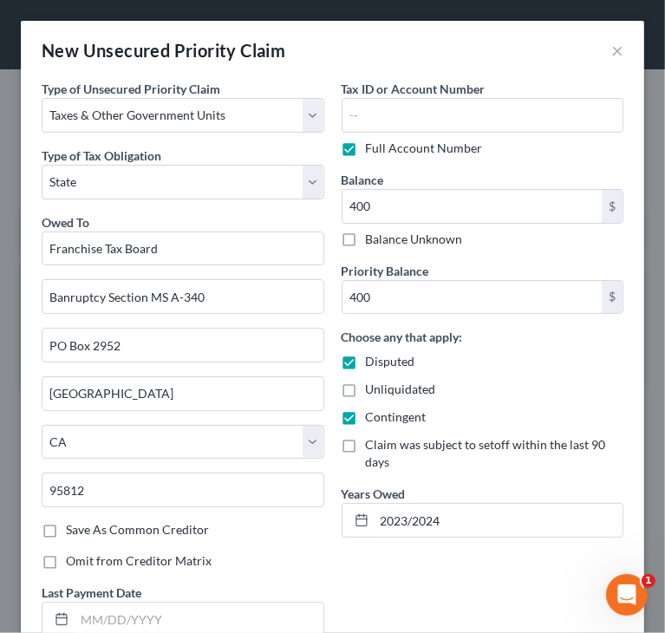
click at [510, 368] on div "Disputed" at bounding box center [482, 361] width 283 height 17
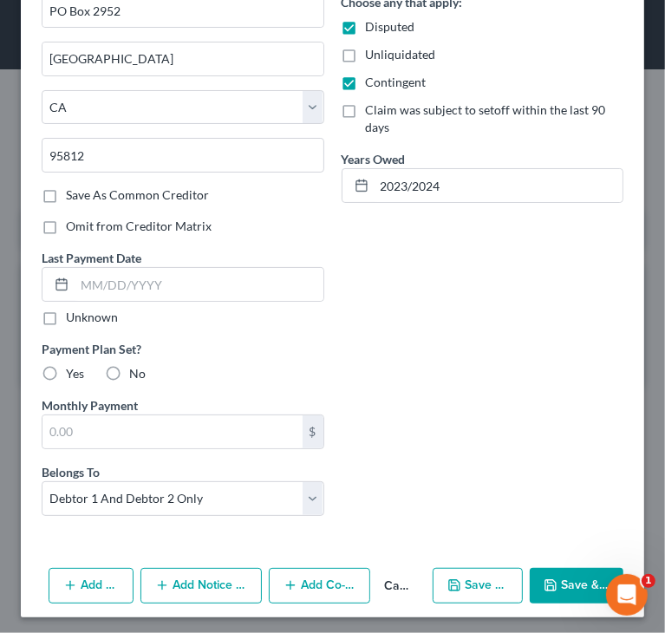
scroll to position [336, 0]
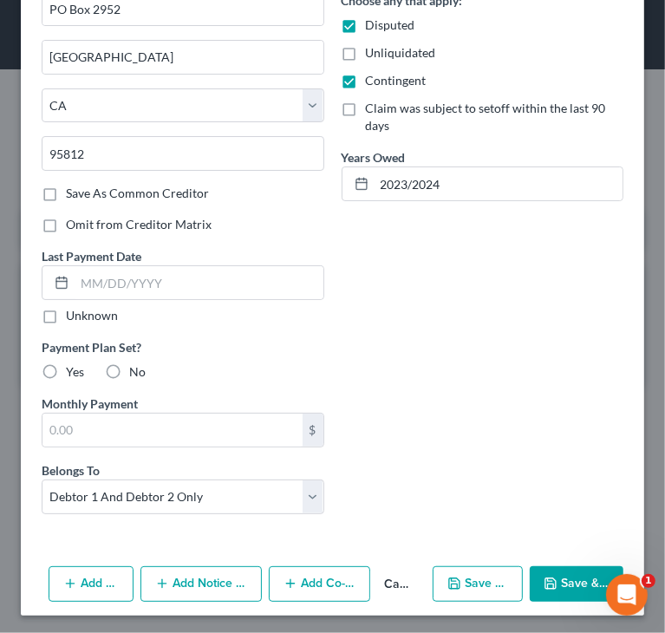
click at [559, 566] on button "Save & Close" at bounding box center [577, 584] width 94 height 36
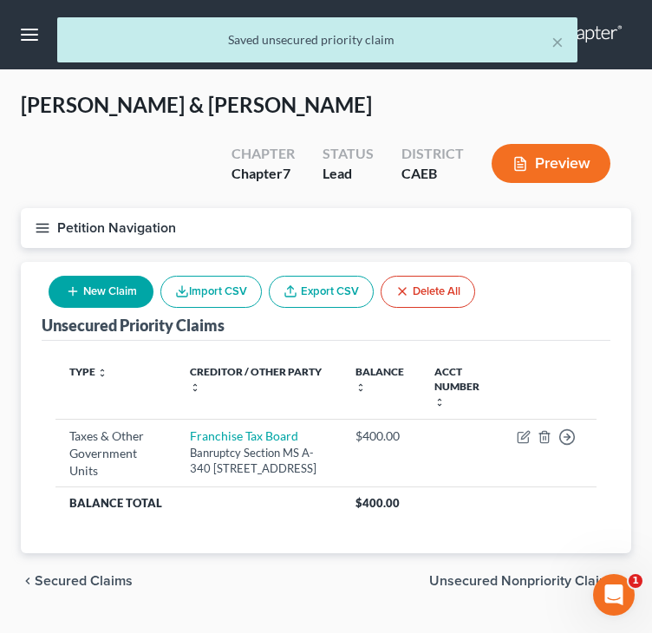
click at [114, 296] on button "New Claim" at bounding box center [101, 292] width 105 height 32
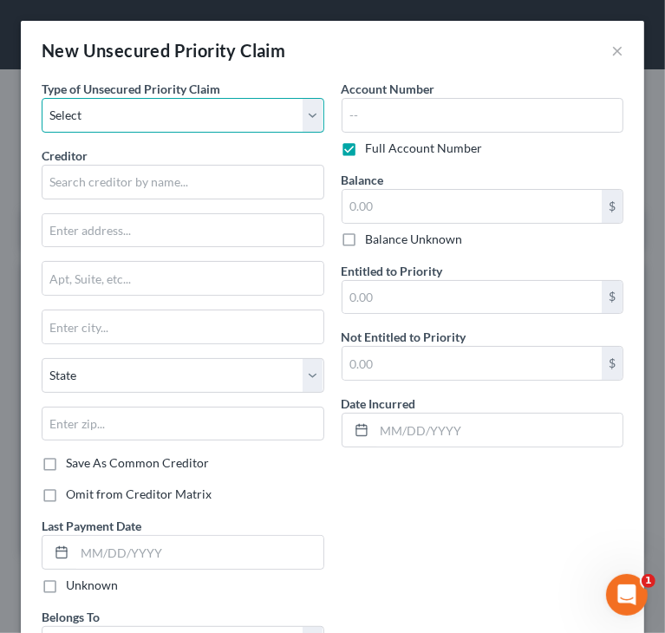
click at [211, 112] on select "Select Taxes & Other Government Units Domestic Support Obligations Extensions o…" at bounding box center [183, 115] width 283 height 35
select select "0"
click at [42, 98] on select "Select Taxes & Other Government Units Domestic Support Obligations Extensions o…" at bounding box center [183, 115] width 283 height 35
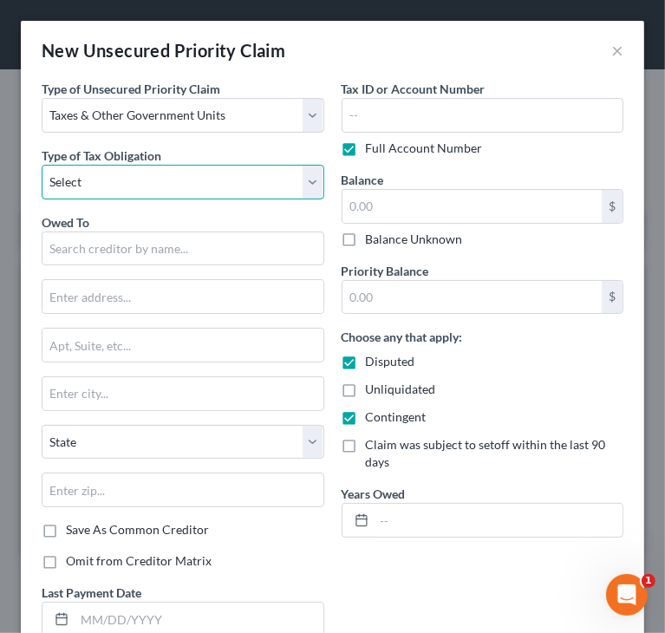
click at [146, 186] on select "Select Federal City State Franchise Tax Board Other" at bounding box center [183, 182] width 283 height 35
select select "0"
click at [42, 165] on select "Select Federal City State Franchise Tax Board Other" at bounding box center [183, 182] width 283 height 35
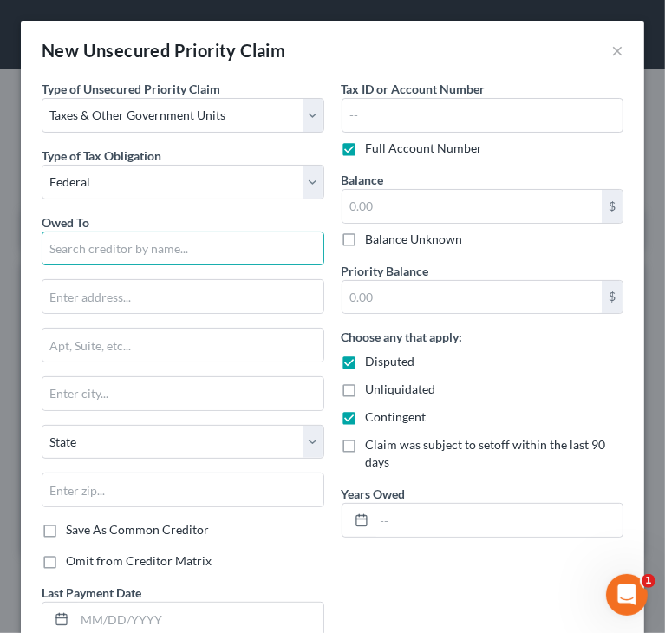
click at [135, 240] on input "text" at bounding box center [183, 248] width 283 height 35
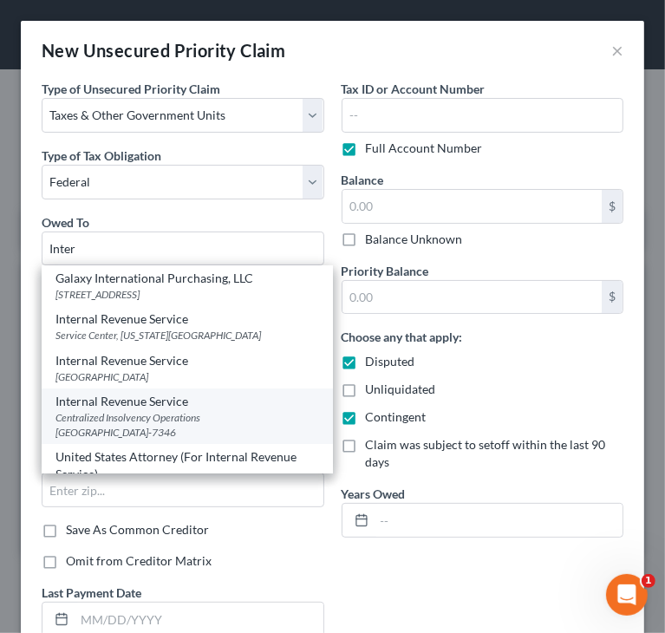
click at [214, 430] on div "Centralized Insolvency Operations [GEOGRAPHIC_DATA]-7346" at bounding box center [186, 424] width 263 height 29
type input "Internal Revenue Service"
type input "Centralized Insolvency Operations"
type input "PO Box 7346"
type input "[GEOGRAPHIC_DATA]"
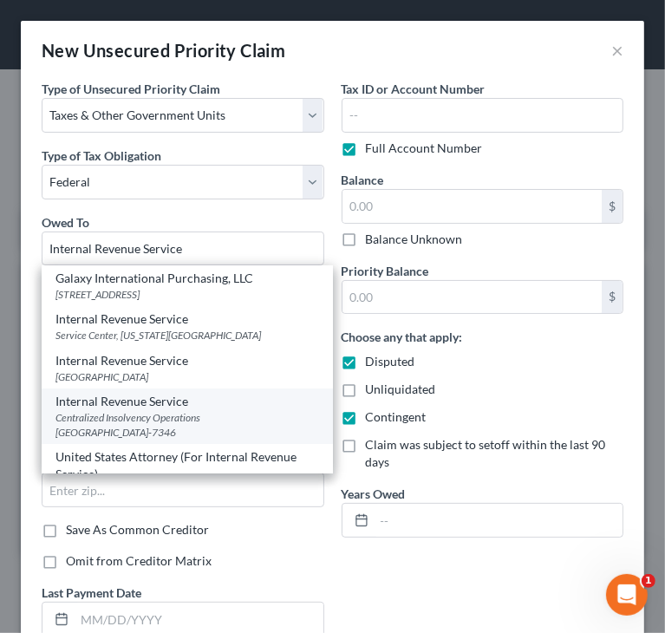
select select "39"
type input "19101-7346"
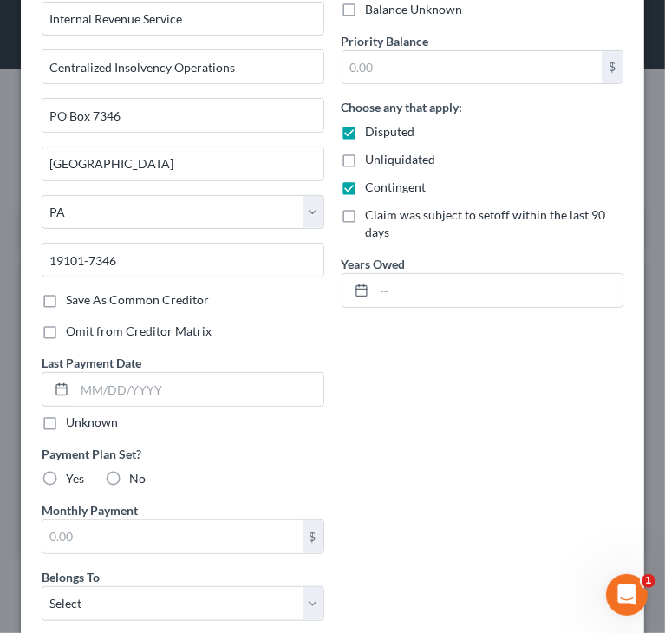
scroll to position [260, 0]
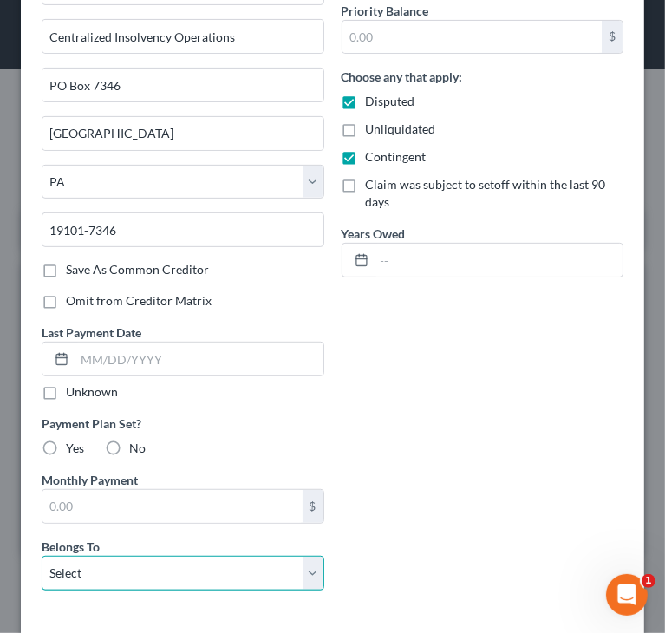
click at [210, 563] on select "Select Debtor 1 Only Debtor 2 Only Debtor 1 And Debtor 2 Only At Least One Of T…" at bounding box center [183, 573] width 283 height 35
select select "2"
click at [42, 556] on select "Select Debtor 1 Only Debtor 2 Only Debtor 1 And Debtor 2 Only At Least One Of T…" at bounding box center [183, 573] width 283 height 35
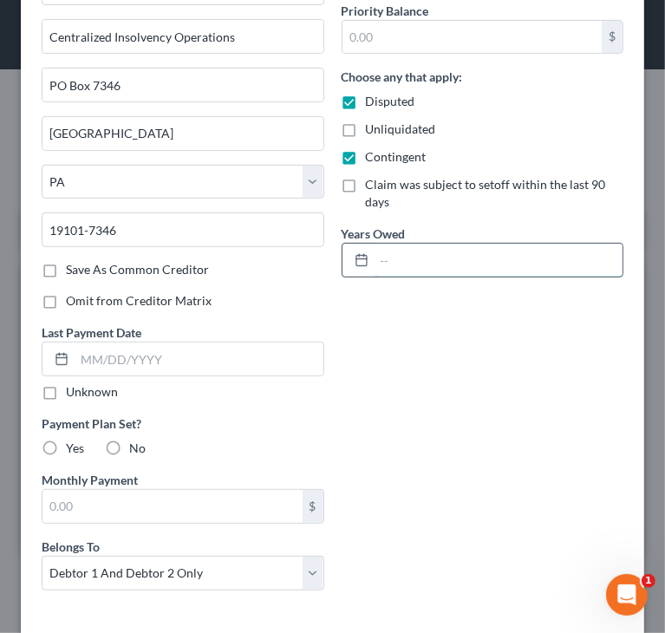
click at [438, 261] on input "text" at bounding box center [498, 260] width 249 height 33
type input "2024"
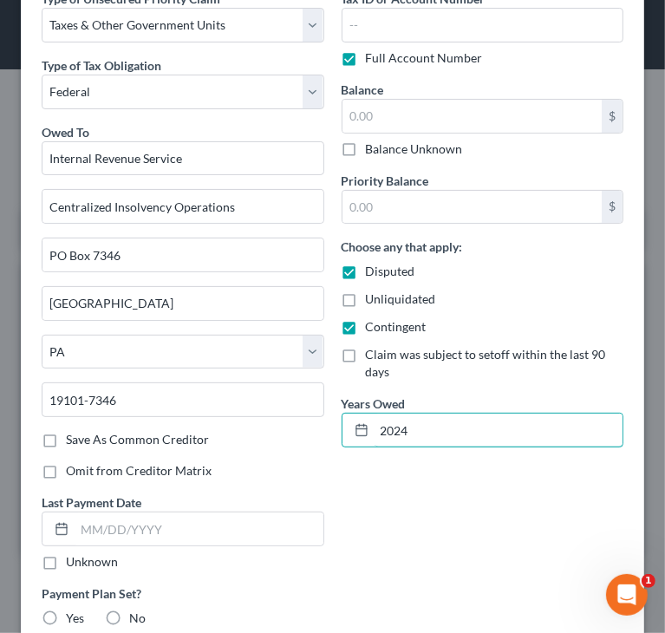
scroll to position [87, 0]
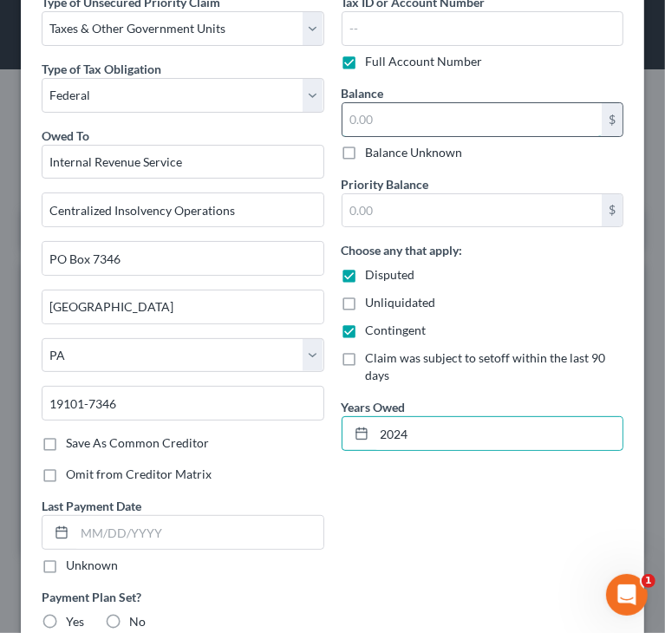
click at [456, 117] on input "text" at bounding box center [472, 119] width 260 height 33
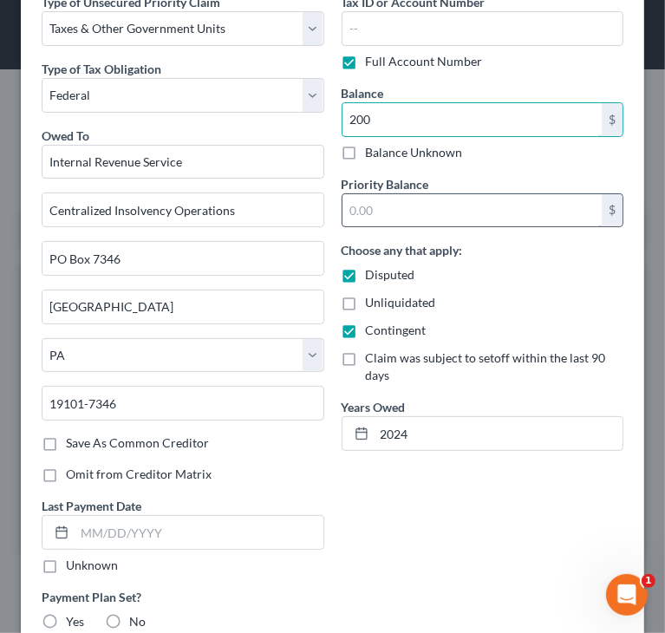
type input "200"
click at [452, 195] on input "text" at bounding box center [472, 210] width 260 height 33
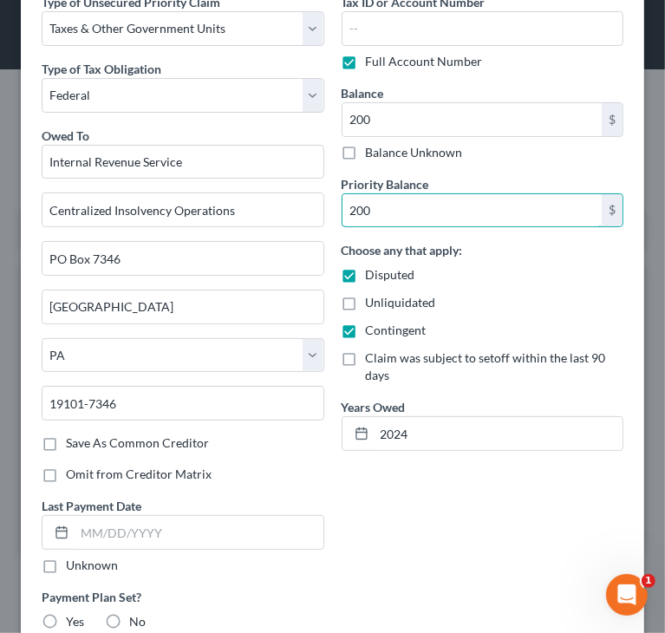
type input "200"
click at [517, 289] on div "Choose any that apply: Disputed Unliquidated Contingent Claim was subject to se…" at bounding box center [482, 312] width 283 height 143
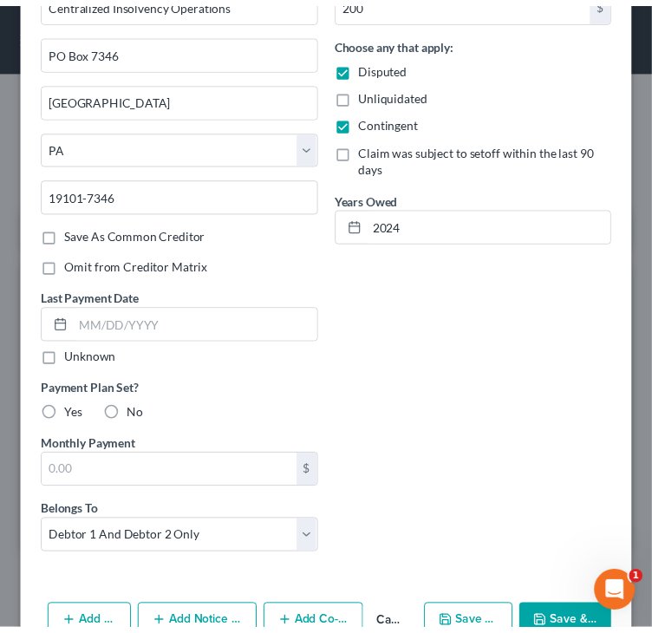
scroll to position [336, 0]
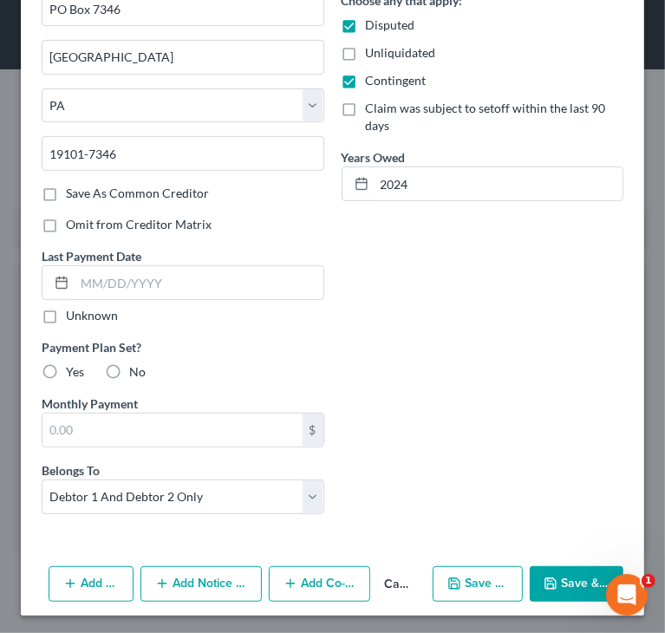
click at [547, 571] on button "Save & Close" at bounding box center [577, 584] width 94 height 36
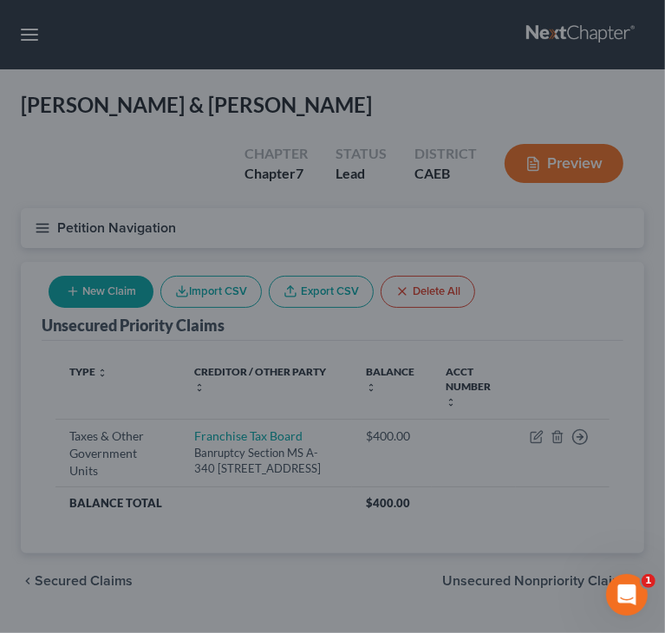
type input "200.00"
type input "0.00"
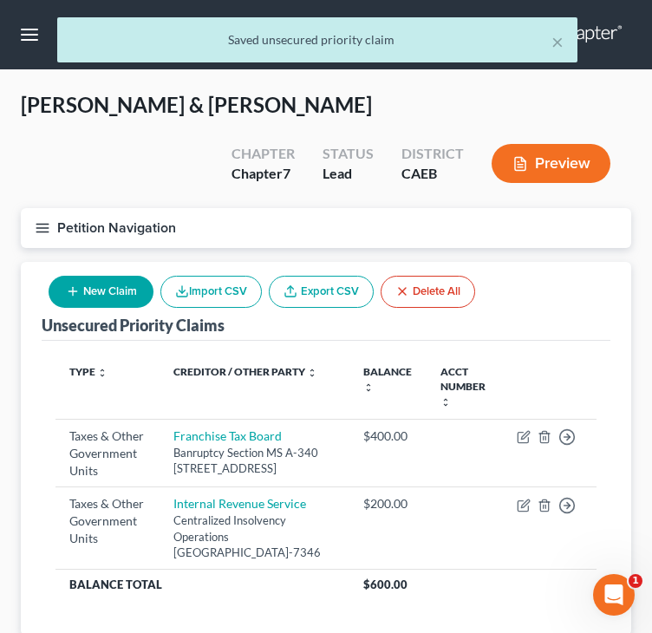
click at [632, 296] on div "Unsecured Priority Claims New Claim Import CSV Export CSV Delete All Type expan…" at bounding box center [326, 476] width 628 height 429
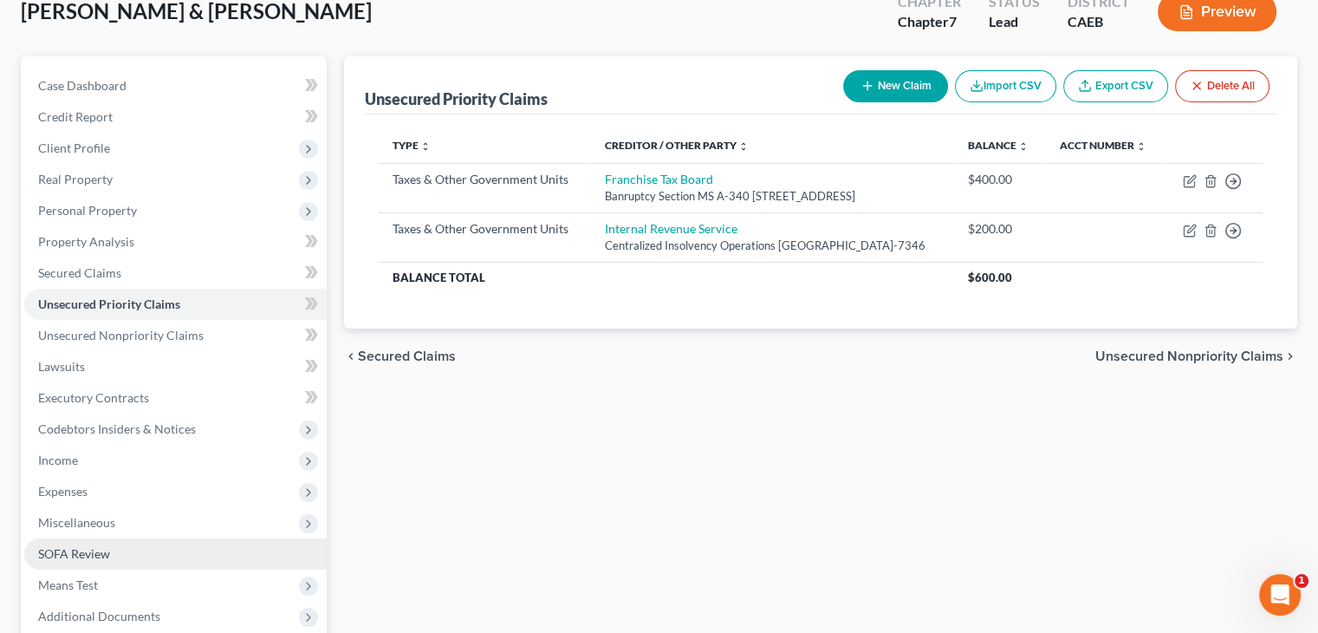
scroll to position [318, 0]
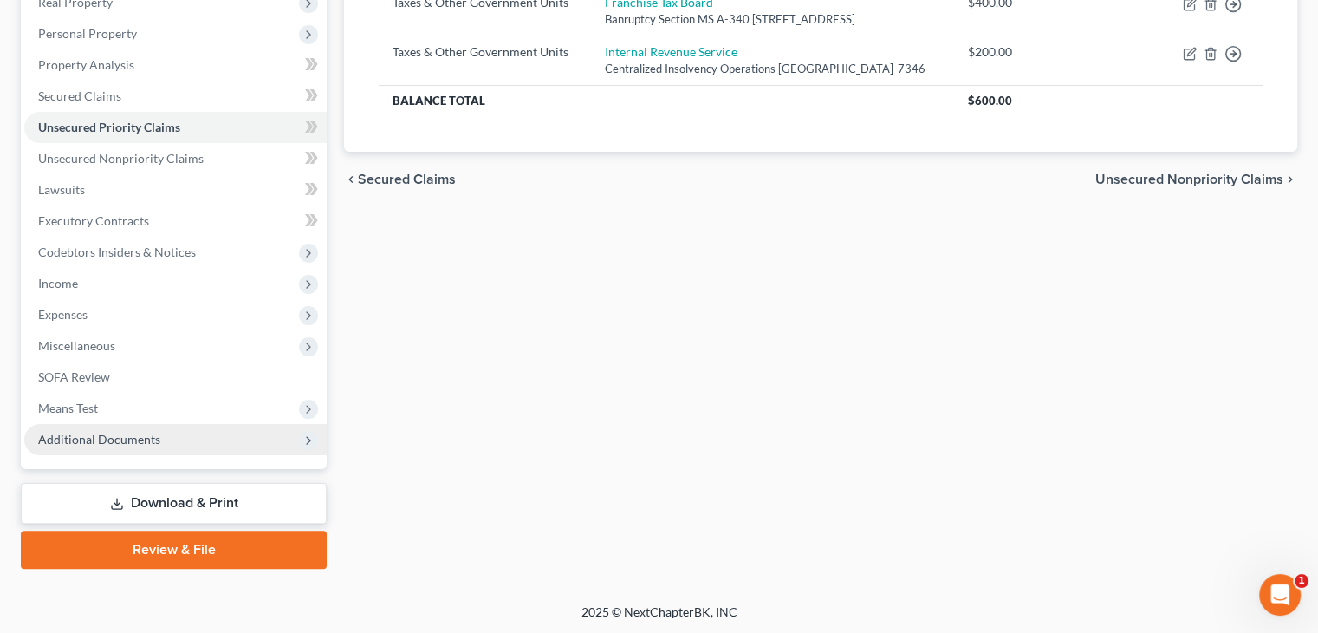
click at [132, 435] on span "Additional Documents" at bounding box center [99, 439] width 122 height 15
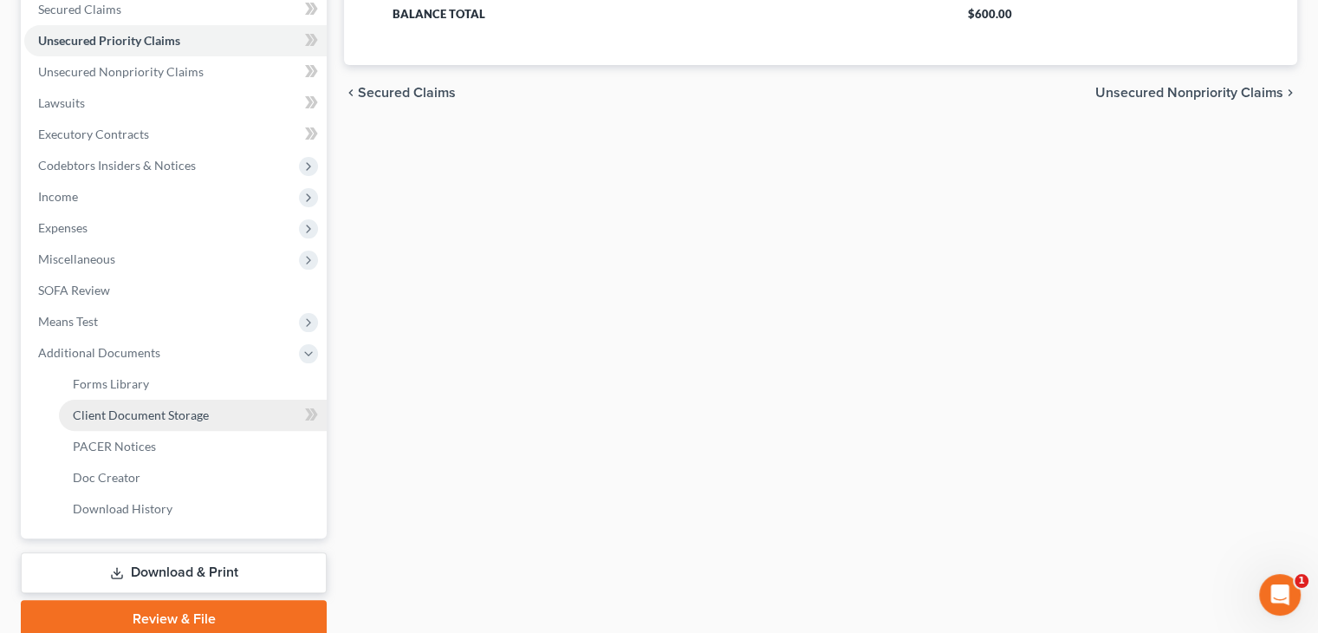
click at [190, 412] on span "Client Document Storage" at bounding box center [141, 414] width 136 height 15
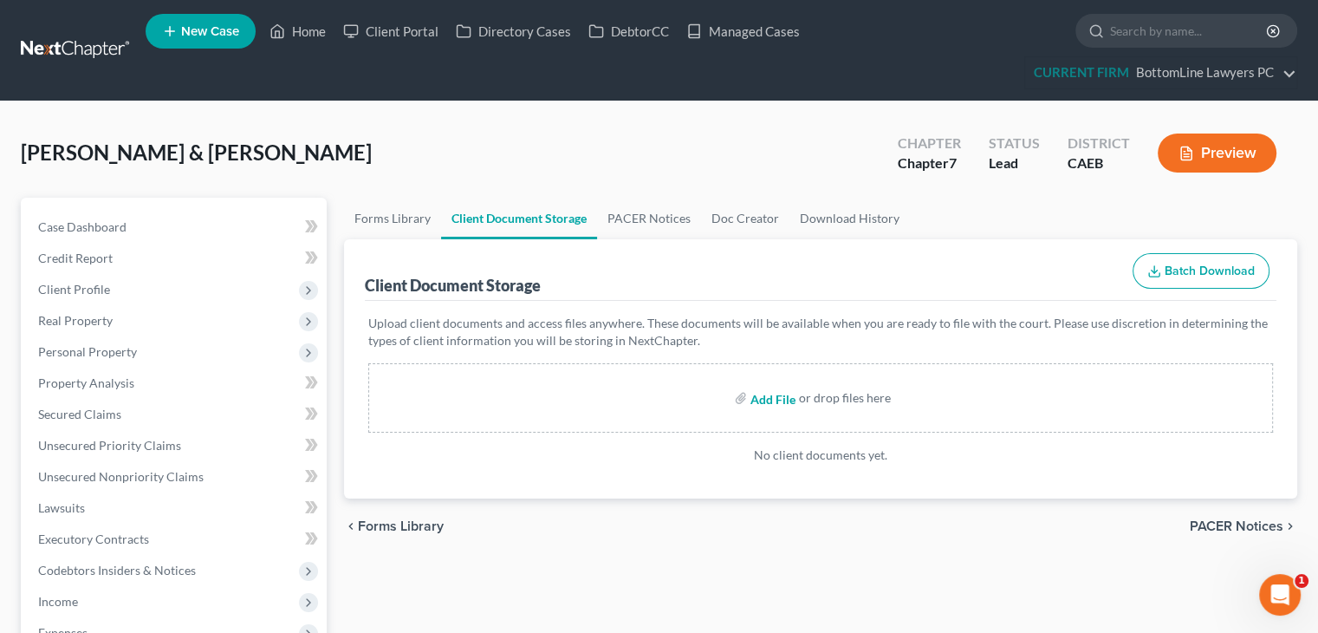
click at [774, 397] on input "file" at bounding box center [772, 397] width 42 height 31
type input "C:\fakepath\Account Statement for [DATE] - [DATE] stock.pdf"
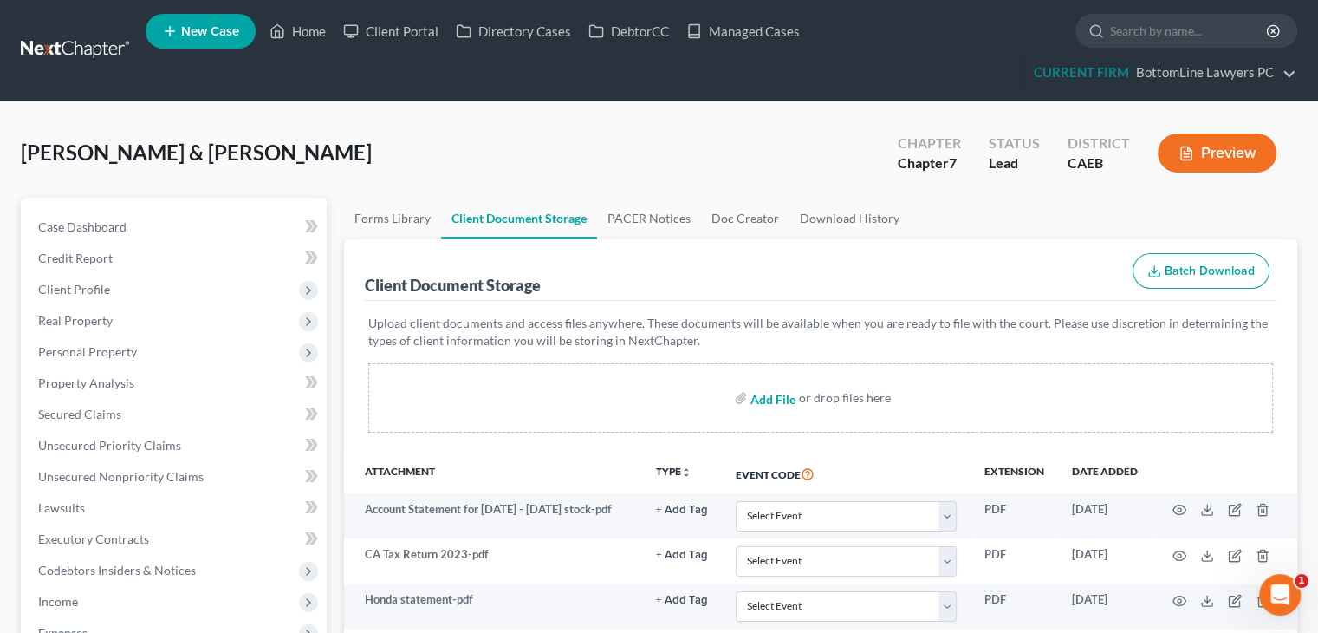
click at [776, 400] on input "file" at bounding box center [772, 397] width 42 height 31
type input "C:\fakepath\US Tax Return.pdf"
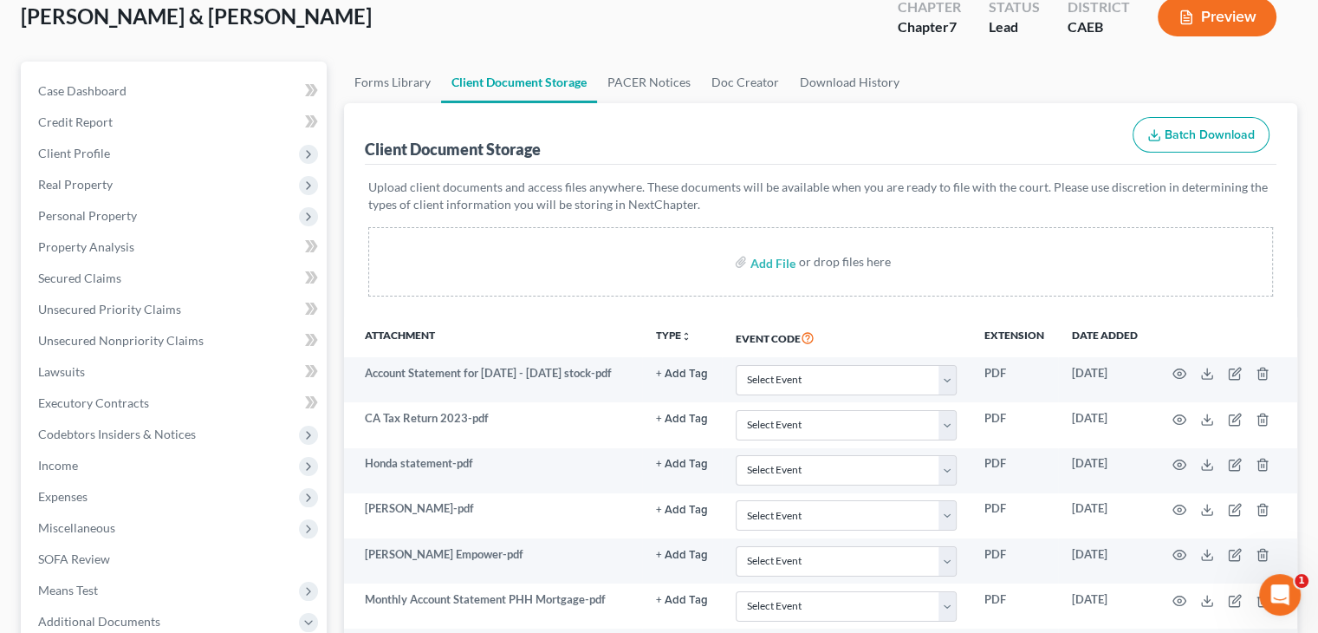
scroll to position [106, 0]
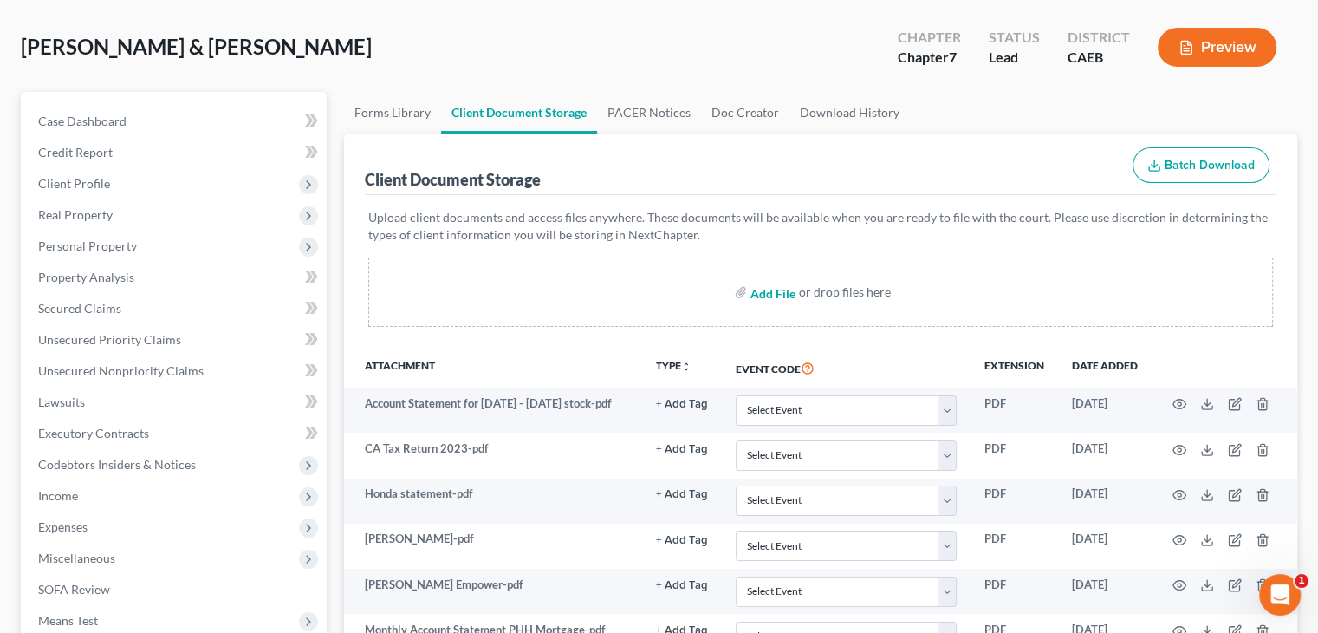
click at [773, 294] on input "file" at bounding box center [772, 291] width 42 height 31
type input "C:\fakepath\Direct Deposit-PCWA - [DATE] - 10383 - [PERSON_NAME] - 5053.pdf"
click at [776, 294] on input "file" at bounding box center [772, 291] width 42 height 31
click at [107, 240] on span "Personal Property" at bounding box center [87, 245] width 99 height 15
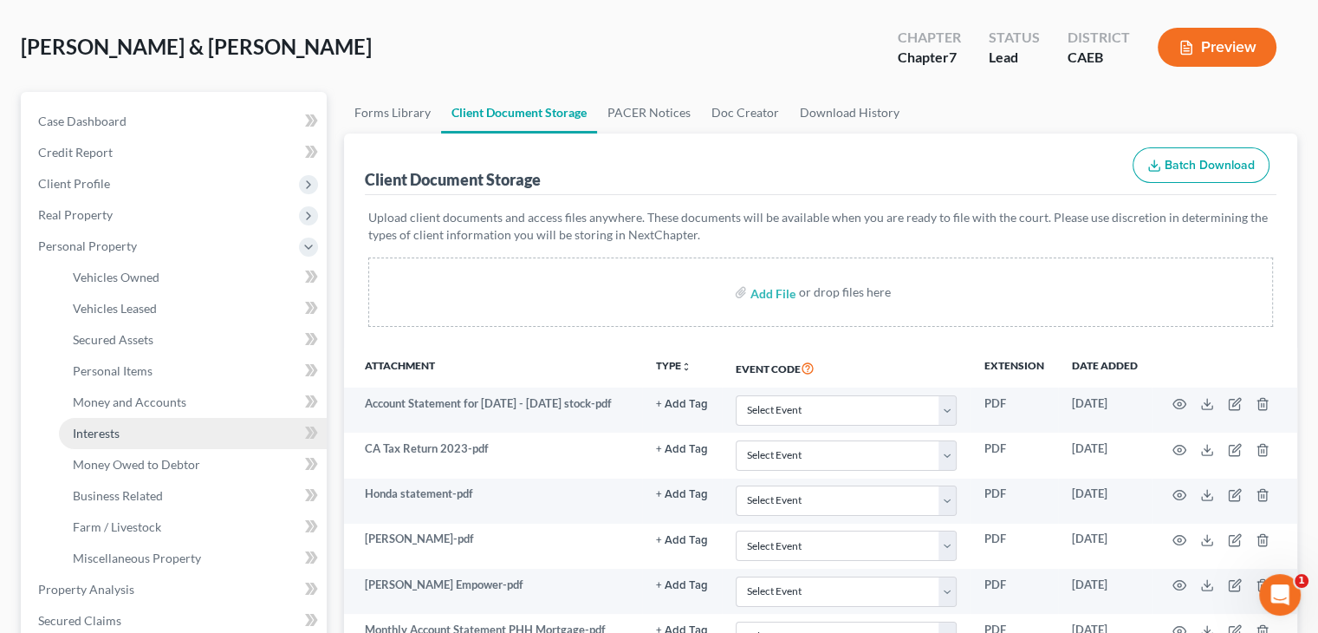
click at [97, 433] on span "Interests" at bounding box center [96, 433] width 47 height 15
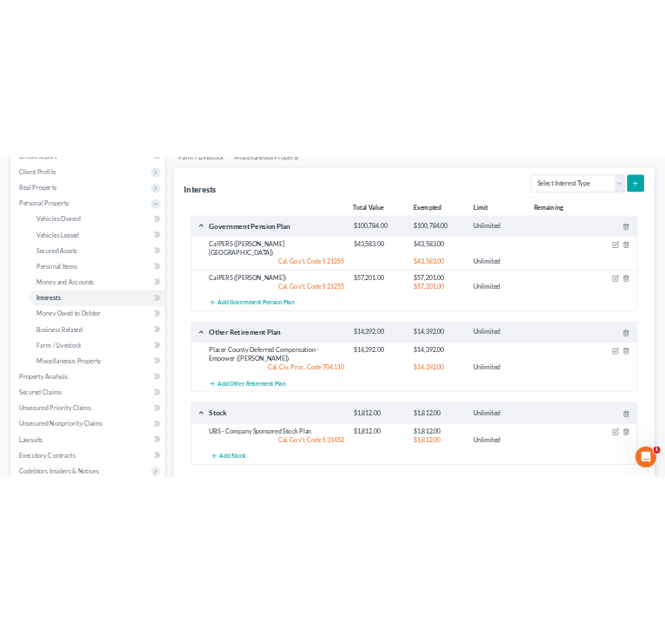
scroll to position [260, 0]
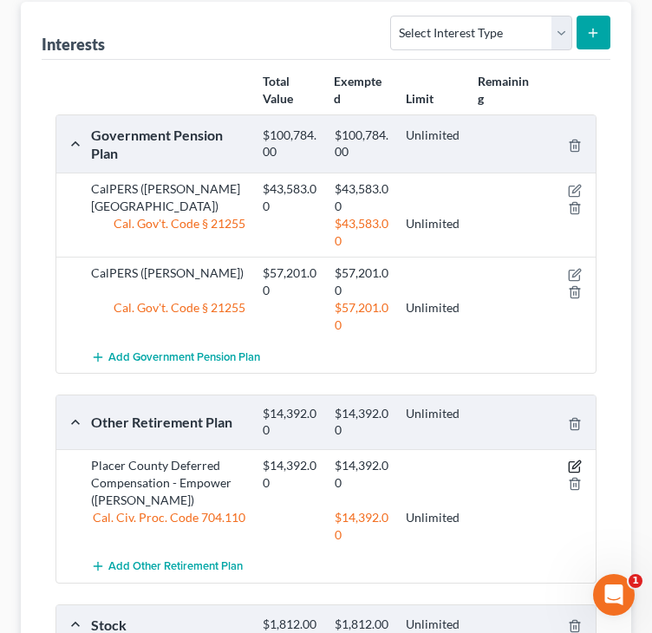
click at [572, 462] on icon "button" at bounding box center [574, 467] width 10 height 10
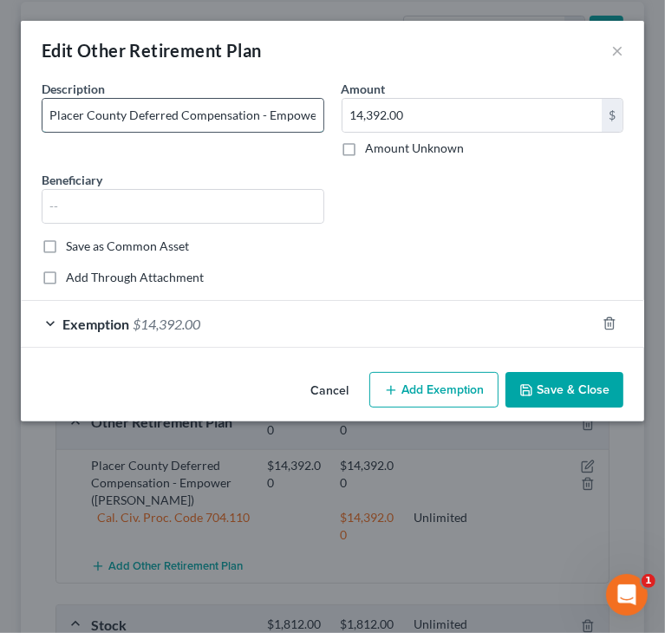
click at [256, 114] on input "Placer County Deferred Compensation - Empower ([PERSON_NAME])" at bounding box center [182, 115] width 281 height 33
drag, startPoint x: 50, startPoint y: 116, endPoint x: 334, endPoint y: 126, distance: 283.6
click at [334, 126] on div "Description * Placer County Deferred Compensation 457 - Empower ([PERSON_NAME])…" at bounding box center [332, 159] width 599 height 158
click at [192, 116] on input "Placer County Deferred Compensation 457 - Empower ([PERSON_NAME])" at bounding box center [182, 115] width 281 height 33
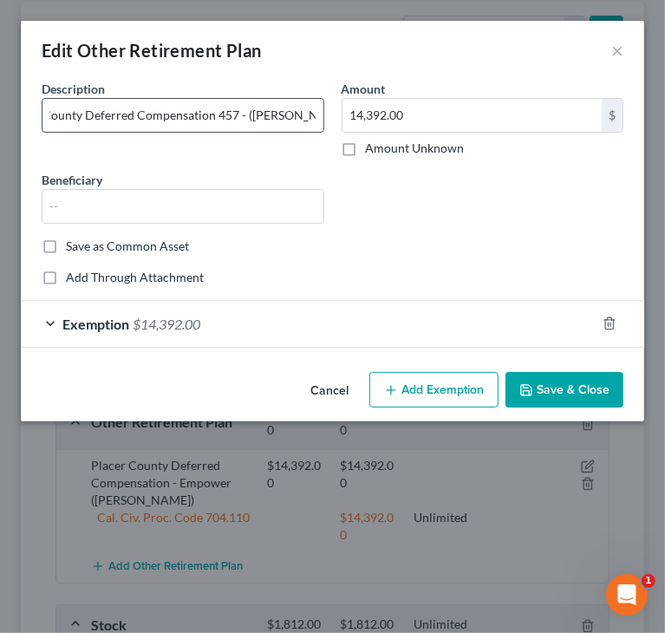
scroll to position [0, 39]
type input "Placer County Deferred Compensation 457 - ([PERSON_NAME])"
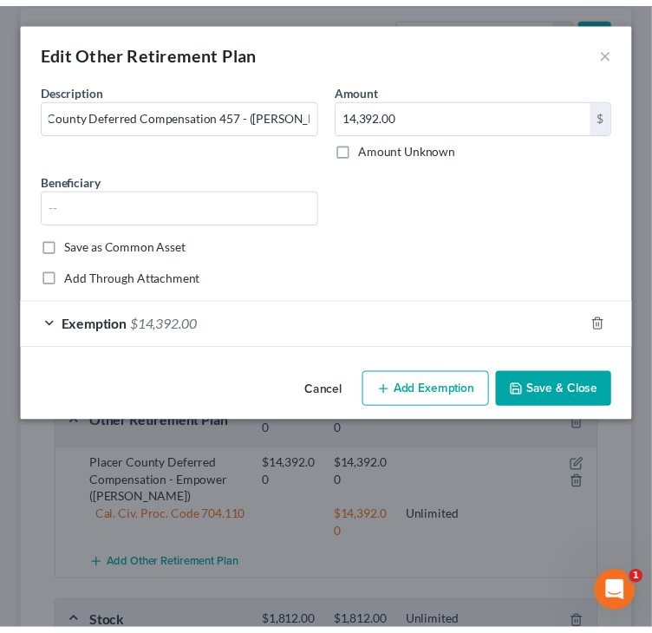
scroll to position [0, 0]
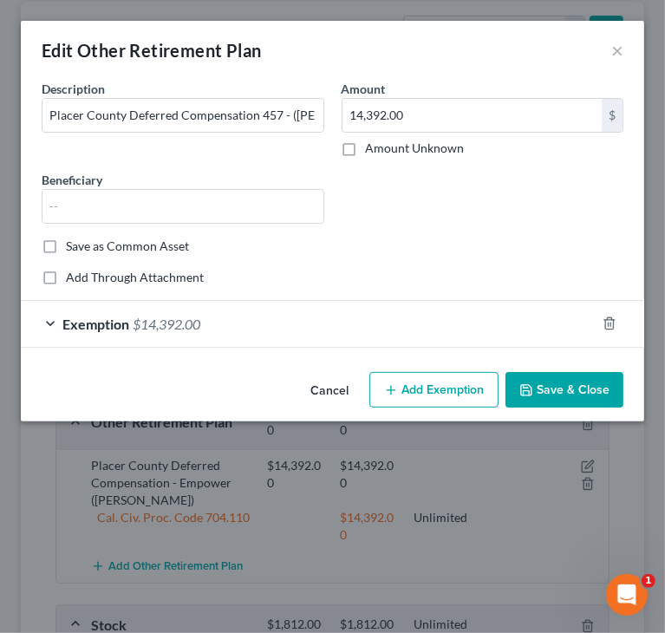
click at [561, 386] on button "Save & Close" at bounding box center [564, 390] width 118 height 36
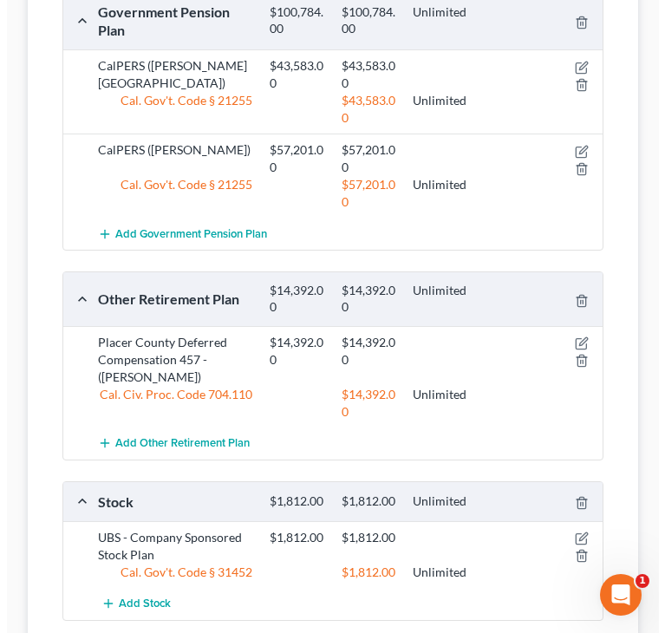
scroll to position [433, 0]
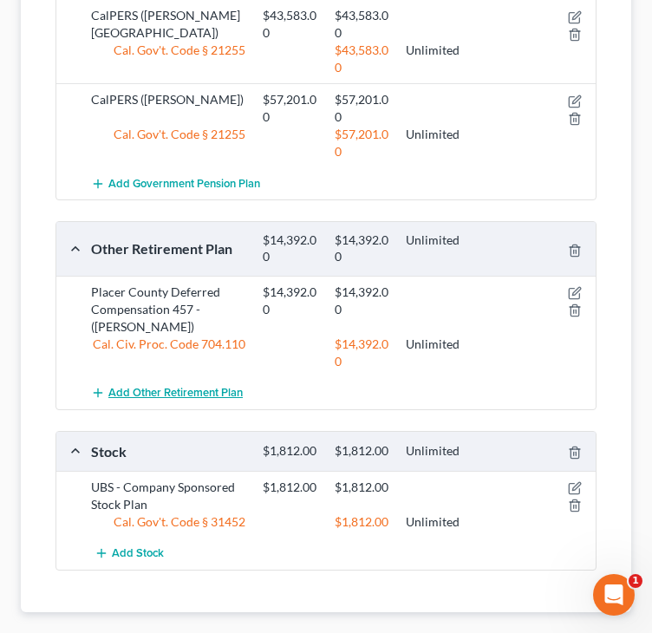
click at [167, 387] on span "Add Other Retirement Plan" at bounding box center [175, 393] width 134 height 14
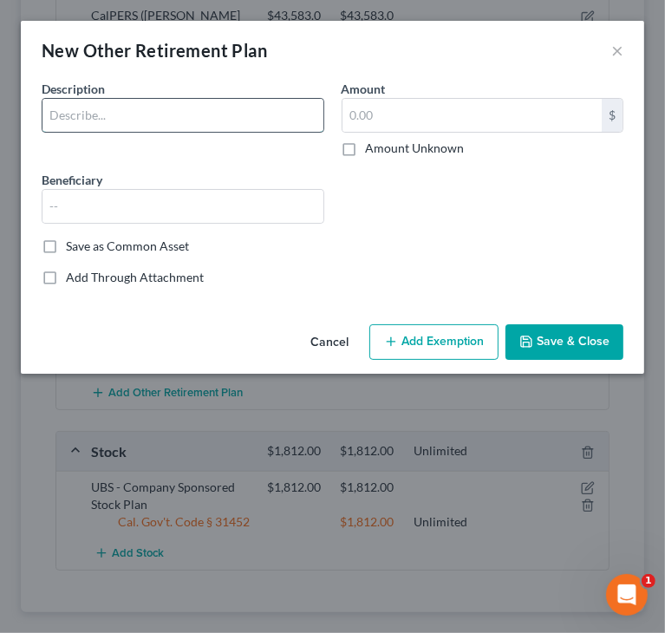
click at [136, 106] on input "text" at bounding box center [182, 115] width 281 height 33
paste input "Placer County Deferred Compensation 457 - ([PERSON_NAME])"
drag, startPoint x: 253, startPoint y: 112, endPoint x: 298, endPoint y: 119, distance: 45.6
click at [298, 119] on input "Placer County Deferred Compensation 457 - ([PERSON_NAME])" at bounding box center [182, 115] width 281 height 33
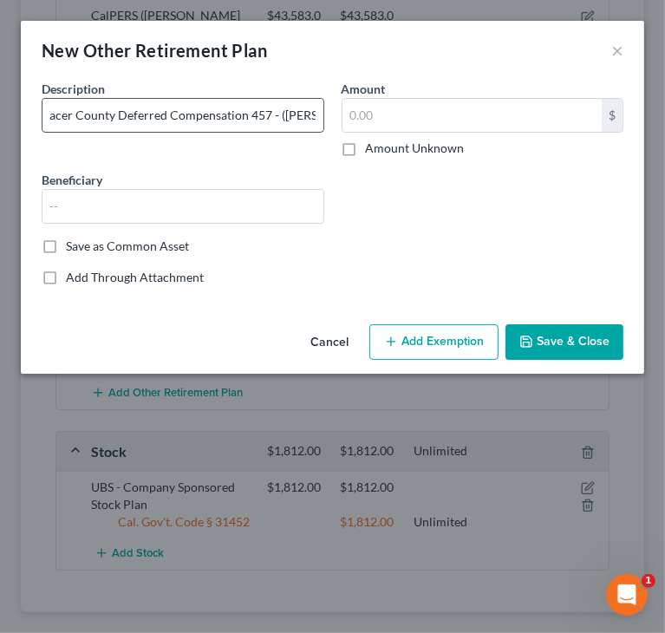
scroll to position [0, 18]
type input "Placer County Deferred Compensation 457 - ([PERSON_NAME][GEOGRAPHIC_DATA])"
click at [461, 118] on input "text" at bounding box center [472, 115] width 260 height 33
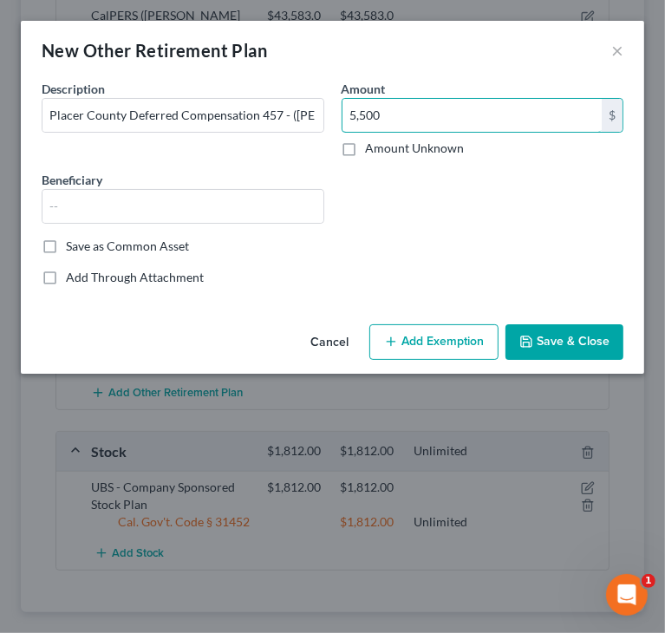
type input "5,500"
click at [417, 341] on button "Add Exemption" at bounding box center [433, 342] width 129 height 36
select select "2"
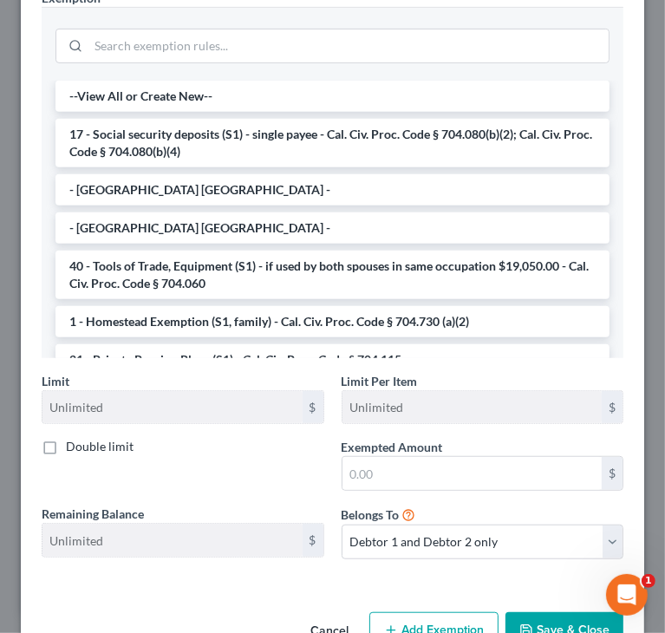
scroll to position [341, 0]
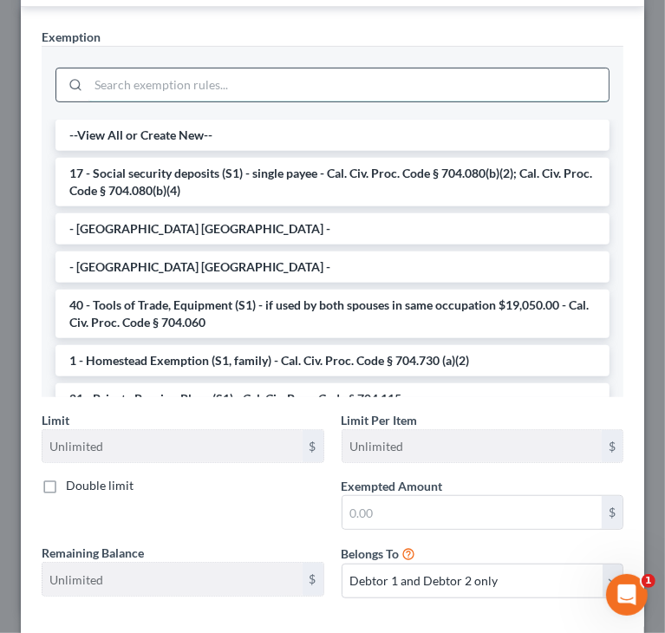
click at [297, 80] on input "search" at bounding box center [348, 84] width 520 height 33
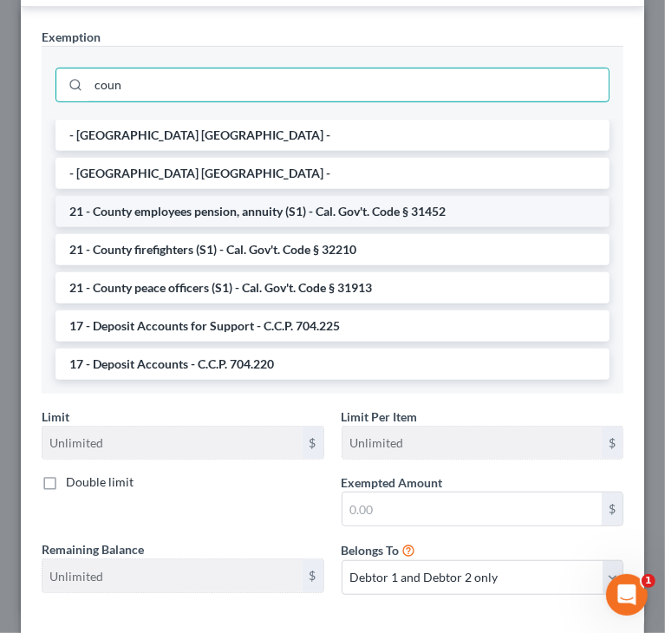
type input "coun"
click at [362, 200] on li "21 - County employees pension, annuity (S1) - Cal. Gov't. Code § 31452" at bounding box center [332, 211] width 554 height 31
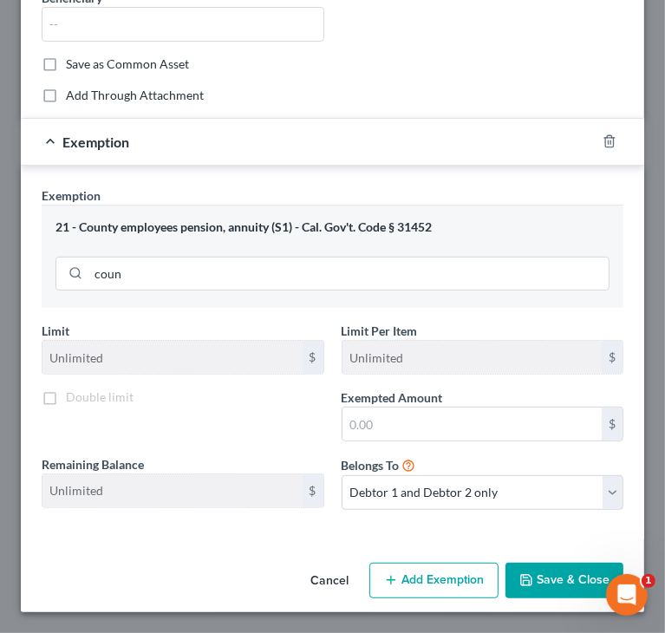
scroll to position [183, 0]
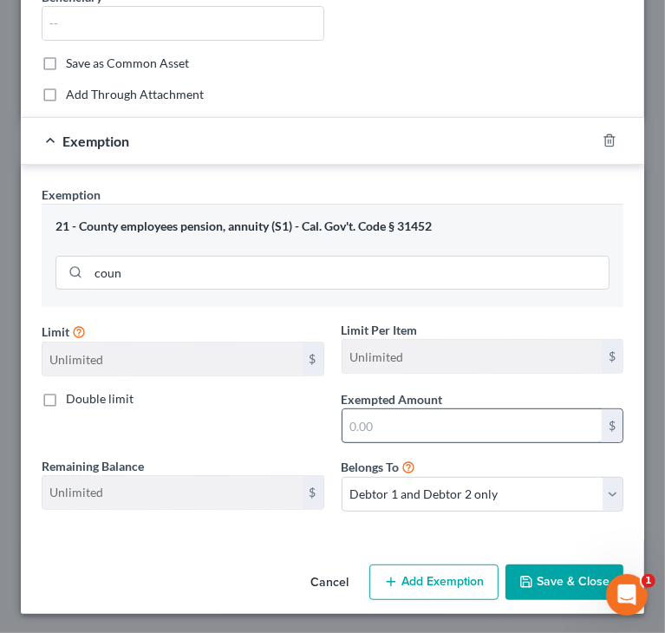
click at [474, 418] on input "text" at bounding box center [472, 425] width 260 height 33
click at [350, 417] on input "55,00.00" at bounding box center [472, 425] width 260 height 33
type input "5,500.00"
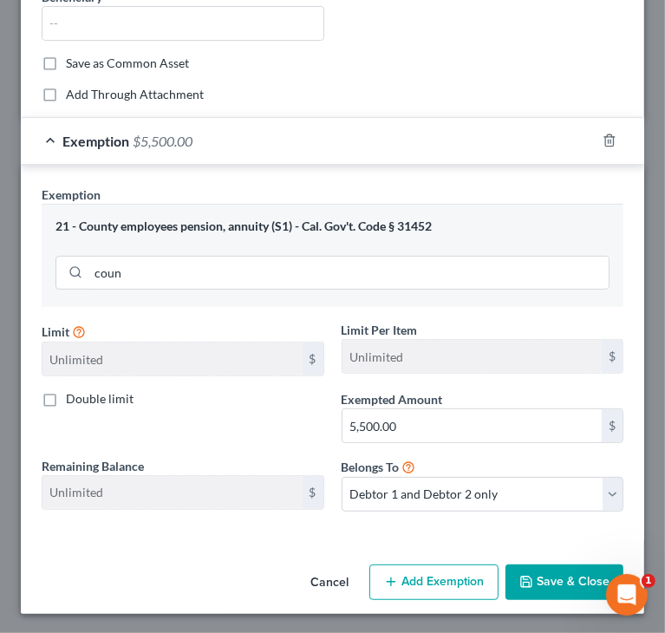
click at [540, 568] on button "Save & Close" at bounding box center [564, 582] width 118 height 36
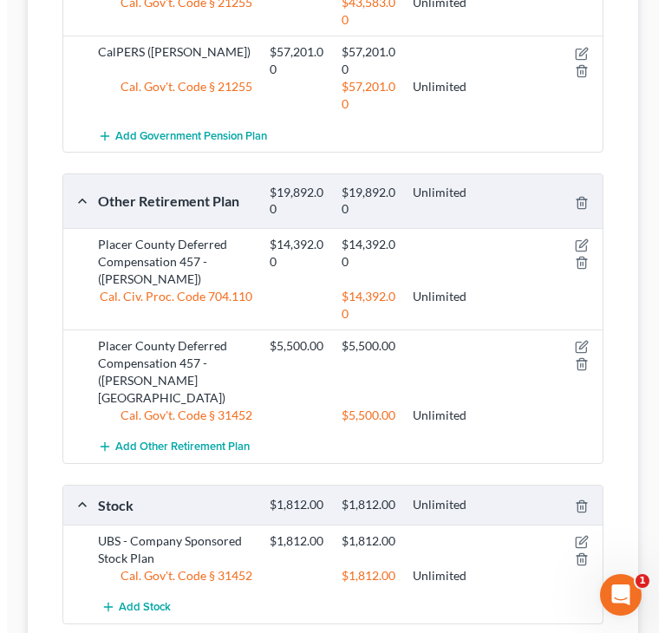
scroll to position [520, 0]
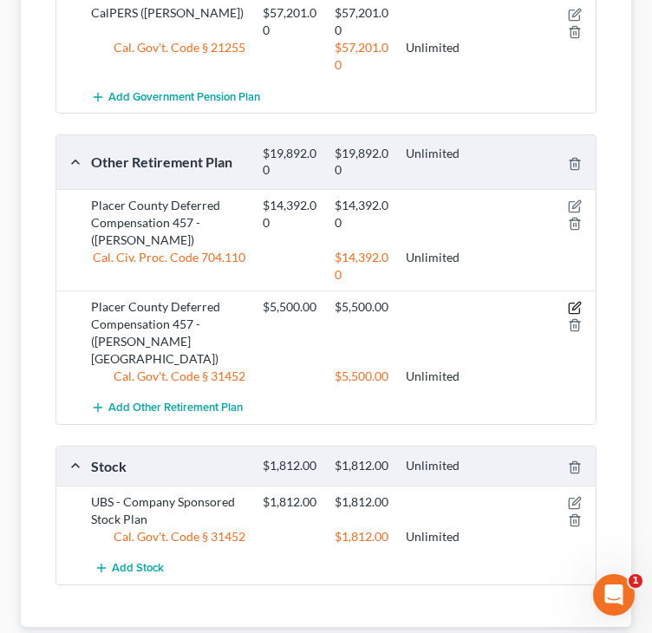
click at [575, 304] on icon "button" at bounding box center [575, 308] width 14 height 14
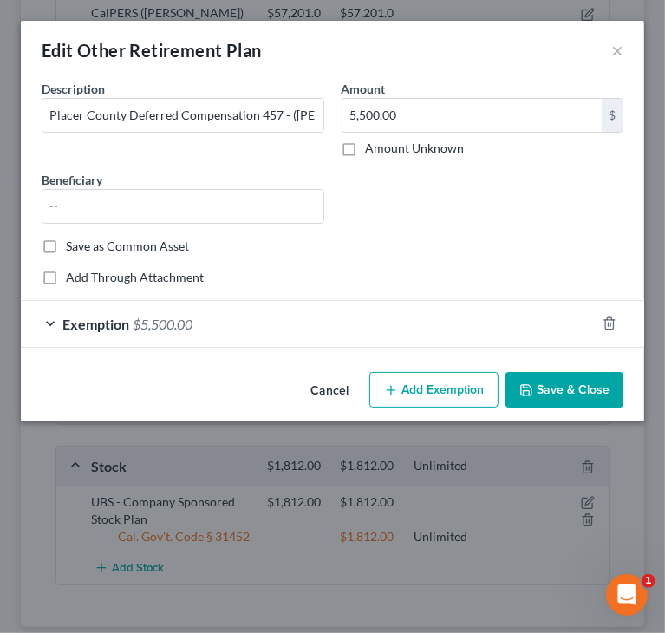
click at [125, 316] on span "Exemption" at bounding box center [95, 323] width 67 height 16
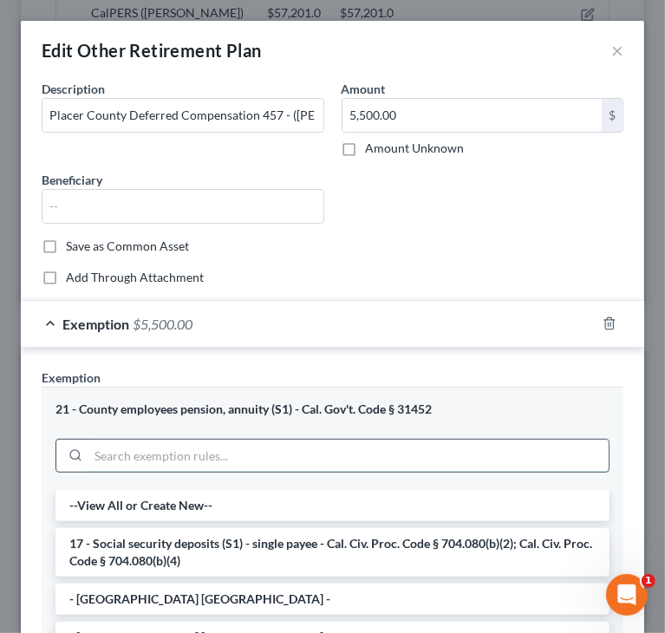
click at [162, 452] on input "search" at bounding box center [348, 455] width 520 height 33
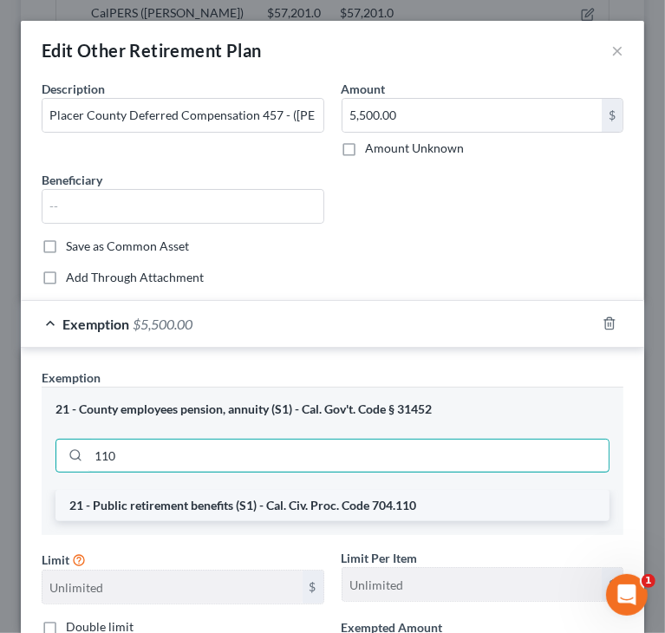
type input "110"
click at [194, 503] on li "21 - Public retirement benefits (S1) - Cal. Civ. Proc. Code 704.110" at bounding box center [332, 505] width 554 height 31
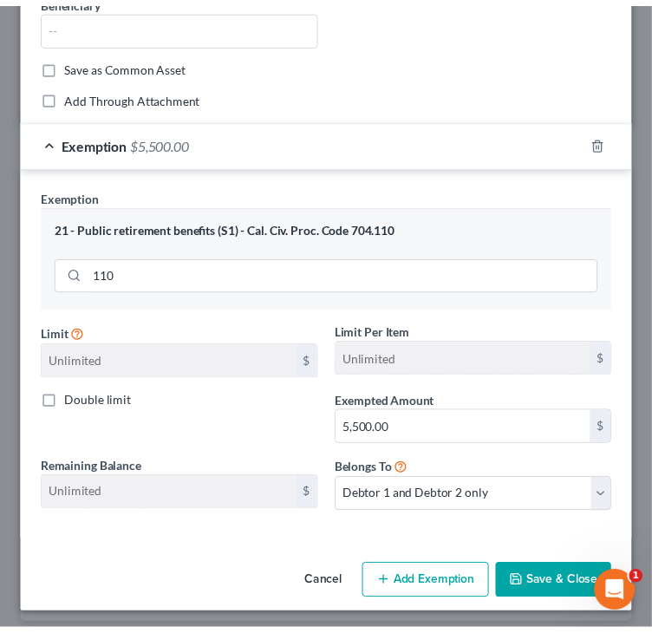
scroll to position [183, 0]
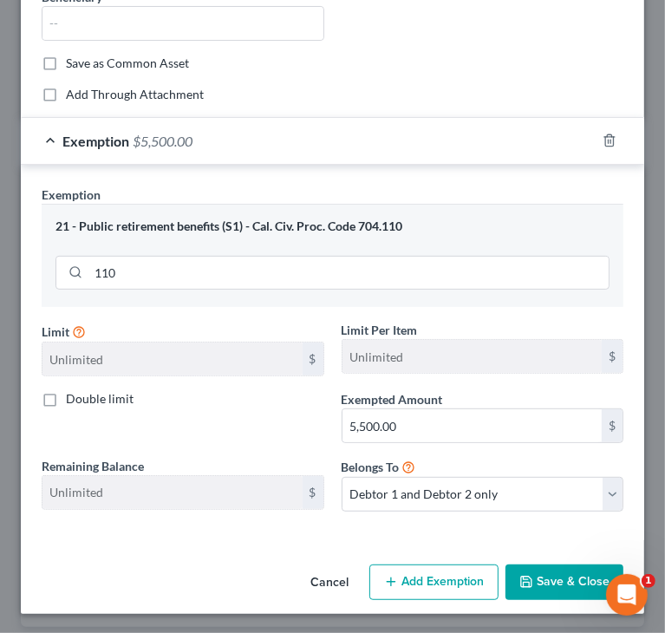
click at [532, 580] on button "Save & Close" at bounding box center [564, 582] width 118 height 36
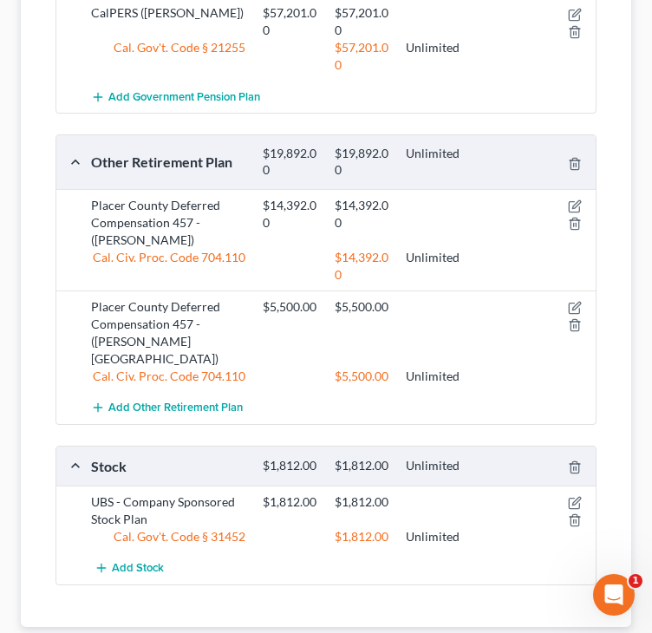
drag, startPoint x: 44, startPoint y: 421, endPoint x: 55, endPoint y: 414, distance: 12.5
click at [44, 421] on div "Total Value Exempted Limit Remaining Government Pension Plan $100,784.00 $100,7…" at bounding box center [326, 213] width 569 height 827
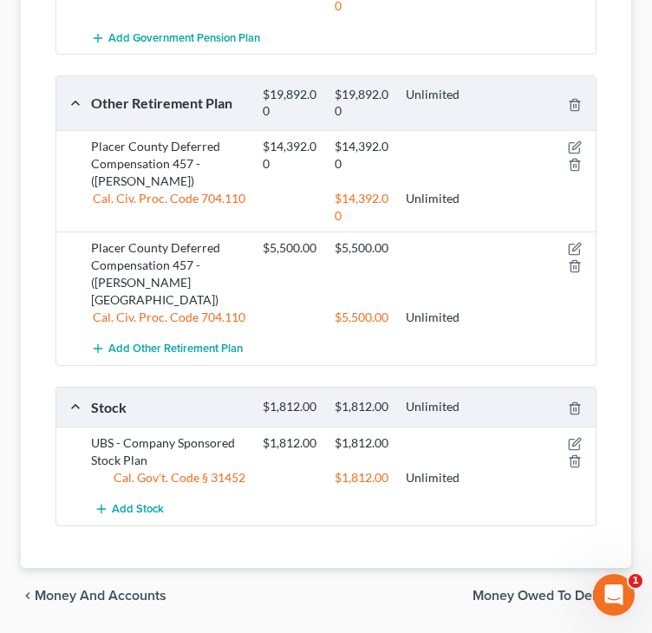
scroll to position [663, 0]
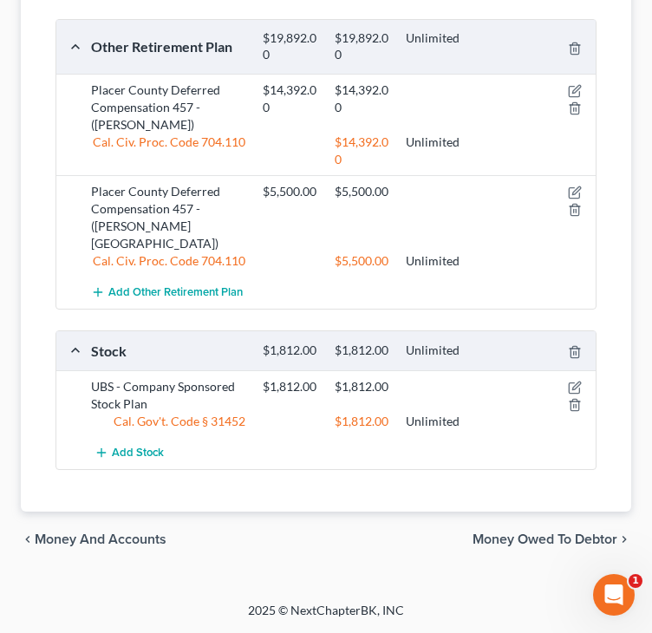
click at [550, 537] on span "Money Owed to Debtor" at bounding box center [544, 539] width 145 height 14
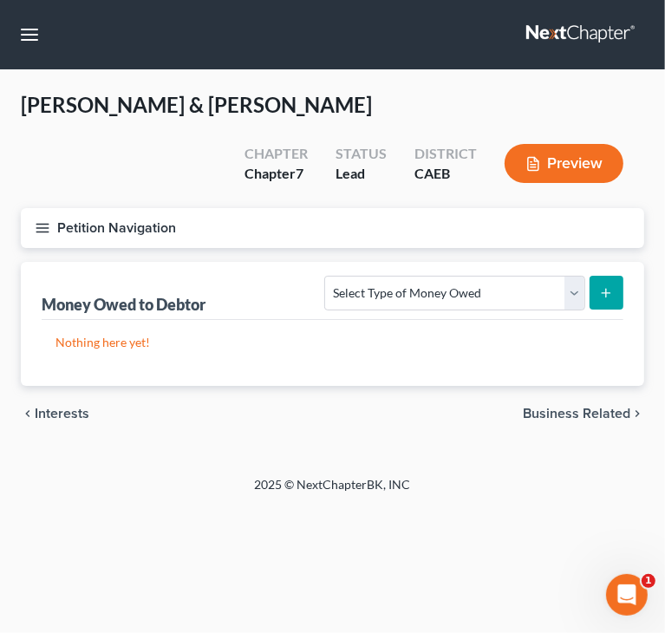
click at [586, 410] on span "Business Related" at bounding box center [576, 413] width 107 height 14
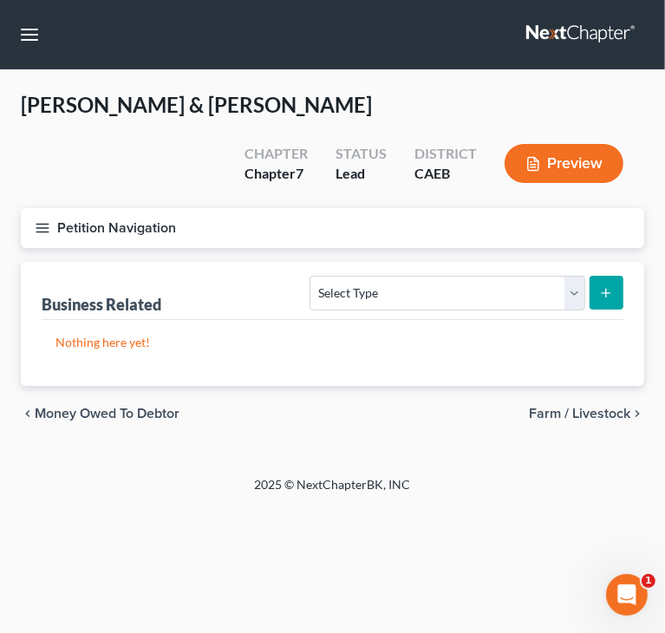
click at [586, 406] on span "Farm / Livestock" at bounding box center [579, 413] width 101 height 14
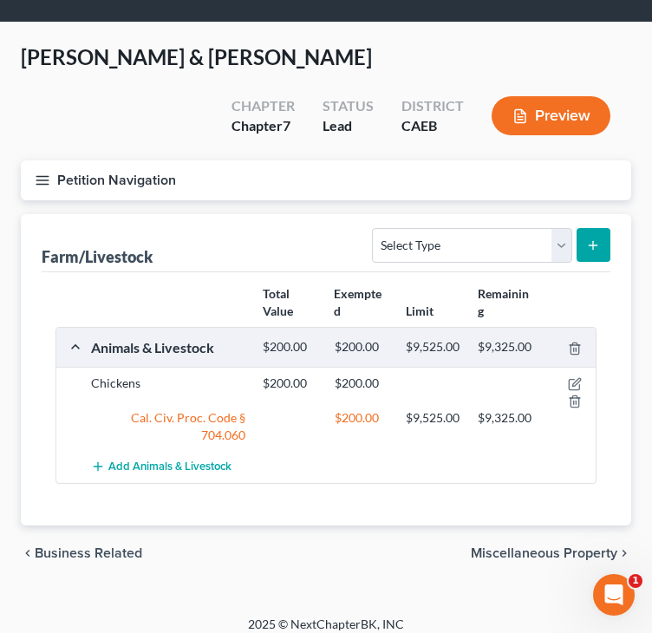
scroll to position [74, 0]
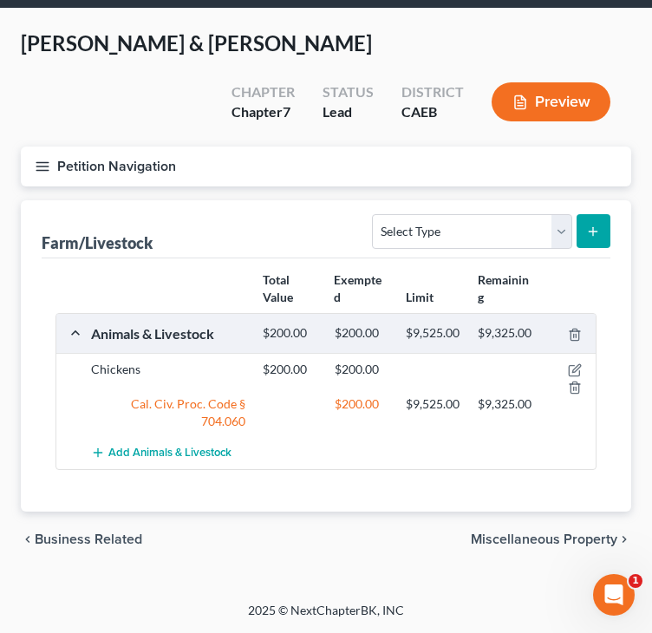
click at [554, 537] on span "Miscellaneous Property" at bounding box center [544, 539] width 146 height 14
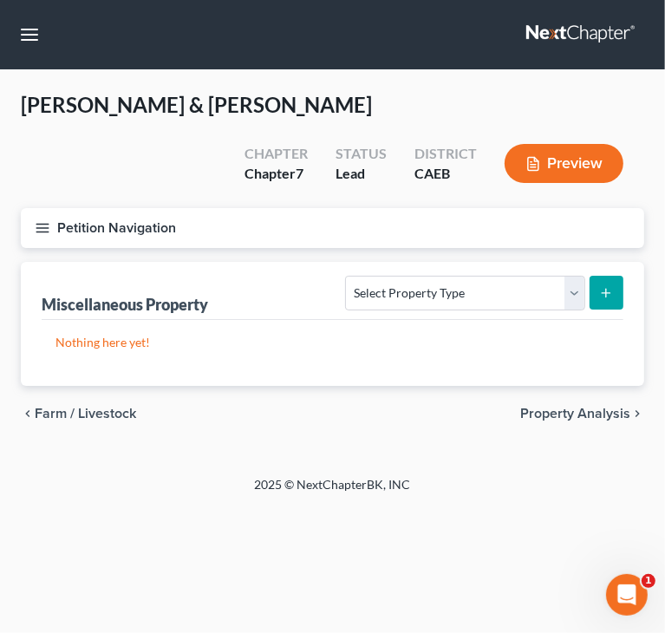
click at [561, 416] on span "Property Analysis" at bounding box center [575, 413] width 110 height 14
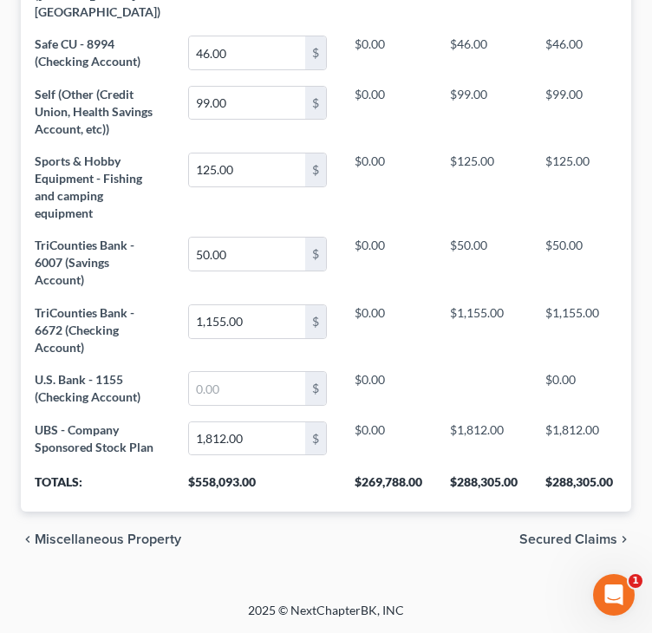
scroll to position [2396, 0]
click at [563, 537] on span "Secured Claims" at bounding box center [568, 539] width 98 height 14
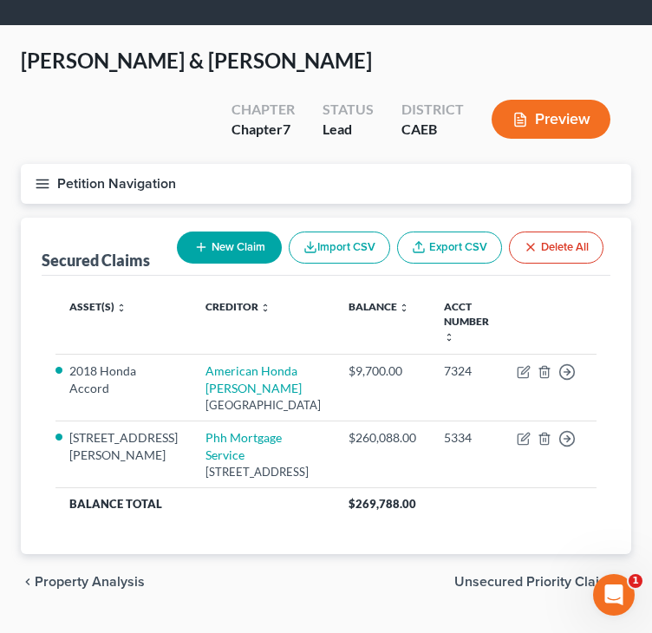
scroll to position [68, 0]
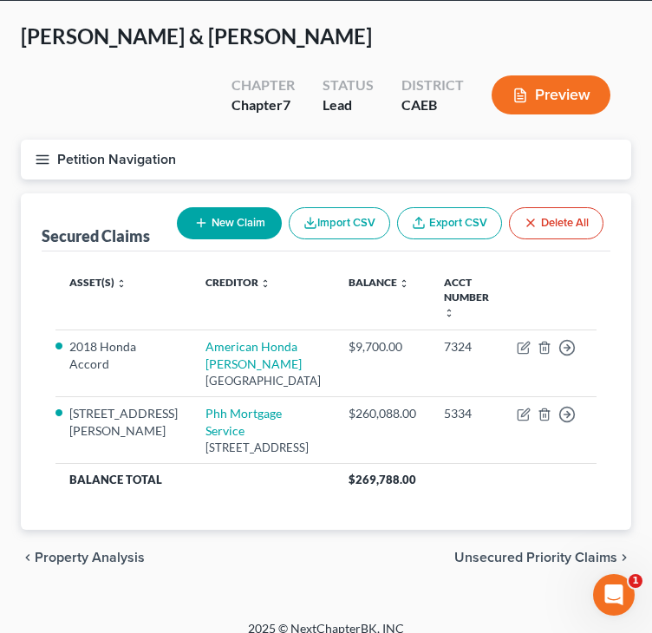
click at [517, 550] on span "Unsecured Priority Claims" at bounding box center [535, 557] width 163 height 14
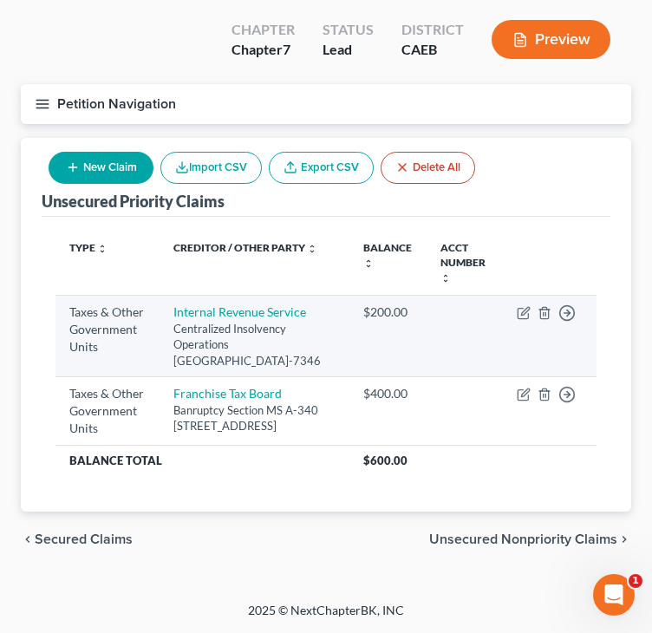
scroll to position [153, 0]
click at [523, 306] on icon "button" at bounding box center [524, 313] width 14 height 14
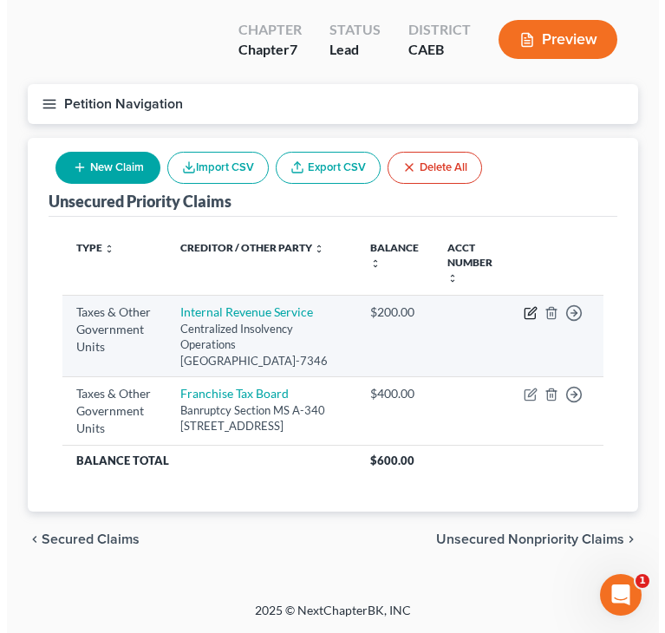
scroll to position [135, 0]
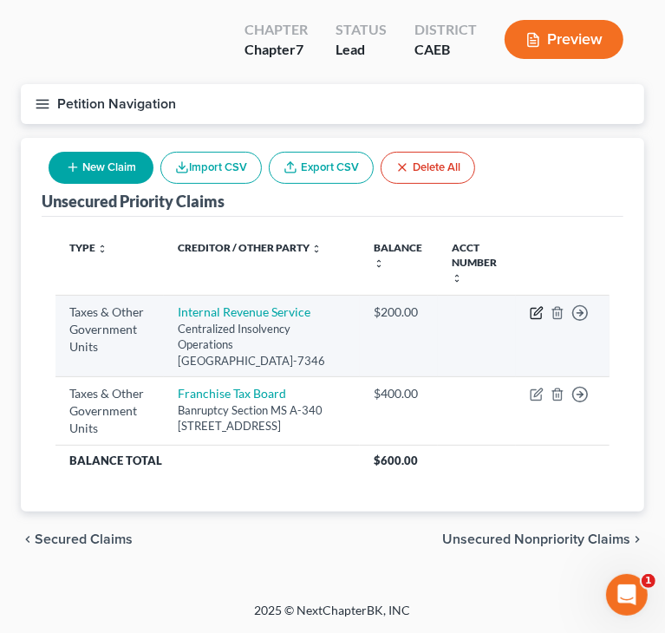
select select "0"
select select "39"
select select "2"
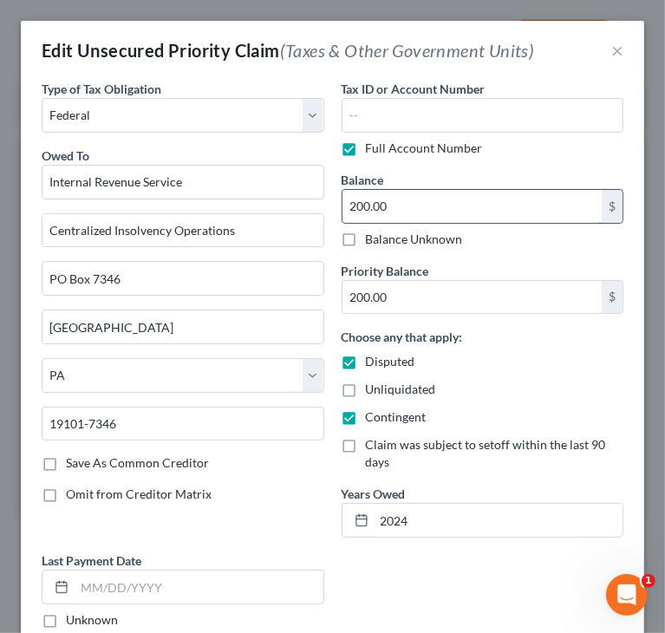
click at [451, 208] on input "200.00" at bounding box center [472, 206] width 260 height 33
type input "3,582"
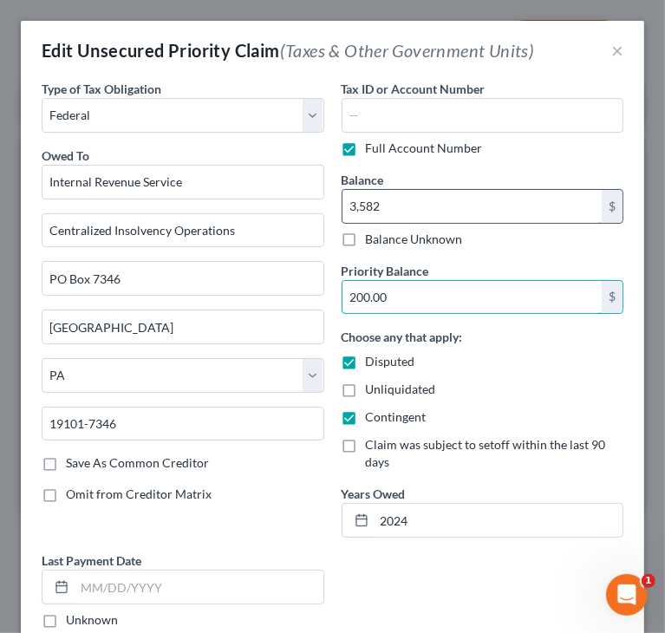
type input "2"
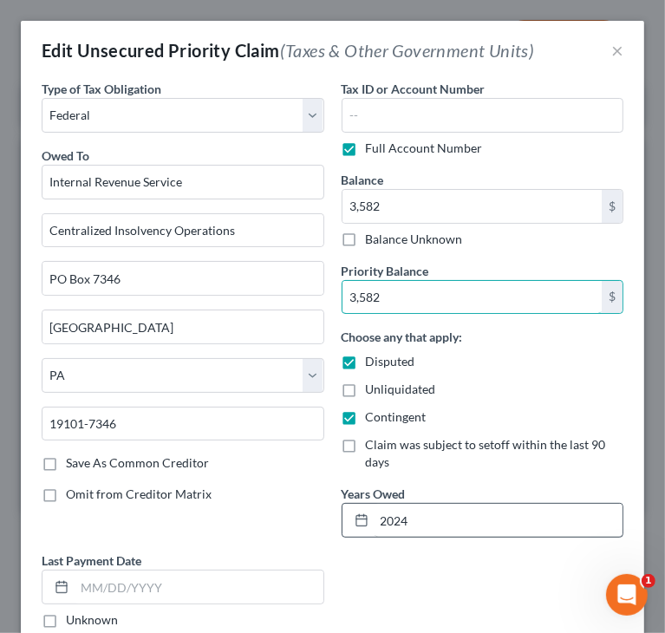
type input "3,582"
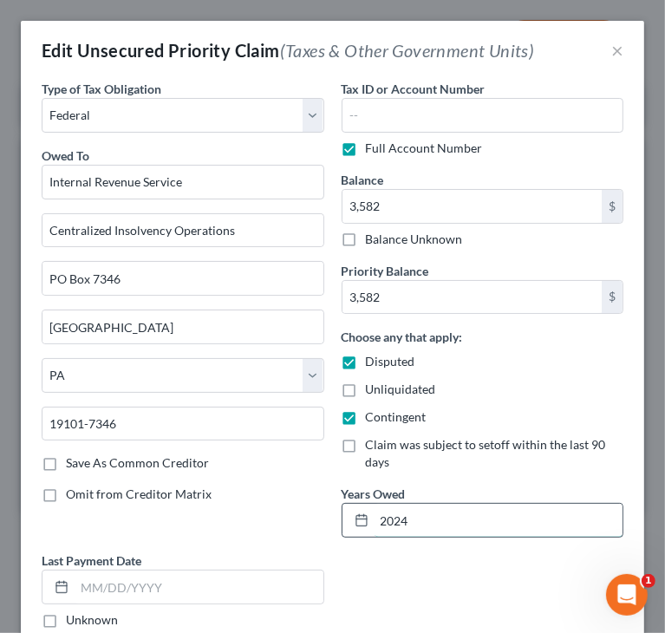
click at [434, 521] on input "2024" at bounding box center [498, 520] width 249 height 33
drag, startPoint x: 448, startPoint y: 515, endPoint x: 333, endPoint y: 530, distance: 116.2
click at [333, 530] on div "Tax ID or Account Number Full Account Number Balance 3,582.00 $ Balance Unknown…" at bounding box center [483, 315] width 300 height 471
type input "[DATE]-[DATE]"
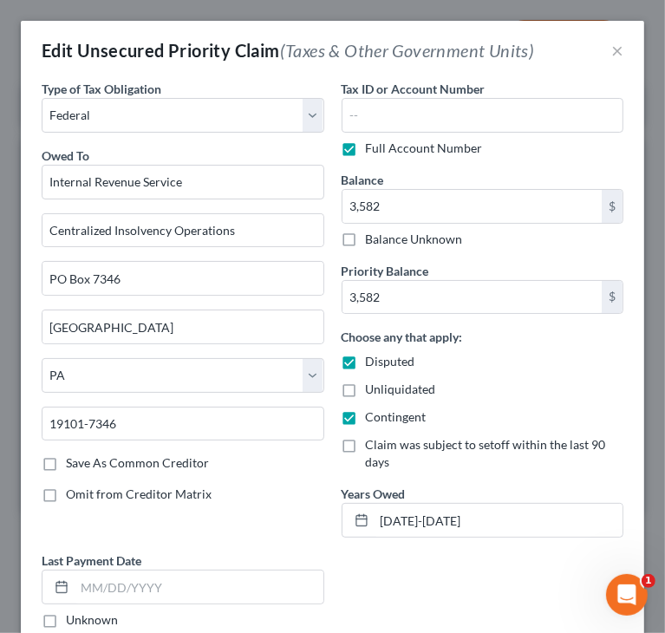
click at [478, 551] on div "Type of Tax Obligation * Select Federal City State Franchise Tax Board Other Ow…" at bounding box center [332, 455] width 599 height 751
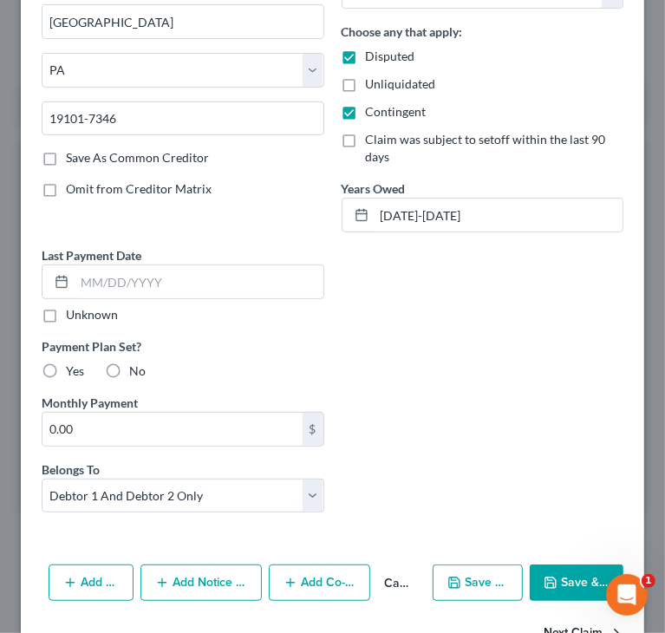
scroll to position [347, 0]
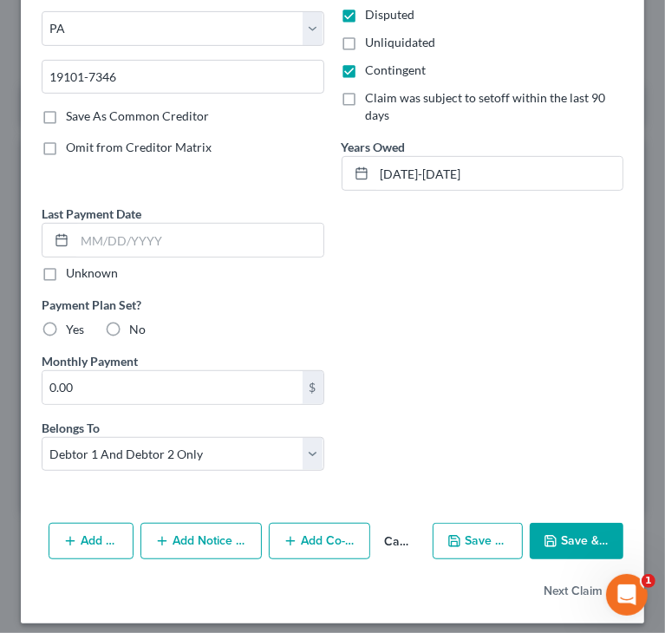
click at [568, 542] on button "Save & Close" at bounding box center [577, 541] width 94 height 36
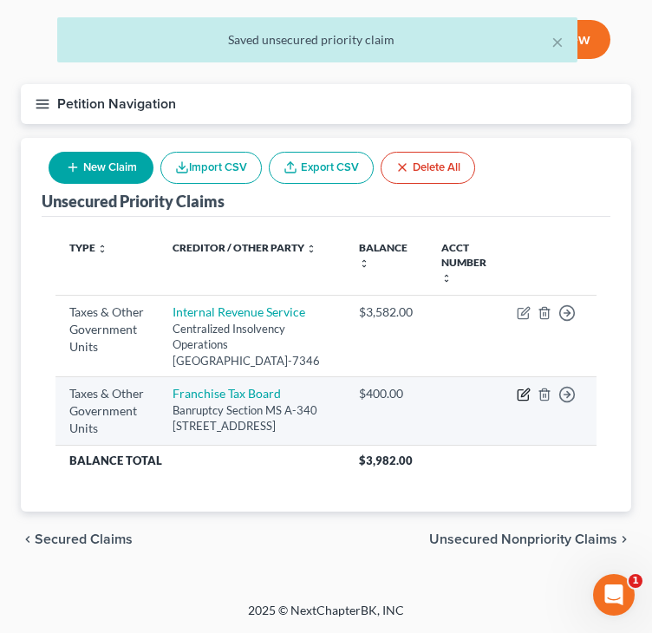
click at [523, 397] on icon "button" at bounding box center [525, 393] width 8 height 8
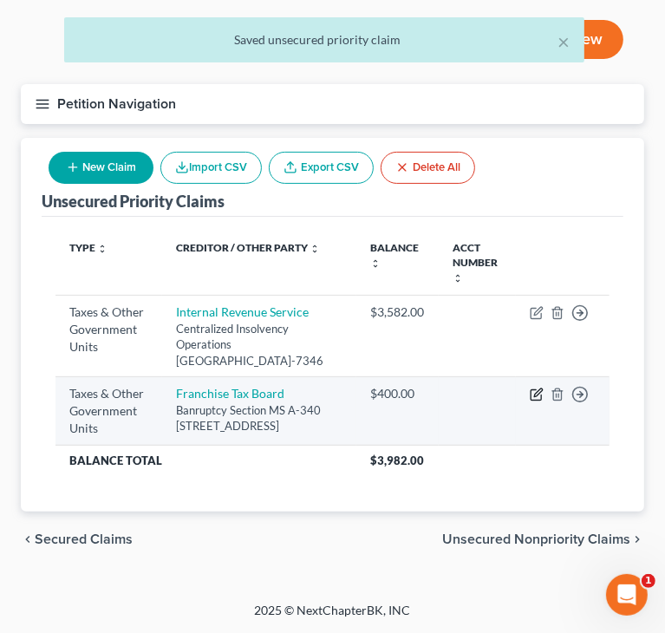
select select "2"
select select "4"
select select "2"
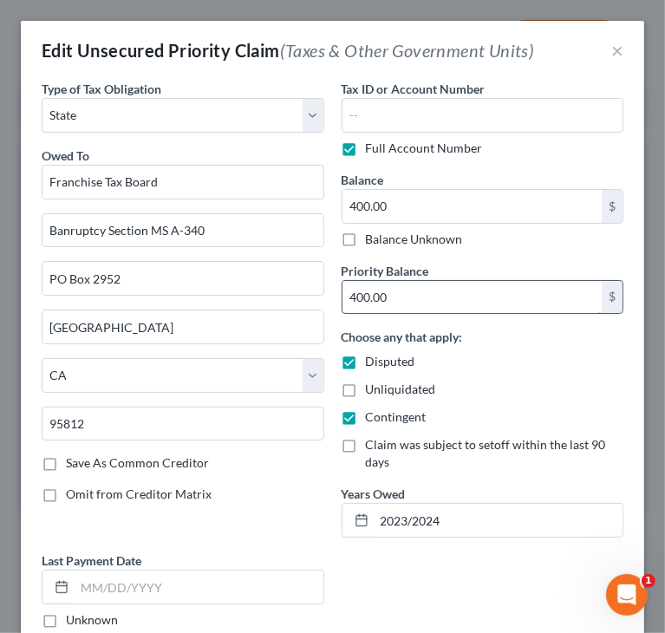
click at [399, 296] on input "400.00" at bounding box center [472, 297] width 260 height 33
type input "800"
click at [490, 452] on label "Claim was subject to setoff within the last 90 days" at bounding box center [495, 453] width 258 height 35
click at [384, 447] on input "Claim was subject to setoff within the last 90 days" at bounding box center [378, 441] width 11 height 11
checkbox input "true"
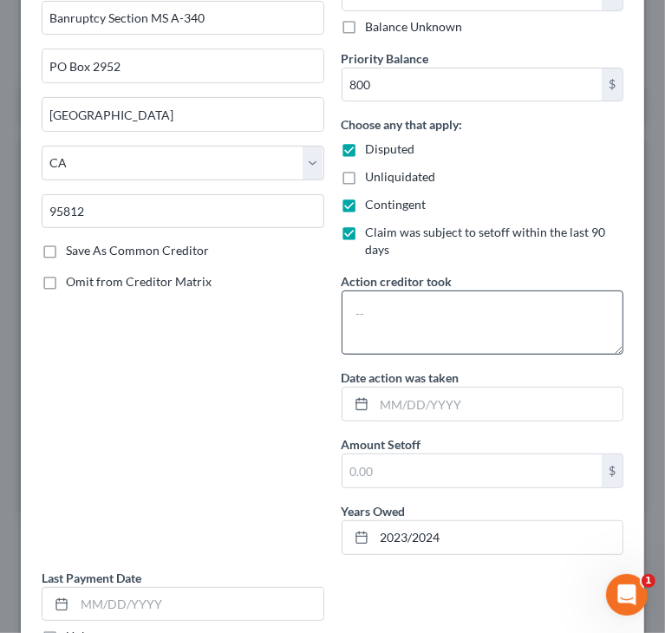
scroll to position [173, 0]
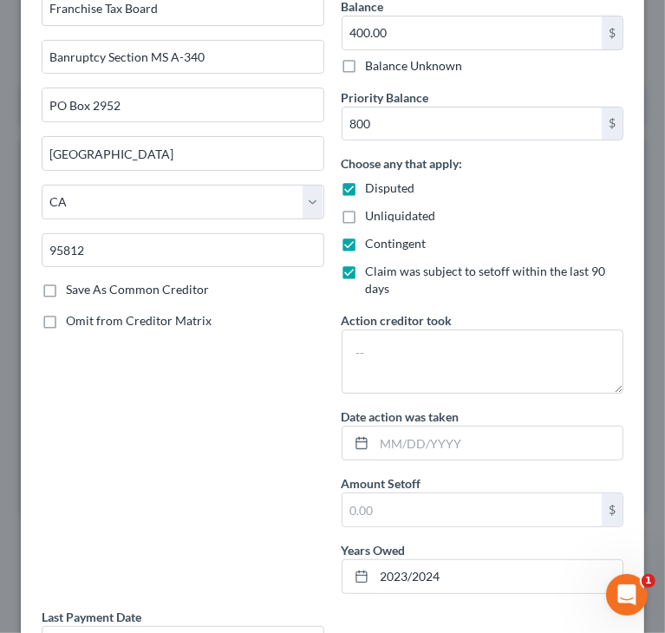
click at [439, 51] on div "400.00 $ Balance Unknown" at bounding box center [482, 45] width 283 height 59
click at [439, 49] on div "400.00 $" at bounding box center [482, 33] width 283 height 35
click at [436, 42] on input "400.00" at bounding box center [472, 32] width 260 height 33
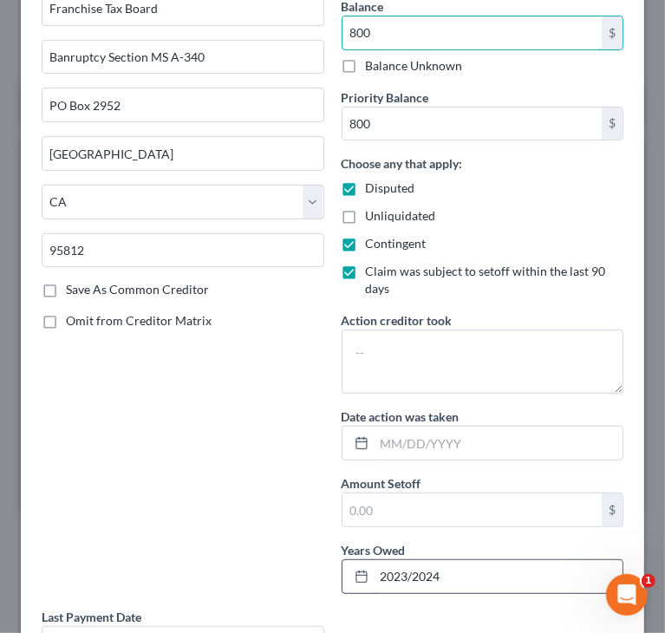
type input "800"
click at [395, 574] on input "2023/2024" at bounding box center [498, 576] width 249 height 33
drag, startPoint x: 395, startPoint y: 574, endPoint x: 406, endPoint y: 574, distance: 10.4
click at [406, 574] on input "2023/2024" at bounding box center [498, 576] width 249 height 33
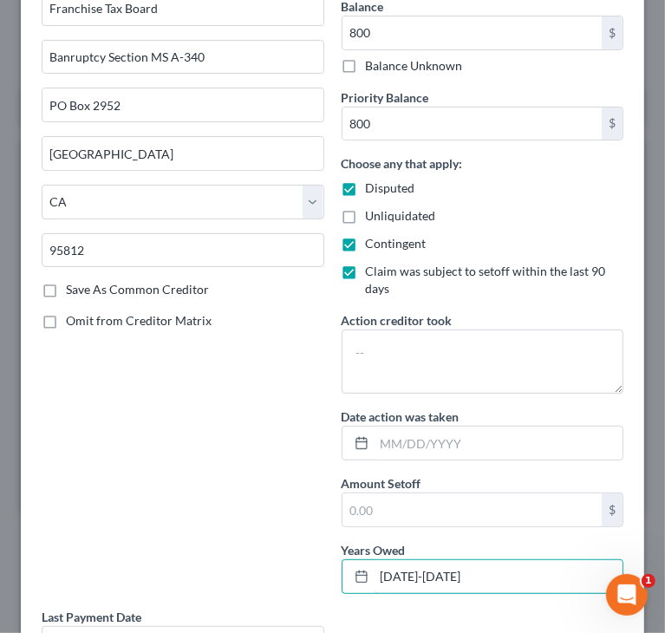
type input "[DATE]-[DATE]"
click at [256, 510] on div "Type of Tax Obligation * Select Federal City State Franchise Tax Board Other Ow…" at bounding box center [183, 256] width 300 height 701
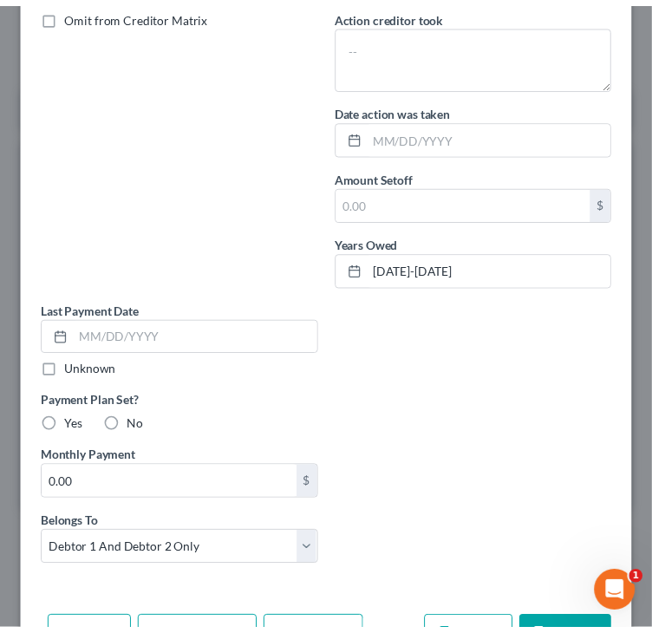
scroll to position [520, 0]
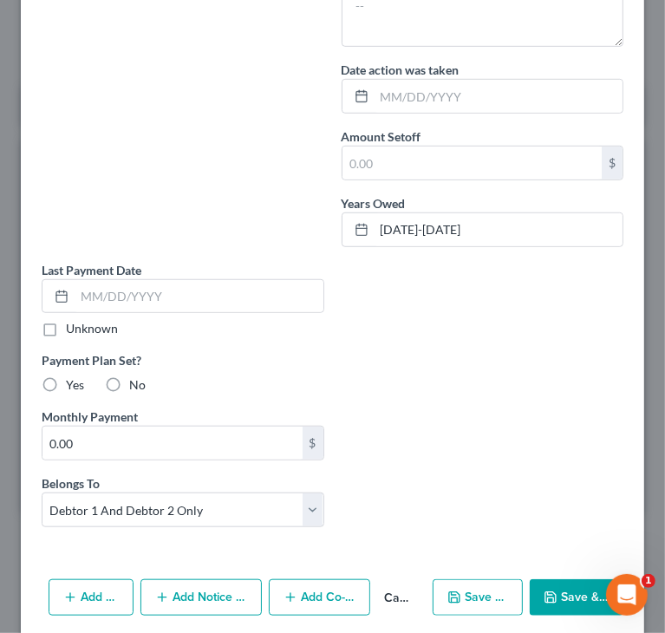
click at [565, 583] on button "Save & Close" at bounding box center [577, 597] width 94 height 36
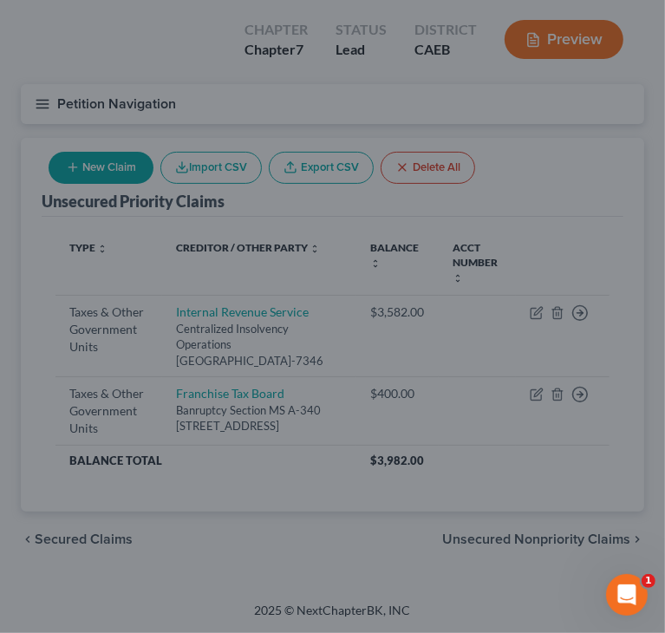
type input "800.00"
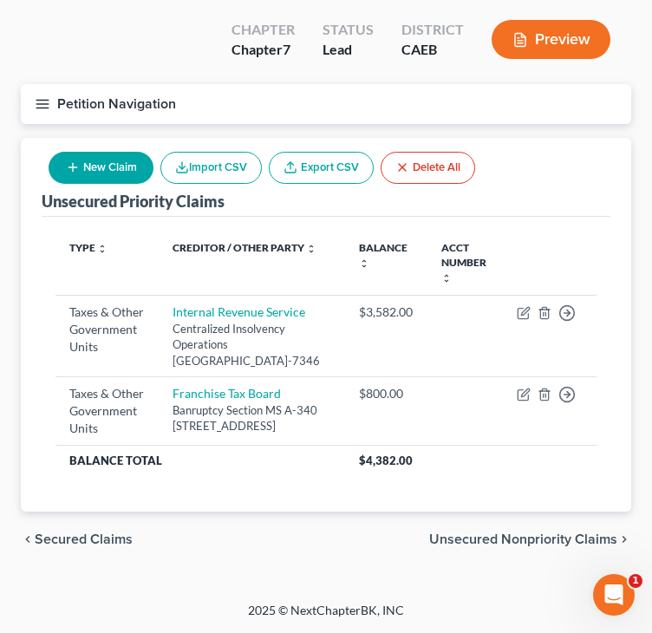
click at [513, 546] on span "Unsecured Nonpriority Claims" at bounding box center [523, 539] width 188 height 14
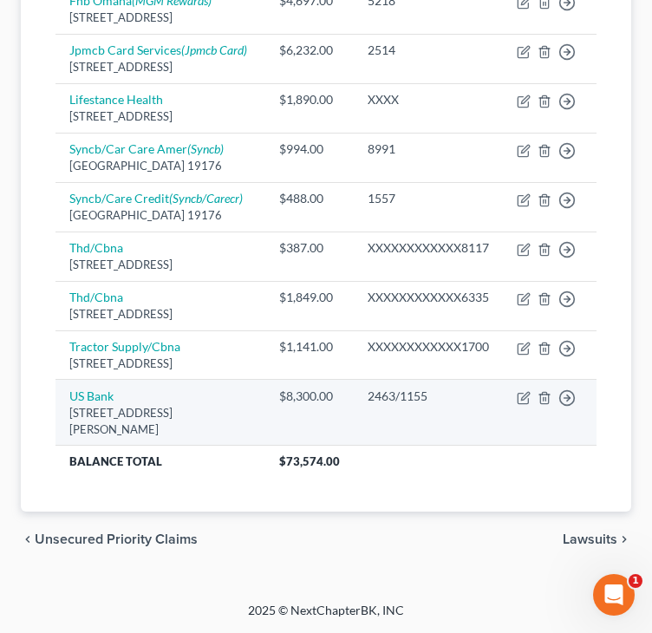
scroll to position [842, 0]
